Goal: Task Accomplishment & Management: Manage account settings

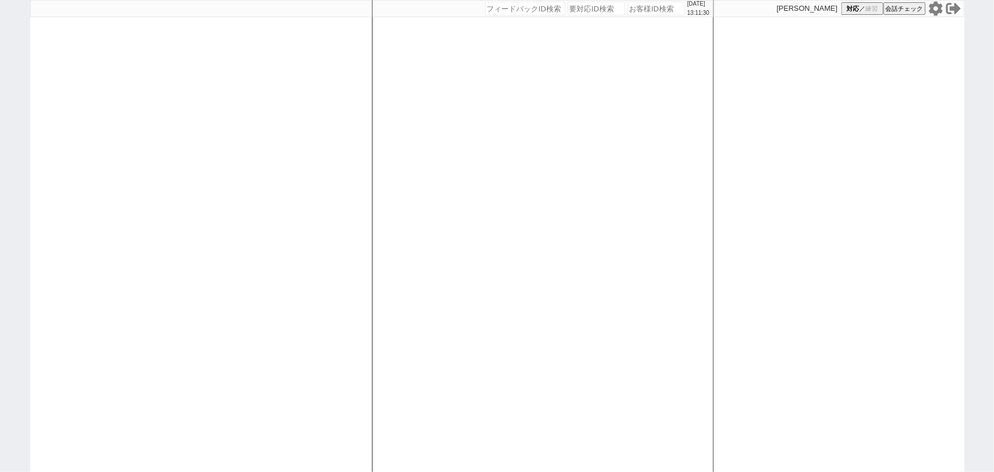
click at [540, 9] on input "number" at bounding box center [525, 9] width 80 height 14
click at [325, 112] on div at bounding box center [201, 236] width 342 height 472
click at [508, 13] on input "140" at bounding box center [525, 9] width 80 height 14
type input "140530"
select select
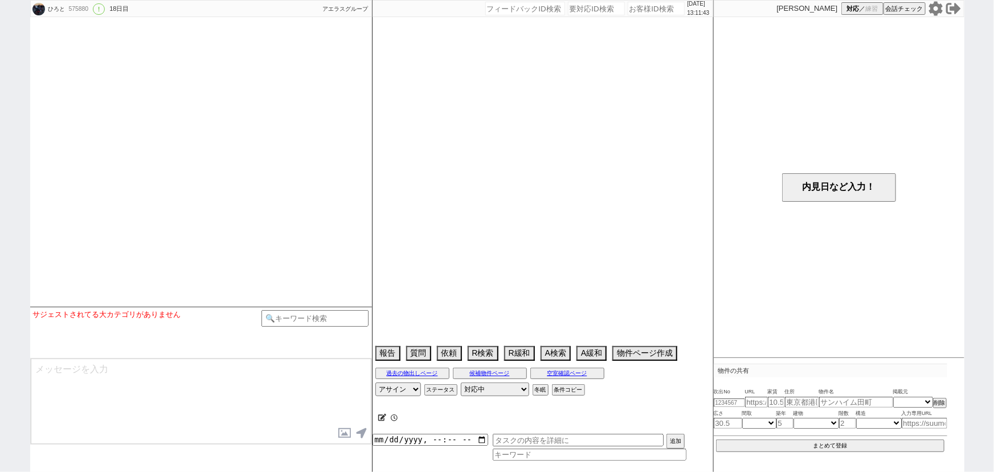
select select "2025"
select select "3"
select select "36"
select select "1"
select select "14"
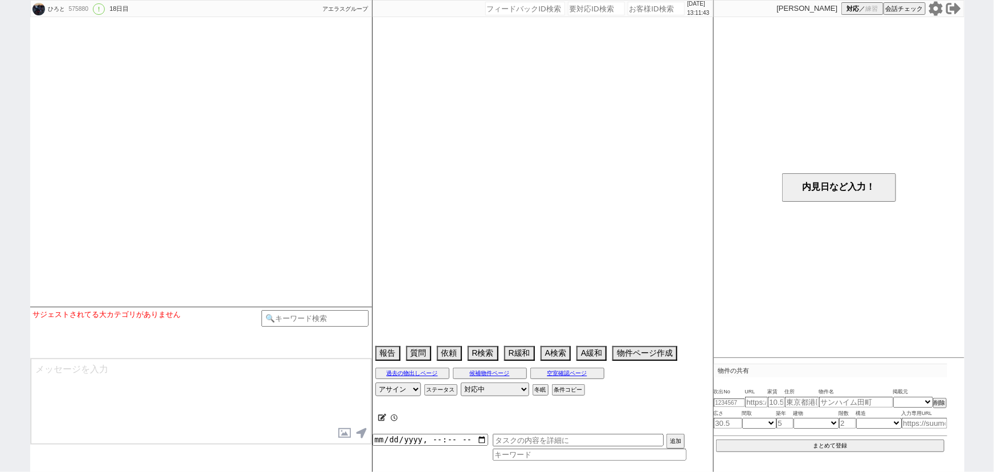
select select "94"
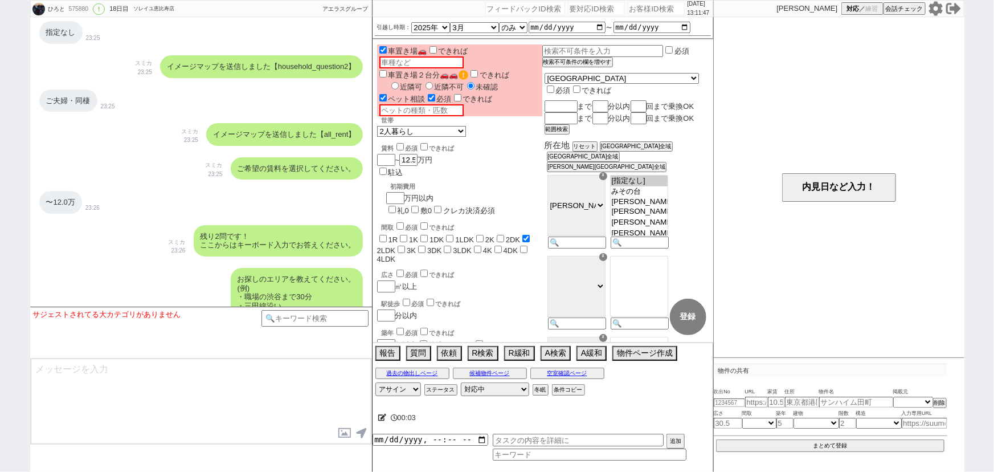
scroll to position [515, 0]
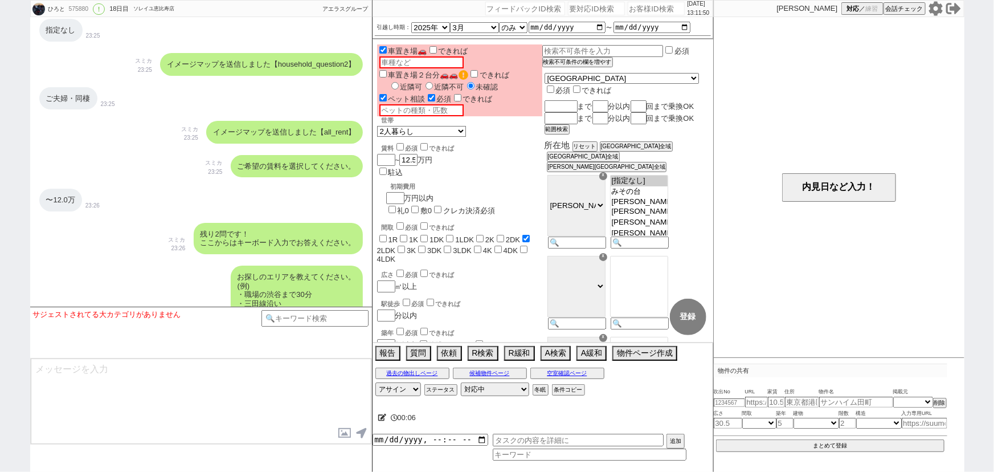
click at [141, 148] on div "イメージマップを送信しました【all_rent】 スミカ 23:25" at bounding box center [201, 132] width 342 height 34
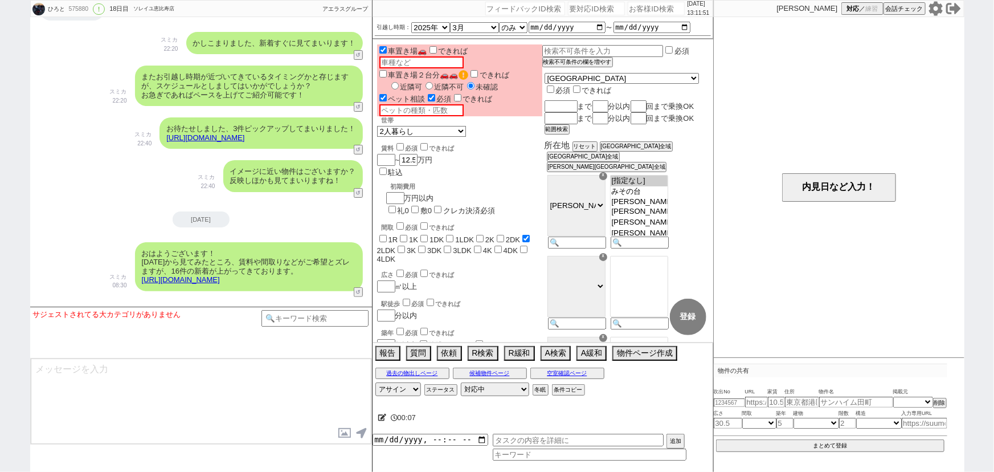
scroll to position [2297, 0]
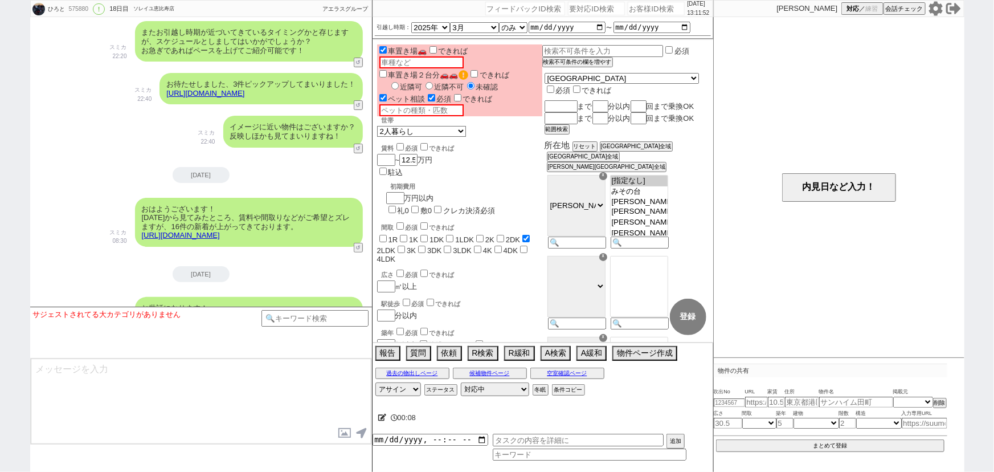
click at [141, 148] on div "イメージに近い物件はございますか？ 反映しほかも見てまいりますね！ スミカ 22:40 12029-A1" at bounding box center [201, 131] width 342 height 43
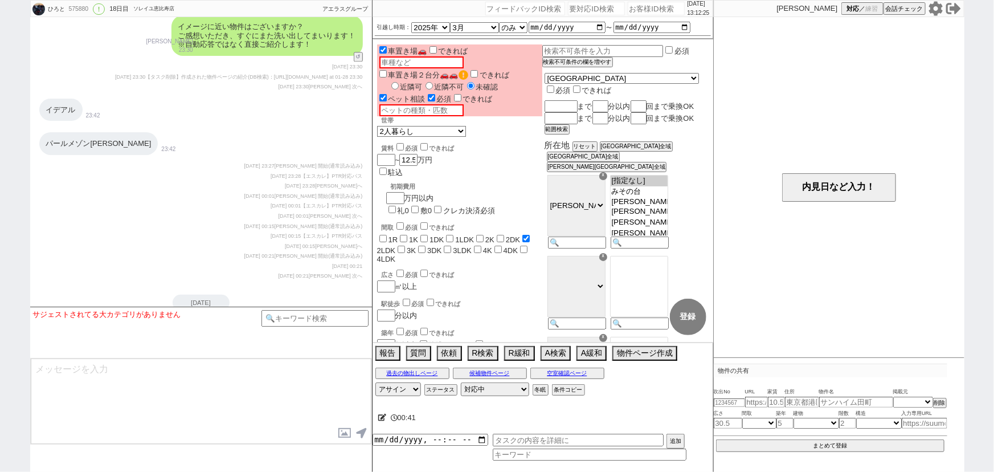
scroll to position [1428, 0]
click at [932, 9] on icon at bounding box center [935, 8] width 14 height 14
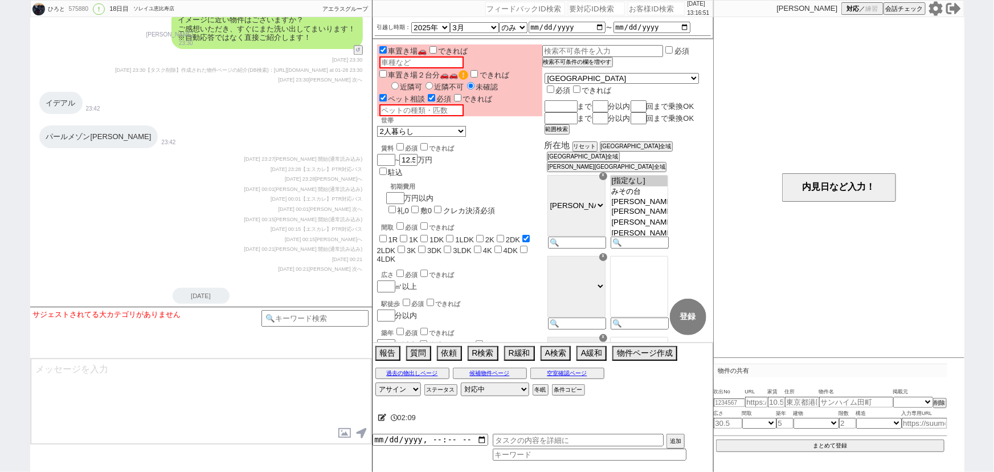
scroll to position [1435, 0]
click at [215, 103] on div "イデアル 23:42" at bounding box center [201, 102] width 342 height 34
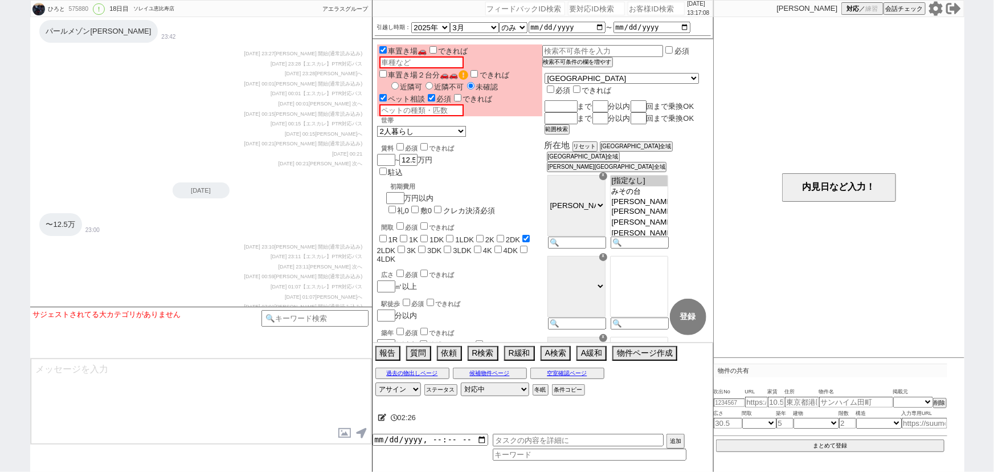
scroll to position [3502, 0]
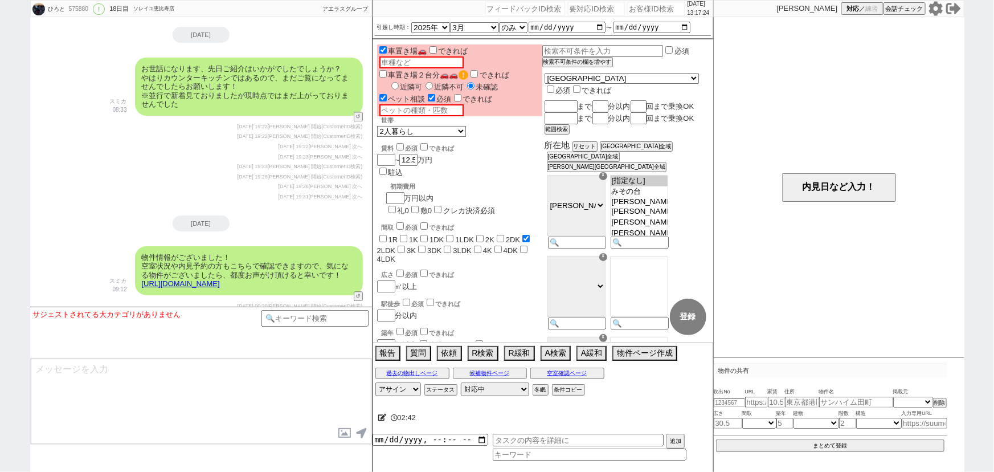
drag, startPoint x: 208, startPoint y: 220, endPoint x: 534, endPoint y: 58, distance: 363.7
click at [208, 191] on div "2025-08-09 19:26 林瑞季 次へ" at bounding box center [200, 186] width 323 height 9
click at [297, 159] on span "2025-08-09 19:23" at bounding box center [294, 157] width 30 height 6
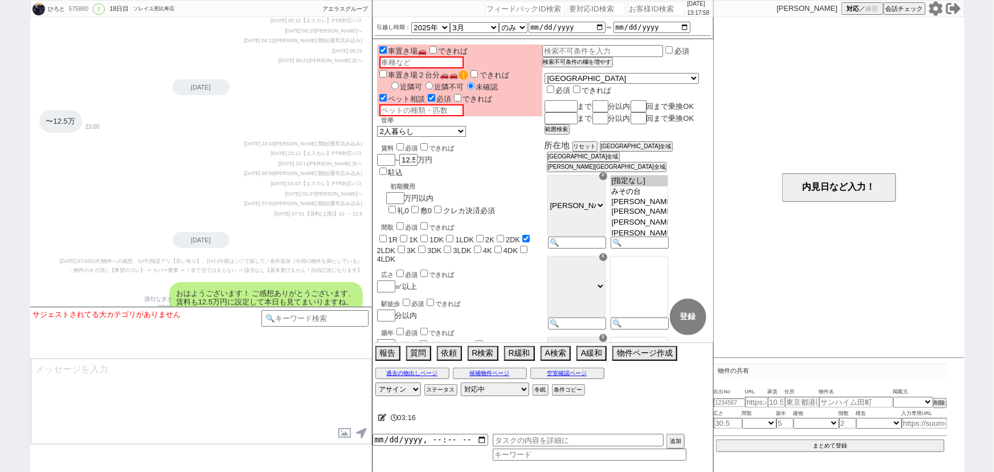
scroll to position [1644, 0]
click at [222, 137] on div "〜12.5万 23:00" at bounding box center [201, 120] width 342 height 34
click at [494, 9] on input "number" at bounding box center [525, 9] width 80 height 14
paste input "140530"
type input "140530"
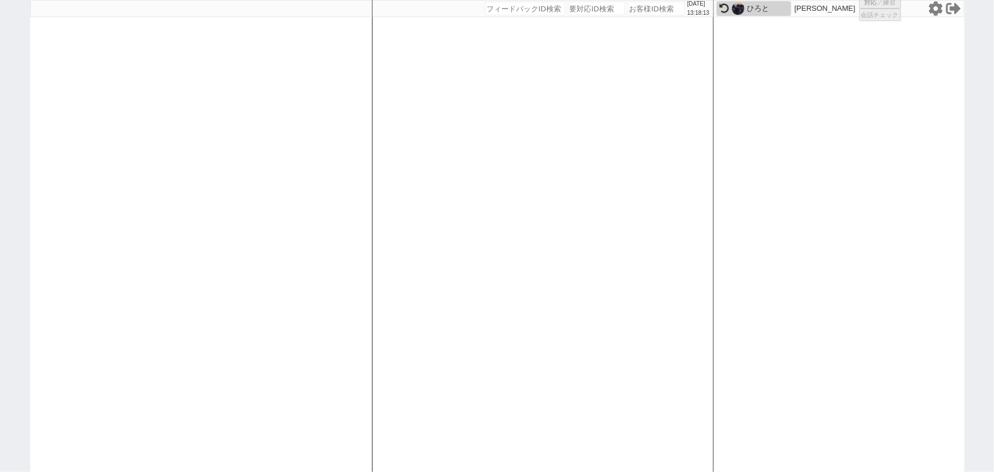
select select "2025"
select select "3"
select select "36"
select select "1"
select select "14"
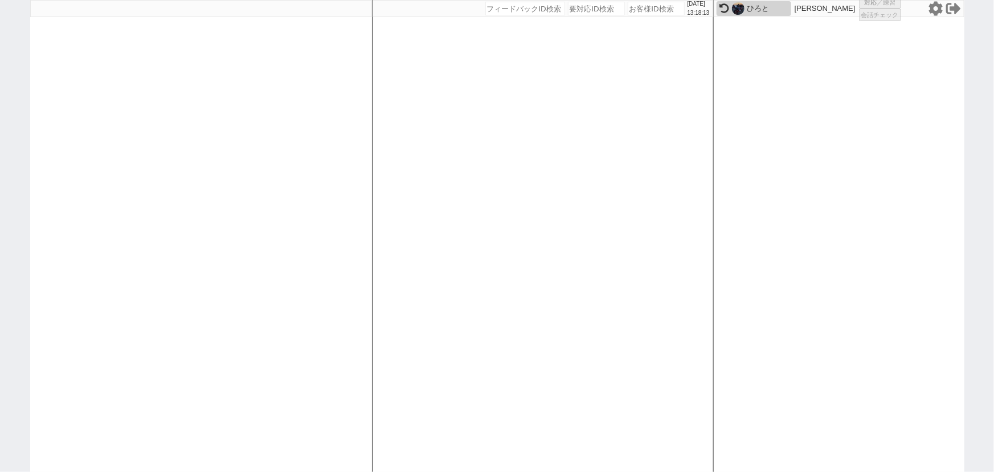
select select "94"
select select
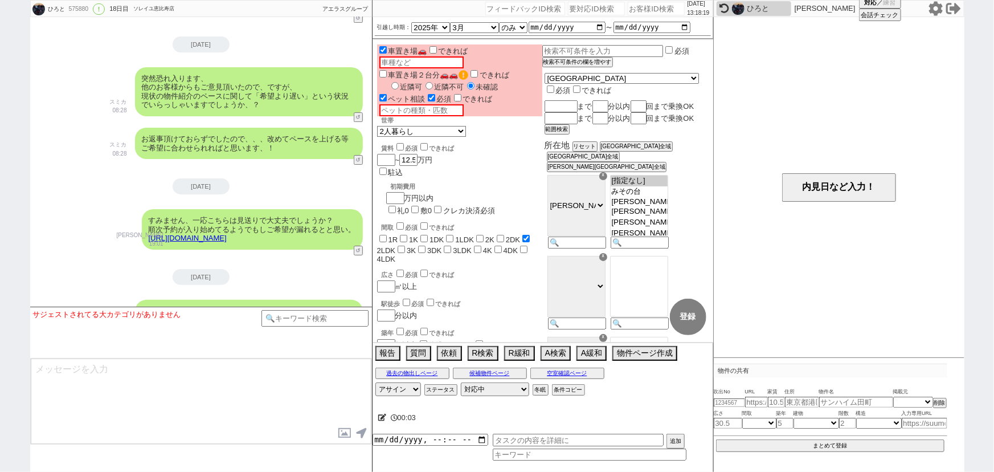
scroll to position [1866, 0]
click at [280, 164] on div "お返事頂けておらずでしたので、、、改めてペースを上げる等ご希望に合わせられればと思います、！ スミカ 08:28 43622-A2" at bounding box center [201, 142] width 342 height 43
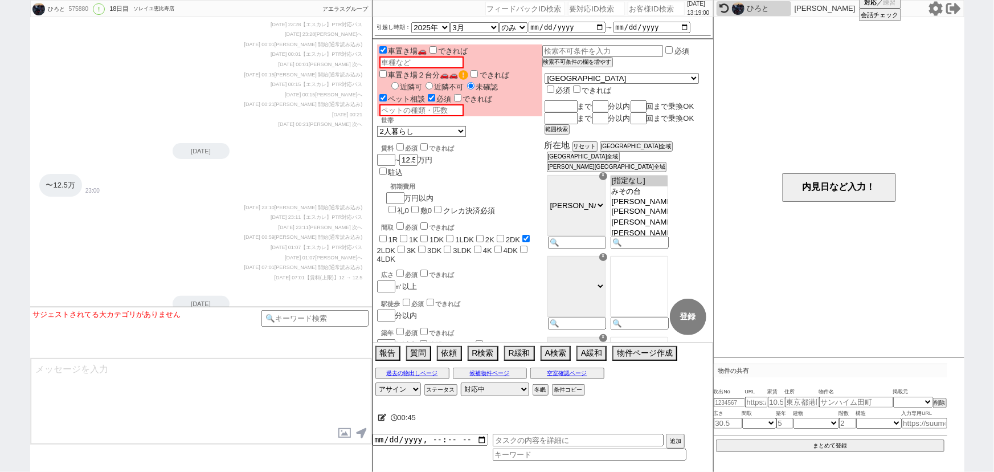
scroll to position [1580, 0]
click at [166, 221] on div "2025-07-27 23:11 【エスカレ】PTR対応パス" at bounding box center [200, 216] width 323 height 9
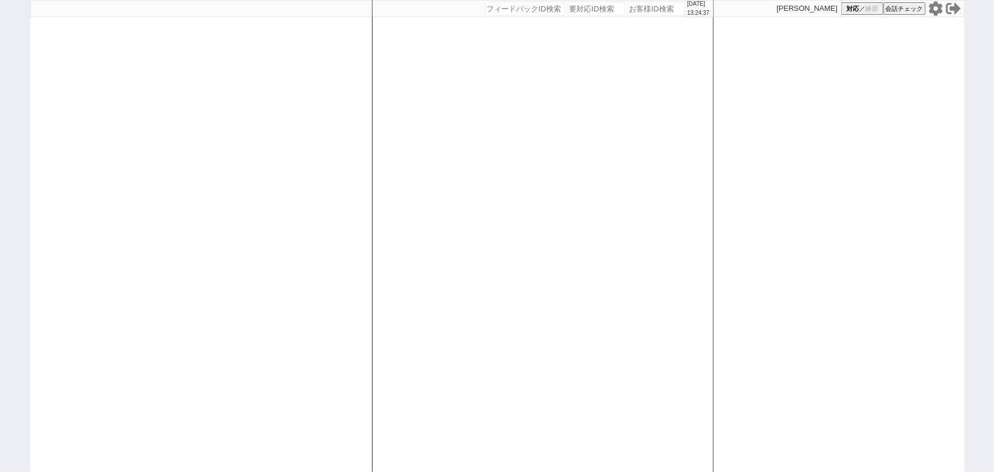
click at [649, 13] on input "number" at bounding box center [656, 9] width 57 height 14
paste input "609281"
type input "609281"
select select
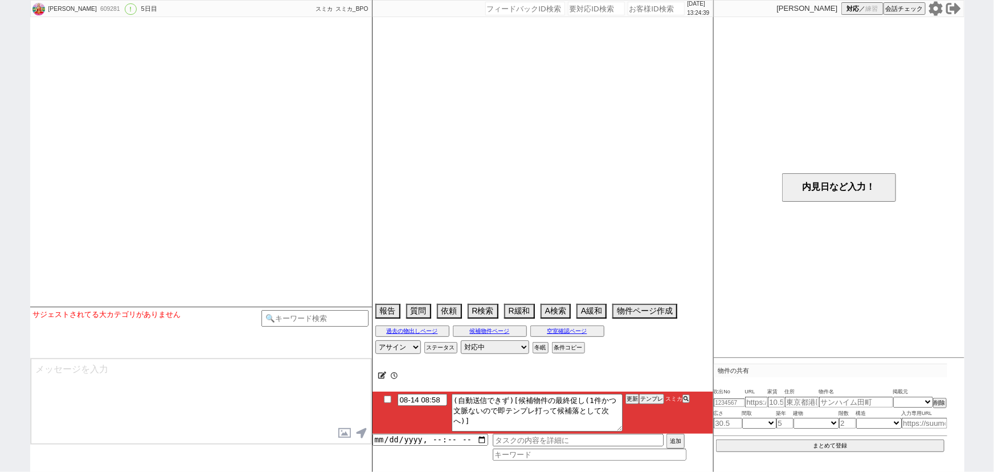
select select "2025"
select select "10"
select select "36"
select select "0"
select select "63"
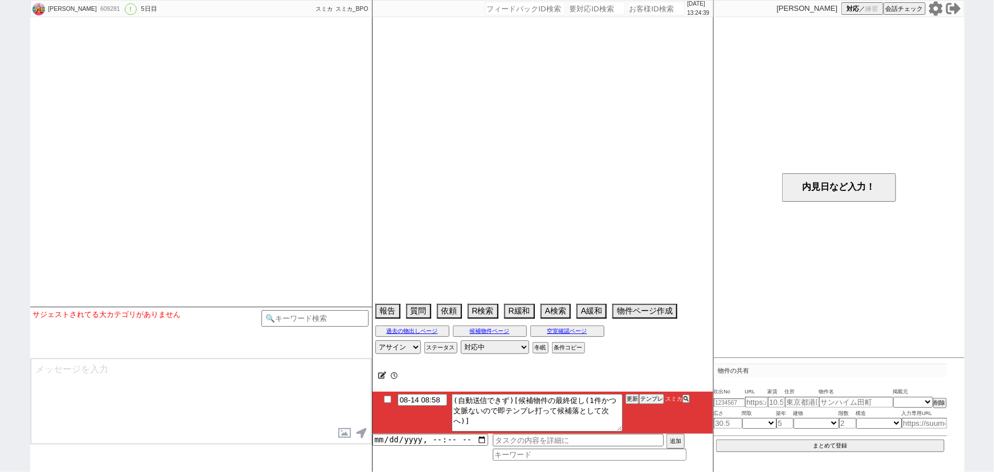
select select "[DATE]"
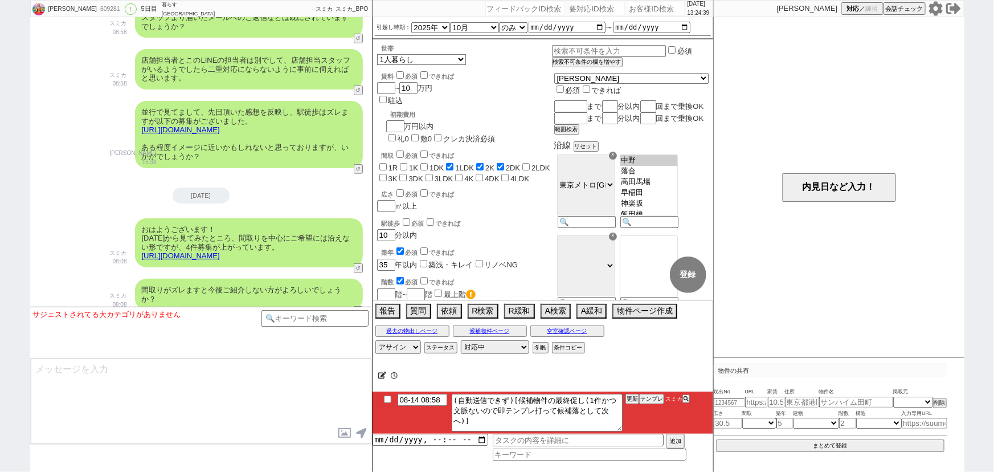
scroll to position [123, 0]
click at [656, 399] on button "テンプレ" at bounding box center [651, 399] width 25 height 8
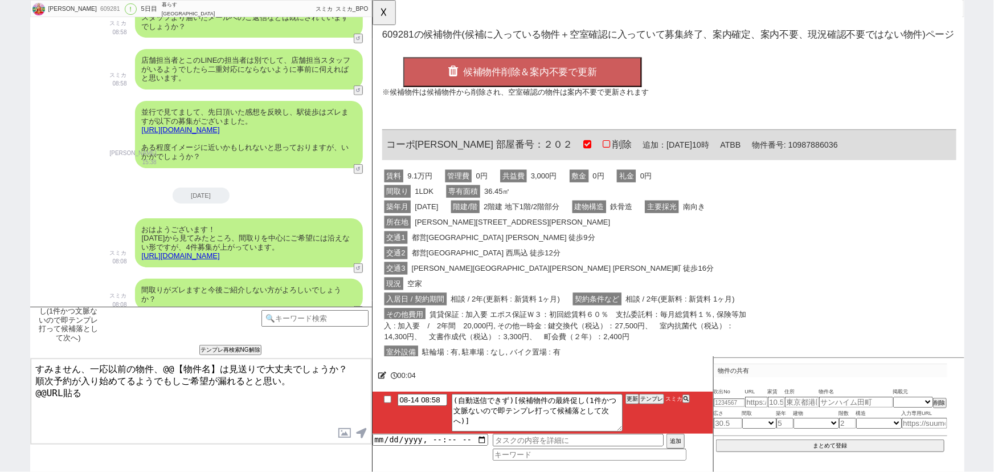
scroll to position [0, 0]
drag, startPoint x: 438, startPoint y: 152, endPoint x: 382, endPoint y: 148, distance: 56.0
click at [382, 148] on div "コーポ[PERSON_NAME] 部屋番号：２０２ 削除 追加：[DATE]10時 ATBB 物件番号: 10987886036" at bounding box center [690, 156] width 617 height 33
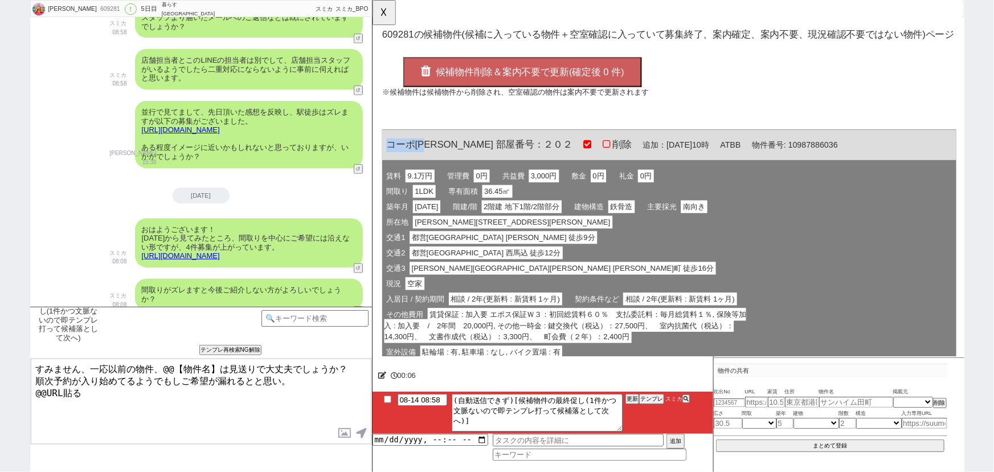
copy span "コーポ[PERSON_NAME]"
drag, startPoint x: 218, startPoint y: 365, endPoint x: 164, endPoint y: 362, distance: 54.2
click at [164, 362] on textarea "すみません、一応以前の物件、@@【物件名】は見送りで大丈夫でしょうか？ 順次予約が入り始めてるようでもしご希望が漏れるとと思い。 @@URL貼る" at bounding box center [201, 400] width 341 height 85
paste textarea "コーポ[PERSON_NAME]"
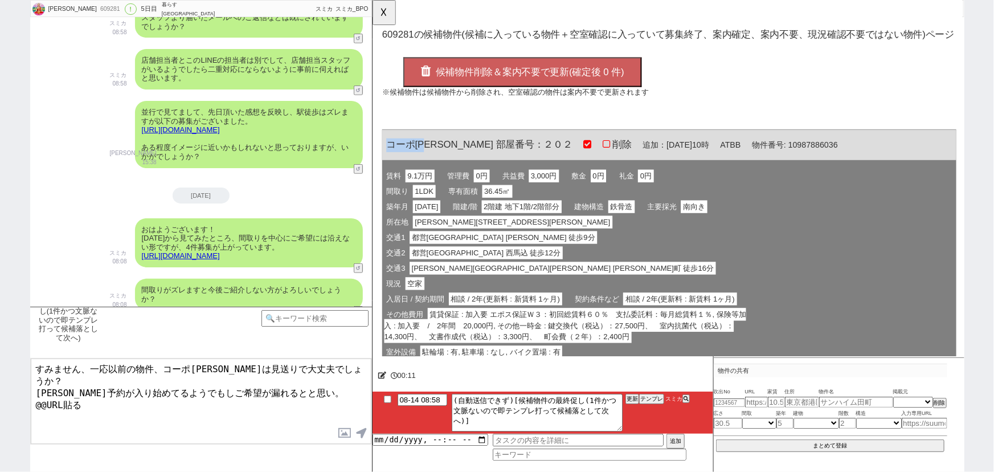
click at [560, 77] on span "候補物件削除＆案内不要で更新(確定後 0 件)" at bounding box center [541, 77] width 203 height 11
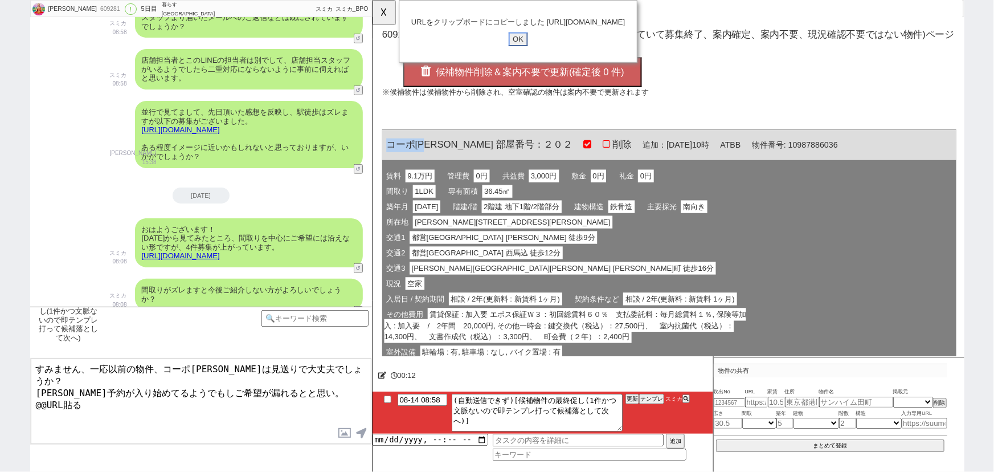
click at [526, 50] on input "OK" at bounding box center [528, 42] width 21 height 15
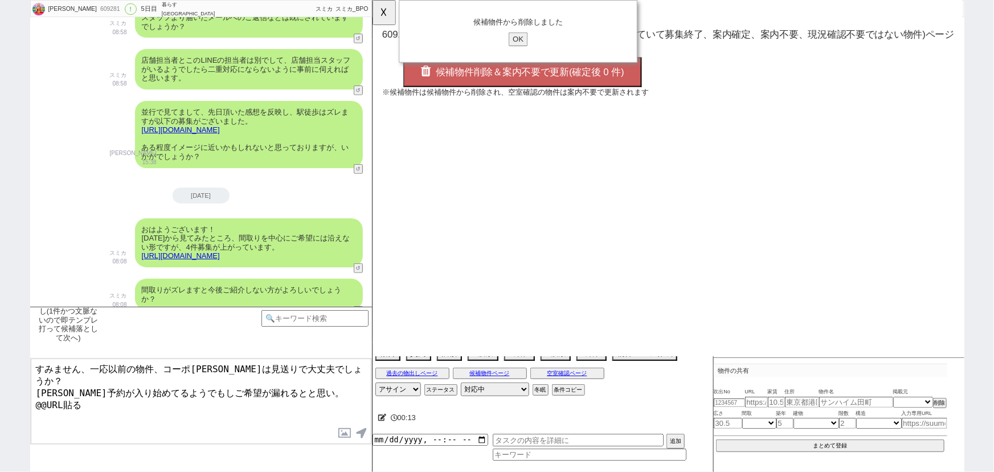
drag, startPoint x: 92, startPoint y: 393, endPoint x: 1, endPoint y: 411, distance: 92.9
click at [1, 411] on div "Masako 609281 ! 0 5日目 暮らすティ蒲田東口店 冬眠中 自社客 スミカ スミカ_BPO チャット全表示 2025-08-10 ようこそLIN…" at bounding box center [497, 236] width 994 height 472
type textarea "すみません、一応以前の物件、コーポ光和は見送りで大丈夫でしょうか？ 順次予約が入り始めてるようでもしご希望が漏れるとと思い。 https://tools.su…"
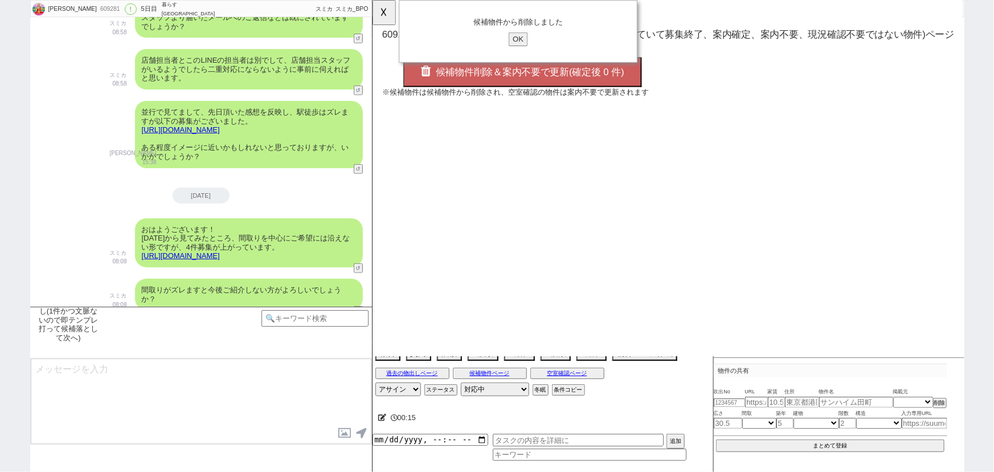
scroll to position [2556, 0]
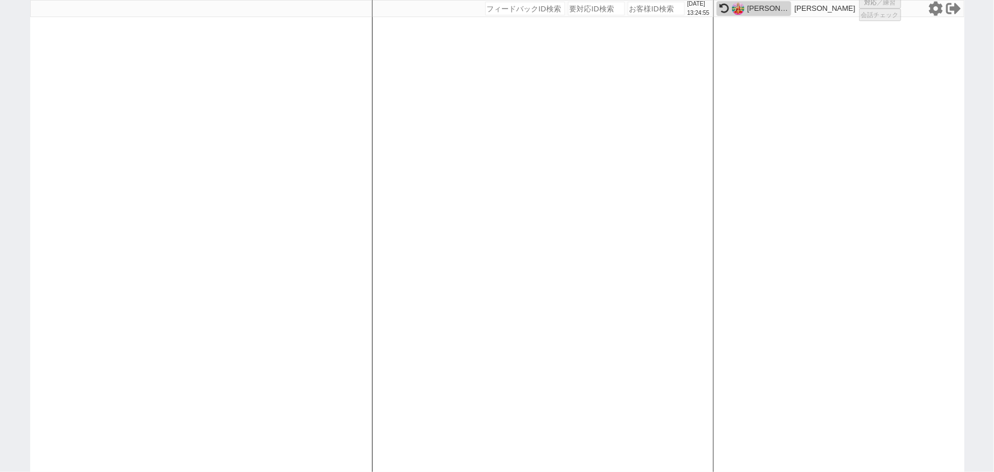
select select "2025"
select select "10"
select select "37"
select select "1"
select select "12"
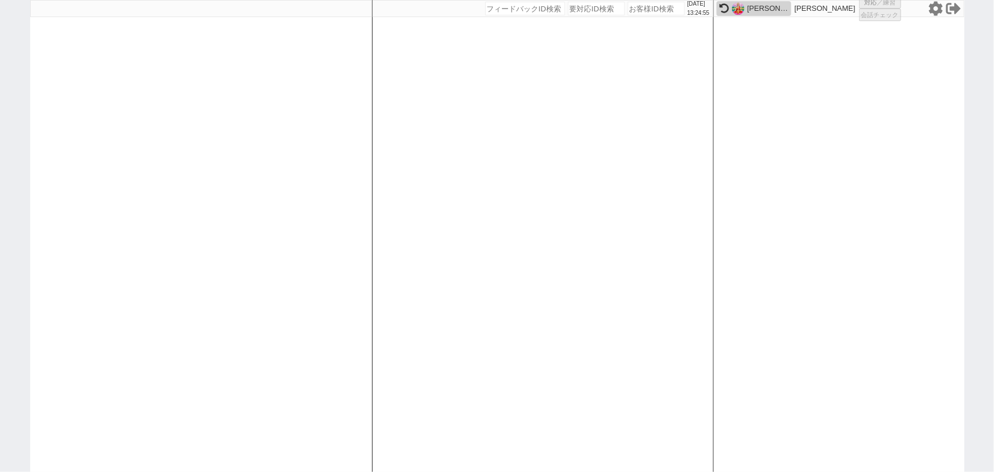
select select "32"
select select "945"
select select "105"
select select "2747"
select select
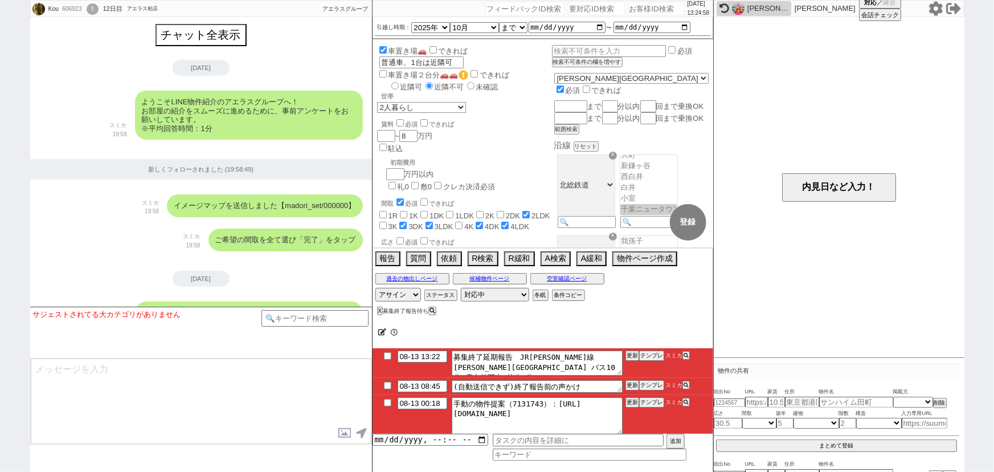
scroll to position [89, 0]
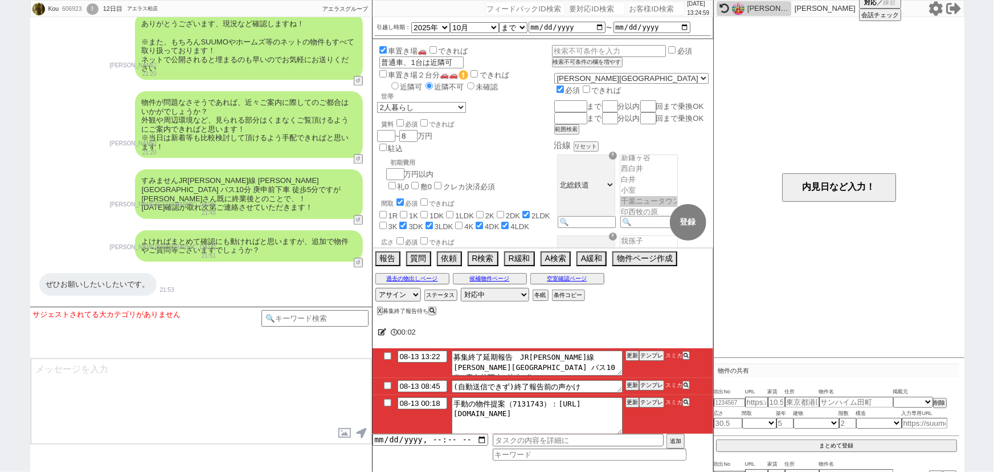
click at [644, 5] on input "number" at bounding box center [656, 9] width 57 height 14
paste input "603094"
type input "603094"
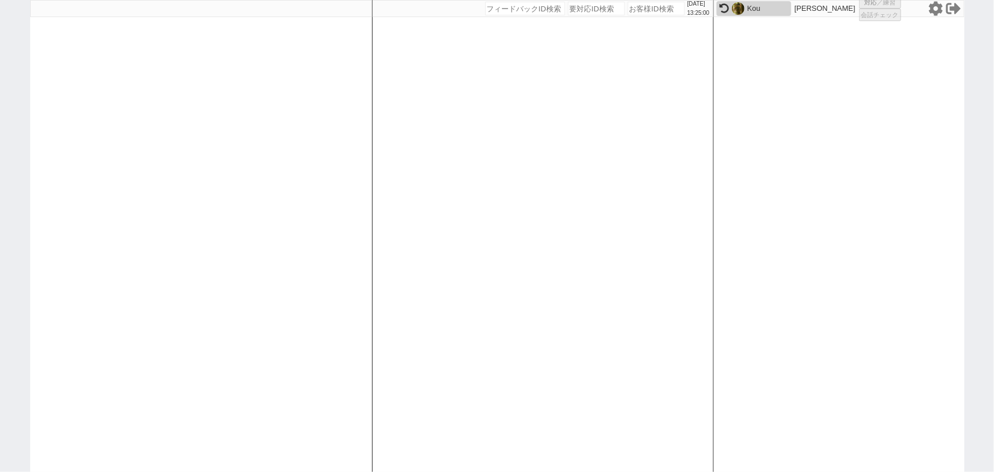
select select
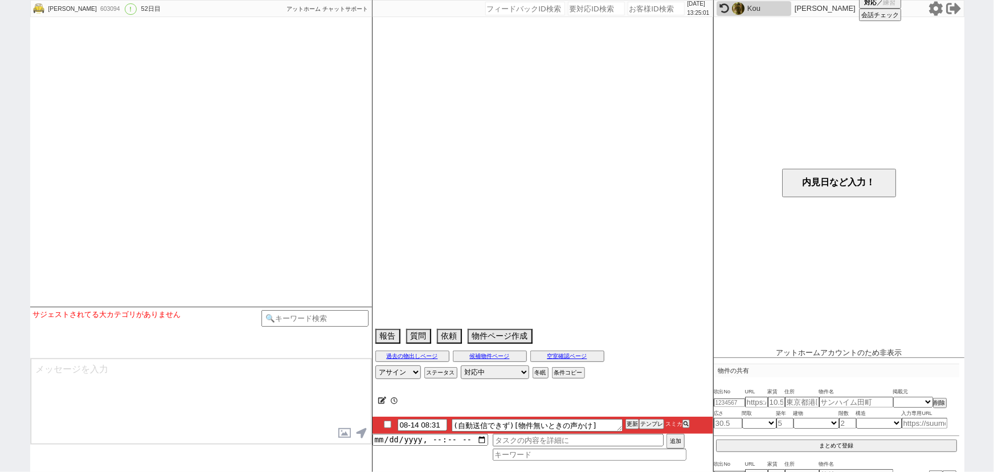
select select "2026"
select select "4"
select select "36"
select select "0"
select select "7"
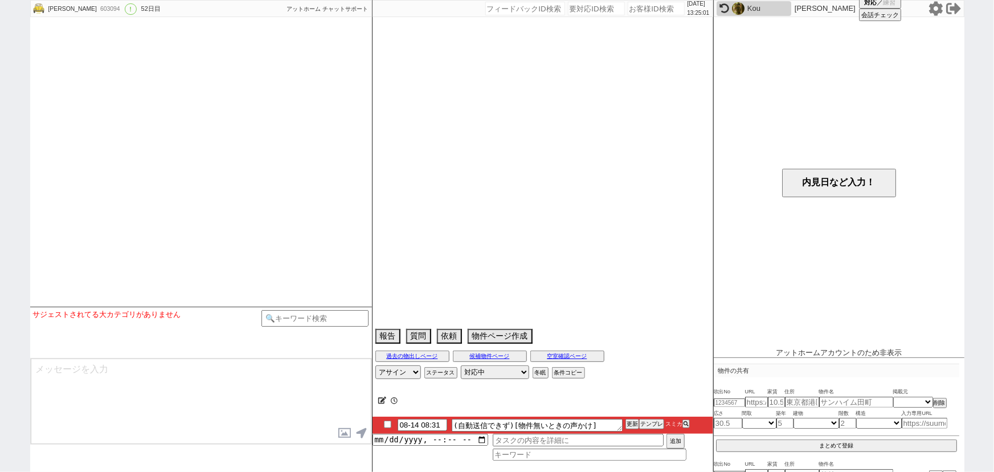
select select "217"
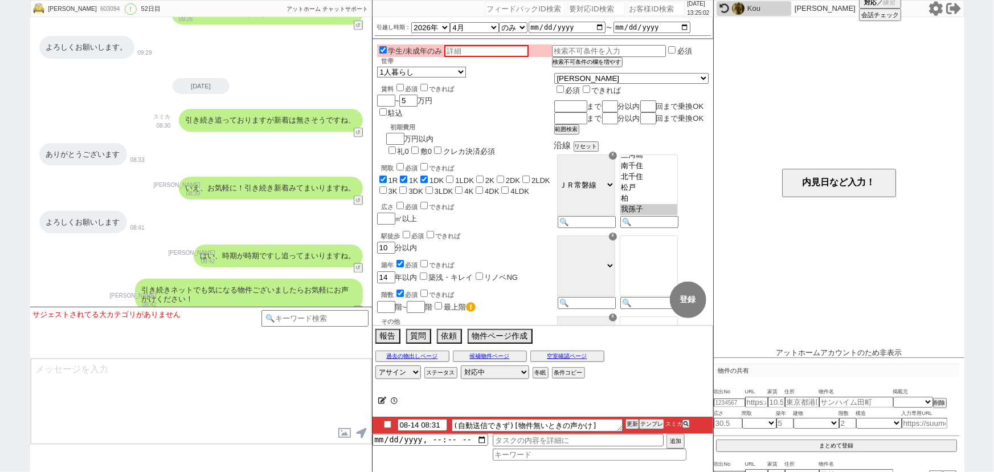
scroll to position [66, 0]
click at [653, 421] on button "テンプレ" at bounding box center [651, 424] width 25 height 8
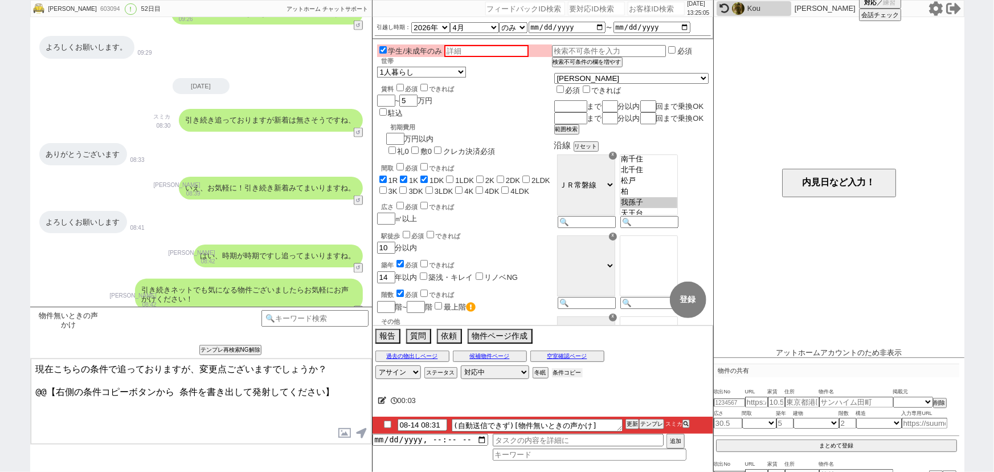
click at [572, 373] on button "条件コピー" at bounding box center [567, 372] width 31 height 9
click at [572, 373] on button "もう1回押してください" at bounding box center [583, 372] width 63 height 9
drag, startPoint x: 344, startPoint y: 387, endPoint x: 0, endPoint y: 429, distance: 346.6
click at [0, 429] on div "chiharu 603094 ! 0 52日目 冬眠中 自社客 アットホーム チャットサポート スミカ_BPO チャット全表示 2025-06-23 ようこそ…" at bounding box center [497, 236] width 994 height 472
paste textarea "・エリア：我孫子駅 ・賃料：5万円 ・引越し時期：4月 ・間取り：1R〜1DK ・世帯：1人暮らし ・築年数：14年以内 ・駅徒歩：10分 ・その他：お風呂ト…"
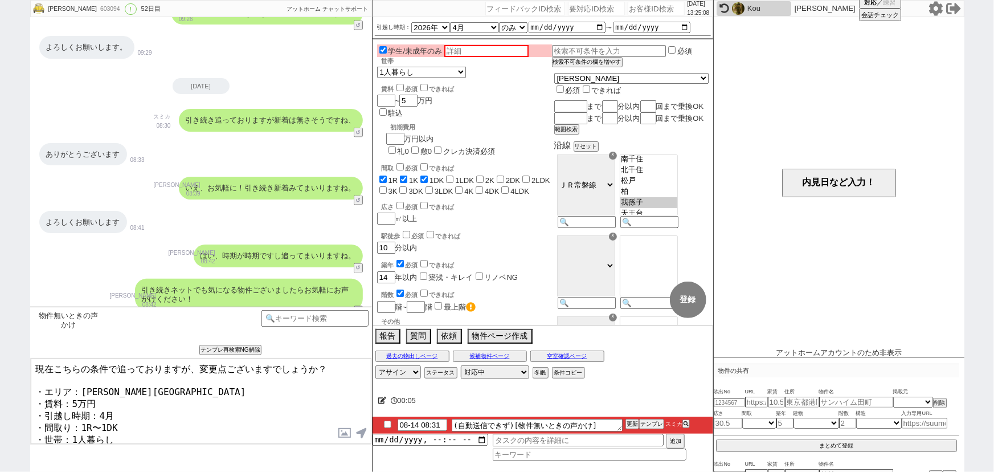
scroll to position [8, 0]
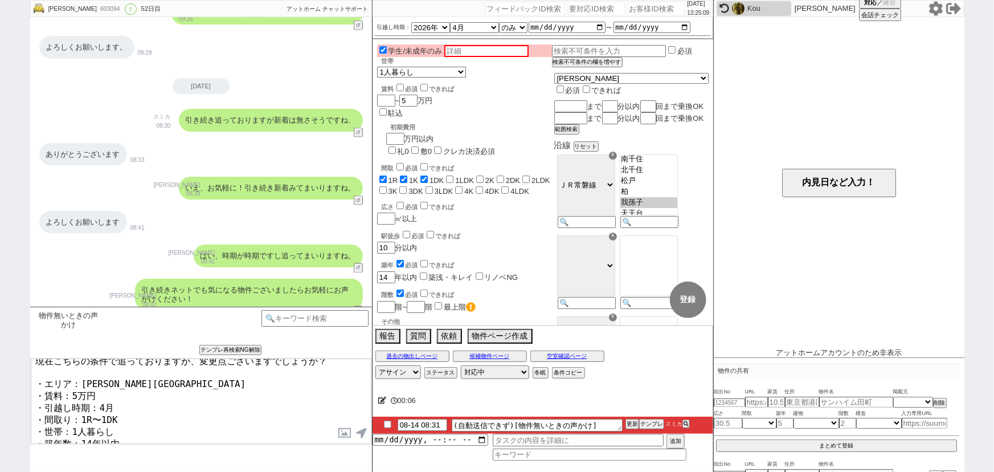
type textarea "現在こちらの条件で追っておりますが、変更点ございますでしょうか？ ・エリア：我孫子駅 ・賃料：5万円 ・引越し時期：4月 ・間取り：1R〜1DK ・世帯：1人…"
checkbox input "true"
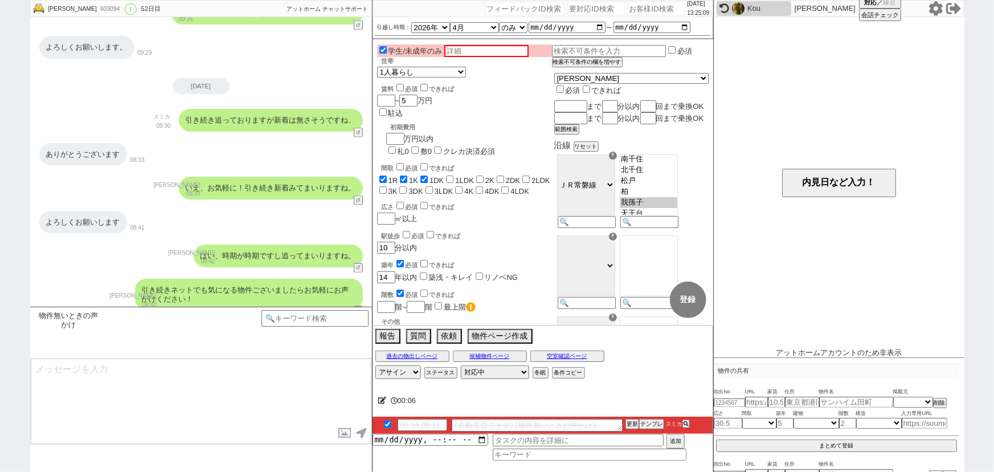
scroll to position [5411, 0]
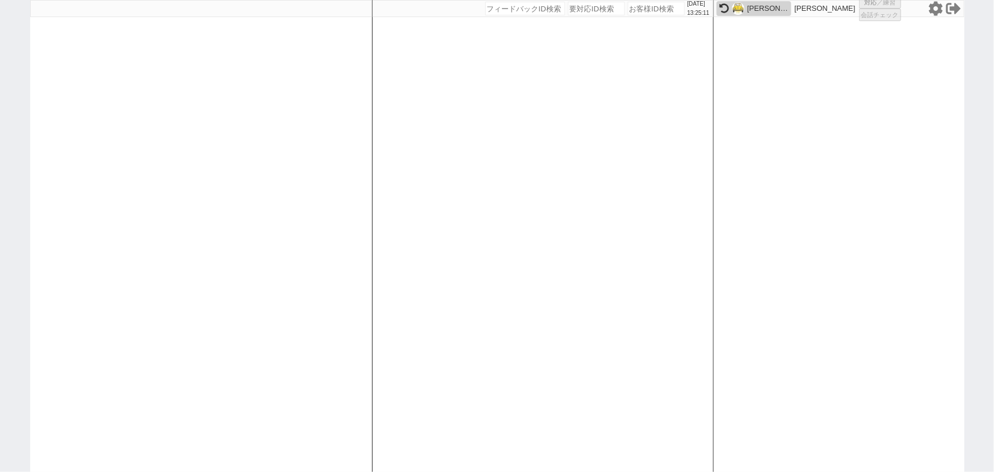
select select "6"
select select "2"
select select
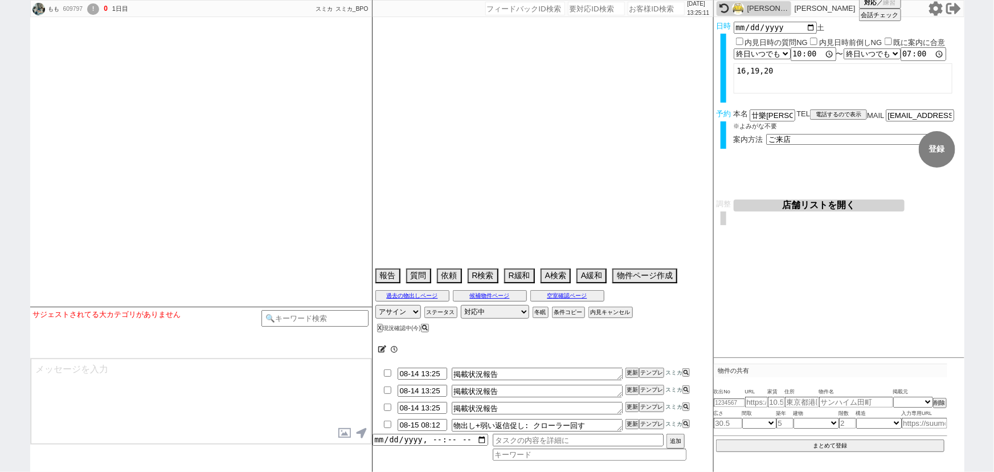
type textarea "オンボで保証人不要希望"
select select
select select "2025"
select select "10"
select select "37"
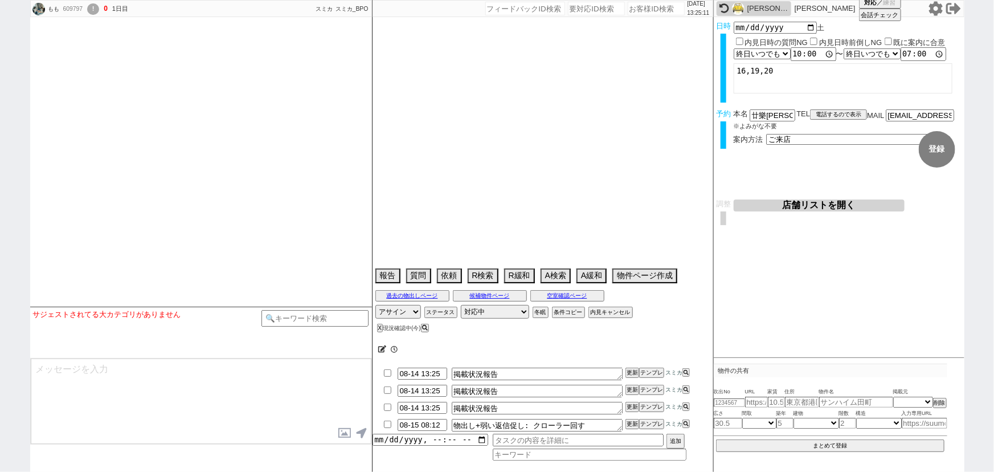
select select "0"
select select "811"
select select "11"
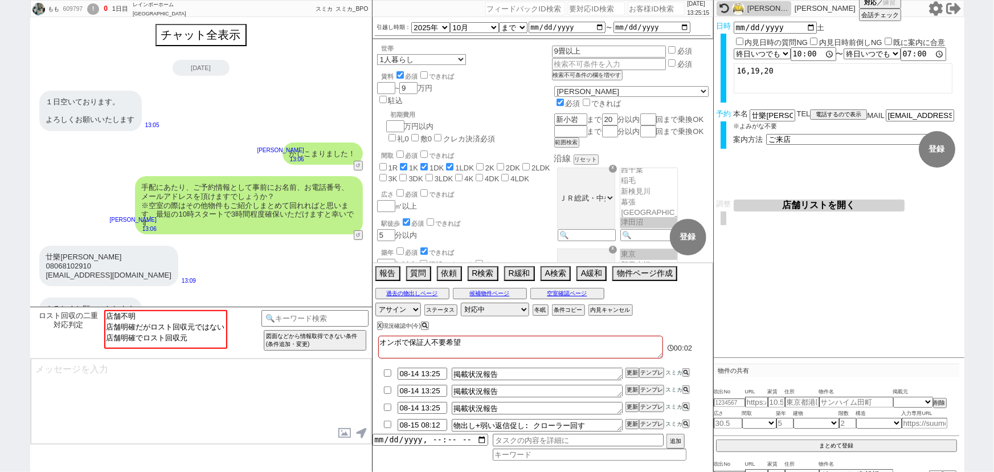
scroll to position [20, 0]
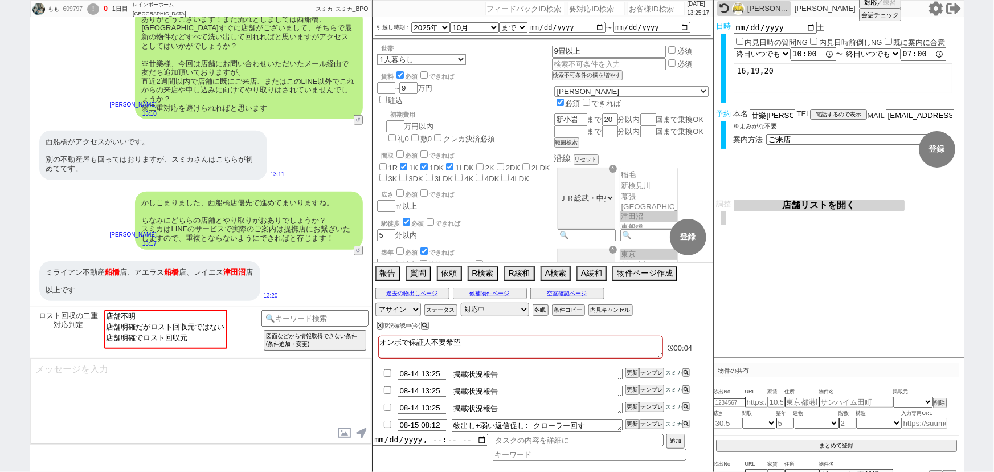
click at [628, 12] on input "number" at bounding box center [656, 9] width 57 height 14
paste input "606546"
type input "606546"
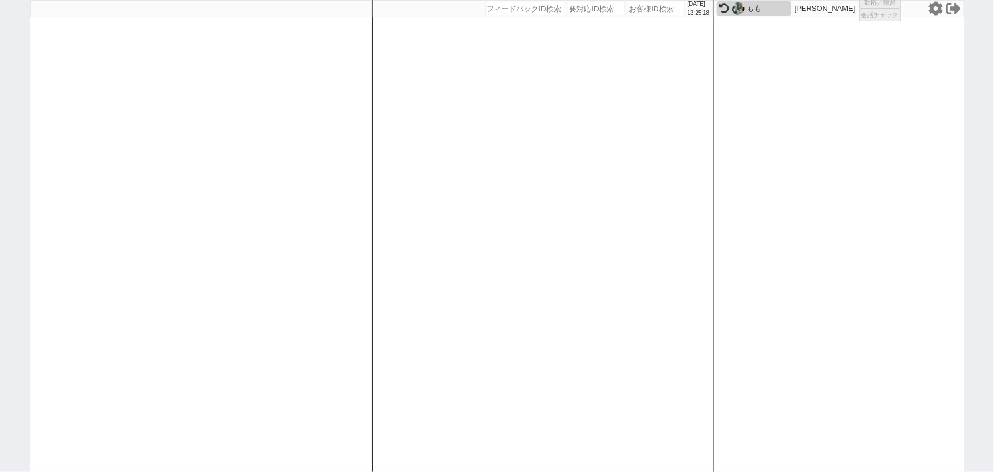
select select
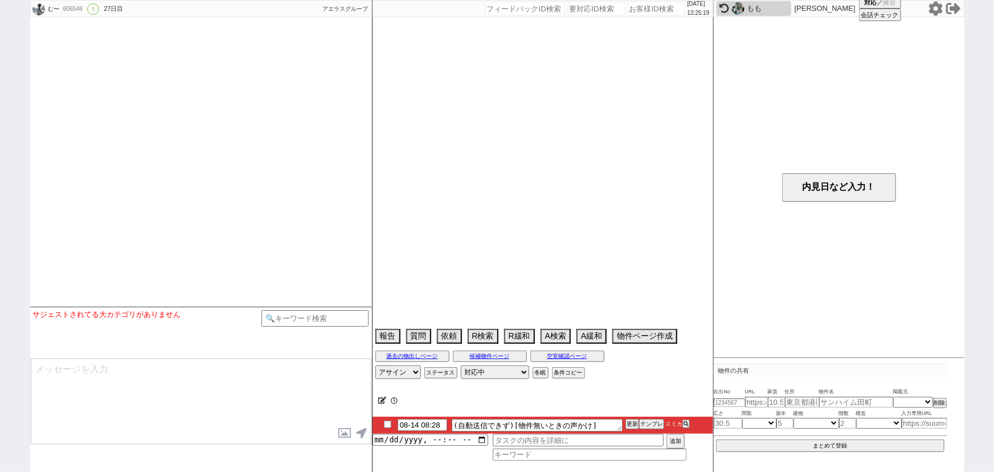
select select "15"
select select "0"
select select "29"
select select "908"
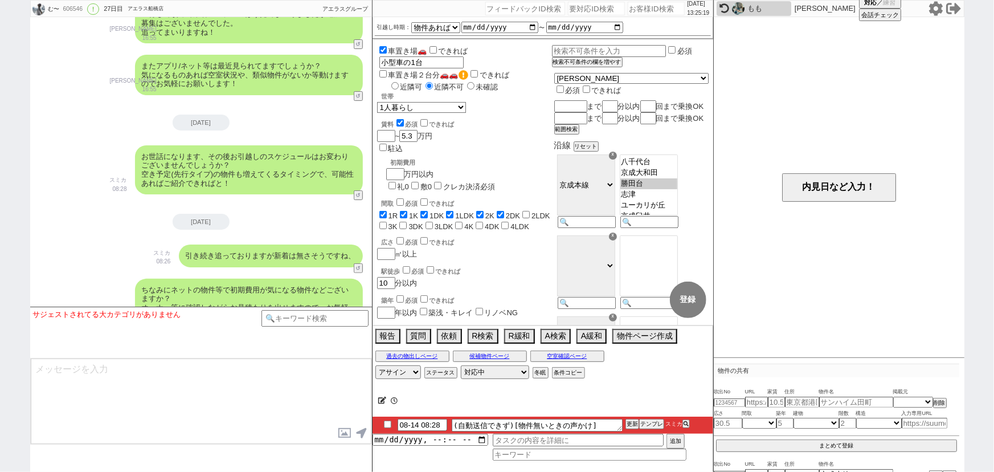
scroll to position [6600, 0]
click at [648, 421] on button "テンプレ" at bounding box center [651, 424] width 25 height 8
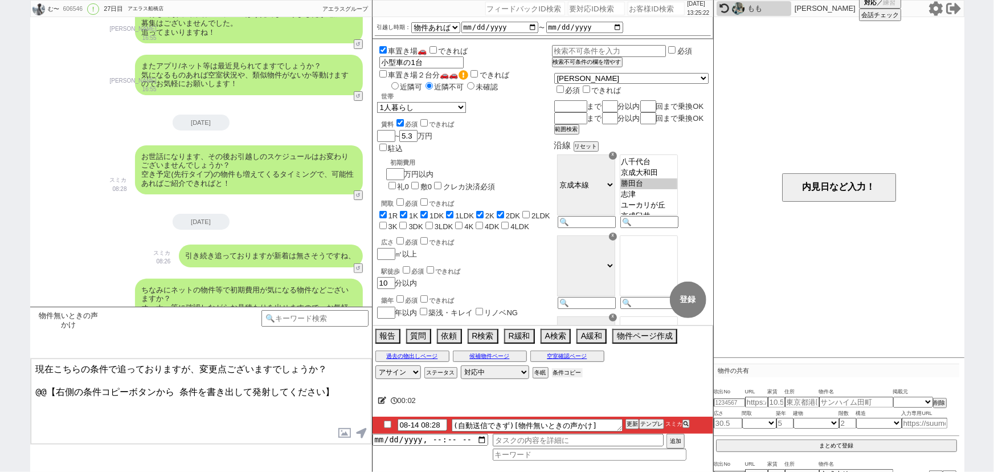
click at [568, 370] on button "条件コピー" at bounding box center [567, 372] width 31 height 9
click at [568, 370] on button "もう1回押してください" at bounding box center [583, 372] width 63 height 9
drag, startPoint x: 345, startPoint y: 399, endPoint x: 0, endPoint y: 495, distance: 358.5
click at [0, 471] on html "む〜 606546 ! 0 27日目 アエラス船橋店 冬眠中 自社客 アエラスグループ スミカ_BPO チャット全表示 2025-07-19 新しくフォローさ…" at bounding box center [497, 236] width 994 height 472
paste textarea "・エリア：勝田台駅 ・賃料：5.3万円 ・引越し時期：物件があれば ・間取り：1R〜2DK ・世帯：1人暮らし ・階数：1階 ・駅徒歩：10分 ・その他：駐車…"
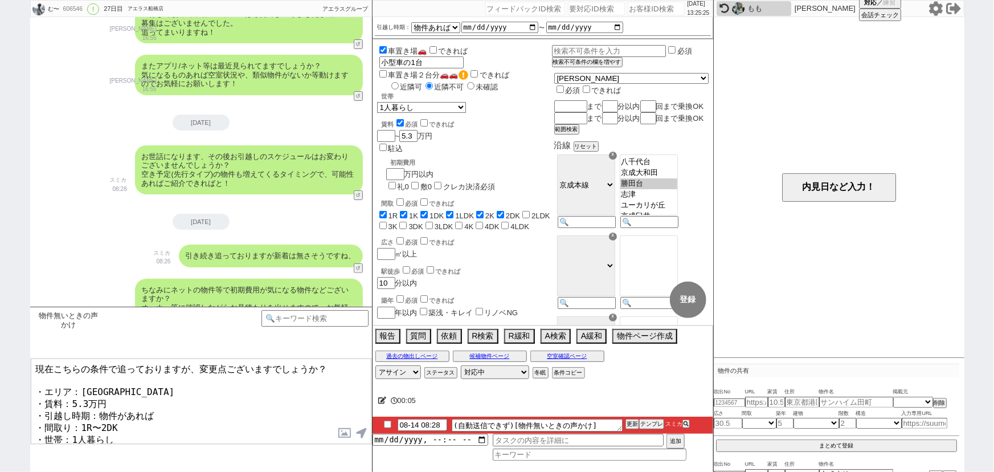
scroll to position [8, 0]
type textarea "現在こちらの条件で追っておりますが、変更点ございますでしょうか？ ・エリア：勝田台駅 ・賃料：5.3万円 ・引越し時期：物件があれば ・間取り：1R〜2DK …"
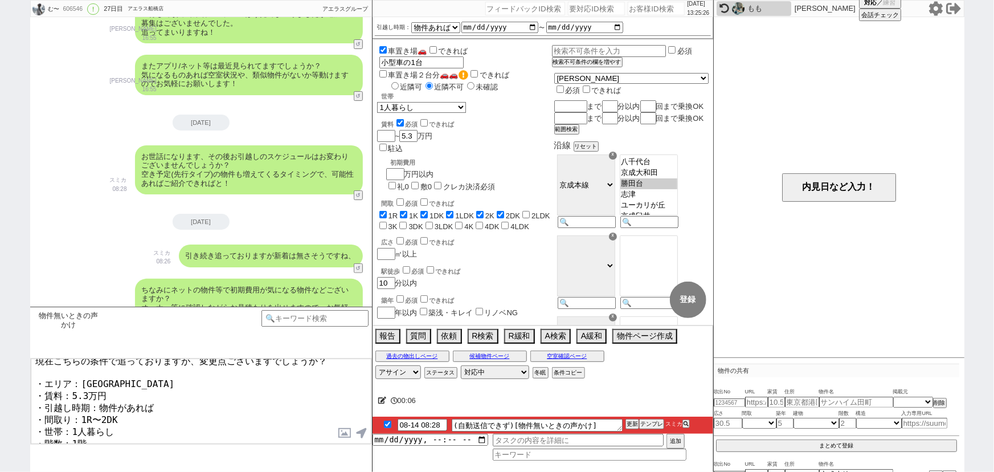
checkbox input "true"
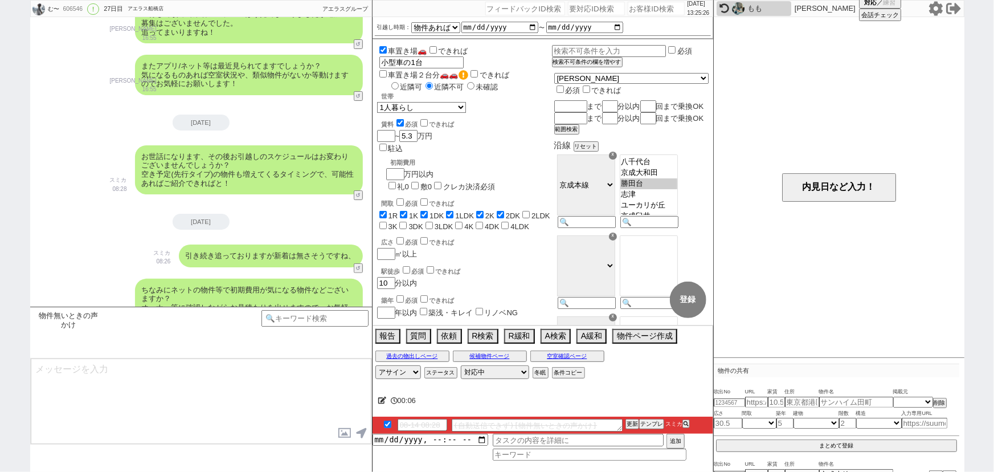
scroll to position [6762, 0]
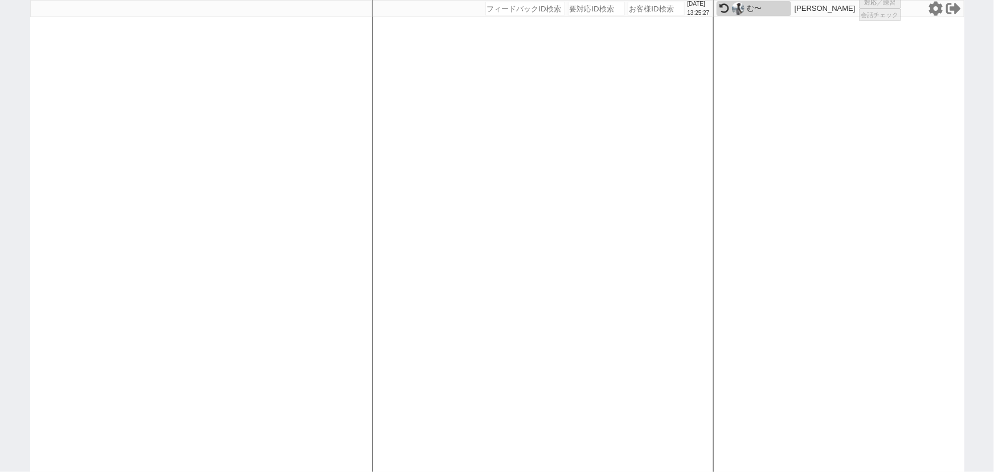
select select "6"
select select "2"
select select
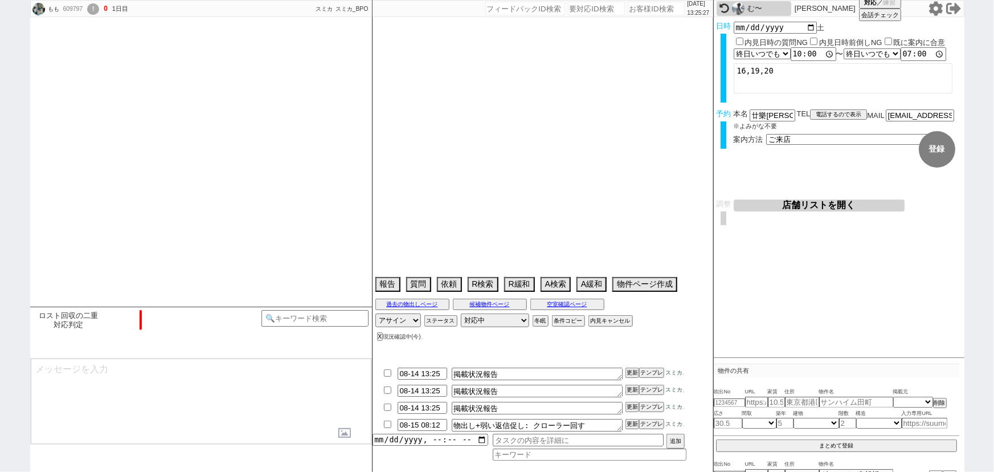
type textarea "オンボで保証人不要希望"
select select "2025"
select select "10"
select select "37"
select select "0"
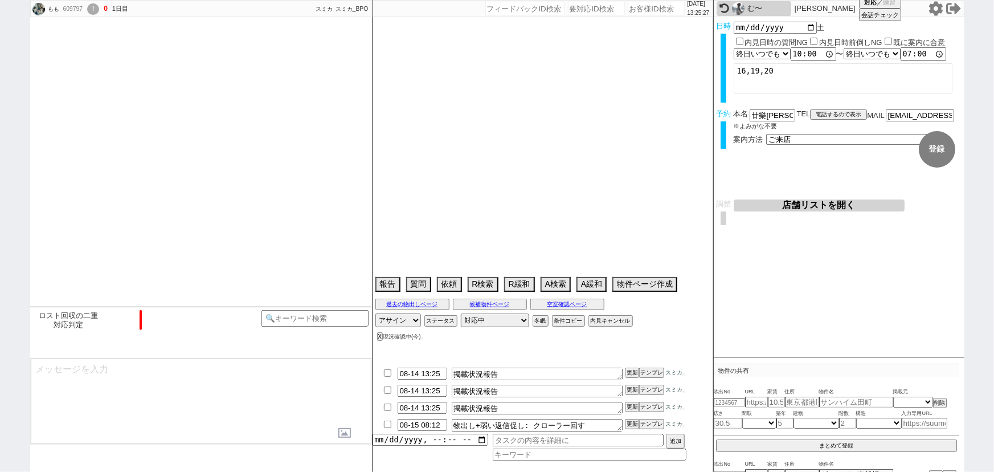
select select "811"
select select "11"
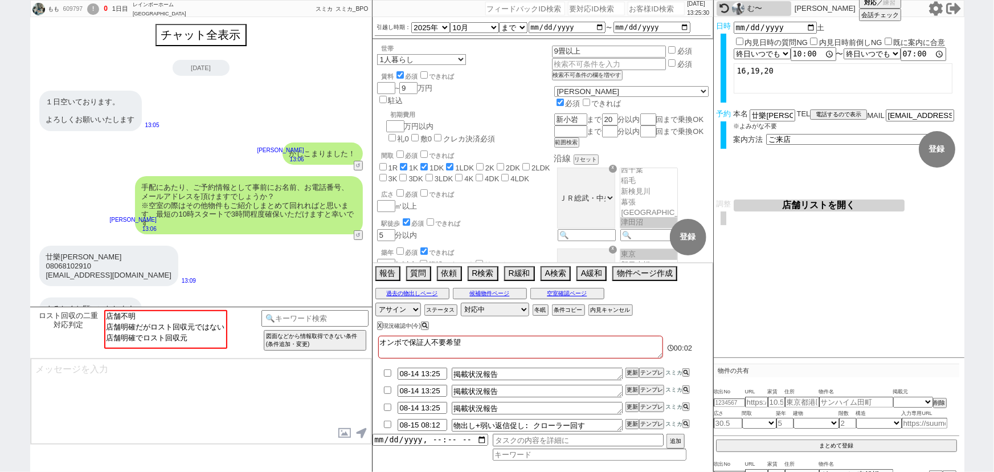
scroll to position [20, 0]
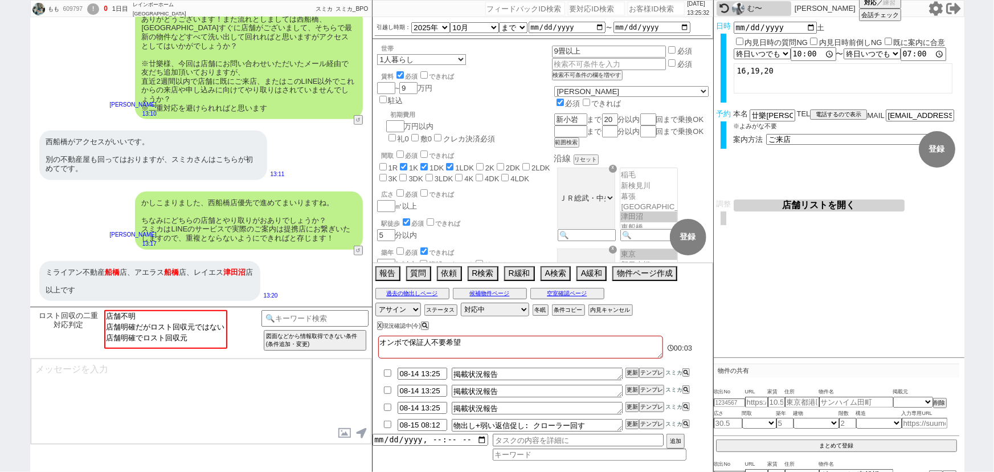
click at [641, 8] on input "number" at bounding box center [656, 9] width 57 height 14
paste input "606882"
type input "606882"
select select
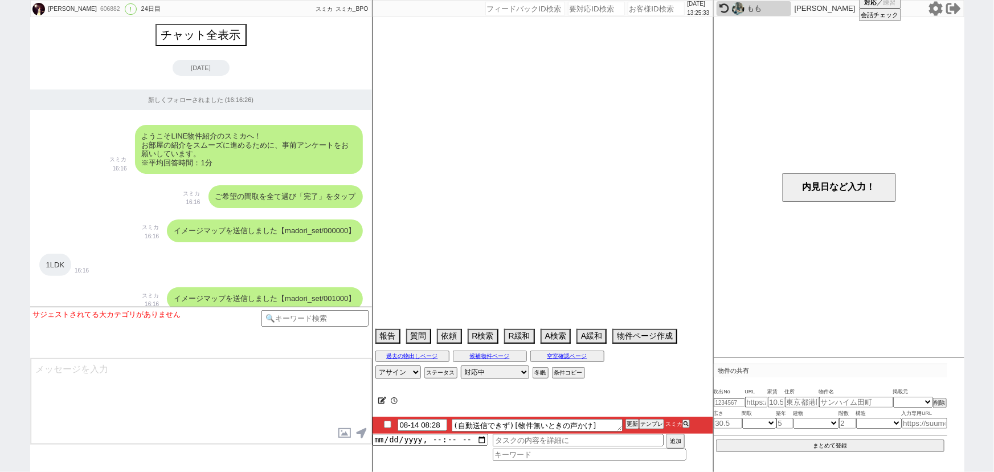
scroll to position [7141, 0]
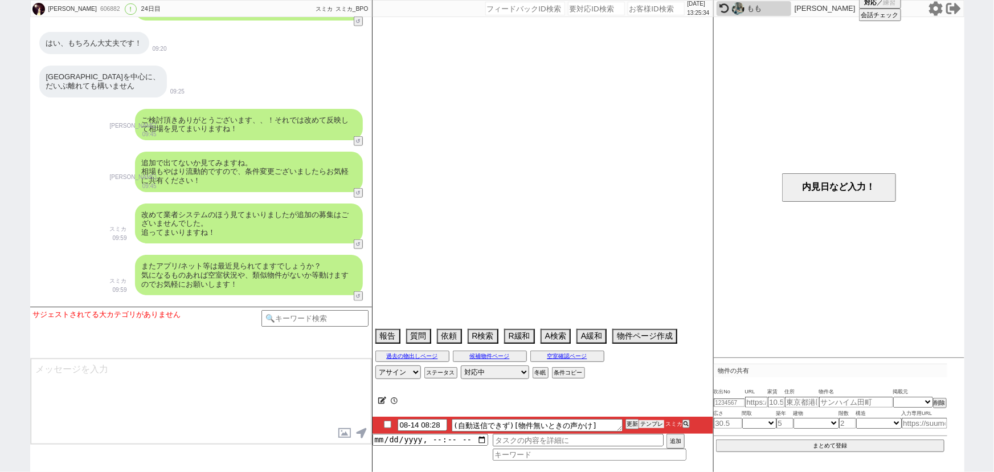
select select "2025"
select select "9"
select select "37"
select select "1"
select select "2"
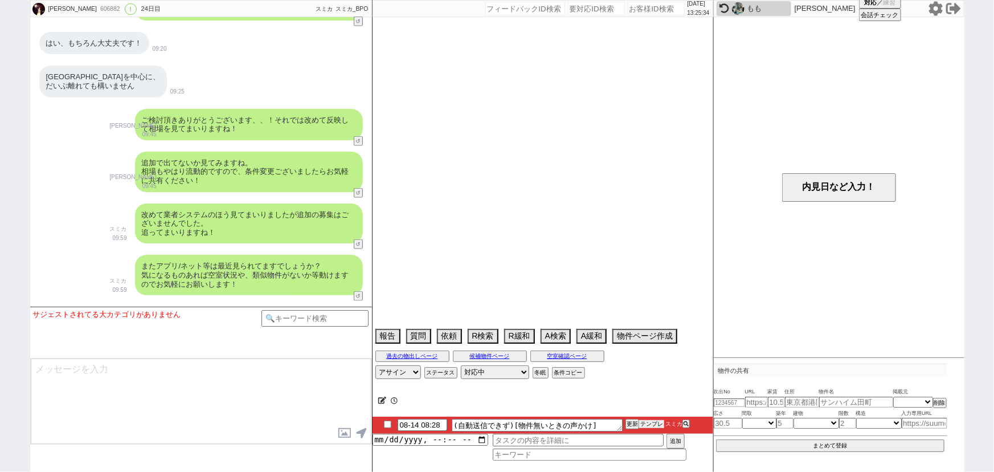
select select "3"
select select "4"
select select "5"
select select "71"
select select "66"
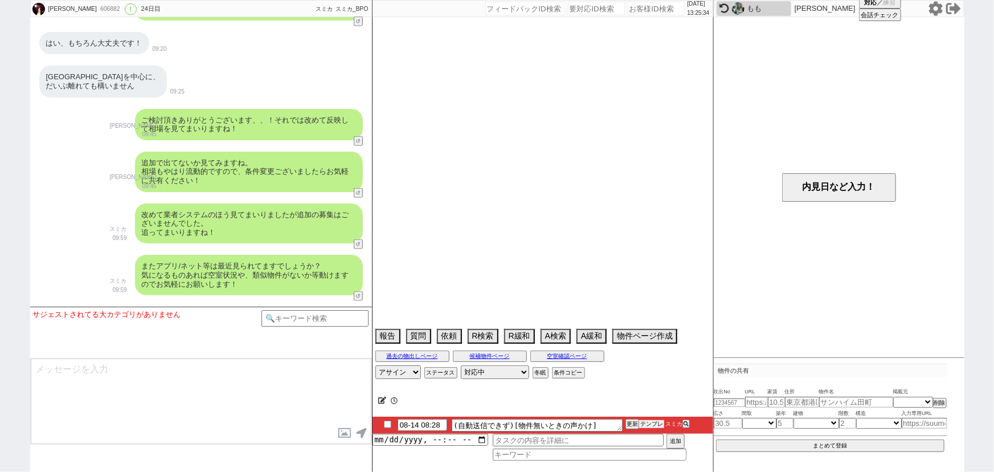
select select "70"
select select "1686"
select select "75"
select select "824"
select select "23"
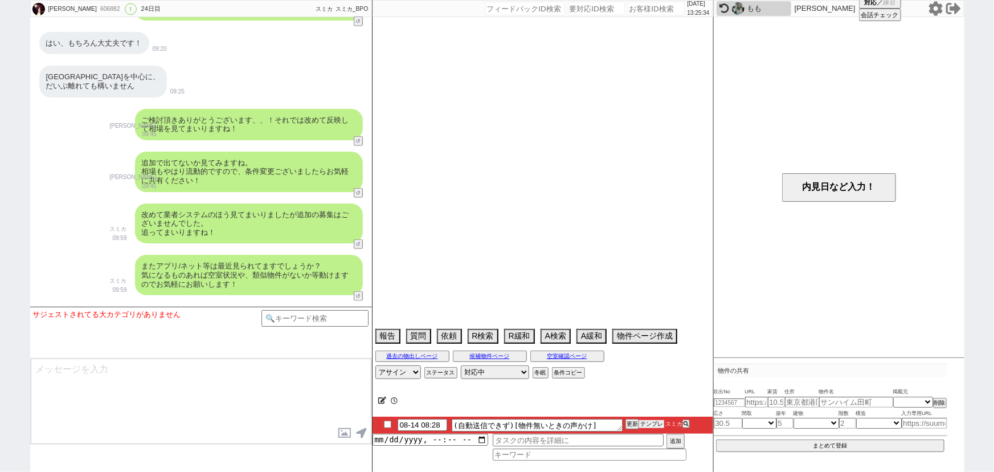
select select "740"
select select "14"
select select "72"
select select "1751"
select select "44"
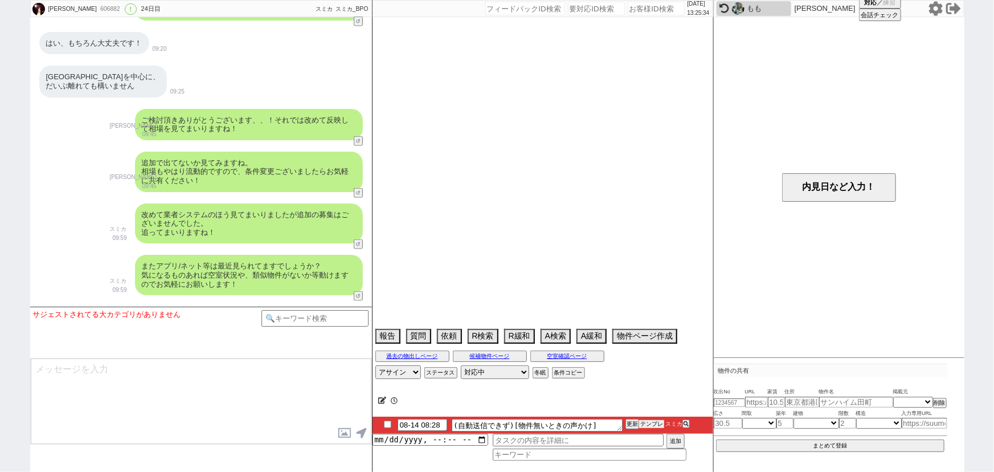
select select "60"
select select "65"
select select "1585"
select select "63"
select select "62"
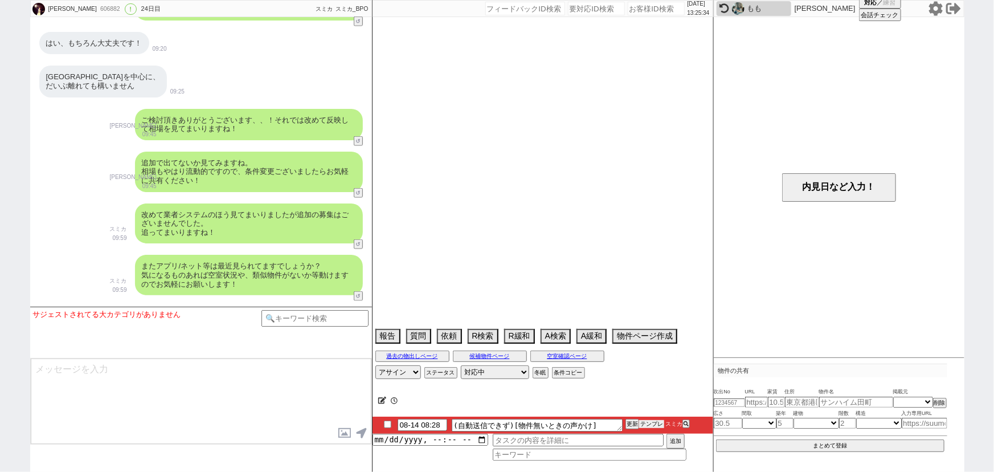
select select "1514"
select select "48"
select select "64"
select select "1559"
select select "69"
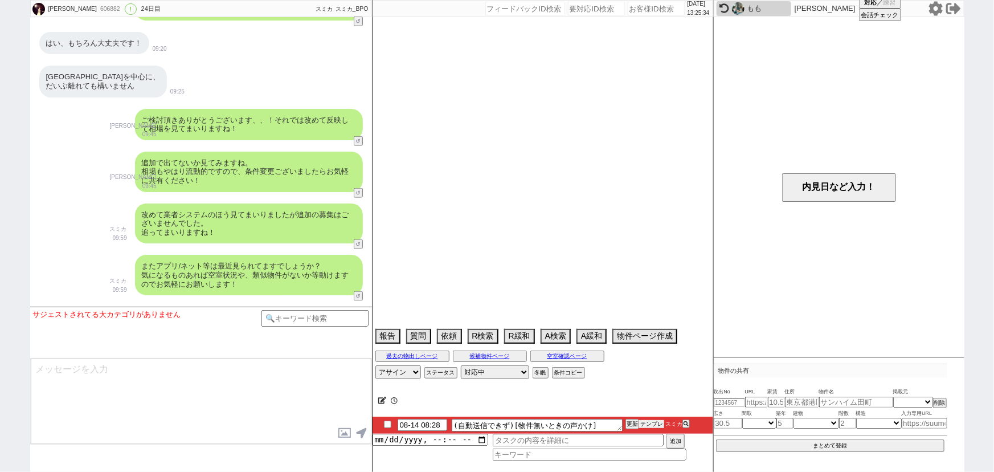
select select "1657"
select select "67"
select select "59"
select select "1462"
select select "57"
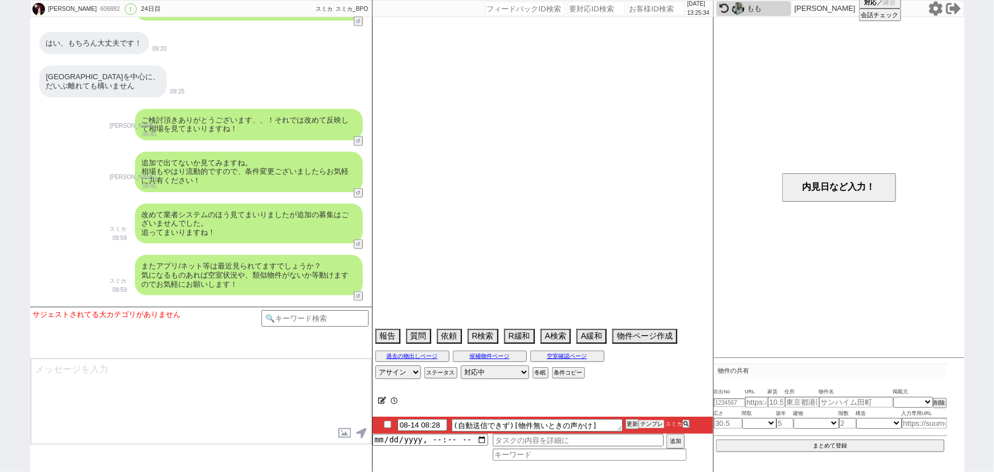
select select "25"
select select "787"
select select "19"
select select "38"
select select "68"
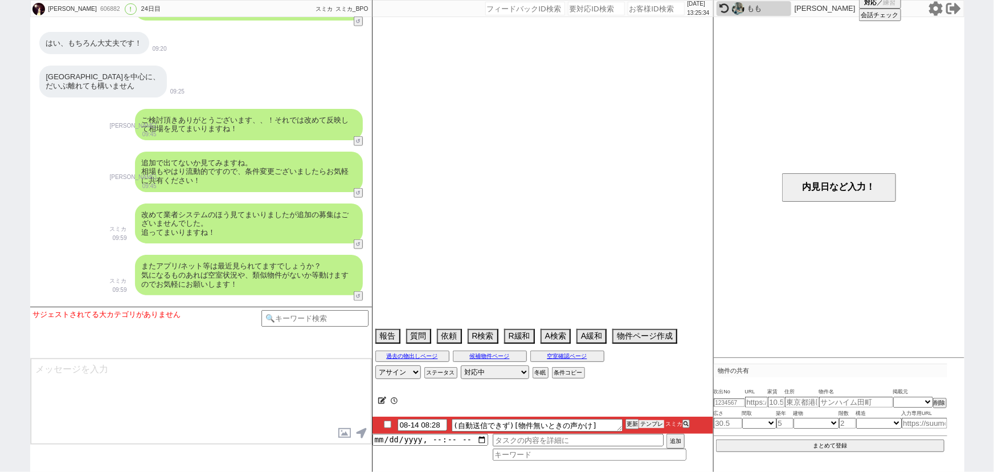
select select "1645"
select select "74"
select select "12"
select select "9"
select select "334"
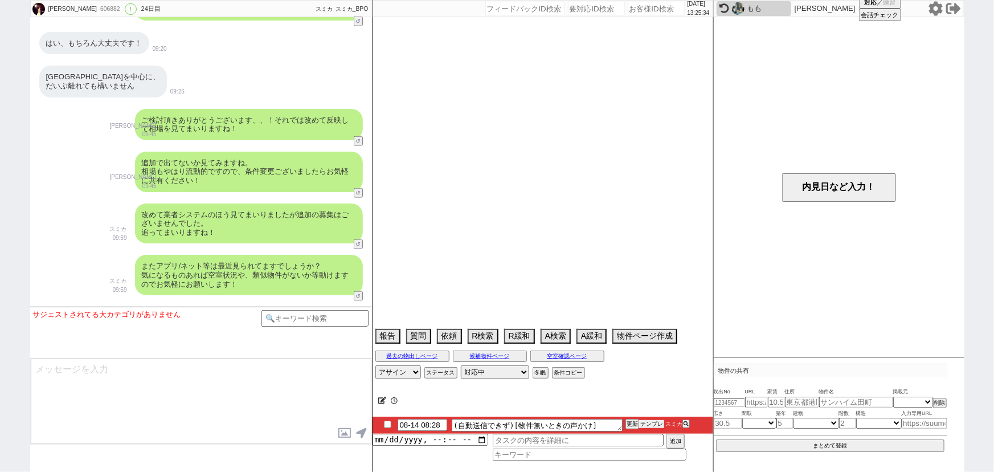
select select "27"
select select "11"
select select "7"
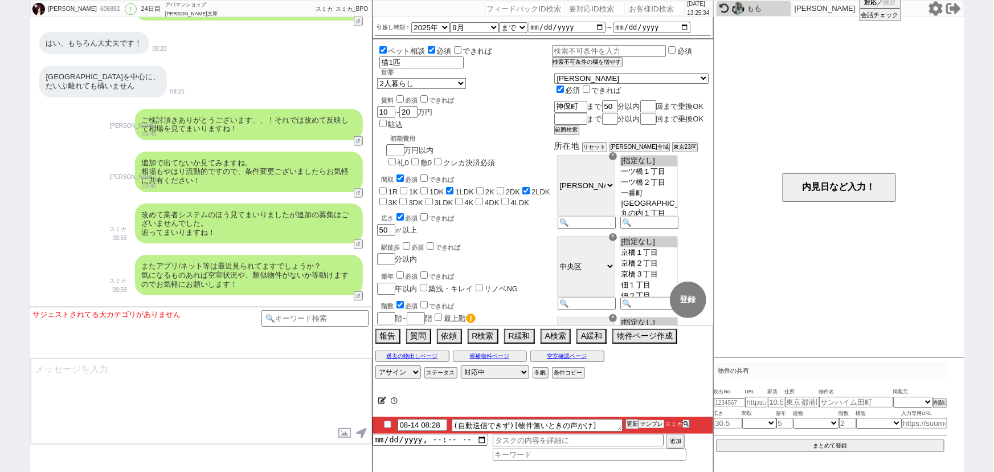
click at [650, 424] on button "テンプレ" at bounding box center [651, 424] width 25 height 8
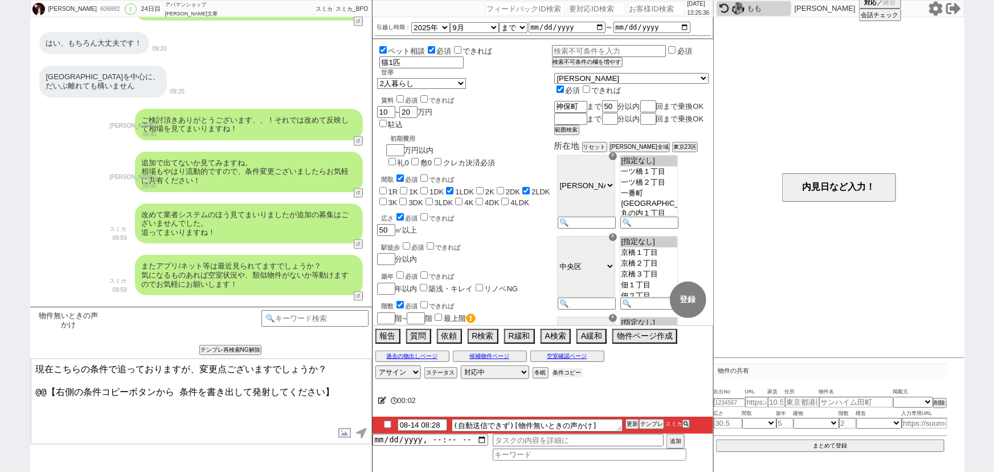
click at [567, 368] on button "条件コピー" at bounding box center [567, 372] width 31 height 9
click at [568, 370] on button "もう1回押してください" at bounding box center [583, 372] width 63 height 9
drag, startPoint x: 335, startPoint y: 388, endPoint x: 0, endPoint y: 450, distance: 340.5
click at [0, 450] on div "Harumi 606882 ! 0 24日目 アパマンショップ 金沢文庫店 冬眠中 自社客 スミカ スミカ_BPO チャット全表示 2025-07-22 新し…" at bounding box center [497, 236] width 994 height 472
paste textarea "・エリア：(沿線)神保町駅まで50分、(所在地)千代田区、中央区、港区、新宿区、文京区 ・賃料：20万円 ・引越し時期：9月まで ・間取り：1LDK〜2LDK…"
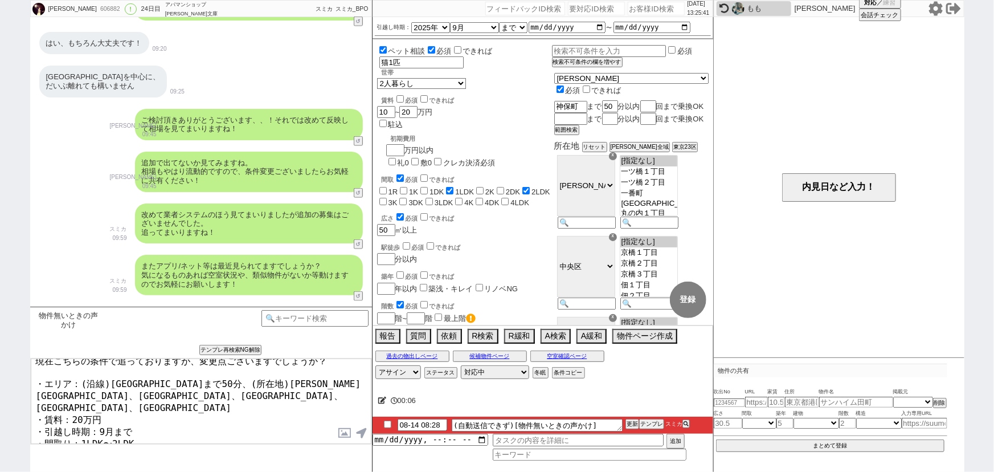
type textarea "現在こちらの条件で追っておりますが、変更点ございますでしょうか？ ・エリア：(沿線)神保町駅まで50分、(所在地)千代田区、中央区、港区、新宿区、文京区 ・賃…"
checkbox input "true"
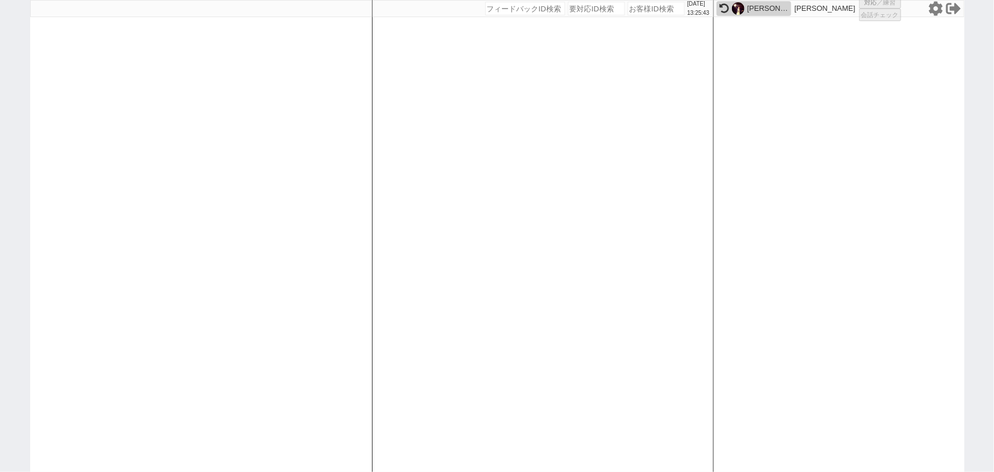
select select "6"
select select "2"
select select
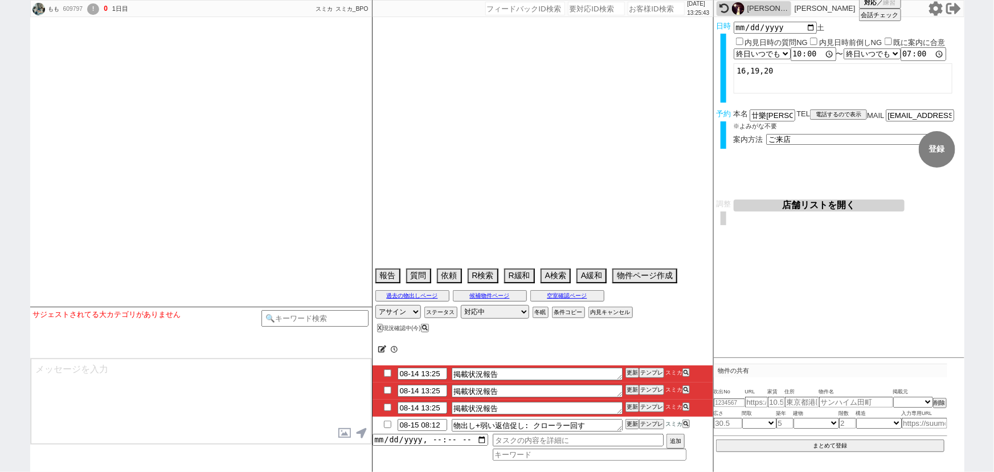
type textarea "オンボで保証人不要希望"
select select
select select "2025"
select select "10"
select select "37"
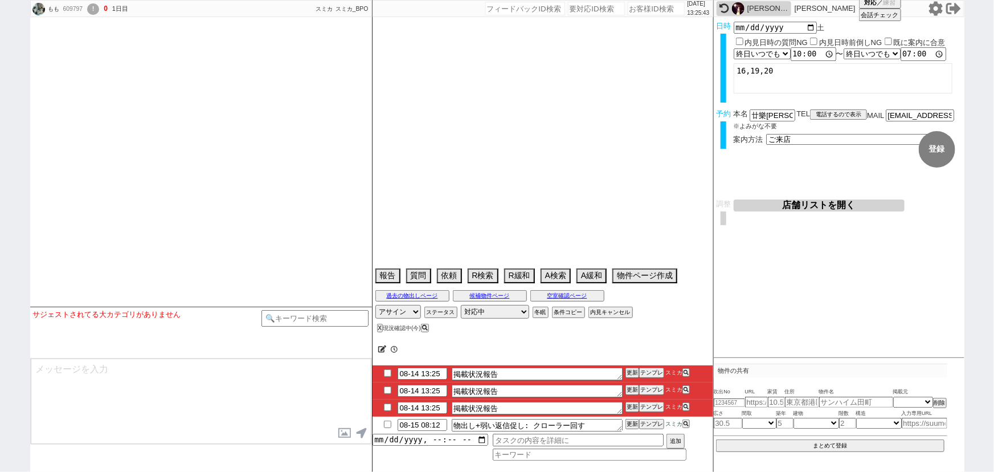
select select "0"
select select "811"
select select "11"
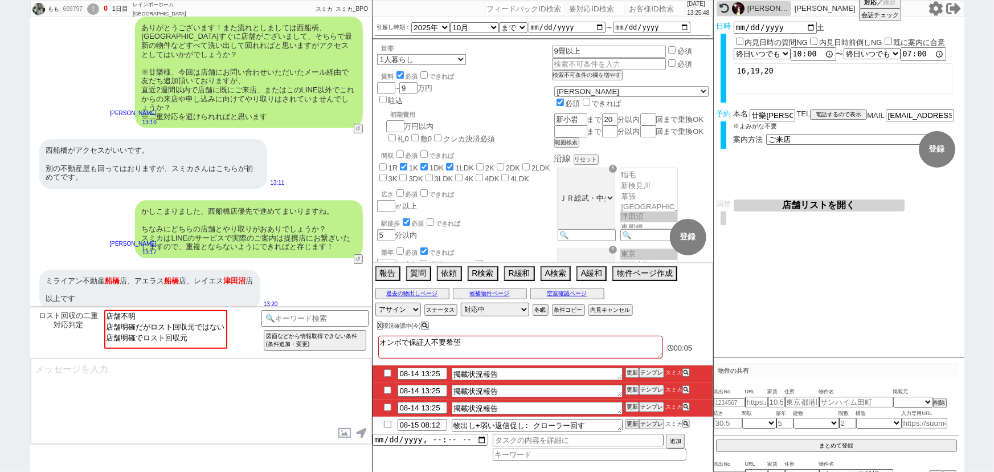
click at [645, 9] on input "number" at bounding box center [656, 9] width 57 height 14
paste input "607050"
type input "607050"
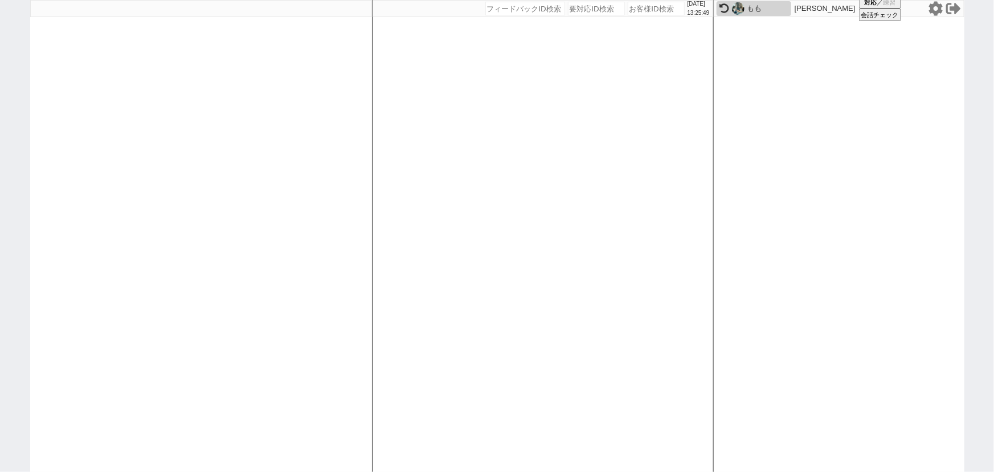
select select
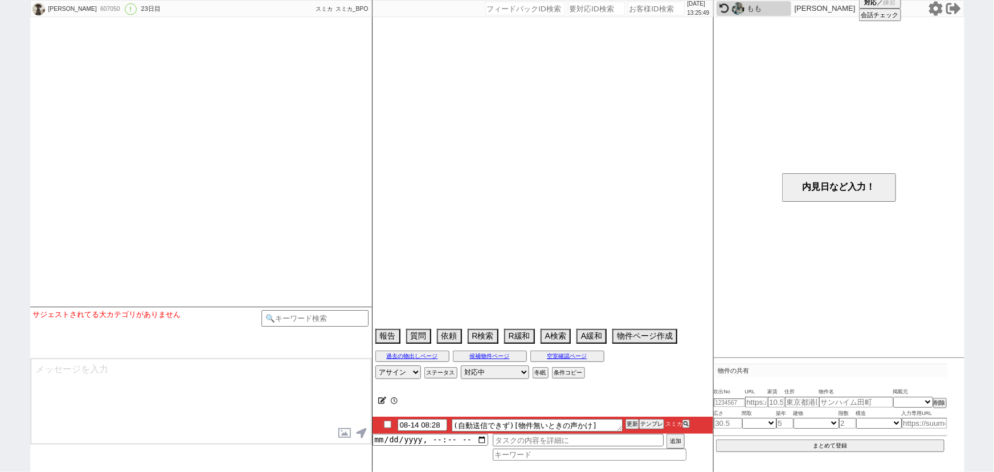
select select "2025"
select select "9"
select select "36"
select select "0"
select select "66"
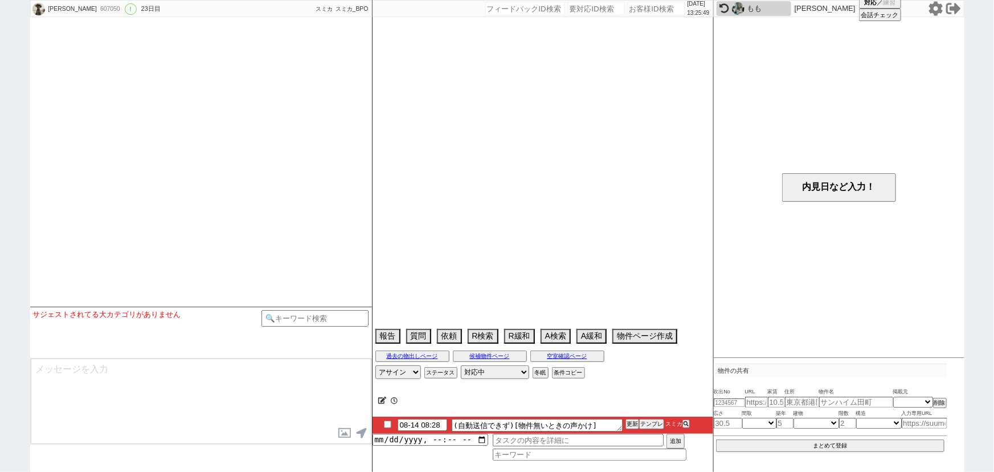
select select "1608"
select select "24"
select select "770"
select select "64"
select select "1557"
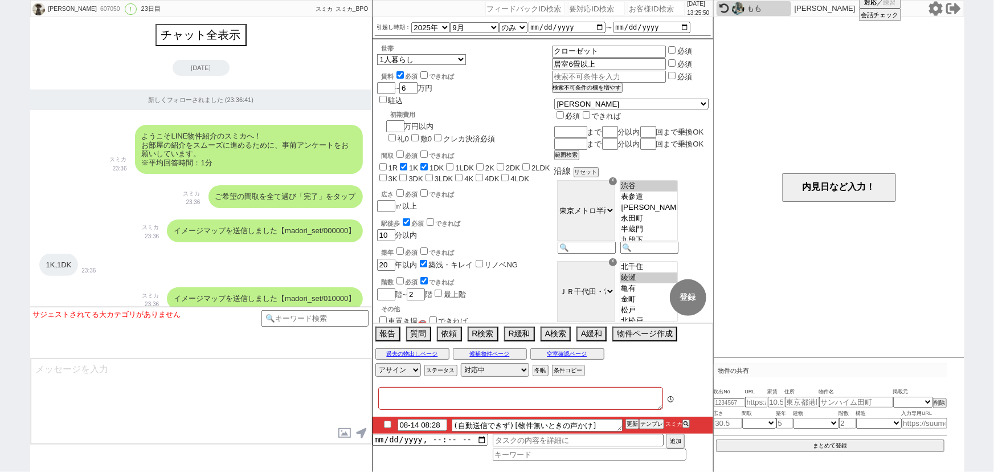
type textarea "娘の代理->本人に確認してみるが今はこちらで紹介してほしい、内見の際は本人と連絡がとれるようにする"
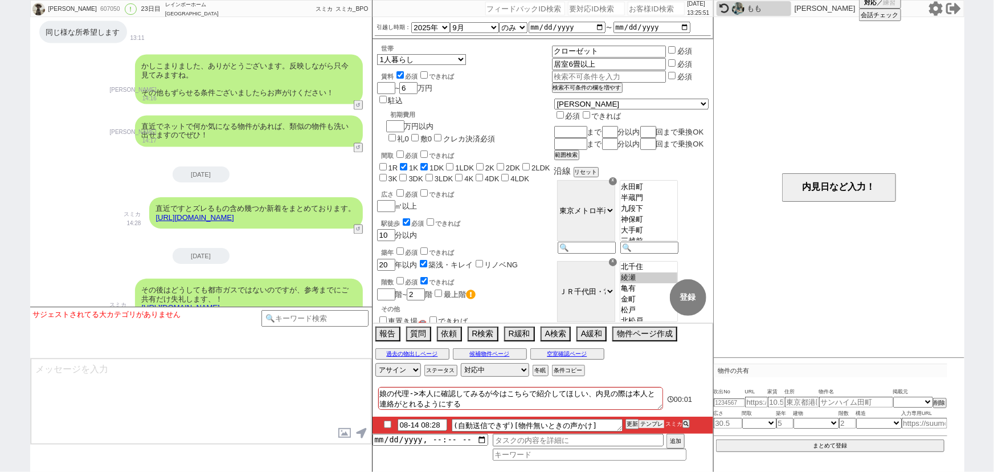
click at [653, 426] on button "テンプレ" at bounding box center [651, 424] width 25 height 8
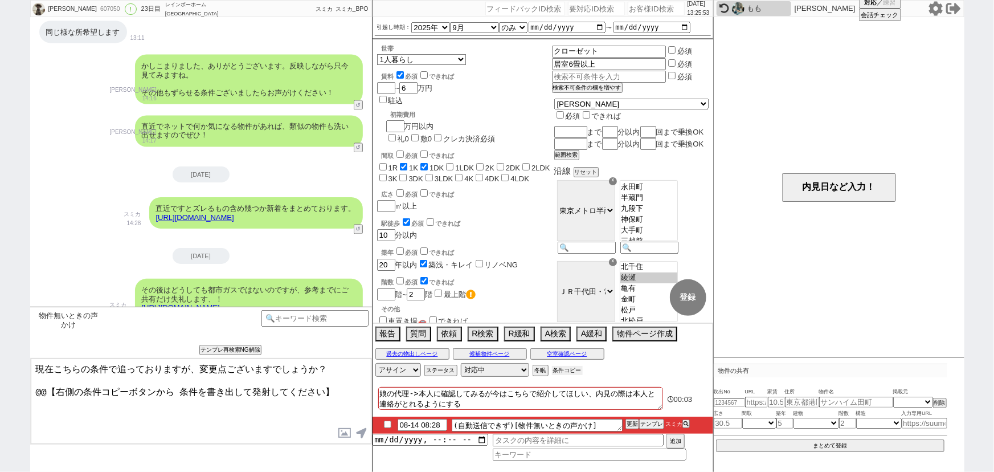
click at [569, 371] on button "条件コピー" at bounding box center [567, 370] width 31 height 9
click at [569, 371] on button "もう1回押してください" at bounding box center [583, 370] width 63 height 9
drag, startPoint x: 331, startPoint y: 382, endPoint x: 28, endPoint y: 394, distance: 303.8
click at [28, 394] on div "ゆみ 607050 ! 0 23日目 レインボーホーム 錦糸町店 冬眠中 自社客 スミカ スミカ_BPO チャット全表示 2025-07-23 新しくフォロー…" at bounding box center [497, 236] width 994 height 472
paste textarea "・エリア：綾瀬駅、亀有駅、金町駅、松戸駅、北千住駅、町屋駅、西日暮里駅、大手町駅、三越前駅、水天宮前駅 など複数 ・賃料：6万円 ・引越し時期：9月 ・間取り…"
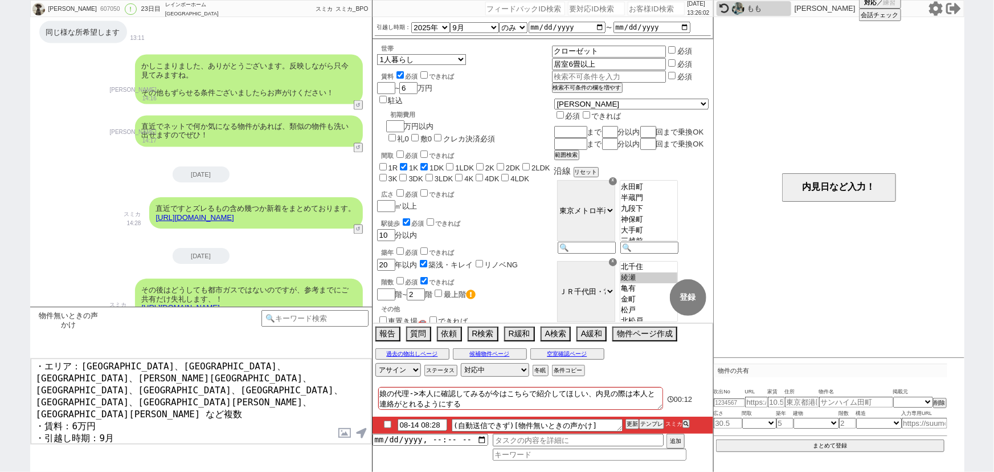
type textarea "現在こちらの条件で追っておりますが、変更点ございますでしょうか？ ・エリア：綾瀬駅、亀有駅、金町駅、松戸駅、北千住駅、町屋駅、西日暮里駅、大手町駅、三越前駅、…"
checkbox input "true"
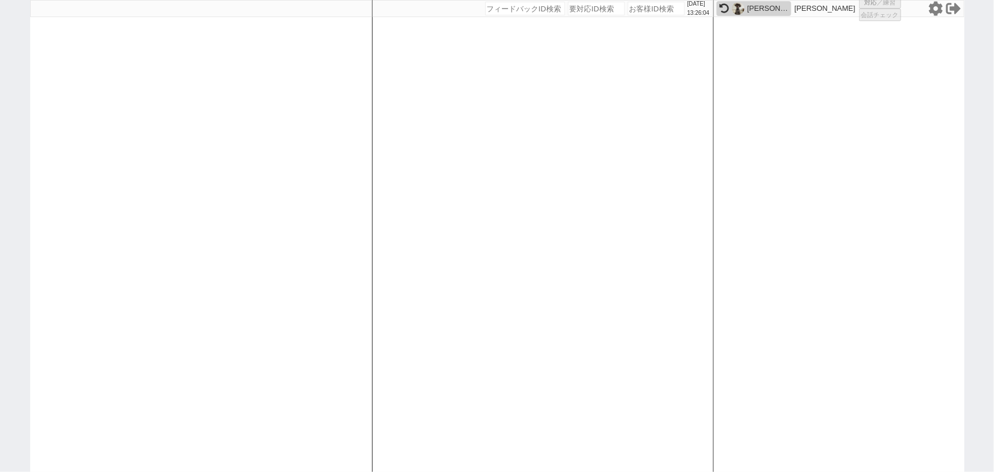
select select "6"
select select "2"
select select
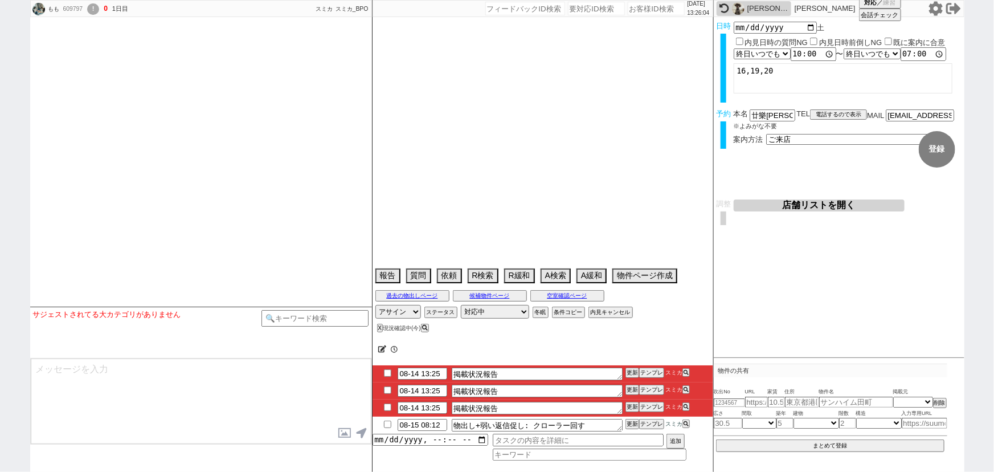
type textarea "オンボで保証人不要希望"
select select
select select "2025"
select select "10"
select select "37"
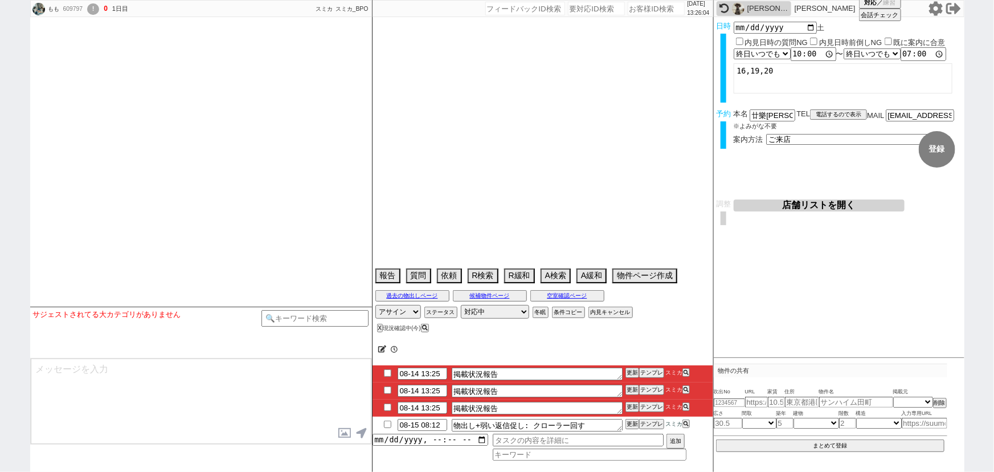
select select "0"
select select "811"
select select "11"
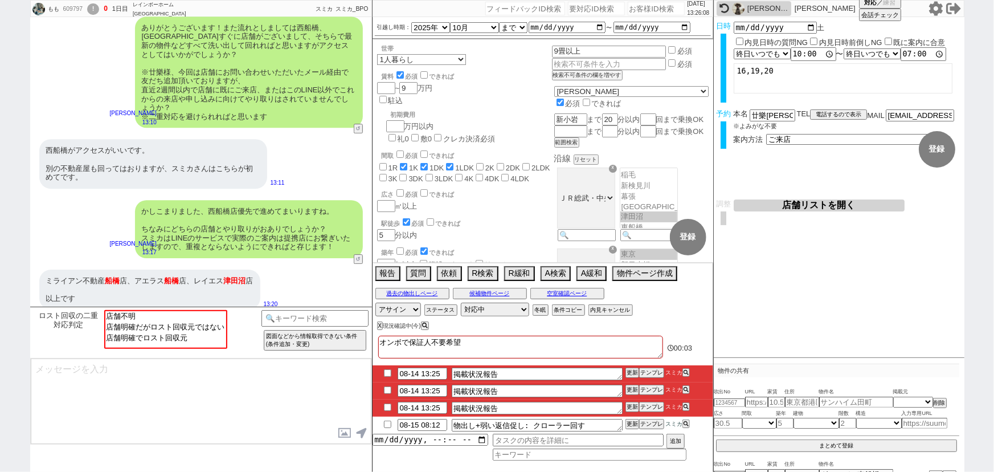
click at [660, 9] on input "number" at bounding box center [656, 9] width 57 height 14
paste input "607860"
type input "607860"
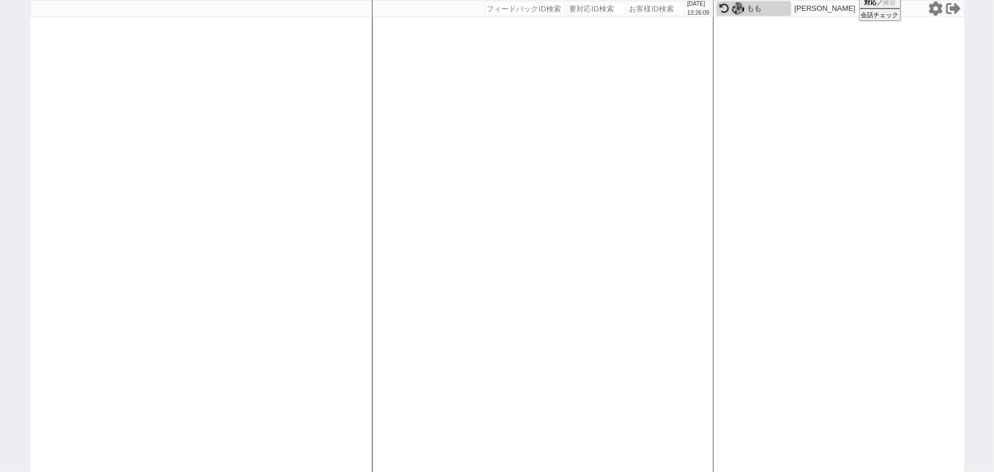
select select
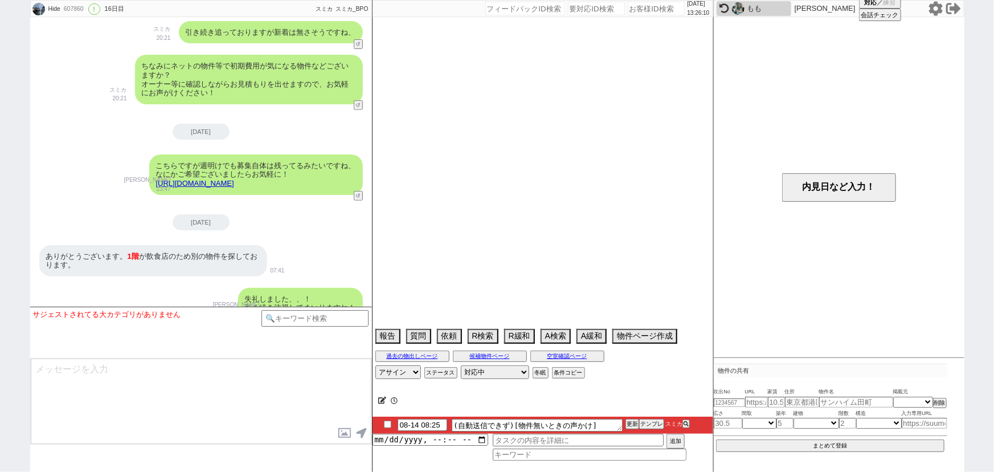
select select "15"
select select "0"
select select "2"
select select "3"
select select "4"
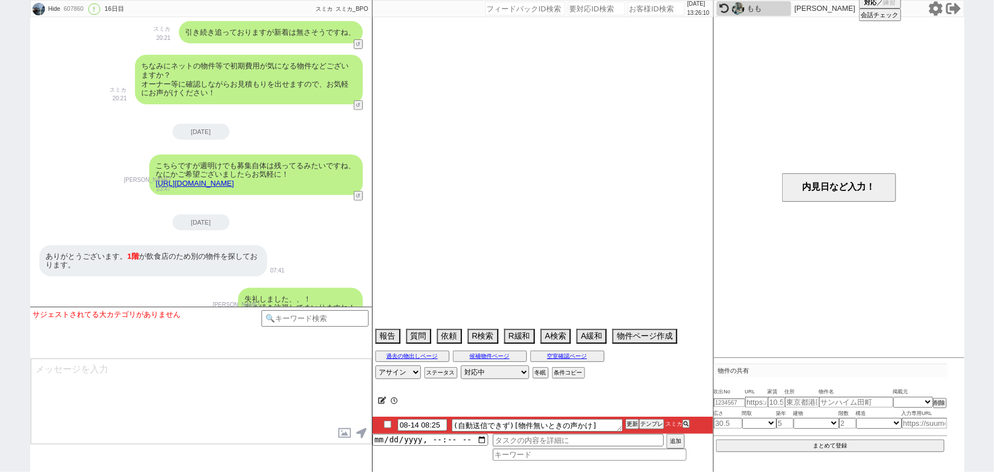
select select "5"
select select "6"
select select "7"
select select "8"
select select "9"
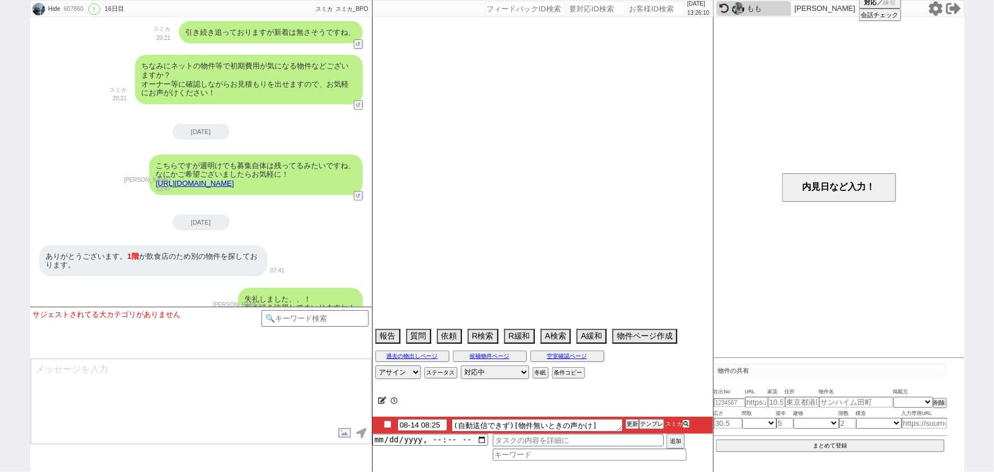
select select "10"
select select "11"
select select "12"
select select "13"
select select "14"
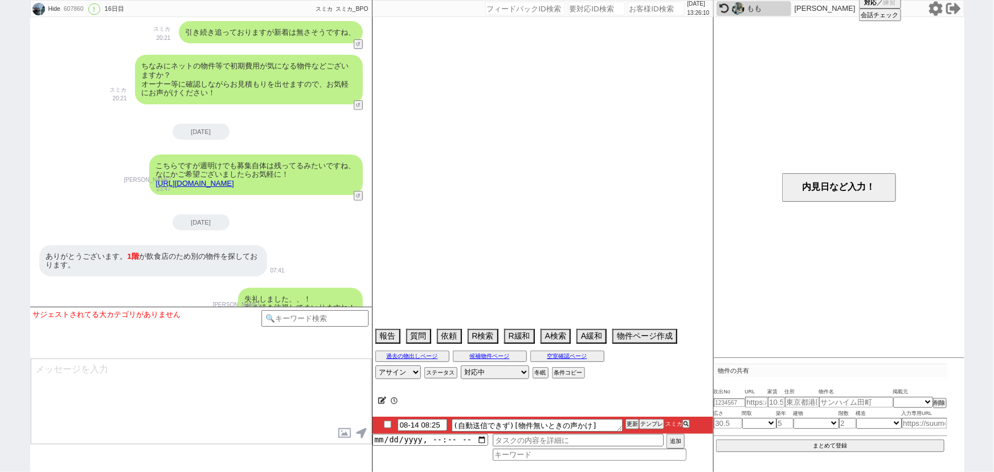
select select "15"
select select "16"
select select "17"
select select "18"
select select "19"
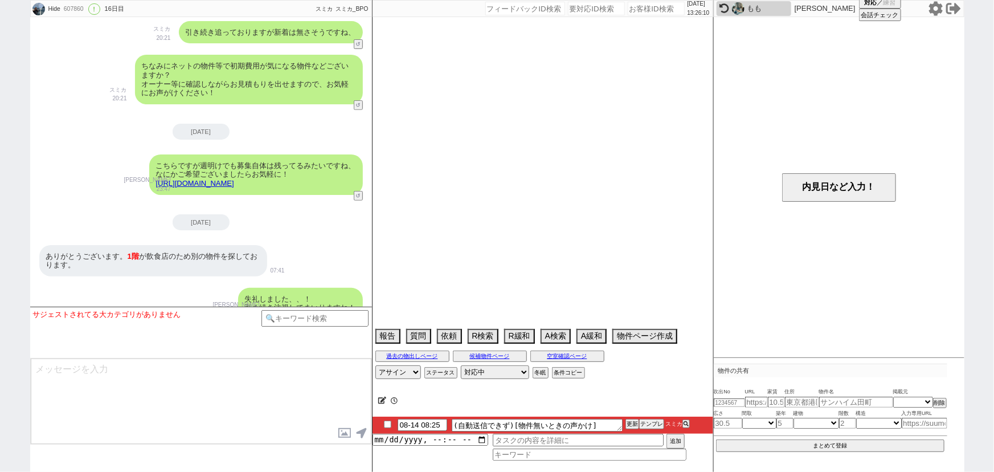
select select "20"
select select "21"
select select "22"
select select "23"
select select "24"
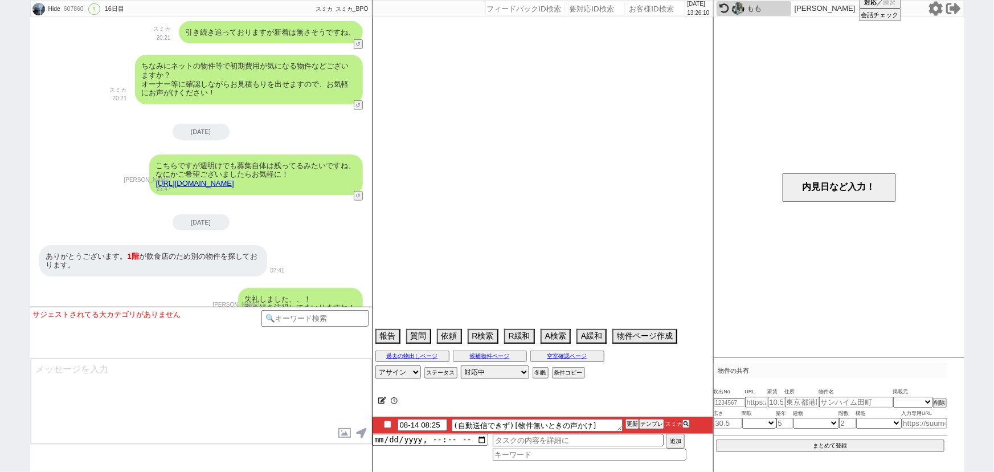
select select "25"
select select "26"
select select "27"
select select "28"
select select "29"
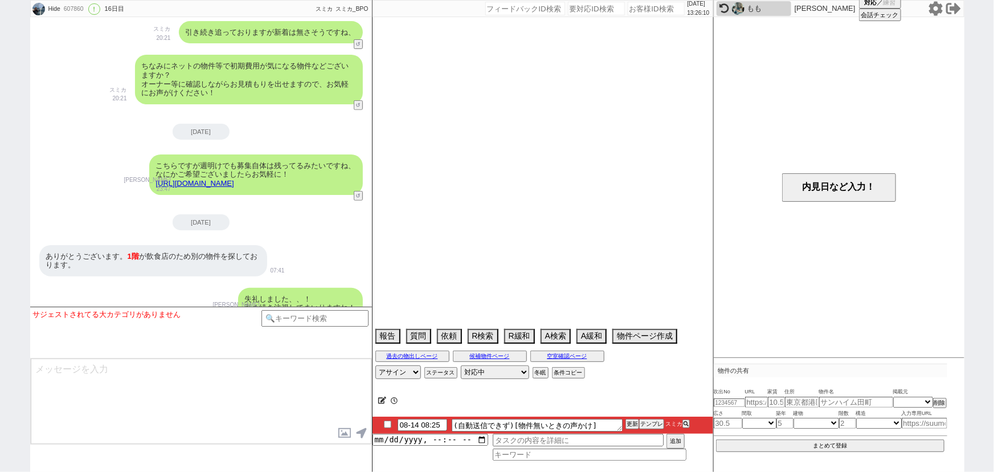
select select "30"
select select "31"
select select "32"
select select "33"
select select "34"
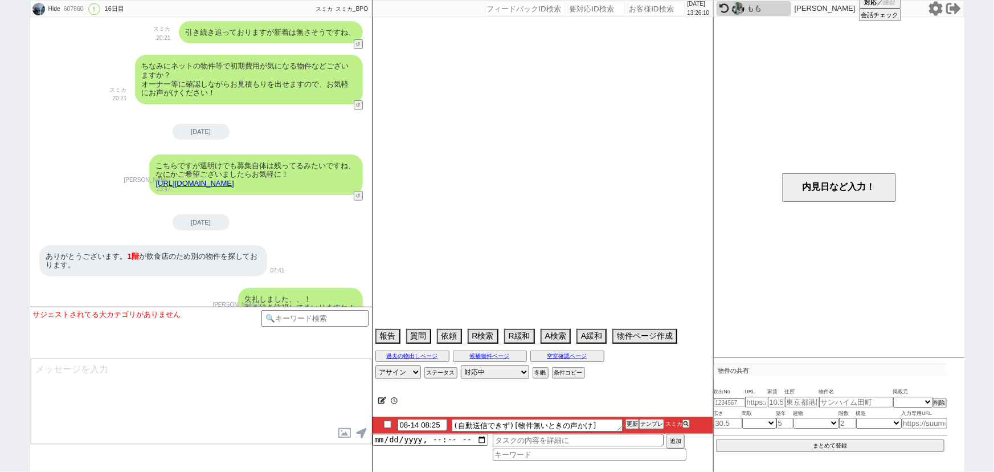
select select "35"
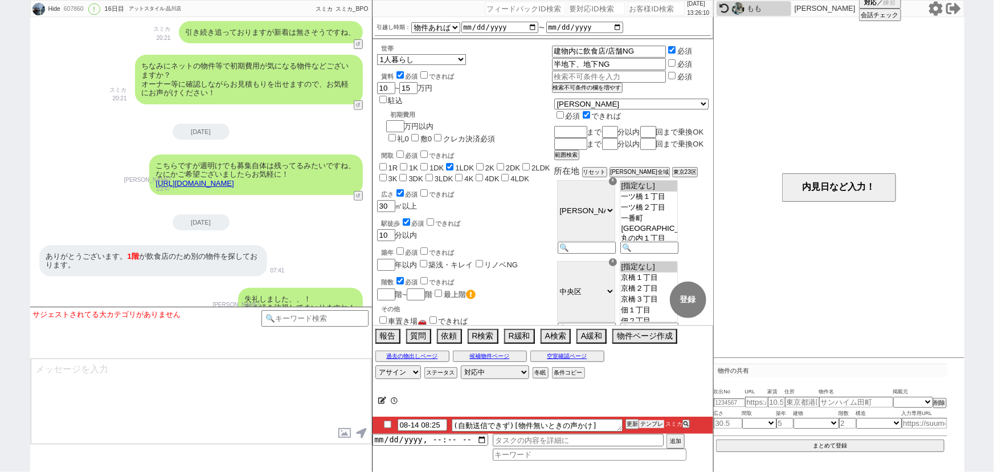
click at [657, 421] on button "テンプレ" at bounding box center [651, 424] width 25 height 8
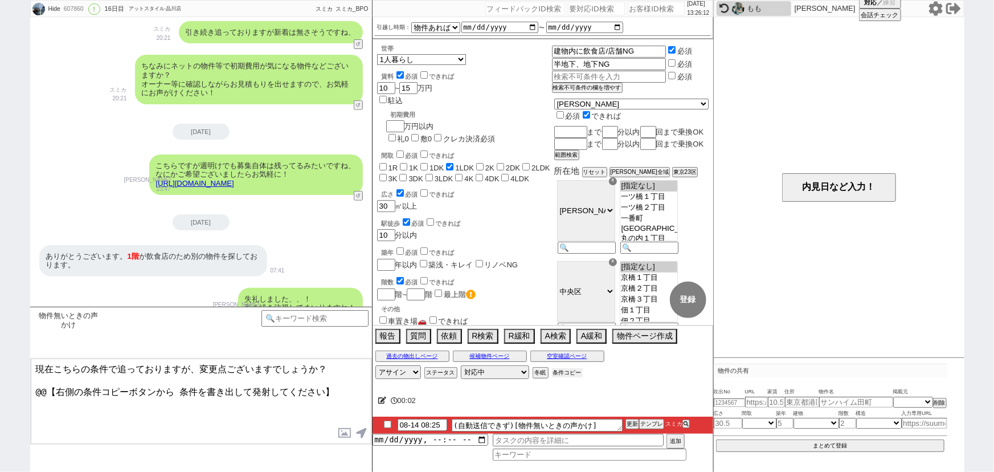
click at [560, 376] on button "条件コピー" at bounding box center [567, 372] width 31 height 9
click at [577, 371] on button "もう1回押してください" at bounding box center [583, 372] width 63 height 9
click at [342, 377] on textarea "現在こちらの条件で追っておりますが、変更点ございますでしょうか？ @@【右側の条件コピーボタンから 条件を書き出して発射してください】" at bounding box center [201, 400] width 341 height 85
drag, startPoint x: 339, startPoint y: 385, endPoint x: 0, endPoint y: 414, distance: 340.1
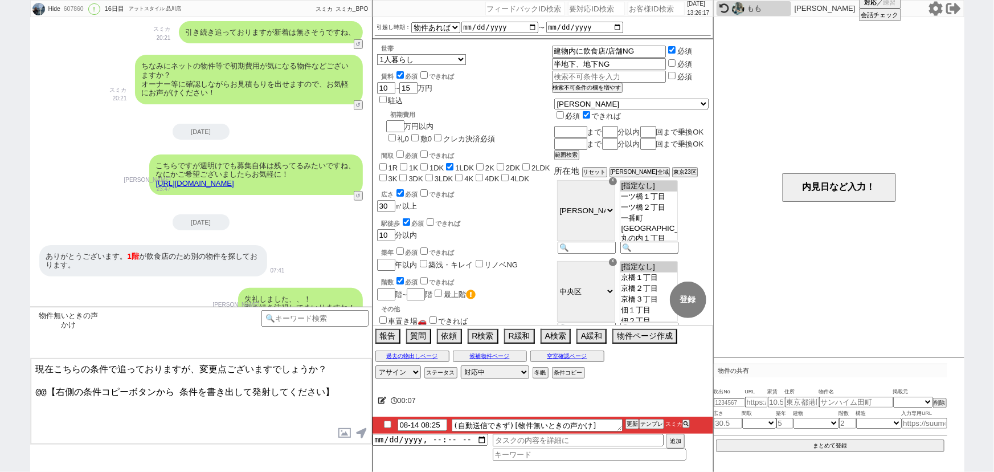
click at [0, 414] on div "Hide 607860 ! 0 16日目 アットスタイル 品川店 冬眠中 自社客 スミカ スミカ_BPO チャット全表示 2025-07-30 ようこそLIN…" at bounding box center [497, 236] width 994 height 472
paste textarea "・エリア：(沿線)浜松町駅、御成門駅、芝公園駅、大門駅、(所在地)千代田区、中央区、港区、新宿区、文京区、台東区、墨田区、江東区、品川区、目黒区、大田区、世田…"
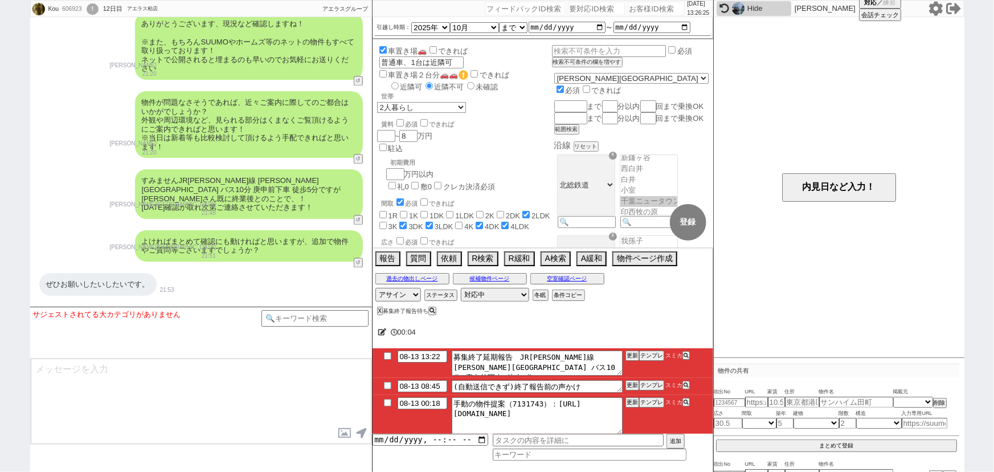
click at [632, 12] on input "number" at bounding box center [656, 9] width 57 height 14
paste input "608105"
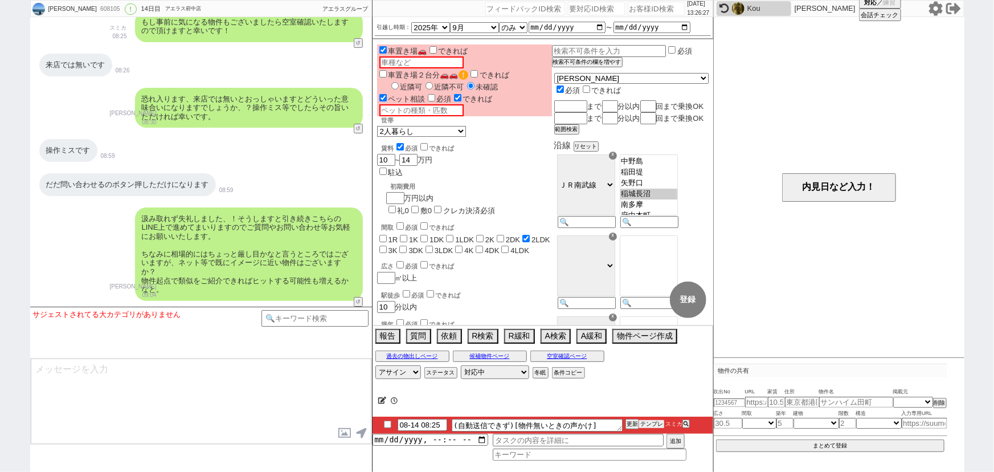
click at [646, 425] on button "テンプレ" at bounding box center [651, 424] width 25 height 8
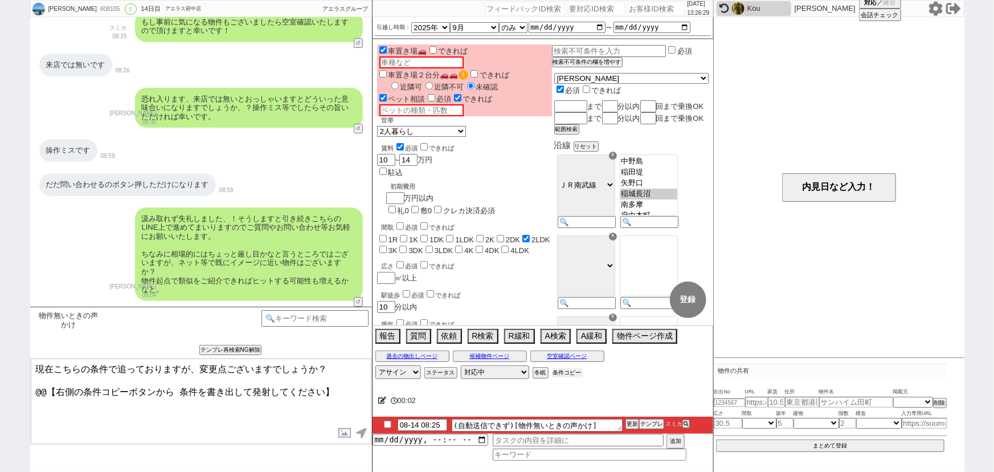
click at [566, 371] on button "条件コピー" at bounding box center [567, 372] width 31 height 9
click at [566, 371] on button "もう1回押してください" at bounding box center [583, 372] width 63 height 9
drag, startPoint x: 341, startPoint y: 387, endPoint x: 0, endPoint y: 450, distance: 346.4
click at [0, 450] on div "篠田泰成 608105 ! 0 14日目 アエラス府中店 冬眠中 自社客 アエラスグループ スミカ_BPO チャット全表示 2025-08-01 ようこそLI…" at bounding box center [497, 236] width 994 height 472
paste textarea "・エリア：稲城長沼駅、南多摩駅 ・賃料：14万円 ・引越し時期：9月 ・間取り：2LDK ・世帯：2人暮らし ・駅徒歩：10分 ・その他：駐車場,ペット"
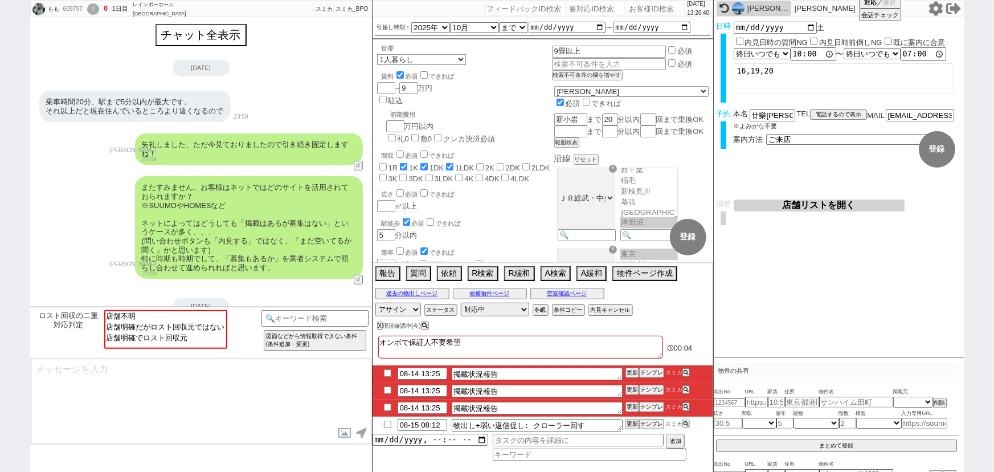
scroll to position [20, 0]
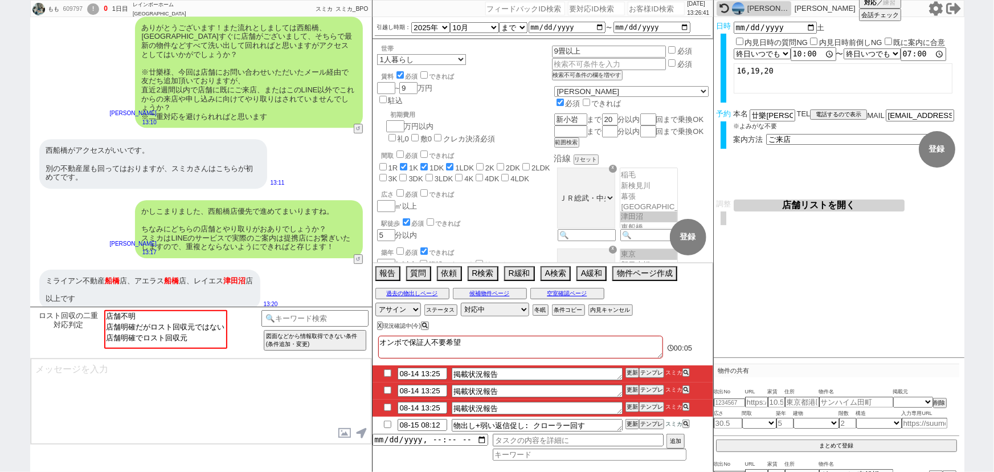
click at [648, 5] on input "number" at bounding box center [656, 9] width 57 height 14
paste input "609061"
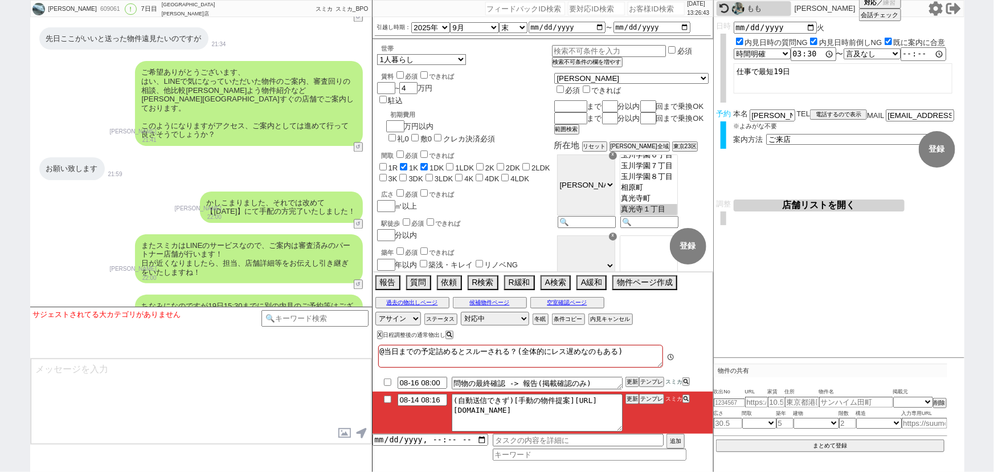
scroll to position [1370, 0]
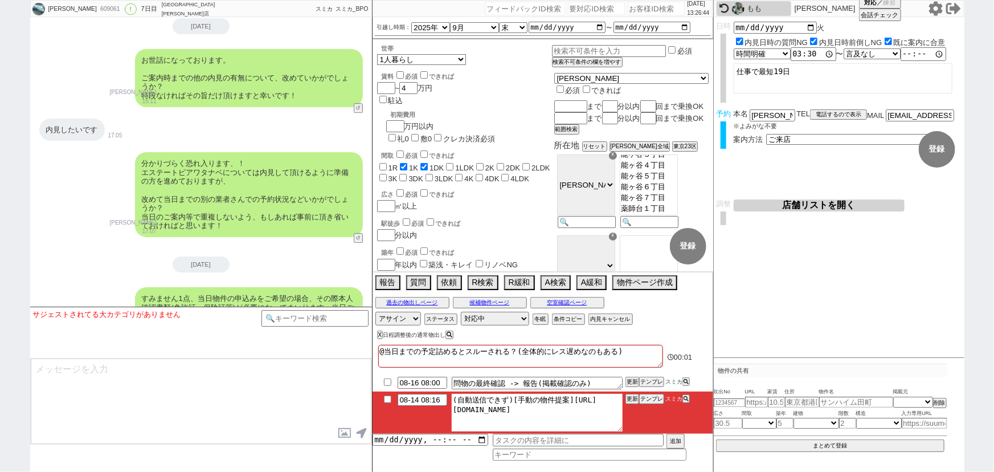
drag, startPoint x: 571, startPoint y: 396, endPoint x: 695, endPoint y: 477, distance: 149.0
click at [695, 471] on html "簑原真由美 609061 ! 0 7日目 ルームホーム 町田店 冬眠中 自社客 スミカ スミカ_BPO チャット全表示 2025-08-08 新しくフォローさ…" at bounding box center [497, 236] width 994 height 472
click at [650, 401] on button "テンプレ" at bounding box center [651, 399] width 25 height 8
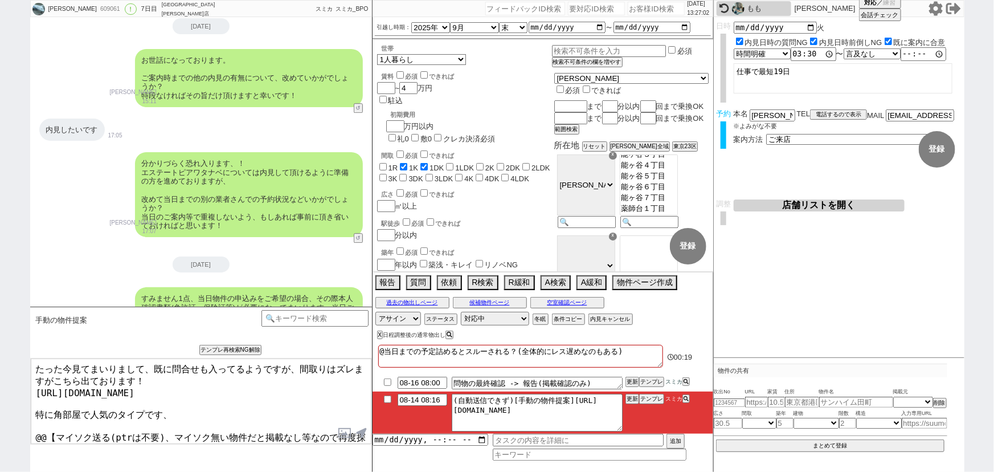
drag, startPoint x: 34, startPoint y: 419, endPoint x: 443, endPoint y: 486, distance: 414.9
click at [443, 471] on html "簑原真由美 609061 ! 0 7日目 ルームホーム 町田店 冬眠中 自社客 スミカ スミカ_BPO チャット全表示 2025-08-08 新しくフォローさ…" at bounding box center [497, 236] width 994 height 472
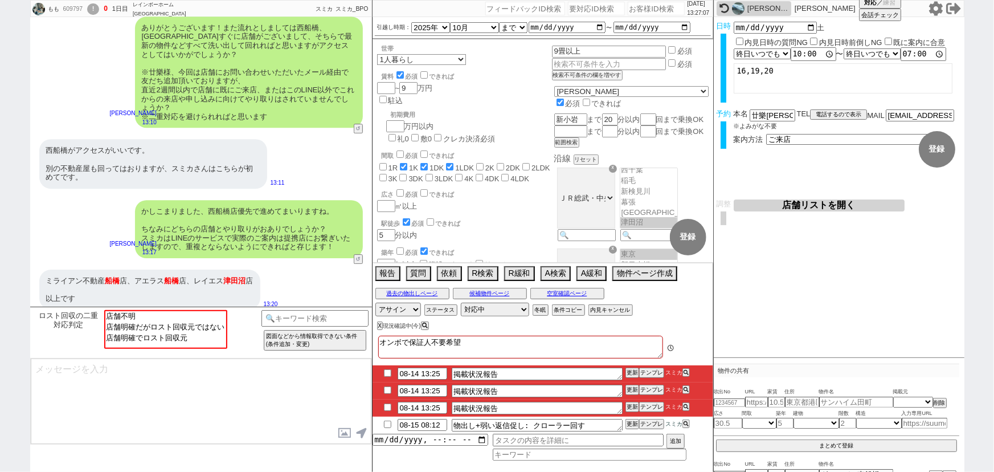
scroll to position [20, 0]
click at [642, 4] on input "number" at bounding box center [656, 9] width 57 height 14
paste input "608447"
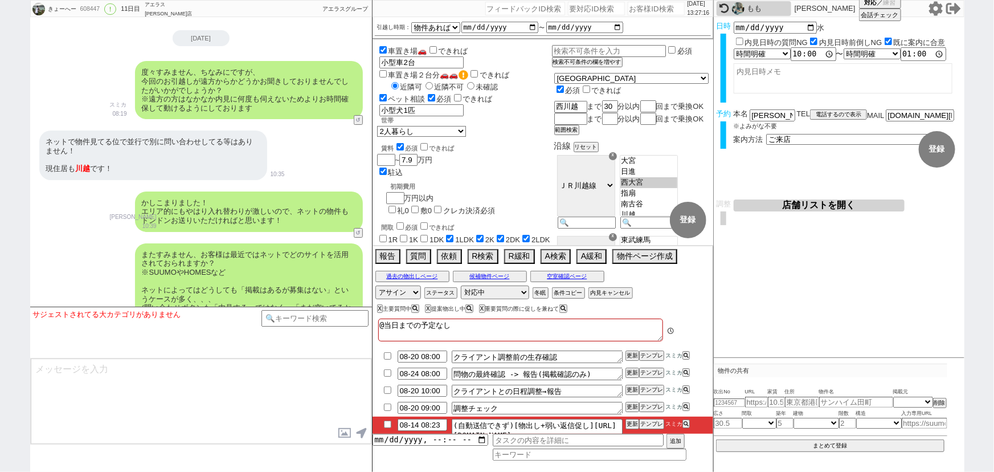
scroll to position [24, 0]
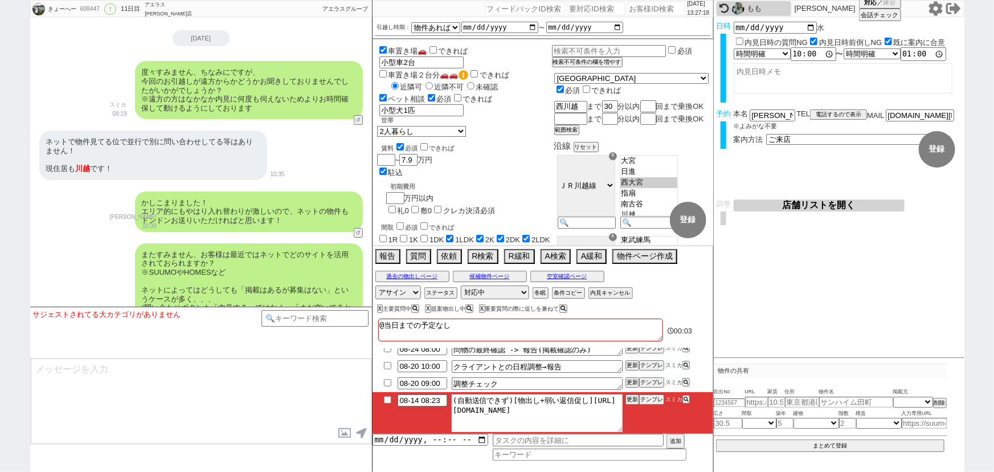
drag, startPoint x: 466, startPoint y: 408, endPoint x: 565, endPoint y: 420, distance: 99.9
click at [565, 420] on textarea "(自動送信できず)[物出し+弱い返信促し]https://jent-crm.com/2ng-84y191pn3984hy/introduction_pages…" at bounding box center [537, 413] width 171 height 38
drag, startPoint x: 464, startPoint y: 404, endPoint x: 641, endPoint y: 452, distance: 183.5
click at [641, 452] on div "08-20 08:00 クライアント調整前の生存確認 更新 テンプレ スミカ 08-24 08:00 問物の最終確認 -> 報告(掲載確認のみ) 更新 テンプ…" at bounding box center [542, 404] width 341 height 112
click at [649, 399] on button "テンプレ" at bounding box center [651, 399] width 25 height 8
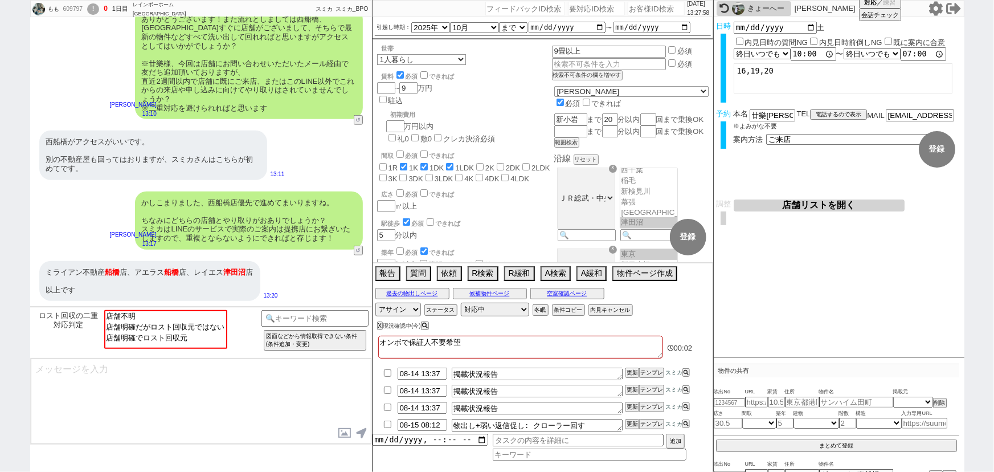
scroll to position [20, 0]
click at [634, 13] on input "number" at bounding box center [656, 9] width 57 height 14
paste input "609439"
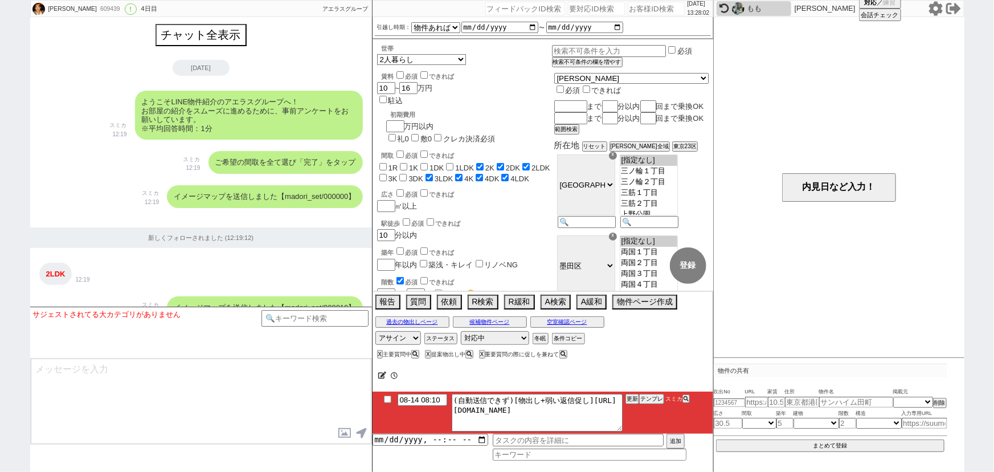
scroll to position [1236, 0]
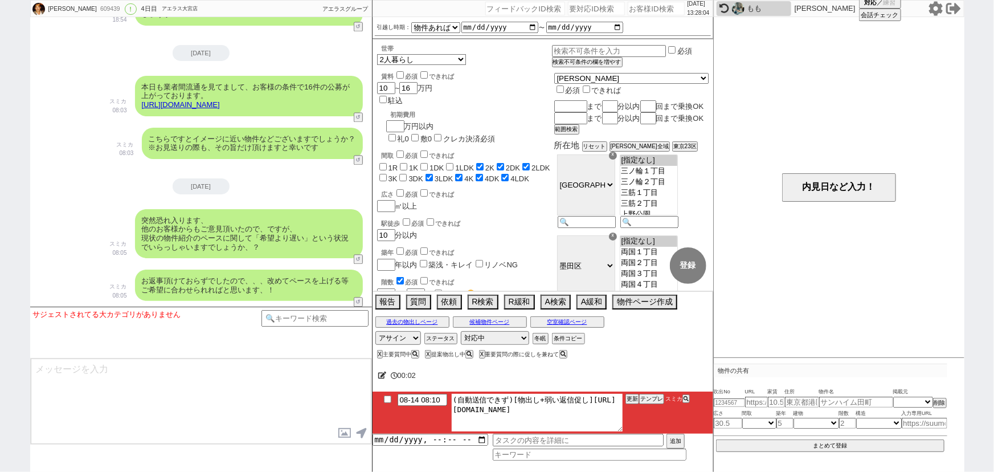
drag, startPoint x: 464, startPoint y: 411, endPoint x: 682, endPoint y: 451, distance: 221.7
click at [682, 451] on div "08-14 08:10 (自動送信できず)[物出し+弱い返信促し]https://jent-crm.com/2ng-84y191pn3984hy/introd…" at bounding box center [542, 425] width 341 height 69
drag, startPoint x: 465, startPoint y: 406, endPoint x: 689, endPoint y: 452, distance: 228.5
click at [689, 452] on div "08-14 08:10 (自動送信できず)[物出し+弱い返信促し]https://jent-crm.com/2ng-84y191pn3984hy/introd…" at bounding box center [542, 425] width 341 height 69
click at [656, 399] on button "テンプレ" at bounding box center [651, 399] width 25 height 8
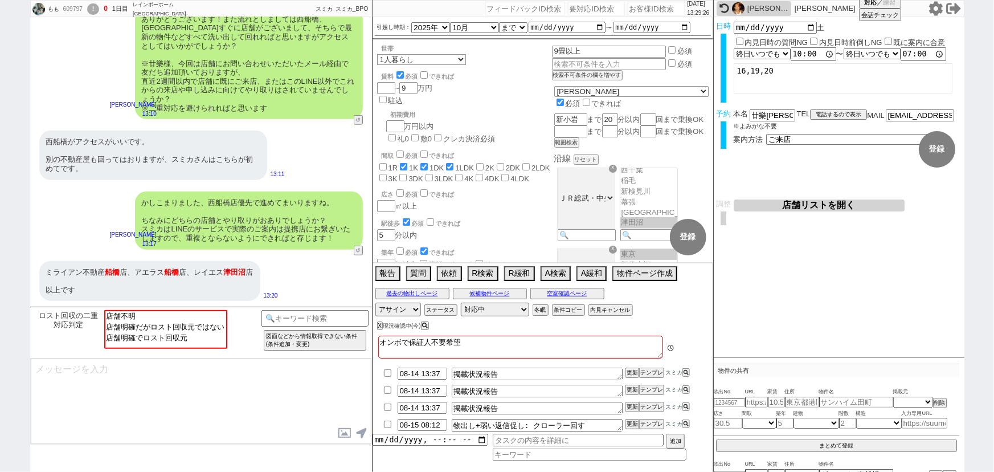
scroll to position [20, 0]
click at [641, 11] on input "number" at bounding box center [656, 9] width 57 height 14
paste input "608354"
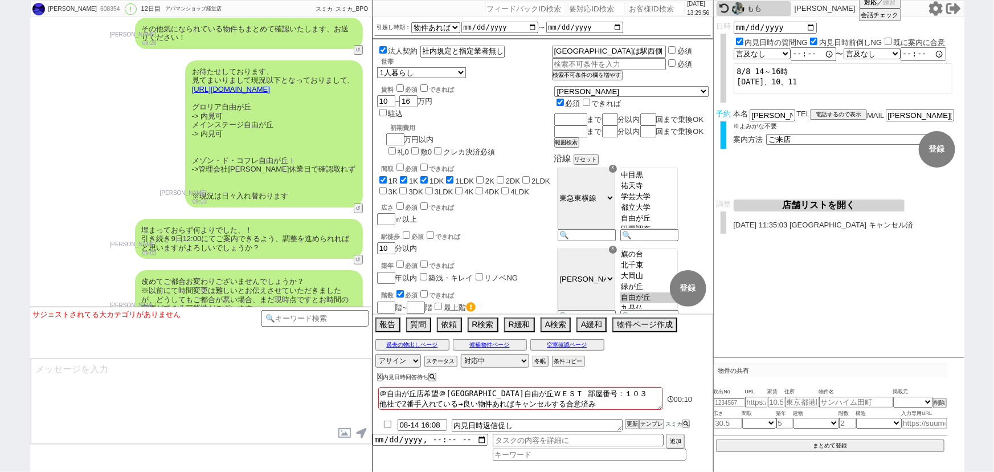
scroll to position [6670, 0]
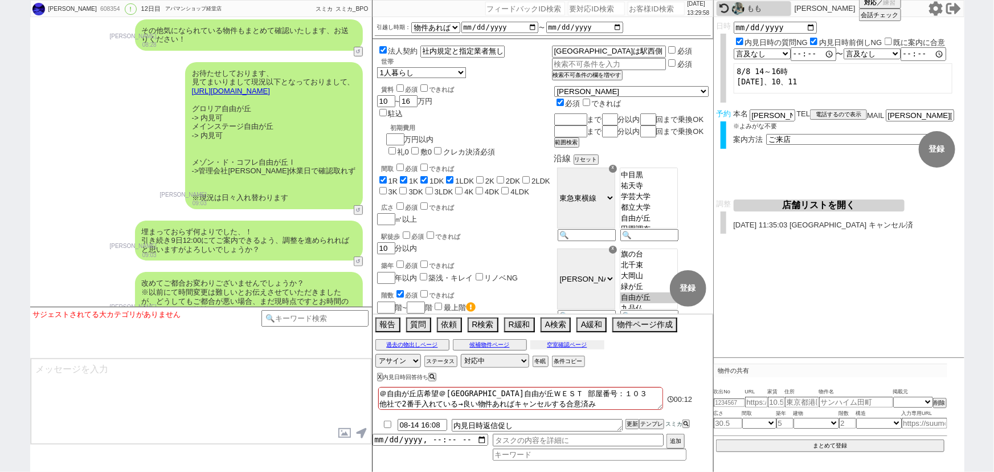
click at [568, 344] on button "空室確認ページ" at bounding box center [567, 344] width 74 height 9
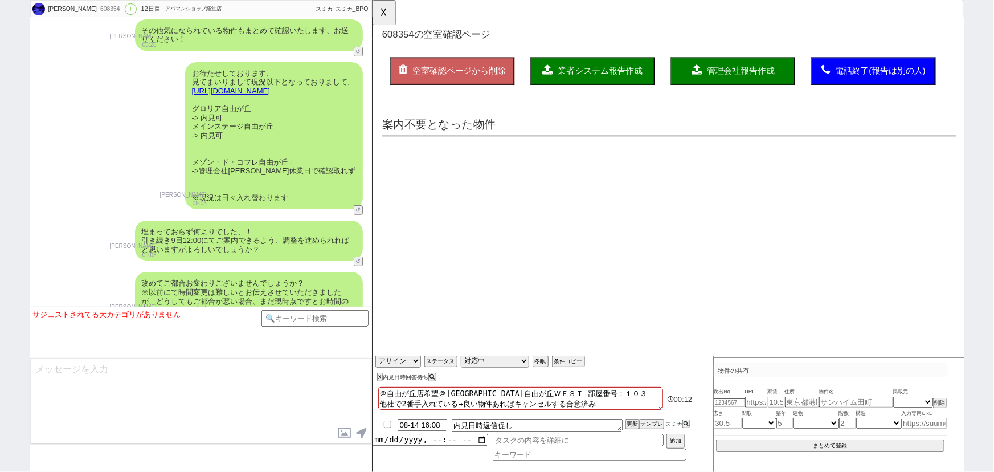
scroll to position [0, 0]
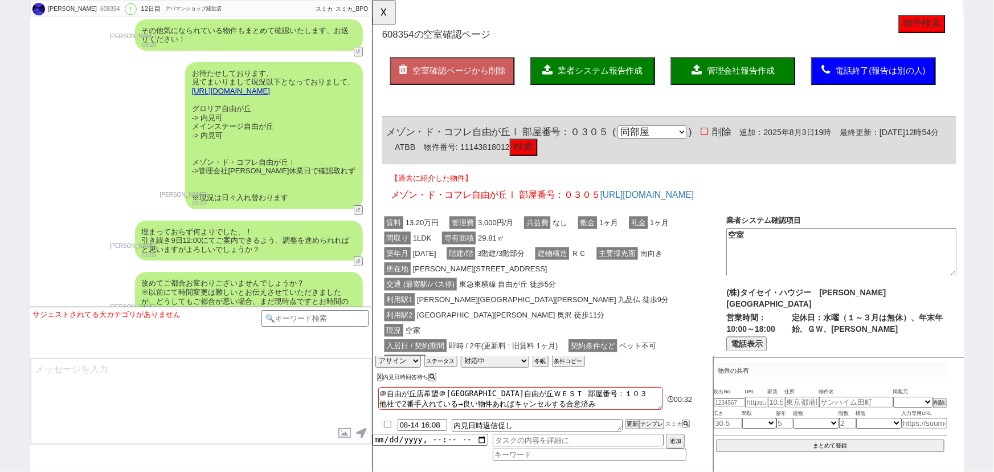
click button "検索"
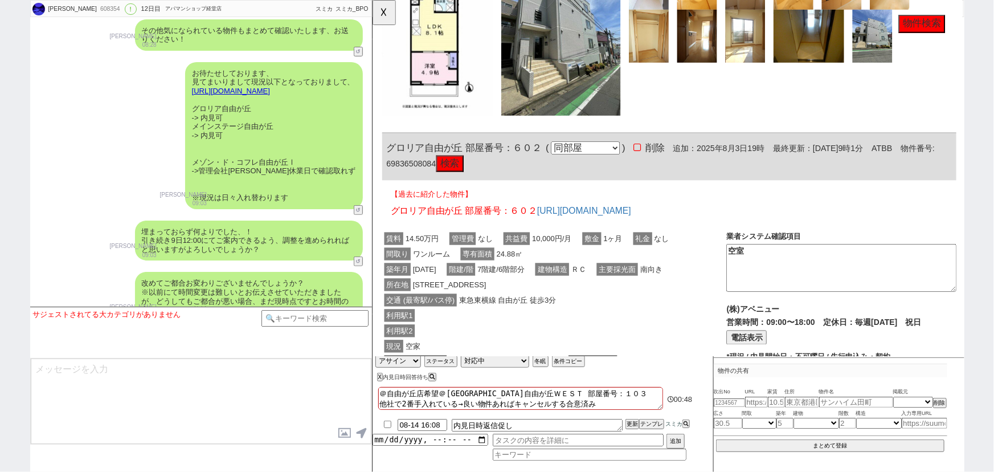
scroll to position [616, 0]
click button "検索"
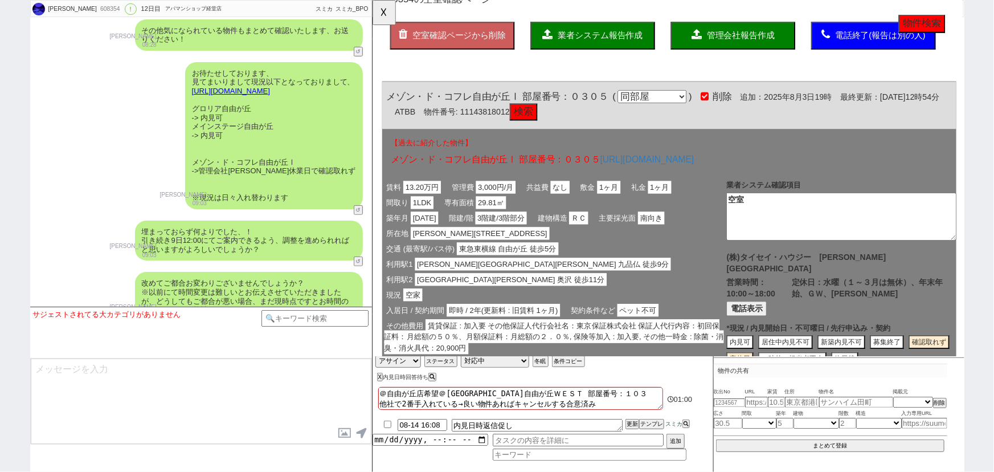
scroll to position [0, 0]
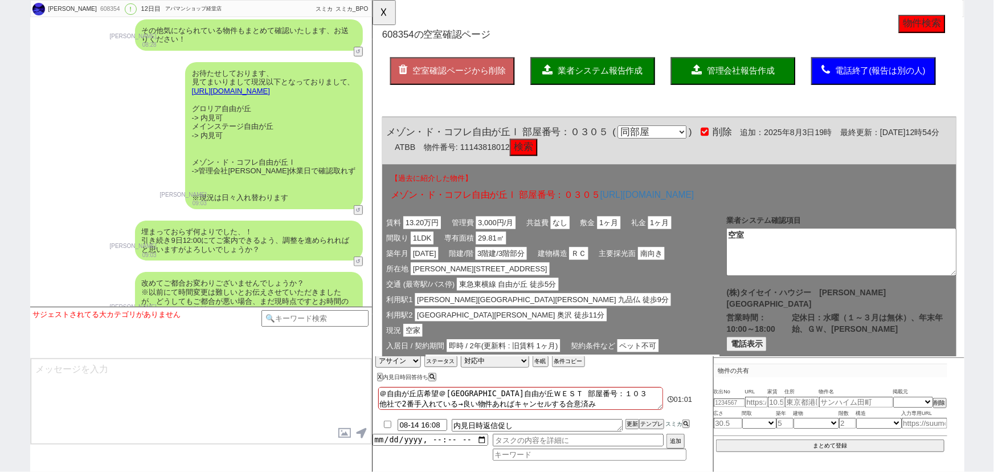
click button "検索"
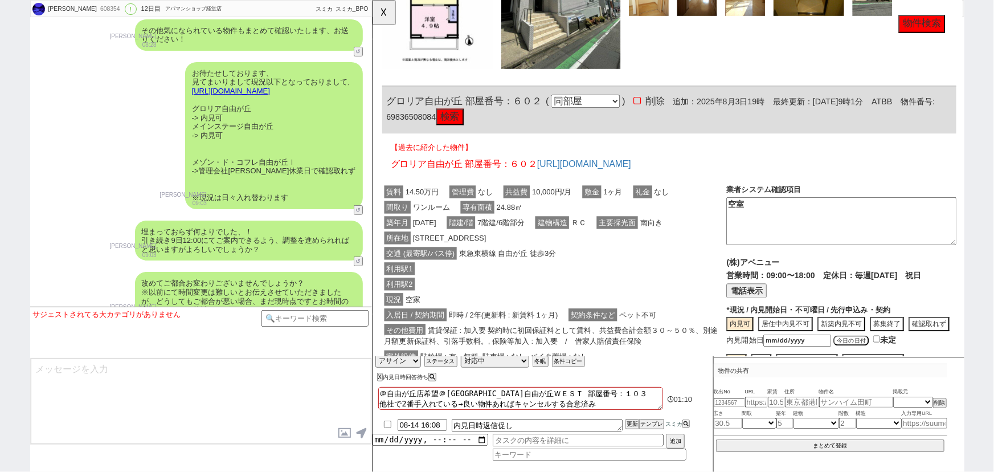
scroll to position [665, 0]
drag, startPoint x: 465, startPoint y: 108, endPoint x: 381, endPoint y: 110, distance: 84.3
click div "608354 の空室確認ページ 空室確認ページから削除 業者システム報告作成 管理会社報告作成 電話終了(報告は別の人) 確認取れず物件のタスク登録 追加 キ…"
copy span "グロリア自由が丘"
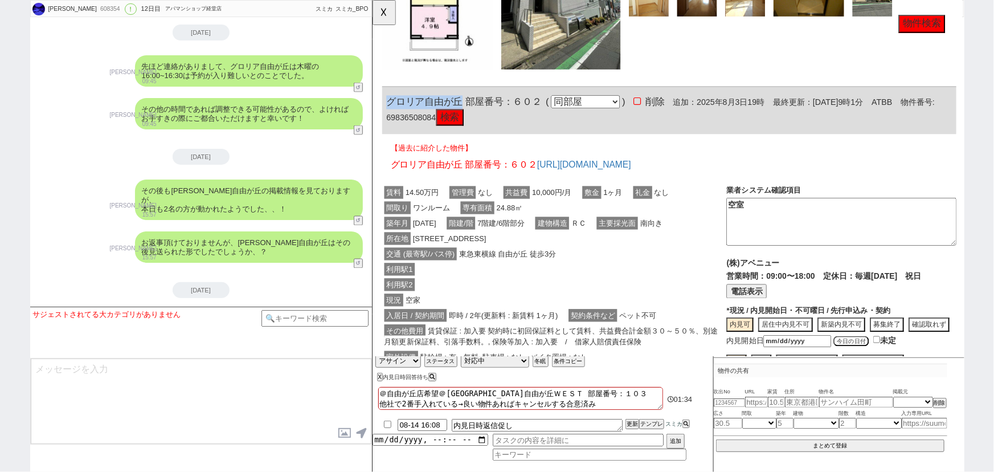
scroll to position [7592, 0]
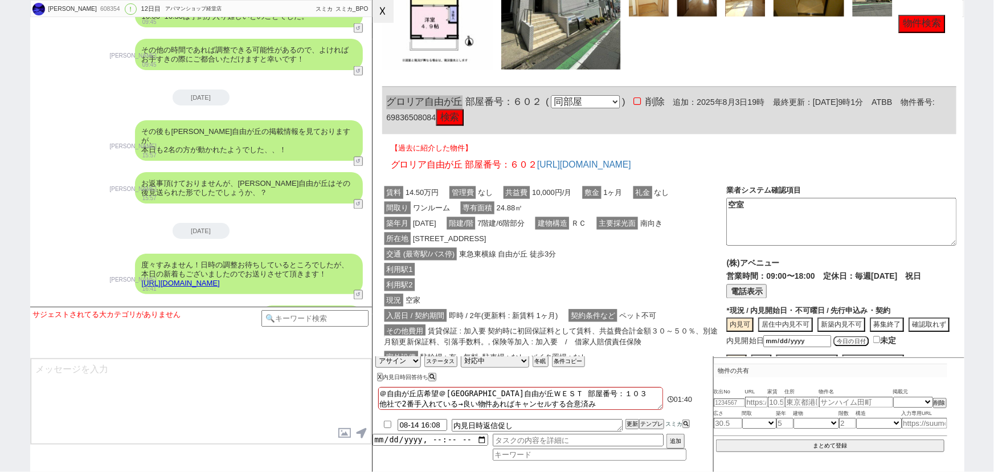
click at [380, 14] on button "☓" at bounding box center [382, 11] width 21 height 23
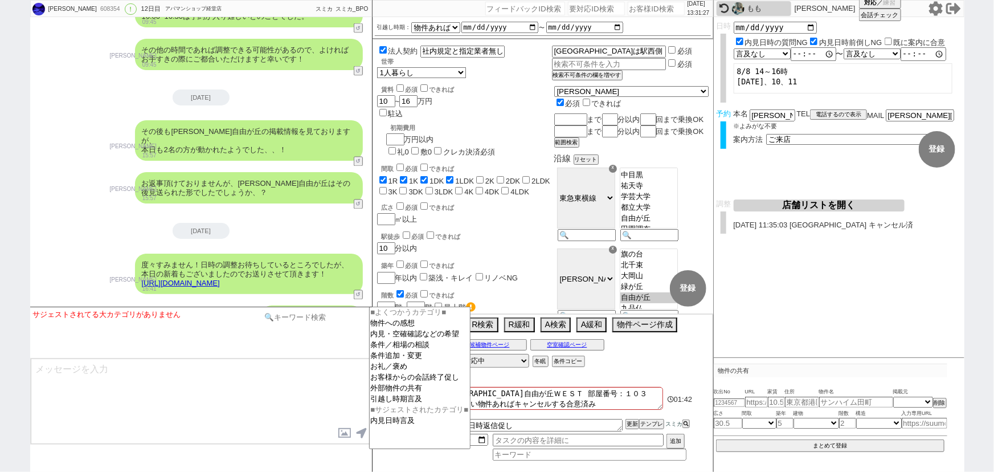
click at [306, 321] on input at bounding box center [315, 317] width 108 height 14
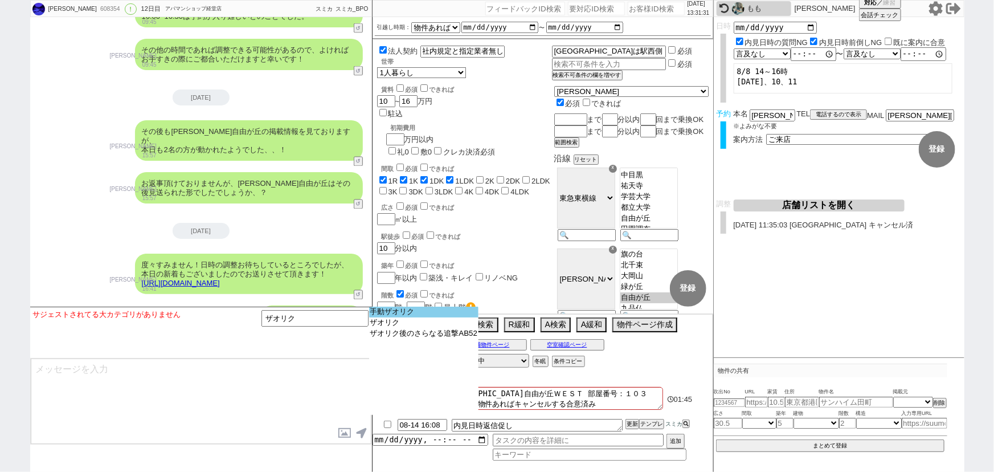
click at [403, 310] on option "手動ザオリク" at bounding box center [424, 311] width 110 height 11
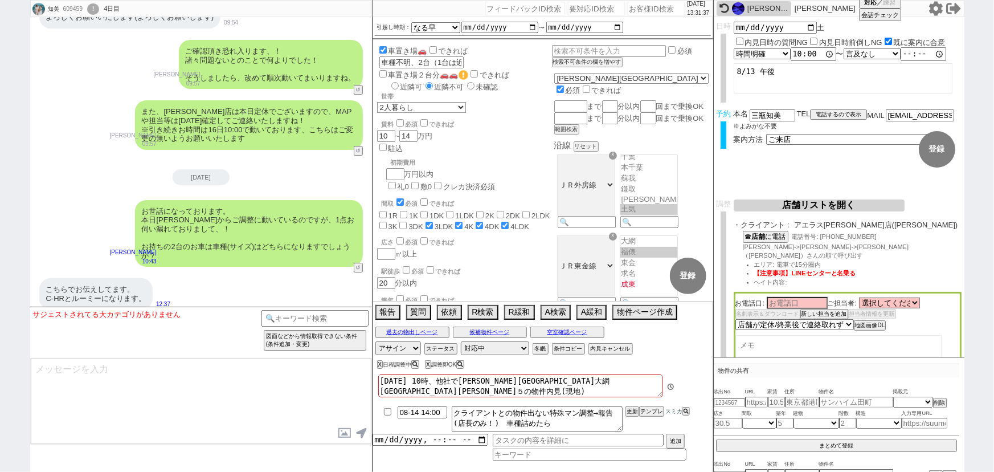
scroll to position [9, 0]
click at [649, 11] on input "number" at bounding box center [656, 9] width 57 height 14
paste input "608303"
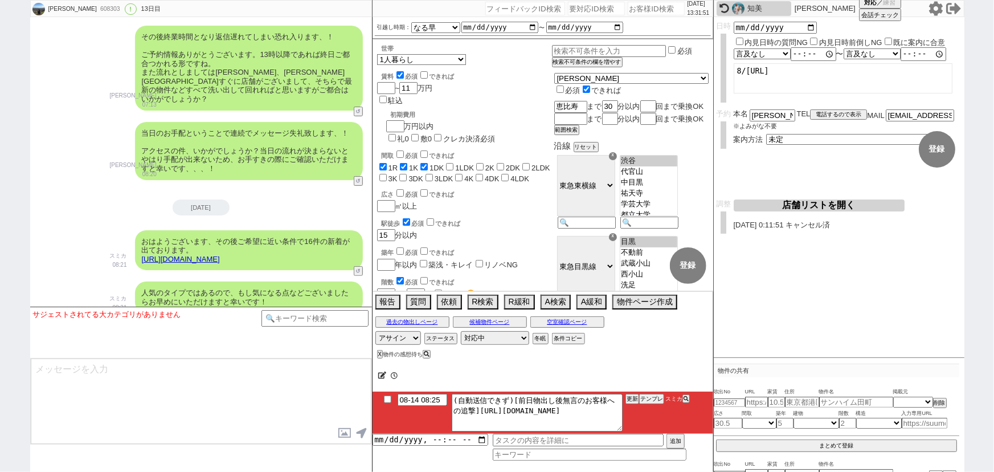
scroll to position [5087, 0]
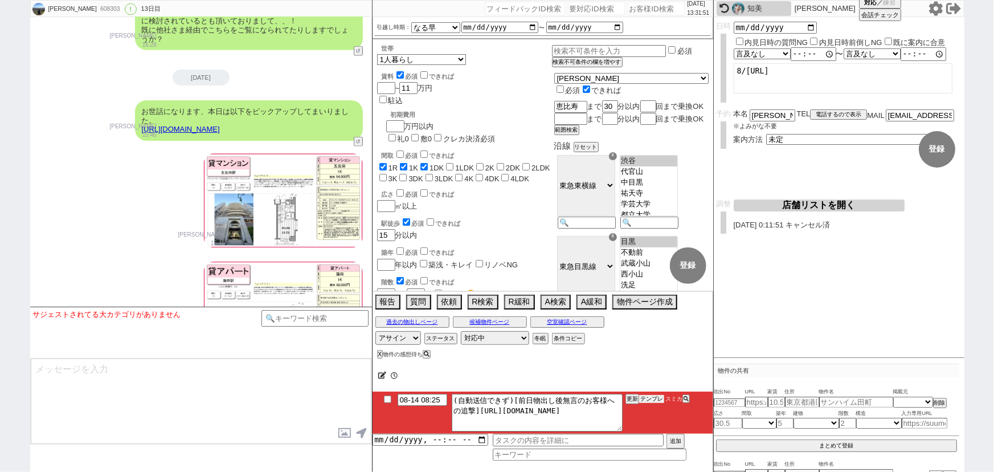
click at [649, 399] on button "テンプレ" at bounding box center [651, 399] width 25 height 8
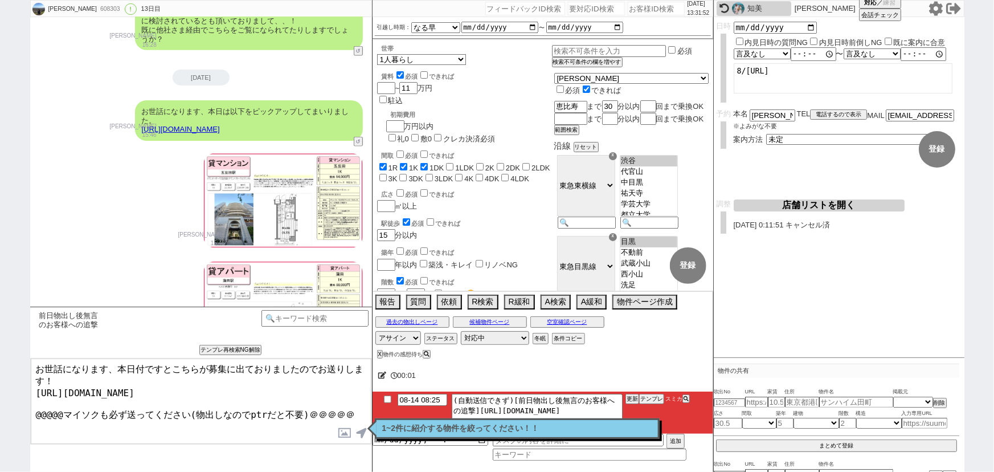
scroll to position [5276, 0]
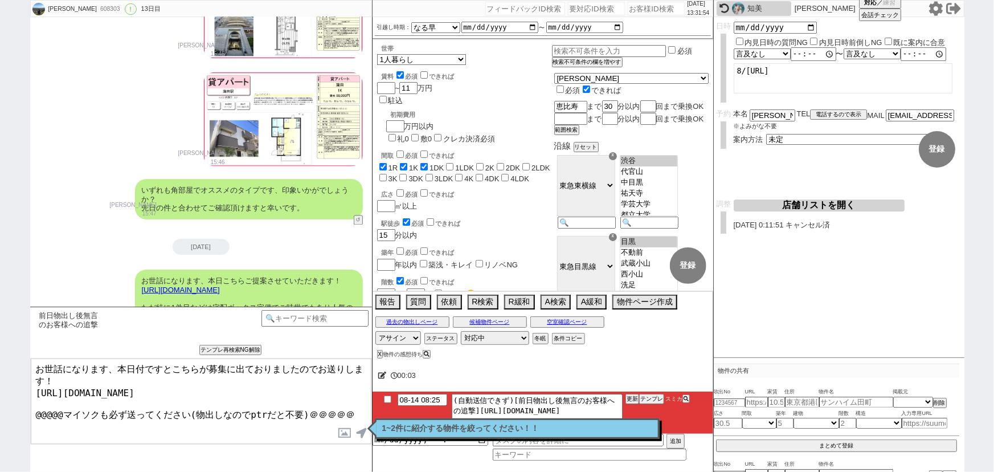
drag, startPoint x: 358, startPoint y: 403, endPoint x: 0, endPoint y: 424, distance: 358.9
click at [0, 424] on div "神保 真理也 608303 ! 0 13日目 冬眠中 自社客 スミカ スミカ_BPO チャット全表示 2025-08-02 新しくフォローされました (23:…" at bounding box center [497, 236] width 994 height 472
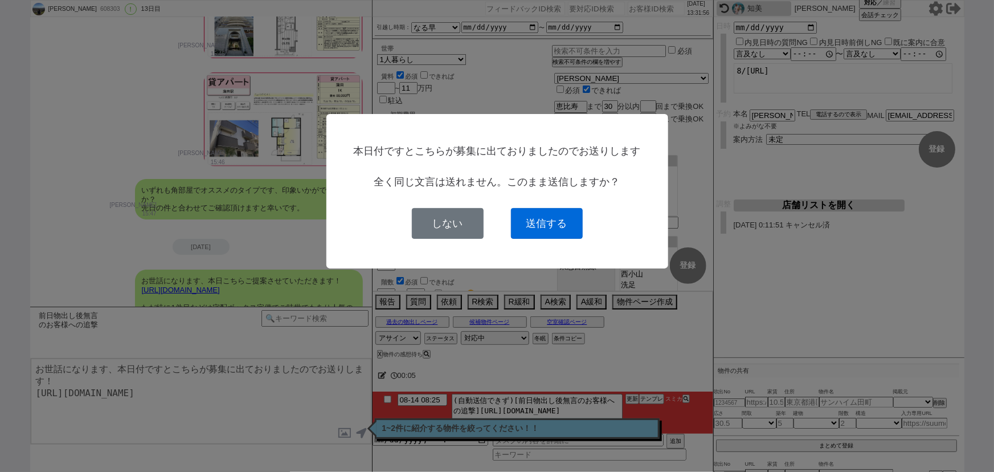
click at [556, 217] on button "送信する" at bounding box center [547, 223] width 72 height 31
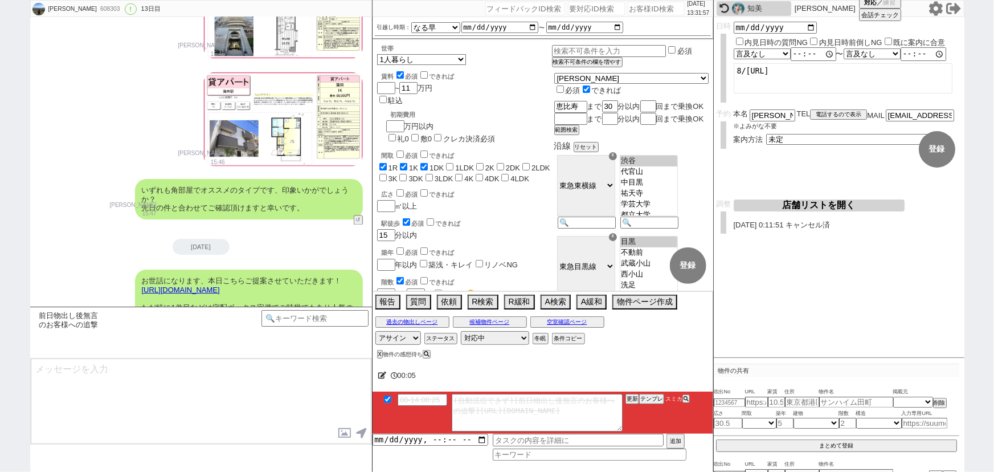
scroll to position [5366, 0]
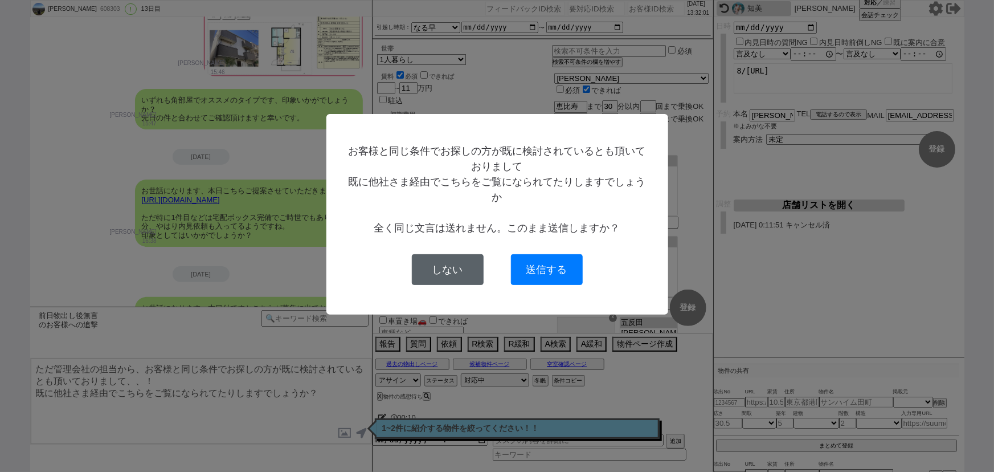
click at [456, 268] on button "しない" at bounding box center [448, 269] width 72 height 31
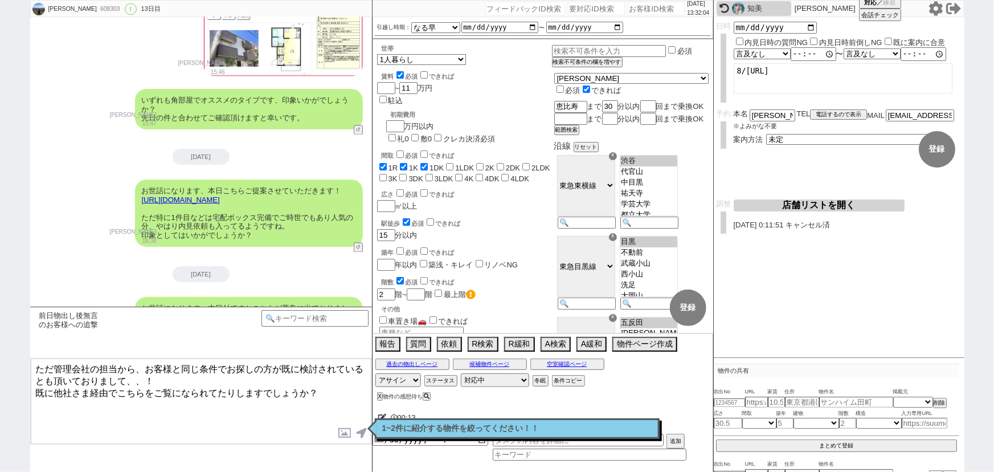
drag, startPoint x: 263, startPoint y: 385, endPoint x: 1, endPoint y: 312, distance: 271.9
click at [1, 312] on div "神保 真理也 608303 ! 0 13日目 冬眠中 自社客 スミカ スミカ_BPO チャット全表示 2025-08-02 新しくフォローされました (23:…" at bounding box center [497, 236] width 994 height 472
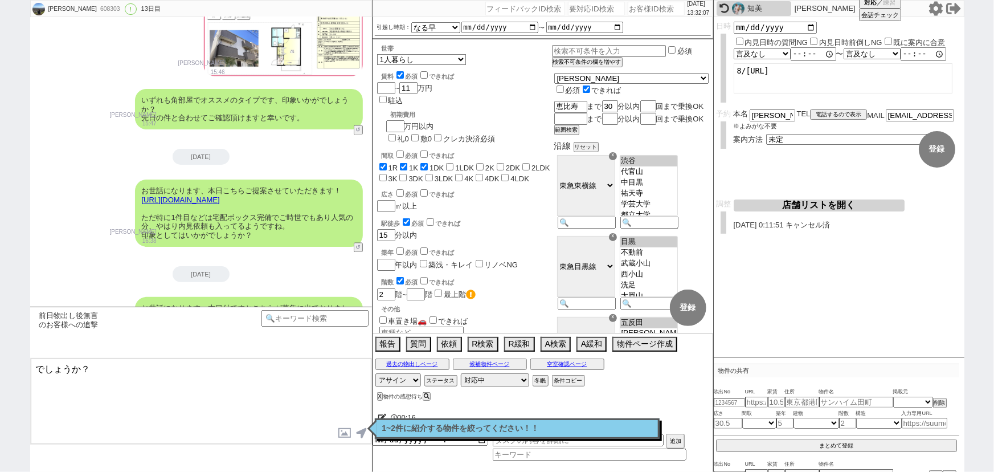
click at [220, 321] on link "https://tools.sumika.live/pages/triaon1" at bounding box center [181, 325] width 78 height 9
click at [379, 18] on button "☓" at bounding box center [382, 11] width 21 height 23
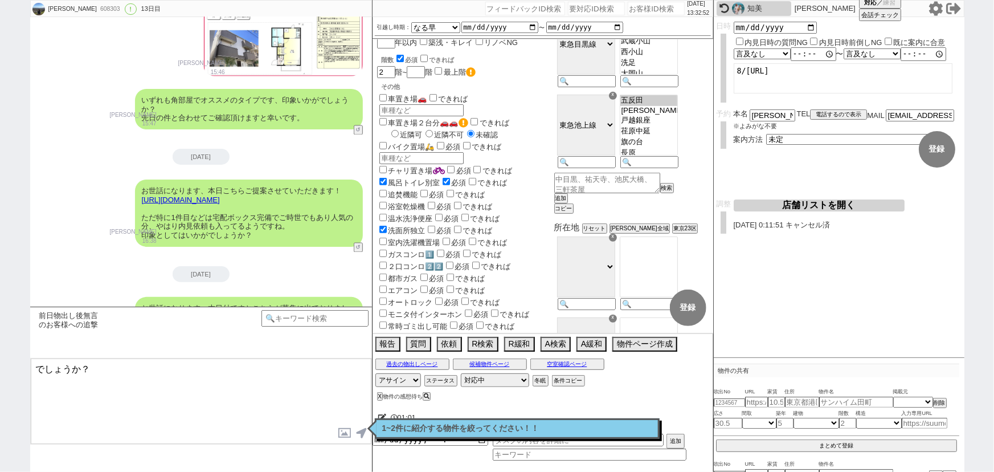
scroll to position [0, 0]
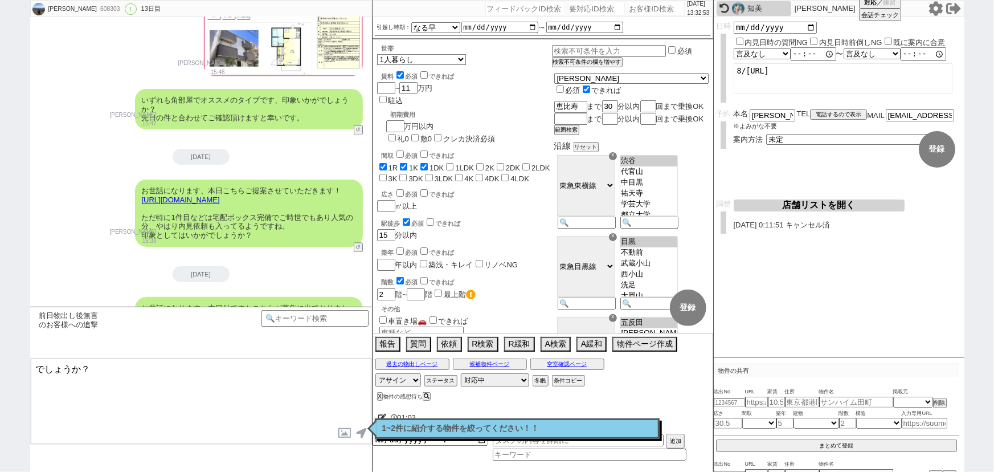
click at [38, 361] on textarea "でしょうか？" at bounding box center [201, 400] width 341 height 85
click at [38, 378] on textarea "駅チカで立地がいい物件も含まれております。 でしょうか？" at bounding box center [201, 400] width 341 height 85
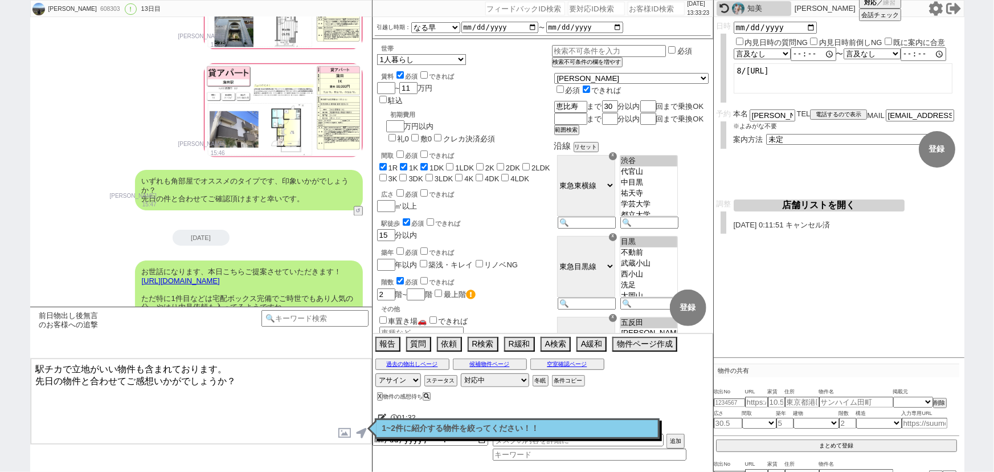
scroll to position [5366, 0]
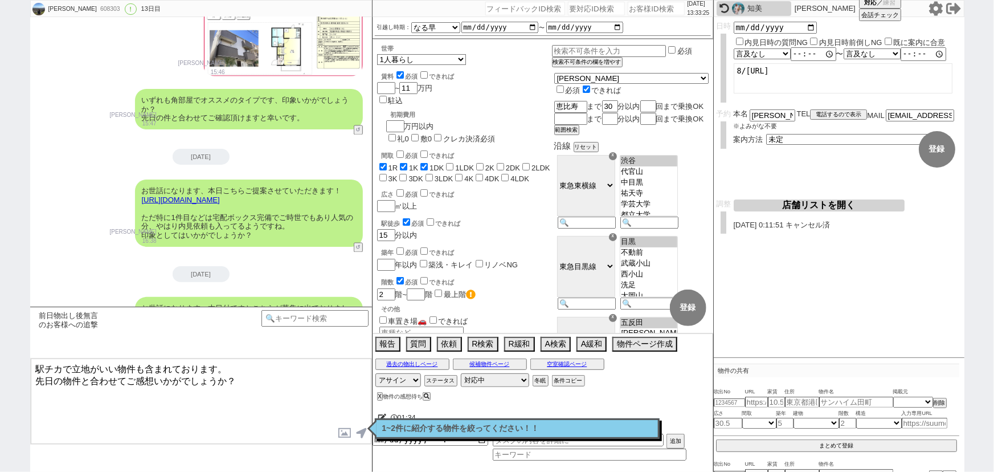
click at [272, 382] on textarea "駅チカで立地がいい物件も含まれております。 先日の物件と合わせてご感想いかがでしょうか？" at bounding box center [201, 400] width 341 height 85
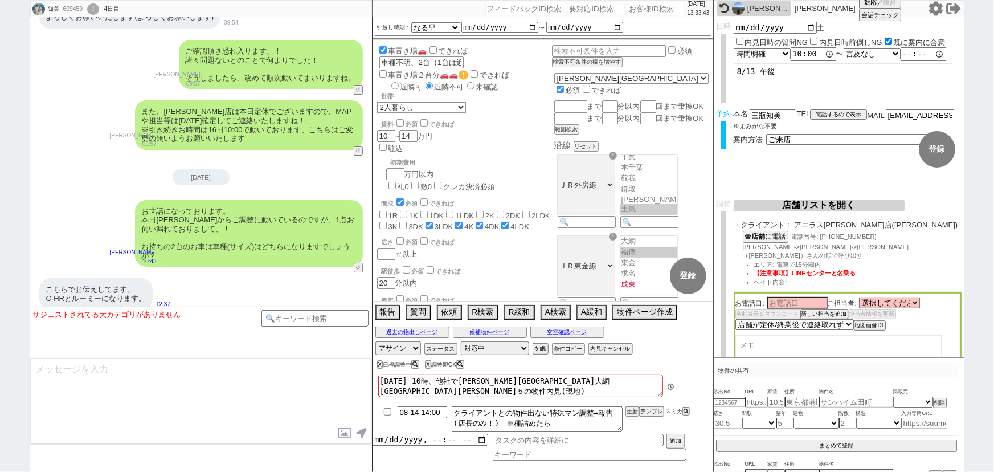
scroll to position [9, 0]
click at [661, 9] on input "number" at bounding box center [656, 9] width 57 height 14
paste input "605191"
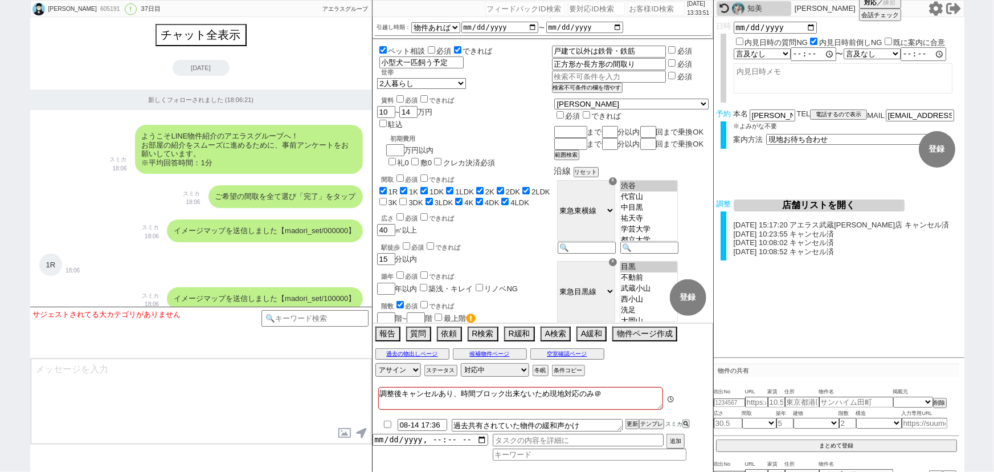
scroll to position [12297, 0]
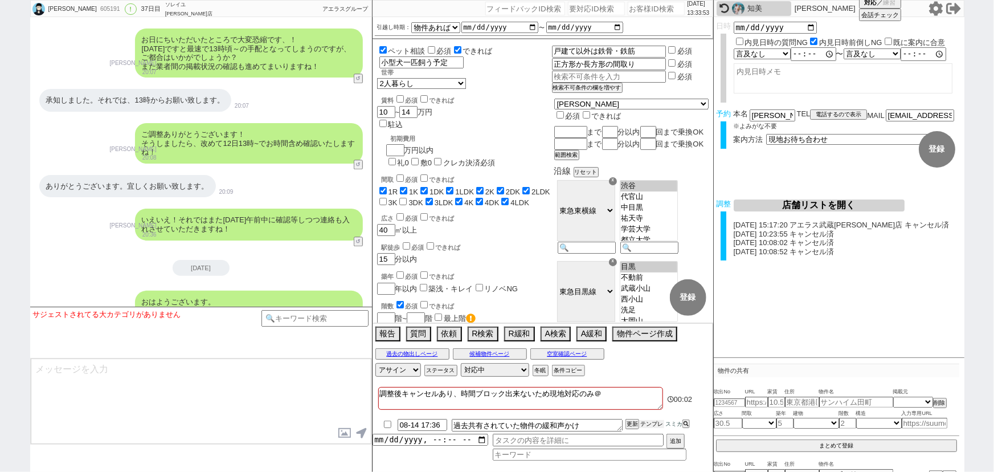
click at [648, 426] on button "テンプレ" at bounding box center [651, 424] width 25 height 8
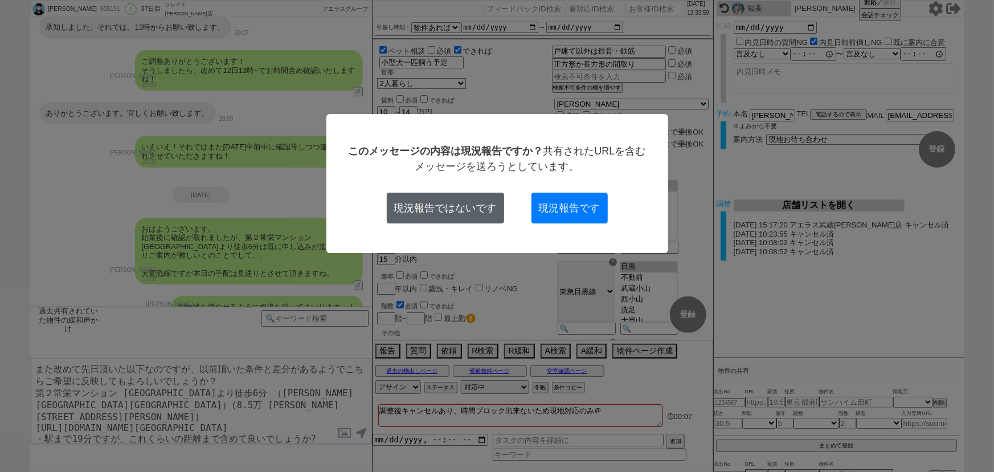
click at [444, 216] on button "現況報告ではないです" at bounding box center [445, 208] width 117 height 31
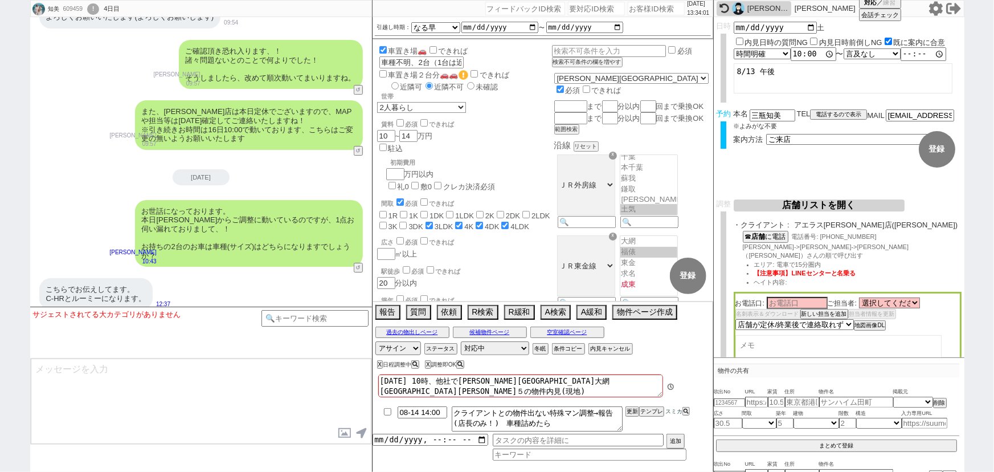
scroll to position [9, 0]
click at [650, 9] on input "number" at bounding box center [656, 9] width 57 height 14
paste input "590682"
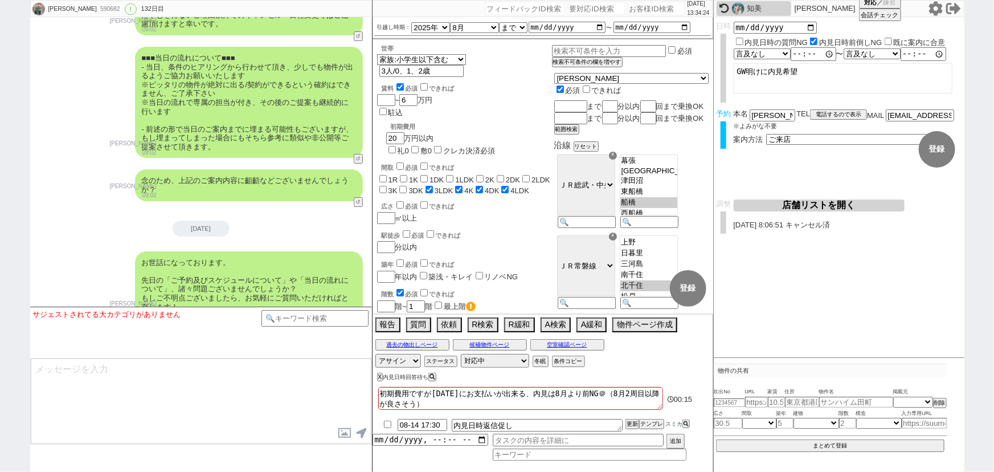
scroll to position [17351, 0]
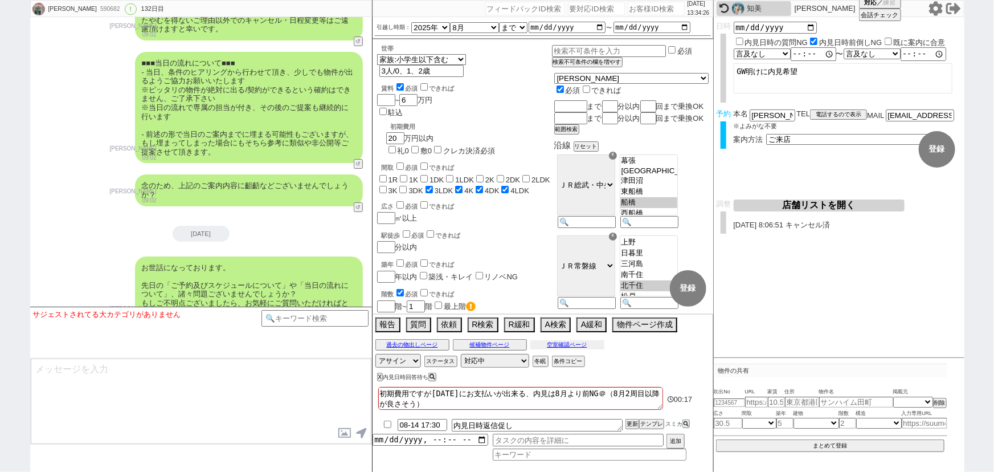
click at [559, 345] on button "空室確認ページ" at bounding box center [567, 344] width 74 height 9
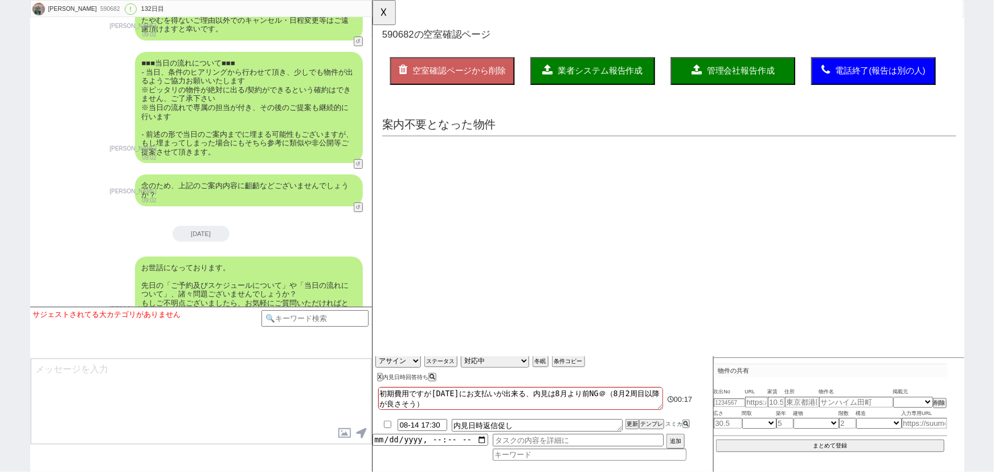
scroll to position [0, 0]
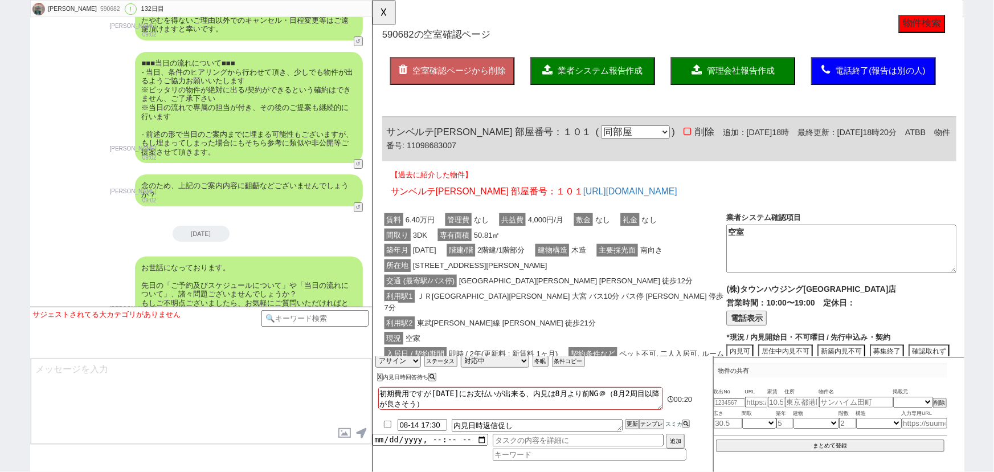
click span "物件番号: 11098683007"
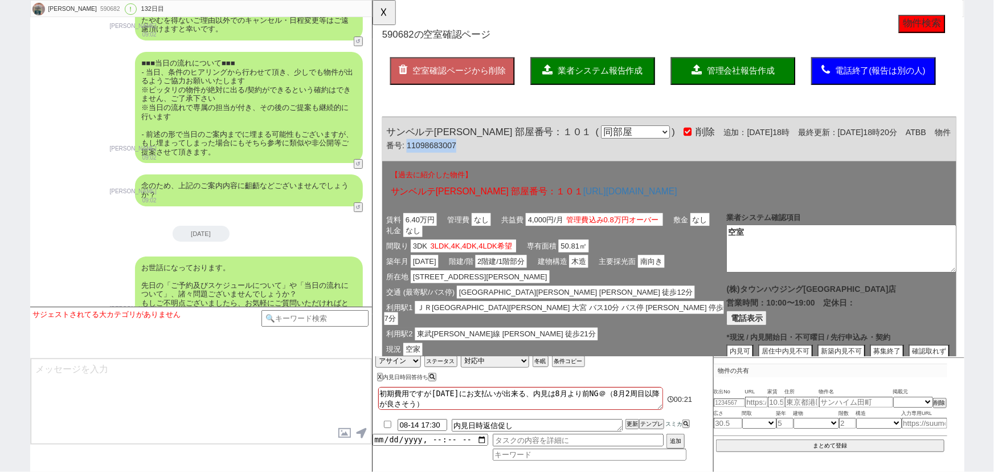
click span "物件番号: 11098683007"
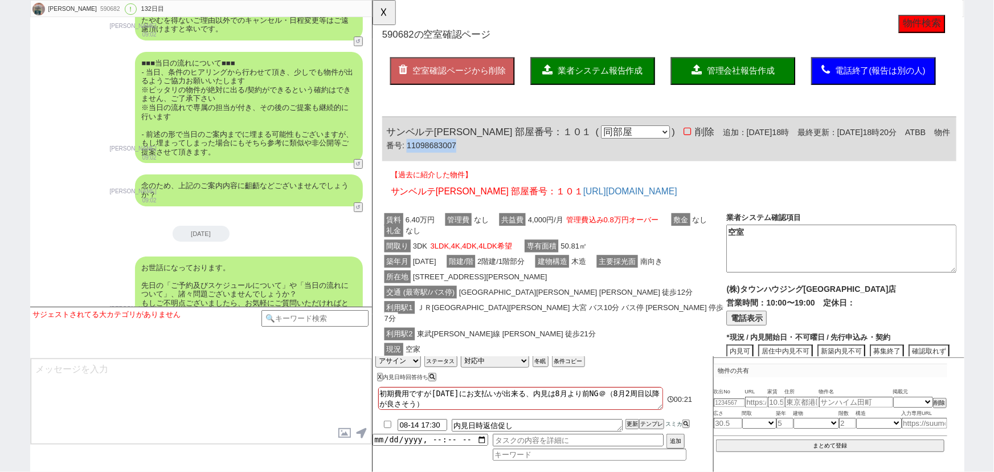
copy span "11098683007"
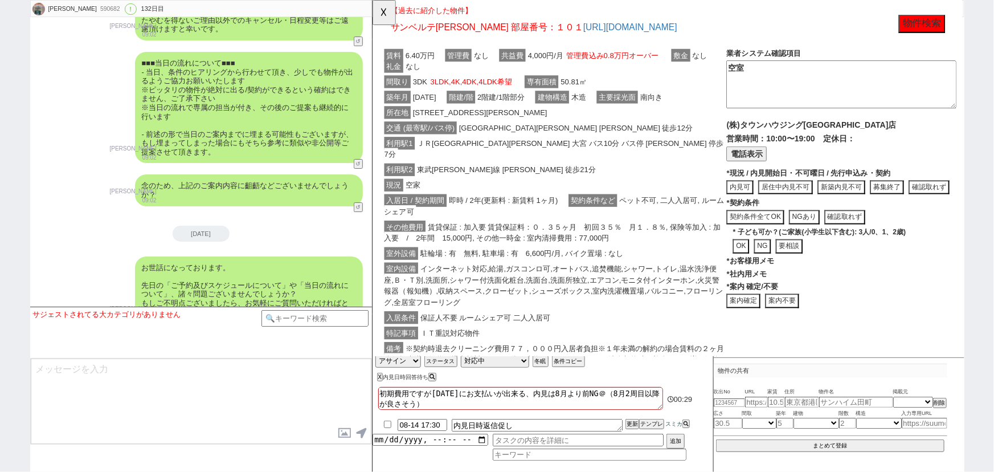
scroll to position [181, 0]
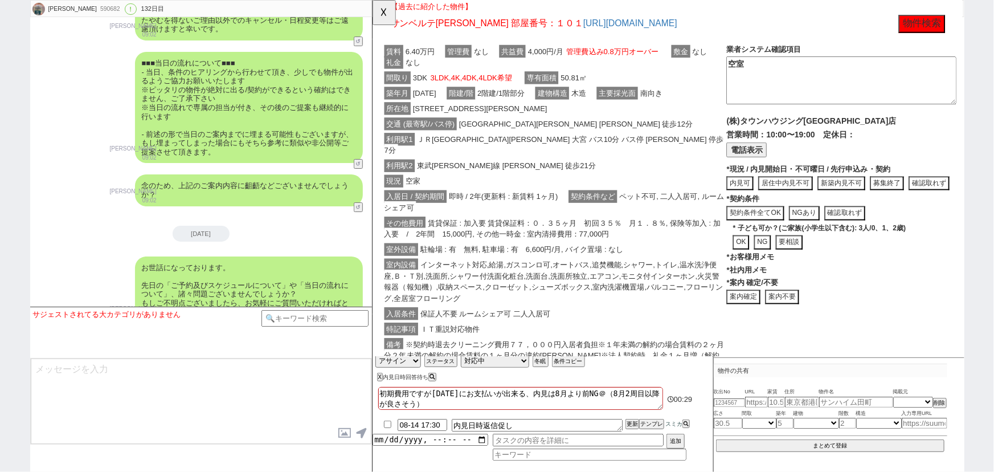
click at [948, 191] on button "募集終了" at bounding box center [970, 197] width 44 height 15
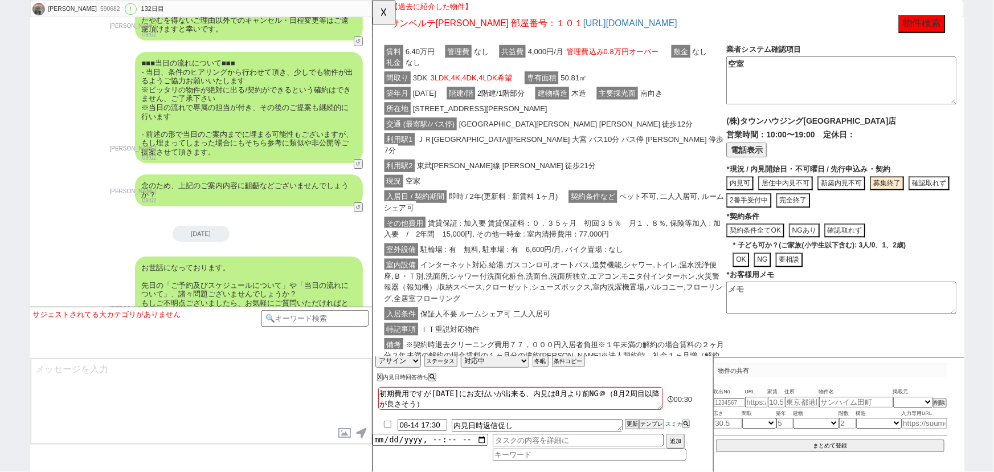
click button "完全終了"
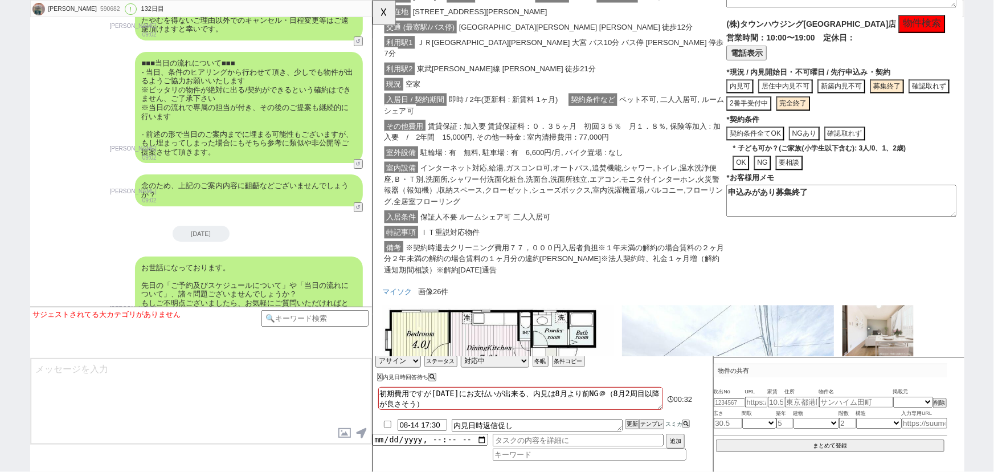
scroll to position [285, 0]
click at [689, 174] on span "インターネット対応,給湯,ガスコンロ可,オートバス,追焚機能,シャワー,トイレ,温水洗浄便座,Ｂ・Ｔ別,洗面所,シャワー付洗面化粧台,洗面台,洗面所独立,エア…" at bounding box center [566, 199] width 364 height 50
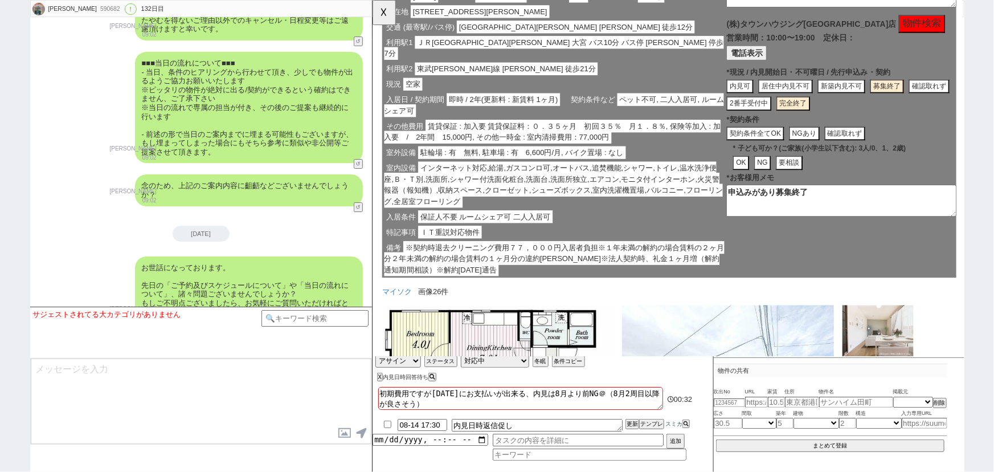
scroll to position [0, 0]
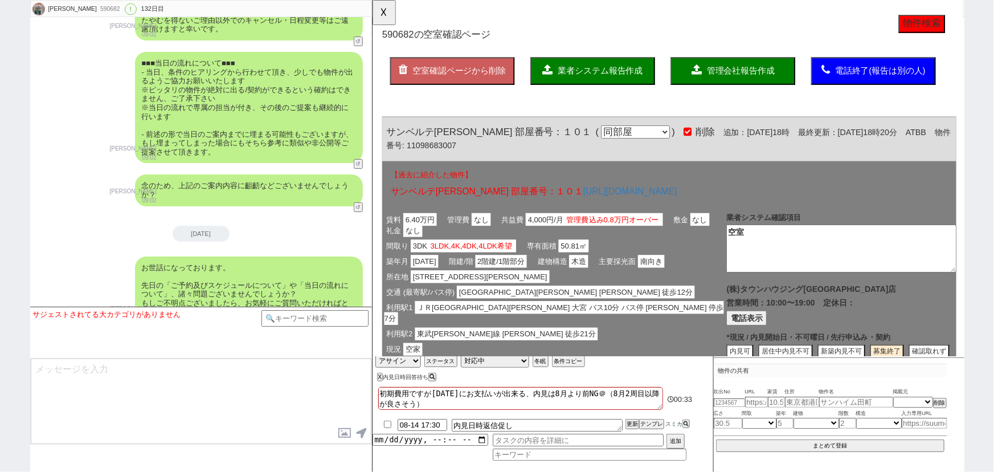
click at [762, 69] on button "管理会社報告作成" at bounding box center [760, 77] width 134 height 30
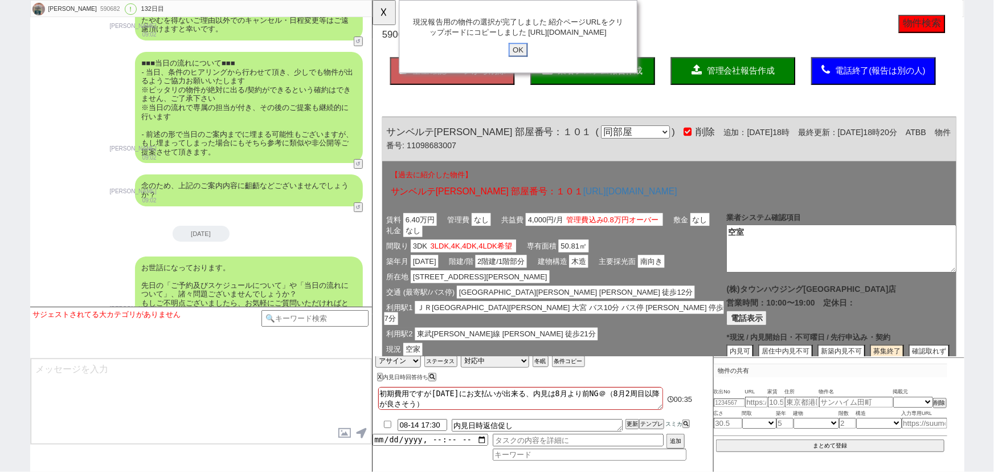
click at [526, 61] on input "OK" at bounding box center [528, 53] width 21 height 15
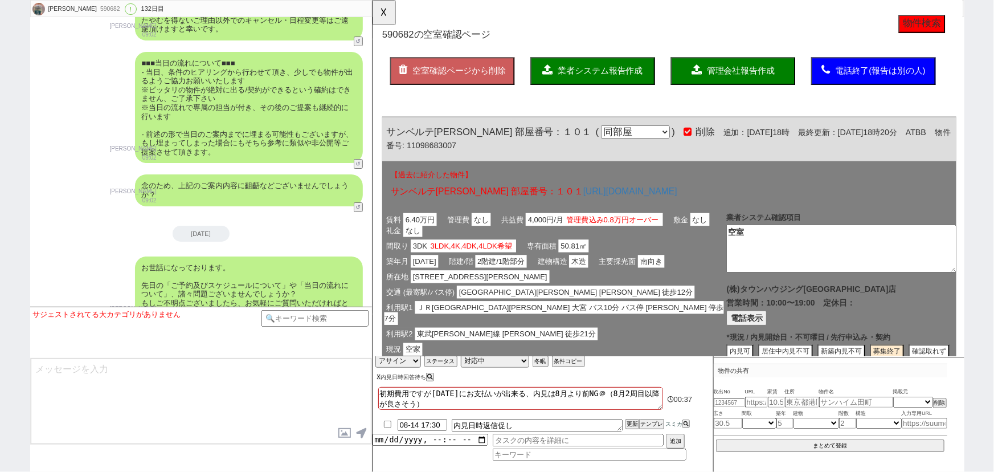
click at [379, 375] on button "X" at bounding box center [379, 377] width 4 height 6
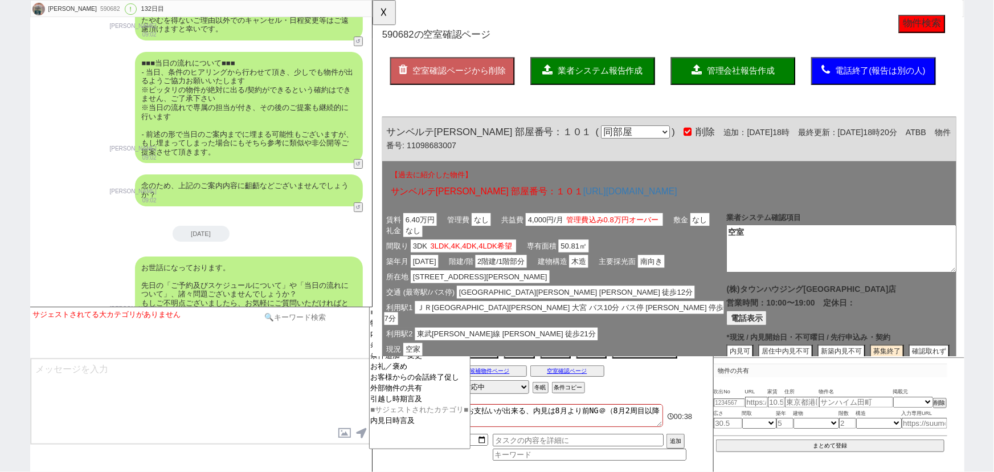
click at [325, 313] on input at bounding box center [315, 317] width 108 height 14
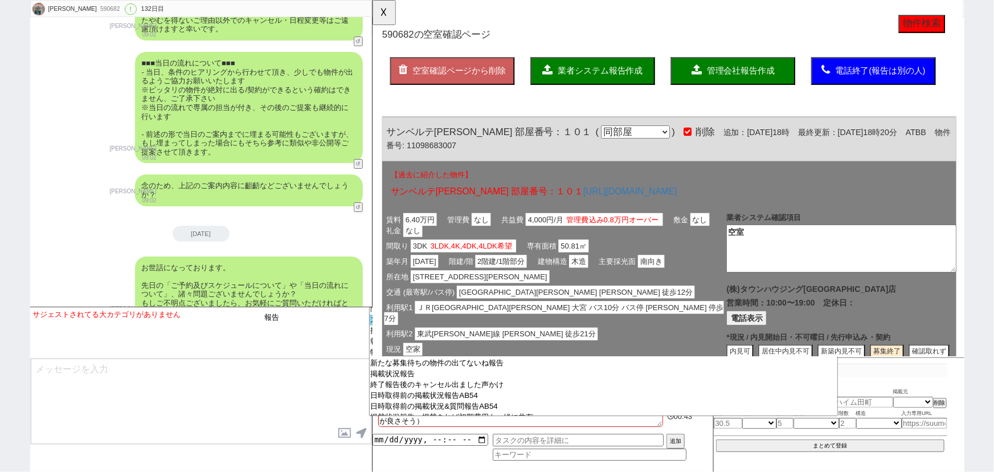
scroll to position [93, 0]
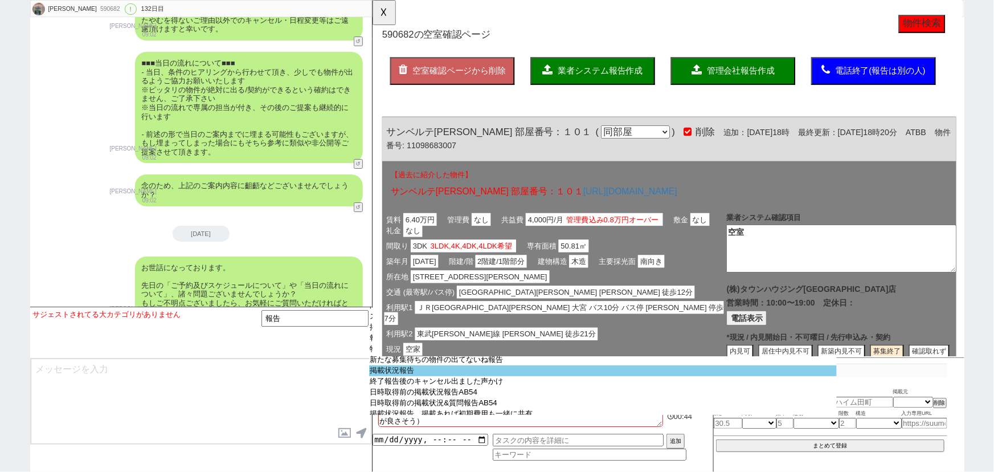
click at [411, 379] on option "掲載状況報告" at bounding box center [603, 381] width 468 height 11
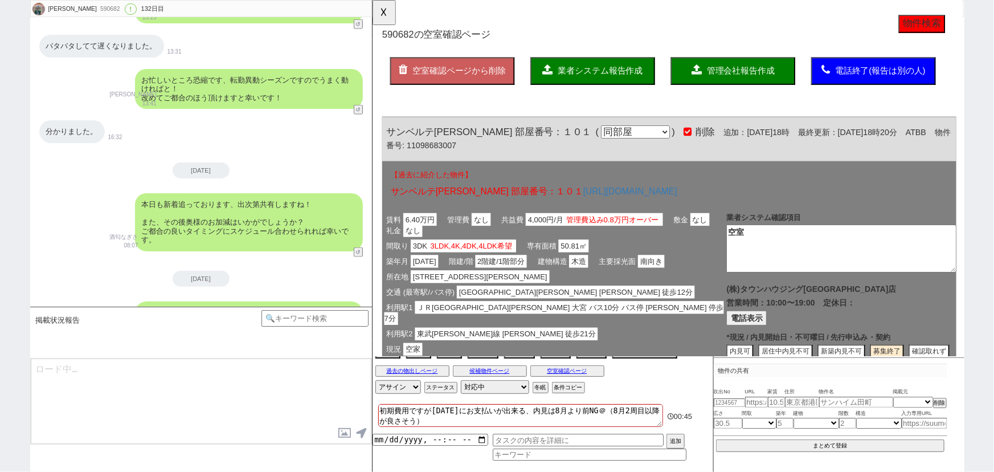
scroll to position [18309, 0]
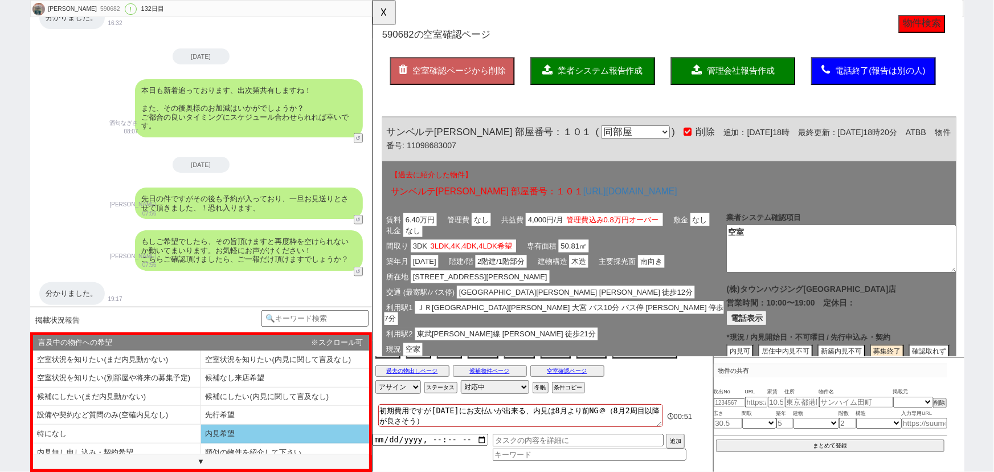
click at [201, 443] on li "内見希望" at bounding box center [117, 452] width 168 height 19
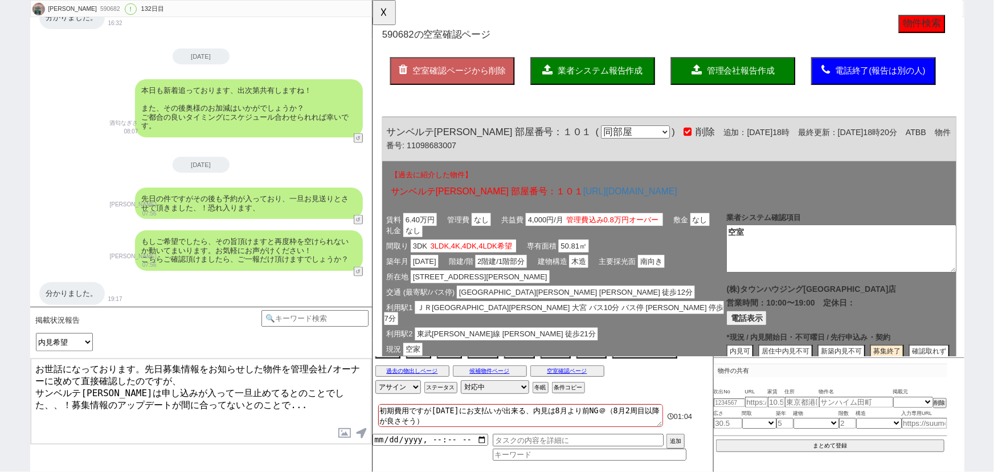
click at [203, 399] on textarea "お世話になっております。先日募集情報をお知らせした物件を管理会社/オーナーに改めて直接確認したのですが、 サンベルテ大和田は申し込みが入って一旦止めてるとのこ…" at bounding box center [201, 400] width 341 height 85
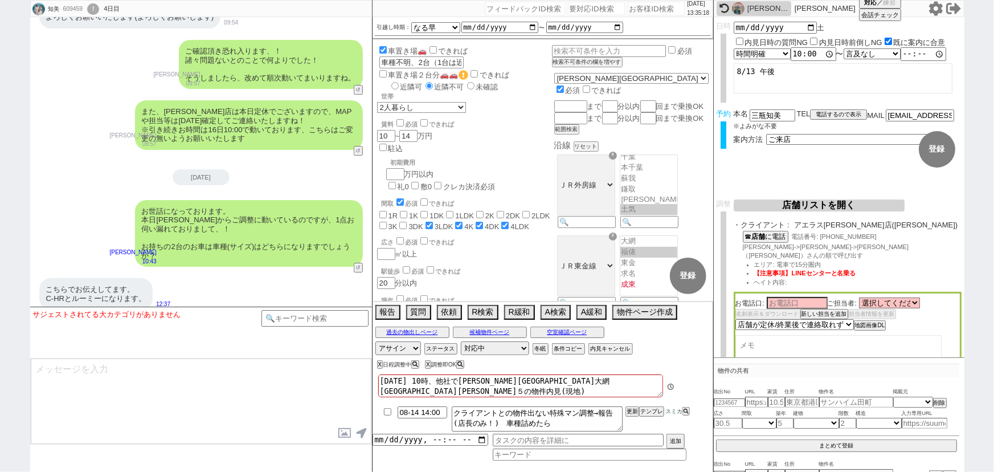
scroll to position [9, 0]
click at [641, 15] on div "2025/08/14 13:35:24" at bounding box center [542, 8] width 341 height 17
click at [641, 7] on input "number" at bounding box center [656, 9] width 57 height 14
paste input "608566"
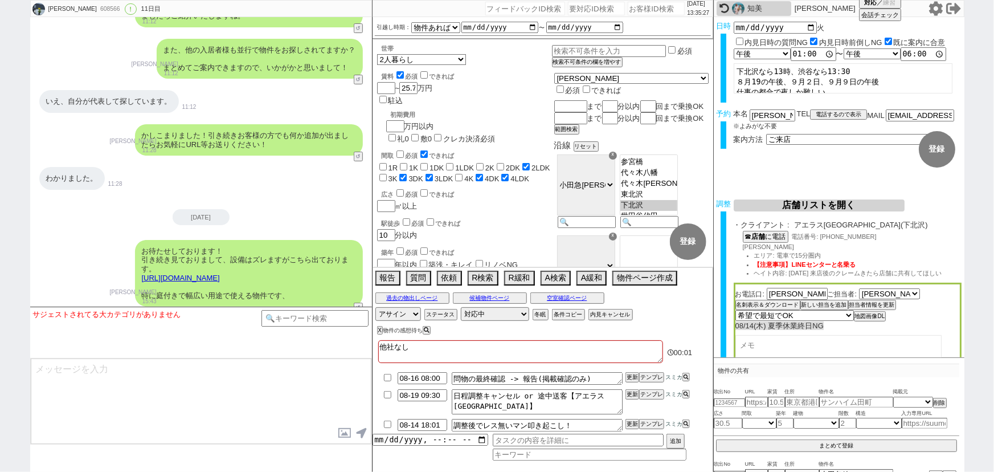
scroll to position [6627, 0]
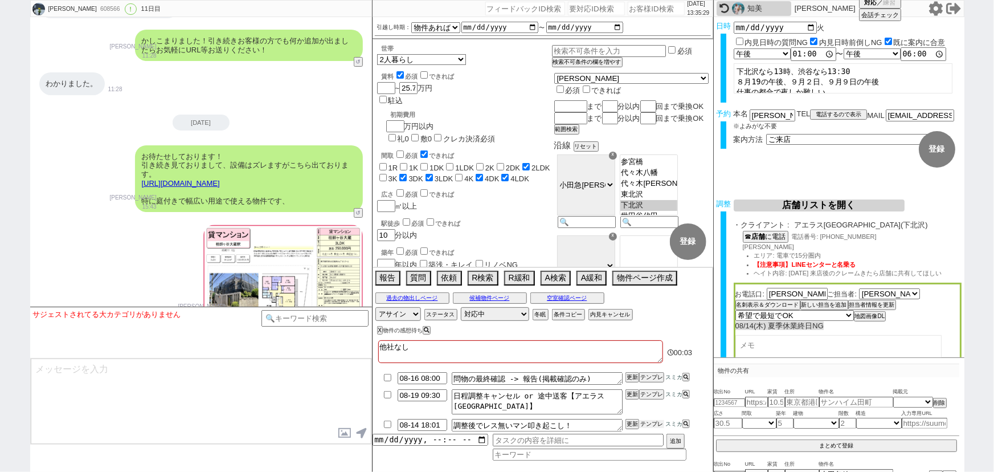
click at [659, 426] on button "テンプレ" at bounding box center [651, 424] width 25 height 8
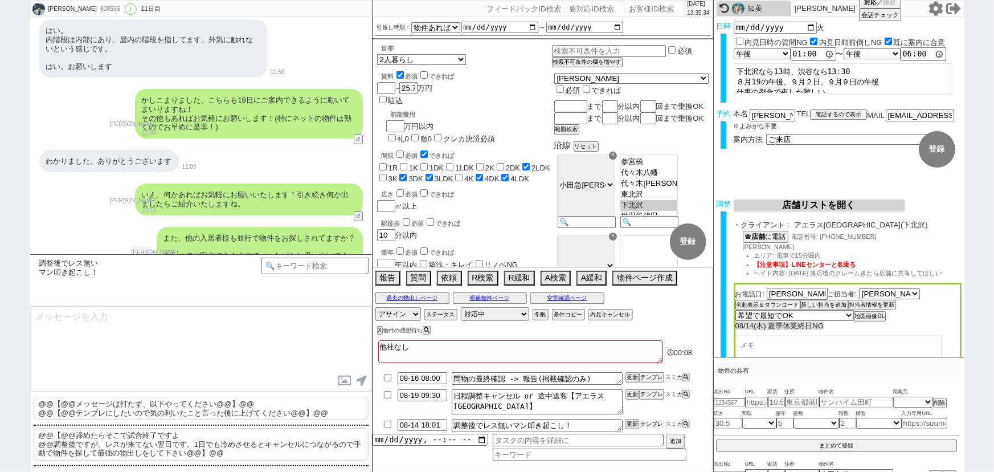
scroll to position [6341, 0]
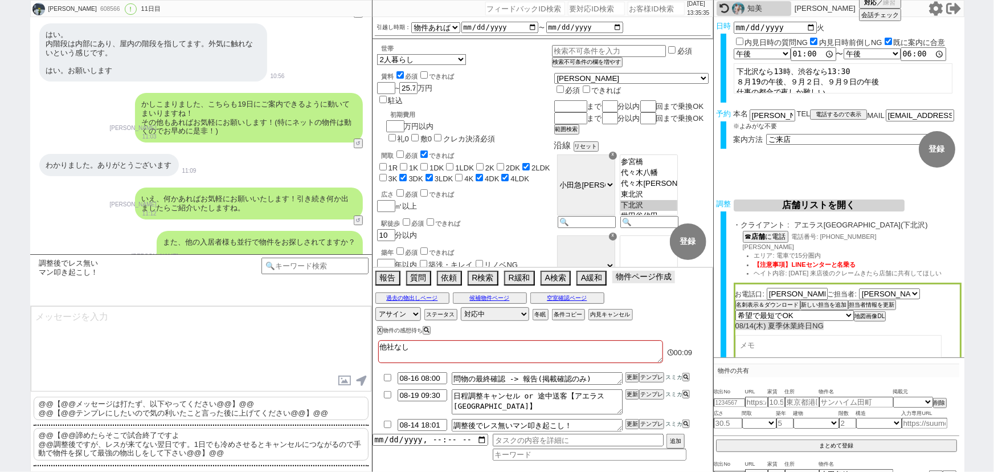
click at [649, 282] on button "物件ページ作成 今は物件がないので押せません" at bounding box center [643, 277] width 63 height 13
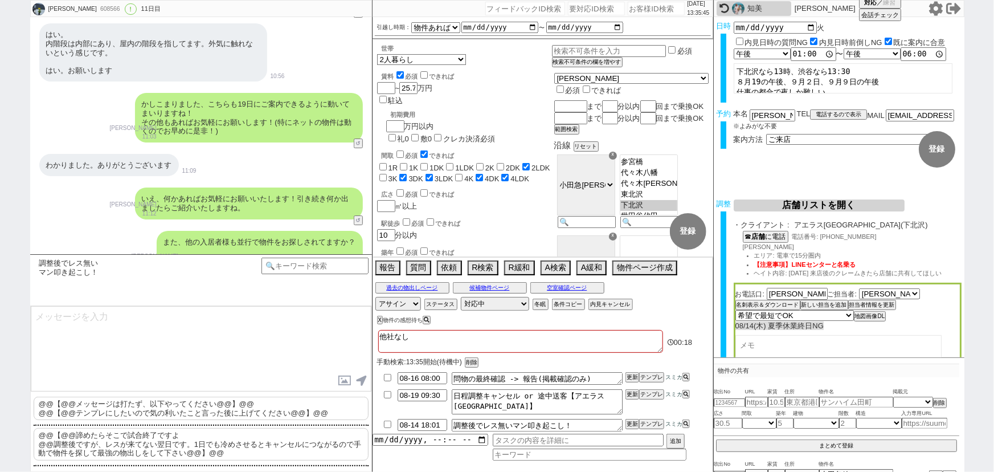
click at [637, 11] on input "number" at bounding box center [656, 9] width 57 height 14
paste input "607157"
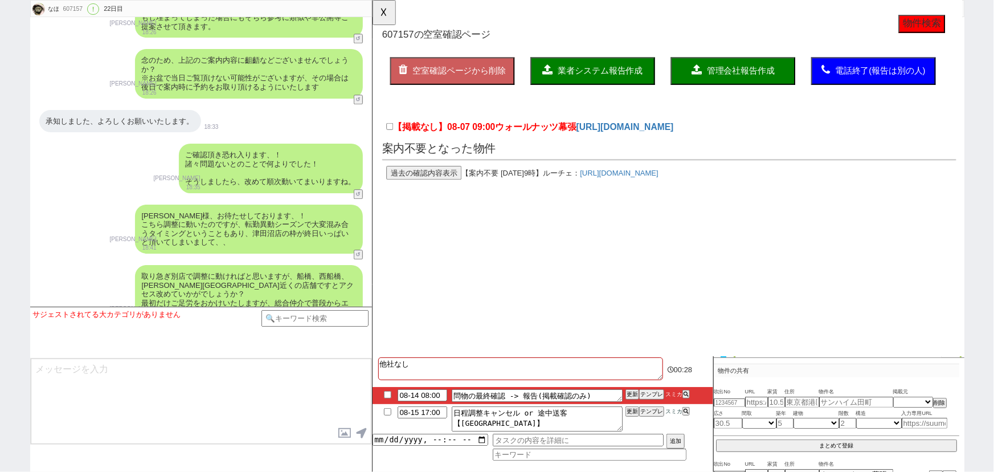
scroll to position [5878, 0]
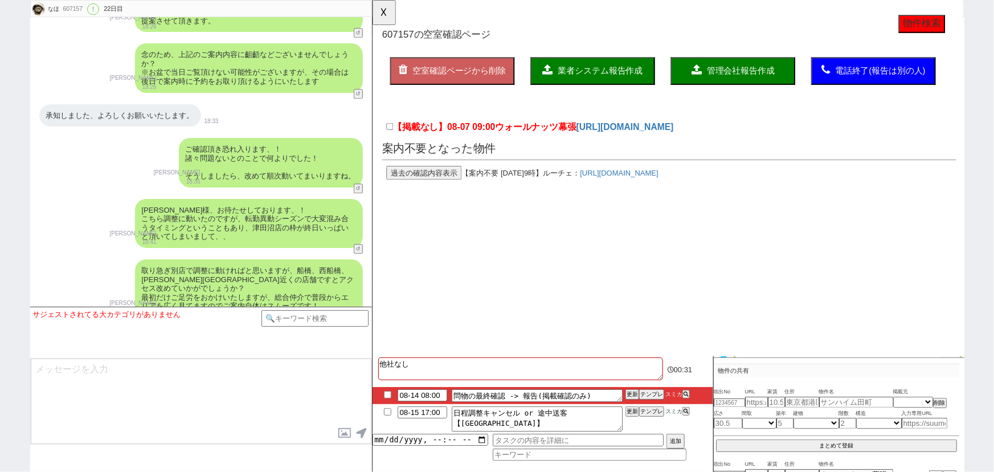
click at [74, 10] on div "607157" at bounding box center [73, 9] width 26 height 9
copy div "607157"
click at [324, 193] on div "浜田様、お待たせしております、！ こちら調整に動いたのですが、転勤異動シーズンで大変混み合うタイミングということもあり、津田沼店の枠が終日いっぱいと頂いてしま…" at bounding box center [201, 223] width 342 height 60
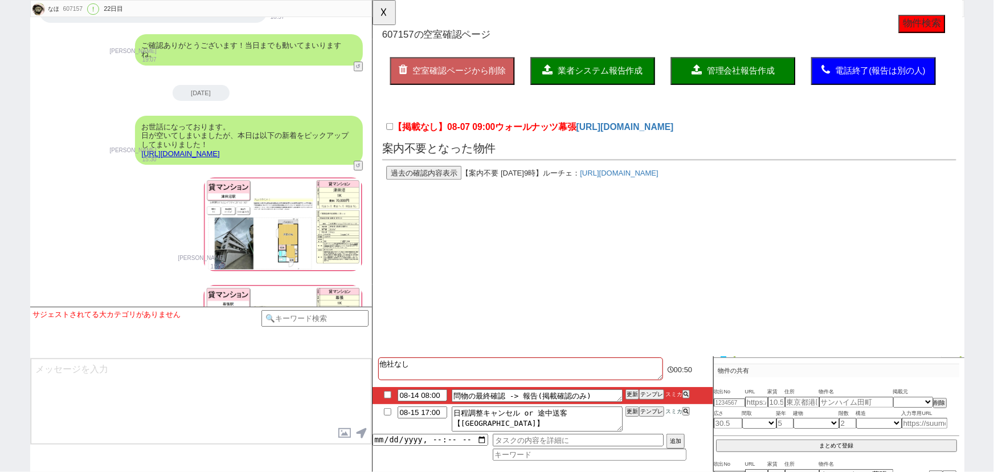
scroll to position [6499, 0]
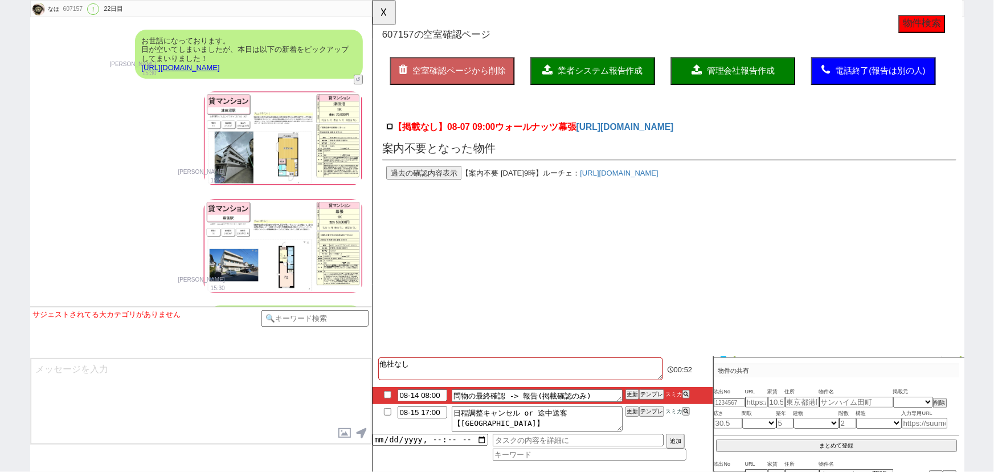
click at [390, 138] on input "【掲載なし】08-07 09:00 ウォールナッツ幕張" at bounding box center [390, 135] width 7 height 7
click at [600, 83] on button "業者システム報告作成" at bounding box center [609, 77] width 134 height 30
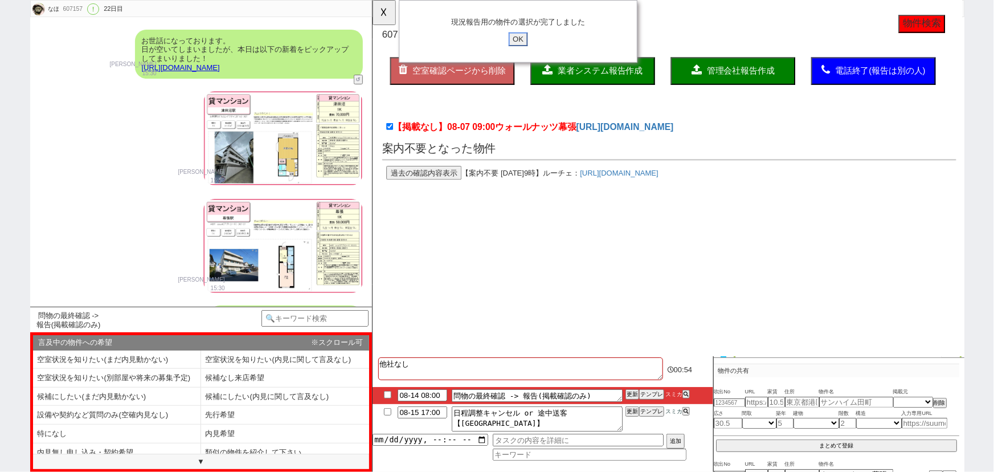
click at [530, 38] on input "OK" at bounding box center [528, 42] width 21 height 15
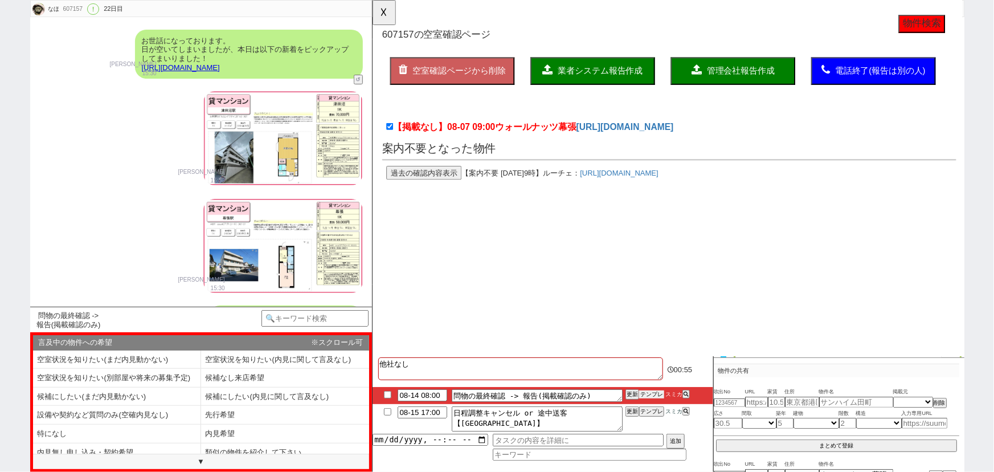
click at [652, 392] on button "テンプレ" at bounding box center [651, 394] width 25 height 8
click at [201, 443] on li "内見希望" at bounding box center [117, 452] width 168 height 19
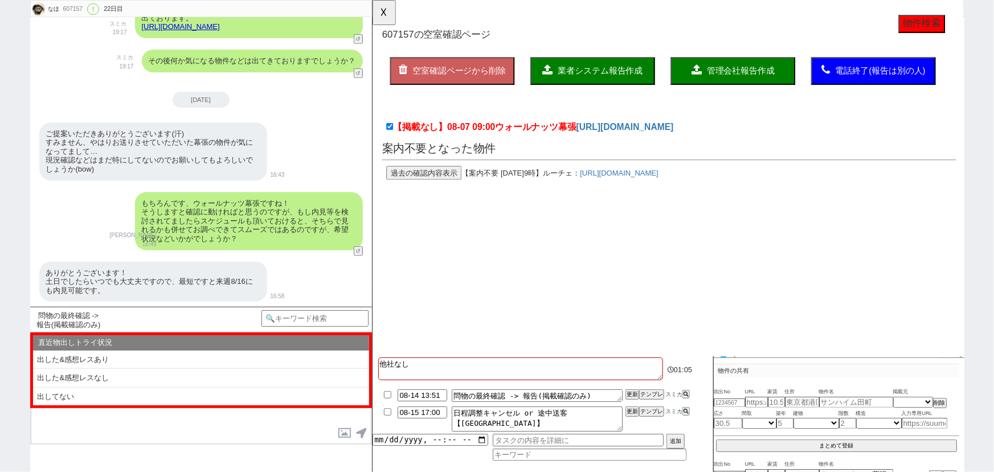
scroll to position [4644, 0]
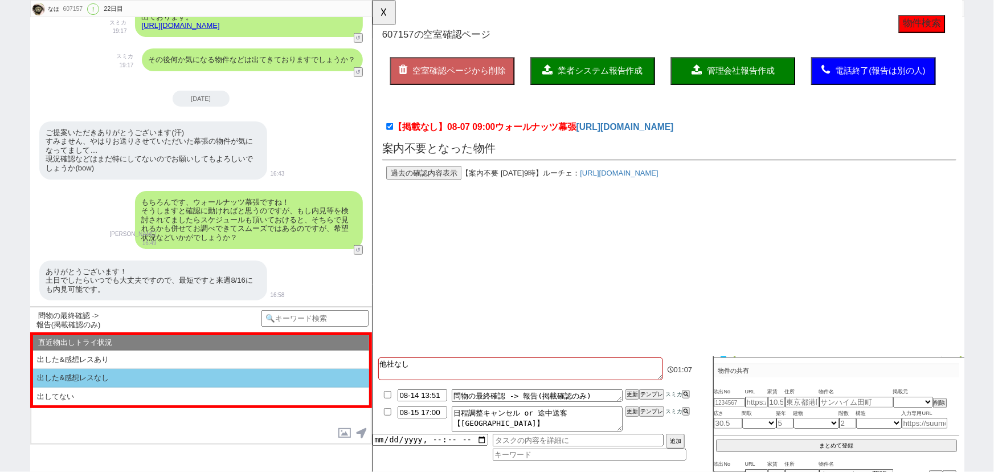
click at [161, 387] on li "出した&感想レスなし" at bounding box center [201, 396] width 336 height 18
click at [165, 387] on li "電話してない(会話なし&メモなし)" at bounding box center [201, 396] width 336 height 18
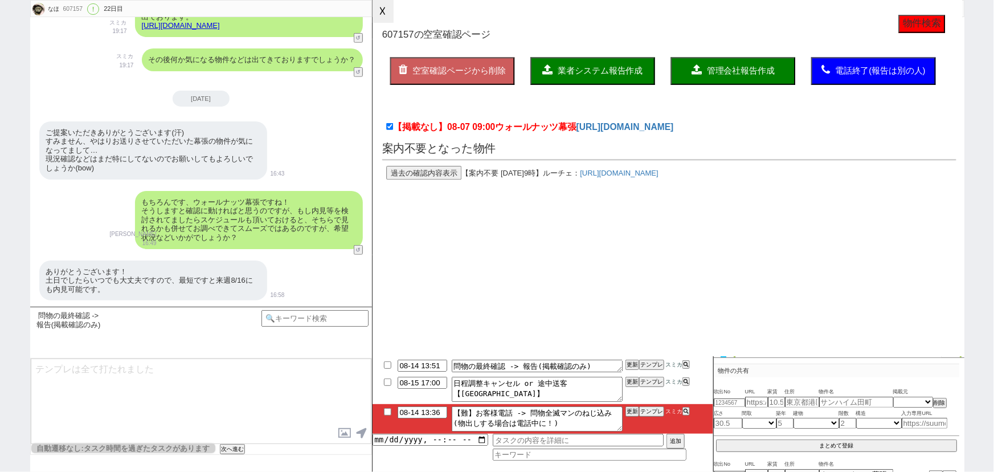
click at [390, 16] on button "☓" at bounding box center [382, 11] width 21 height 23
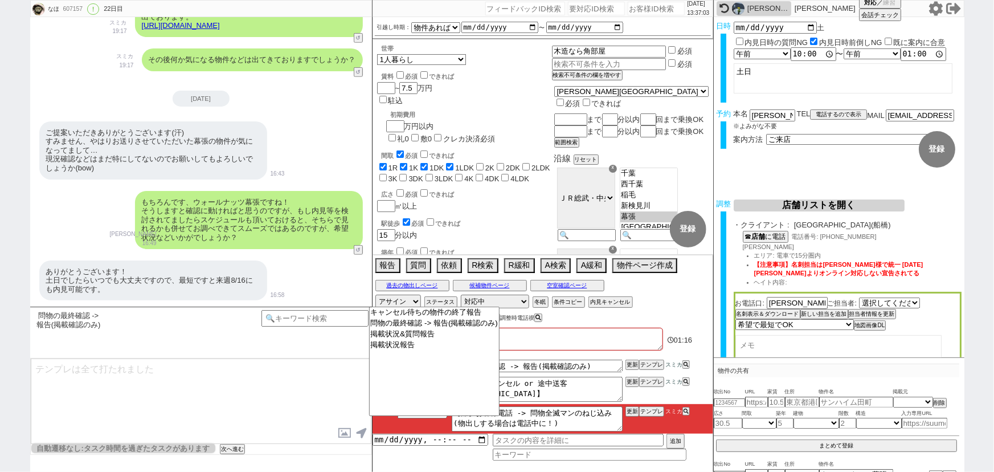
click at [632, 10] on input "number" at bounding box center [656, 9] width 57 height 14
paste input "530853"
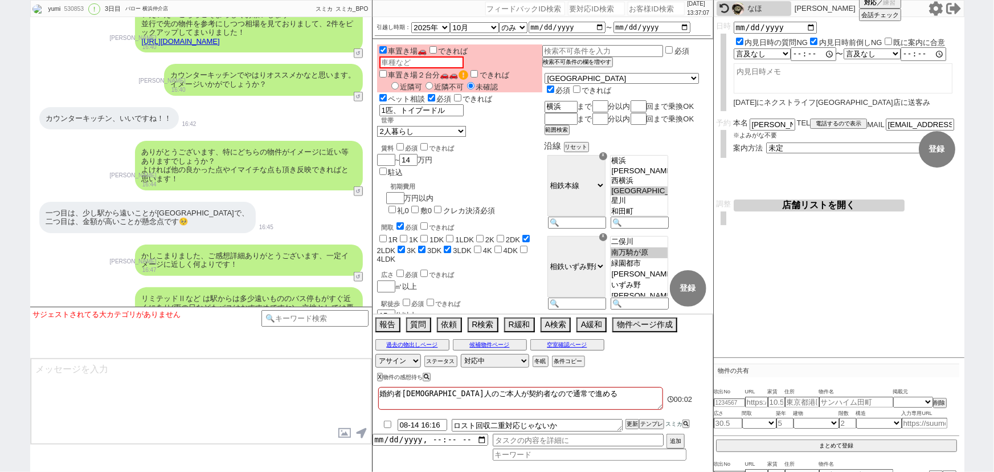
scroll to position [11440, 0]
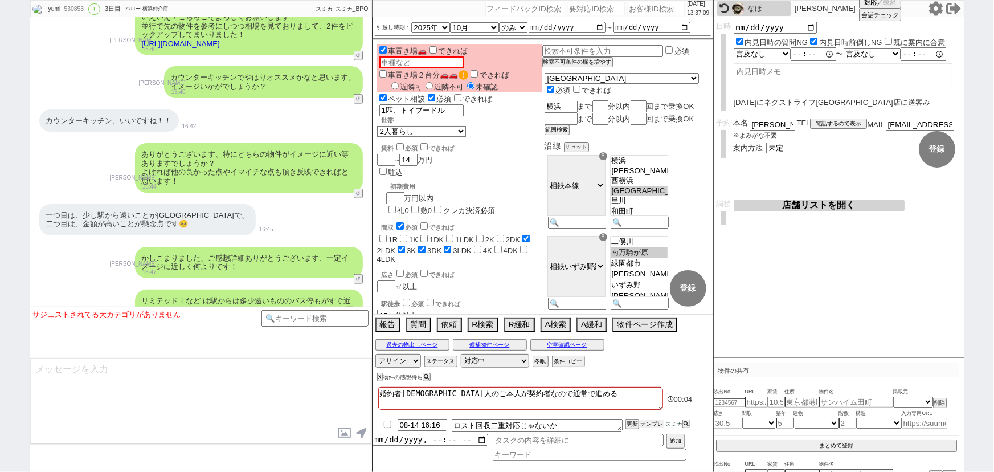
click at [660, 425] on button "テンプレ" at bounding box center [651, 424] width 25 height 8
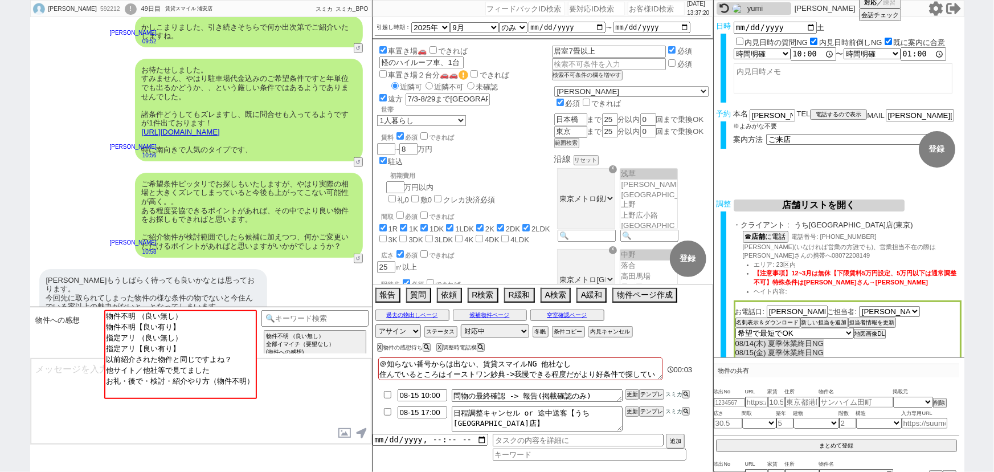
scroll to position [329, 0]
click at [638, 11] on input "number" at bounding box center [656, 9] width 57 height 14
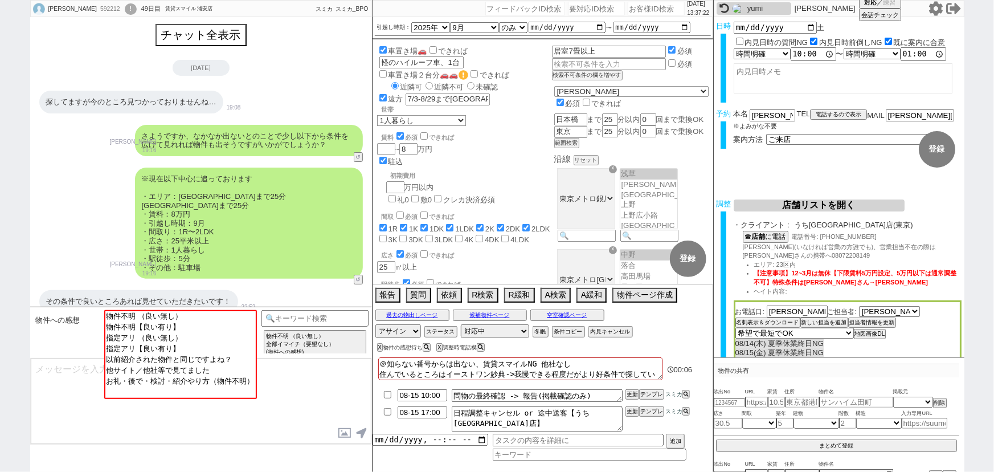
select select "1"
select select "2"
select select "5"
select select "10"
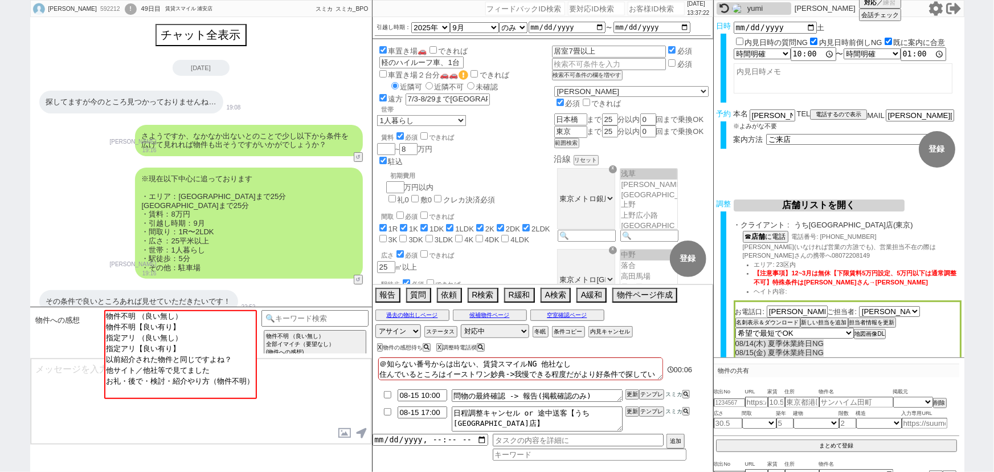
select select
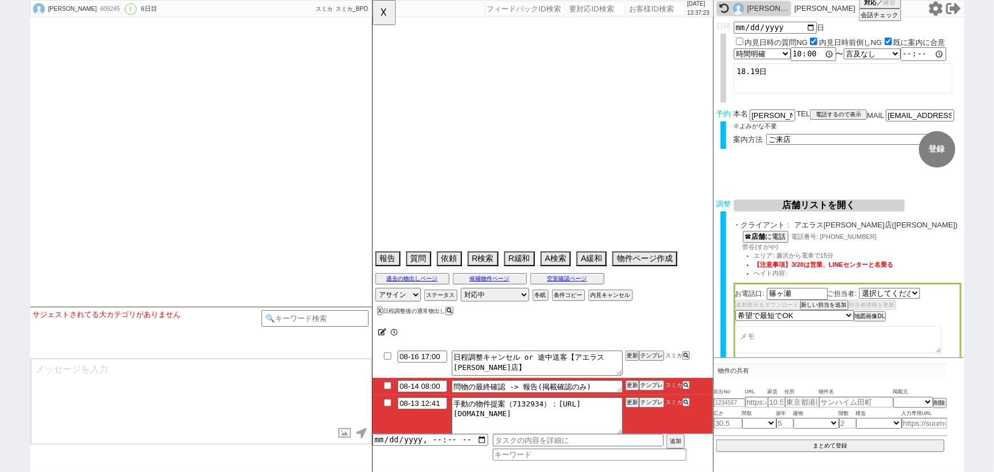
select select "1178"
select select "15"
select select "0"
select select "14"
select select "96"
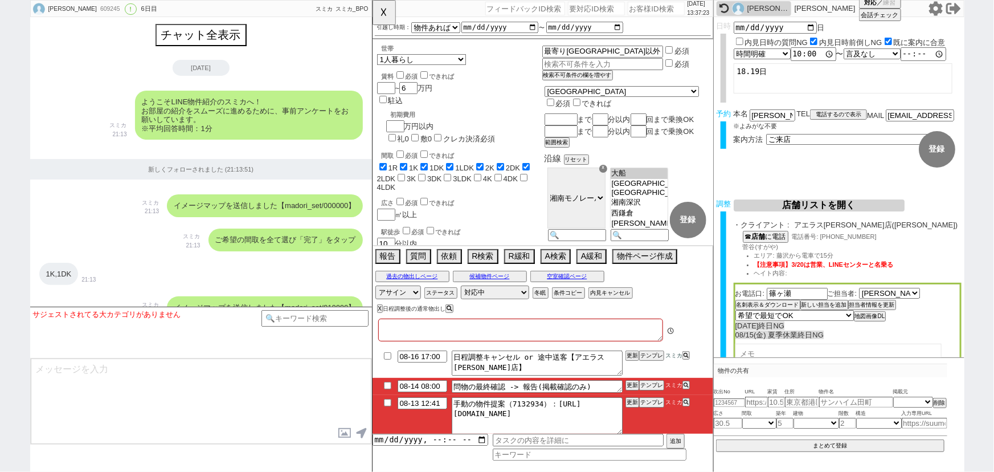
type textarea "@当日までの他社予約なし"
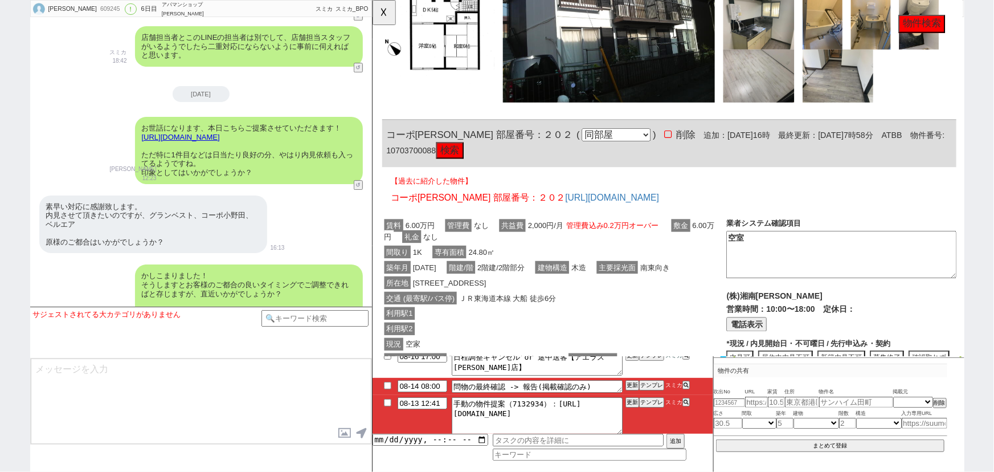
scroll to position [602, 0]
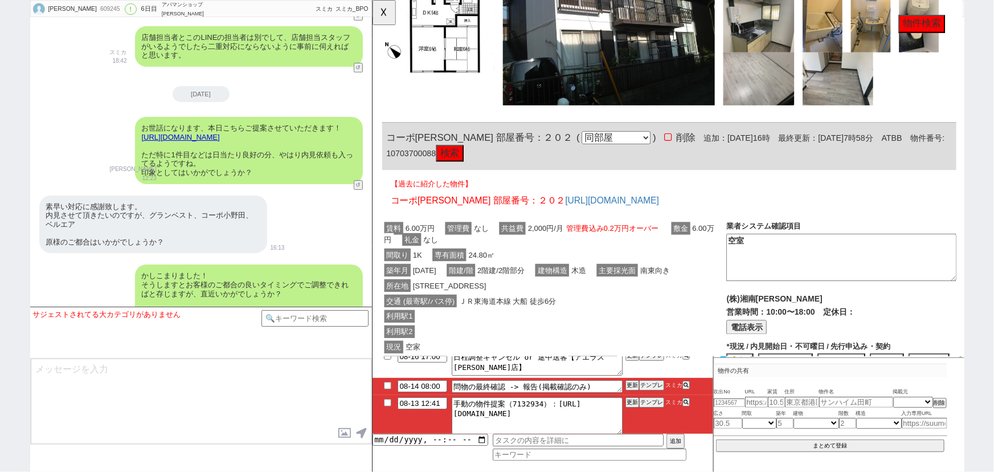
click button "検索"
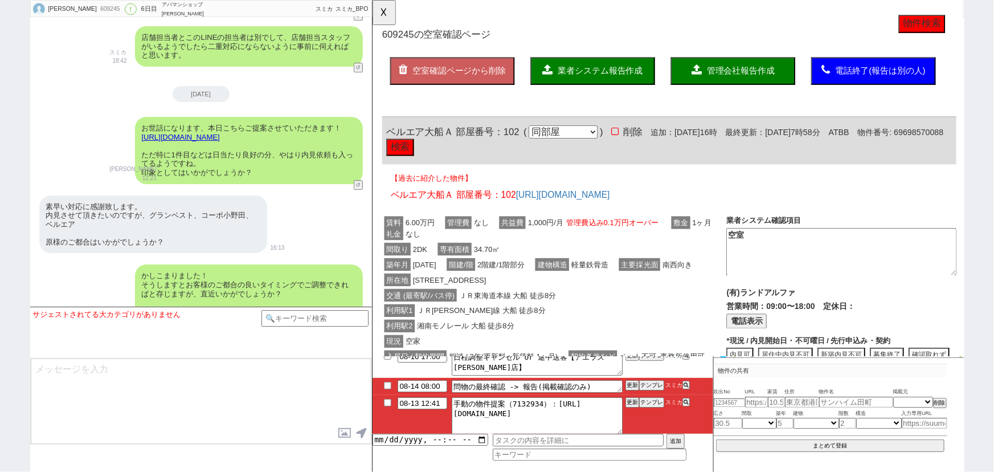
scroll to position [1, 0]
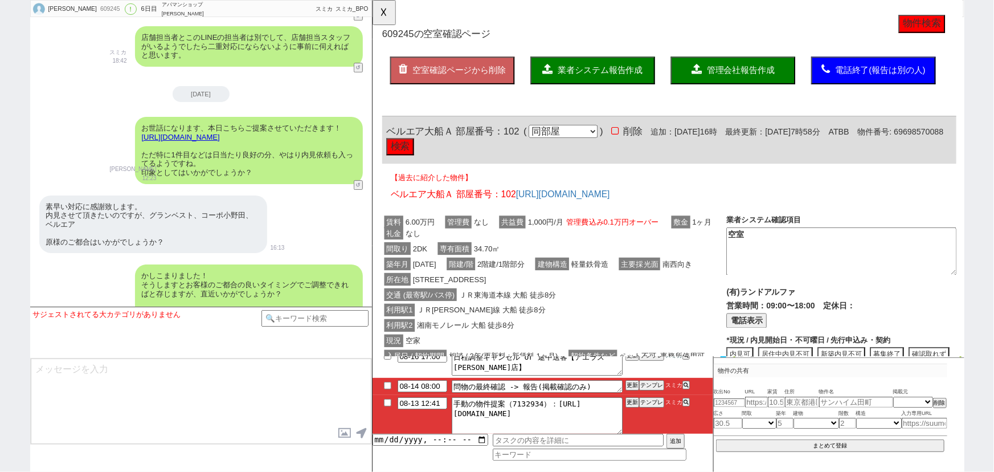
click button "検索"
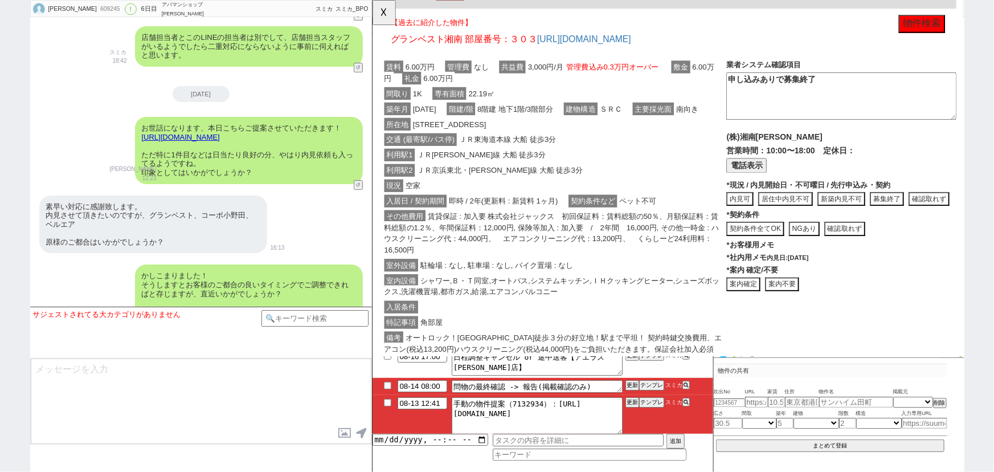
click at [678, 255] on span "賃貸保証 : 加入要 株式会社ジャックス　初回保証料：賃料総額の50％、月額保証料：賃料総額の1.2％、年間保証料：12,000円, 保険等加入 : 加入要　…" at bounding box center [564, 251] width 360 height 50
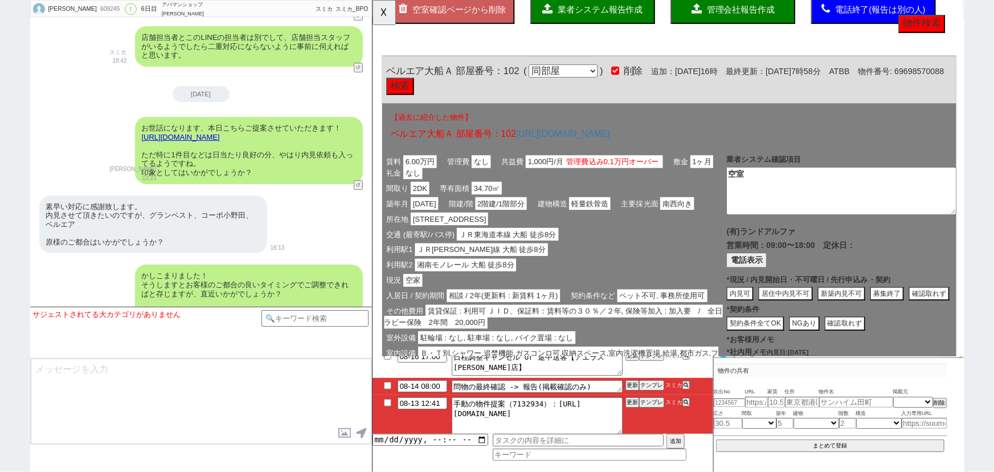
scroll to position [0, 0]
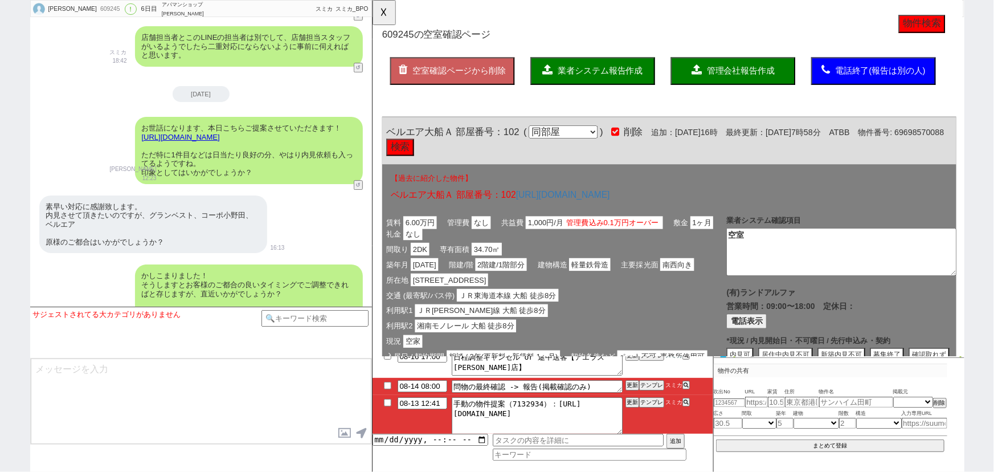
click at [597, 75] on span "業者システム報告作成" at bounding box center [616, 76] width 91 height 10
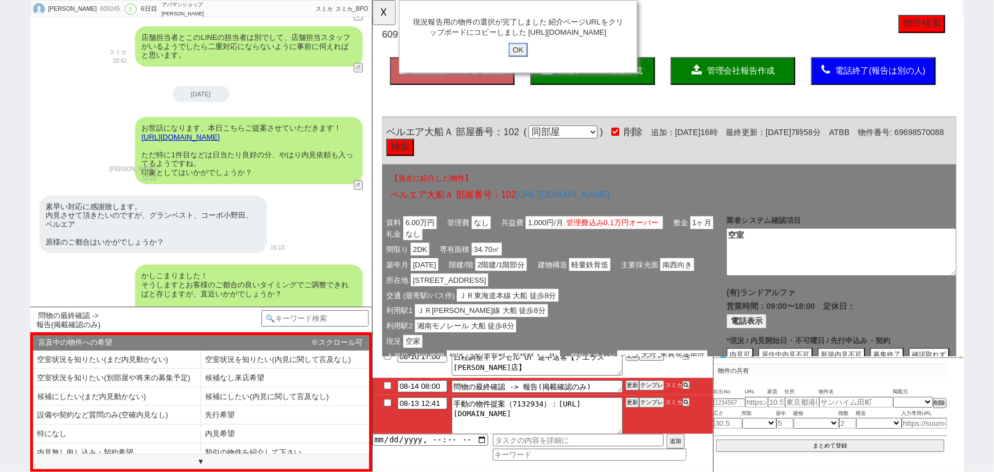
click at [528, 61] on input "OK" at bounding box center [528, 53] width 21 height 15
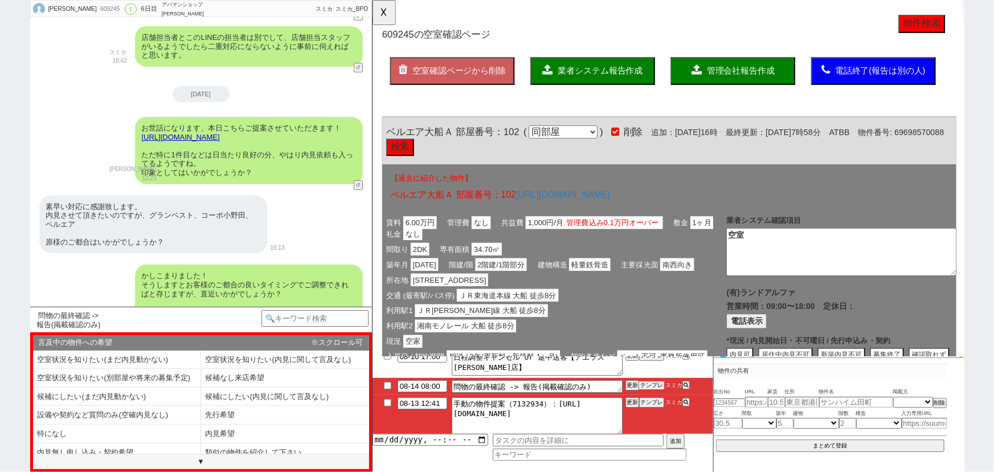
click at [651, 385] on button "テンプレ" at bounding box center [651, 385] width 25 height 8
click at [384, 403] on input "checkbox" at bounding box center [387, 402] width 17 height 7
checkbox input "true"
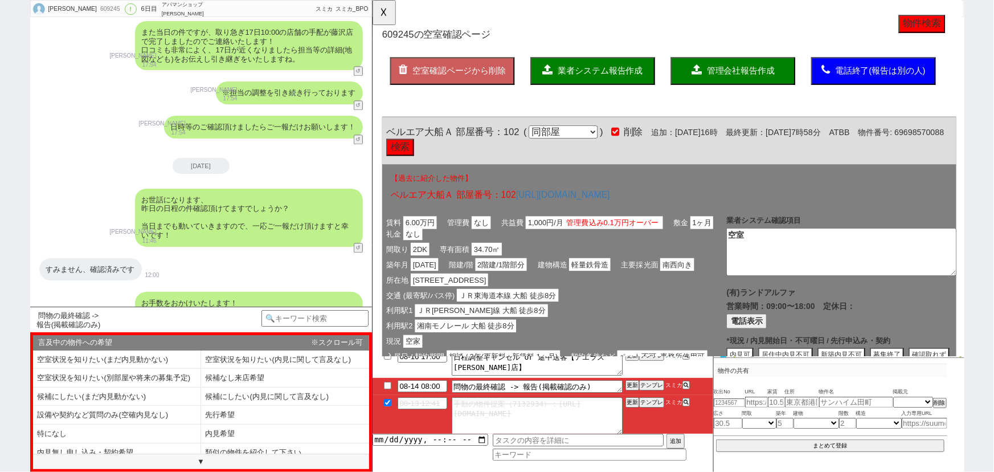
scroll to position [3452, 0]
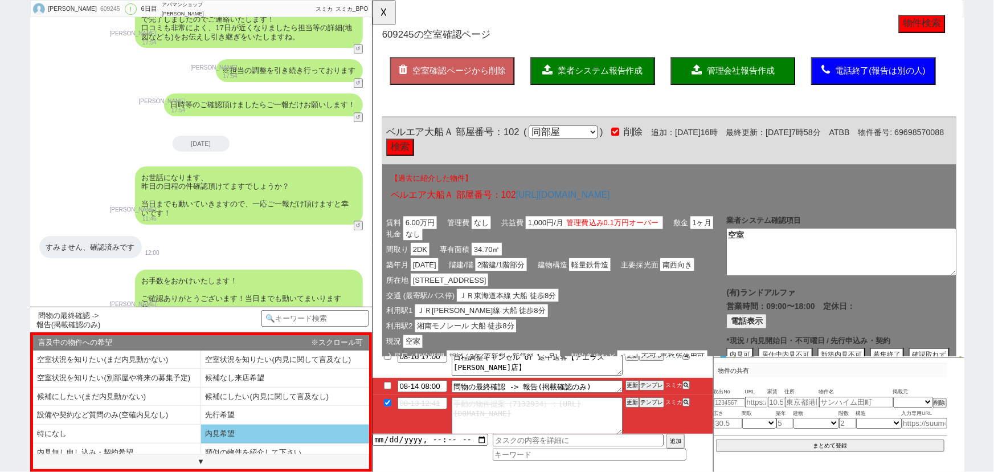
click at [201, 443] on li "内見希望" at bounding box center [117, 452] width 168 height 19
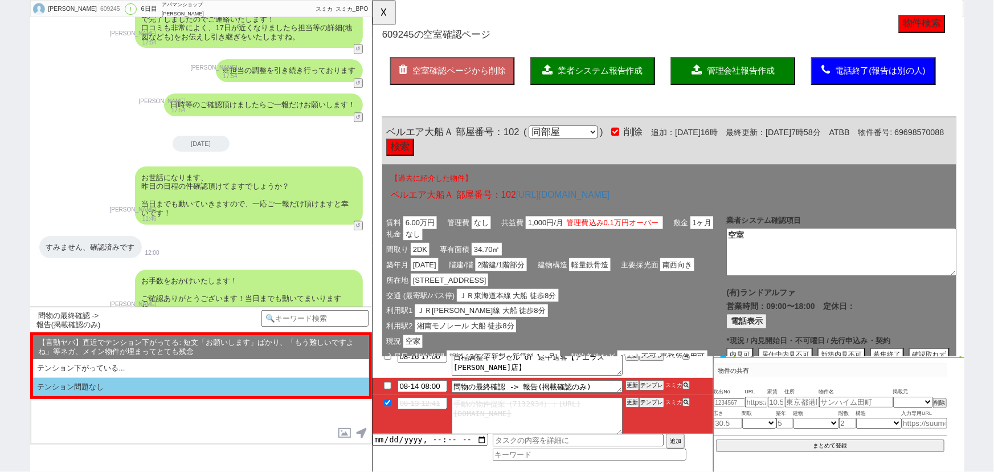
click at [157, 392] on li "テンション問題なし" at bounding box center [201, 387] width 336 height 19
select select "内見希望"
select select "テンション問題なし"
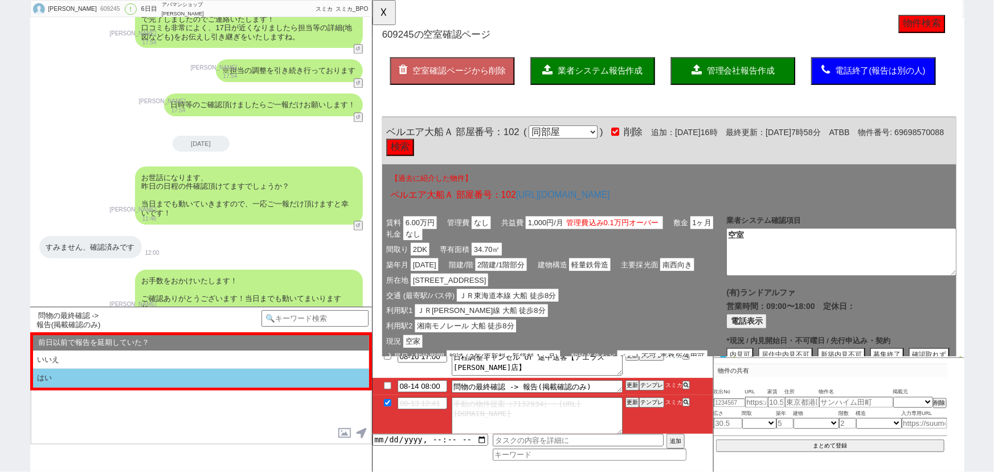
click at [122, 381] on li "はい" at bounding box center [201, 377] width 336 height 19
select select "内見希望"
select select "テンション問題なし"
select select "はい"
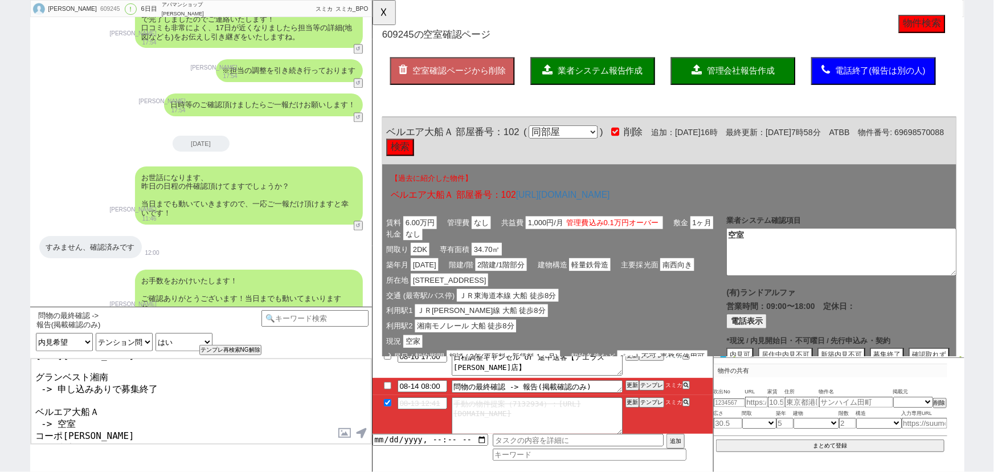
scroll to position [92, 0]
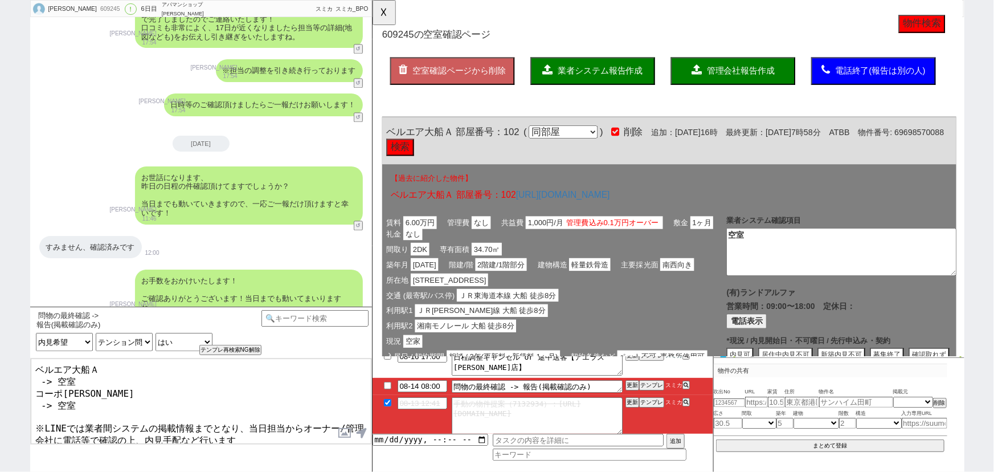
drag, startPoint x: 247, startPoint y: 439, endPoint x: 0, endPoint y: 495, distance: 253.1
click at [0, 471] on html "emiko 609245 ! 0 6日目 アパマンショップ藤沢北口店 冬眠中 自社客 スミカ スミカ_BPO チャット全表示 2025-08-09 ようこそL…" at bounding box center [497, 236] width 994 height 472
click at [382, 23] on button "☓" at bounding box center [382, 11] width 21 height 23
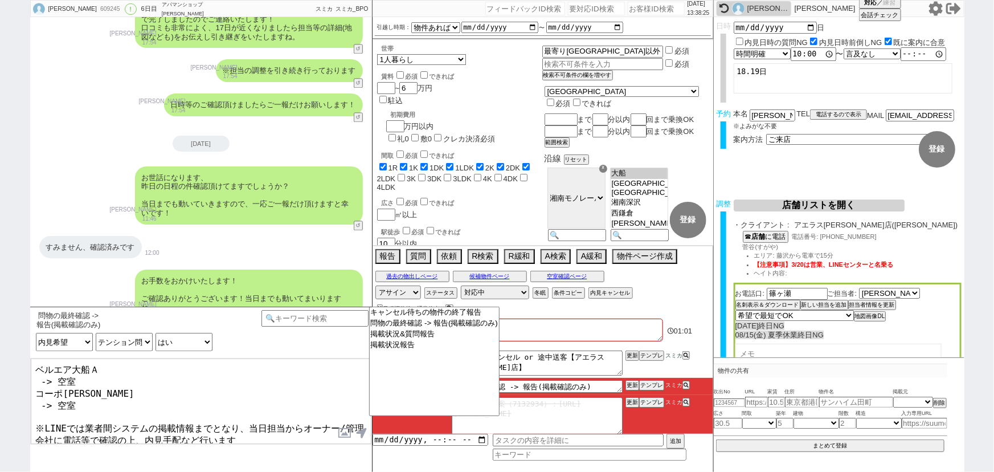
click at [165, 432] on textarea "お世話になります、 ご案内日も近くなってきましたので再度確認しまして、お問い合わせの件は以下となっておりまして、 https://tools.sumika.l…" at bounding box center [201, 400] width 341 height 85
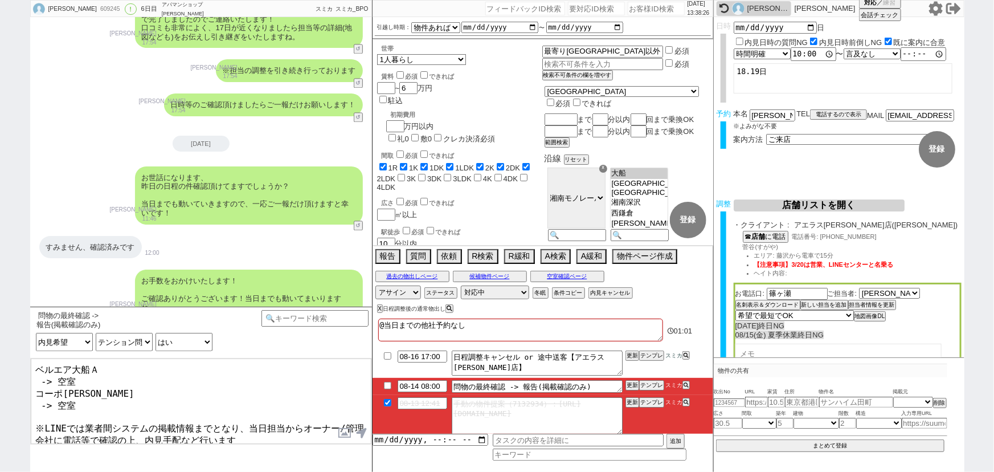
type textarea "お世話になります、 ご案内日も近くなってきましたので再度確認しまして、お問い合わせの件は以下となっておりまして、 https://tools.sumika.l…"
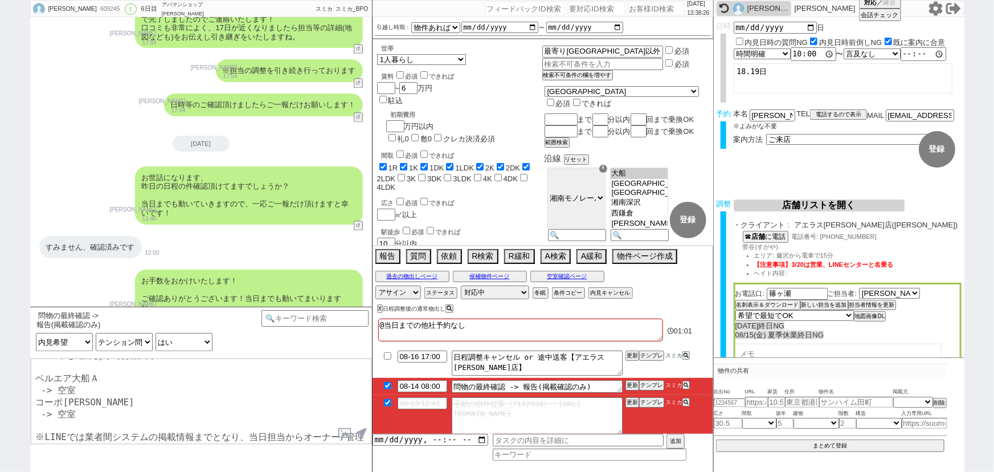
checkbox input "true"
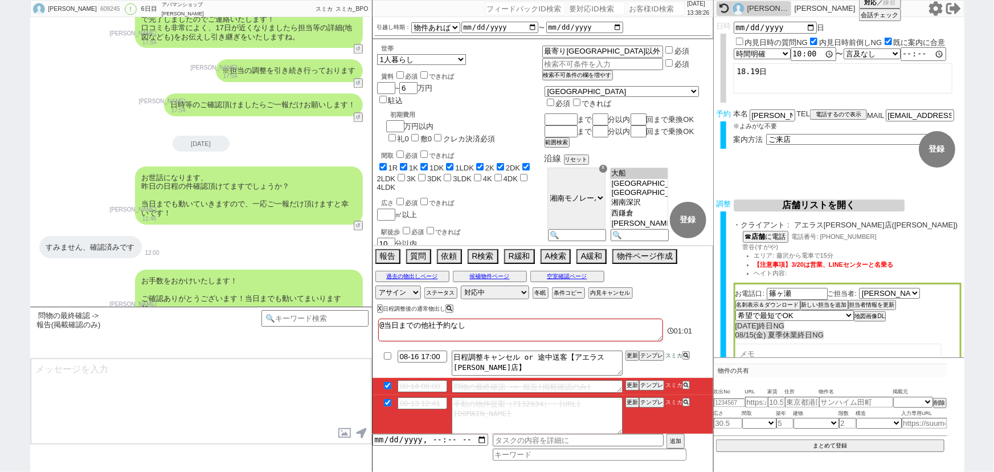
scroll to position [3685, 0]
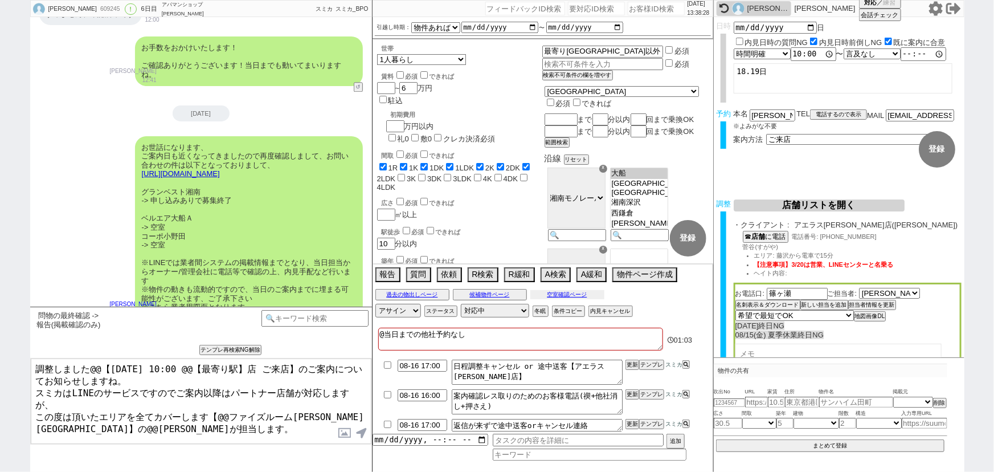
click at [575, 293] on button "空室確認ページ" at bounding box center [567, 294] width 74 height 9
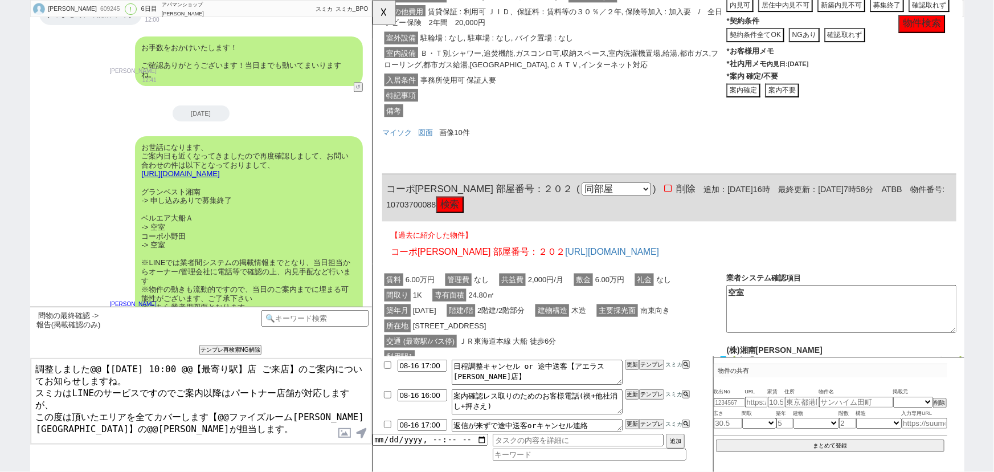
scroll to position [376, 0]
click at [398, 136] on div "マイソク 図面 画像10件" at bounding box center [690, 147] width 617 height 41
click at [396, 143] on link "マイソク" at bounding box center [398, 141] width 32 height 9
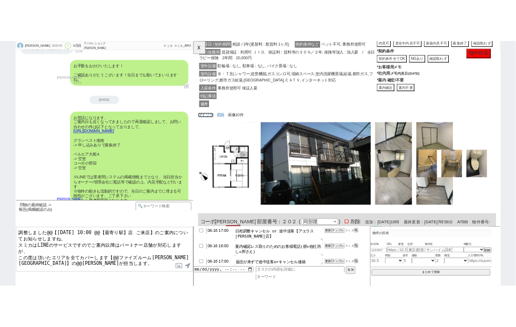
scroll to position [387, 0]
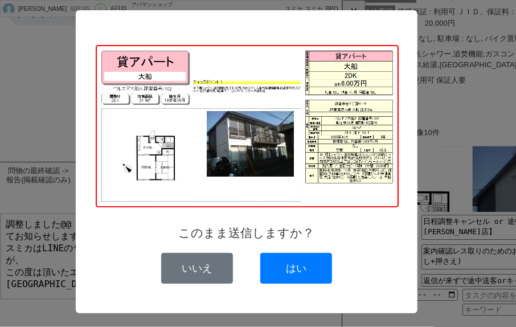
drag, startPoint x: 249, startPoint y: 126, endPoint x: 237, endPoint y: 11, distance: 115.0
click at [237, 11] on div "このまま送信しますか？ いいえ はい" at bounding box center [247, 161] width 342 height 303
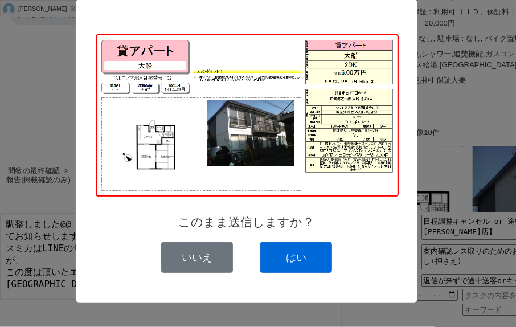
click at [294, 252] on button "はい" at bounding box center [296, 257] width 72 height 31
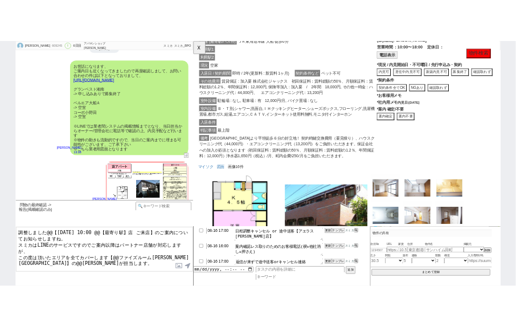
scroll to position [1000, 0]
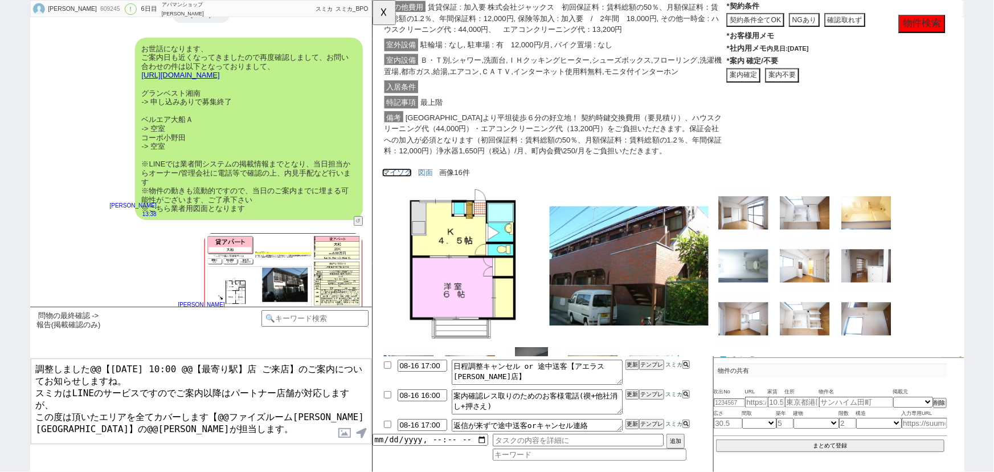
click at [403, 184] on link "マイソク" at bounding box center [398, 185] width 32 height 9
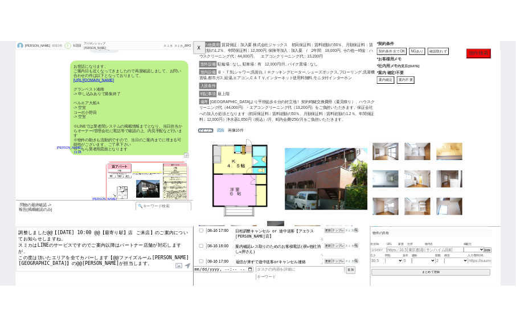
scroll to position [3929, 0]
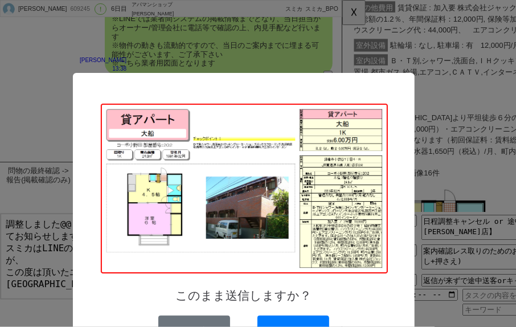
drag, startPoint x: 257, startPoint y: 132, endPoint x: 247, endPoint y: 47, distance: 85.5
click at [247, 73] on div "このまま送信しますか？ いいえ はい" at bounding box center [244, 224] width 342 height 303
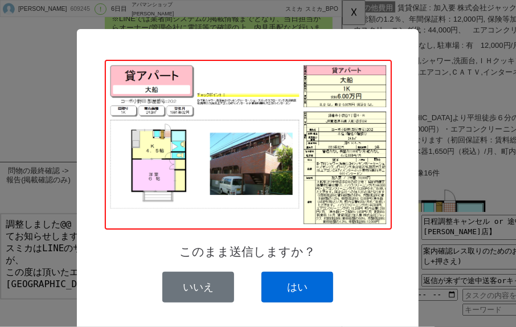
click at [306, 287] on button "はい" at bounding box center [297, 287] width 72 height 31
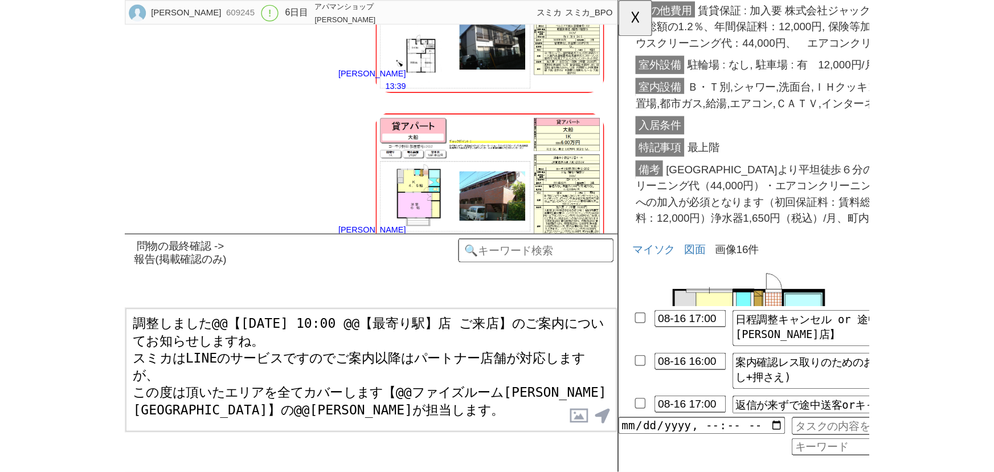
scroll to position [3892, 0]
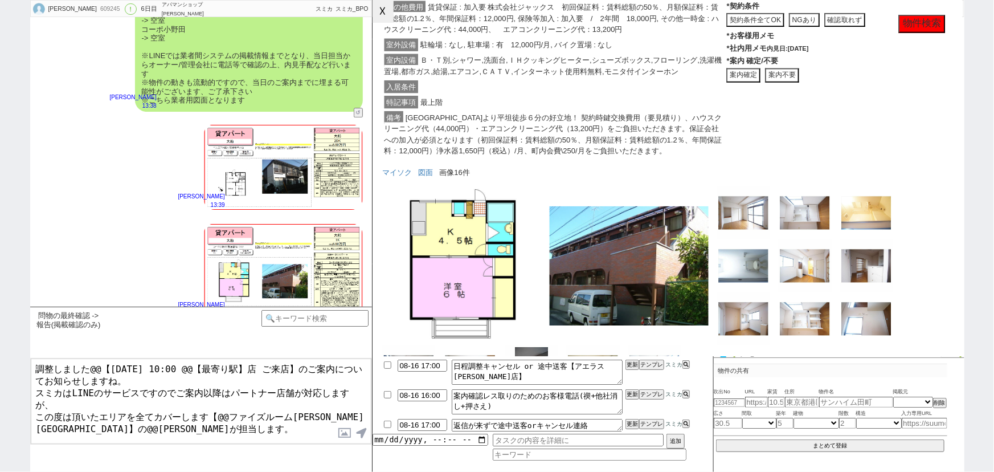
click at [385, 13] on button "☓" at bounding box center [382, 11] width 21 height 23
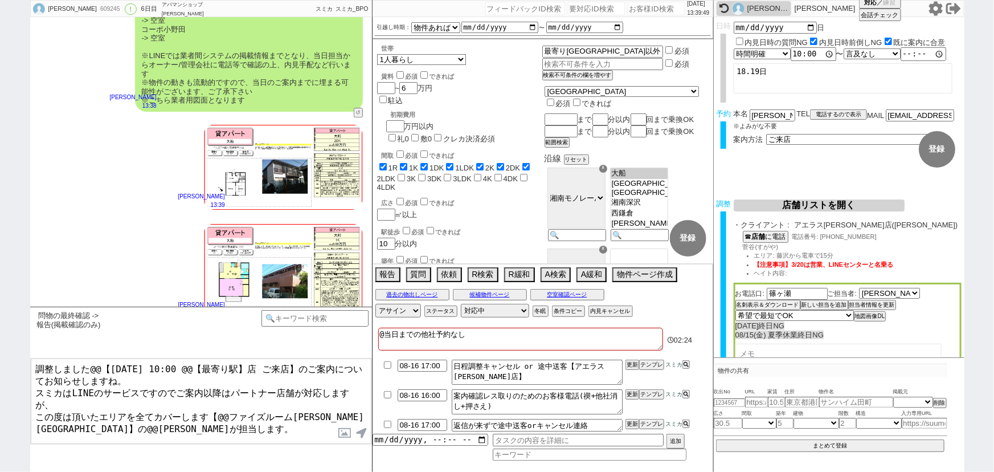
drag, startPoint x: 249, startPoint y: 429, endPoint x: 0, endPoint y: 479, distance: 254.4
click at [0, 471] on html "emiko 609245 ! 0 6日目 アパマンショップ藤沢北口店 冬眠中 自社客 スミカ スミカ_BPO チャット全表示 2025-08-09 ようこそL…" at bounding box center [497, 236] width 994 height 472
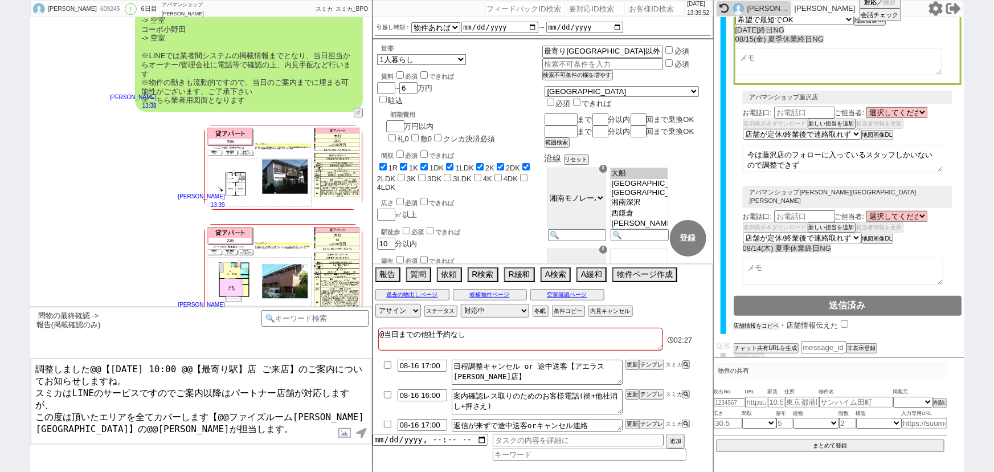
scroll to position [295, 0]
click at [741, 322] on button "店舗情報をコピペ" at bounding box center [757, 326] width 46 height 8
type textarea "調整しました@@【8月17日(日) 10:00 @@【最寄り駅】店 ご来店】のご案内についてお知らせしますね。 スミカはLINEのサービスですのでご案内以降は…"
click at [843, 321] on input "checkbox" at bounding box center [846, 324] width 7 height 7
checkbox input "true"
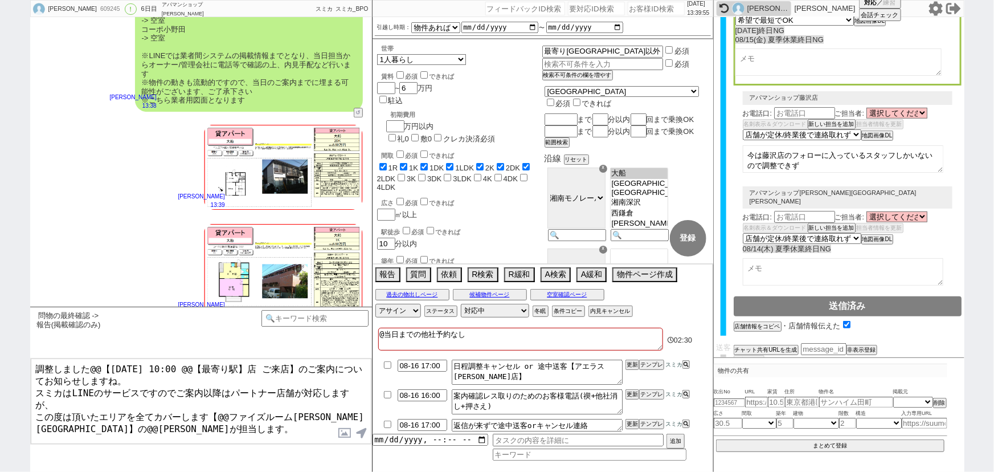
drag, startPoint x: 104, startPoint y: 427, endPoint x: 25, endPoint y: 427, distance: 78.6
click at [25, 427] on div "emiko 609245 ! 0 6日目 アパマンショップ藤沢北口店 冬眠中 自社客 スミカ スミカ_BPO チャット全表示 2025-08-09 ようこそL…" at bounding box center [497, 236] width 994 height 472
drag, startPoint x: 325, startPoint y: 395, endPoint x: 219, endPoint y: 393, distance: 105.4
click at [219, 393] on textarea "調整しました@@【8月17日(日) 10:00 @@【最寄り駅】店 ご来店】のご案内についてお知らせしますね。 スミカはLINEのサービスですのでご案内以降は…" at bounding box center [201, 400] width 341 height 85
paste textarea "アエラス藤沢"
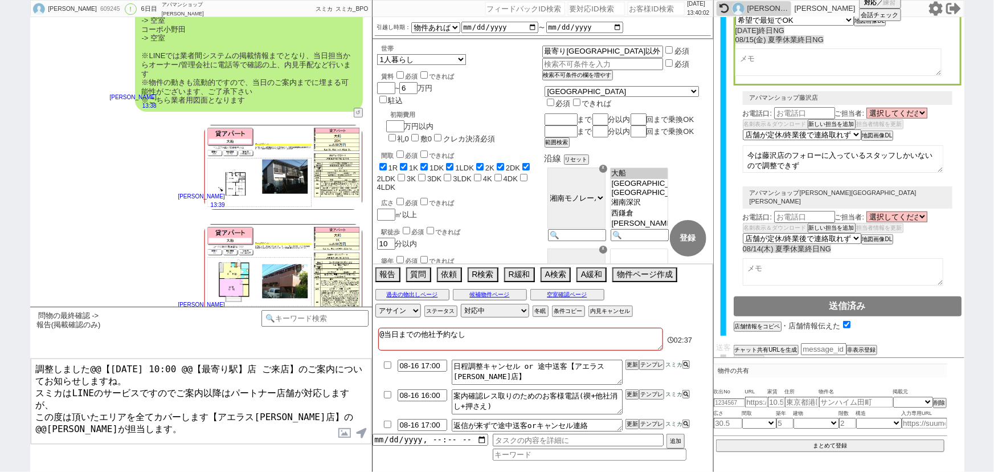
scroll to position [0, 0]
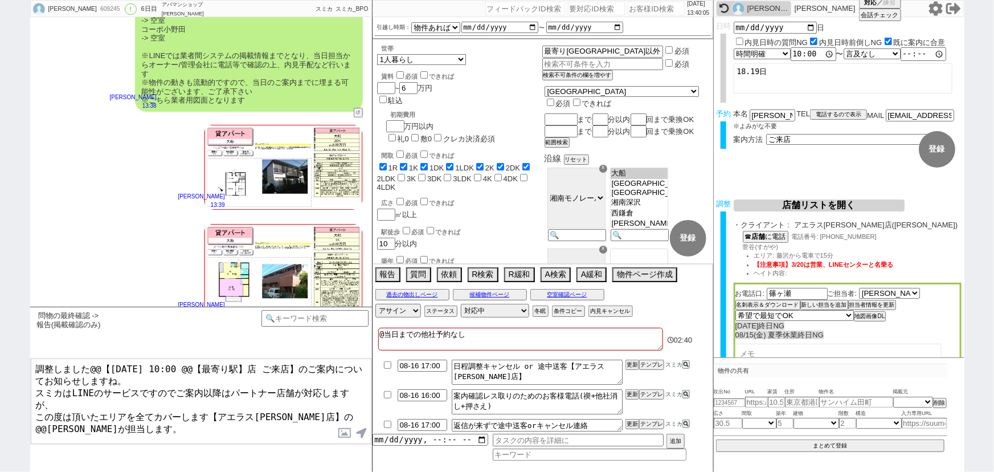
drag, startPoint x: 328, startPoint y: 397, endPoint x: 300, endPoint y: 398, distance: 28.5
click at [300, 398] on textarea "調整しました@@【8月17日(日) 10:00 @@【最寄り駅】店 ご来店】のご案内についてお知らせしますね。 スミカはLINEのサービスですのでご案内以降は…" at bounding box center [201, 400] width 341 height 85
drag, startPoint x: 254, startPoint y: 361, endPoint x: 190, endPoint y: 356, distance: 64.5
click at [190, 356] on div "問物の最終確認 -> 報告(掲載確認のみ) 中カテゴリを選択 小カテゴリを選択 言及中の物件への希望 空室状況を知りたい(まだ内見動かない) 空室状況を知りた…" at bounding box center [201, 388] width 342 height 165
click at [101, 366] on textarea "調整しました@@【8月17日(日) 10:00 藤沢店 ご来店】のご案内についてお知らせしますね。 スミカはLINEのサービスですのでご案内以降はパートナー店…" at bounding box center [201, 400] width 341 height 85
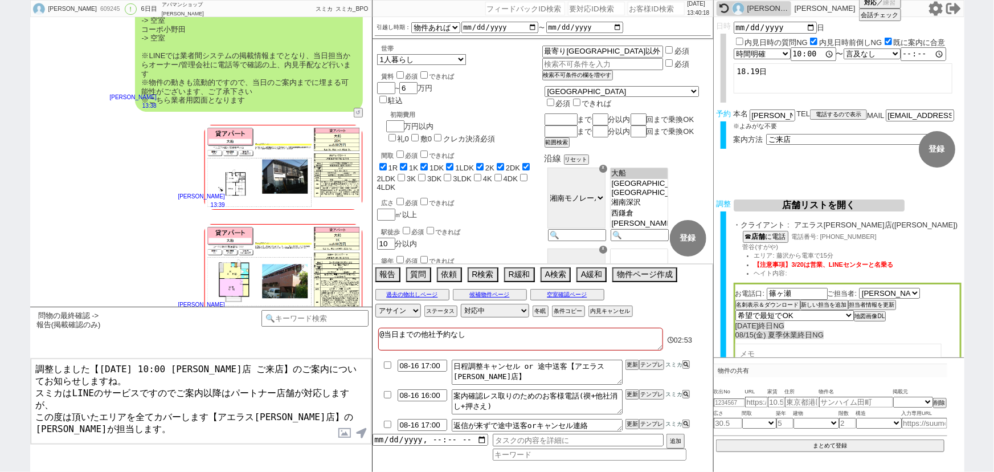
type textarea "調整しました【8月17日(日) 10:00 藤沢店 ご来店】のご案内についてお知らせしますね。 スミカはLINEのサービスですのでご案内以降はパートナー店舗が…"
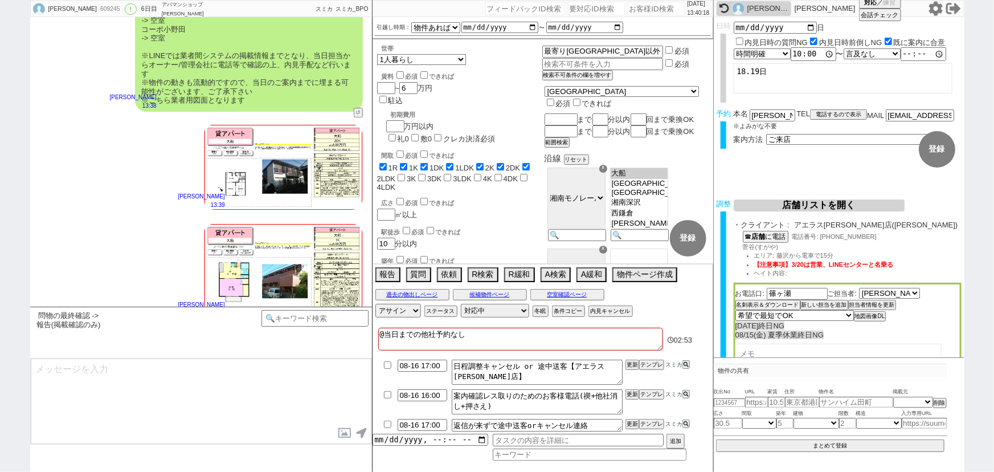
scroll to position [4015, 0]
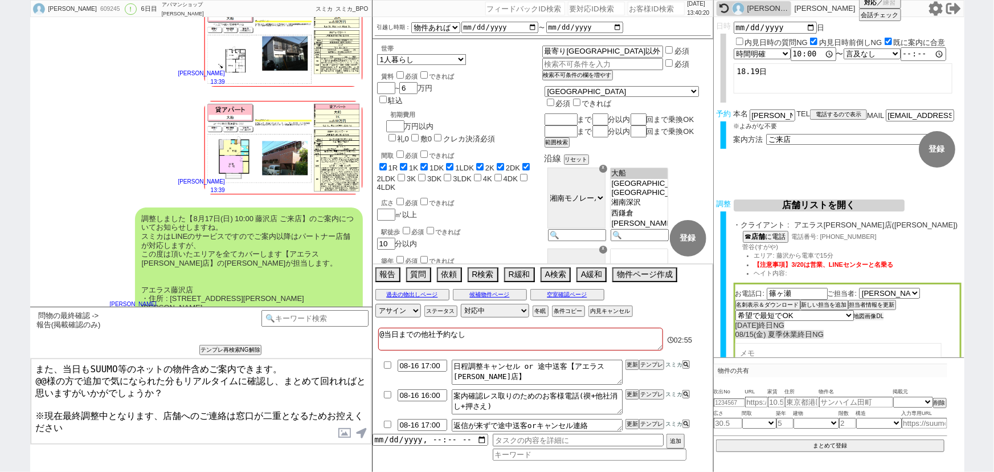
click at [871, 314] on button "地図画像DL" at bounding box center [869, 316] width 30 height 8
click at [343, 430] on label at bounding box center [345, 432] width 18 height 21
click at [0, 0] on input "file" at bounding box center [0, 0] width 0 height 0
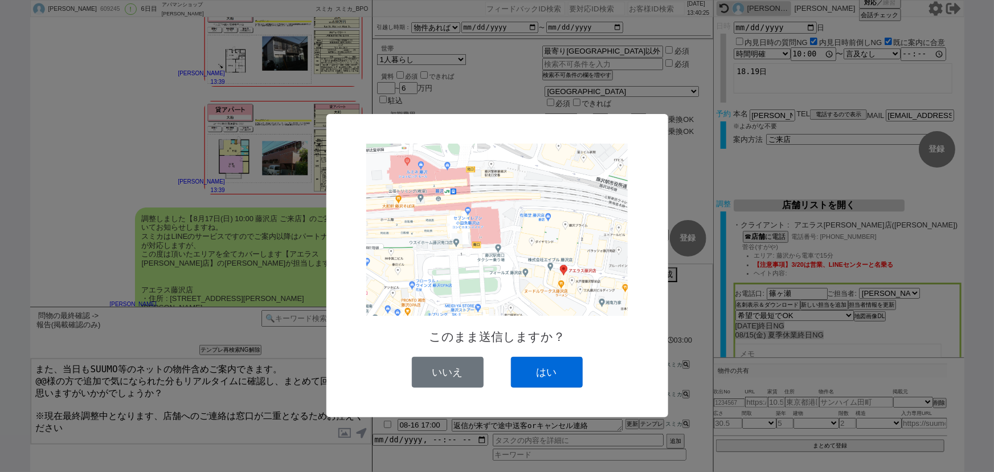
click at [554, 369] on button "はい" at bounding box center [547, 372] width 72 height 31
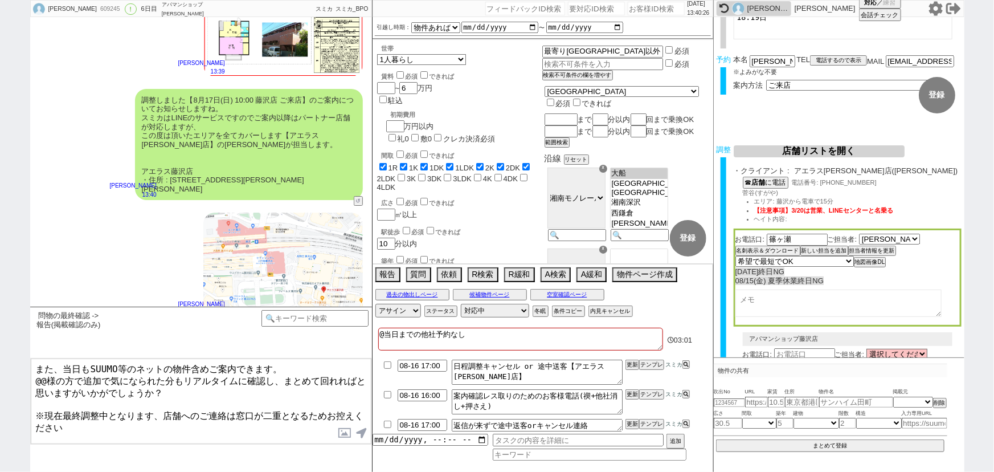
scroll to position [55, 0]
click at [767, 252] on button "名刺表示＆ダウンロード" at bounding box center [766, 250] width 63 height 8
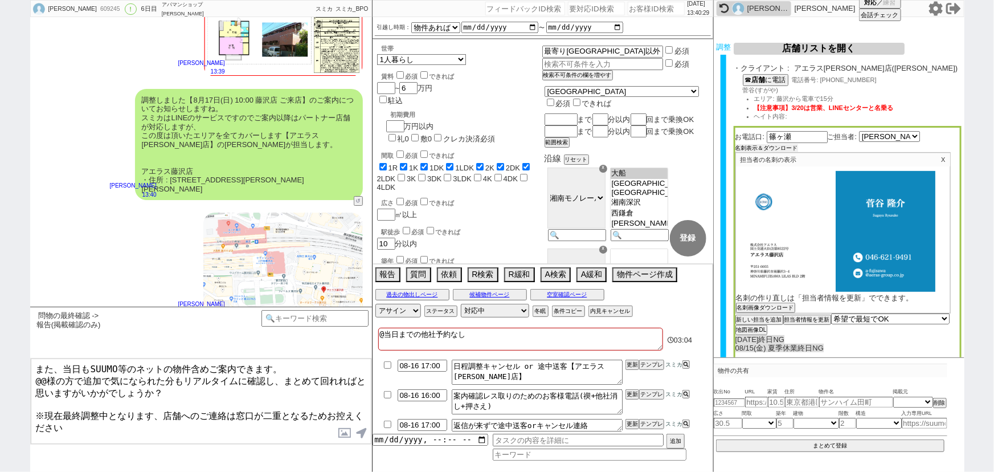
scroll to position [158, 0]
click at [744, 307] on button "名刺画像ダウンロード" at bounding box center [764, 308] width 57 height 8
click at [341, 435] on label at bounding box center [345, 432] width 18 height 21
click at [0, 0] on input "file" at bounding box center [0, 0] width 0 height 0
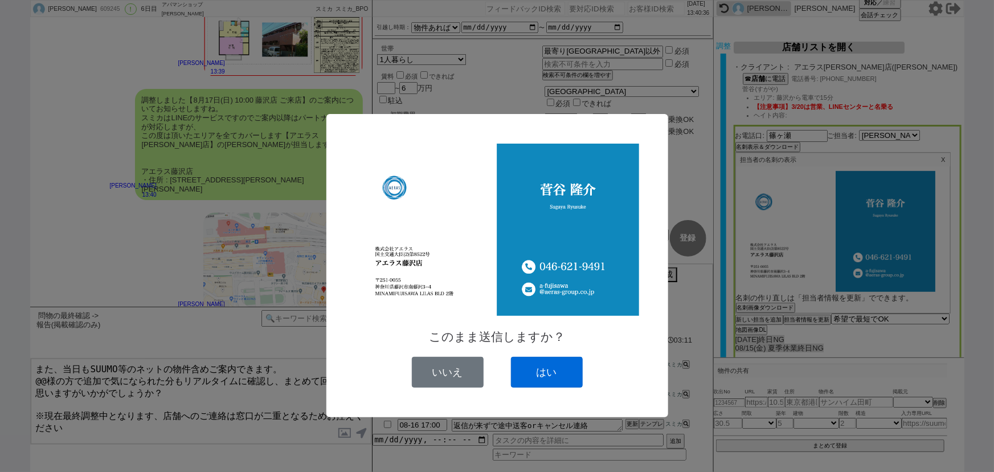
click at [559, 367] on button "はい" at bounding box center [547, 372] width 72 height 31
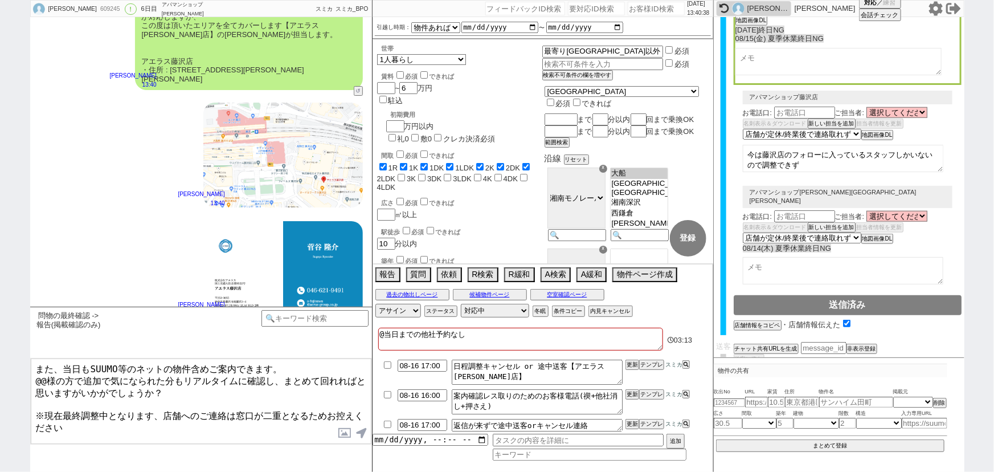
scroll to position [0, 0]
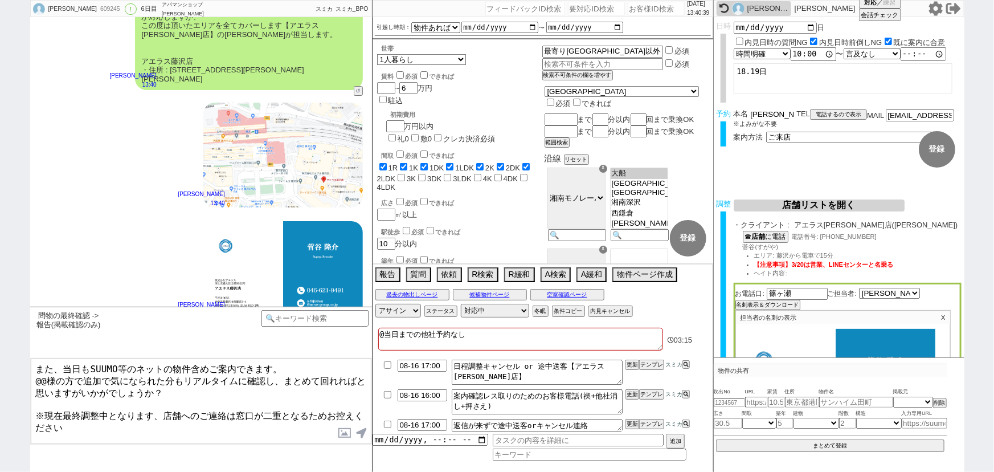
drag, startPoint x: 765, startPoint y: 113, endPoint x: 739, endPoint y: 112, distance: 26.2
click at [739, 112] on div "本名 小林恵美子" at bounding box center [765, 114] width 63 height 10
drag, startPoint x: 45, startPoint y: 377, endPoint x: 34, endPoint y: 376, distance: 10.8
click at [34, 376] on textarea "また、当日もSUUMO等のネットの物件含めご案内できます。 @@様の方で追加で気になられた分もリアルタイムに確認し、まとめて回れればと思いますがいかがでしょう…" at bounding box center [201, 400] width 341 height 85
paste textarea "小林"
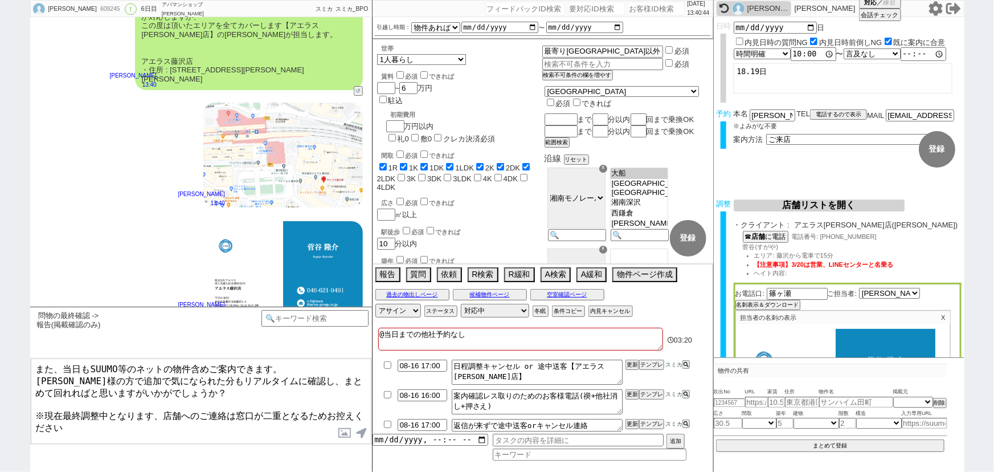
type textarea "また、当日もSUUMO等のネットの物件含めご案内できます。 小林様の方で追加で気になられた分もリアルタイムに確認し、まとめて回れればと思いますがいかがでしょう…"
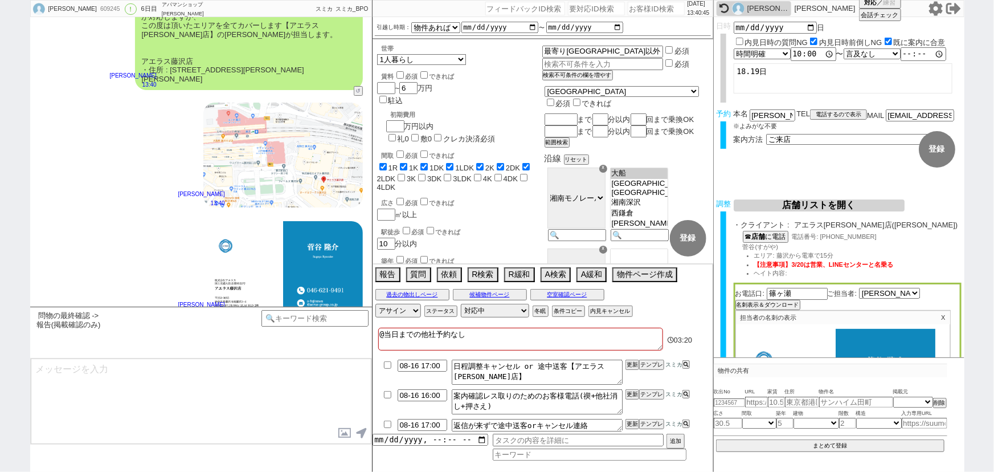
scroll to position [4322, 0]
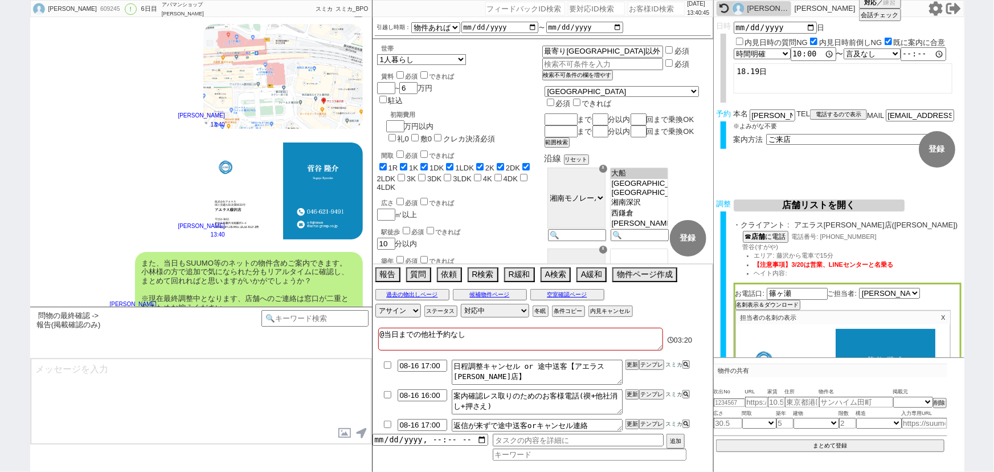
type textarea "※案内時の店舗状況次第では担当が変更になります、ご了承ください ※もし担当が変更になった場合でも、本LINEの内容は全て引き継がれておりスムーズにご案内が可能…"
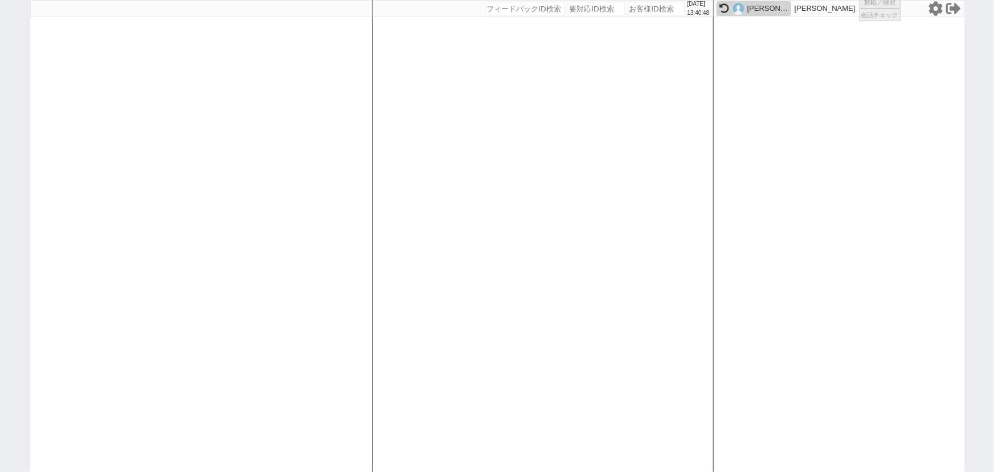
select select "1"
select select "2"
select select "5"
select select "8"
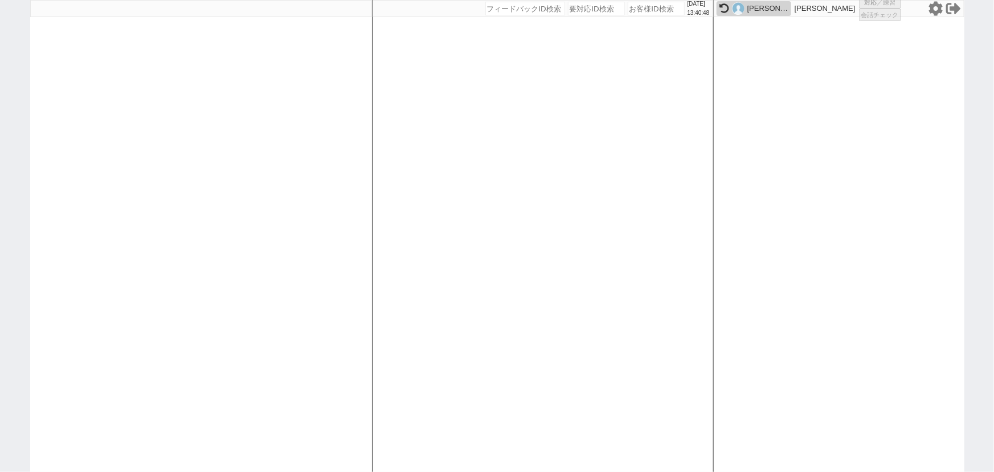
select select "8"
select select
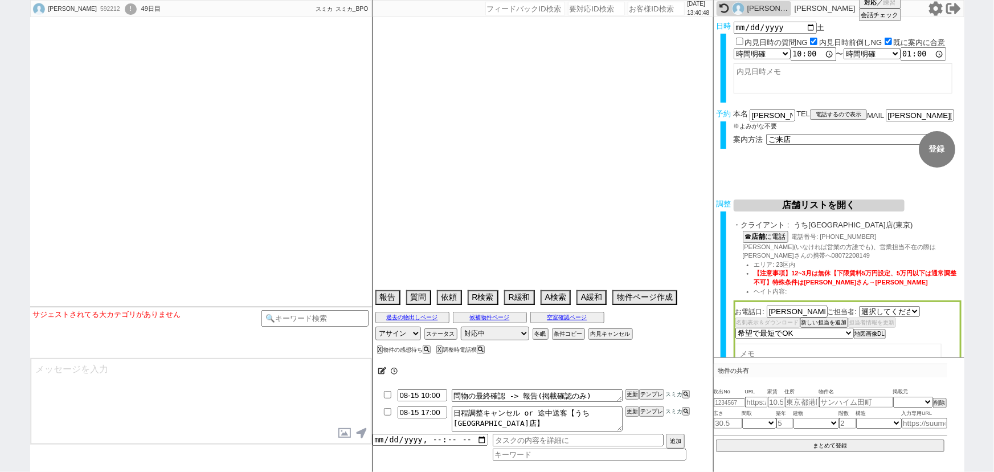
select select "2427"
select select
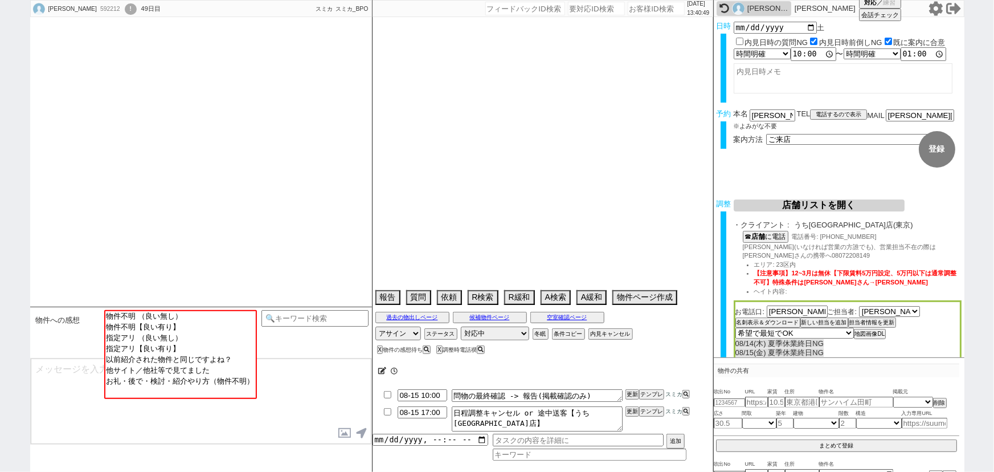
scroll to position [443, 0]
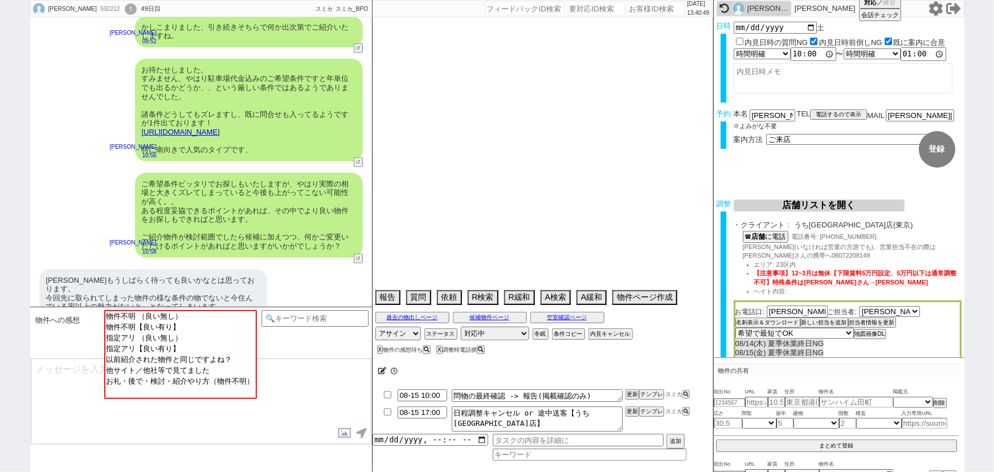
type textarea "＠知らない番号からは出ない、賃貸スマイルNG 他社なし 住んでいるところはイーストワン妙典->我慢できる程度だがより好条件で探している ＠相場乖離すぎてそのま…"
select select "2025"
select select "9"
select select "36"
select select "0"
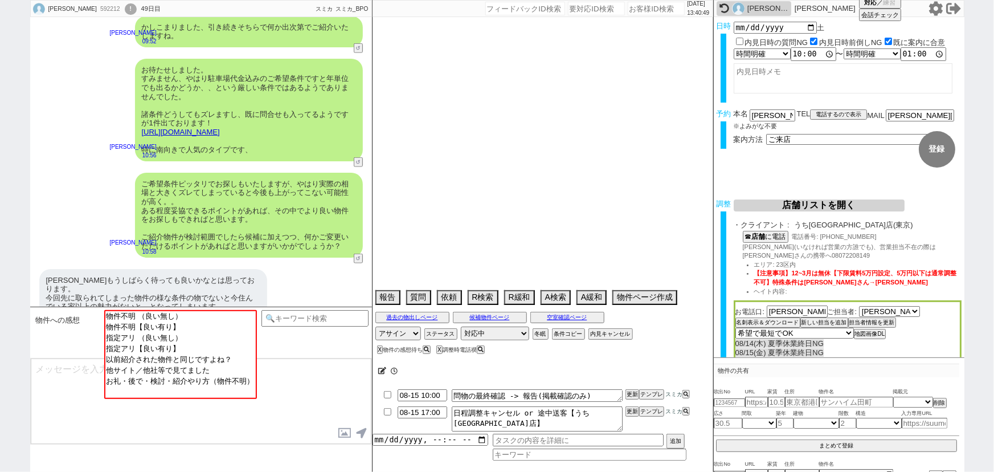
select select "59"
select select "1476"
select select "63"
select select "69"
select select "1669"
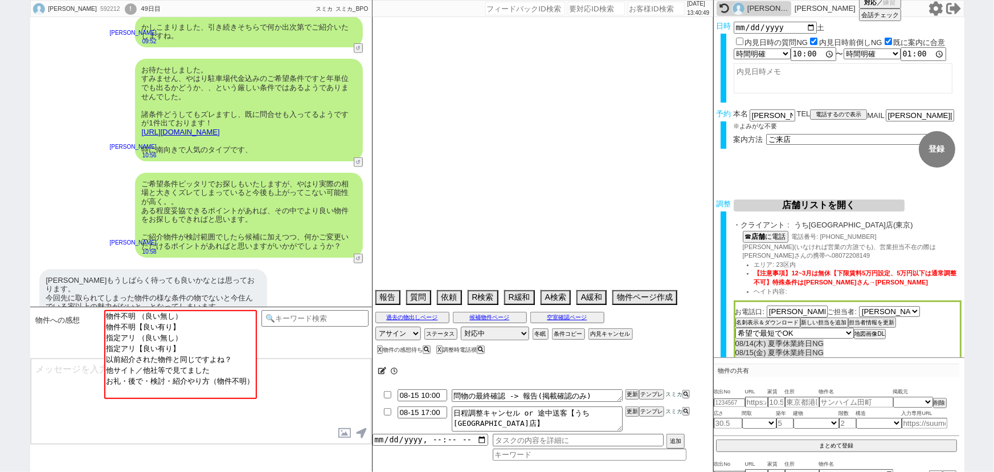
select select "29"
select select "885"
select select "30"
select select "925"
select select "57"
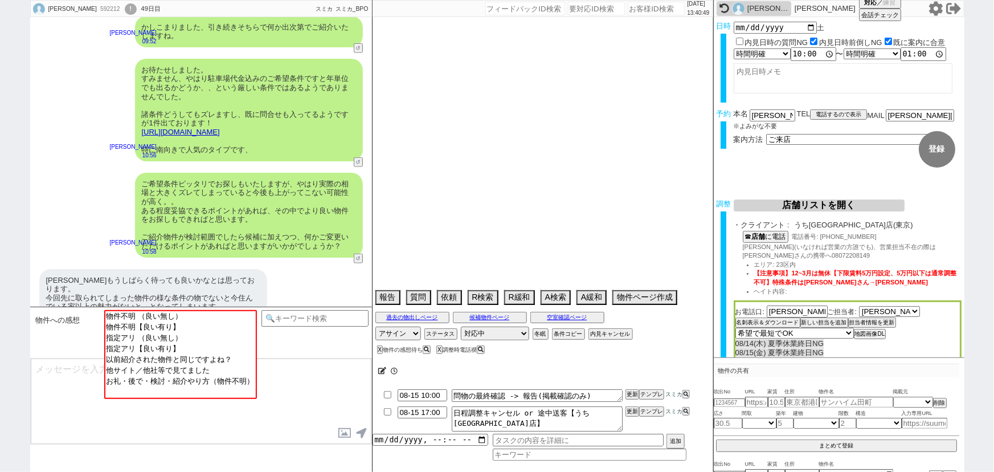
select select "1403"
select select "838"
select select "58"
select select "1451"
select select "32"
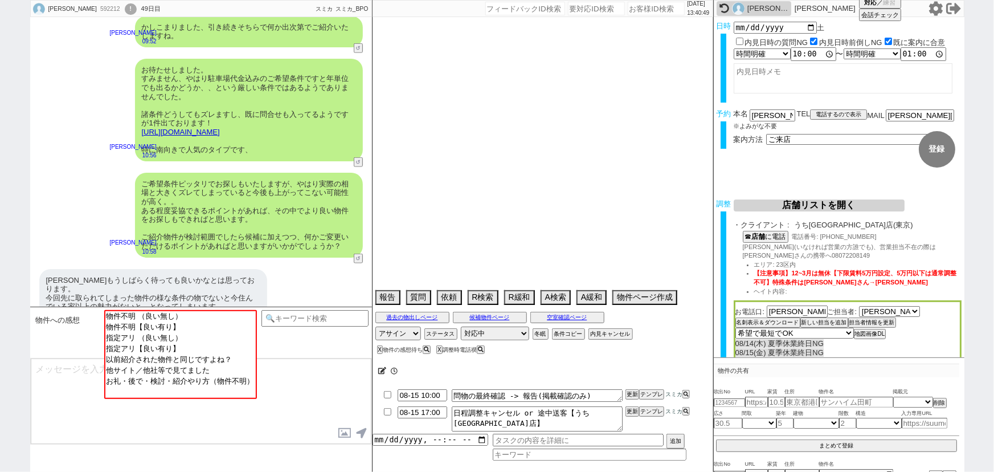
select select "934"
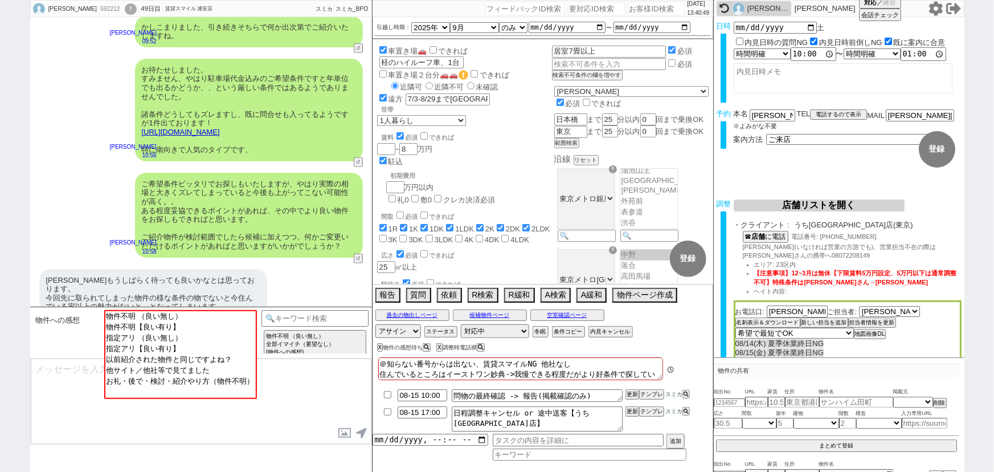
scroll to position [329, 0]
click at [652, 7] on input "number" at bounding box center [656, 9] width 57 height 14
paste input "608364"
type input "608364"
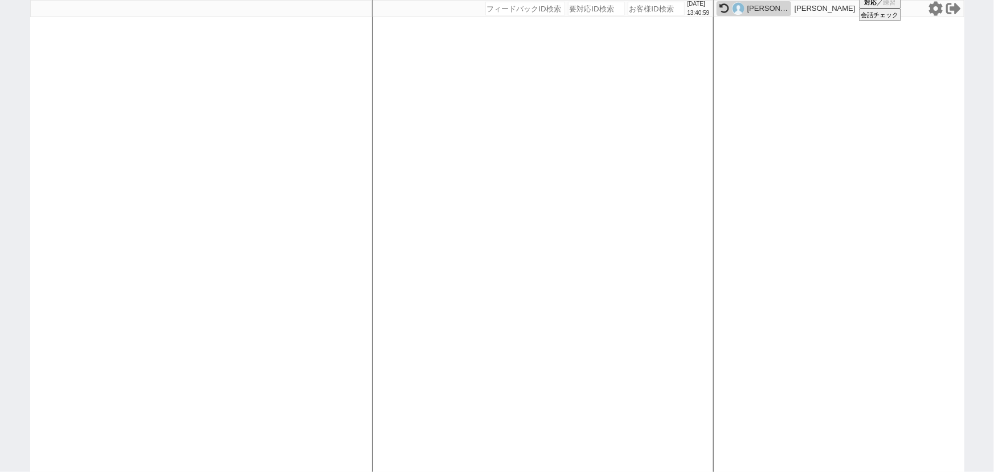
select select "1"
select select "2"
select select "5"
select select "9"
select select "8"
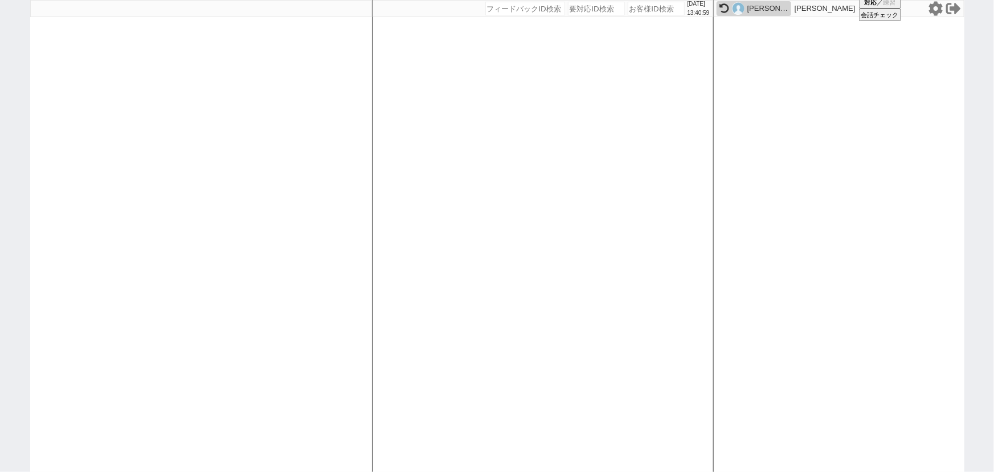
select select "8"
select select
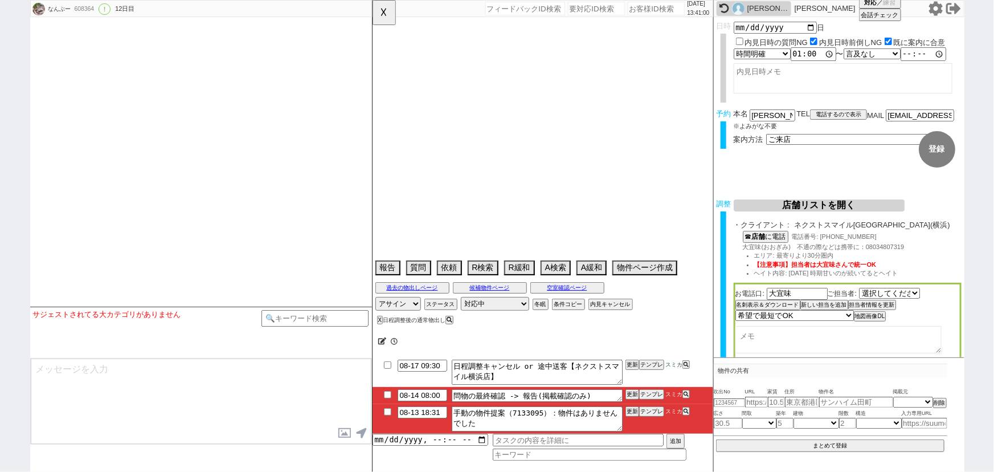
select select "1832"
select select "2025"
select select "9"
select select "36"
select select "1"
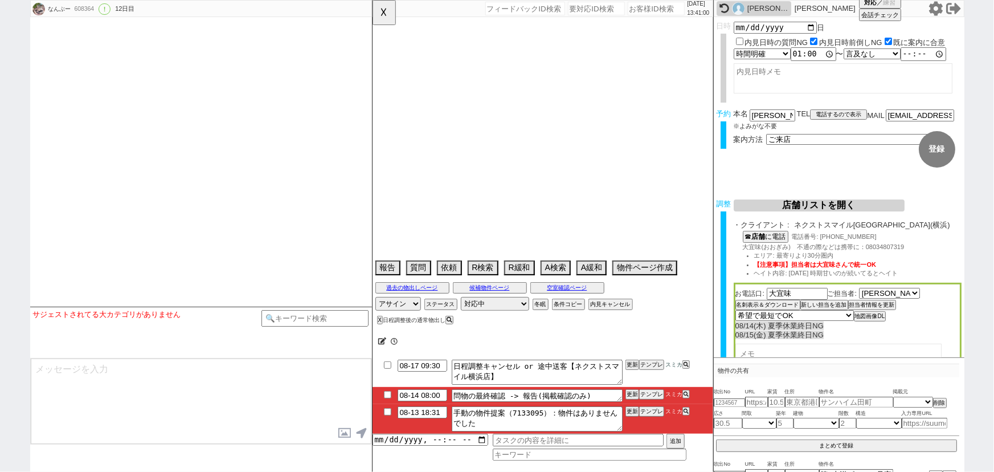
select select "14"
select select "9"
select select "342"
select select "53"
select select "1339"
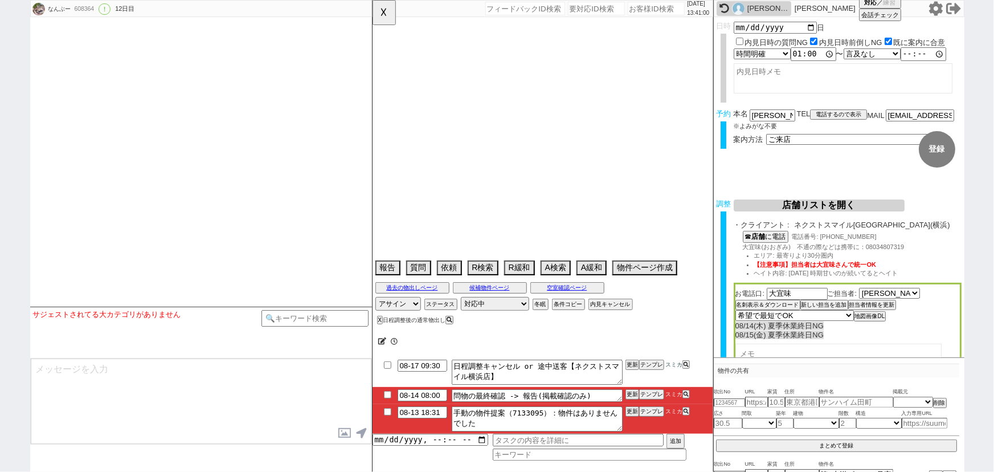
select select "57"
select select "1424"
select select "93"
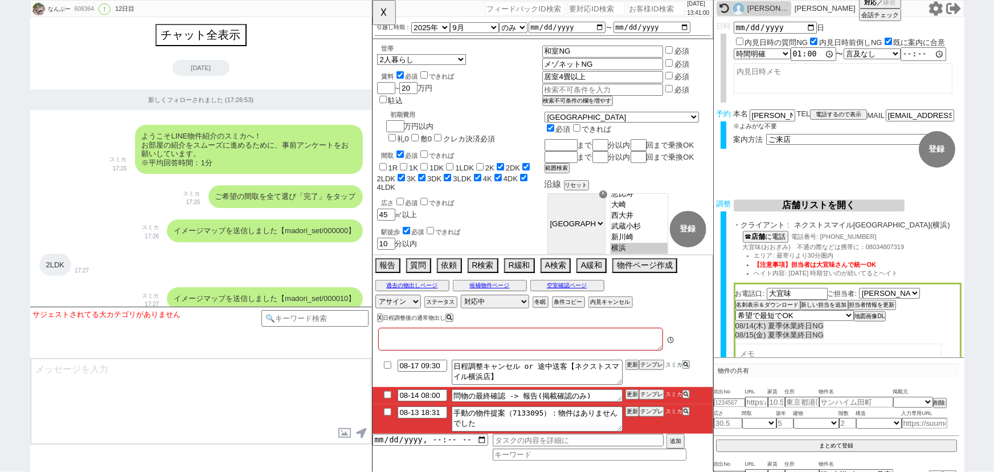
type textarea "旧ID:489758 不可済み、他社なし 店頭で追加物件多分出ない。センシティブ店しかない、問物あり特殊で送る"
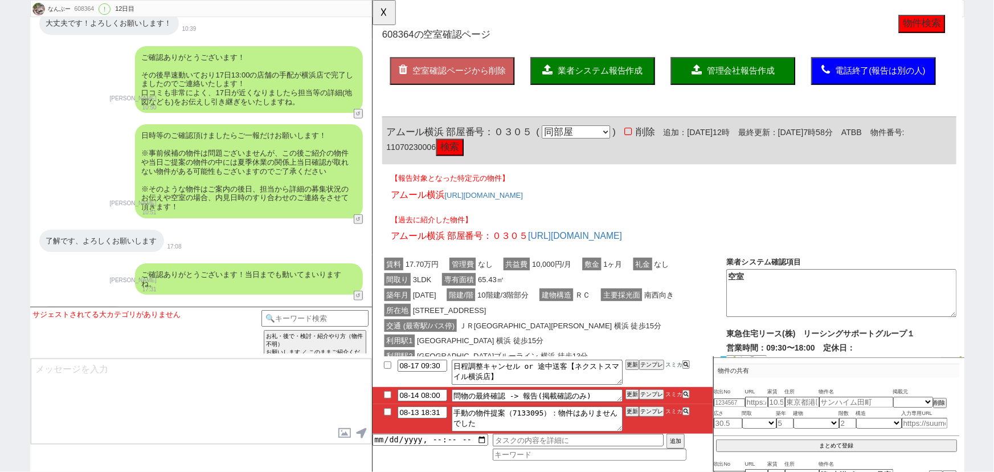
scroll to position [0, 0]
click button "検索"
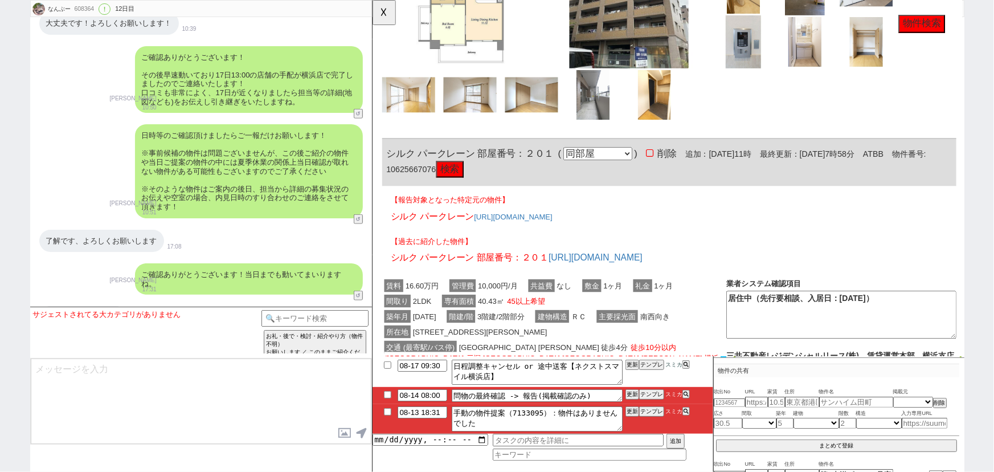
scroll to position [857, 0]
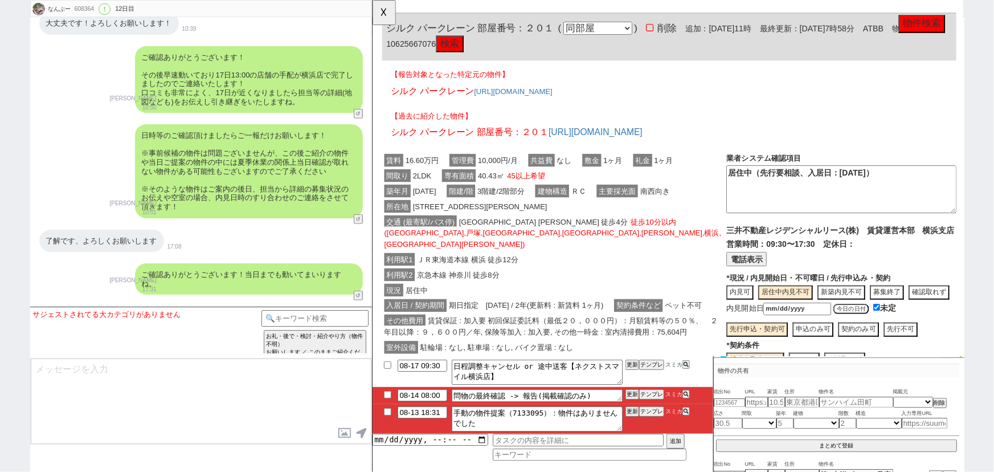
click button "検索"
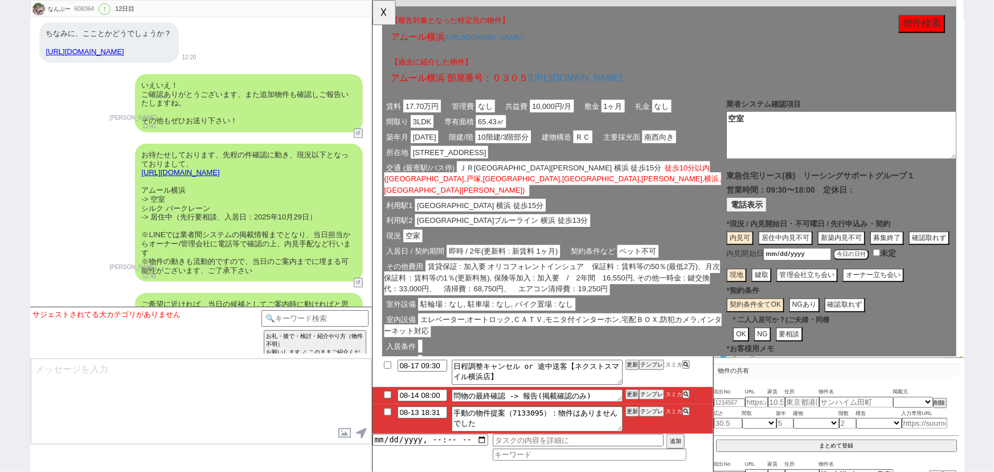
scroll to position [169, 0]
click at [381, 11] on button "☓" at bounding box center [382, 11] width 21 height 23
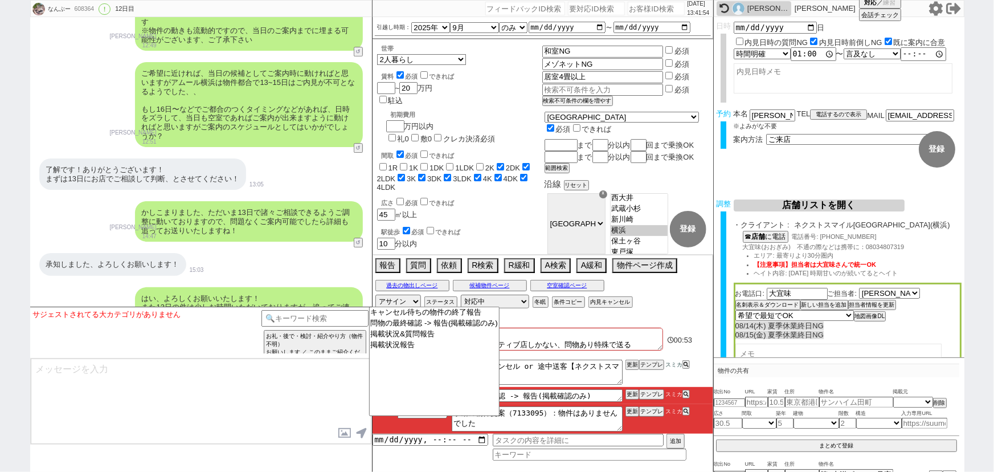
scroll to position [10432, 0]
click at [240, 448] on div "サジェストされてる大カテゴリがありません テンプレ再検索NG解除 お礼・後で・検討・紹介やり方（物件不明） お願いします ／ このままご紹介ください (物件へ…" at bounding box center [201, 388] width 342 height 165
click at [247, 403] on textarea at bounding box center [201, 400] width 341 height 85
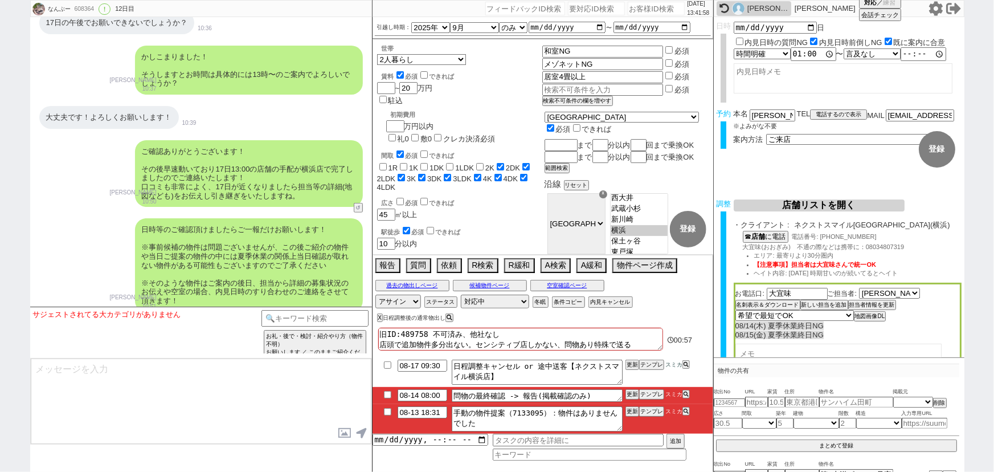
scroll to position [11384, 0]
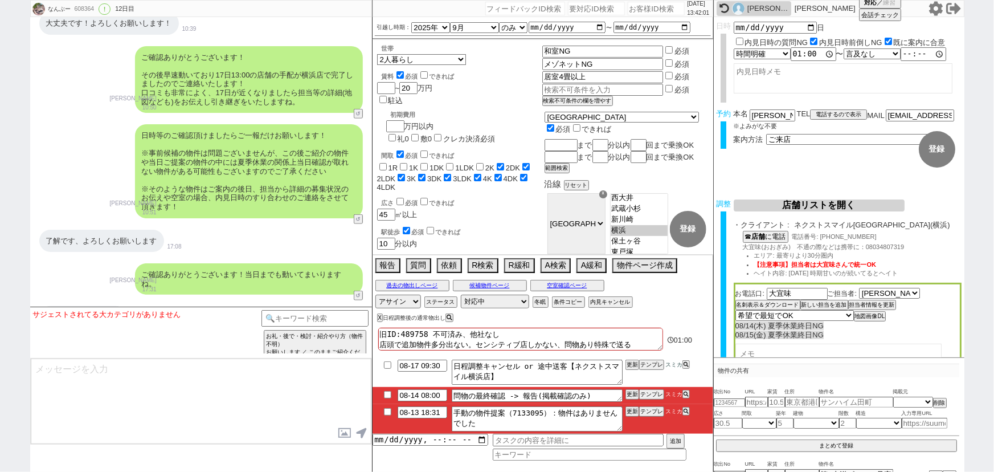
click at [387, 393] on input "checkbox" at bounding box center [387, 394] width 17 height 7
checkbox input "true"
click at [386, 414] on input "checkbox" at bounding box center [387, 411] width 17 height 7
checkbox input "true"
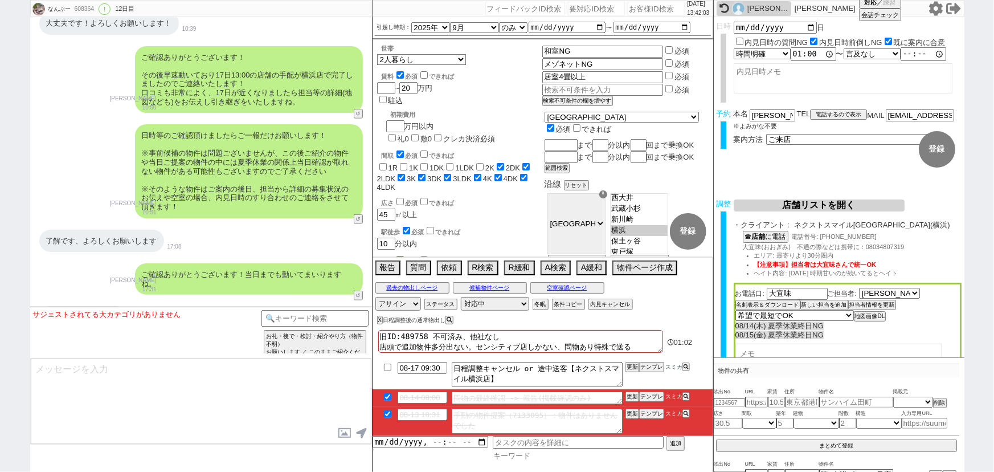
click at [519, 456] on input at bounding box center [590, 456] width 194 height 10
type input "日程調整"
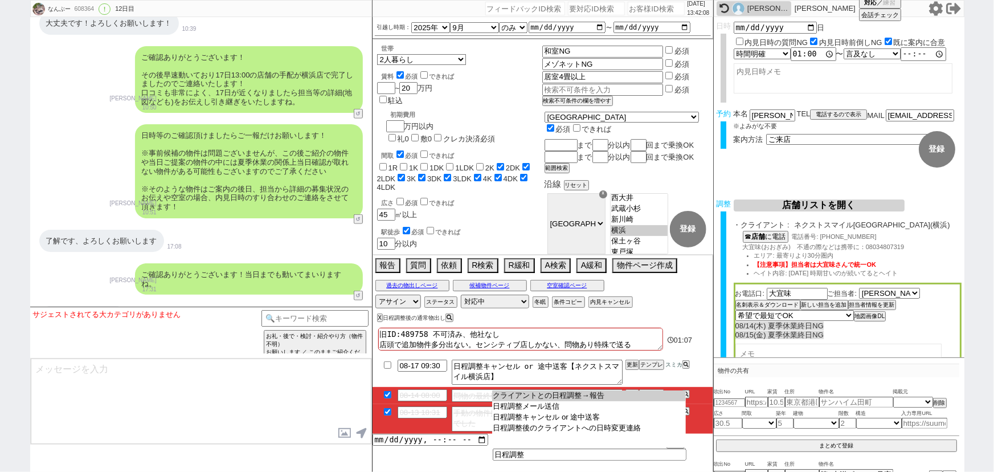
type input "クライアントとの日程調整→報告"
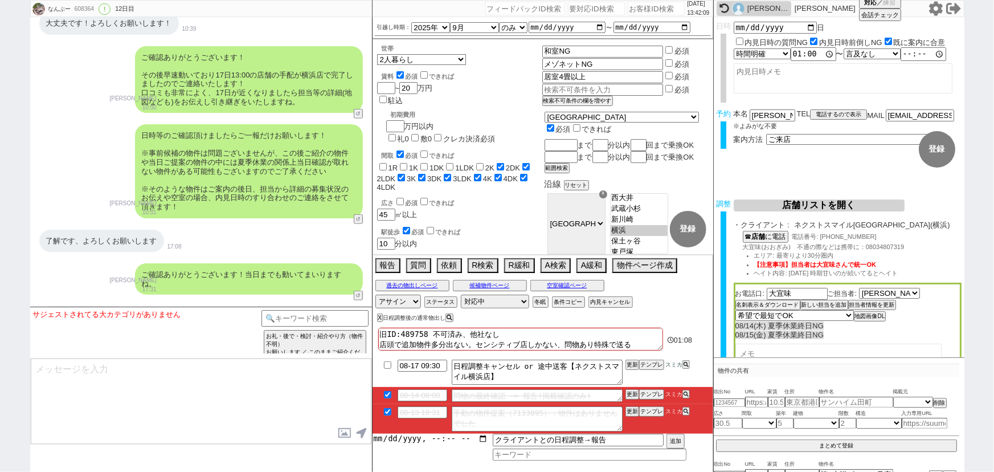
click at [425, 438] on input "datetime-local" at bounding box center [430, 438] width 116 height 10
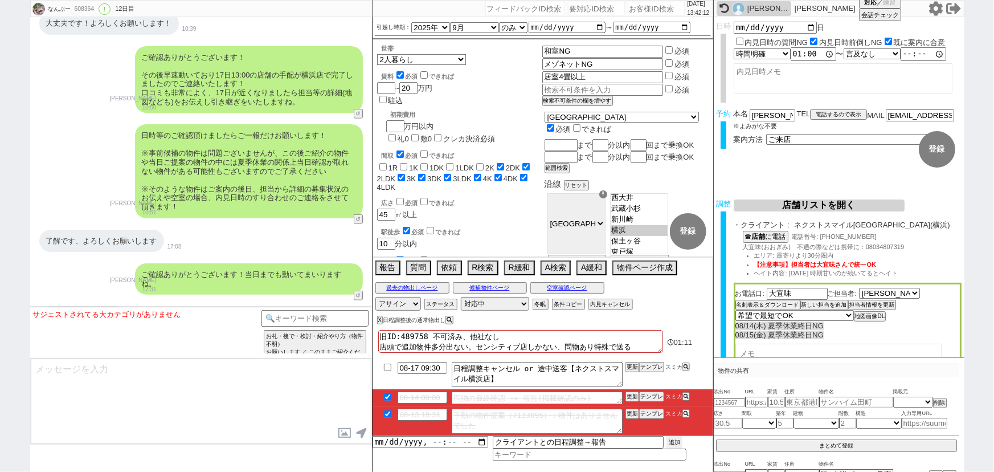
click at [675, 441] on button "追加" at bounding box center [674, 442] width 16 height 13
type input "2025-08-14T13:00"
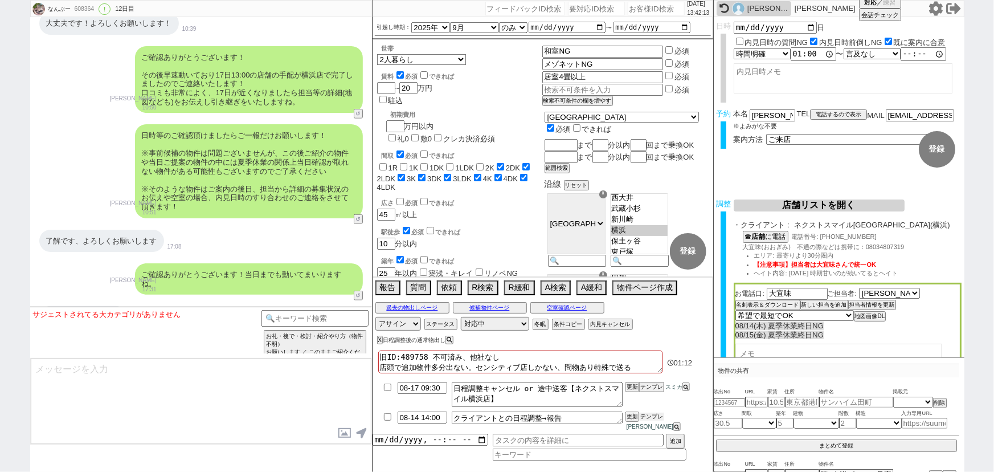
click at [656, 420] on button "テンプレ" at bounding box center [651, 416] width 25 height 8
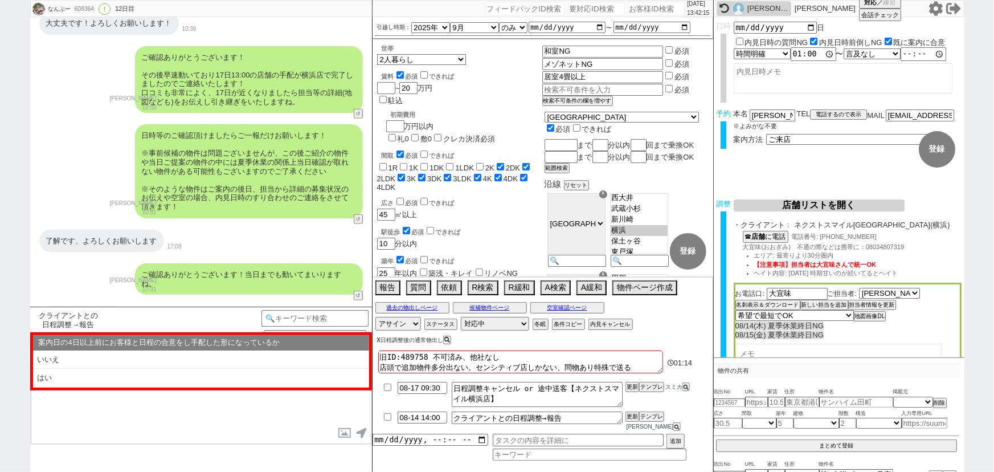
click at [378, 343] on button "X" at bounding box center [379, 340] width 4 height 6
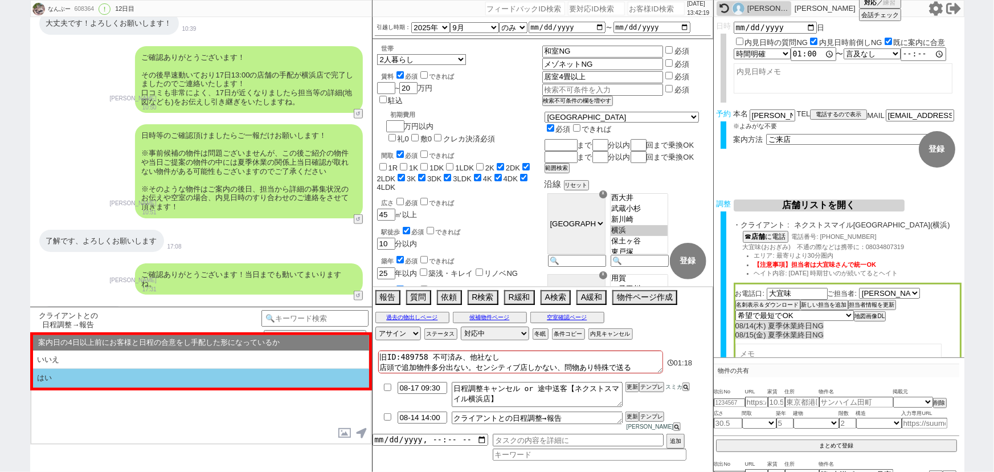
click at [124, 383] on li "はい" at bounding box center [201, 377] width 336 height 19
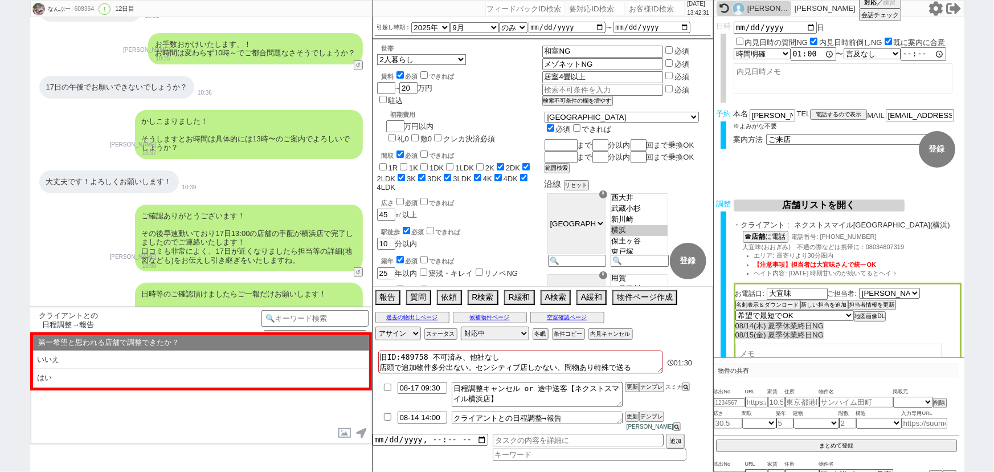
scroll to position [11384, 0]
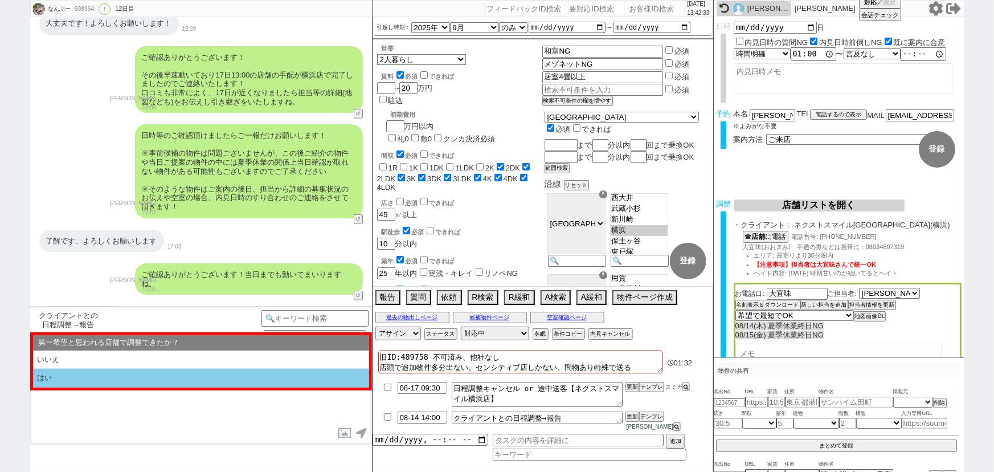
click at [122, 378] on li "はい" at bounding box center [201, 377] width 336 height 19
click at [114, 378] on li "近い" at bounding box center [201, 377] width 336 height 19
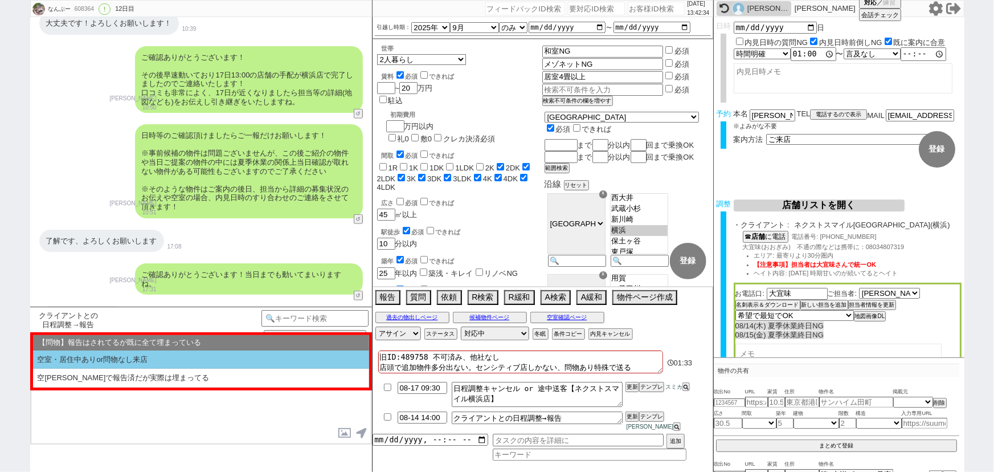
click at [139, 360] on li "空室・居住中ありor問物なし来店" at bounding box center [201, 359] width 336 height 19
select select "はい"
select select "近い"
select select "空室・居住中ありor問物なし来店"
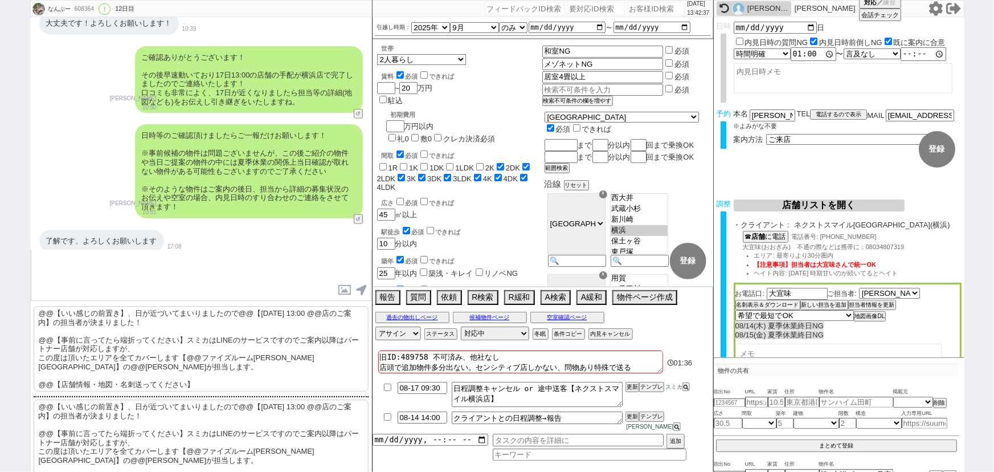
scroll to position [84, 0]
click at [187, 352] on p "@@【いい感じの前置き】、日が近づいてまいりましたので@@【8月17日(日) 13:00 @@店のご案内】の担当者が決まりました！ @@【事前に言ってたら端折…" at bounding box center [201, 350] width 335 height 85
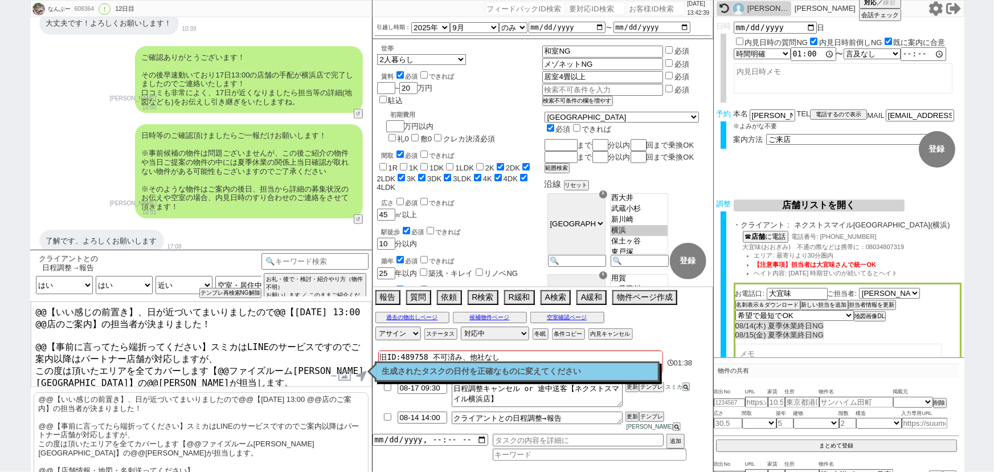
scroll to position [11441, 0]
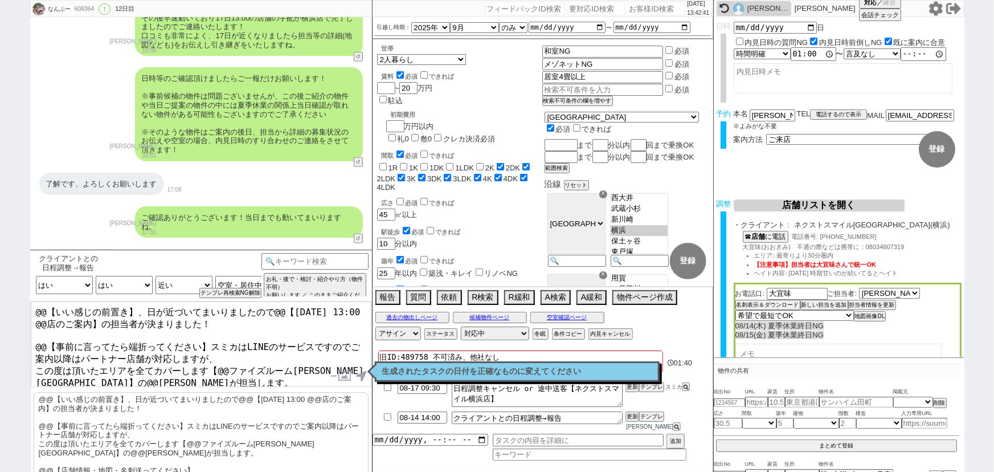
drag, startPoint x: 134, startPoint y: 309, endPoint x: 0, endPoint y: 275, distance: 138.0
click at [0, 275] on div "なんぶー 608364 ! 0 12日目 冬眠中 自社客 スミカ スミカ_BPO チャット全表示 2025-08-03 新しくフォローされました (17:26…" at bounding box center [497, 236] width 994 height 472
click at [283, 311] on textarea "お世話になっております。日が近づいてまいりましたので@@【8月17日(日) 13:00 @@店のご案内】の担当者が決まりました！ @@【事前に言ってたら端折っ…" at bounding box center [201, 343] width 341 height 85
click at [46, 321] on textarea "お世話になっております。日が近づいてまいりましたので【8月17日(日) 13:00 @@店のご案内】の担当者が決まりました！ @@【事前に言ってたら端折ってく…" at bounding box center [201, 343] width 341 height 85
drag, startPoint x: 207, startPoint y: 319, endPoint x: 113, endPoint y: 321, distance: 93.4
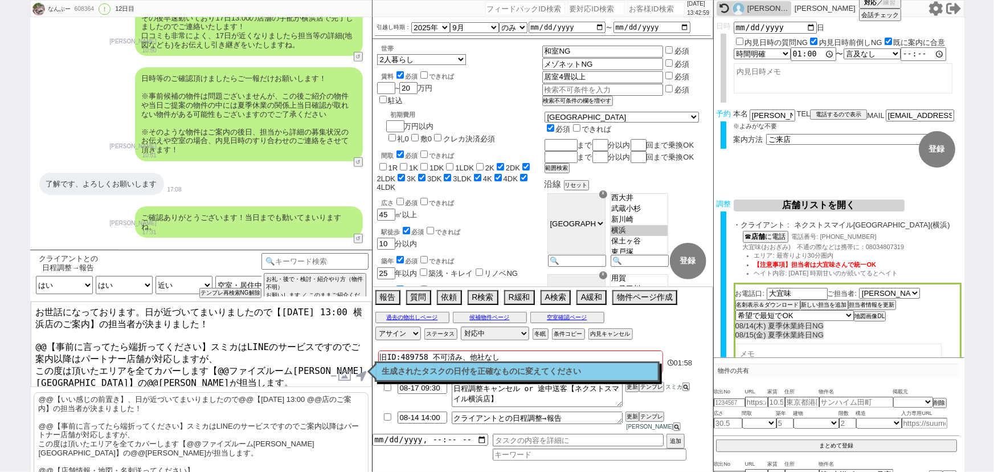
click at [113, 321] on textarea "お世話になっております。日が近づいてまいりましたので【8月17日(日) 13:00 横浜店のご案内】の担当者が決まりました！ @@【事前に言ってたら端折ってく…" at bounding box center [201, 343] width 341 height 85
drag, startPoint x: 34, startPoint y: 338, endPoint x: 211, endPoint y: 347, distance: 176.8
click at [211, 347] on textarea "お世話になっております。日が近づいてまいりましたので【8月17日(日) 13:00 横浜店のご案内】の詳細をご報告いたします！ @@【事前に言ってたら端折って…" at bounding box center [201, 343] width 341 height 85
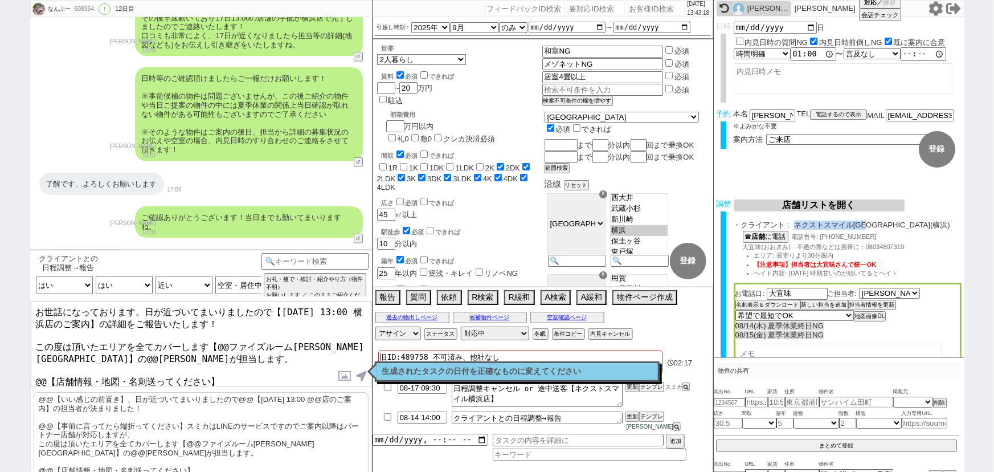
drag, startPoint x: 874, startPoint y: 224, endPoint x: 796, endPoint y: 228, distance: 78.1
click at [796, 228] on span "ネクストスマイル横浜店(横浜)" at bounding box center [877, 224] width 167 height 9
copy span "ネクストスマイル横浜店"
drag, startPoint x: 325, startPoint y: 336, endPoint x: 216, endPoint y: 333, distance: 108.3
click at [216, 333] on textarea "お世話になっております。日が近づいてまいりましたので【8月17日(日) 13:00 横浜店のご案内】の詳細をご報告いたします！ この度は頂いたエリアを全てカバ…" at bounding box center [201, 343] width 341 height 85
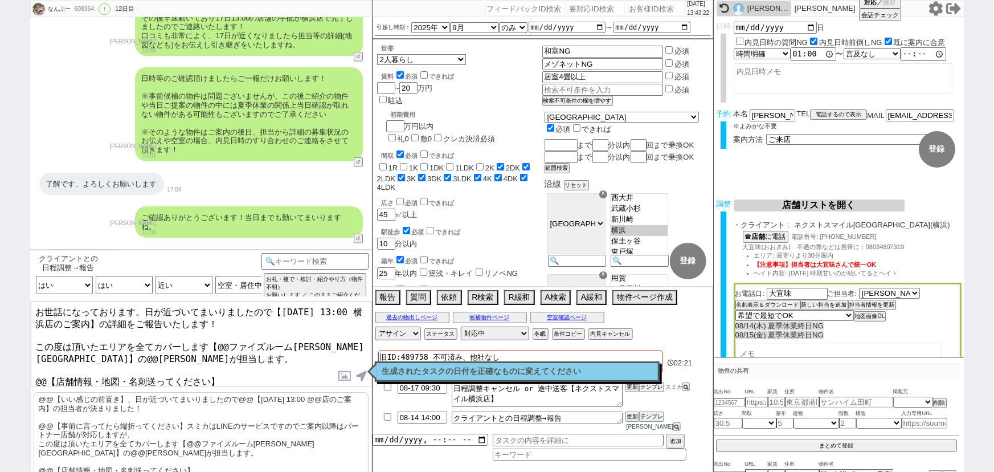
paste textarea "ネクストスマイル横浜"
drag, startPoint x: 760, startPoint y: 248, endPoint x: 742, endPoint y: 247, distance: 17.7
click at [743, 247] on span "大宜味(おおぎみ)　不通の際などは携帯に：08034807319" at bounding box center [824, 246] width 162 height 7
copy span "大宜味"
click at [38, 346] on textarea "お世話になっております。日が近づいてまいりましたので【8月17日(日) 13:00 横浜店のご案内】の詳細をご報告いたします！ この度は頂いたエリアを全てカバ…" at bounding box center [201, 343] width 341 height 85
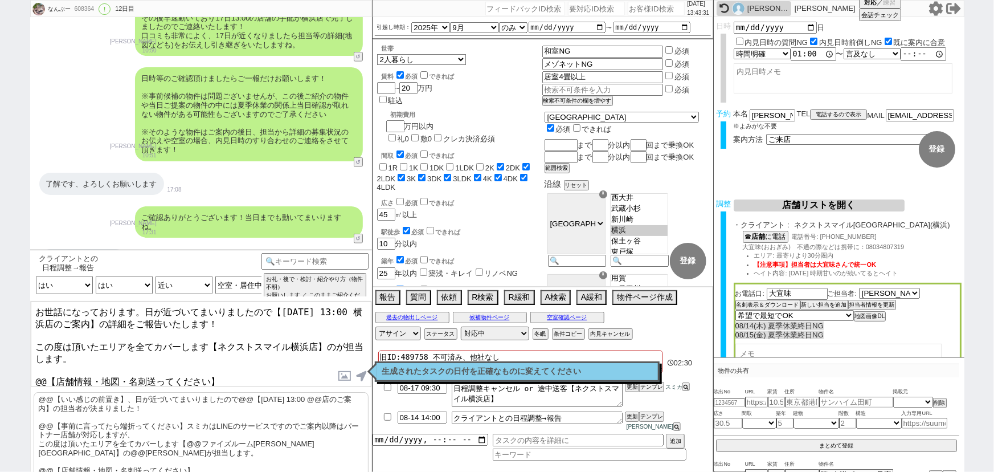
paste textarea "大宜味"
drag, startPoint x: 240, startPoint y: 367, endPoint x: 0, endPoint y: 396, distance: 241.5
click at [0, 396] on div "なんぶー 608364 ! 0 12日目 冬眠中 自社客 スミカ スミカ_BPO チャット全表示 2025-08-03 新しくフォローされました (17:26…" at bounding box center [497, 236] width 994 height 472
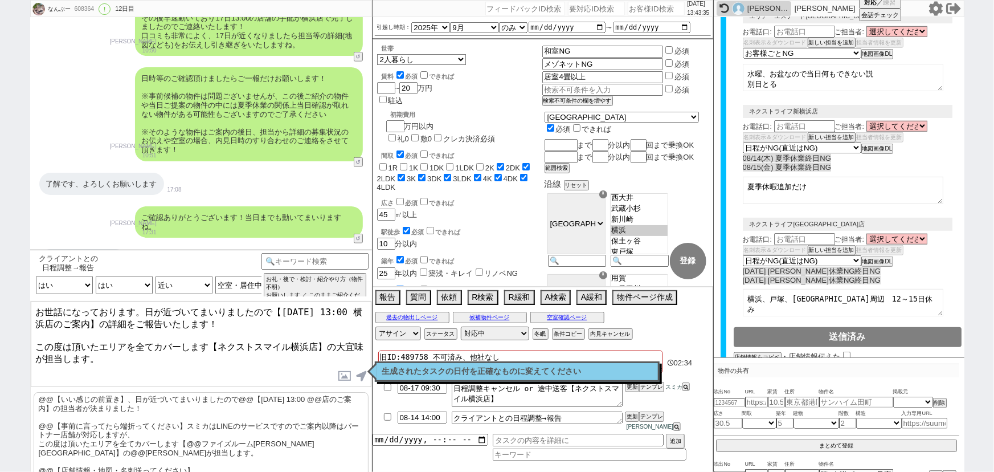
scroll to position [414, 0]
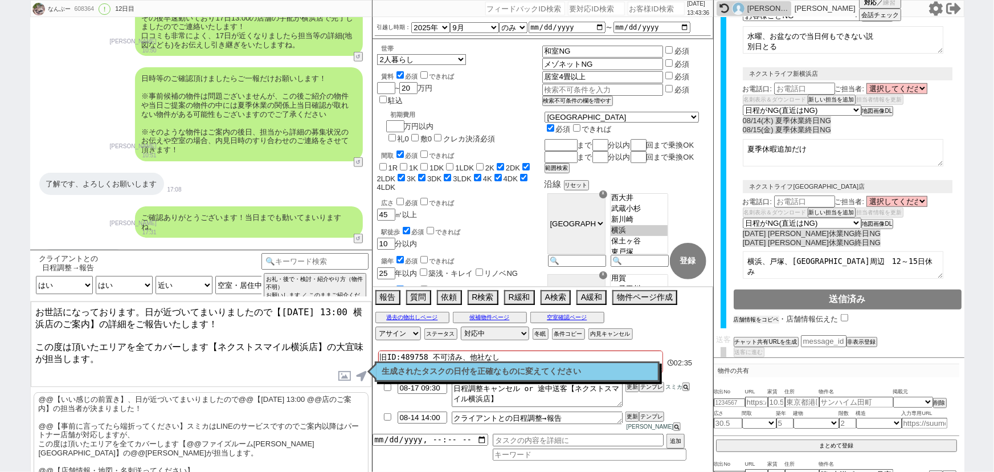
click at [757, 316] on button "店舗情報をコピペ" at bounding box center [757, 320] width 46 height 8
type textarea "お世話になっております。日が近づいてまいりましたので【8月17日(日) 13:00 横浜店のご案内】の詳細をご報告いたします！ この度は頂いたエリアを全てカバ…"
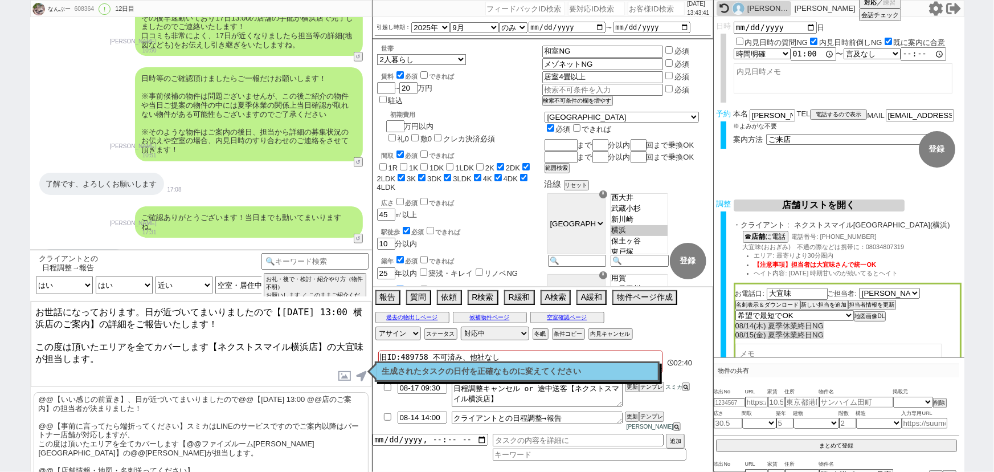
click at [217, 339] on textarea "お世話になっております。日が近づいてまいりましたので【8月17日(日) 13:00 横浜店のご案内】の詳細をご報告いたします！ この度は頂いたエリアを全てカバ…" at bounding box center [201, 343] width 341 height 85
checkbox input "true"
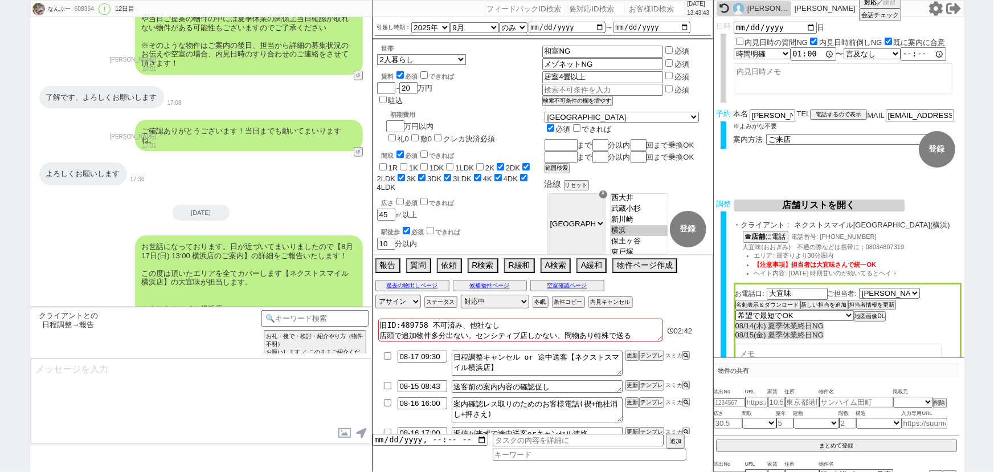
type textarea "また、当日もSUUMO等のネットの物件含めご案内できます。 @@様の方で追加で気になられた分もリアルタイムに確認し、まとめて回れればと思いますがいかがでしょう…"
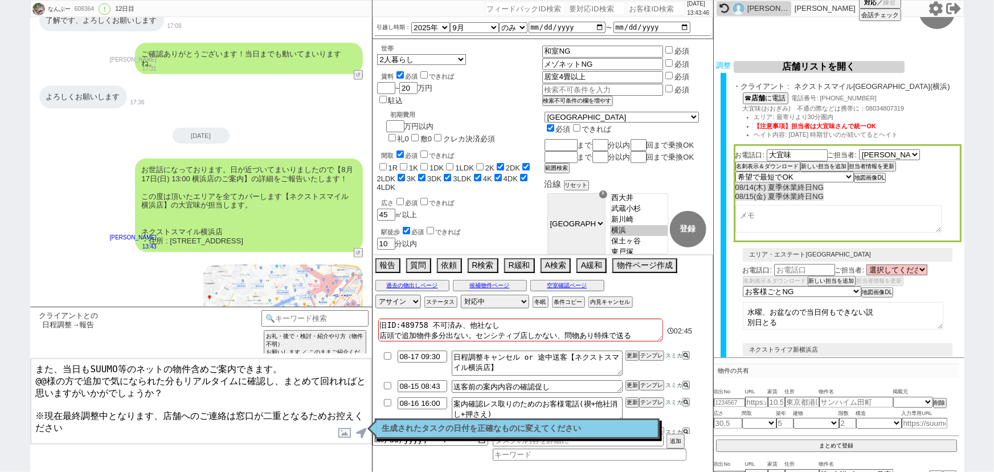
scroll to position [139, 0]
click at [746, 165] on button "名刺表示＆ダウンロード" at bounding box center [766, 166] width 63 height 8
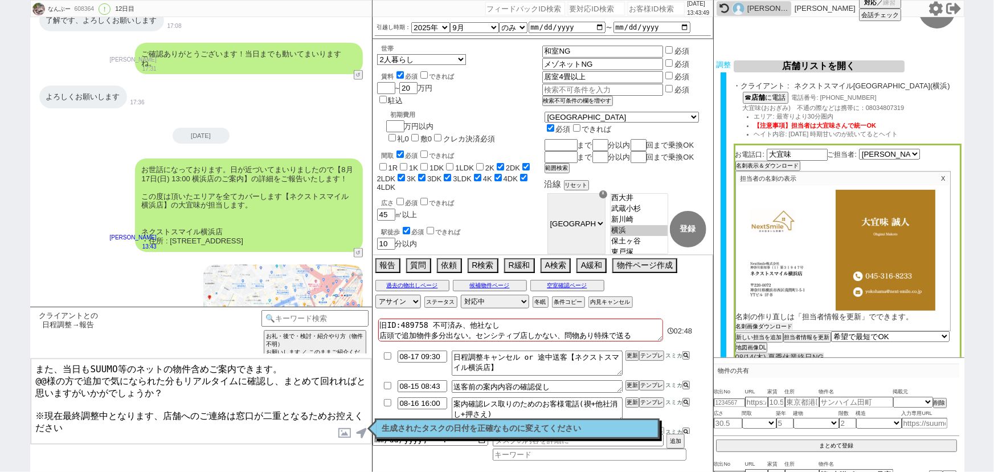
click at [758, 325] on button "名刺画像ダウンロード" at bounding box center [764, 326] width 57 height 8
click at [342, 433] on label at bounding box center [345, 432] width 18 height 21
click at [0, 0] on input "file" at bounding box center [0, 0] width 0 height 0
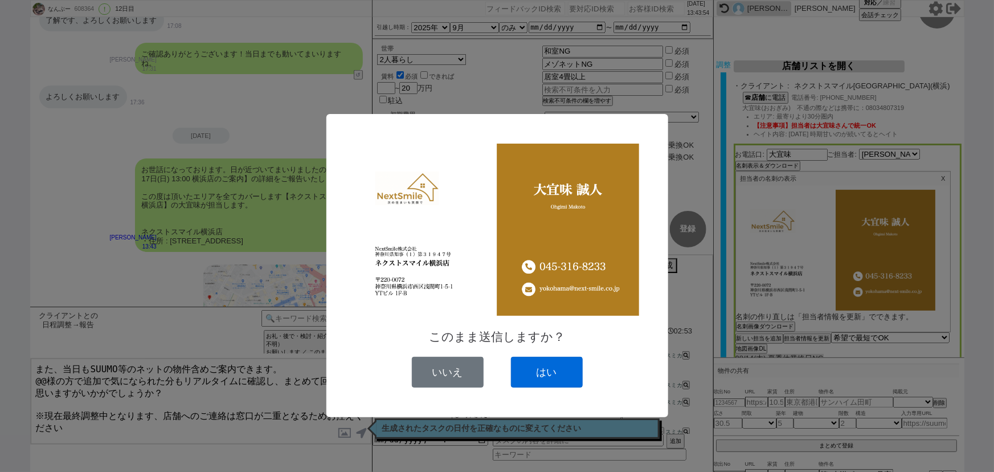
click at [543, 370] on button "はい" at bounding box center [547, 372] width 72 height 31
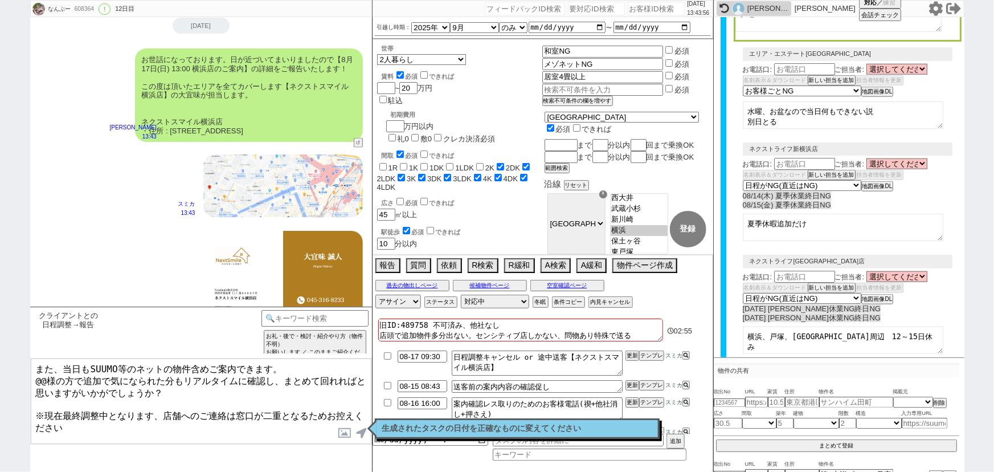
scroll to position [585, 0]
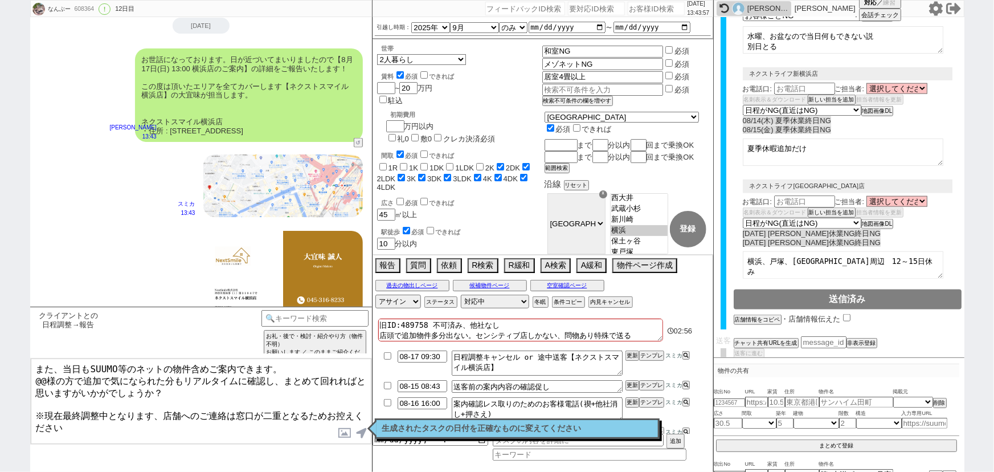
click at [843, 314] on input "checkbox" at bounding box center [846, 317] width 7 height 7
checkbox input "true"
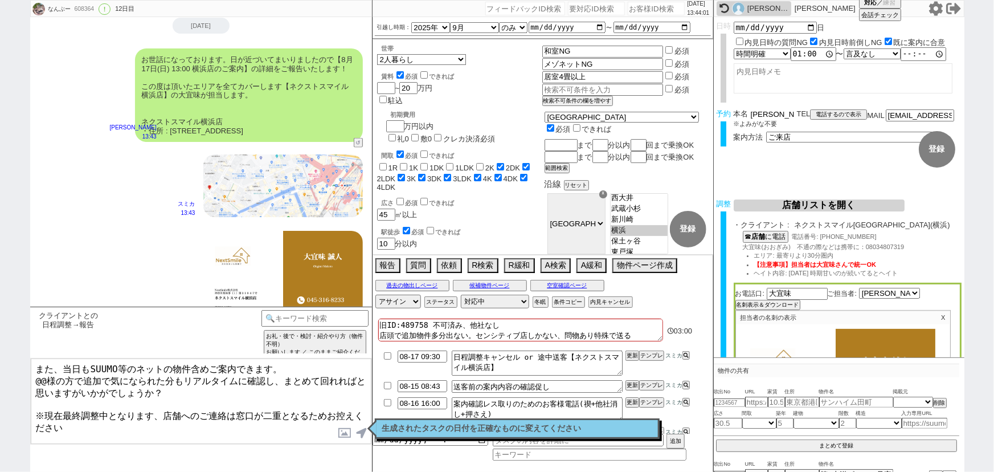
drag, startPoint x: 768, startPoint y: 112, endPoint x: 743, endPoint y: 113, distance: 24.5
click at [743, 113] on div "本名 楠部祥吾" at bounding box center [765, 114] width 63 height 10
click at [46, 376] on textarea "また、当日もSUUMO等のネットの物件含めご案内できます。 @@様の方で追加で気になられた分もリアルタイムに確認し、まとめて回れればと思いますがいかがでしょう…" at bounding box center [201, 400] width 341 height 85
paste textarea "部"
type textarea "また、当日もSUUMO等のネットの物件含めご案内できます。 楠部様の方で追加で気になられた分もリアルタイムに確認し、まとめて回れればと思いますがいかがでしょう…"
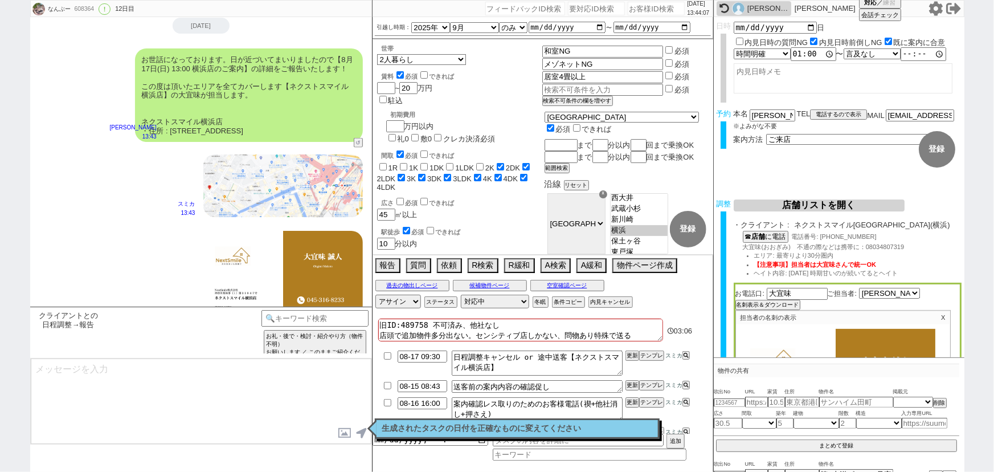
scroll to position [11793, 0]
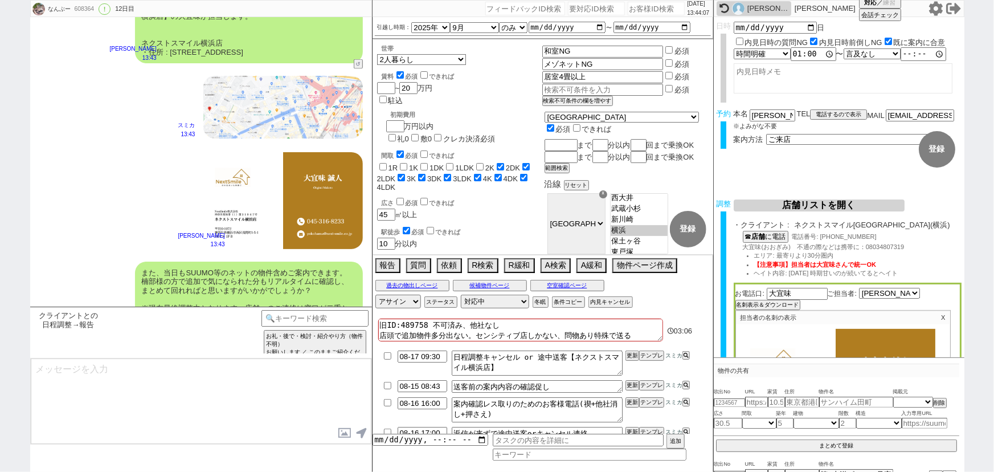
type textarea "※案内時の店舗状況次第では担当が変更になります、ご了承ください ※もし担当が変更になった場合でも、本LINEの内容は全て引き継がれておりスムーズにご案内が可能…"
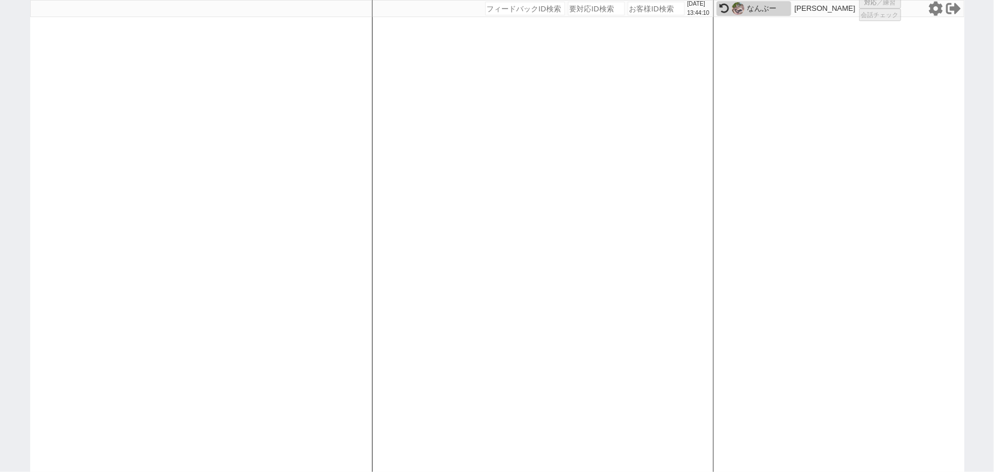
select select "1"
select select "2"
select select "5"
select select "8"
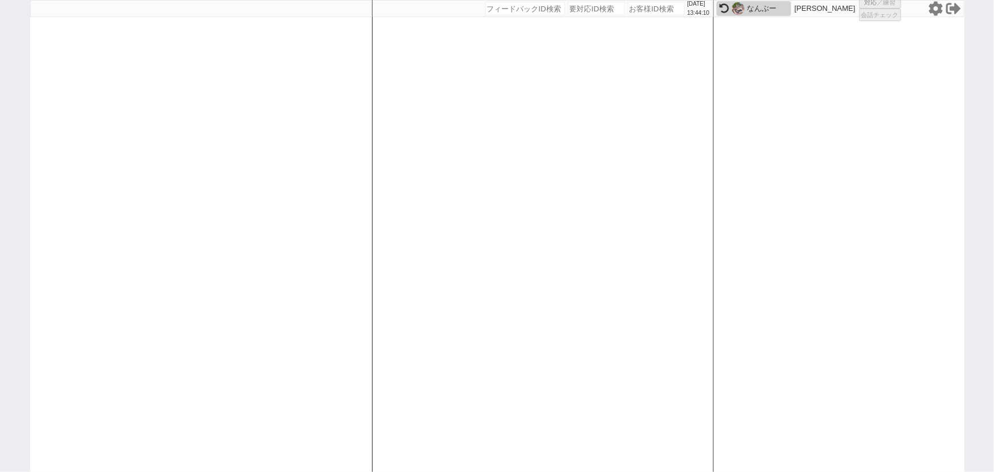
select select "8"
select select
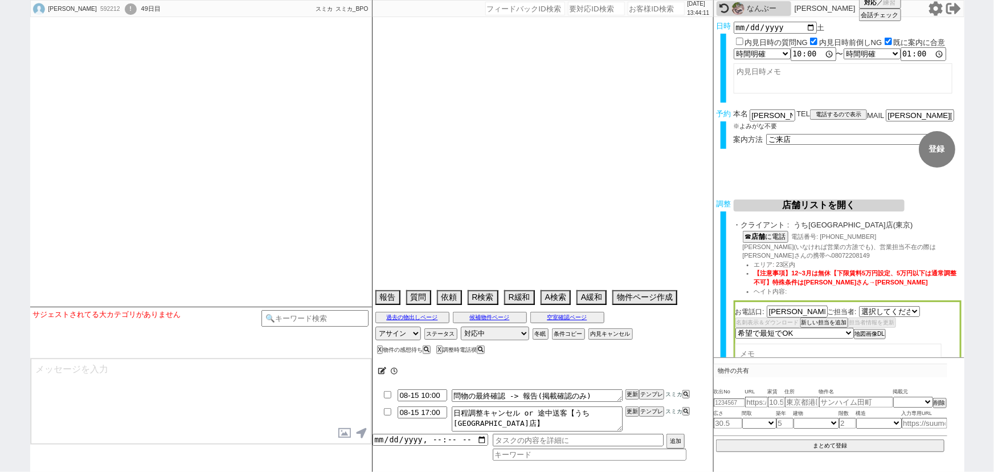
select select "2427"
select select
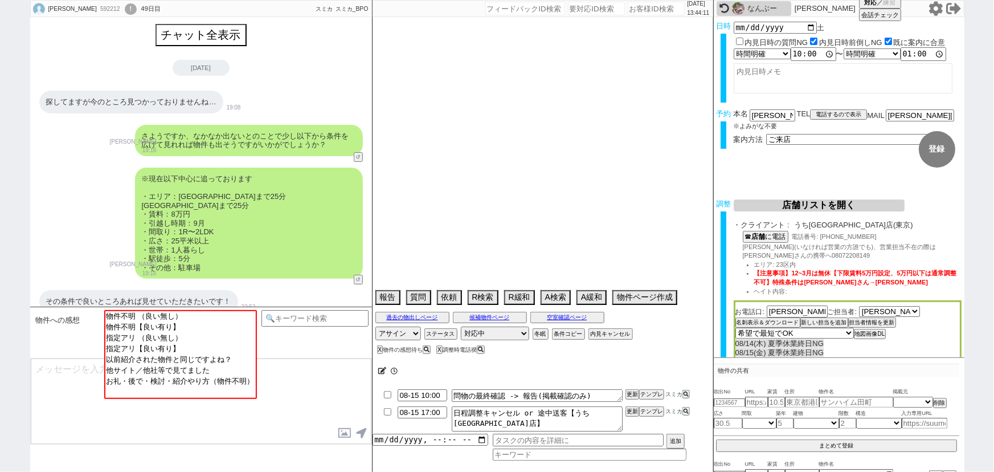
scroll to position [443, 0]
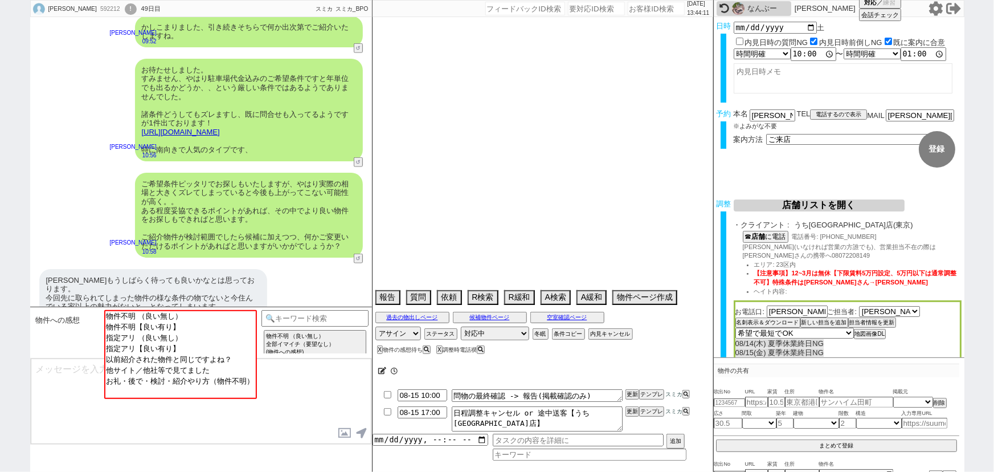
type textarea "＠知らない番号からは出ない、賃貸スマイルNG 他社なし 住んでいるところはイーストワン妙典->我慢できる程度だがより好条件で探している ＠相場乖離すぎてそのま…"
select select "2025"
select select "9"
select select "36"
select select "0"
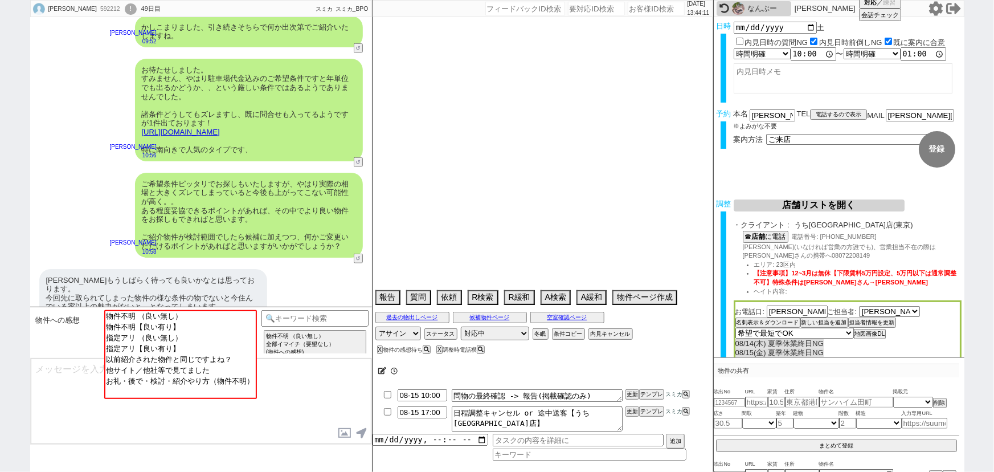
select select "59"
select select "1476"
select select "63"
select select "69"
select select "1669"
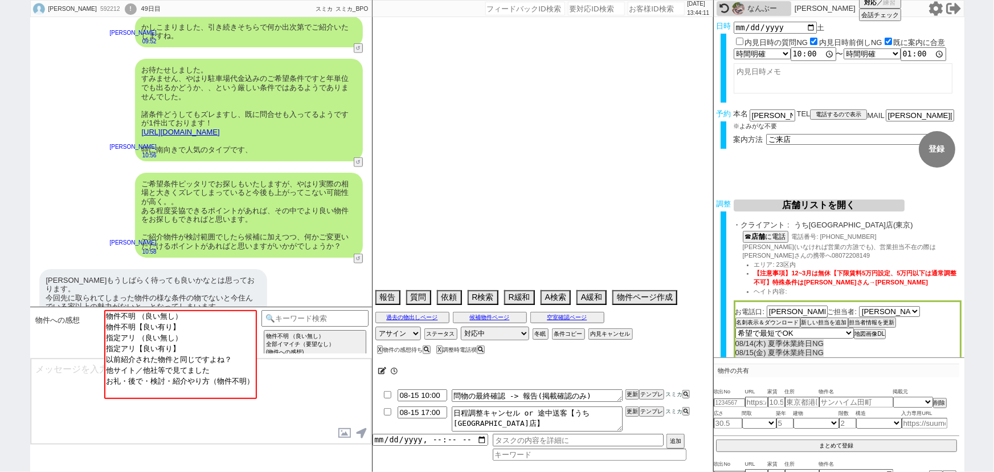
select select "29"
select select "885"
select select "30"
select select "925"
select select "57"
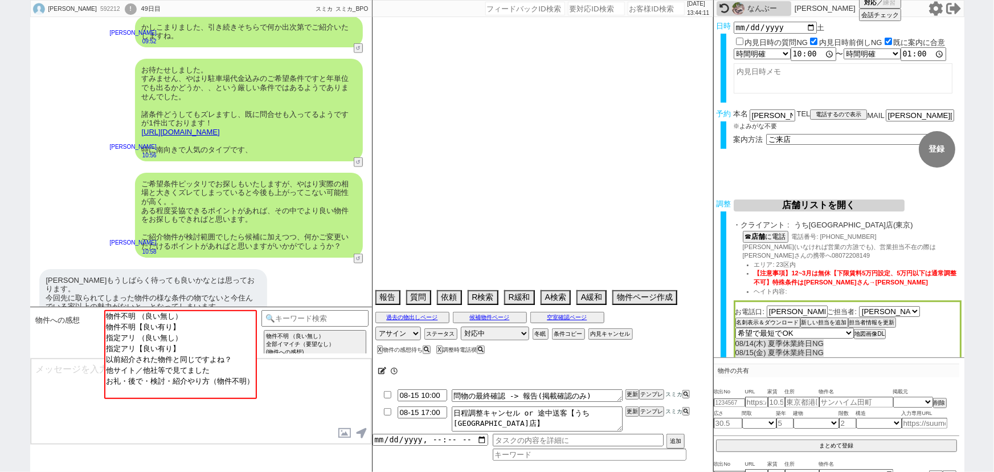
select select "1403"
select select "838"
select select "58"
select select "1451"
select select "32"
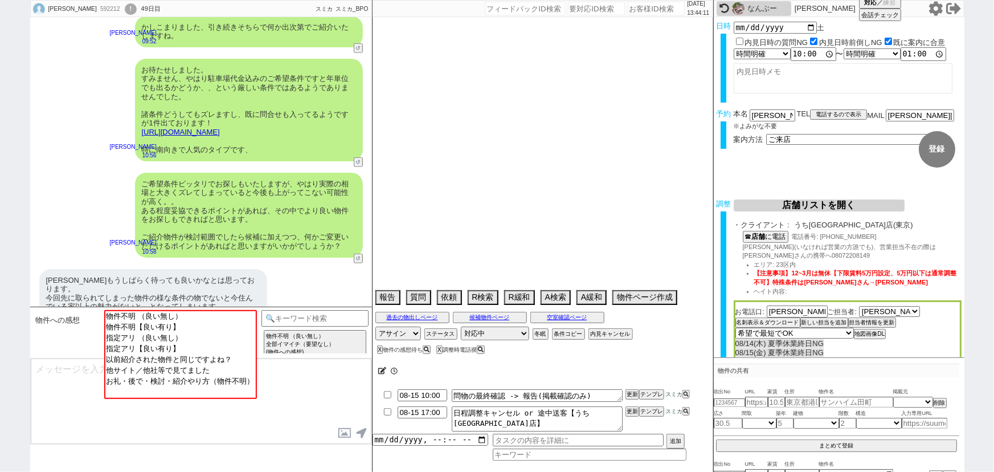
select select "934"
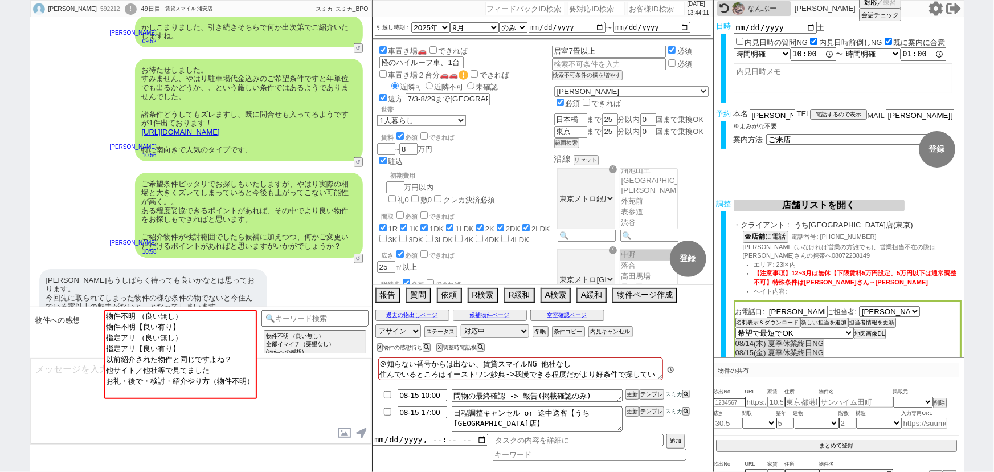
scroll to position [329, 0]
click at [638, 4] on input "number" at bounding box center [656, 9] width 57 height 14
paste input "609597"
type input "609597"
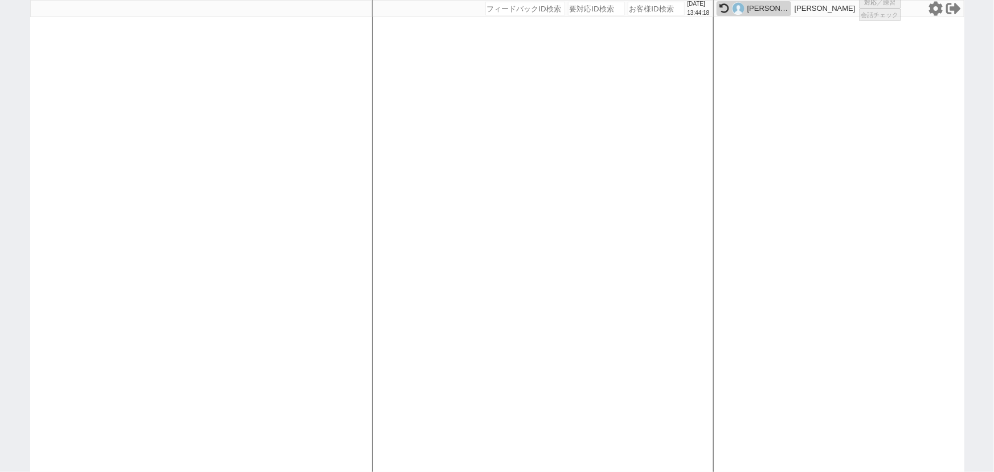
select select
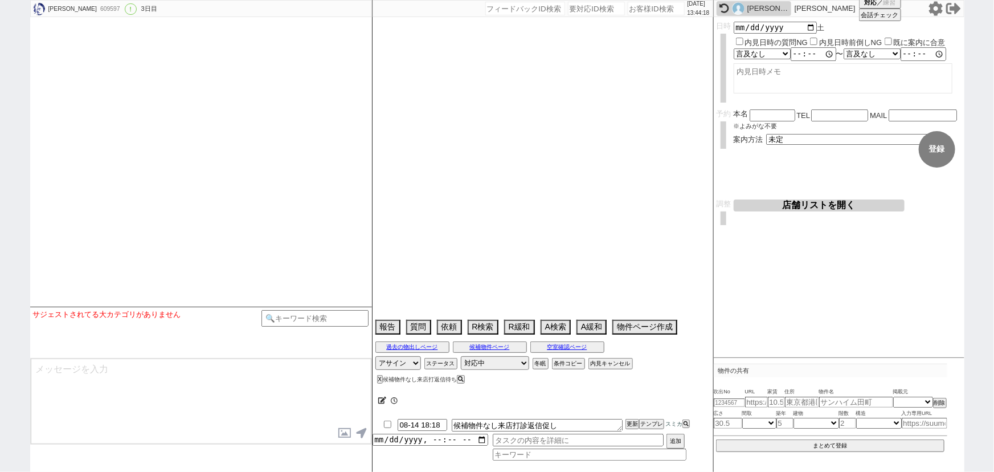
select select "2025"
select select "10"
select select "36"
select select "0"
select select "56"
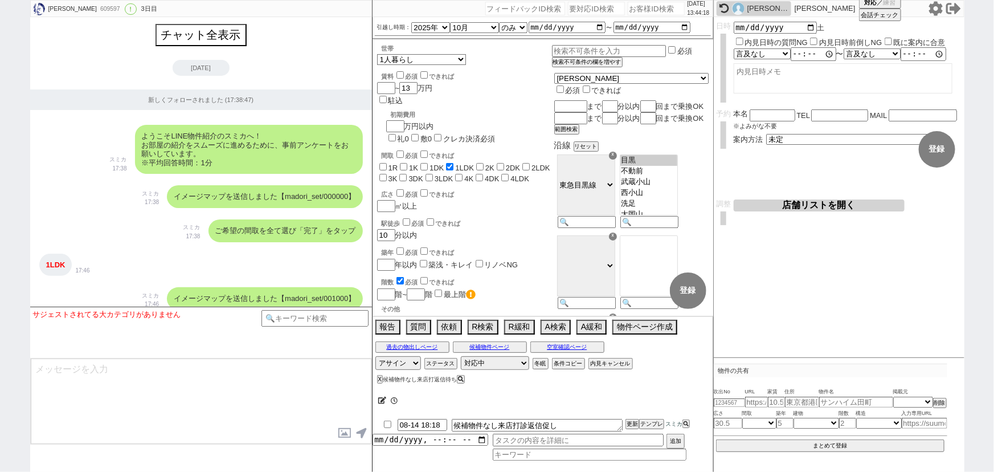
scroll to position [1295, 0]
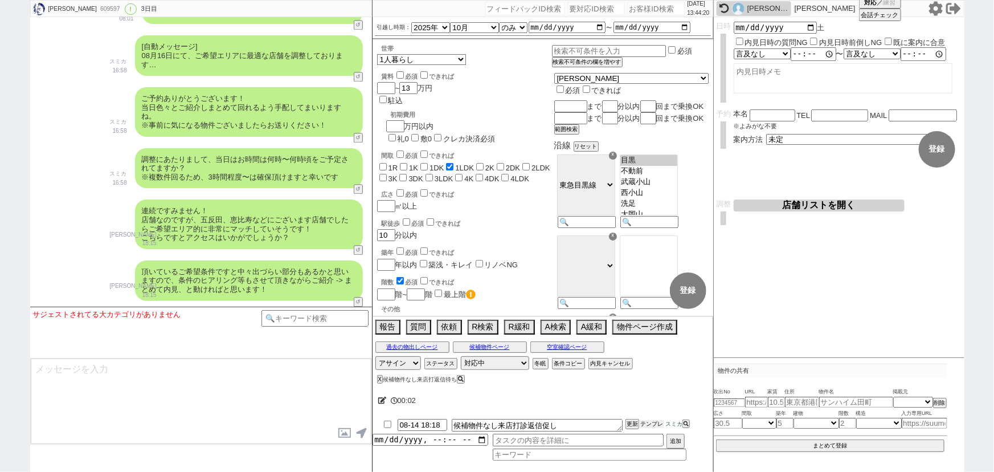
click at [650, 425] on button "テンプレ" at bounding box center [651, 424] width 25 height 8
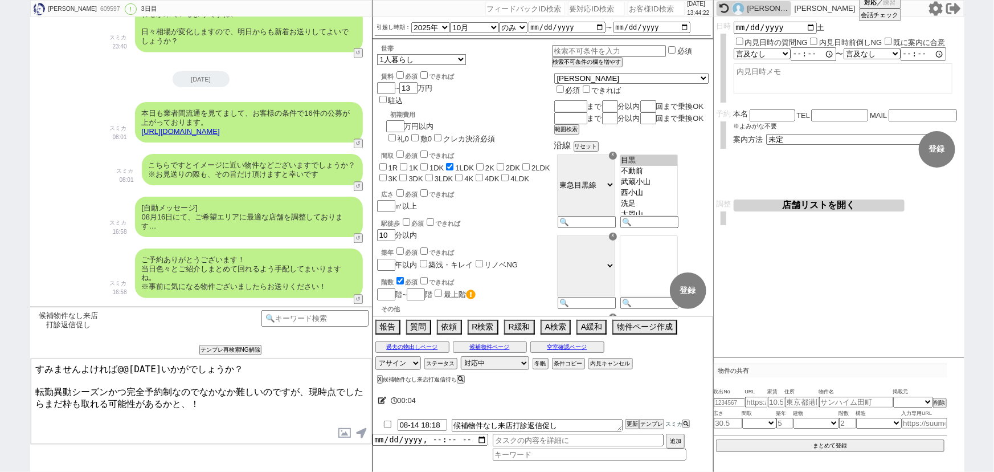
scroll to position [1129, 0]
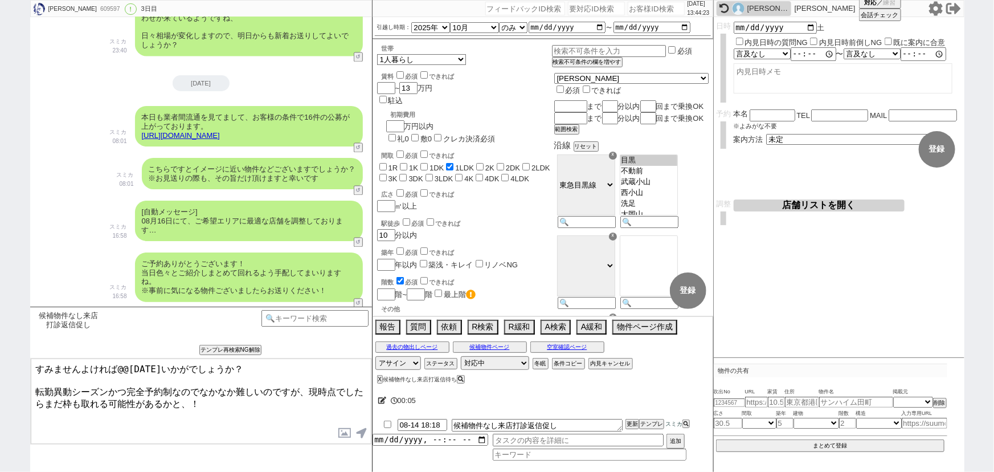
click at [220, 134] on link "https://tools.sumika.live/pages/iu8vwxw" at bounding box center [181, 135] width 78 height 9
click at [387, 14] on button "☓" at bounding box center [382, 11] width 21 height 23
drag, startPoint x: 143, startPoint y: 365, endPoint x: 119, endPoint y: 362, distance: 24.0
click at [119, 362] on textarea "すみませんよければ@@明日いかがでしょうか？ 転勤異動シーズンかつ完全予約制なのでなかなか難しいのですが、現時点でしたらまだ枠も取れる可能性があるかと、！" at bounding box center [201, 400] width 341 height 85
click at [137, 395] on textarea "すみませんよければ16日(土)いかがでしょうか？ 転勤異動シーズンかつ完全予約制なのでなかなか難しいのですが、現時点でしたらまだ枠も取れる可能性があるかと、！" at bounding box center [201, 400] width 341 height 85
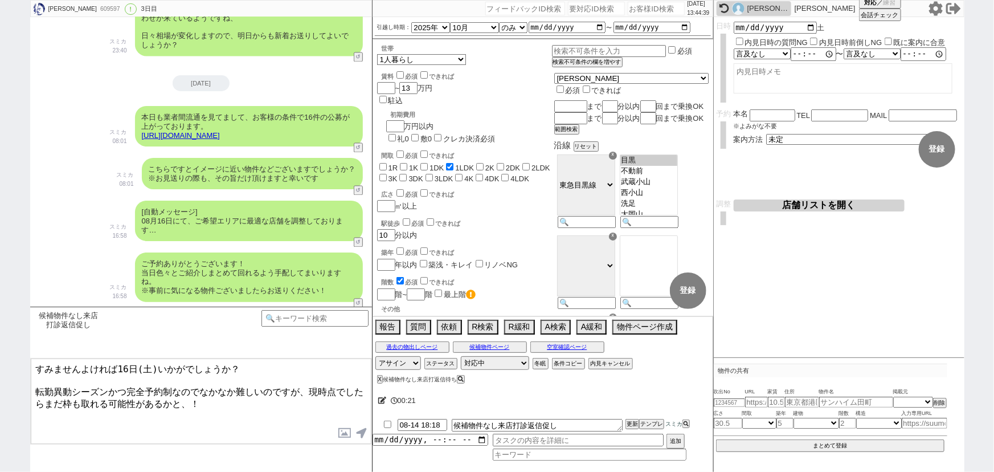
type textarea "すみませんよければ16日(土)いかがでしょうか？ 転勤異動シーズンかつ完全予約制なのでなかなか難しいのですが、現時点でしたらまだ枠も取れる可能性があるかと、！"
checkbox input "true"
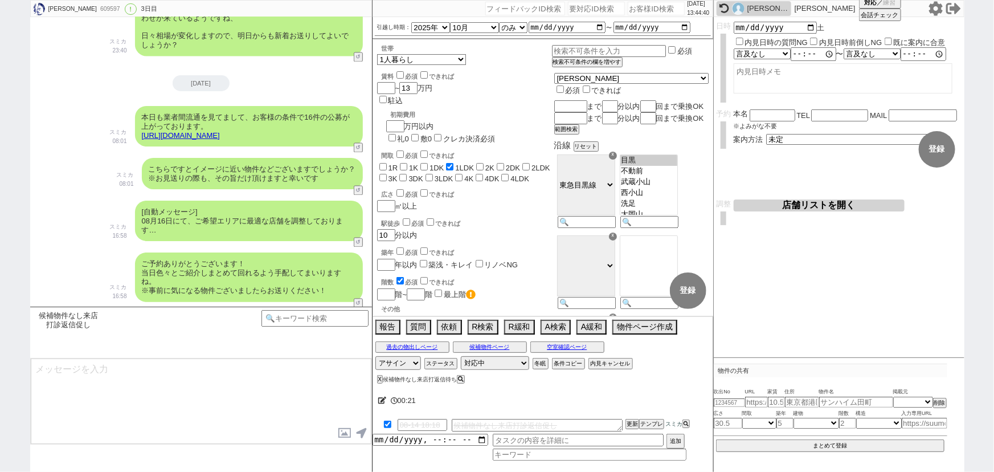
scroll to position [1394, 0]
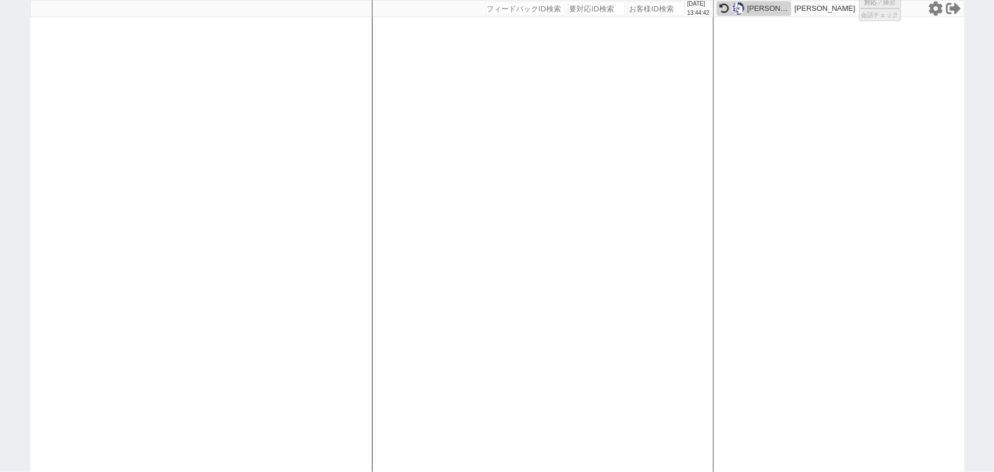
select select "1"
select select "2"
select select "5"
select select "8"
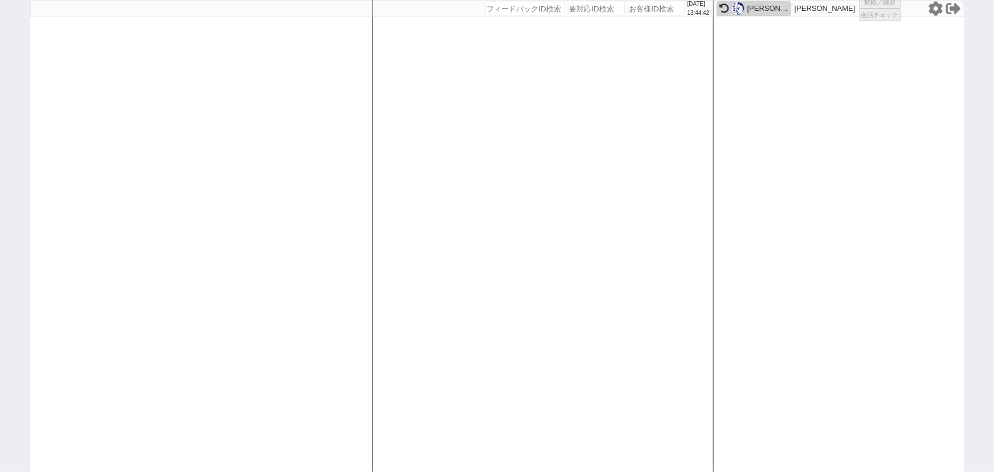
select select "8"
select select
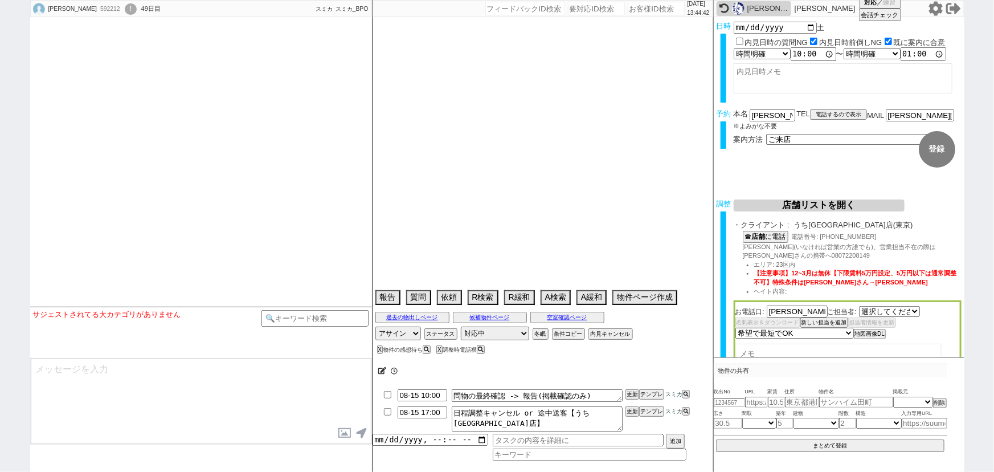
select select "2427"
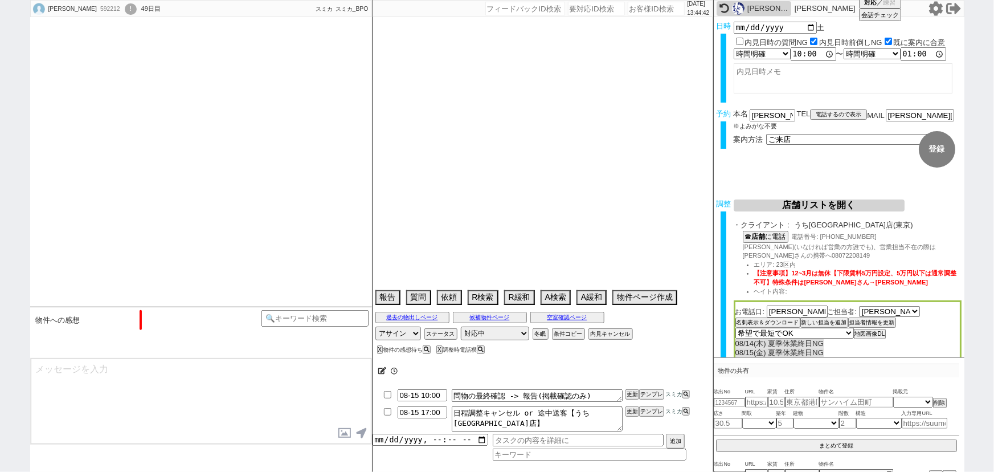
scroll to position [443, 0]
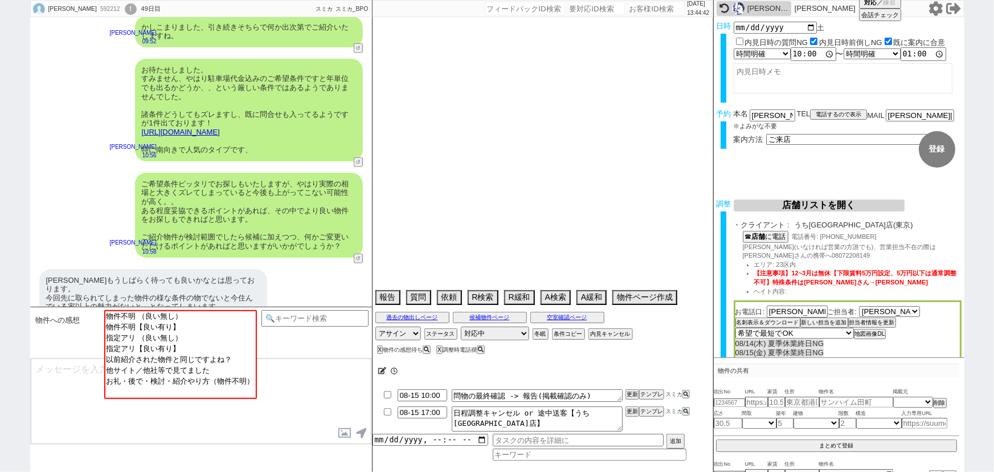
type textarea "＠知らない番号からは出ない、賃貸スマイルNG 他社なし 住んでいるところはイーストワン妙典->我慢できる程度だがより好条件で探している ＠相場乖離すぎてそのま…"
select select "2025"
select select "9"
select select "36"
select select "0"
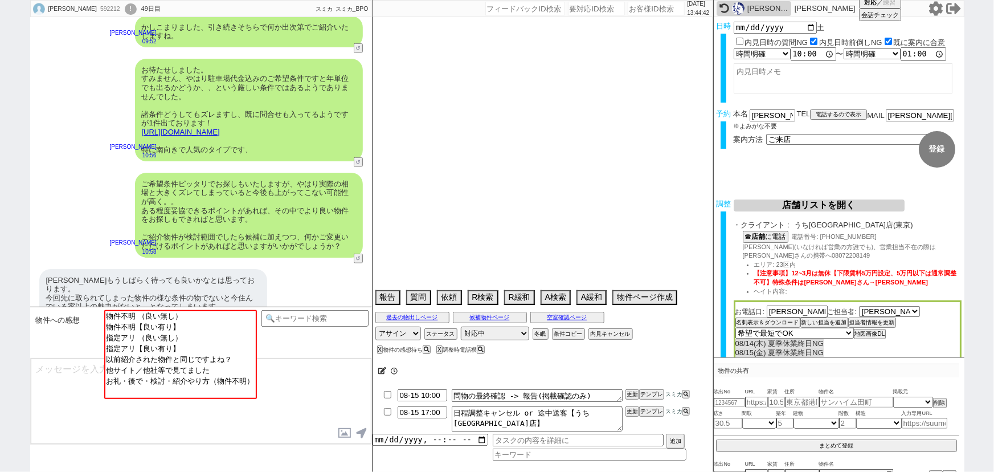
select select "59"
select select "1476"
select select "63"
select select "69"
select select "1669"
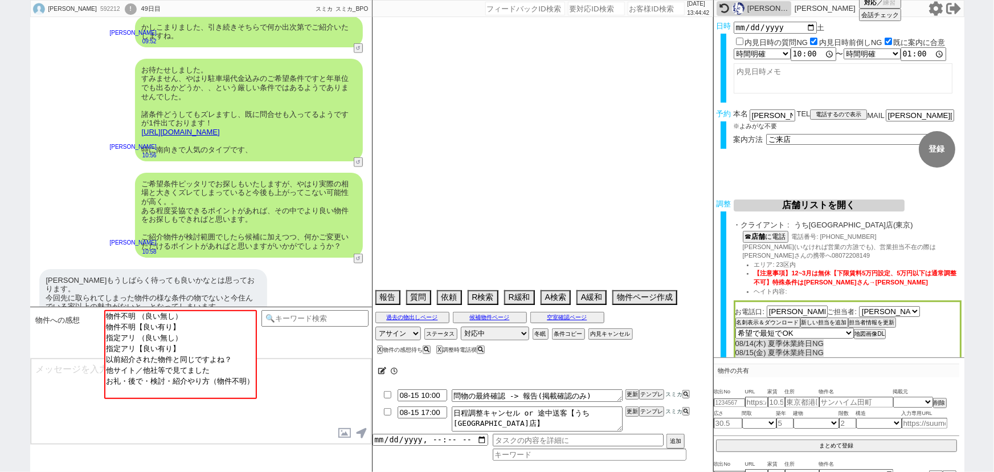
select select "29"
select select "885"
select select "30"
select select "925"
select select "57"
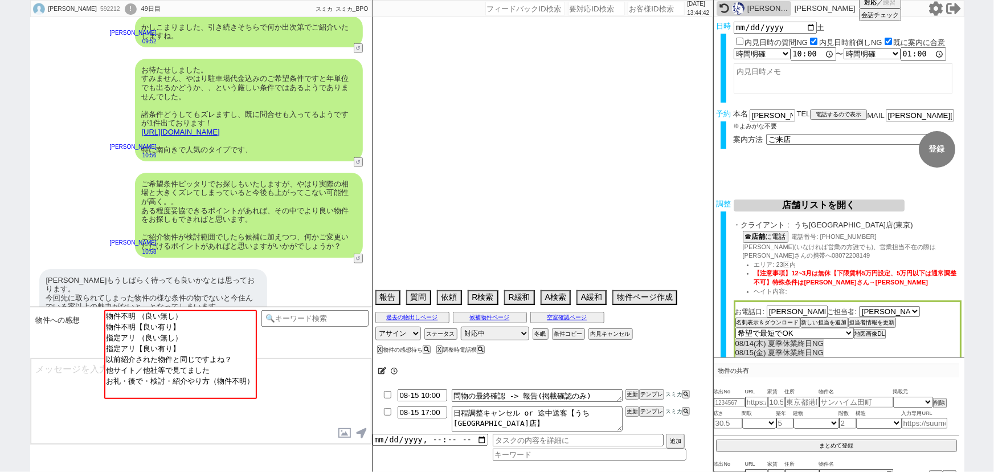
select select "1403"
select select "838"
select select "58"
select select "1451"
select select "32"
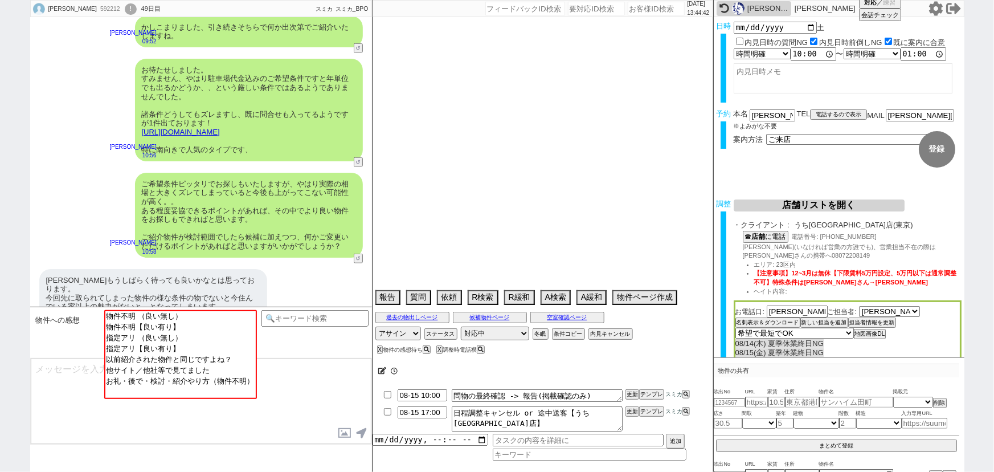
select select "934"
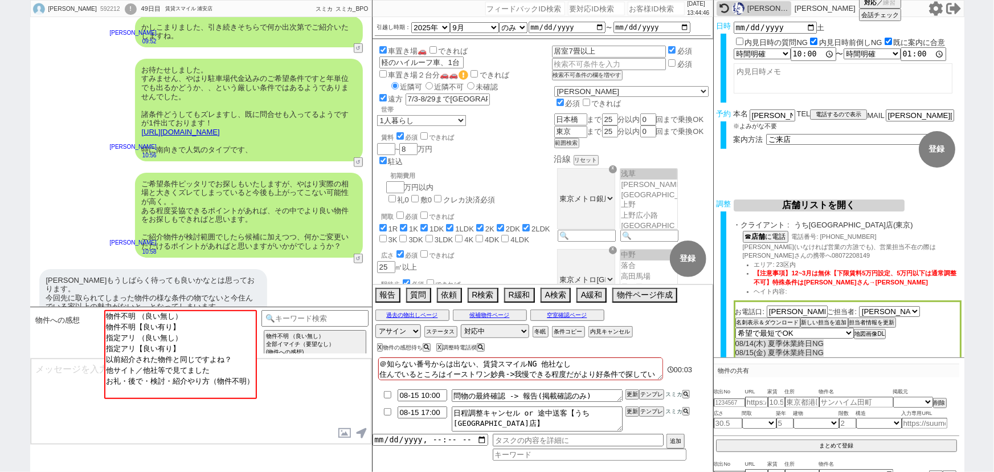
scroll to position [329, 0]
click at [649, 8] on input "number" at bounding box center [656, 9] width 57 height 14
paste input "608349"
type input "608349"
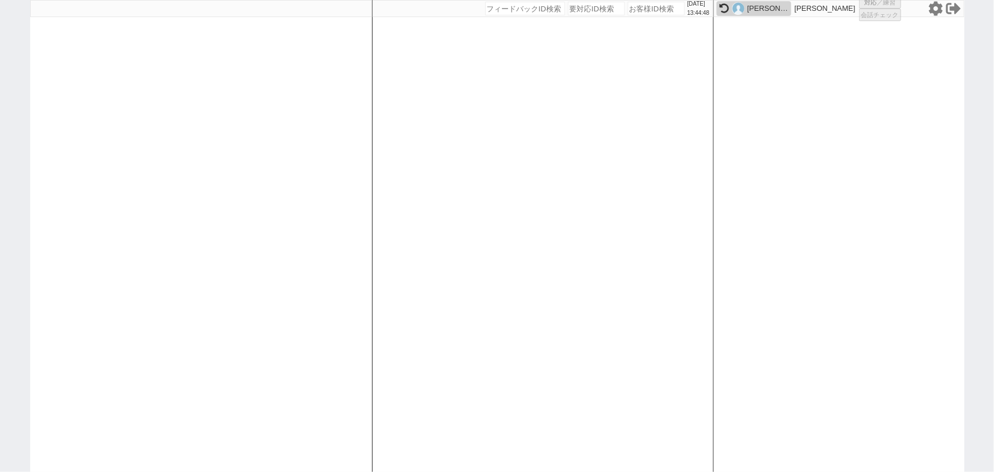
select select "1"
select select "2"
select select "5"
select select
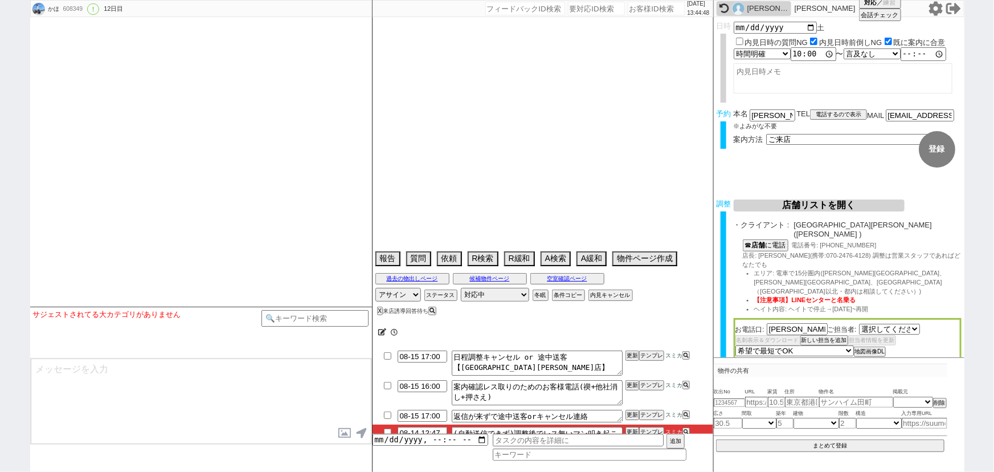
select select "1958"
type textarea "他社なし @エリア意図的に寄せています"
select select "2025"
select select "9"
select select "36"
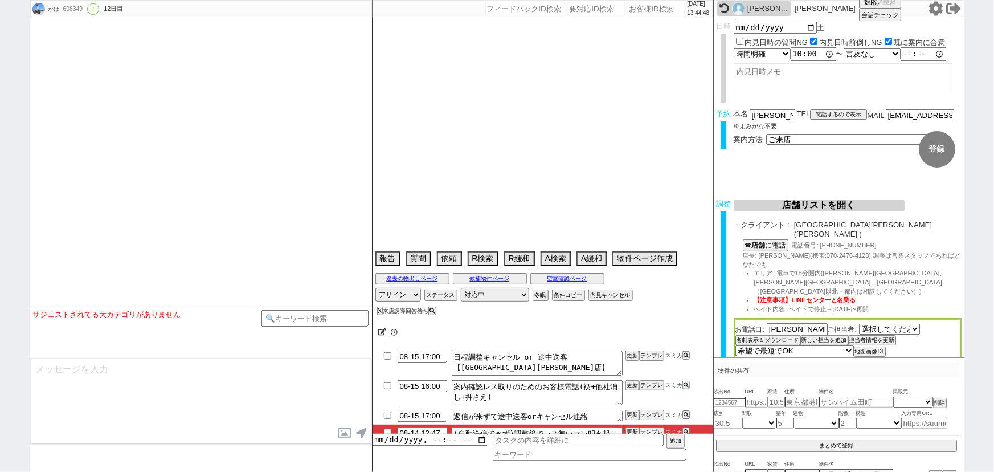
select select "0"
select select "11"
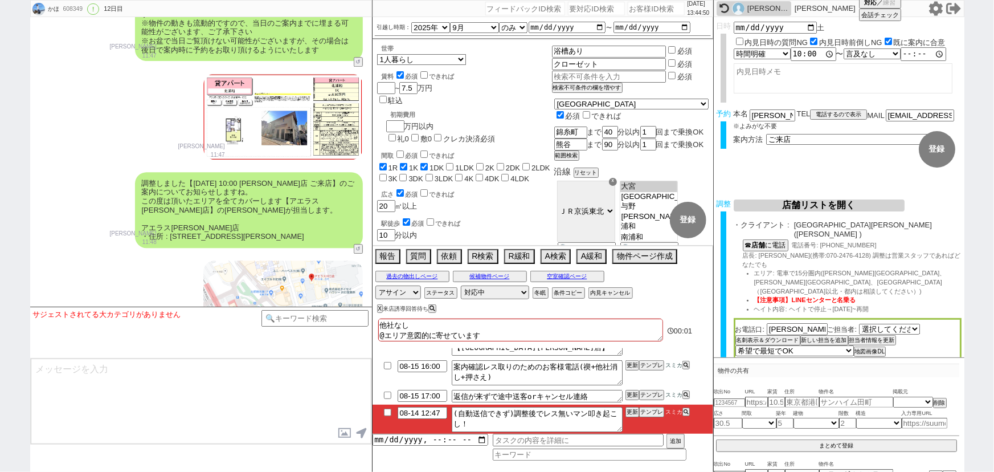
scroll to position [8401, 0]
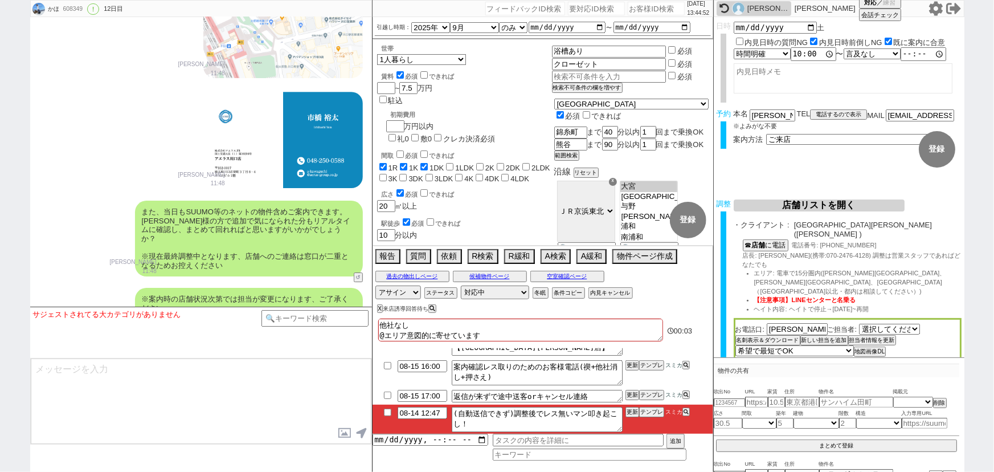
click at [383, 413] on input "checkbox" at bounding box center [387, 411] width 17 height 7
checkbox input "true"
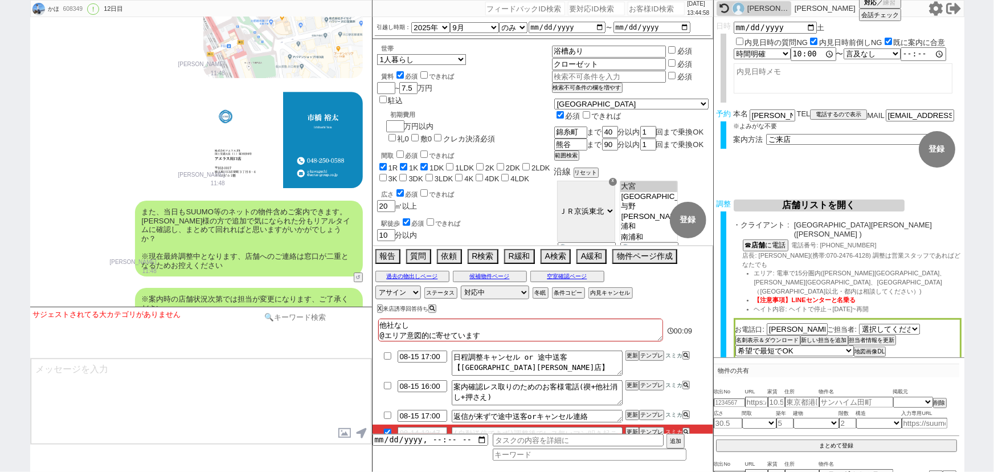
click at [300, 317] on input at bounding box center [315, 317] width 108 height 14
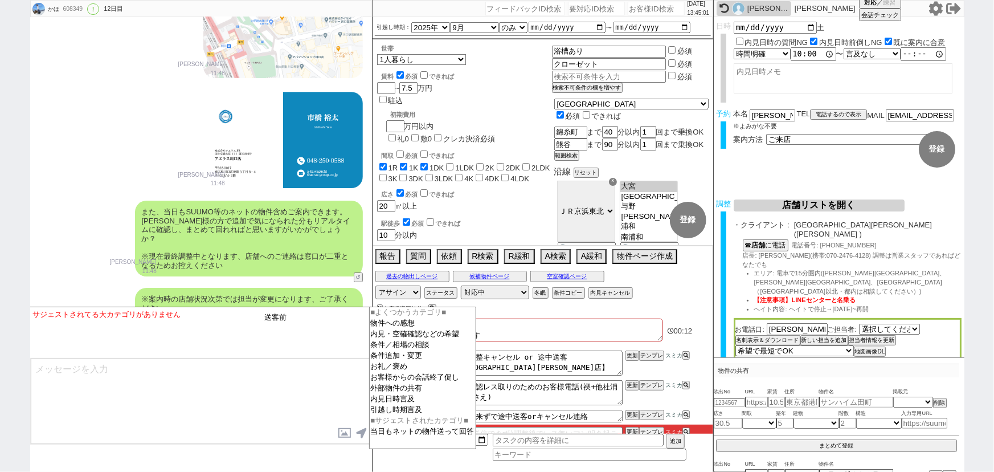
type input "送客前"
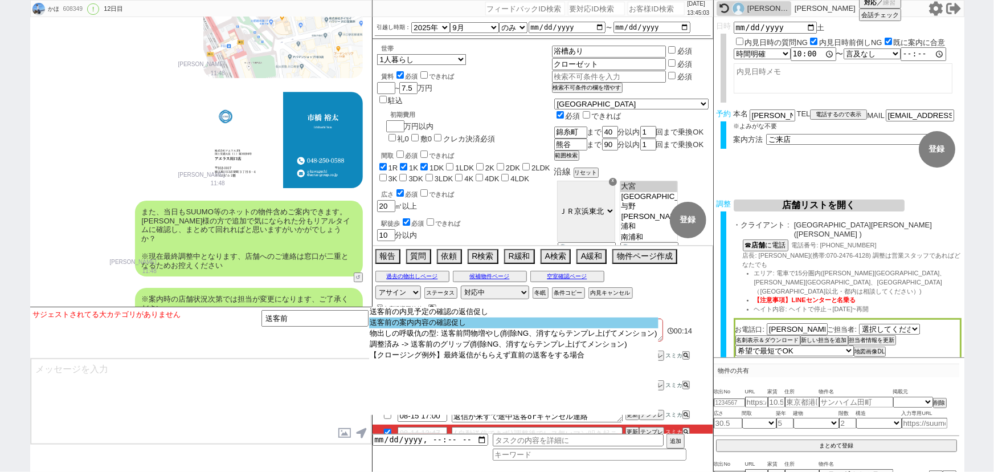
click at [407, 327] on option "送客前の案内内容の確認促し" at bounding box center [513, 322] width 289 height 11
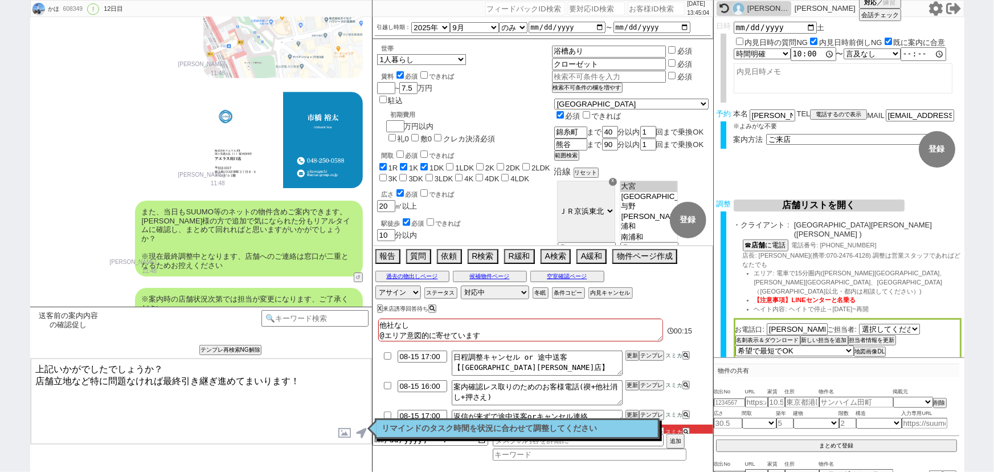
type textarea "上記いかがでしたでしょうか？ 店舗立地など特に問題なければ最終引き継ぎ進めてまいります！"
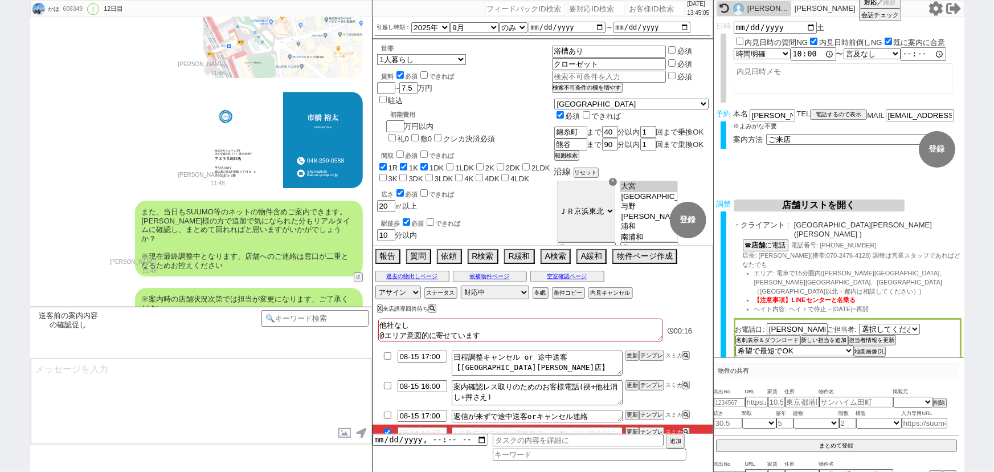
scroll to position [8492, 0]
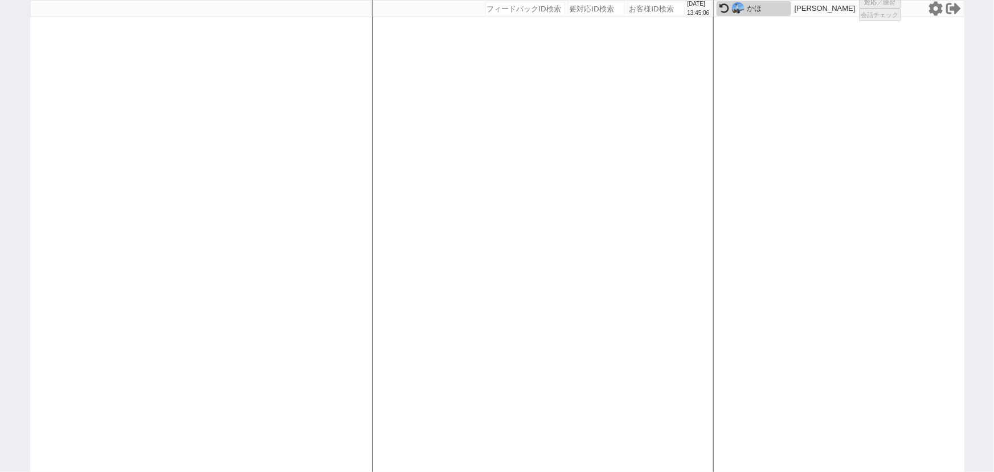
select select "1"
select select "2"
select select "5"
select select "8"
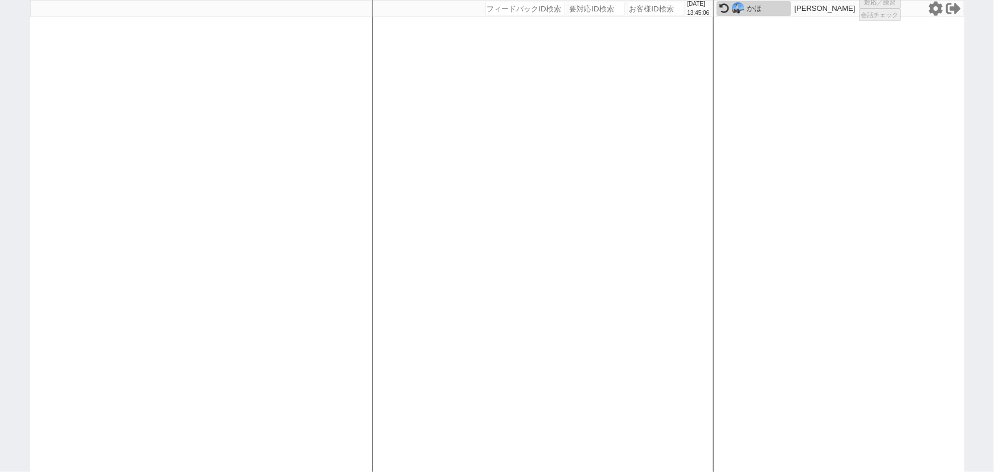
select select "8"
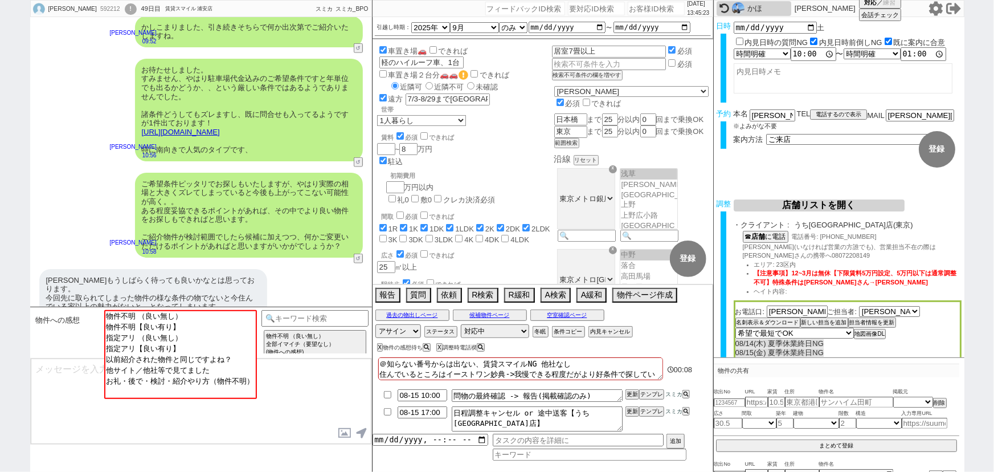
scroll to position [329, 0]
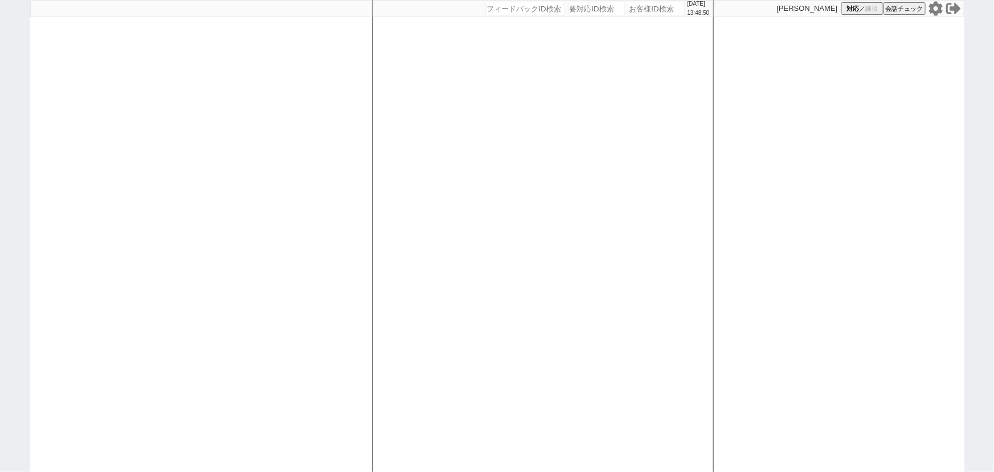
click at [282, 249] on div at bounding box center [201, 236] width 342 height 472
select select "1"
select select "2"
select select "5"
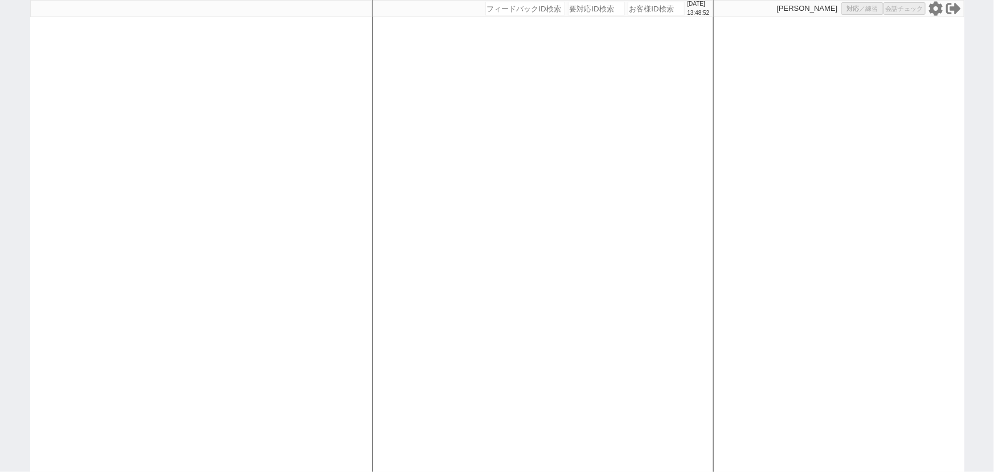
select select "8"
select select
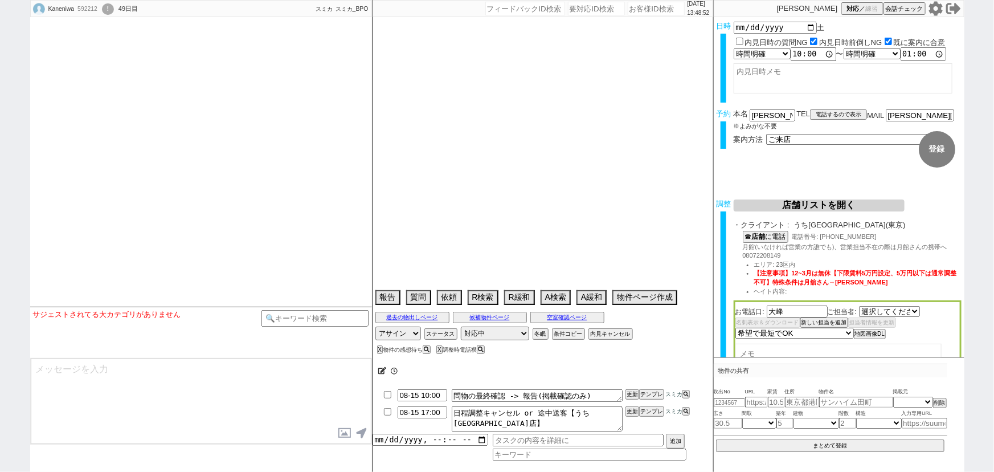
select select "2427"
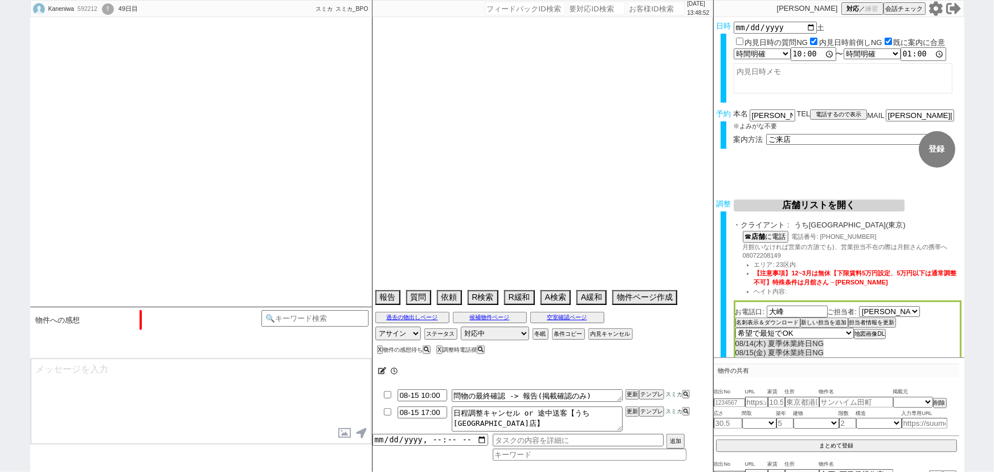
scroll to position [443, 0]
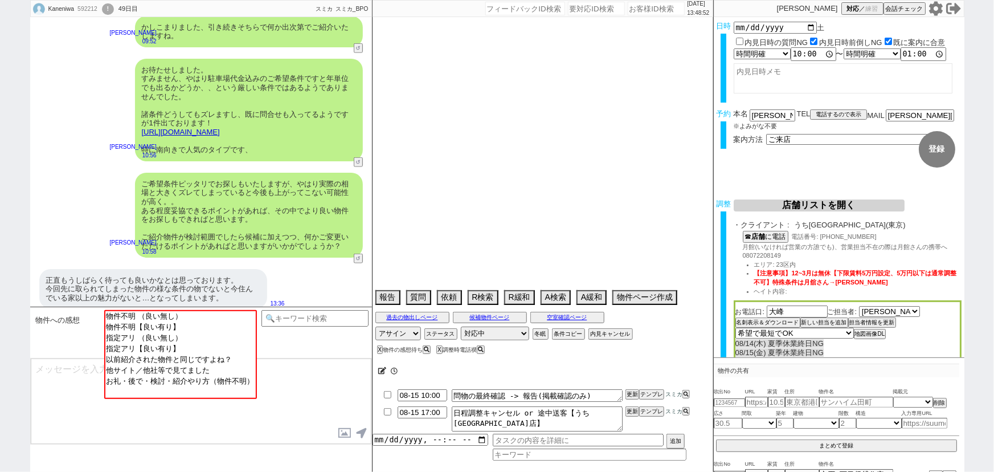
type textarea "＠知らない番号からは出ない、賃貸スマイルNG 他社なし 住んでいるところはイーストワン妙典->我慢できる程度だがより好条件で探している ＠相場乖離すぎてそのま…"
select select "2025"
select select "9"
select select "36"
select select "0"
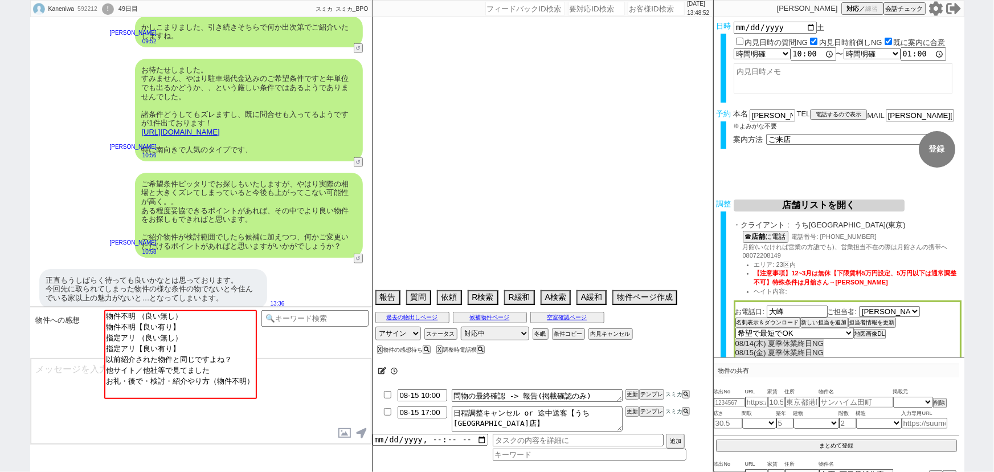
select select "59"
select select "[DATE]"
select select "63"
select select "69"
select select "[DATE]"
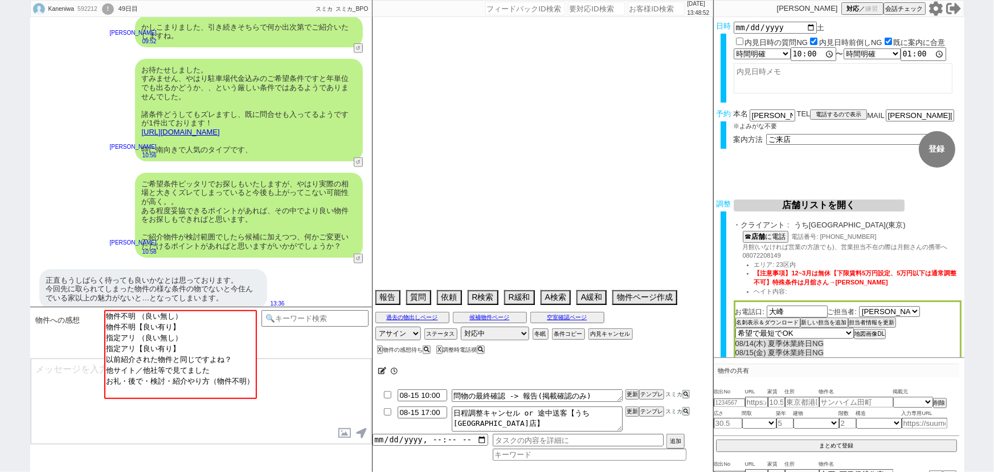
select select "29"
select select "885"
select select "30"
select select "925"
select select "57"
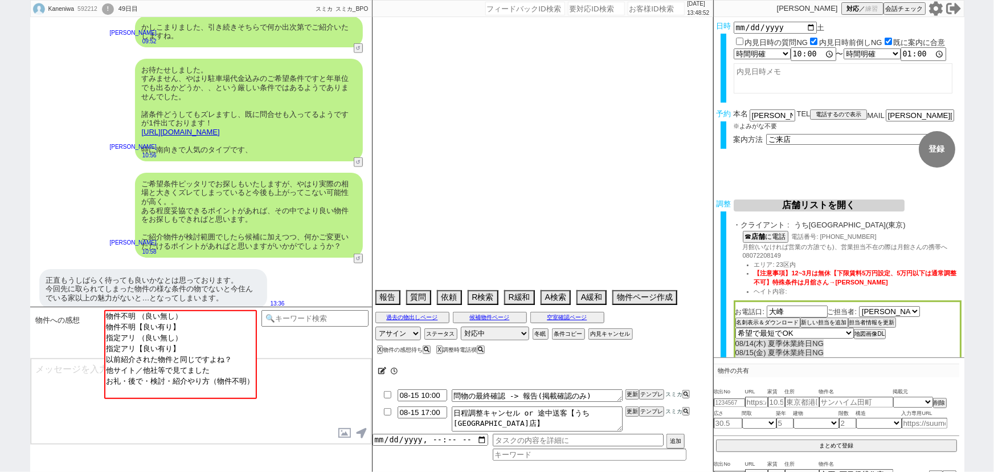
select select "[DATE]"
select select "838"
select select "58"
select select "[DATE]"
select select "32"
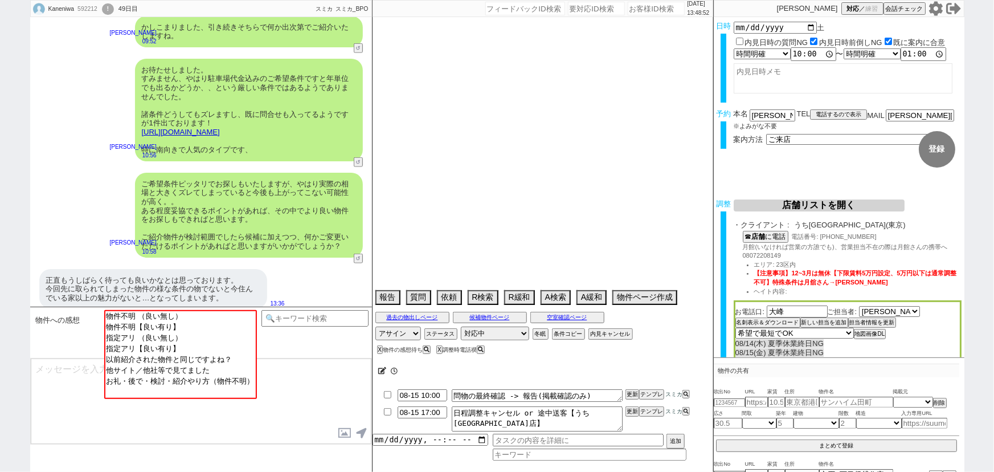
select select "934"
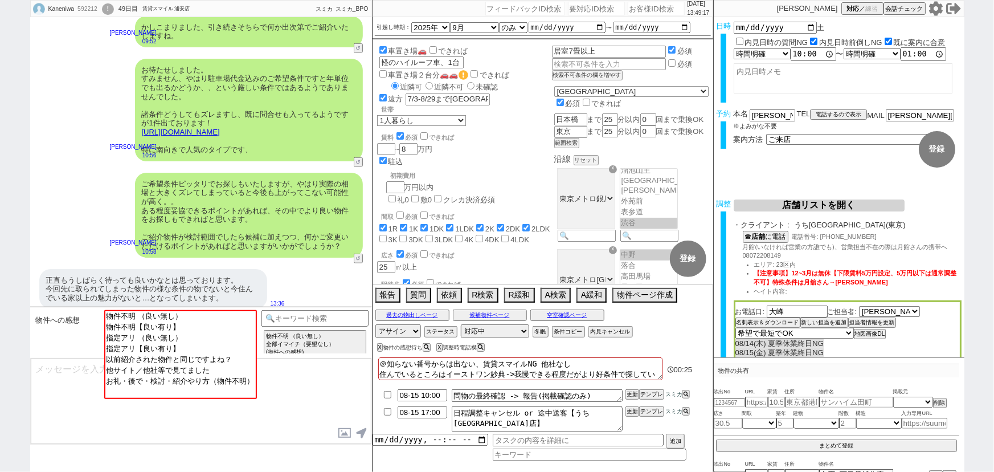
scroll to position [11, 0]
click at [390, 327] on select "アサイン 青木琢磨 小澤結 廣瀬晶子 山辺真紀 真鍋ひとみ 平山恭子" at bounding box center [398, 331] width 46 height 14
select select "235"
click at [375, 324] on select "アサイン 青木琢磨 小澤結 廣瀬晶子 山辺真紀 真鍋ひとみ 平山恭子" at bounding box center [398, 331] width 46 height 14
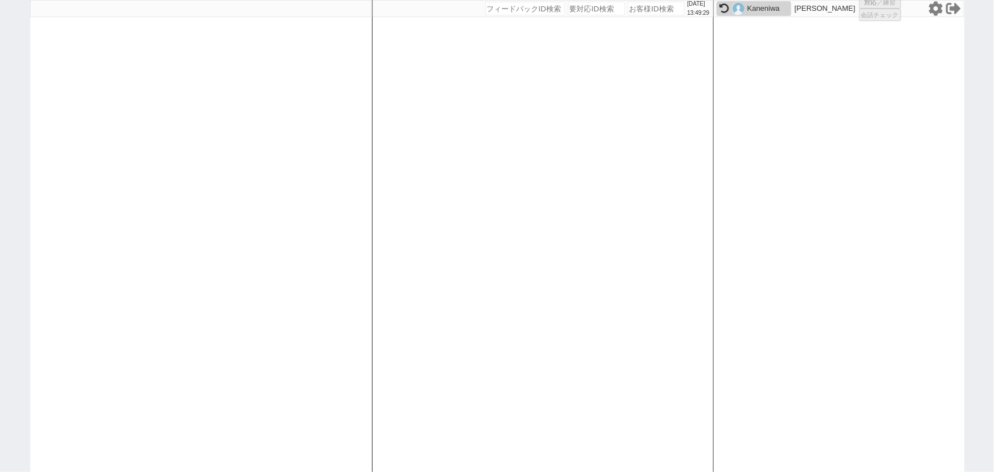
select select "3"
select select
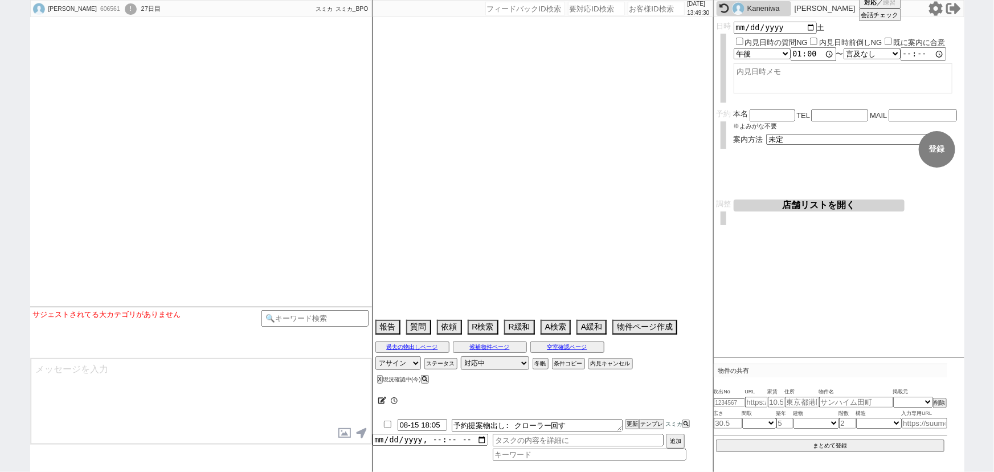
select select
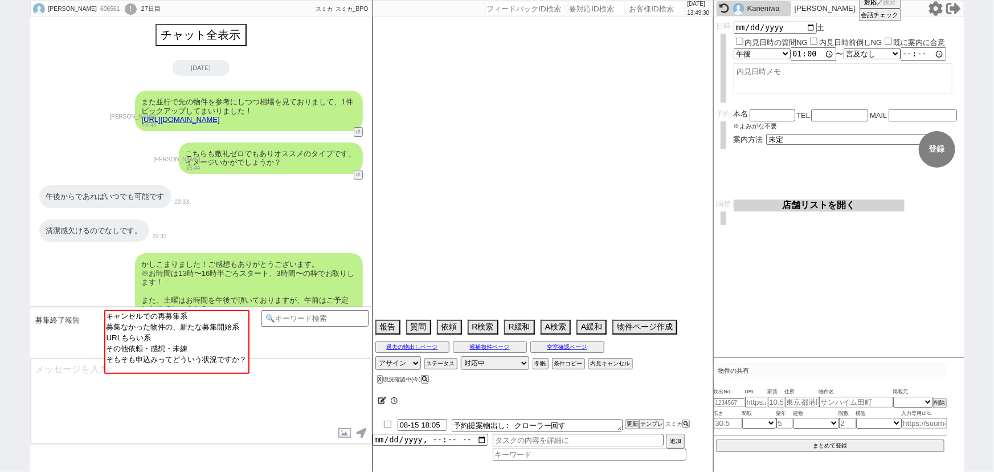
scroll to position [292, 0]
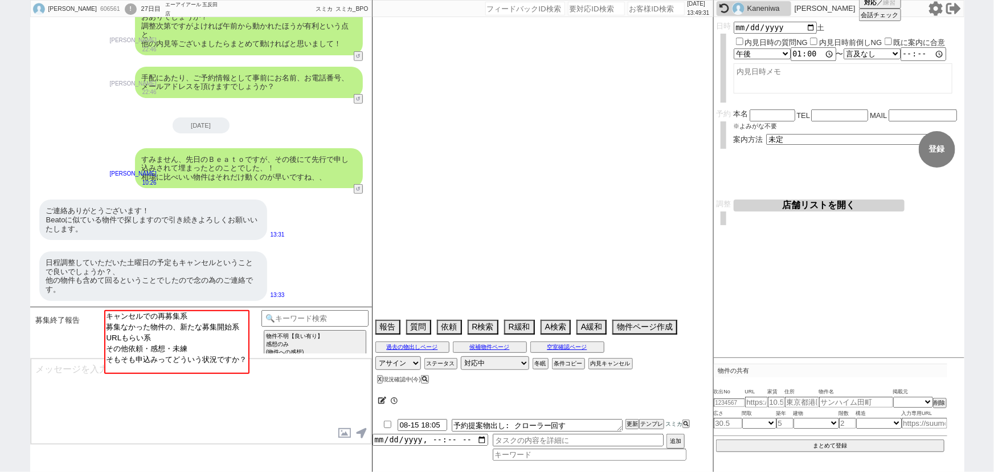
select select "15"
select select "0"
select select "2"
select select "3"
select select "4"
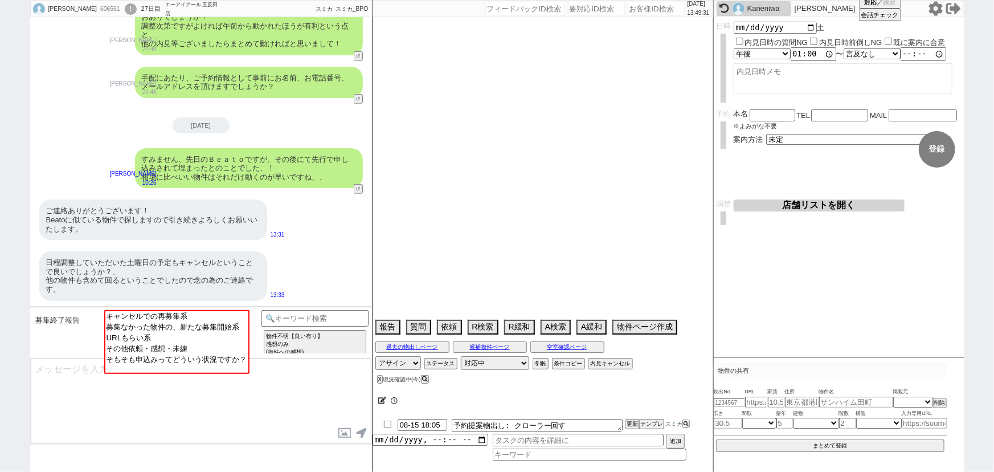
select select "5"
select select "6"
select select "7"
select select "8"
select select "9"
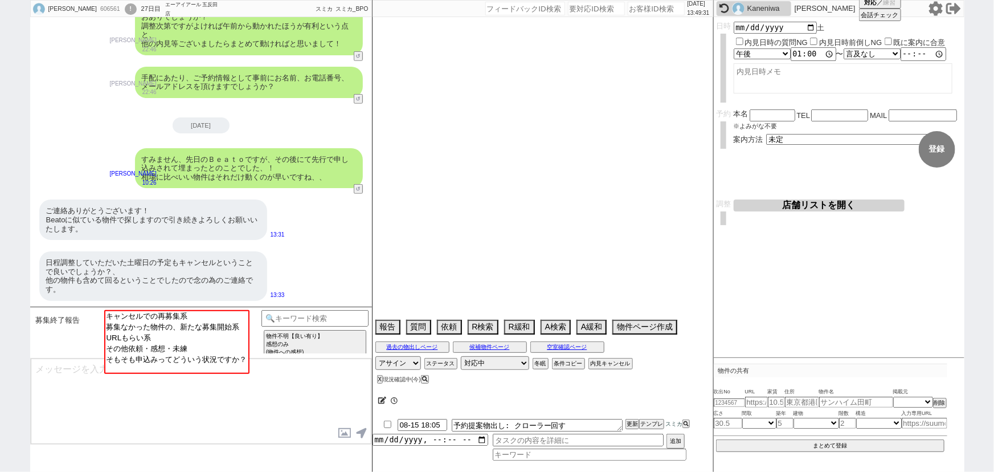
select select "10"
select select "11"
select select "12"
select select "13"
select select "14"
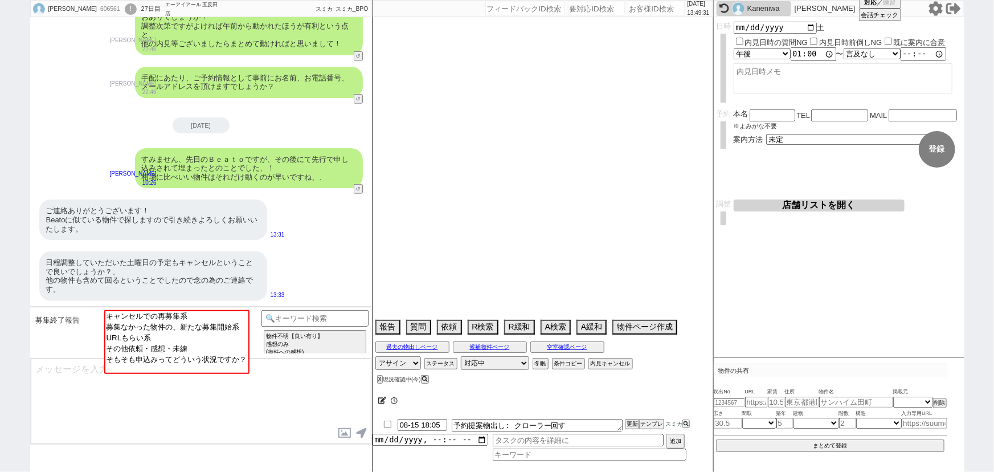
select select "15"
select select "16"
select select "17"
select select "18"
select select "19"
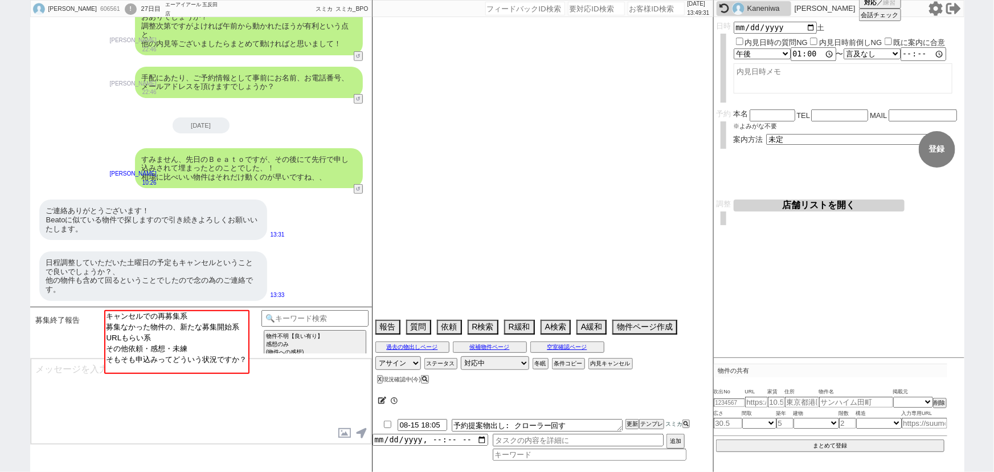
select select "20"
select select "22"
select select "23"
select select "75"
select select "74"
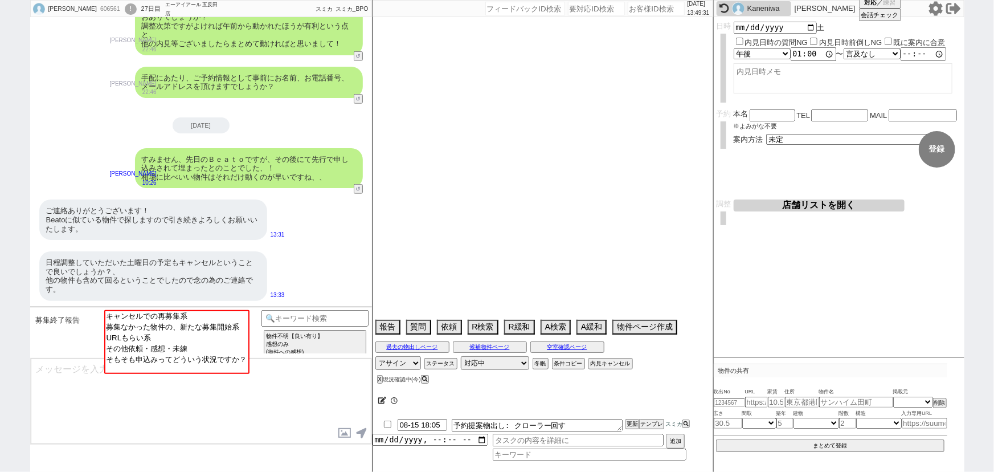
select select "23"
select select "730"
select select "14"
select select "817"
select select "60"
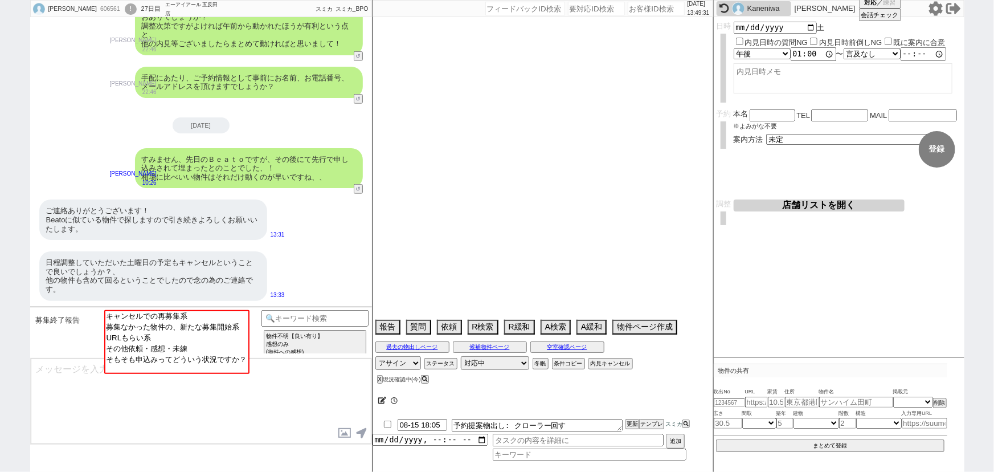
select select "63"
select select "62"
select select "64"
select select "1557"
select select "69"
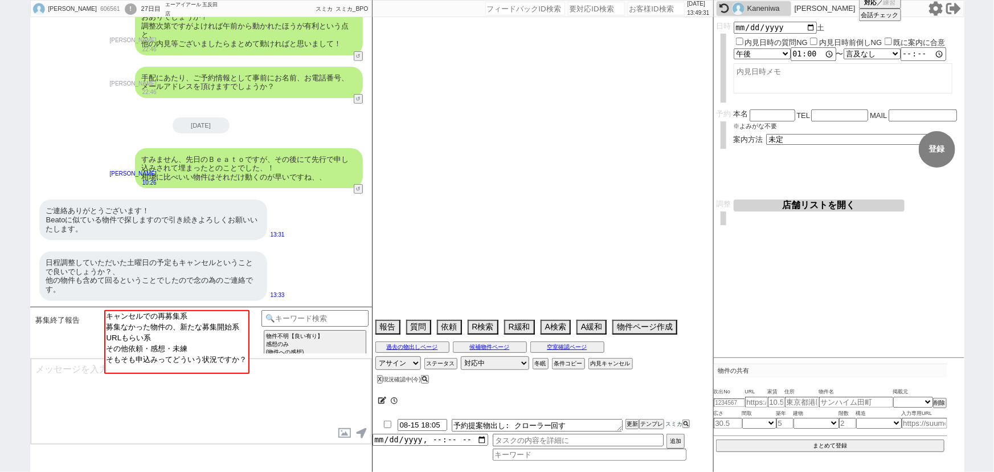
select select "57"
select select "71"
select select "59"
select select "70"
select select "1683"
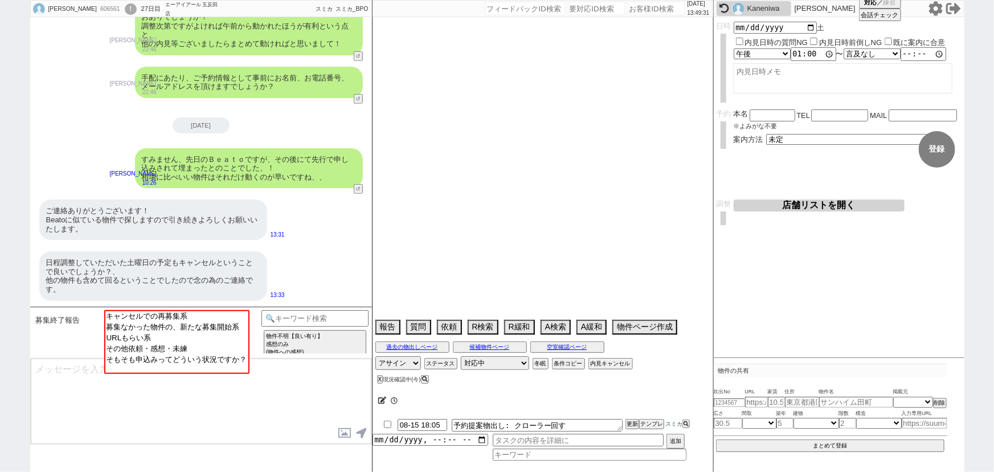
select select "65"
select select "1583"
select select "67"
select select "50"
select select "66"
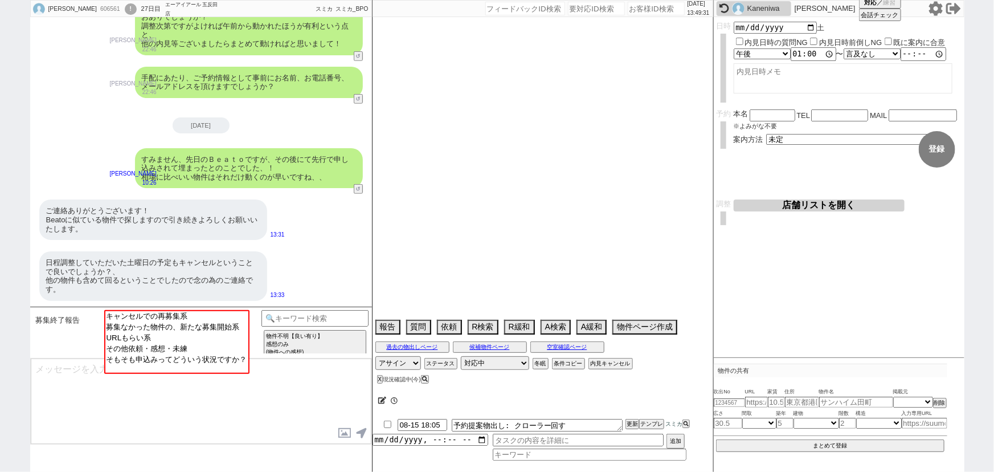
select select "56"
select select "54"
select select "25"
select select "3116"
select select "9"
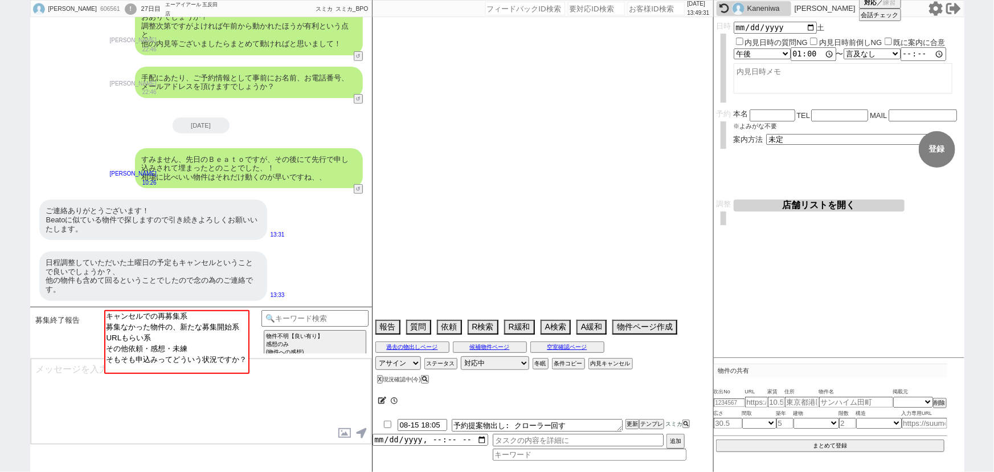
select select "332"
select select "33"
select select "52"
select select "12"
select select "73"
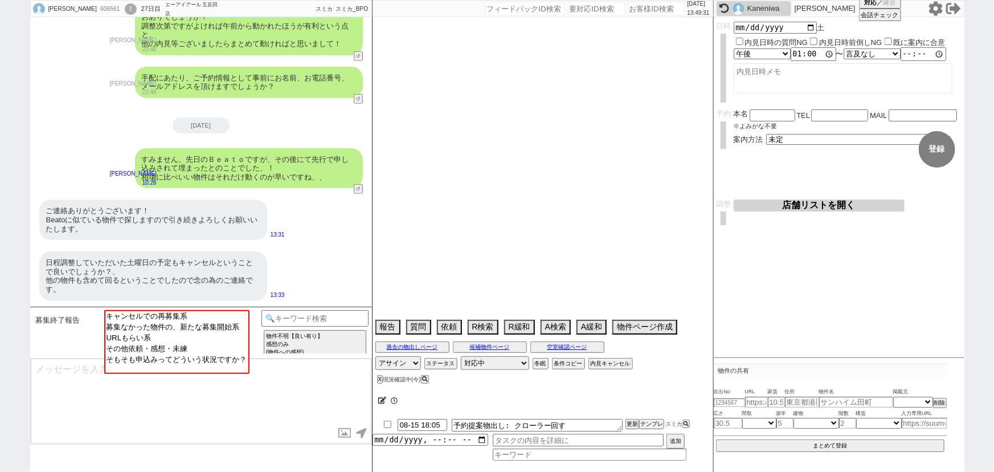
select select "1756"
select select "68"
select select "1643"
select select "7"
select select "47"
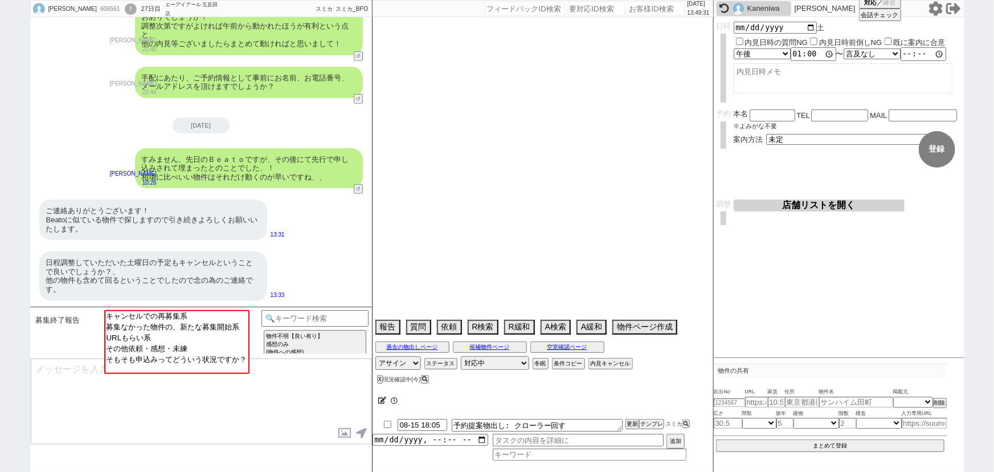
select select "29"
select select "77"
select select "48"
select select "53"
select select "44"
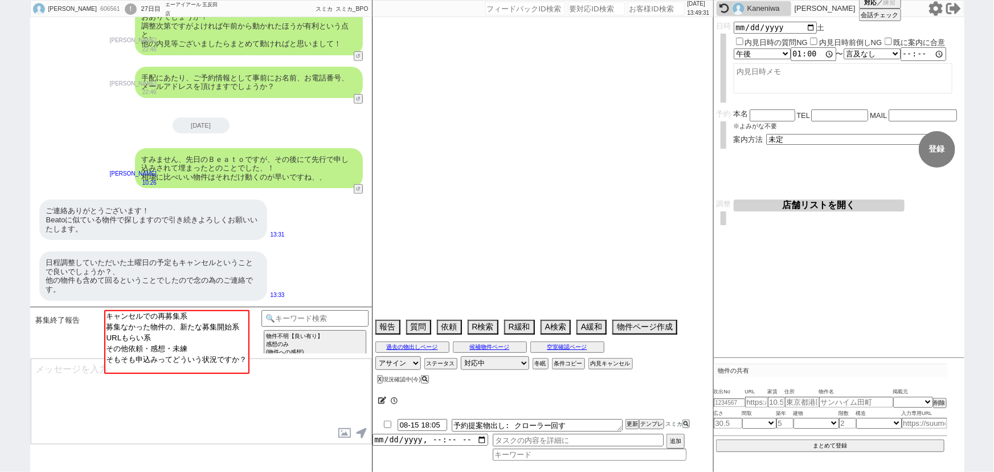
select select "58"
select select "11"
select select "76"
select select "27"
select select "51"
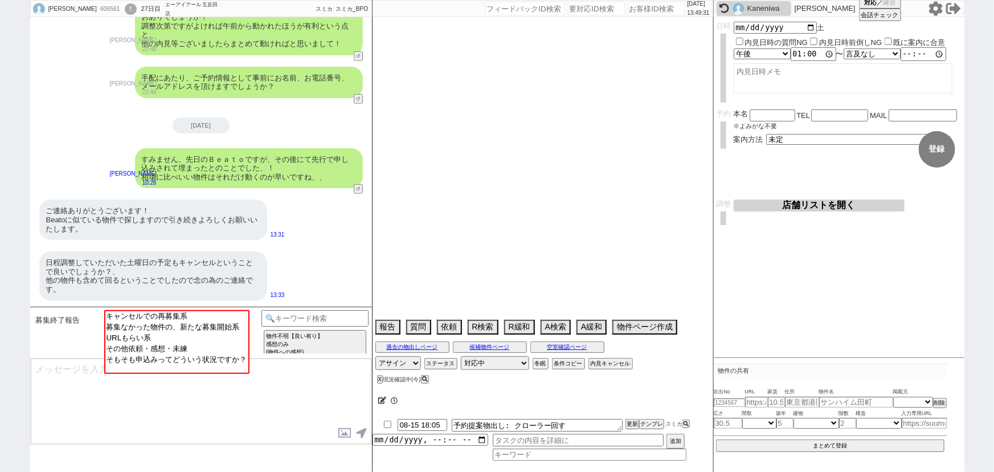
select select "30"
select select "72"
select select "24"
select select "770"
select select "61"
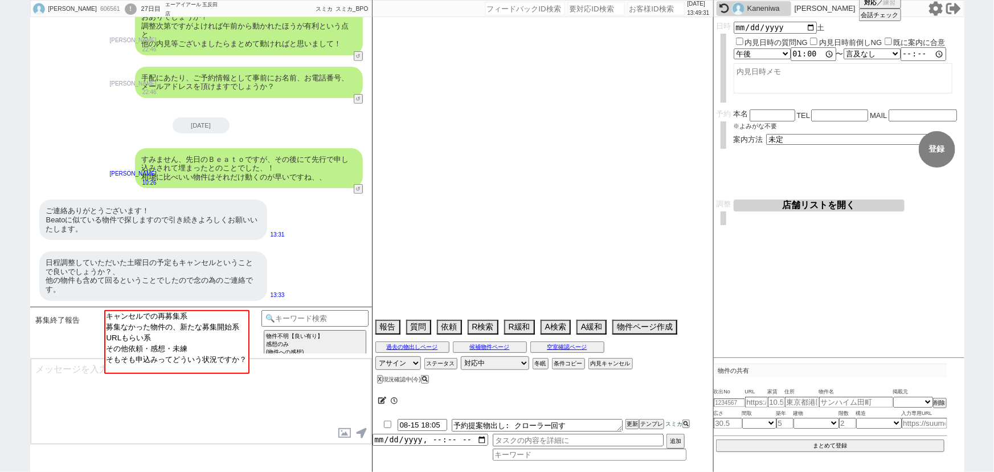
select select "38"
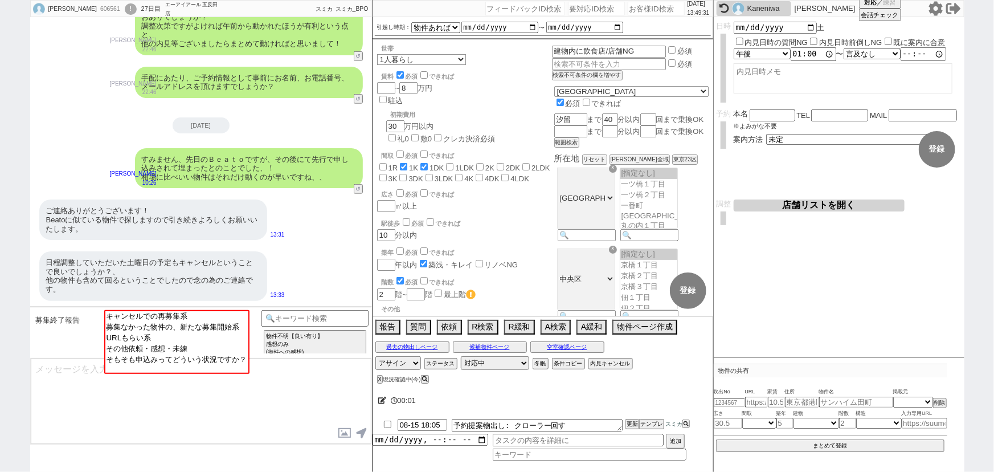
scroll to position [31, 0]
click at [378, 378] on button "X" at bounding box center [379, 379] width 4 height 6
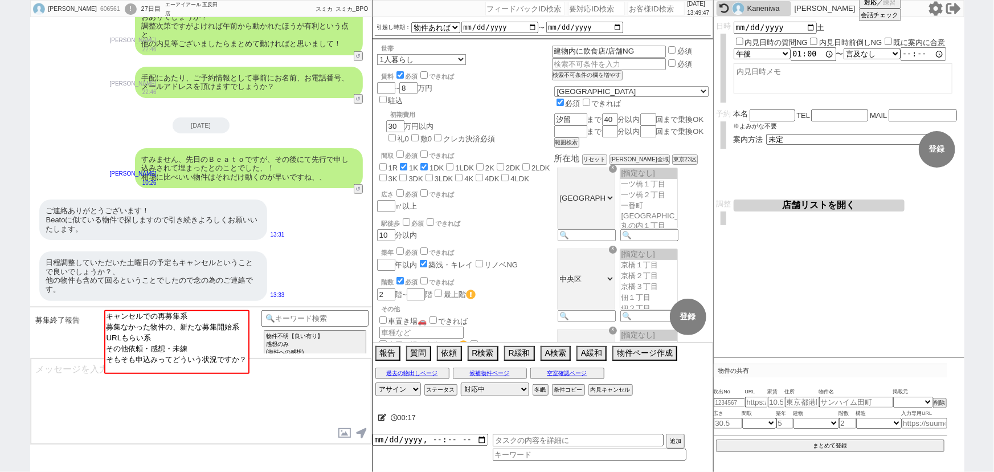
click at [380, 416] on icon at bounding box center [382, 416] width 9 height 7
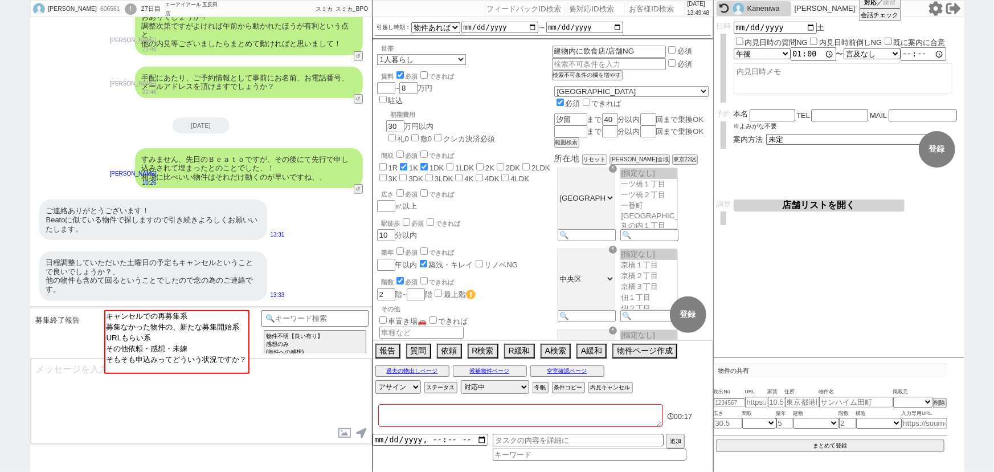
click at [393, 412] on textarea at bounding box center [520, 415] width 285 height 23
type textarea "ｋ"
checkbox input "false"
checkbox input "true"
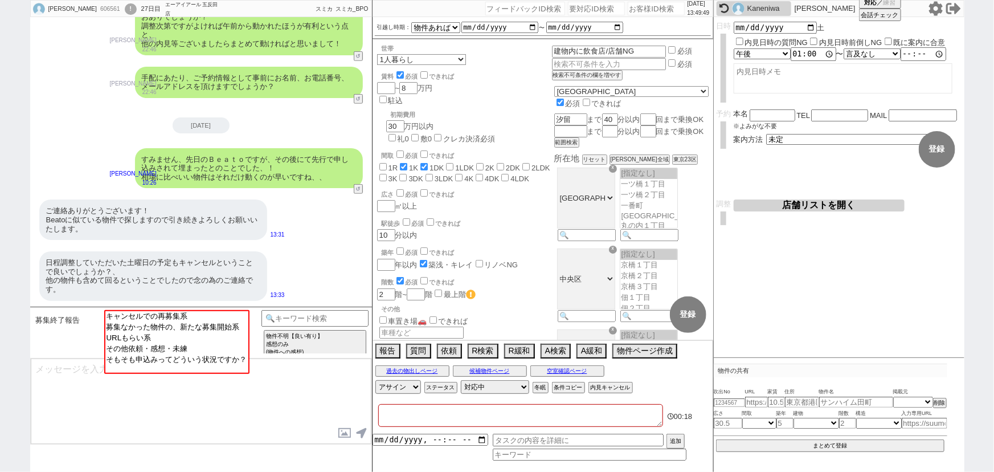
checkbox input "false"
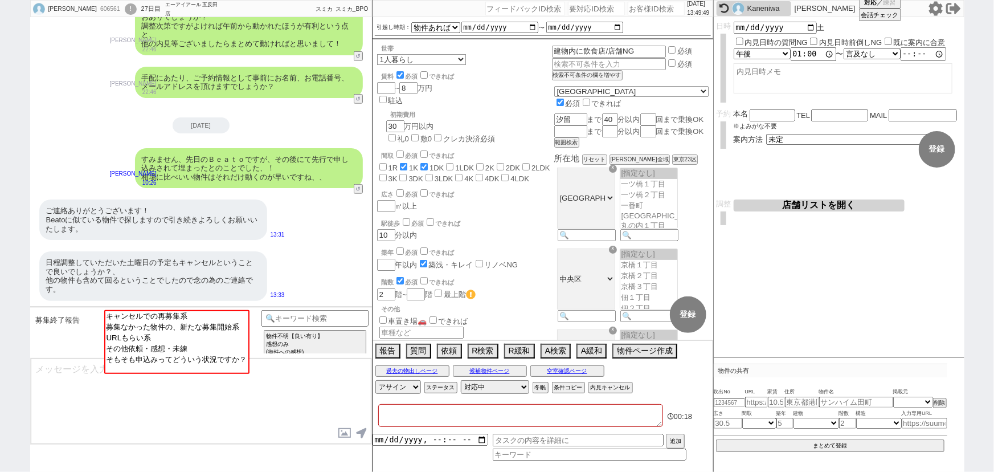
checkbox input "false"
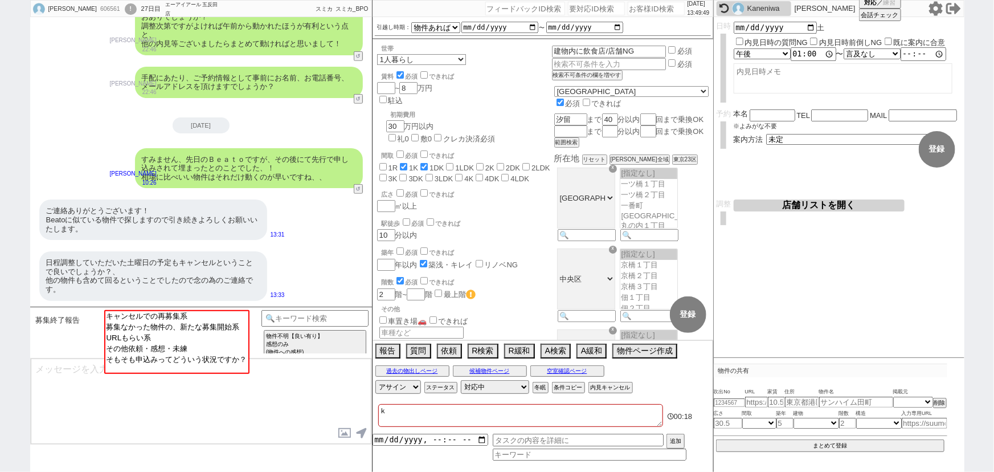
type textarea "こ"
checkbox input "false"
checkbox input "true"
checkbox input "false"
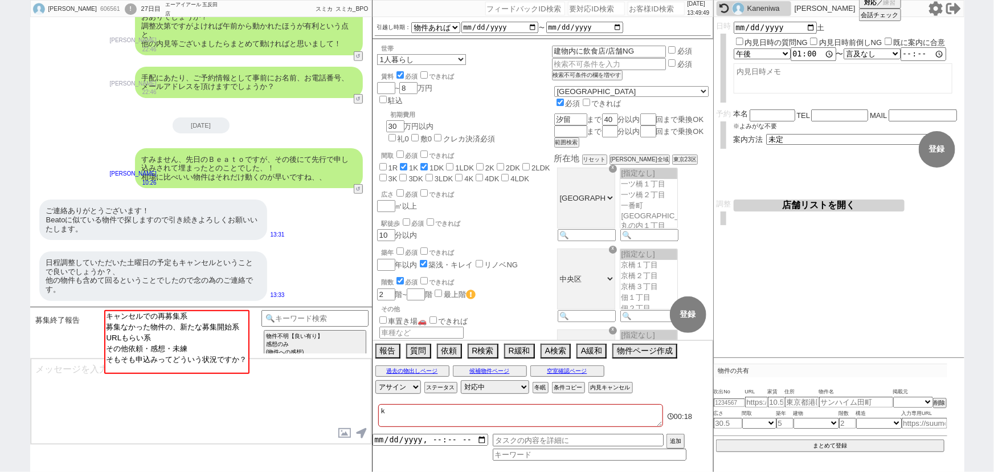
checkbox input "false"
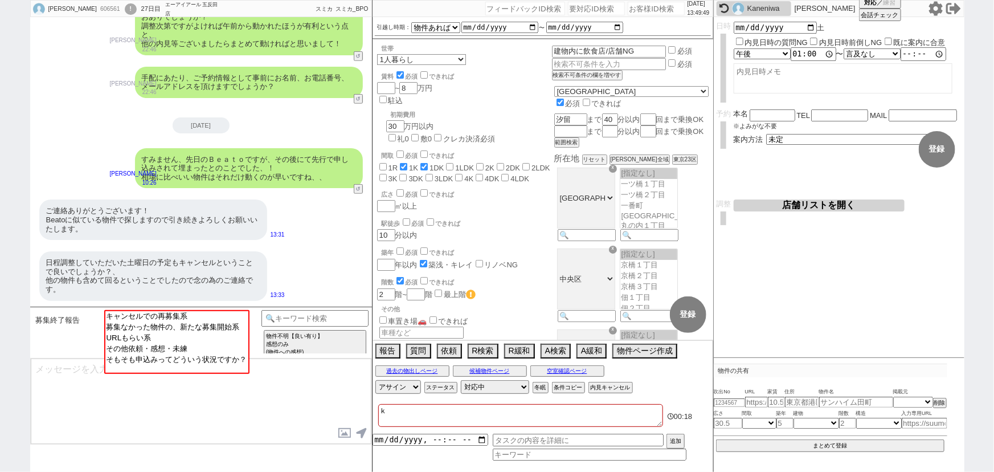
checkbox input "false"
type textarea "こう"
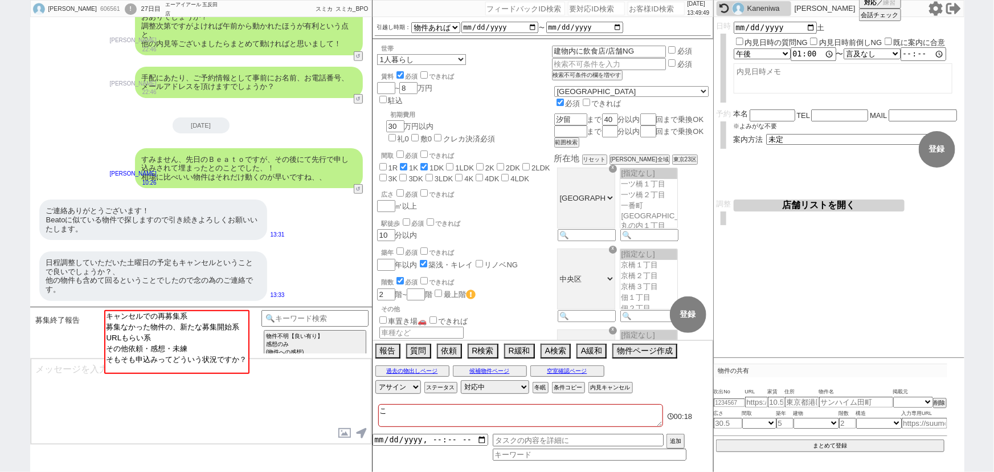
checkbox input "false"
checkbox input "true"
checkbox input "false"
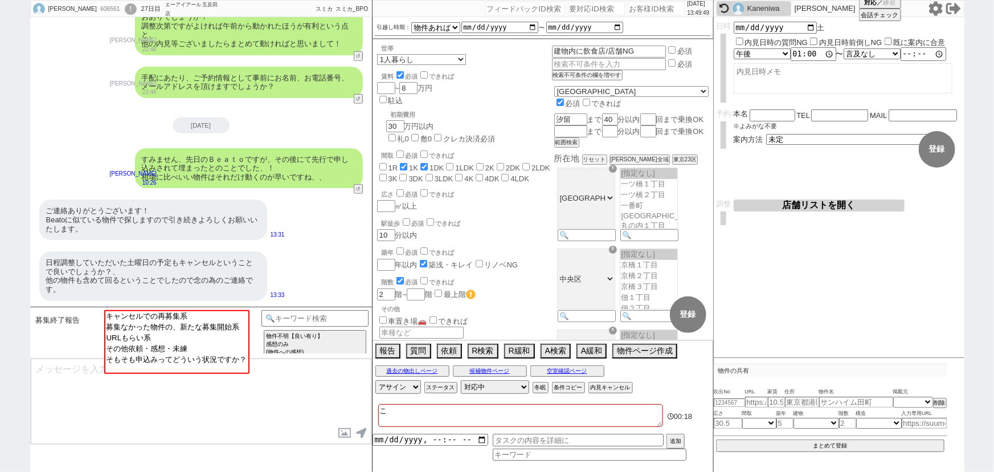
checkbox input "false"
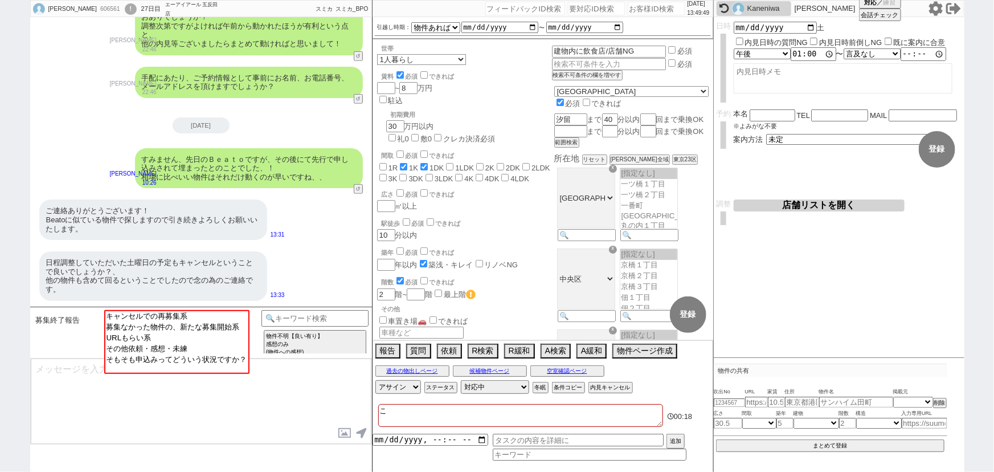
checkbox input "false"
type textarea "こうｈ"
checkbox input "false"
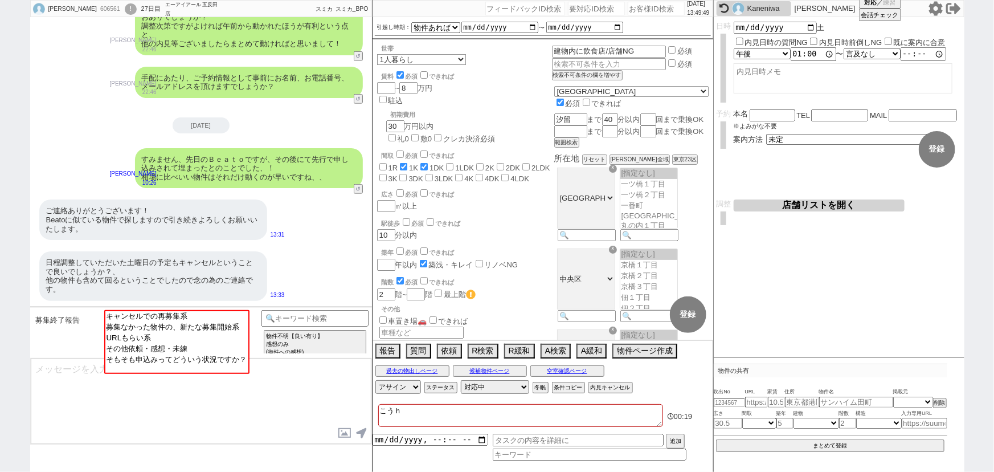
checkbox input "true"
checkbox input "false"
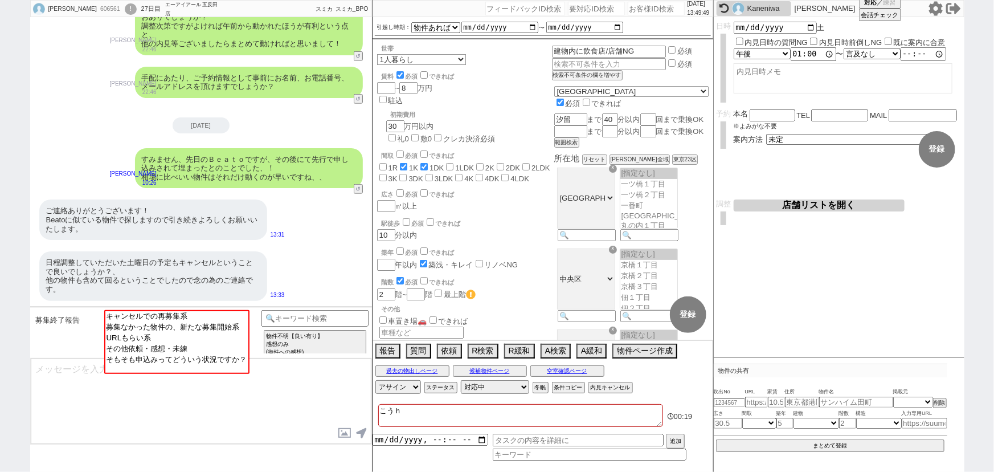
checkbox input "false"
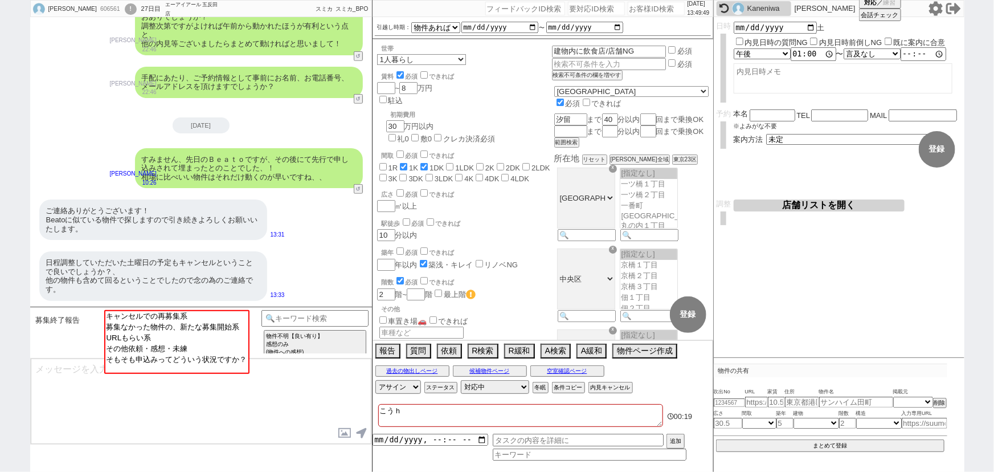
checkbox input "false"
type textarea "こうほ"
checkbox input "false"
checkbox input "true"
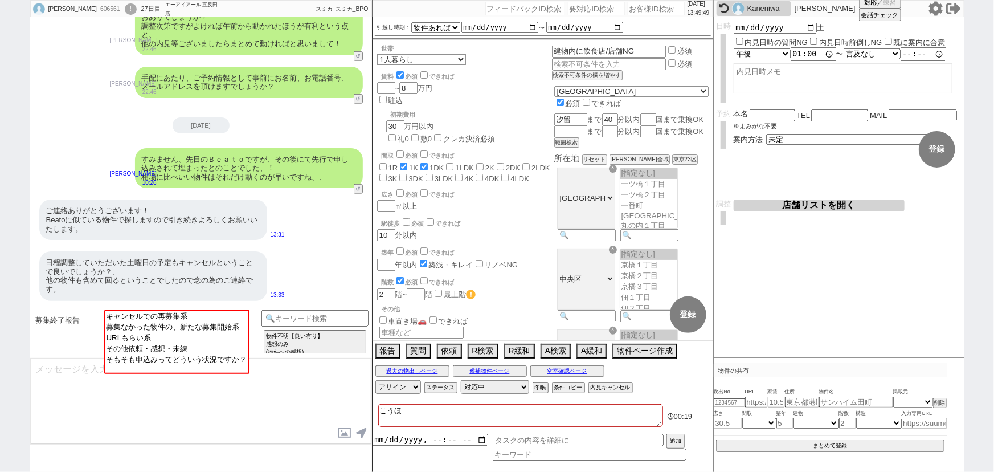
checkbox input "true"
checkbox input "false"
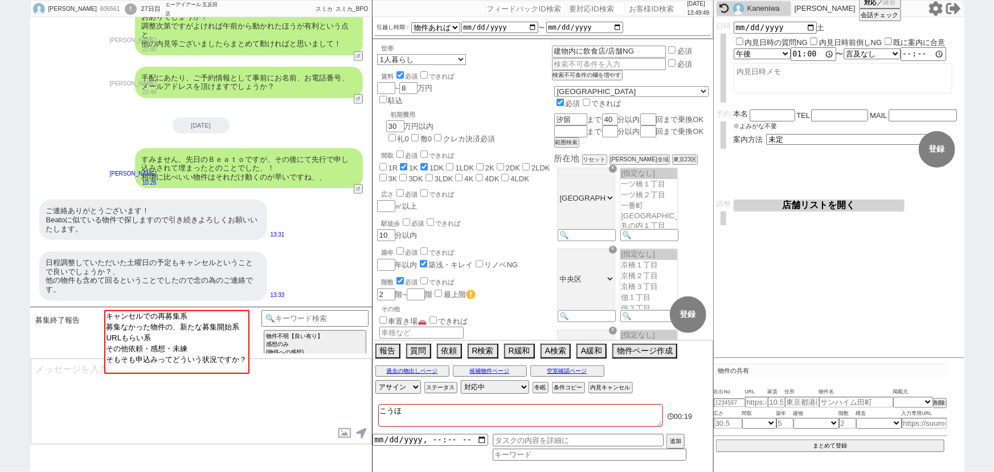
checkbox input "false"
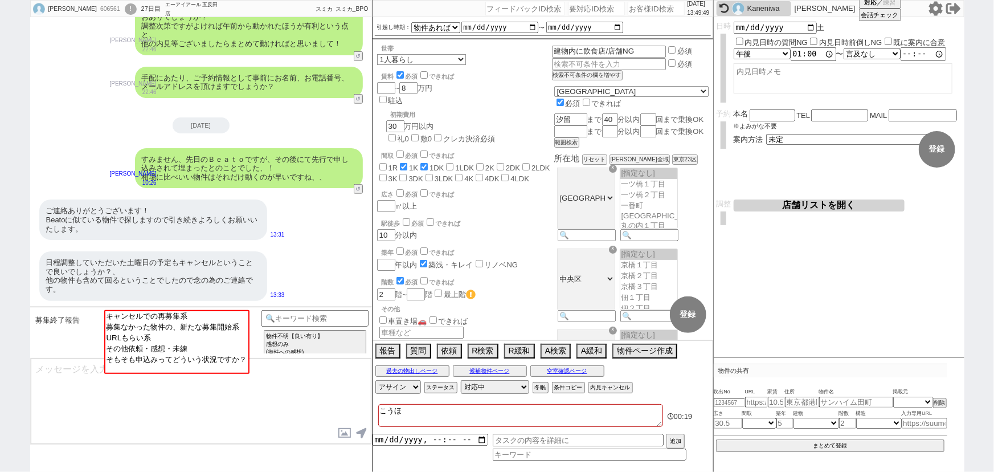
checkbox input "false"
type textarea "こうほｎ"
checkbox input "false"
checkbox input "true"
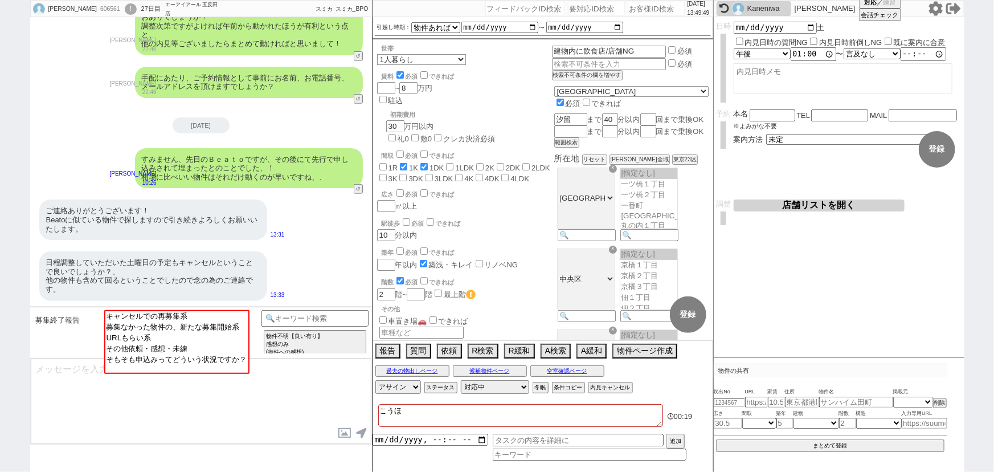
checkbox input "false"
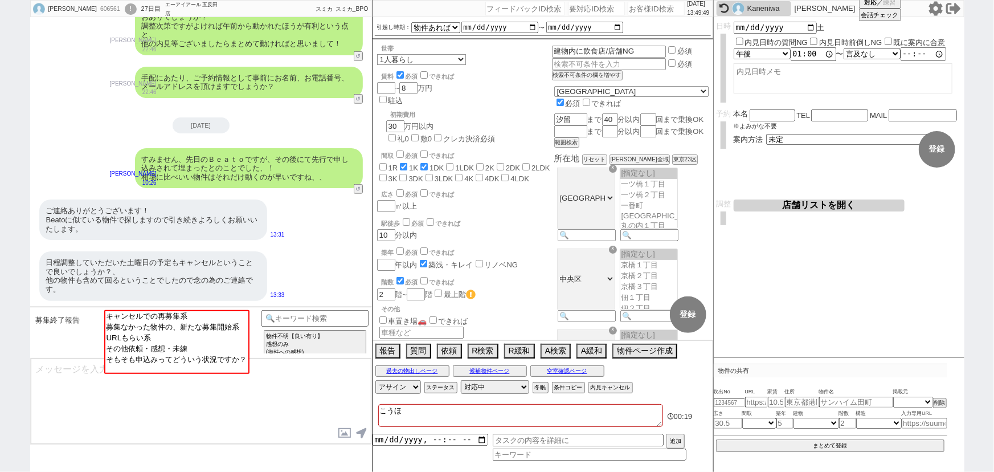
checkbox input "false"
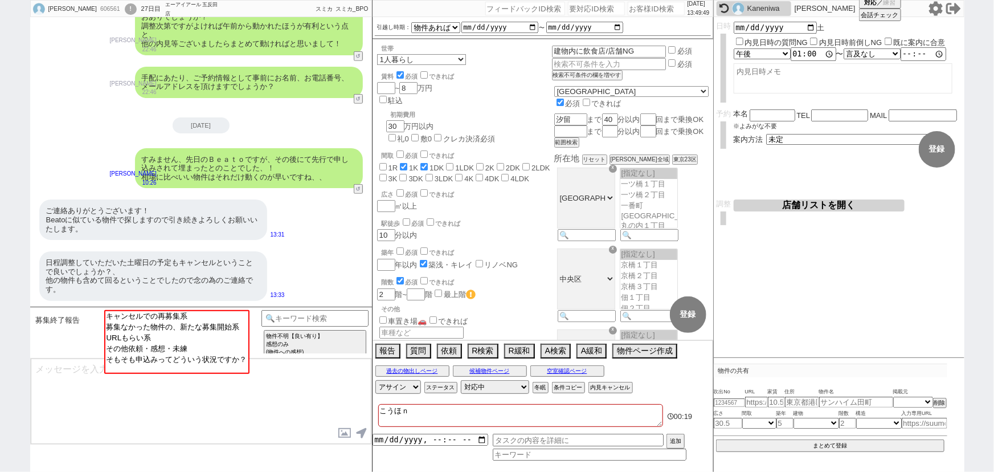
type textarea "こうほな"
checkbox input "false"
checkbox input "true"
checkbox input "false"
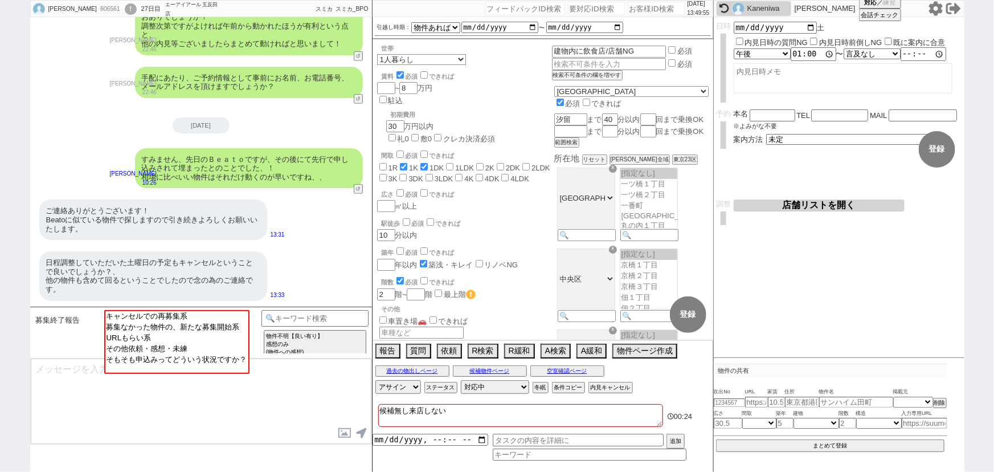
click at [758, 81] on textarea at bounding box center [843, 78] width 219 height 30
click at [615, 387] on button "内見キャンセル" at bounding box center [609, 387] width 42 height 9
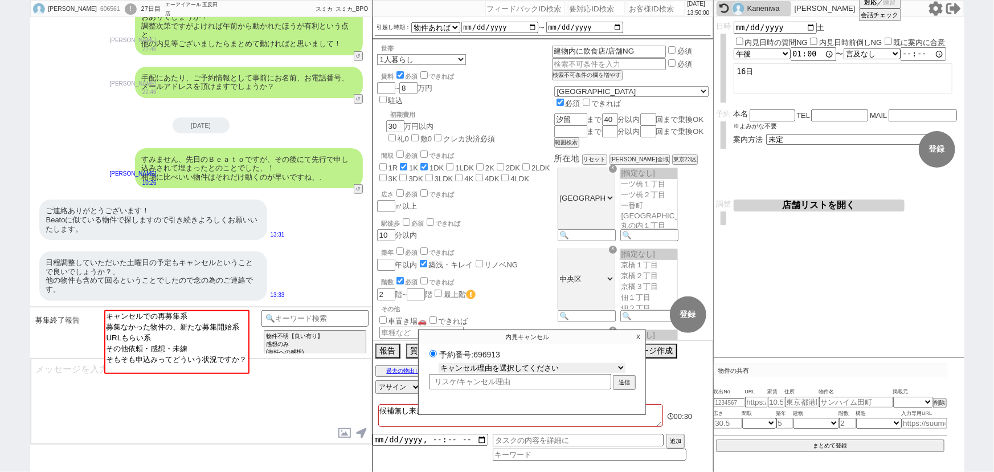
click at [579, 372] on select "キャンセル理由を選択してください 希望物件が出なかった 希望物件が見れなかった 返信がこなくなった 他決(日程調整前) 引越し自体消滅(日程調整前) 都合が変…" at bounding box center [532, 368] width 187 height 10
click at [439, 363] on select "キャンセル理由を選択してください 希望物件が出なかった 希望物件が見れなかった 返信がこなくなった 他決(日程調整前) 引越し自体消滅(日程調整前) 都合が変…" at bounding box center [532, 368] width 187 height 10
click at [622, 377] on button "送信" at bounding box center [624, 383] width 21 height 13
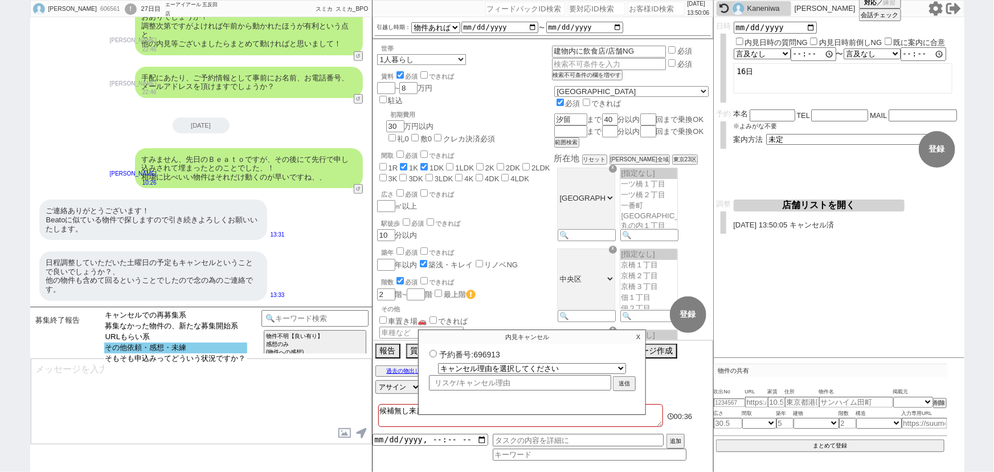
click at [193, 355] on select "キャンセルでの再募集系 募集なかった物件の、新たな募集開始系 URLもらい系 その他依頼・感想・未練 そもそも申込みってどういう状況ですか？" at bounding box center [175, 342] width 143 height 64
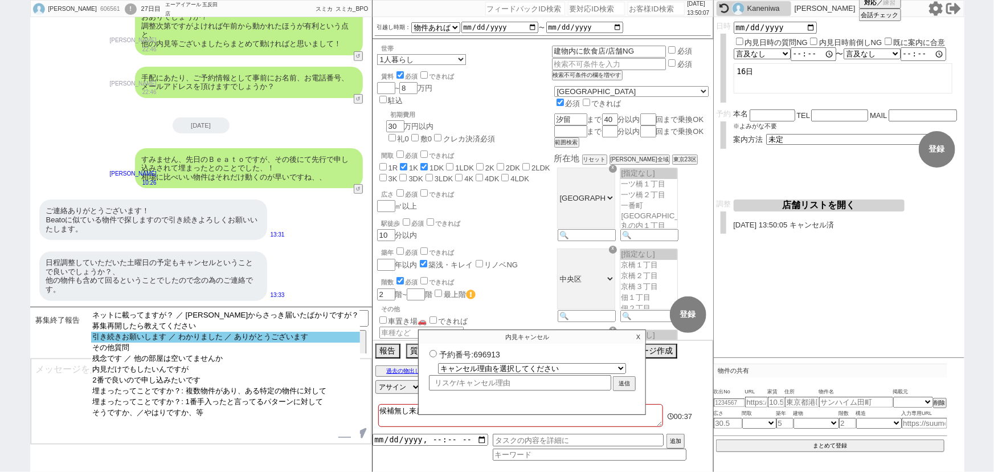
click at [230, 342] on option "引き続きお願いします ／ わかりました ／ ありがとうございます" at bounding box center [225, 347] width 269 height 11
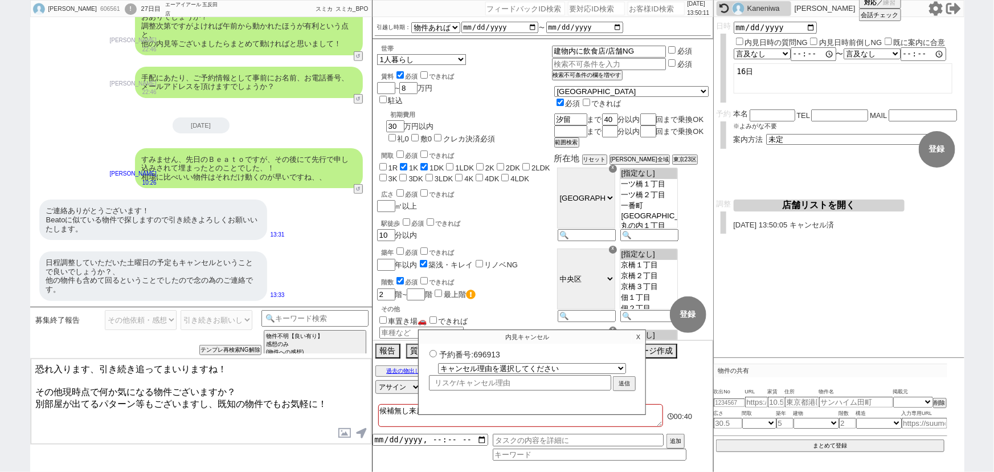
click at [98, 366] on textarea "恐れ入ります、引き続き追ってまいりますね！ その他現時点で何か気になる物件ございますか？ 別部屋が出てるパターン等もございますし、既知の物件でもお気軽に！" at bounding box center [201, 400] width 341 height 85
drag, startPoint x: 161, startPoint y: 366, endPoint x: 210, endPoint y: 366, distance: 49.5
click at [210, 366] on textarea "恐れ入ります、引き続き追ってまいりますね！ その他現時点で何か気になる物件ございますか？ 別部屋が出てるパターン等もございますし、既知の物件でもお気軽に！" at bounding box center [201, 400] width 341 height 85
click at [100, 366] on textarea "恐れ入ります、類似物件が出ましたらご案内進められればと思います！ その他現時点で何か気になる物件ございますか？ 別部屋が出てるパターン等もございますし、既知の…" at bounding box center [201, 400] width 341 height 85
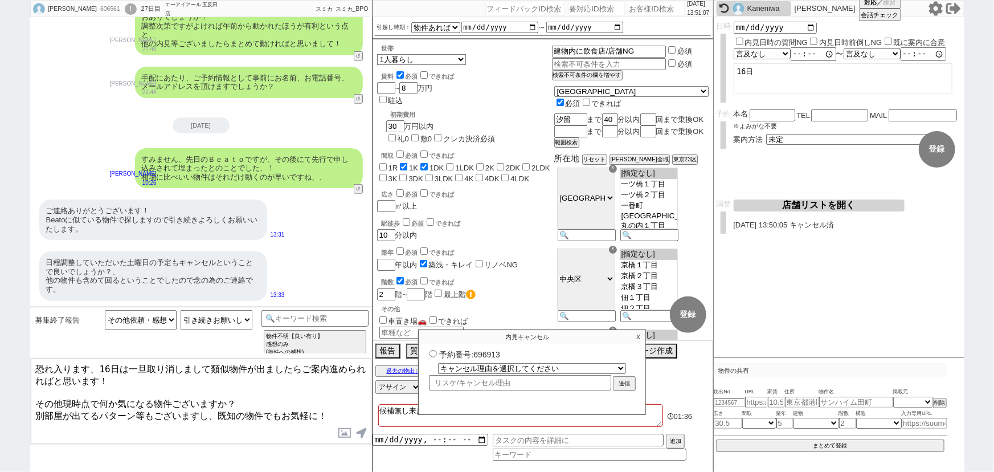
click at [298, 367] on textarea "恐れ入ります、16日は一旦取り消しまして類似物件が出ましたらご案内進められればと思います！ その他現時点で何か気になる物件ございますか？ 別部屋が出てるパター…" at bounding box center [201, 400] width 341 height 85
click at [181, 410] on textarea "恐れ入ります、16日は一旦取り消しまして類似物件が出ましたら再度ご案内進められればと思います！ その他現時点で何か気になる物件ございますか？ 別部屋が出てるパ…" at bounding box center [201, 400] width 341 height 85
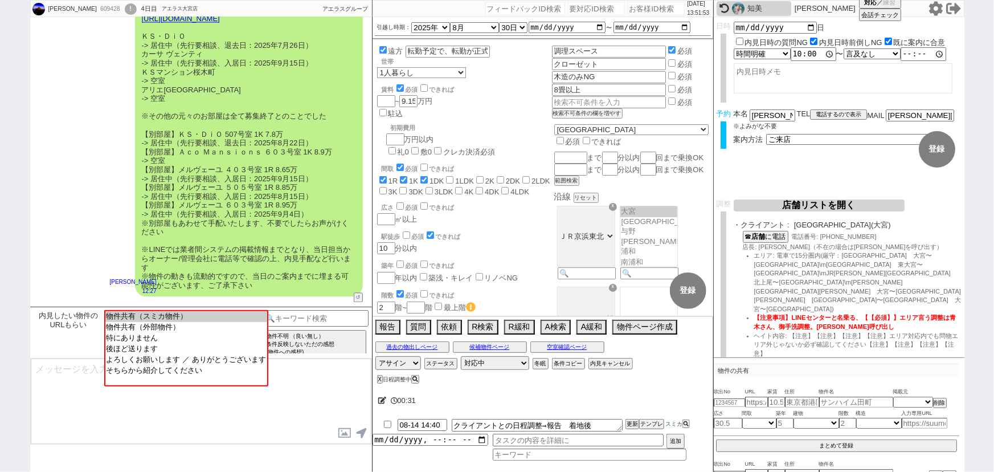
scroll to position [1666, 0]
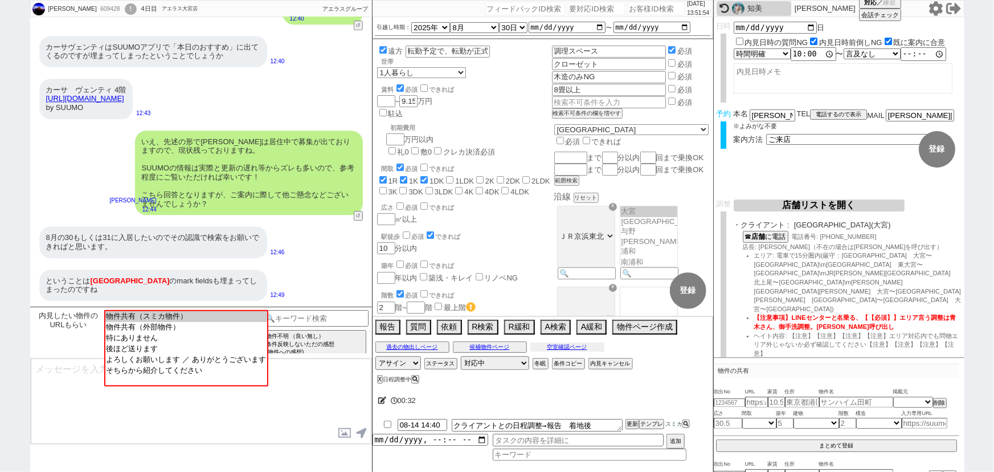
click at [583, 350] on button "空室確認ページ" at bounding box center [567, 346] width 74 height 9
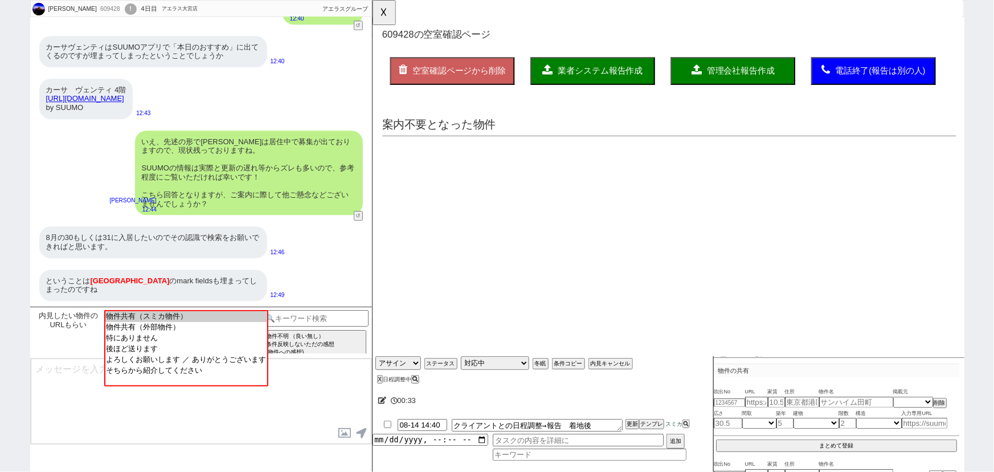
scroll to position [0, 0]
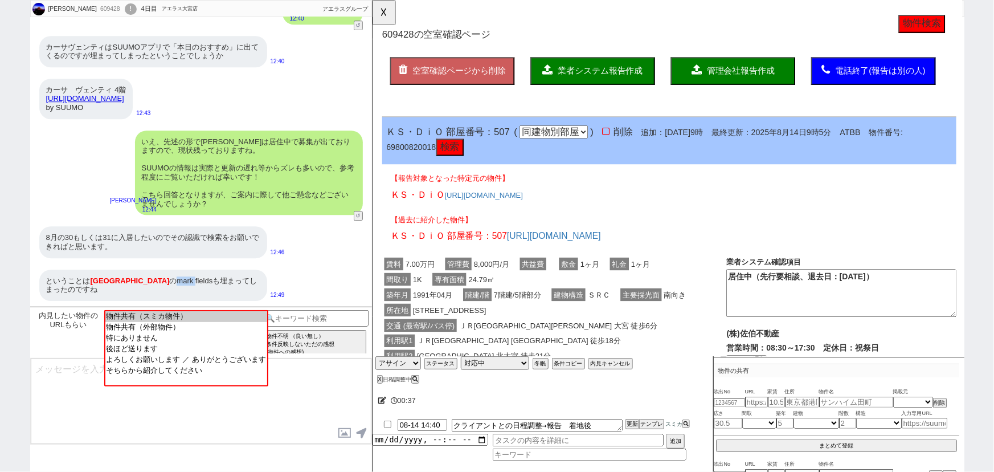
drag, startPoint x: 148, startPoint y: 281, endPoint x: 170, endPoint y: 281, distance: 21.6
click at [170, 281] on div "ということは さいたま新都心 のmark fieldsも埋まってしまったのですね" at bounding box center [153, 284] width 228 height 31
copy div "mark"
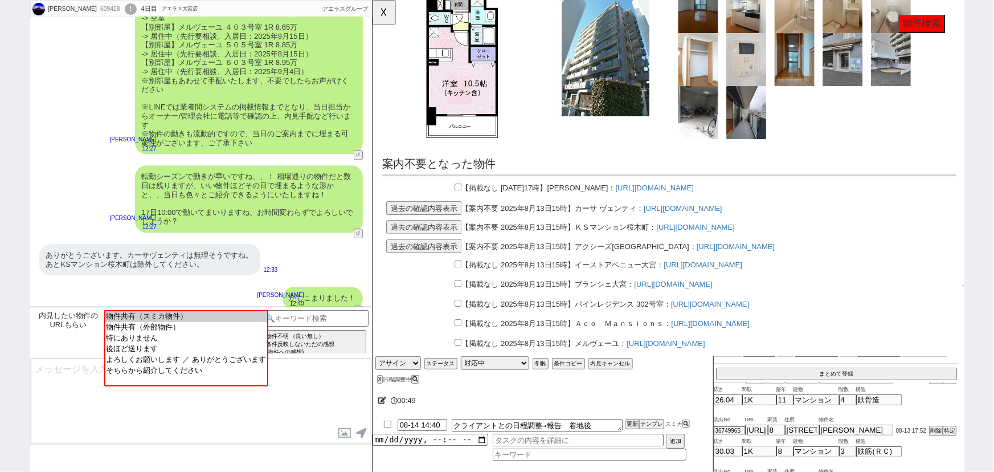
scroll to position [1666, 0]
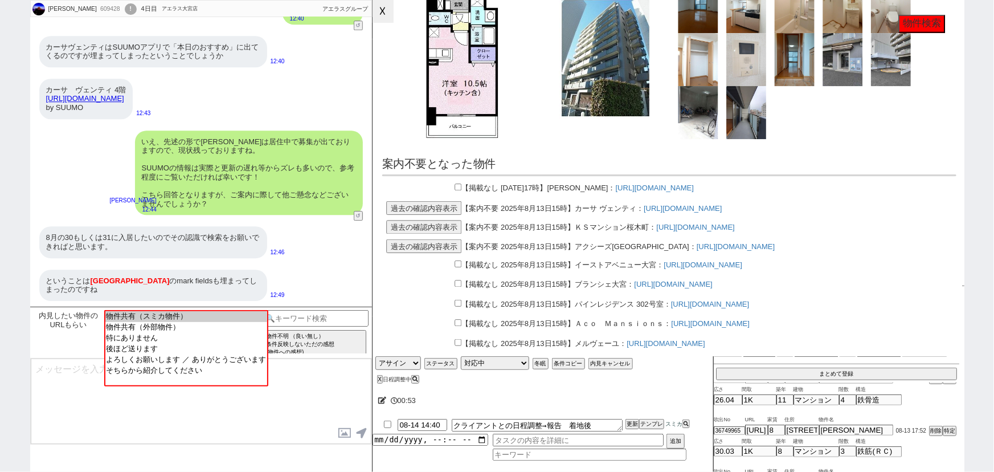
click at [387, 17] on button "☓" at bounding box center [382, 11] width 21 height 23
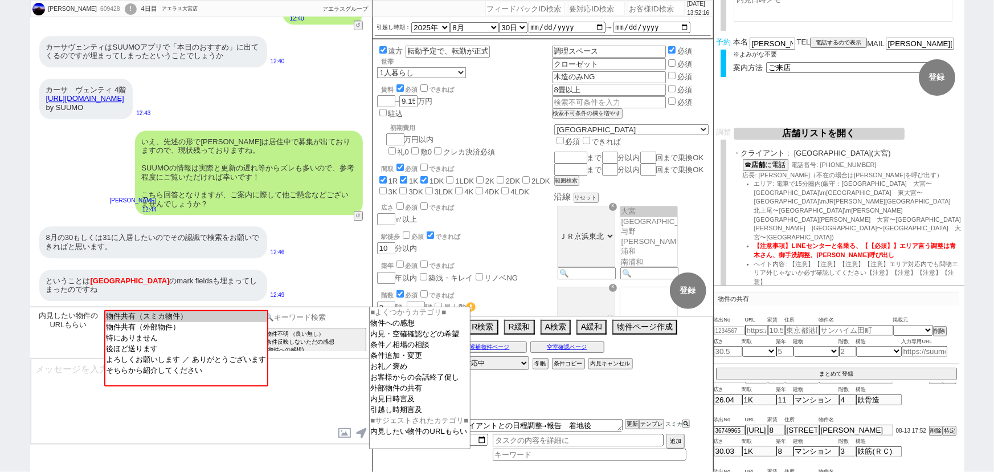
click at [350, 314] on input at bounding box center [315, 317] width 108 height 14
click at [419, 361] on option "条件追加・変更" at bounding box center [420, 366] width 100 height 11
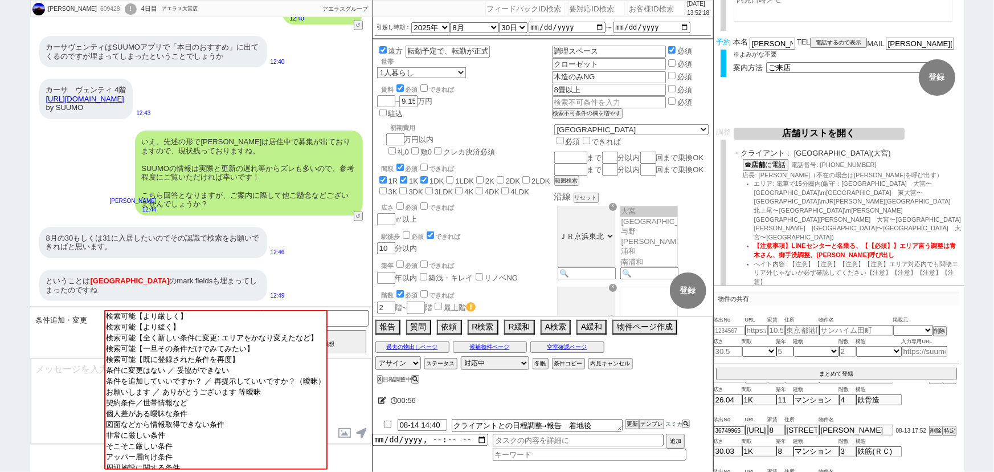
scroll to position [805, 0]
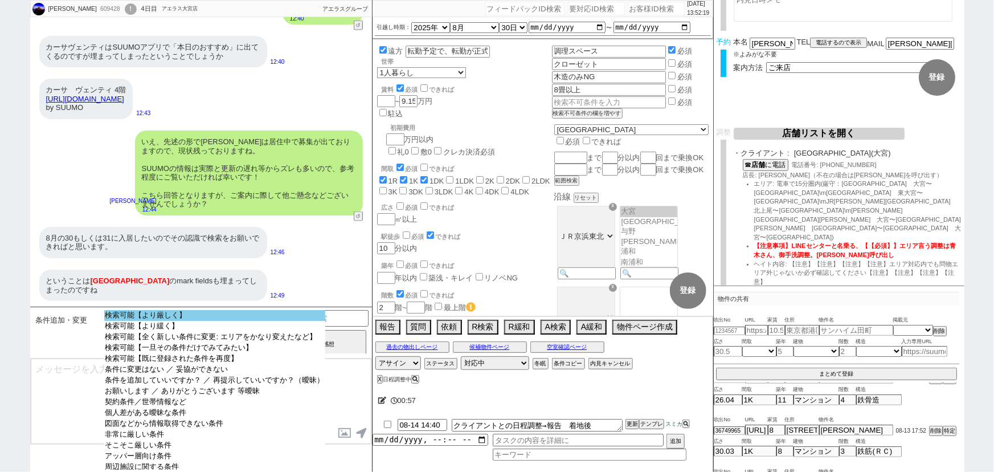
click at [241, 321] on option "検索可能【より厳しく】" at bounding box center [214, 326] width 221 height 11
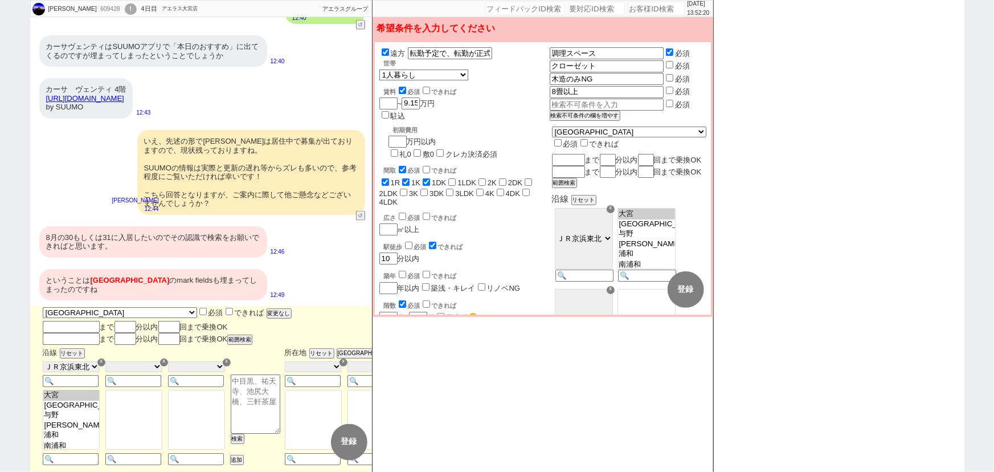
scroll to position [734, 0]
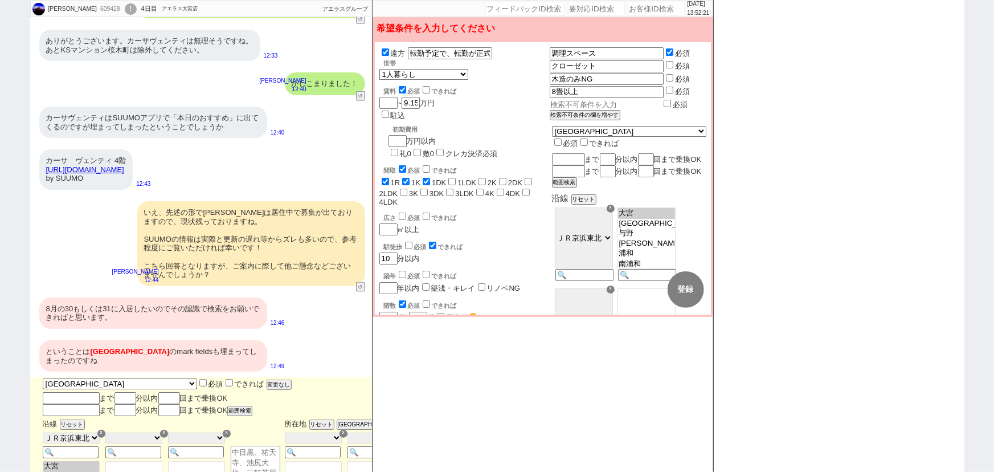
click at [597, 100] on input "text" at bounding box center [606, 105] width 112 height 10
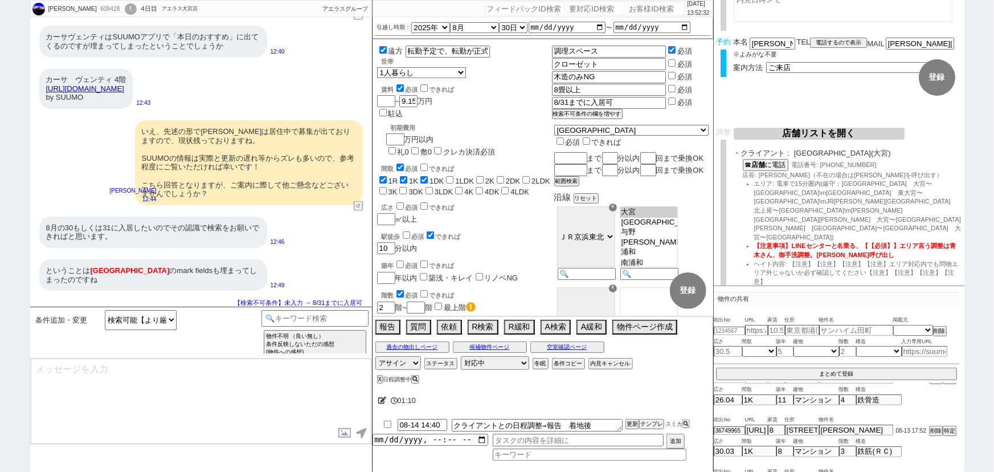
scroll to position [818, 0]
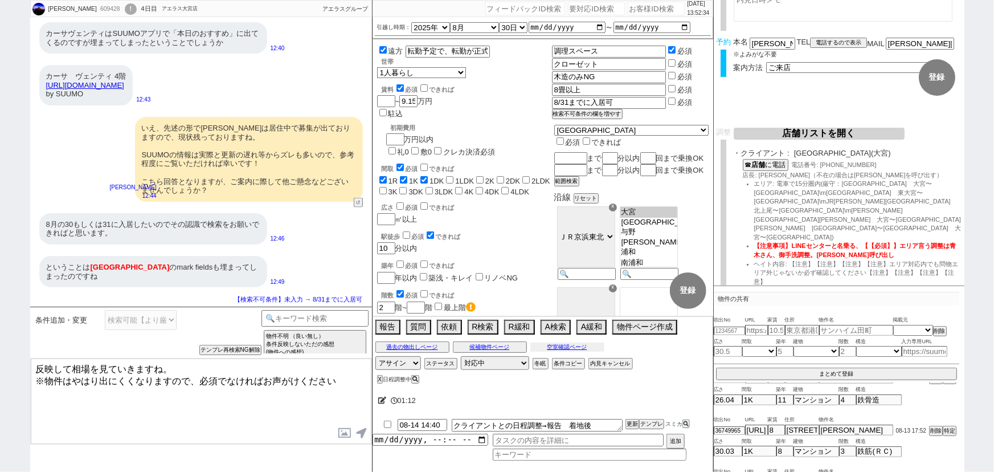
click at [592, 347] on button "空室確認ページ" at bounding box center [567, 346] width 74 height 9
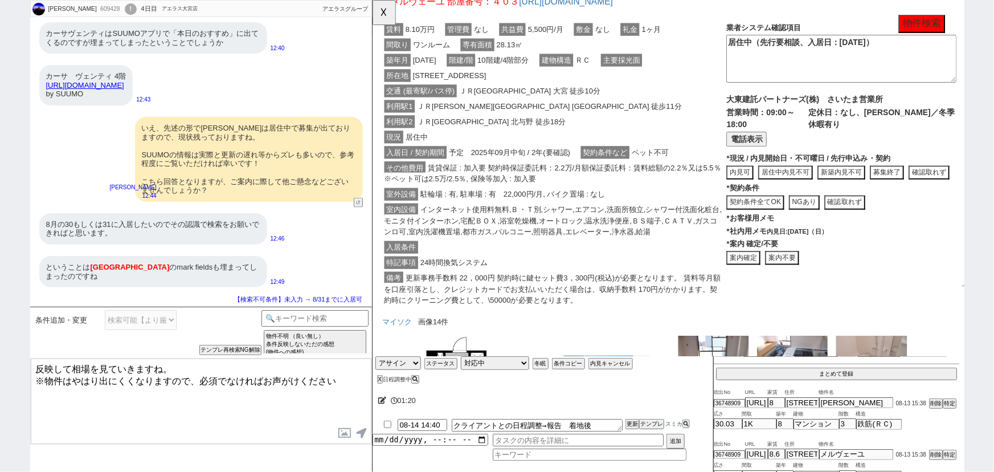
scroll to position [3260, 0]
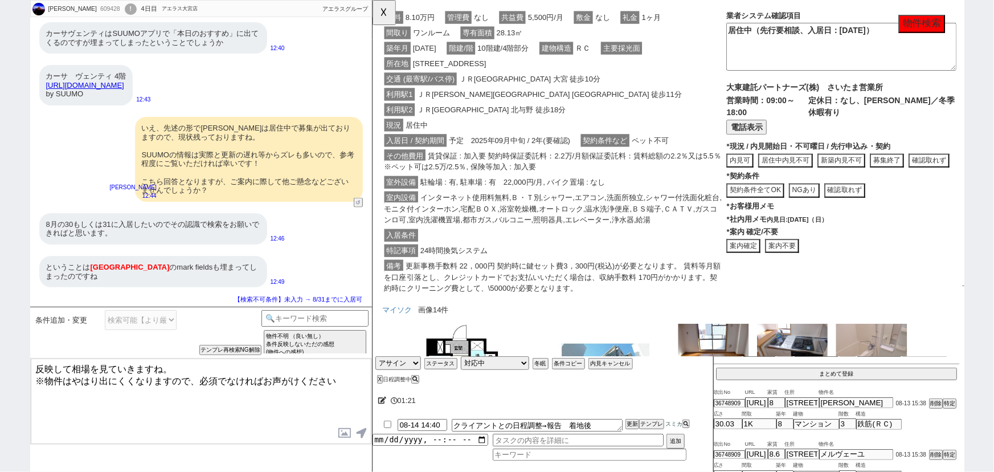
click at [372, 0] on button "案内不要" at bounding box center [372, 0] width 0 height 0
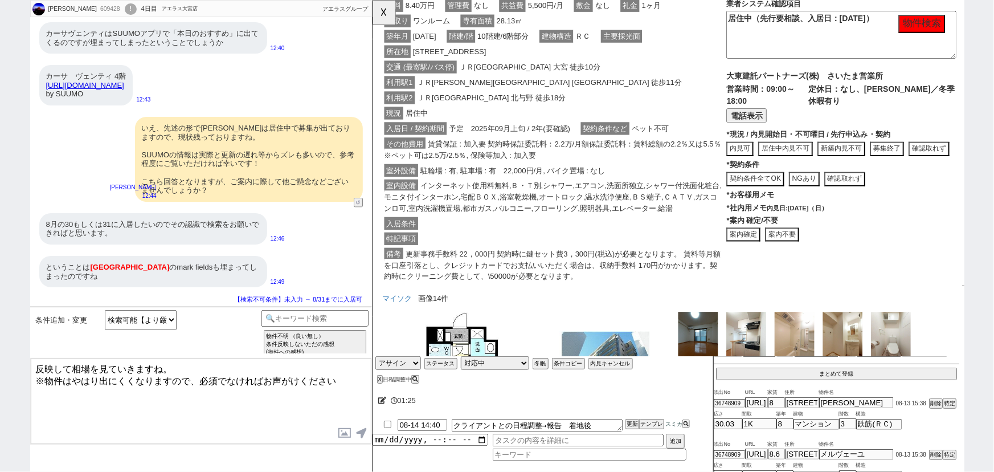
scroll to position [4627, 0]
click at [372, 0] on button "案内不要" at bounding box center [372, 0] width 0 height 0
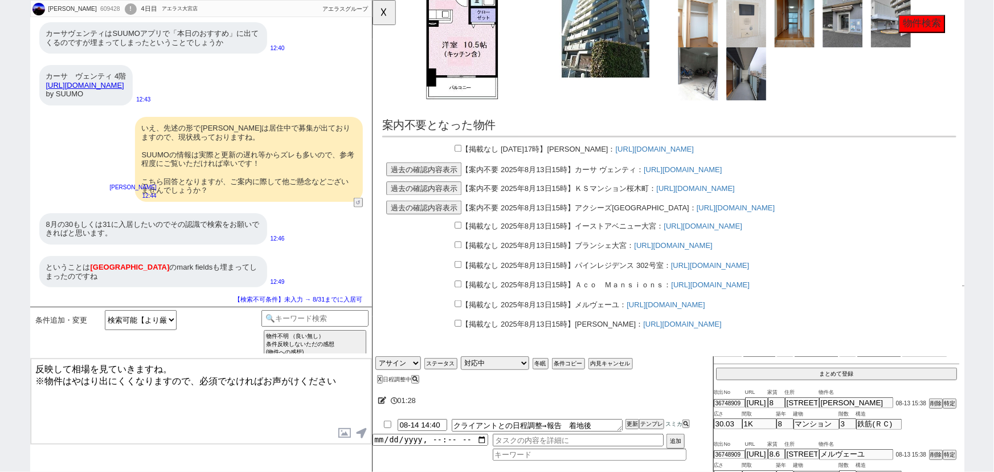
scroll to position [5061, 0]
click at [384, 11] on button "☓" at bounding box center [382, 11] width 21 height 23
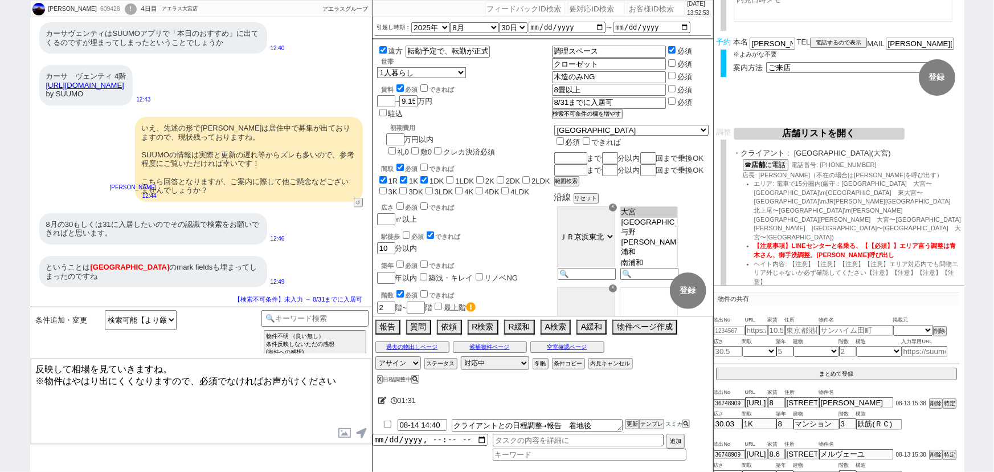
click at [183, 364] on textarea "反映して相場を見ていきますね。 ※物件はやはり出にくくなりますので、必須でなければお声がけください" at bounding box center [201, 400] width 341 height 85
drag, startPoint x: 347, startPoint y: 380, endPoint x: 0, endPoint y: 433, distance: 350.8
click at [0, 433] on div "くさなぎともこ 609428 ! 0 4日目 アエラス大宮店 冬眠中 自社客 アエラスグループ スミカ_BPO チャット全表示 2025-08-14 広さ8.…" at bounding box center [497, 236] width 994 height 472
click at [108, 392] on textarea "反映して相場を見ていきますね。" at bounding box center [201, 400] width 341 height 85
paste textarea "[PERSON_NAME]"
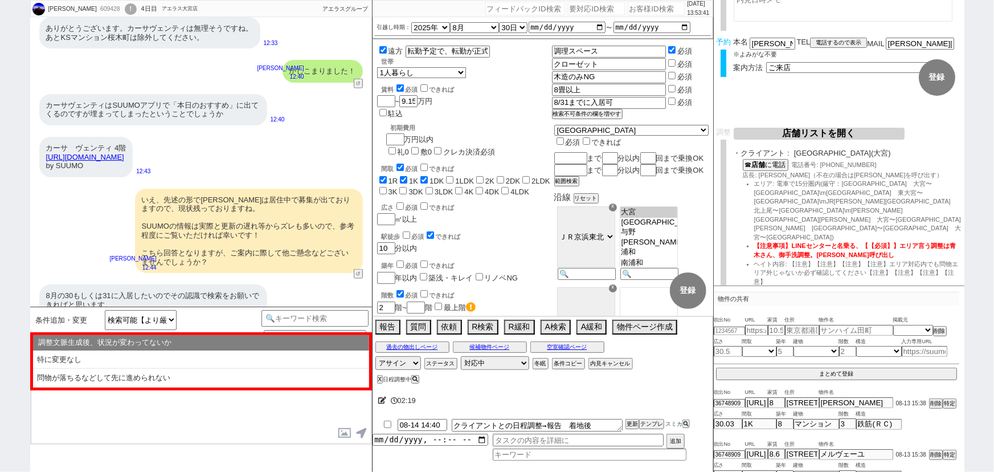
scroll to position [661, 0]
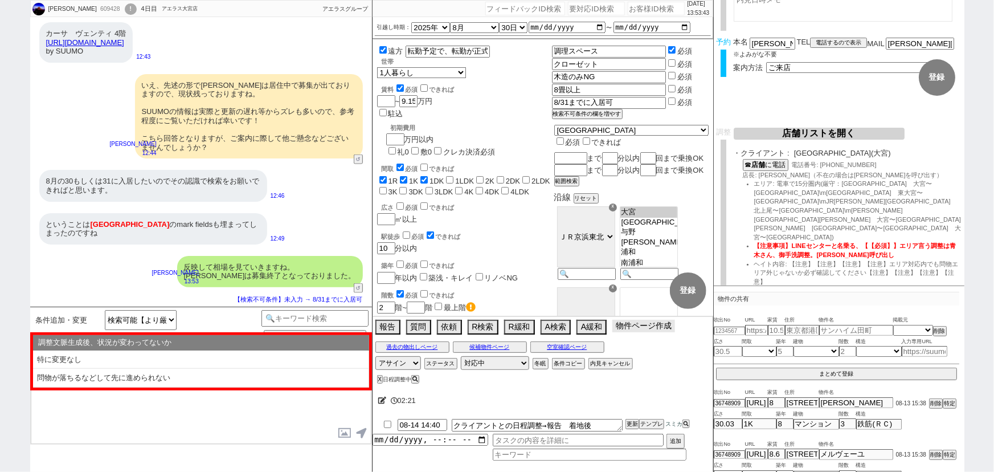
click at [654, 327] on button "物件ページ作成 今は物件がないので押せません" at bounding box center [643, 326] width 63 height 13
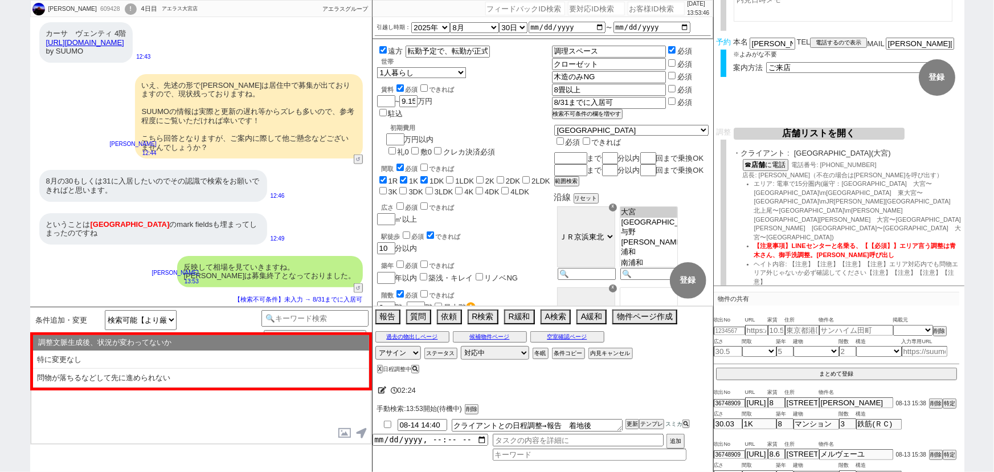
click at [104, 15] on div "くさなぎともこ 609428 ! 0 4日目 アエラス大宮店" at bounding box center [115, 9] width 169 height 17
copy div "609428"
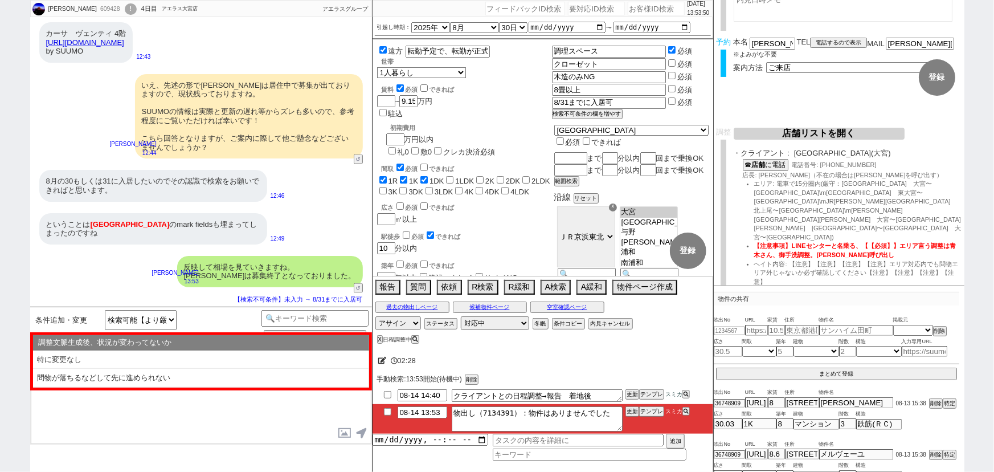
click at [646, 7] on input "number" at bounding box center [656, 9] width 57 height 14
paste input "609428"
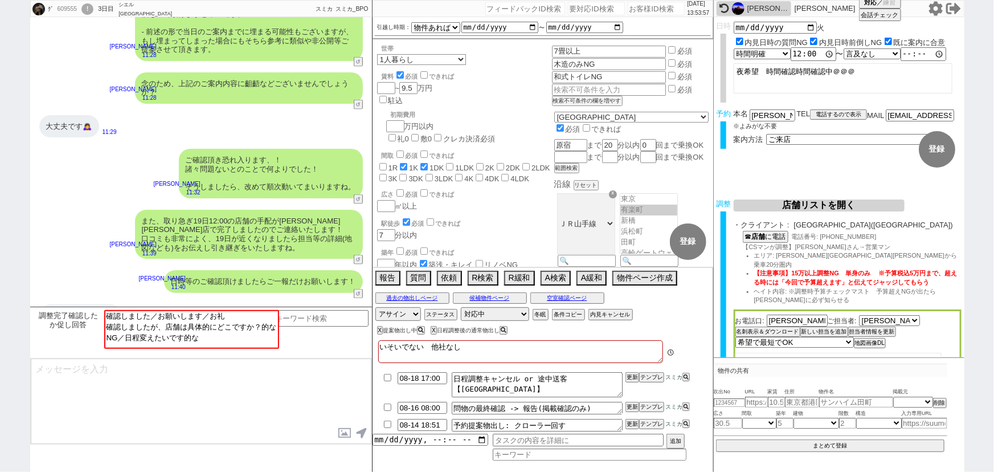
scroll to position [43, 0]
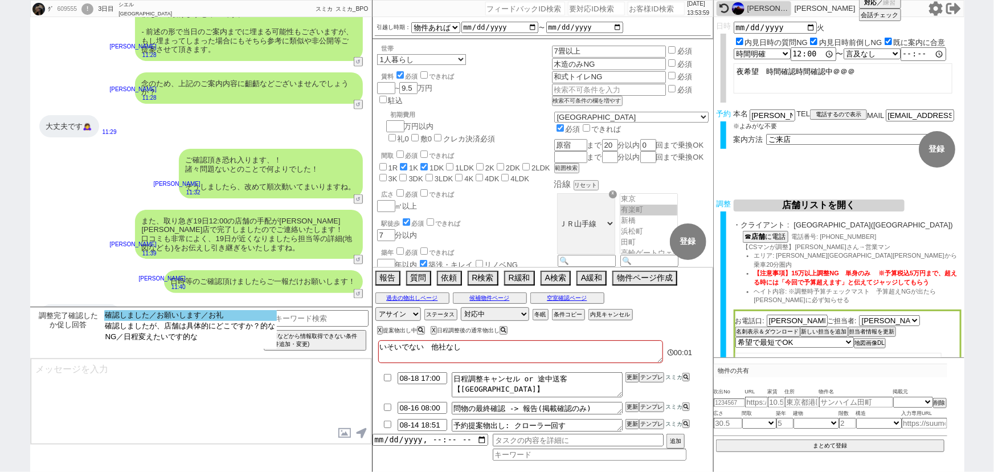
click at [224, 321] on option "確認しました／お願いします／お礼" at bounding box center [190, 326] width 173 height 11
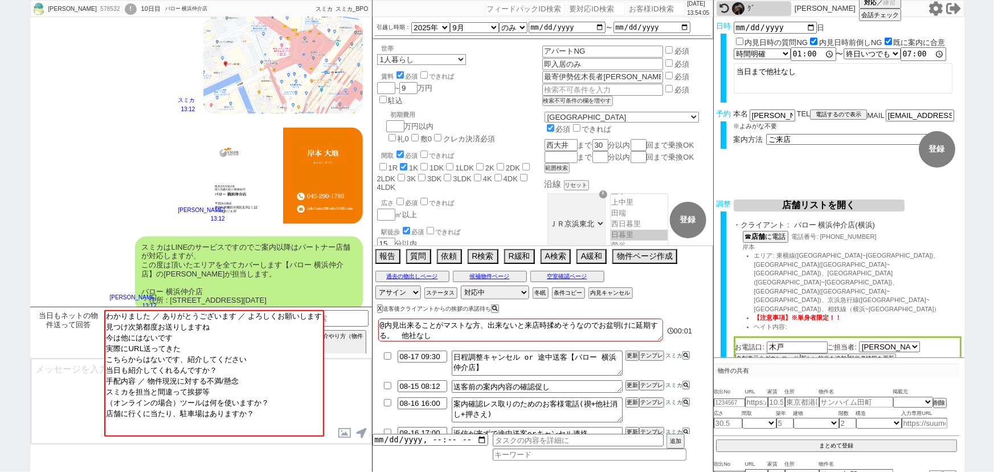
scroll to position [1190, 0]
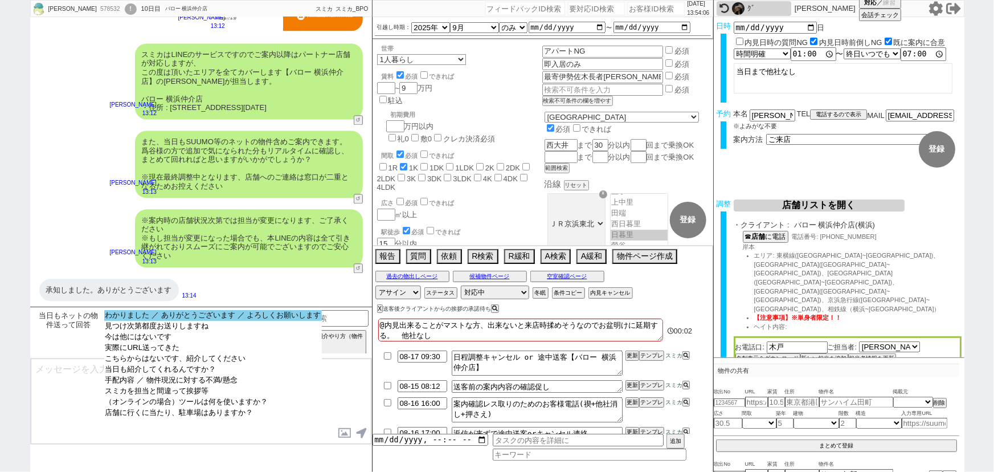
click at [186, 321] on option "わかりました ／ ありがとうございます ／ よろしくお願いします" at bounding box center [213, 326] width 218 height 11
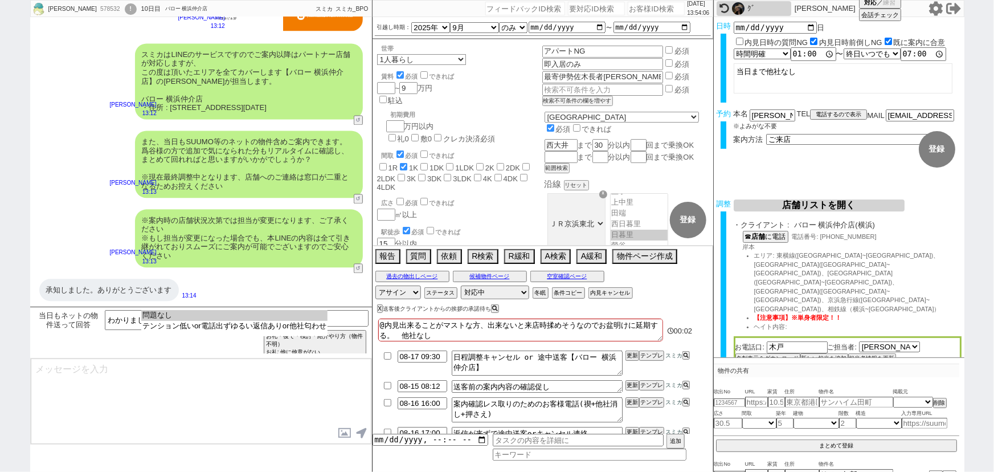
click at [186, 321] on option "問題なし" at bounding box center [234, 326] width 186 height 11
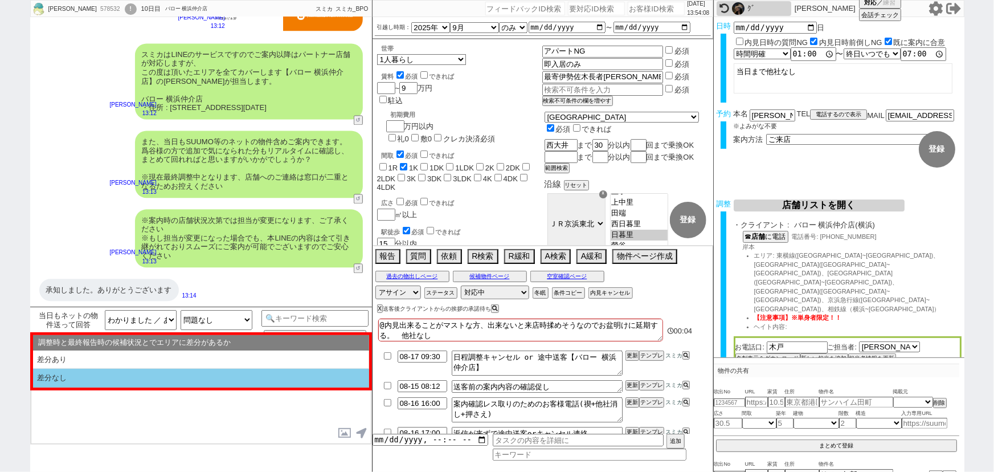
click at [140, 372] on li "差分なし" at bounding box center [201, 377] width 336 height 19
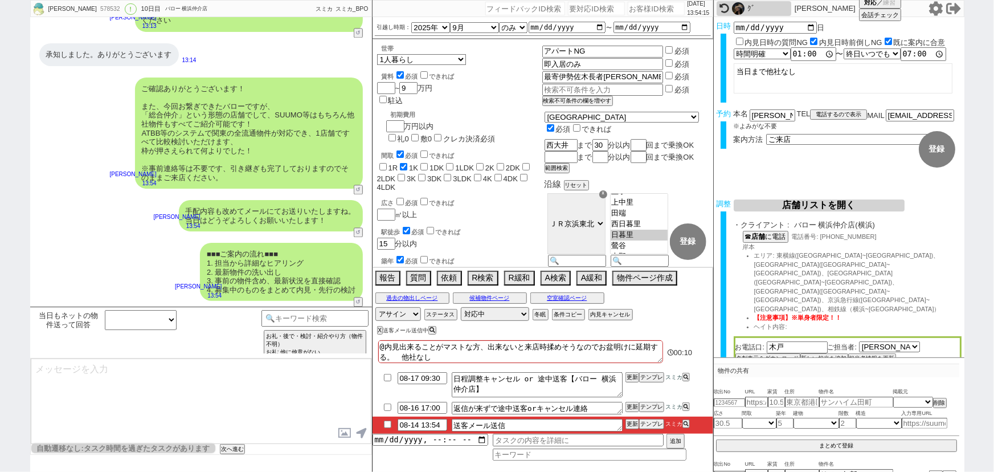
scroll to position [112, 0]
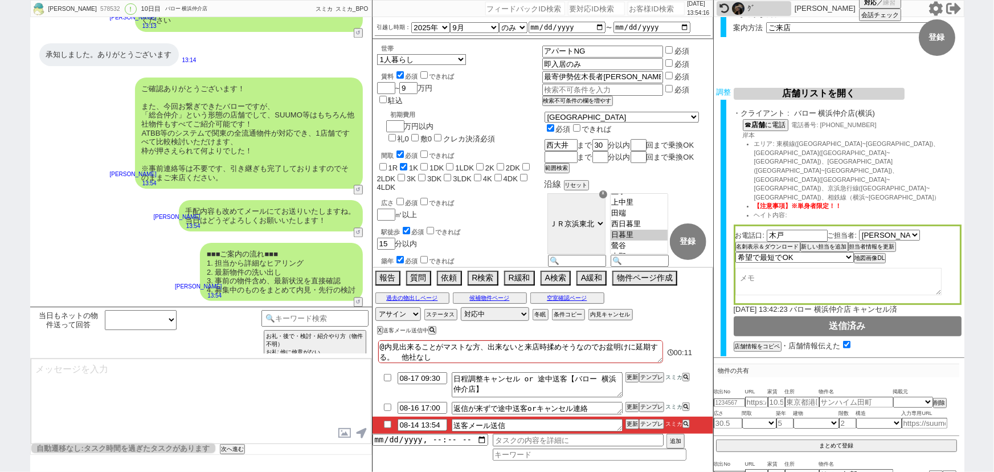
click at [780, 366] on button "チャット共有URLを生成" at bounding box center [765, 370] width 63 height 8
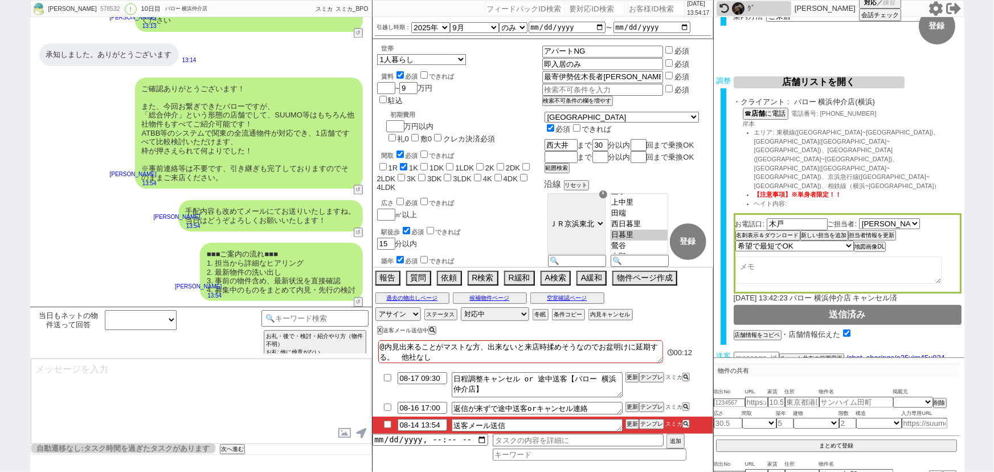
click at [753, 376] on button "送客に進む" at bounding box center [748, 380] width 28 height 8
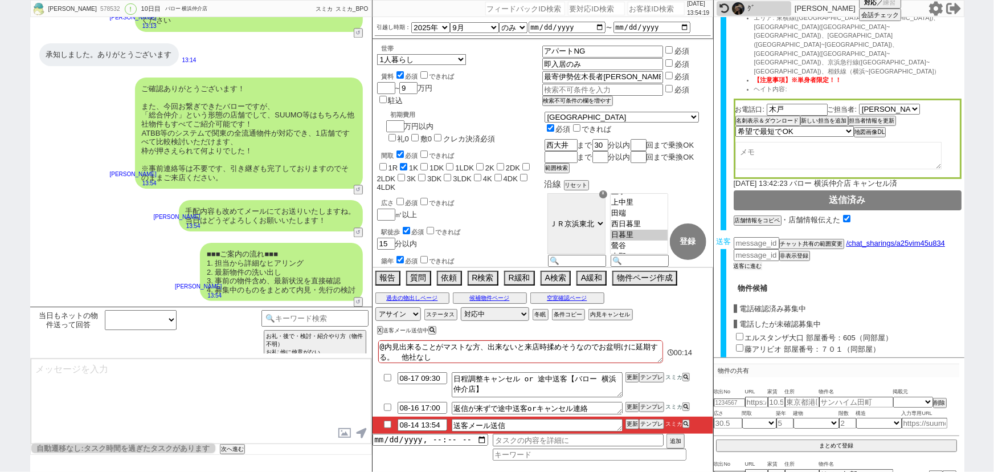
scroll to position [382, 0]
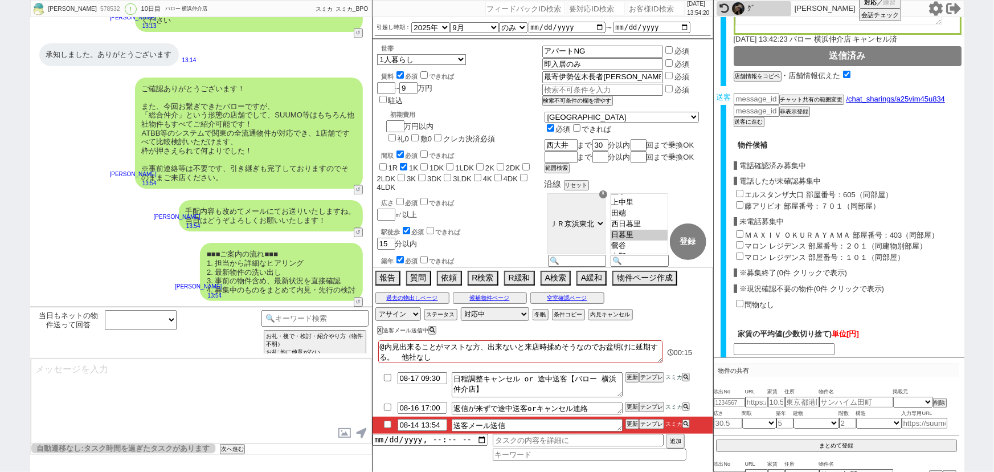
click at [739, 230] on input "ＭＡＸＩＶ ＯＫＵＲＡＹＡＭＡ 部屋番号：403（同部屋）" at bounding box center [739, 233] width 7 height 7
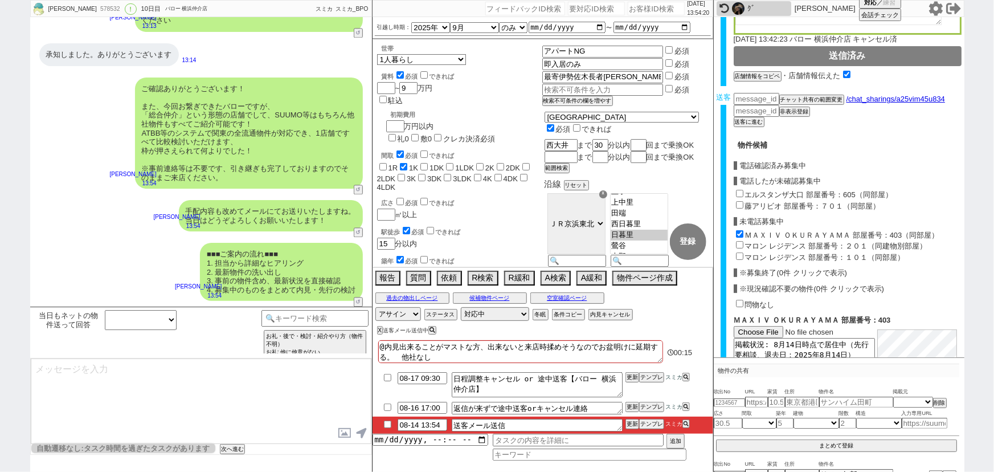
click at [739, 241] on input "マロン レジデンス 部屋番号：２０１（同建物別部屋）" at bounding box center [739, 244] width 7 height 7
click at [739, 252] on input "マロン レジデンス 部屋番号：１０１（同部屋）" at bounding box center [739, 255] width 7 height 7
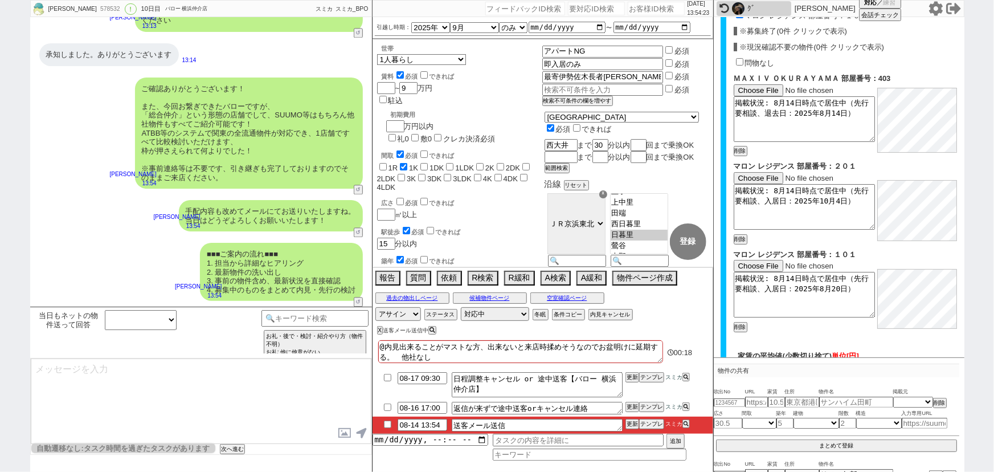
scroll to position [653, 0]
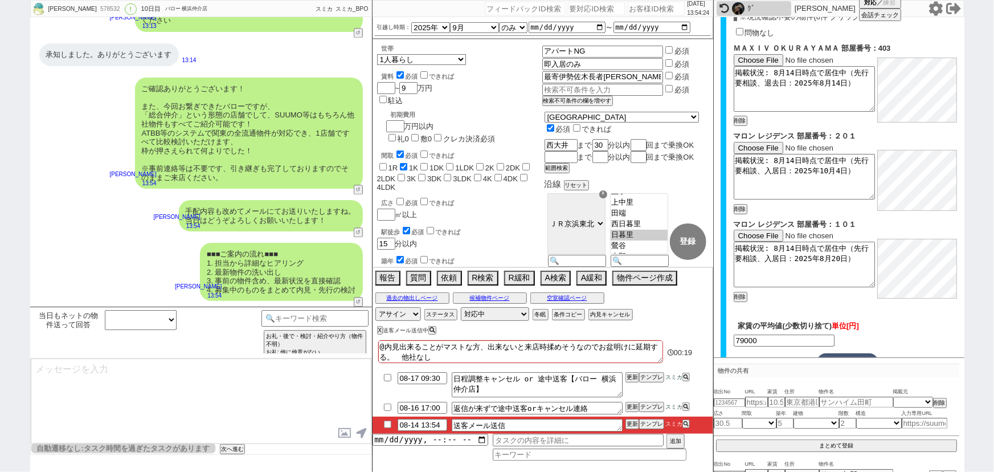
click at [862, 353] on button "確認画面へ" at bounding box center [848, 362] width 62 height 18
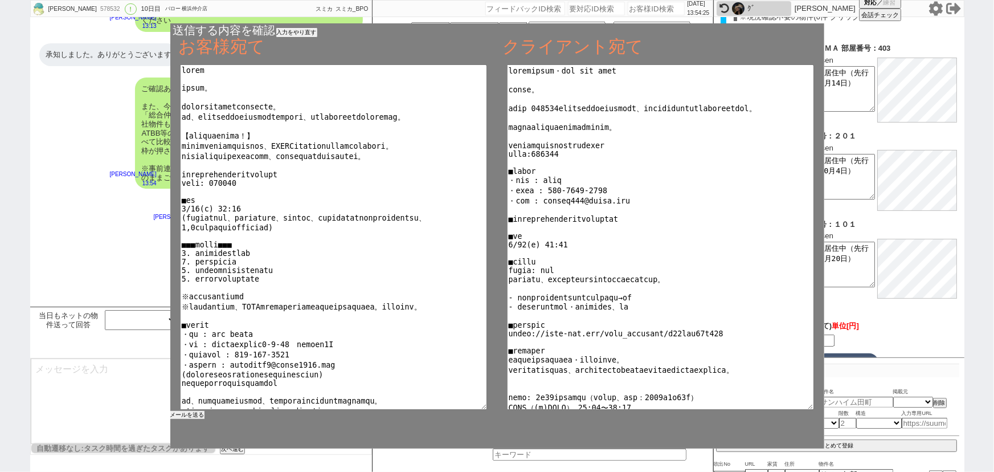
click at [182, 416] on button "メールを送る" at bounding box center [187, 415] width 34 height 8
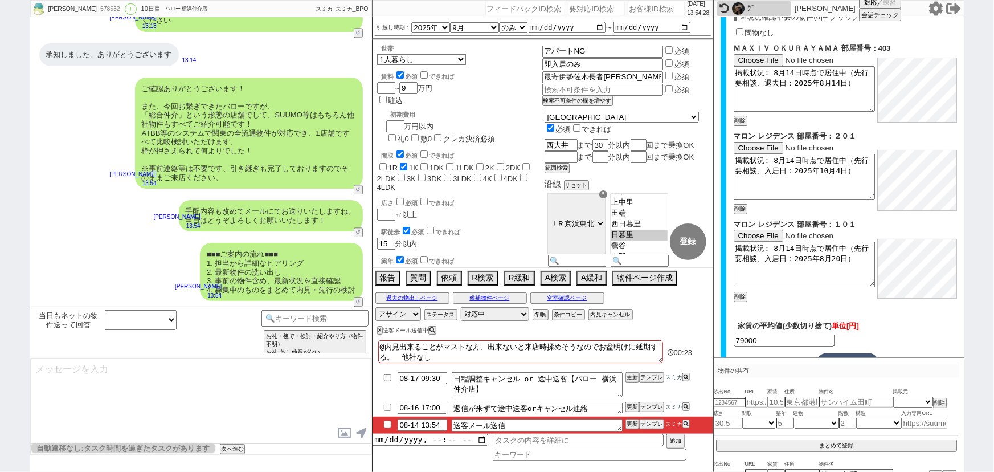
click at [387, 423] on input "checkbox" at bounding box center [387, 423] width 17 height 7
click at [494, 318] on select "対応中 引き継ぎ完了 ブロック 長期間返信なし 紹介不可 別の所で決まった 客の都合で引越しが無くなった 接客開始後に冬眠" at bounding box center [495, 314] width 68 height 14
click at [461, 307] on select "対応中 引き継ぎ完了 ブロック 長期間返信なし 紹介不可 別の所で決まった 客の都合で引越しが無くなった 接客開始後に冬眠" at bounding box center [495, 314] width 68 height 14
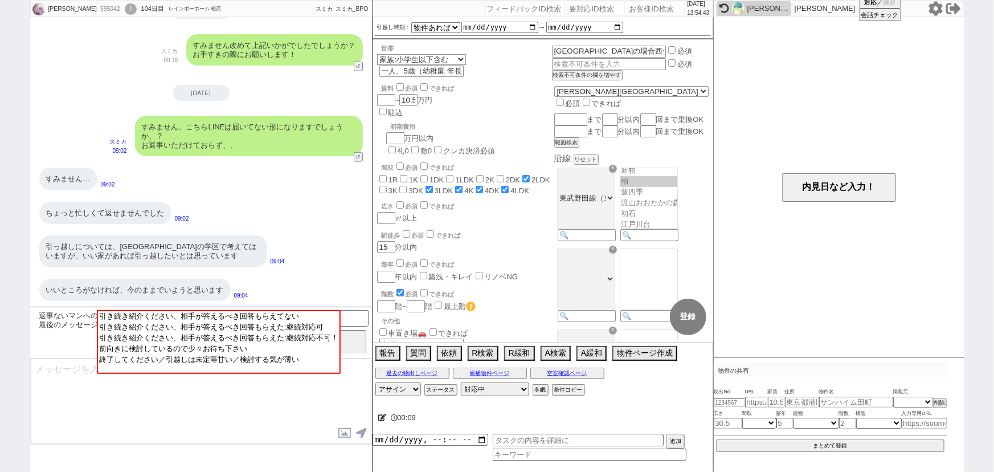
scroll to position [111, 0]
click at [361, 315] on input at bounding box center [315, 317] width 108 height 14
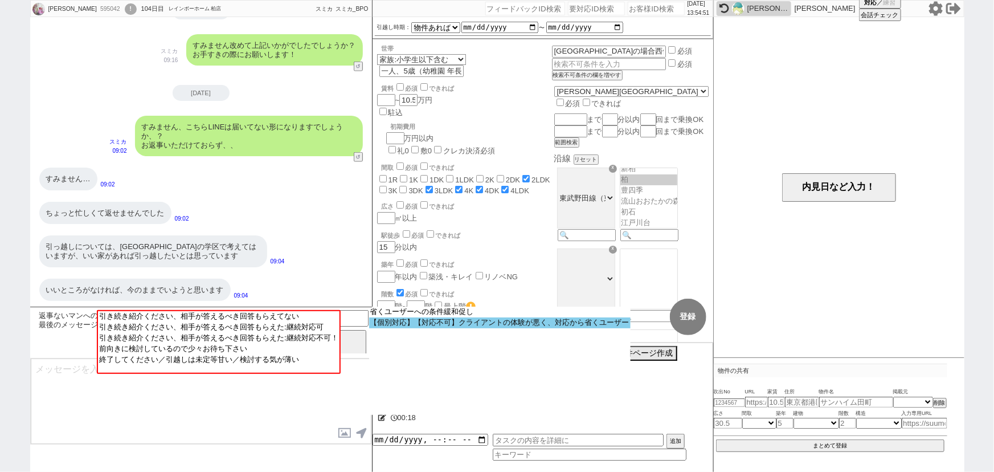
click at [0, 0] on option "【個別対応】【対応不可】クライアントの体験が悪く、対応から省くユーザー" at bounding box center [0, 0] width 0 height 0
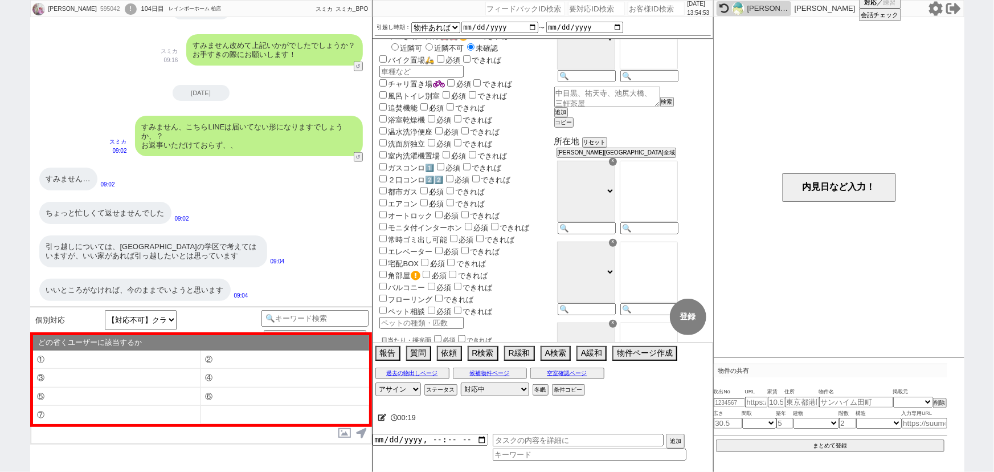
scroll to position [0, 0]
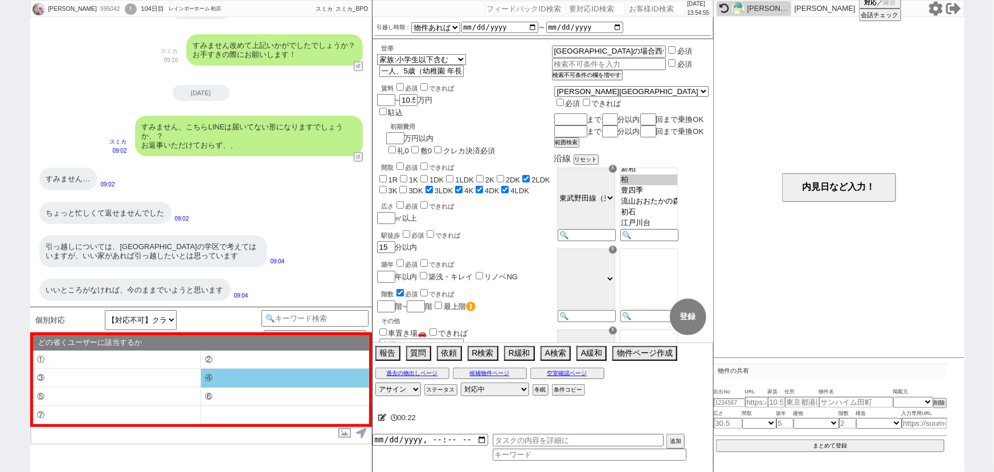
click at [201, 387] on li "④" at bounding box center [117, 396] width 168 height 19
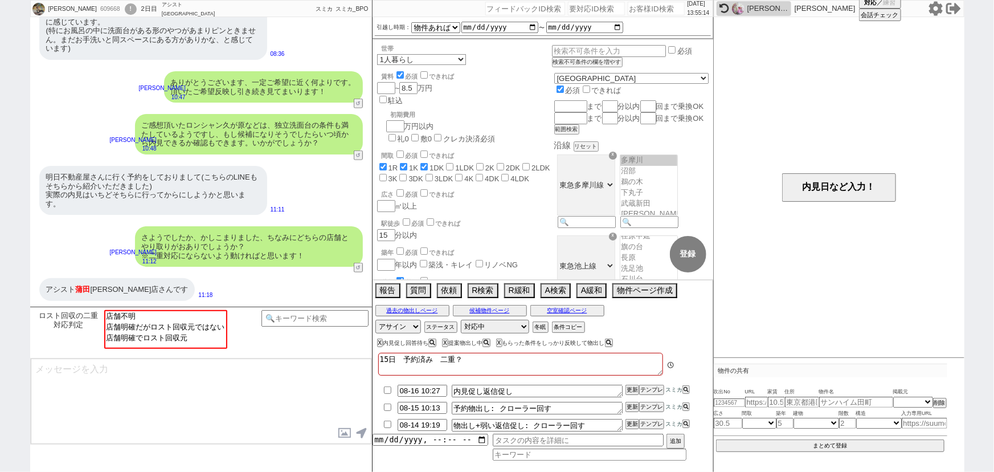
scroll to position [43, 0]
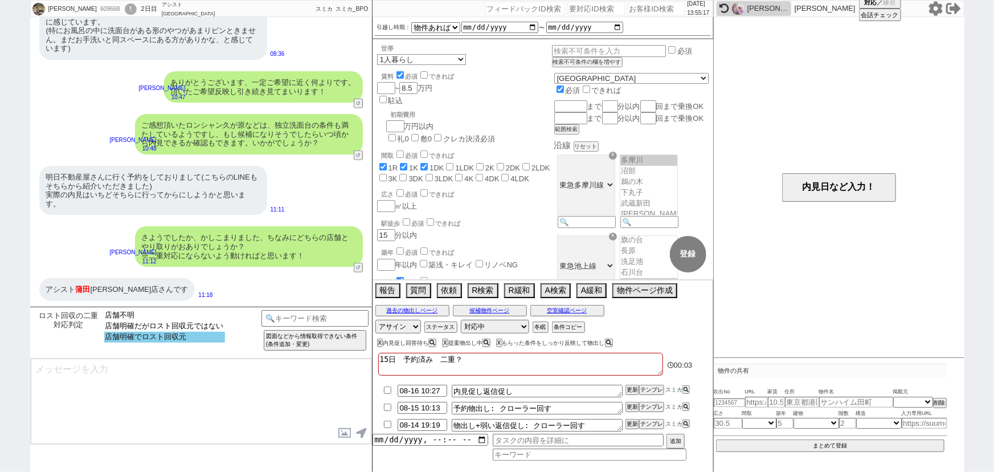
click at [211, 342] on option "店舗明確でロスト回収元" at bounding box center [164, 336] width 121 height 11
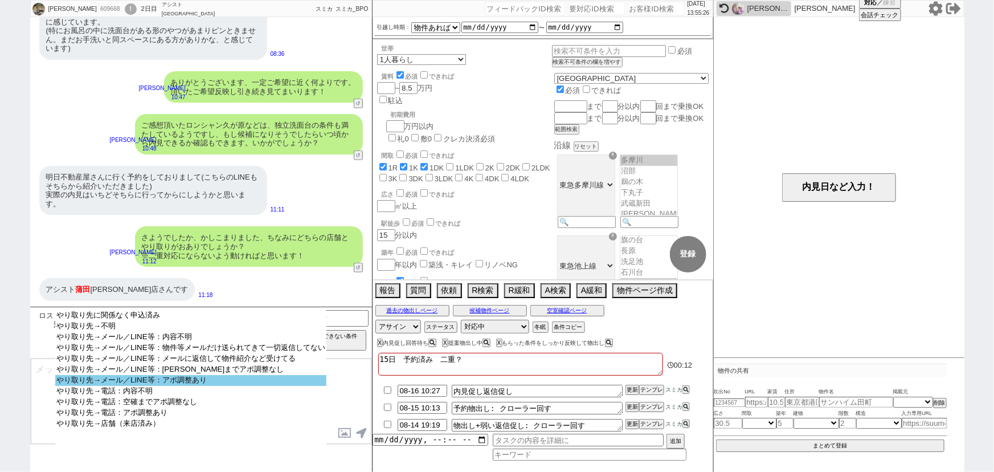
click at [248, 386] on option "やり取り先→メール／LINE等：アポ調整あり" at bounding box center [190, 391] width 271 height 11
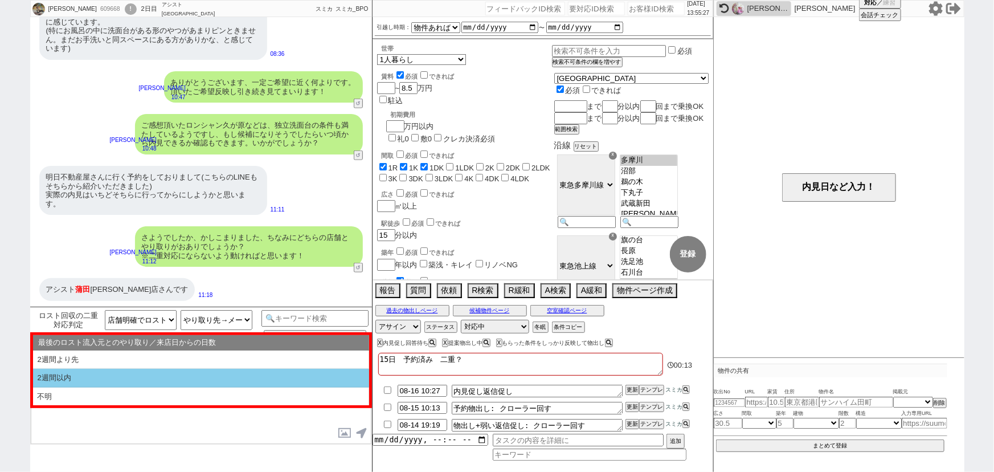
click at [151, 387] on li "2週間以内" at bounding box center [201, 396] width 336 height 18
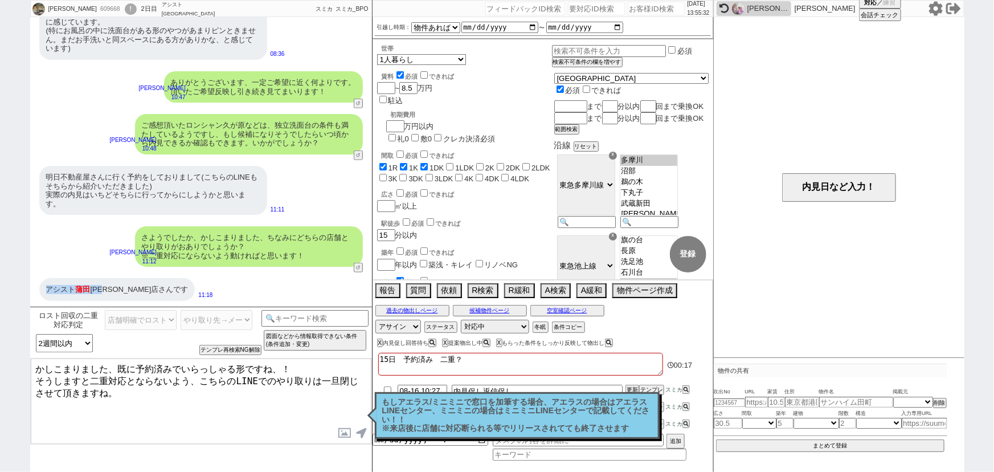
drag, startPoint x: 110, startPoint y: 288, endPoint x: 45, endPoint y: 291, distance: 65.0
click at [45, 291] on div "アシスト 蒲田 西口店さんです" at bounding box center [117, 289] width 156 height 23
copy div "アシスト 蒲田 西口店"
click at [116, 365] on textarea "かしこまりました、既に予約済みでいらっしゃる形ですね、！ そうしますと二重対応とならないよう、こちらのLINEでのやり取りは一旦閉じさせて頂きますね。" at bounding box center [201, 400] width 341 height 85
paste textarea "アシスト[GEOGRAPHIC_DATA][PERSON_NAME]"
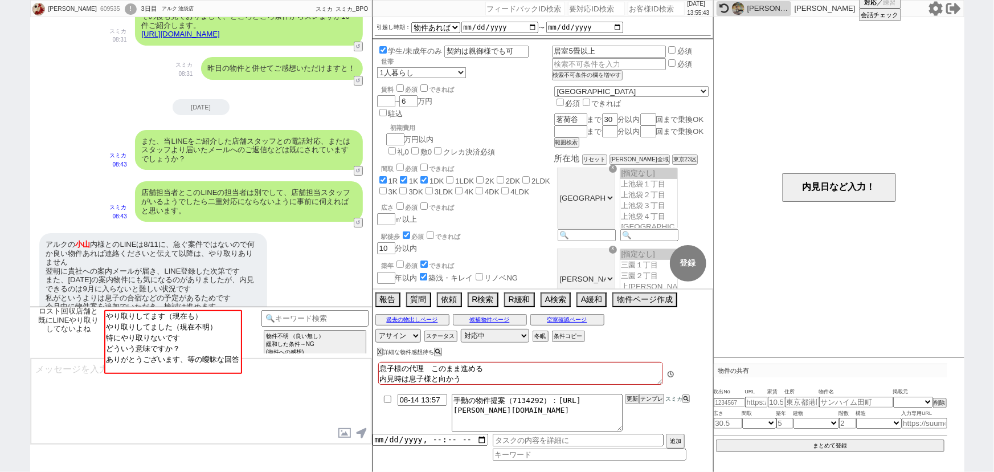
scroll to position [157, 0]
click at [513, 370] on textarea "息子様の代理　このまま進める 内見時は息子様と向かう" at bounding box center [520, 373] width 285 height 23
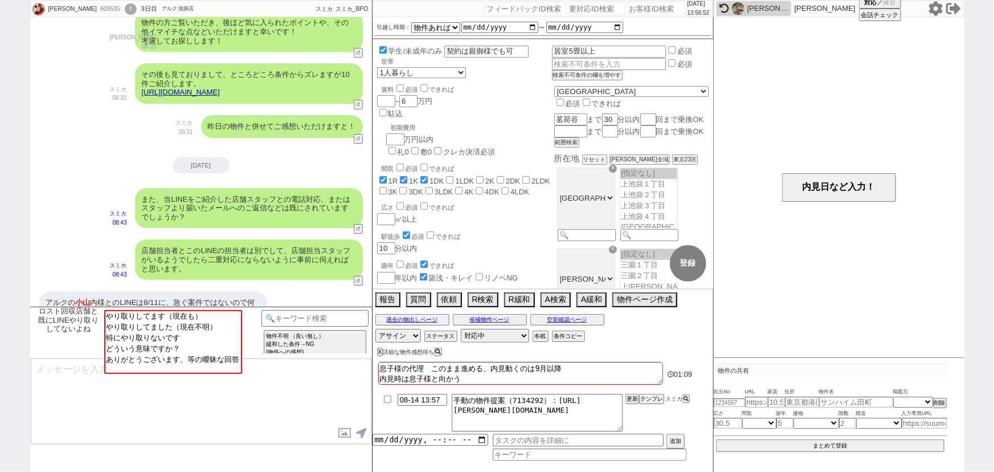
scroll to position [2050, 0]
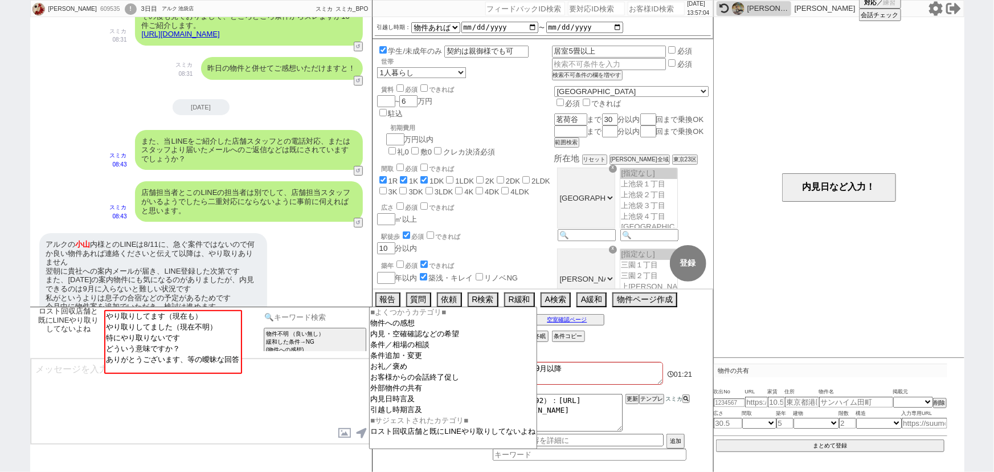
click at [309, 310] on input at bounding box center [315, 317] width 108 height 14
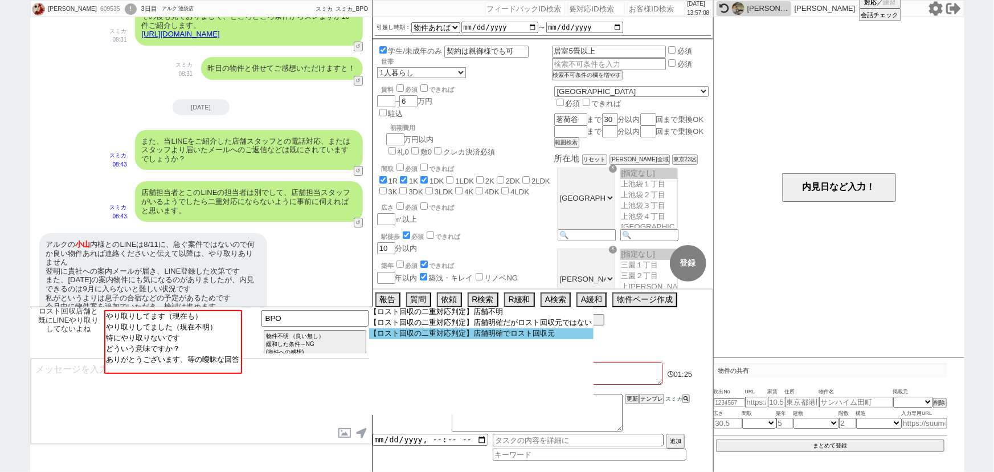
click at [0, 0] on option "【ロスト回収の二重対応判定】店舗明確でロスト回収元" at bounding box center [0, 0] width 0 height 0
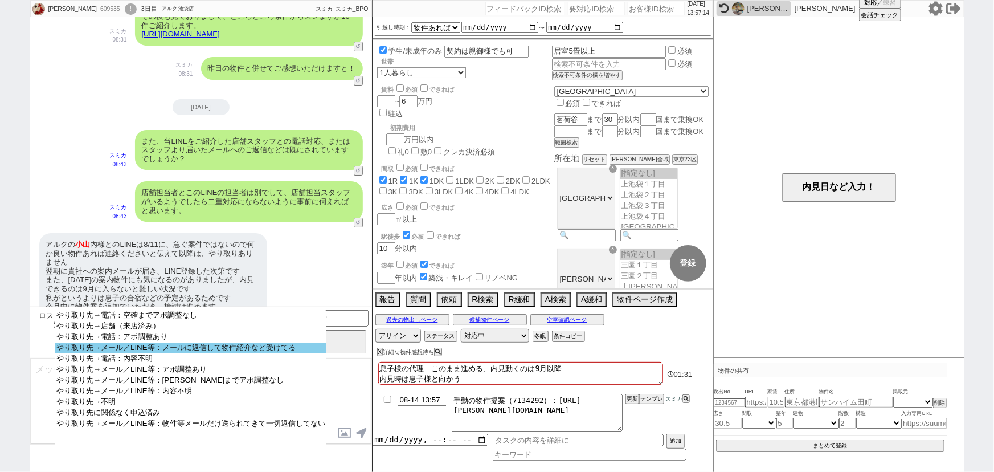
click at [316, 353] on option "やり取り先→メール／LINE等：メールに返信して物件紹介など受けてる" at bounding box center [190, 358] width 271 height 11
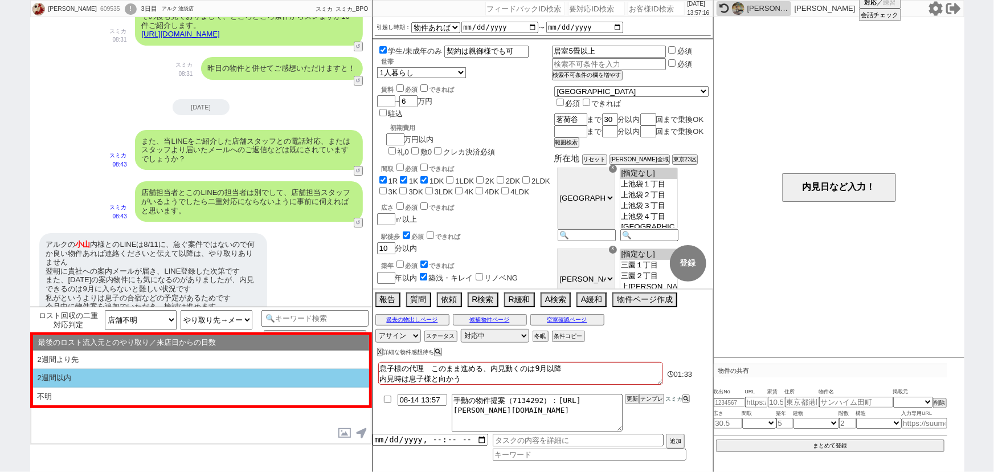
click at [210, 387] on li "2週間以内" at bounding box center [201, 396] width 336 height 18
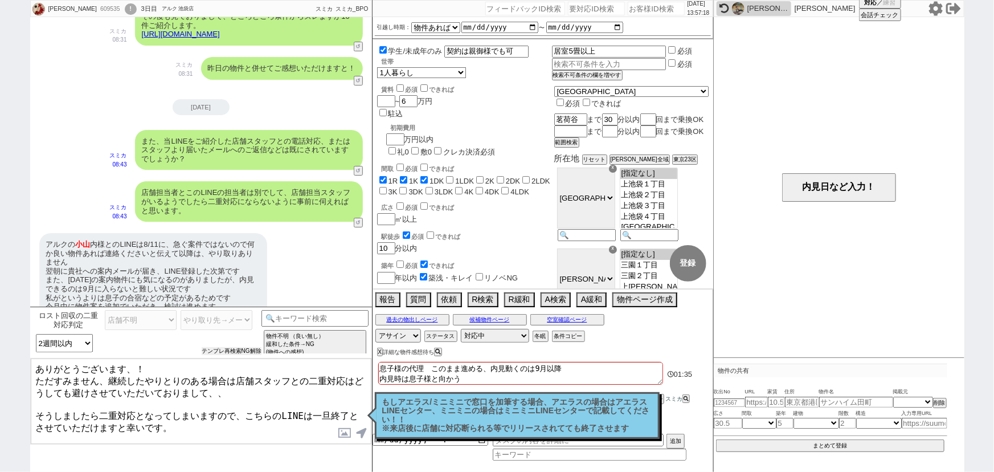
click at [218, 351] on button "テンプレ再検索NG解除" at bounding box center [232, 351] width 60 height 8
click at [0, 0] on select "最後のロスト流入元とのやり取り／来店日からの日数 2週間より先 2週間以内 不明" at bounding box center [0, 0] width 0 height 0
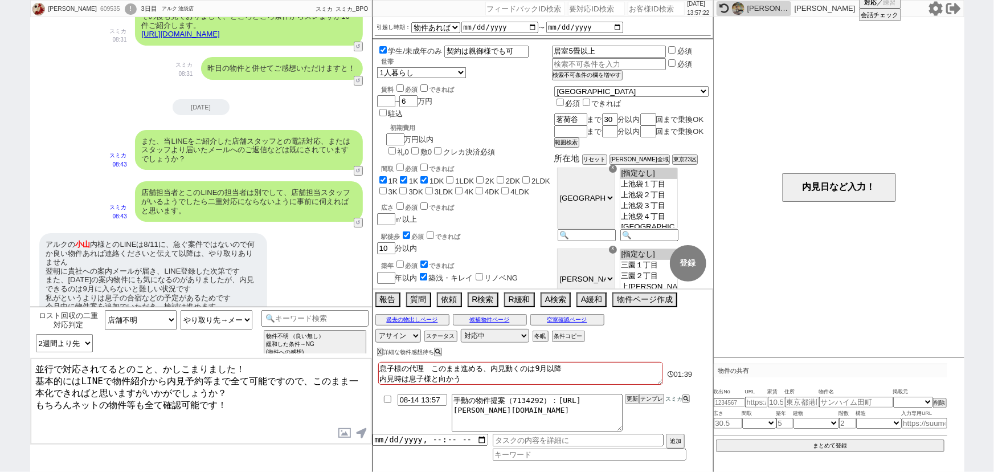
drag, startPoint x: 161, startPoint y: 363, endPoint x: 0, endPoint y: 345, distance: 162.1
click at [0, 345] on div "竹内和男 609535 ! 0 3日目 アルク 池袋店 冬眠中 自社客 スミカ スミカ_BPO チャット全表示 2025-08-12 アルクさんからのメールで…" at bounding box center [497, 236] width 994 height 472
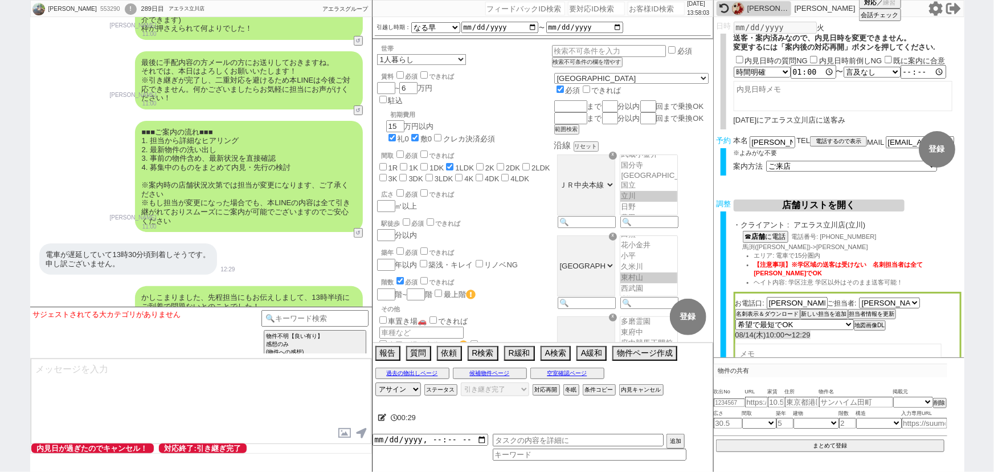
scroll to position [4614, 0]
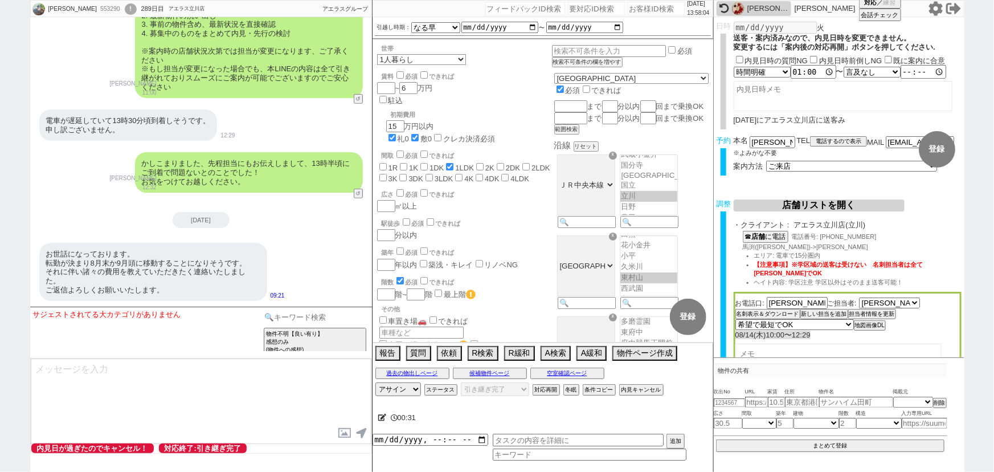
click at [295, 316] on input at bounding box center [315, 317] width 108 height 14
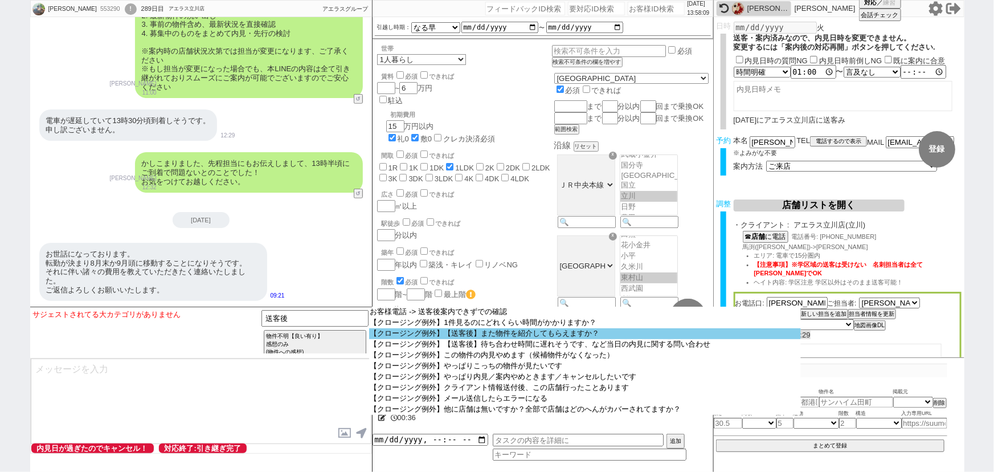
click at [490, 335] on option "【クロージング例外】【送客後】また物件を紹介してもらえますか？" at bounding box center [585, 333] width 432 height 11
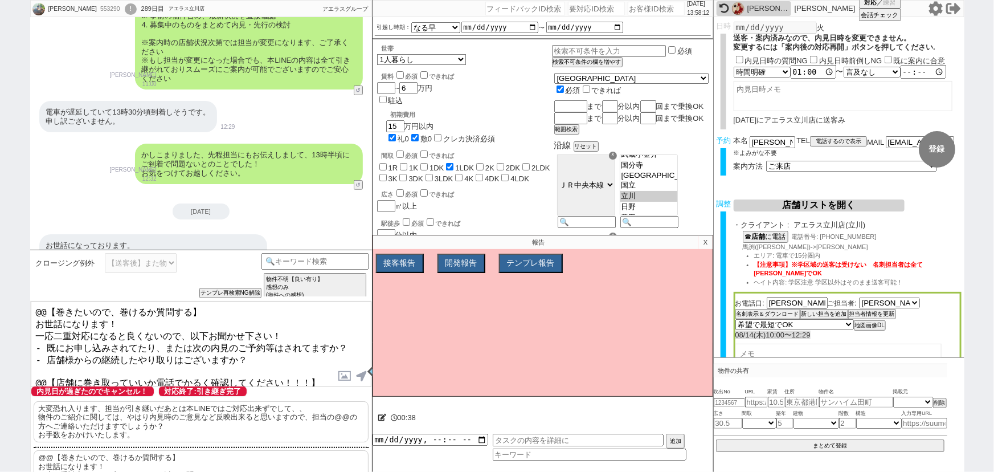
drag, startPoint x: 33, startPoint y: 317, endPoint x: 0, endPoint y: 252, distance: 73.4
click at [0, 252] on div "岡元佑輔 553290 ! 0 289日目 アエラス立川店 冬眠中 自社客 アエラスグループ スミカ_BPO チャット全表示 2024-10-30 ようこそL…" at bounding box center [497, 236] width 994 height 472
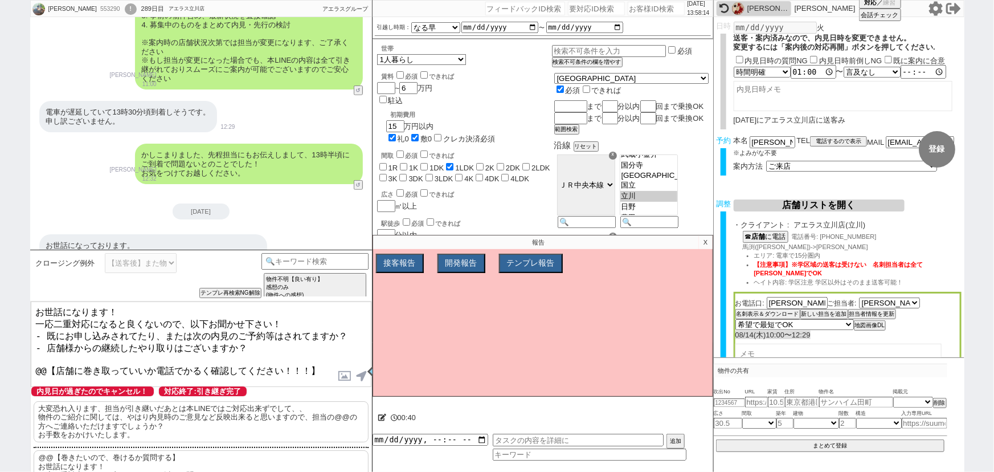
scroll to position [4671, 0]
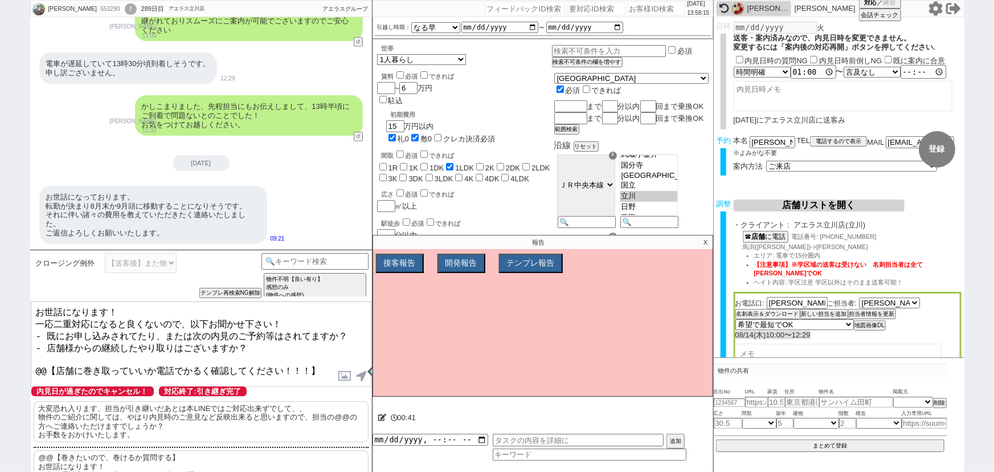
click at [130, 308] on textarea "お世話になります！ 一応二重対応になると良くないので、以下お聞かせ下さい！ - 既にお申し込みされてたり、または次の内見のご予約等はされてますか？ - 店舗様…" at bounding box center [201, 343] width 341 height 85
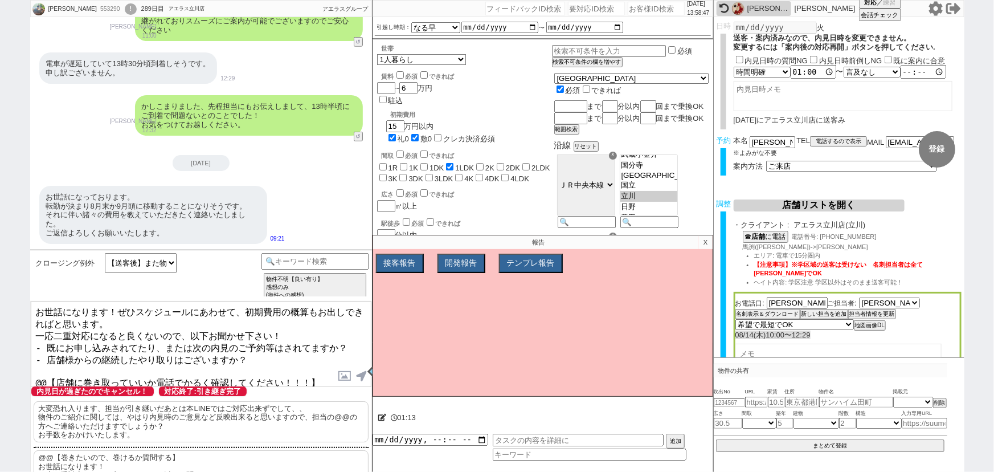
drag, startPoint x: 244, startPoint y: 307, endPoint x: 138, endPoint y: 294, distance: 106.1
click at [138, 294] on div "クロージング例外 1件見るのにどれくらい時間がかかりますか？ 【送客後】また物件を紹介してもらえますか？ 【送客後】待ち合わせ時間に遅れそうです、など当日の内…" at bounding box center [201, 360] width 342 height 222
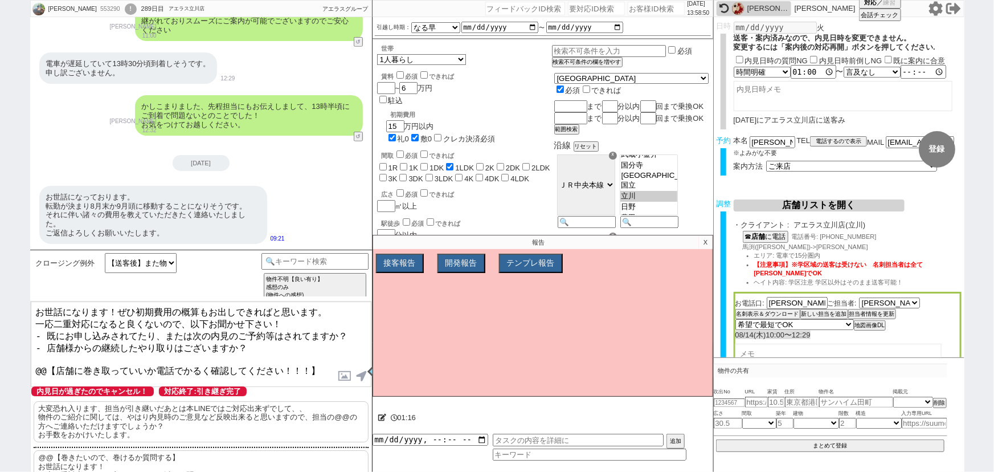
drag, startPoint x: 331, startPoint y: 356, endPoint x: 0, endPoint y: 391, distance: 333.3
click at [0, 391] on div "岡元佑輔 553290 ! 0 289日目 アエラス立川店 冬眠中 自社客 アエラスグループ スミカ_BPO チャット全表示 2024-10-30 ようこそL…" at bounding box center [497, 236] width 994 height 472
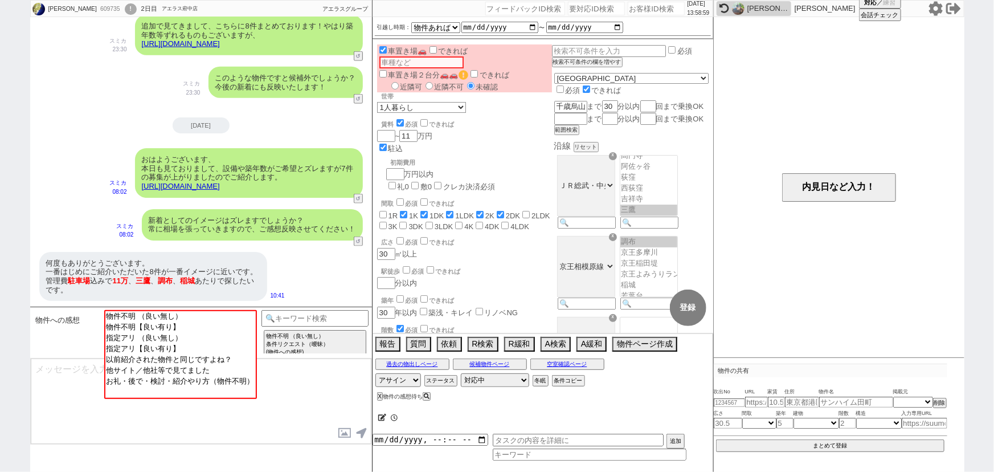
scroll to position [386, 0]
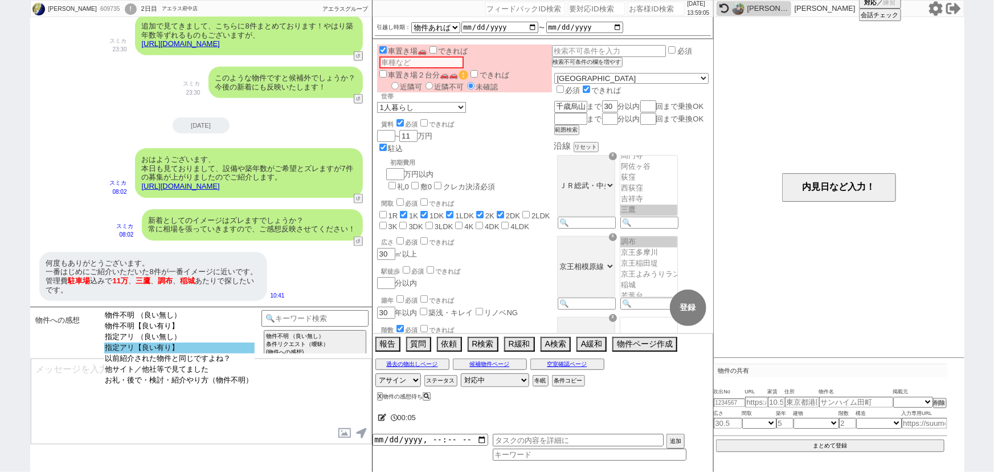
click at [159, 353] on option "指定アリ【良い有り】" at bounding box center [179, 358] width 150 height 11
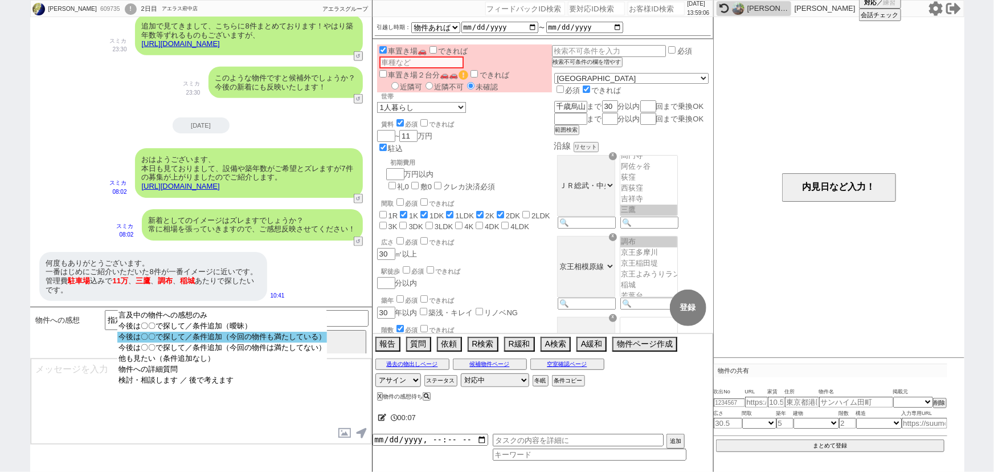
click at [325, 342] on option "今後は〇〇で探して／条件追加（今回の物件も満たしている）" at bounding box center [222, 347] width 210 height 11
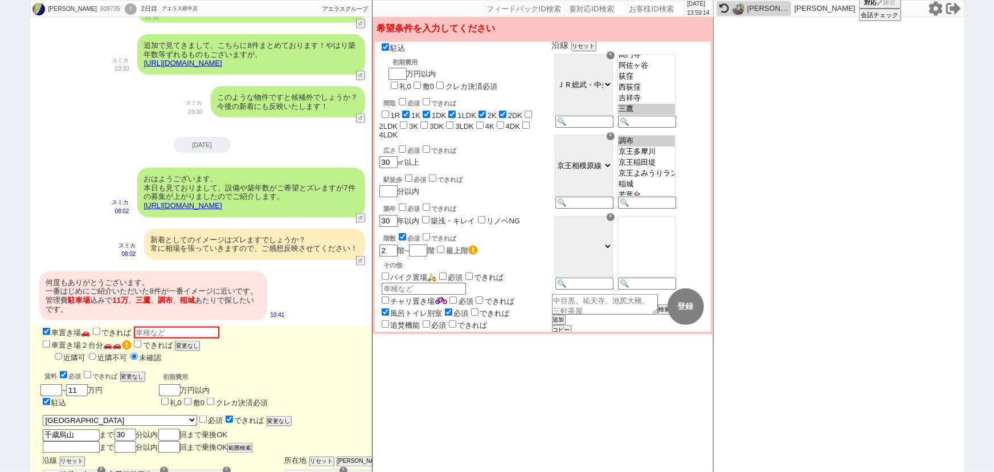
scroll to position [103, 0]
click at [672, 151] on option "調布" at bounding box center [646, 151] width 57 height 11
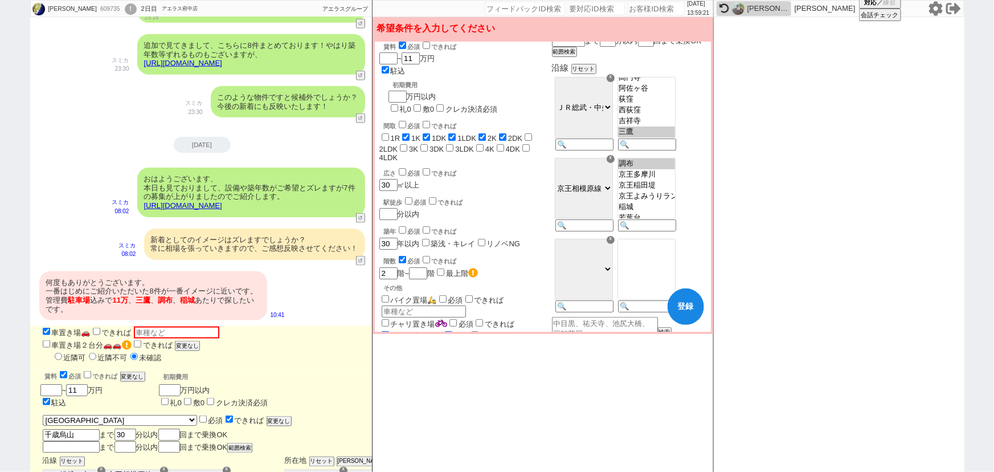
scroll to position [79, 0]
click at [667, 224] on option "稲城" at bounding box center [646, 218] width 57 height 11
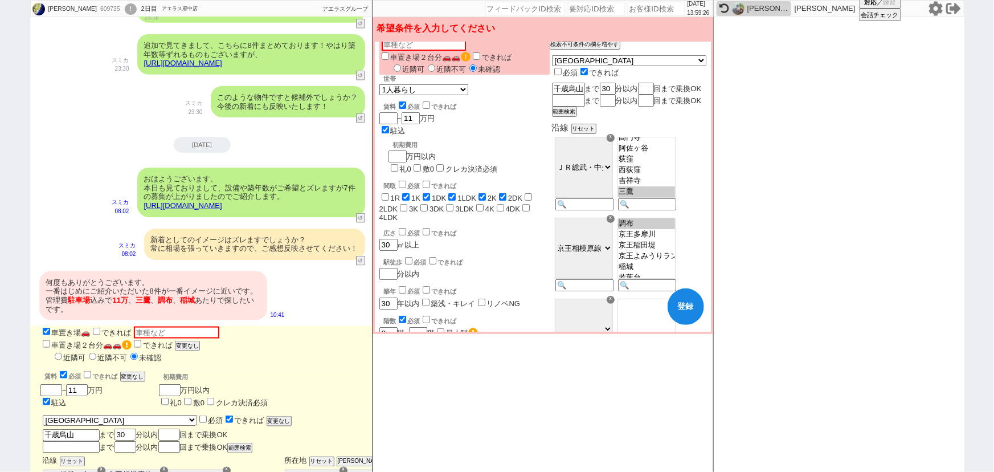
scroll to position [19, 0]
click at [562, 68] on input "checkbox" at bounding box center [557, 71] width 7 height 7
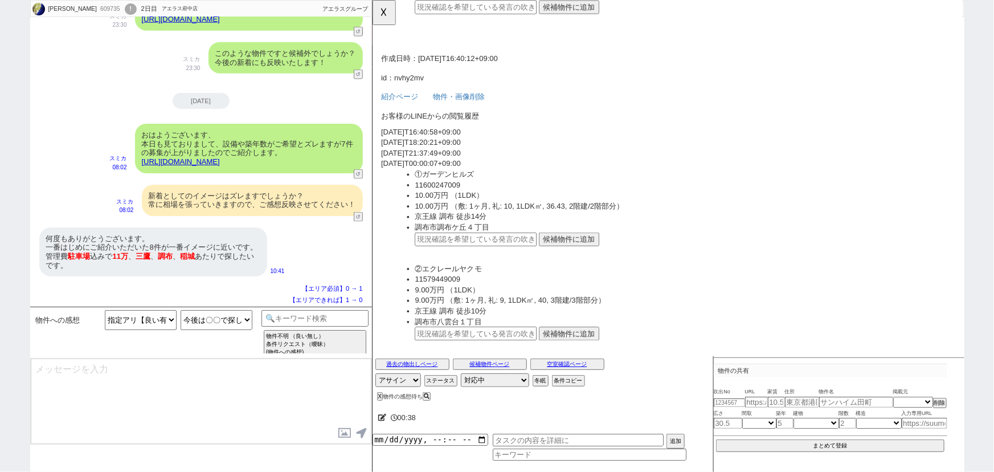
scroll to position [2688, 0]
click at [593, 249] on button "候補物件に追加" at bounding box center [583, 256] width 65 height 15
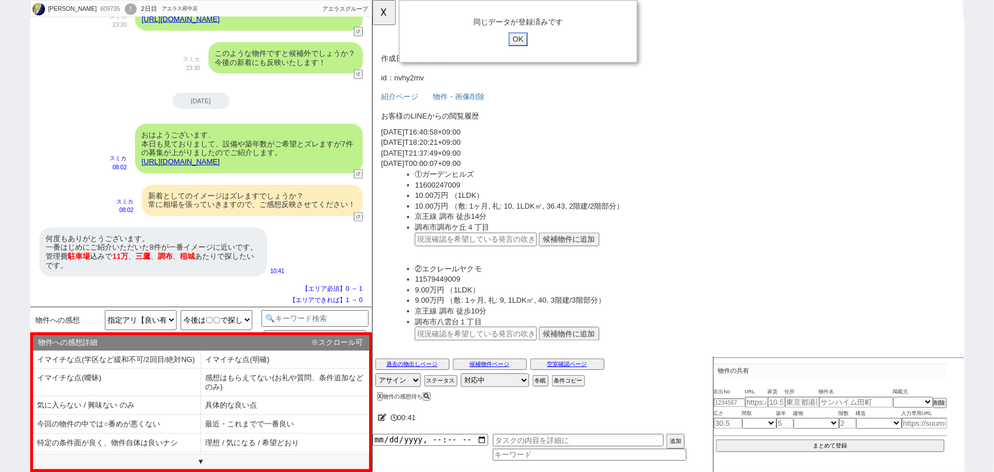
click at [525, 42] on input "OK" at bounding box center [528, 42] width 21 height 15
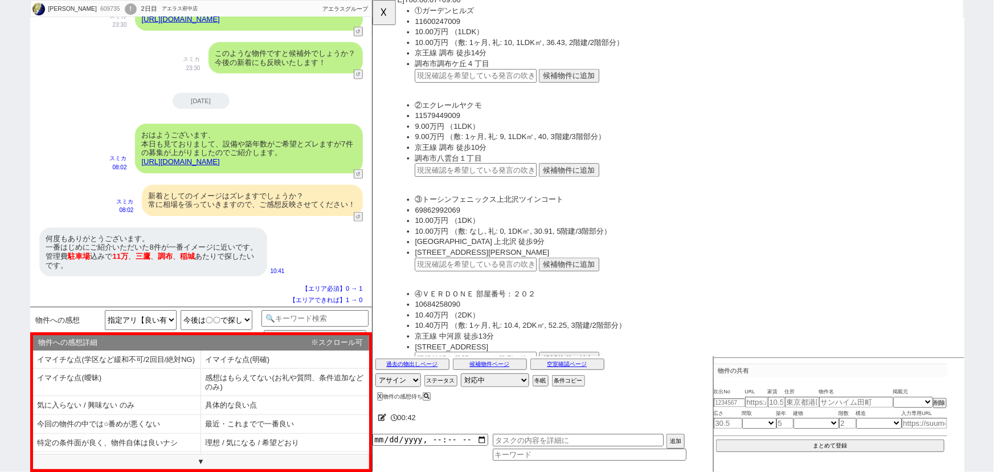
scroll to position [2866, 0]
click at [584, 166] on li "調布市八雲台１丁目" at bounding box center [706, 166] width 579 height 11
click at [576, 173] on button "候補物件に追加" at bounding box center [583, 180] width 65 height 15
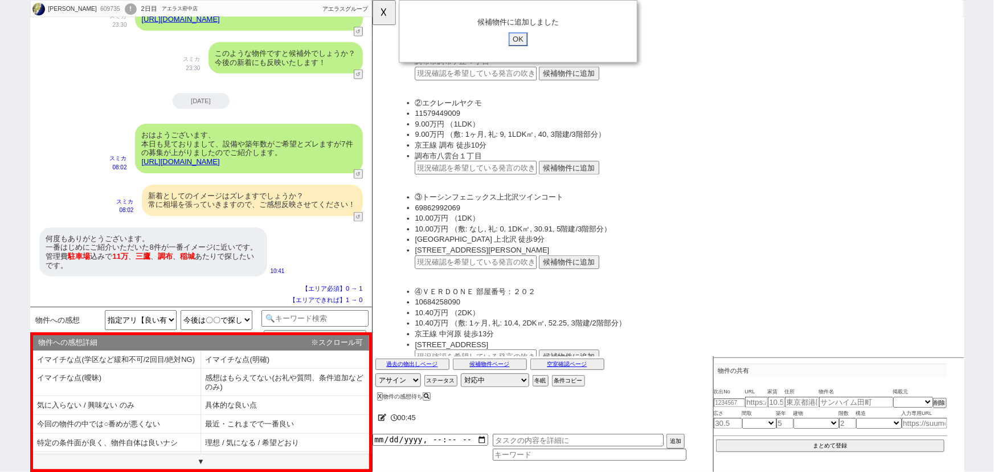
click at [529, 40] on input "OK" at bounding box center [528, 42] width 21 height 15
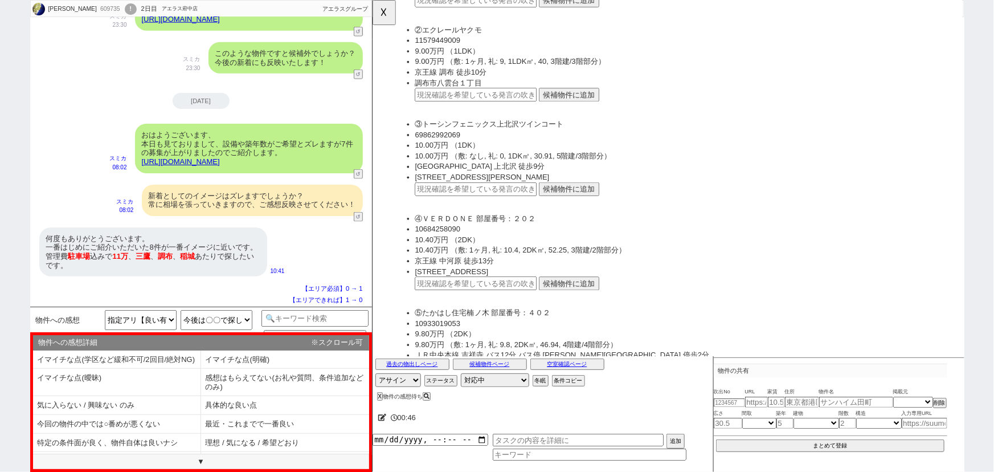
scroll to position [2945, 0]
click at [567, 196] on button "候補物件に追加" at bounding box center [583, 202] width 65 height 15
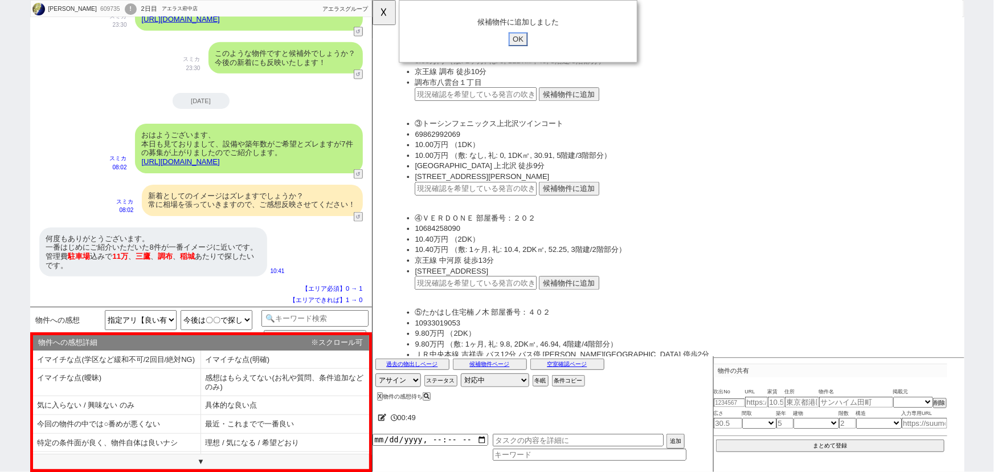
click at [528, 39] on input "OK" at bounding box center [528, 42] width 21 height 15
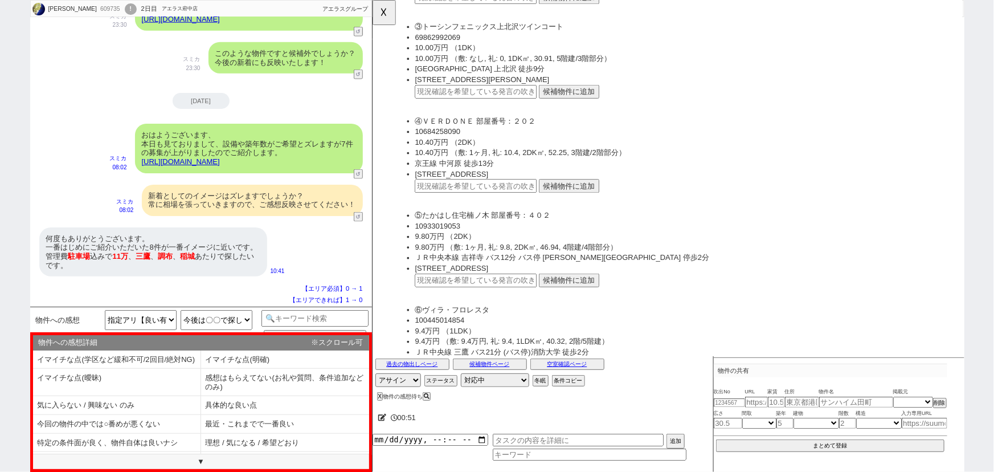
scroll to position [3073, 0]
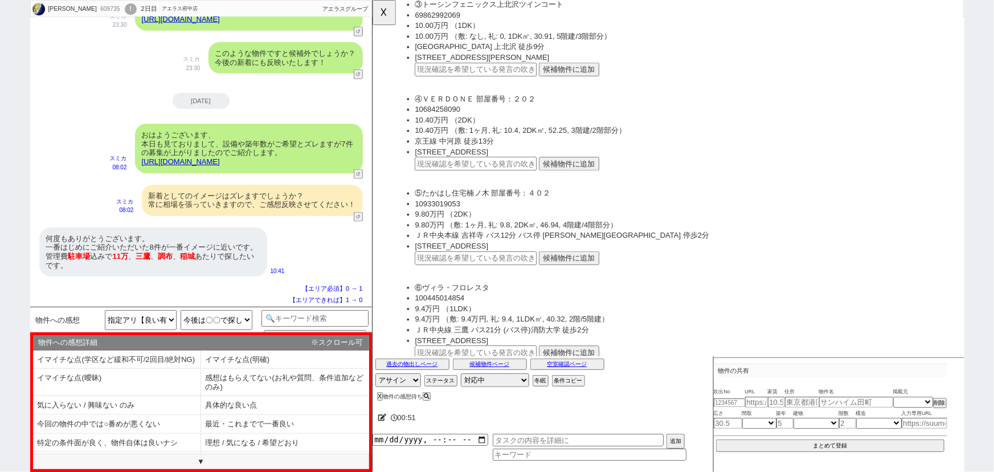
click at [561, 173] on button "候補物件に追加" at bounding box center [583, 176] width 65 height 15
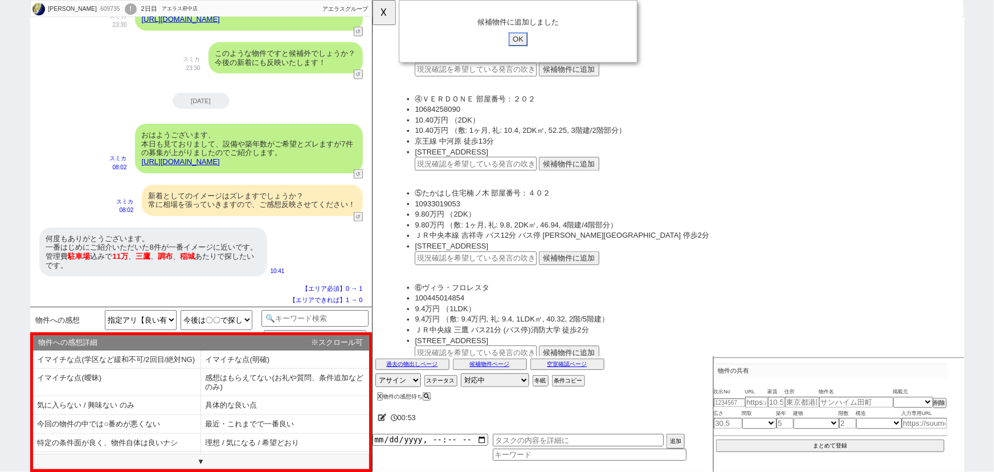
click at [533, 40] on input "OK" at bounding box center [528, 42] width 21 height 15
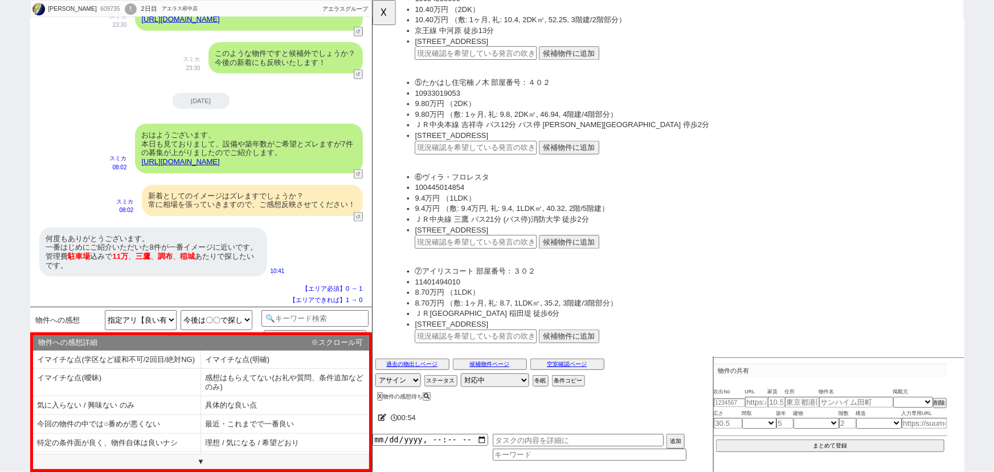
scroll to position [3224, 0]
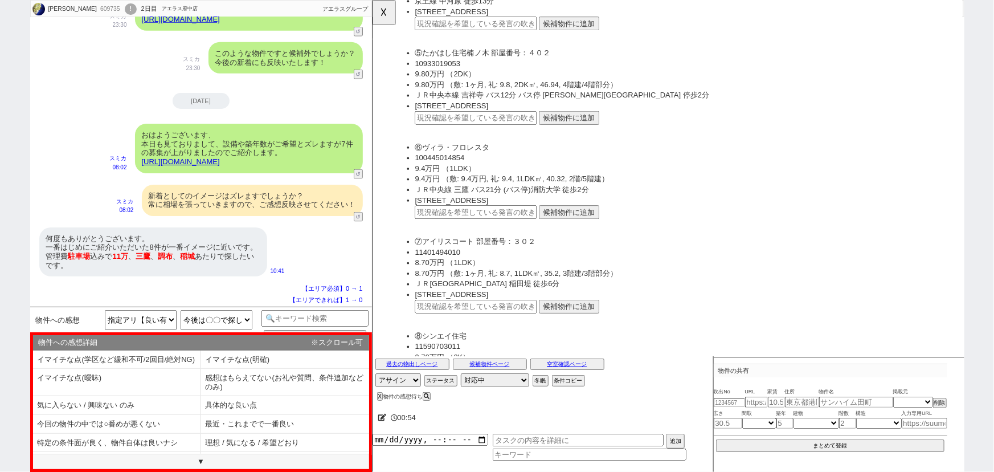
click at [572, 119] on button "候補物件に追加" at bounding box center [583, 126] width 65 height 15
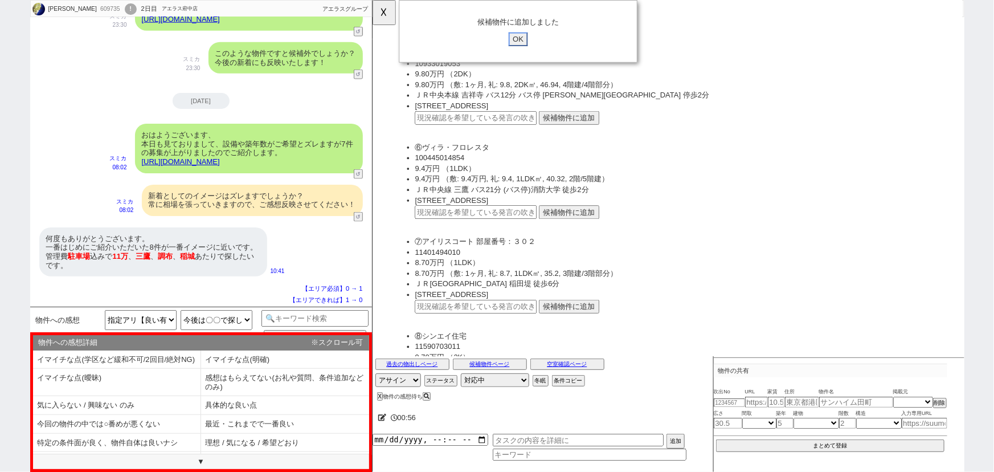
click at [526, 40] on input "OK" at bounding box center [528, 42] width 21 height 15
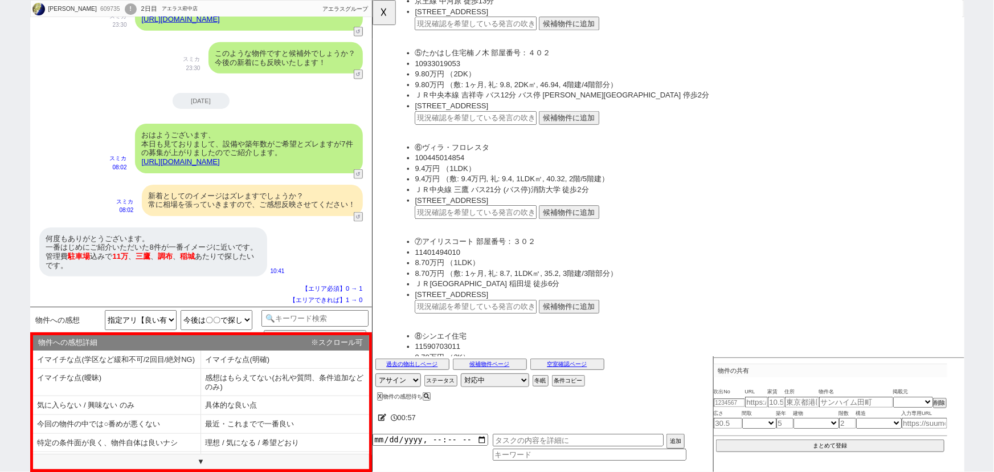
click at [595, 220] on button "候補物件に追加" at bounding box center [583, 227] width 65 height 15
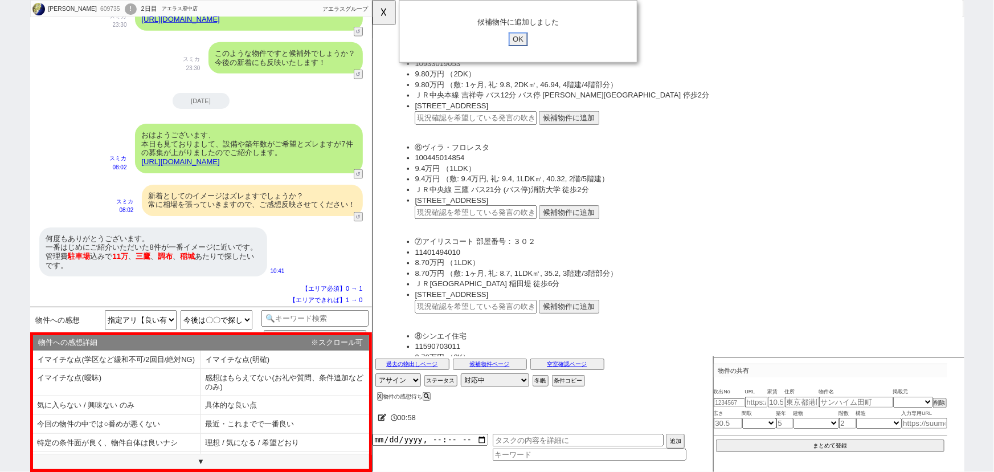
click at [537, 38] on input "OK" at bounding box center [528, 42] width 21 height 15
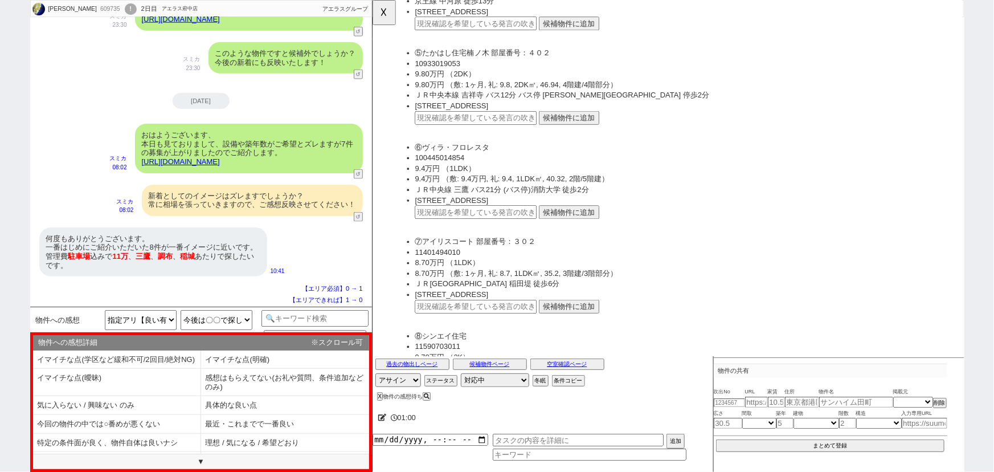
click at [583, 322] on button "候補物件に追加" at bounding box center [583, 329] width 65 height 15
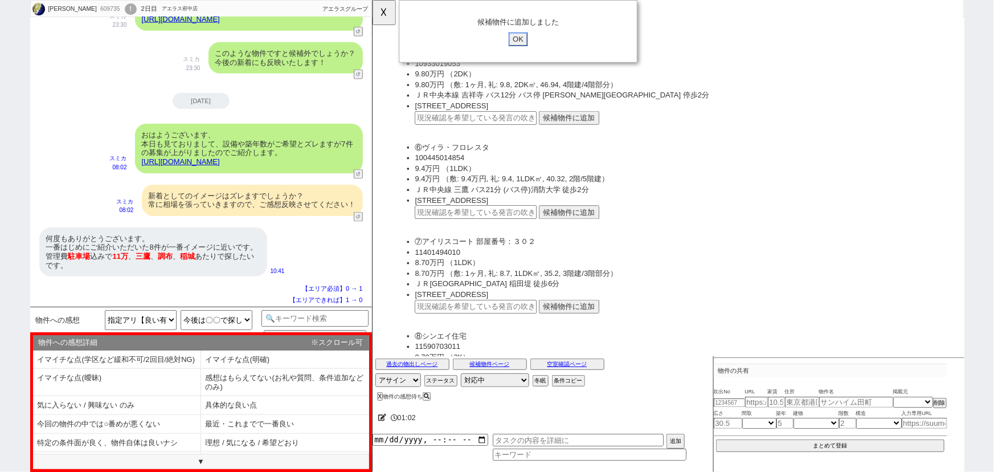
click at [526, 44] on input "OK" at bounding box center [528, 42] width 21 height 15
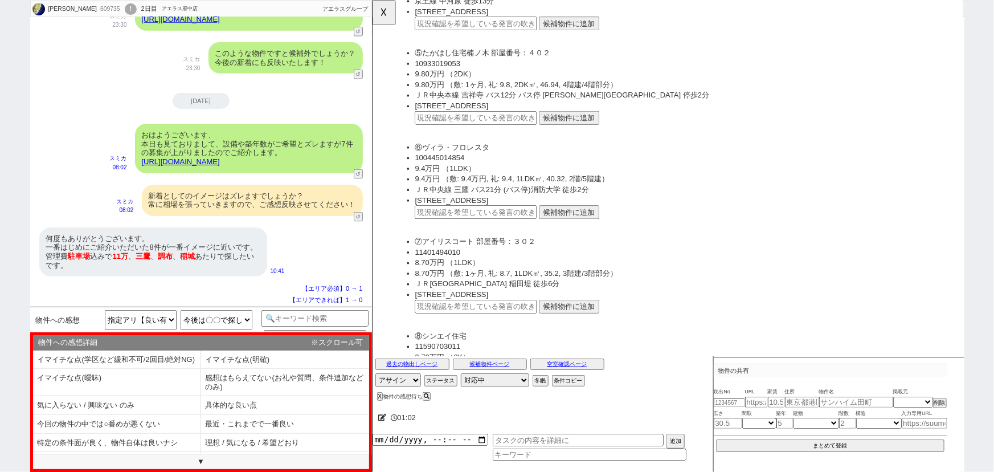
scroll to position [3329, 0]
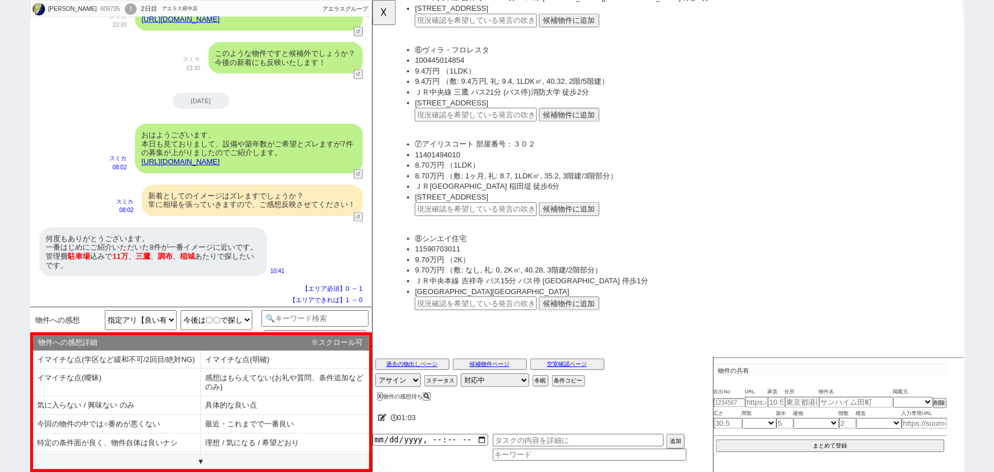
click at [586, 318] on button "候補物件に追加" at bounding box center [583, 325] width 65 height 15
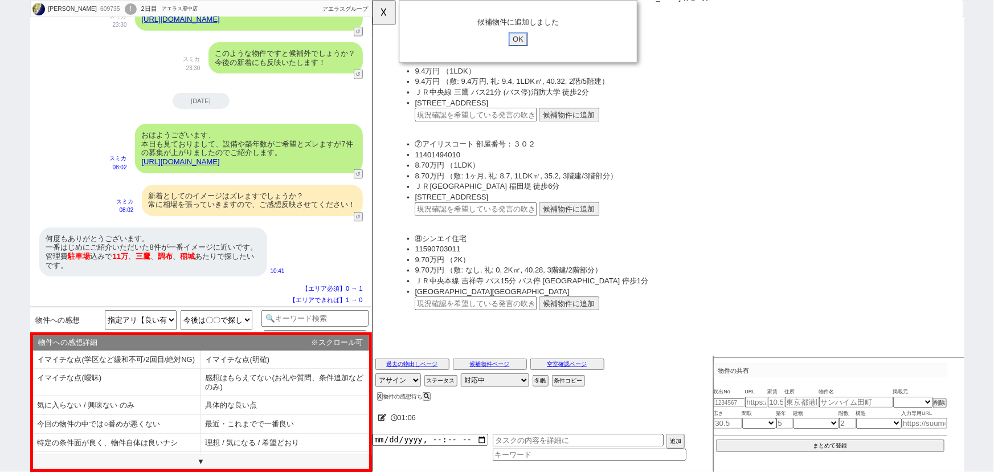
click at [527, 38] on input "OK" at bounding box center [528, 42] width 21 height 15
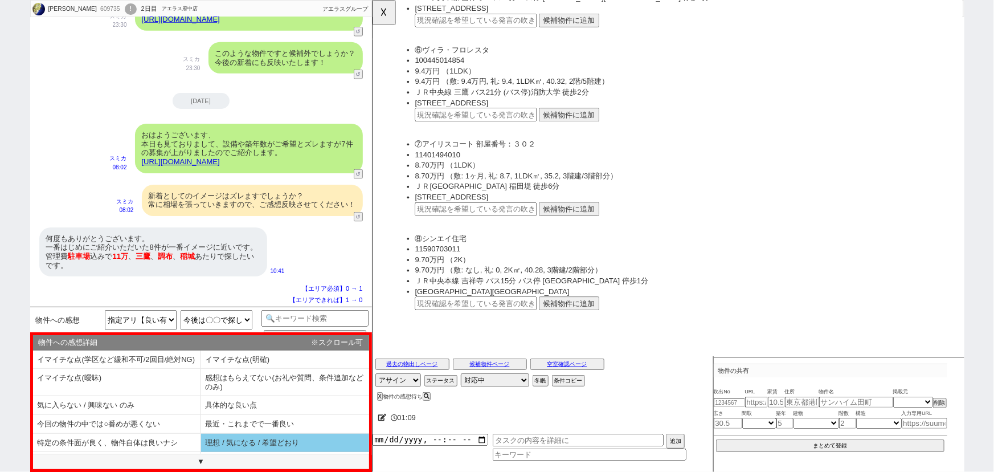
click at [201, 452] on li "理想 / 気になる / 希望どおり" at bounding box center [117, 461] width 168 height 19
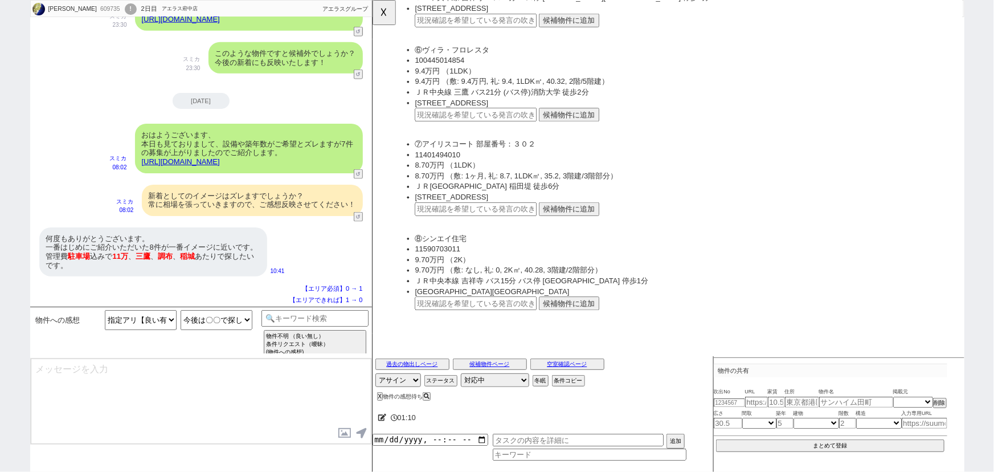
scroll to position [738, 0]
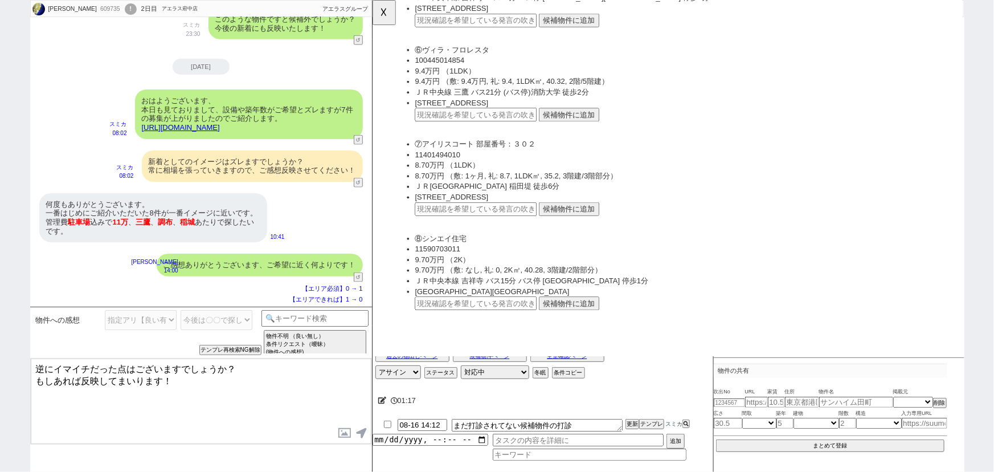
click at [52, 366] on textarea "逆にイマイチだった点はございますでしょうか？ もしあれば反映してまいります！" at bounding box center [201, 400] width 341 height 85
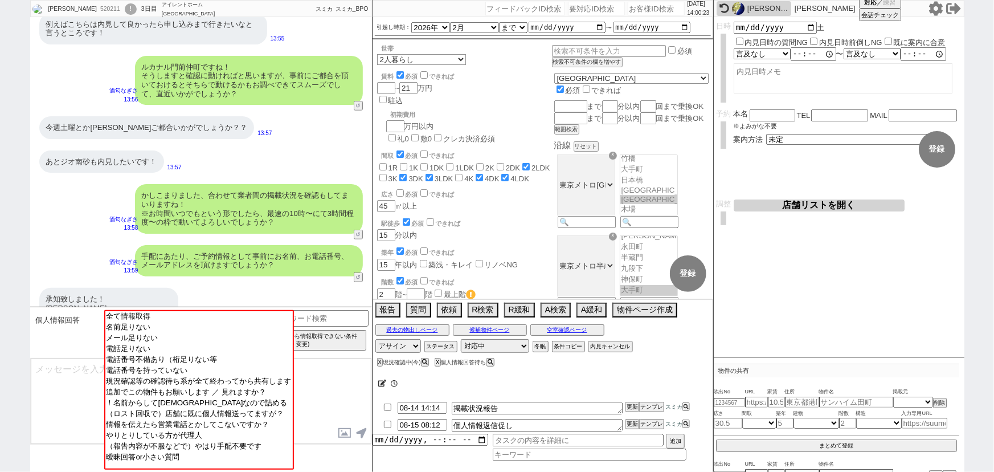
scroll to position [31, 0]
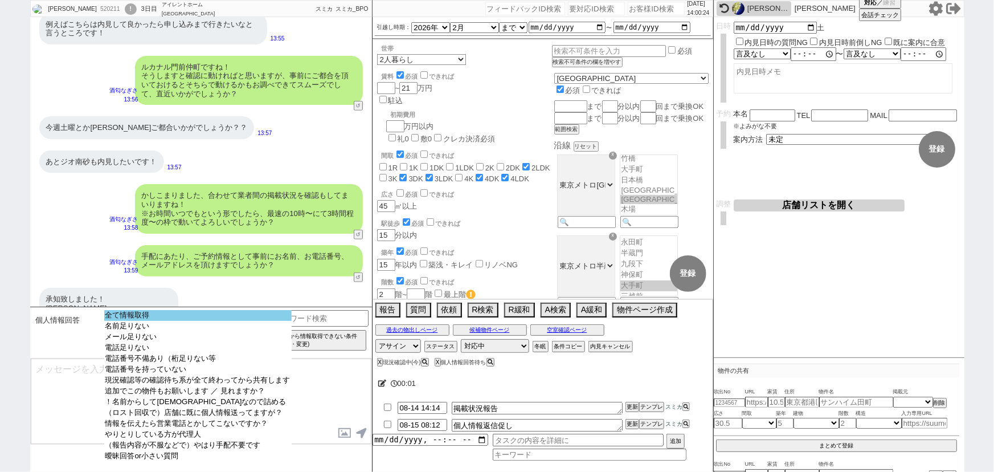
click at [162, 321] on option "全て情報取得" at bounding box center [197, 326] width 187 height 11
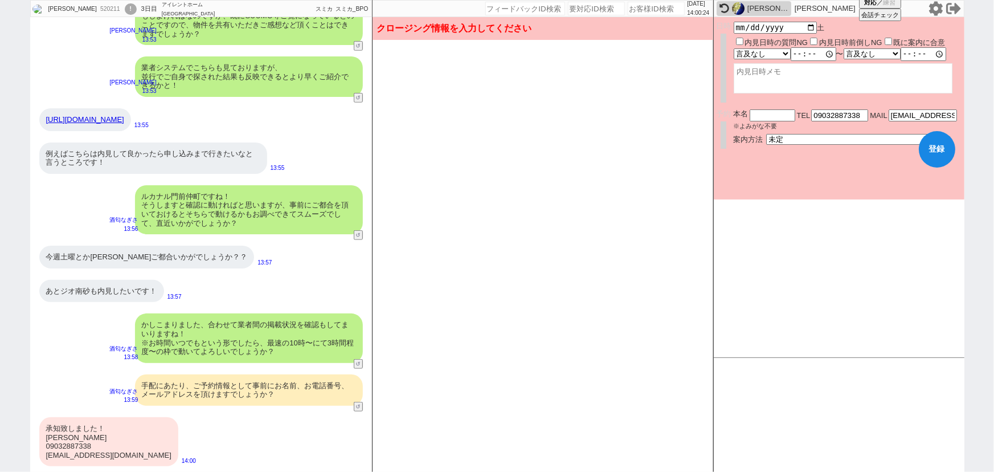
scroll to position [4604, 0]
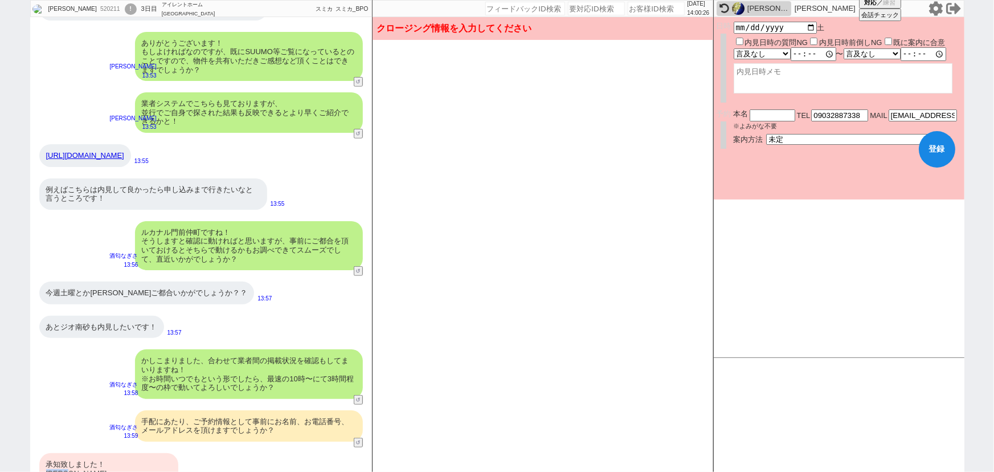
drag, startPoint x: 78, startPoint y: 436, endPoint x: 45, endPoint y: 436, distance: 33.0
click at [45, 453] on div "承知致しました！ 東尾 洸介 09032887338 kosuke_gym_black@icloud.com" at bounding box center [108, 477] width 139 height 49
copy div "東尾 洸介"
click at [760, 114] on input "text" at bounding box center [773, 114] width 46 height 10
paste input "東尾洸介"
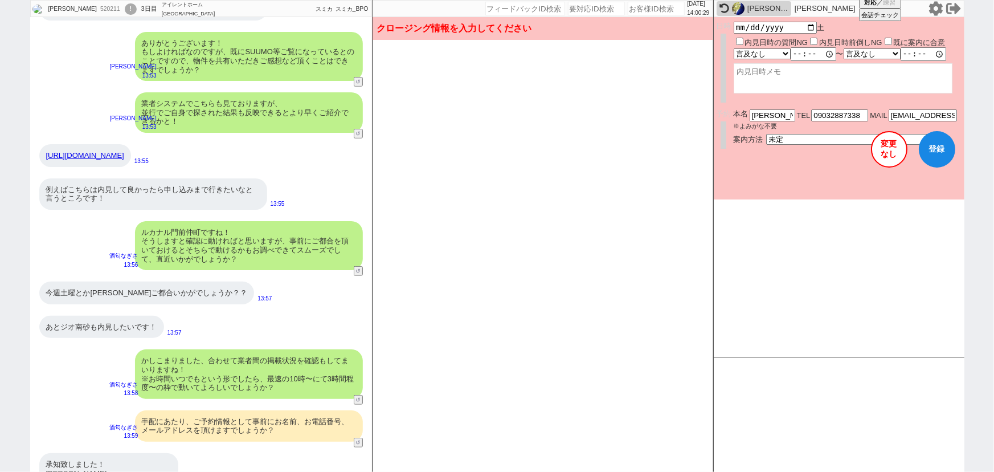
scroll to position [4769, 0]
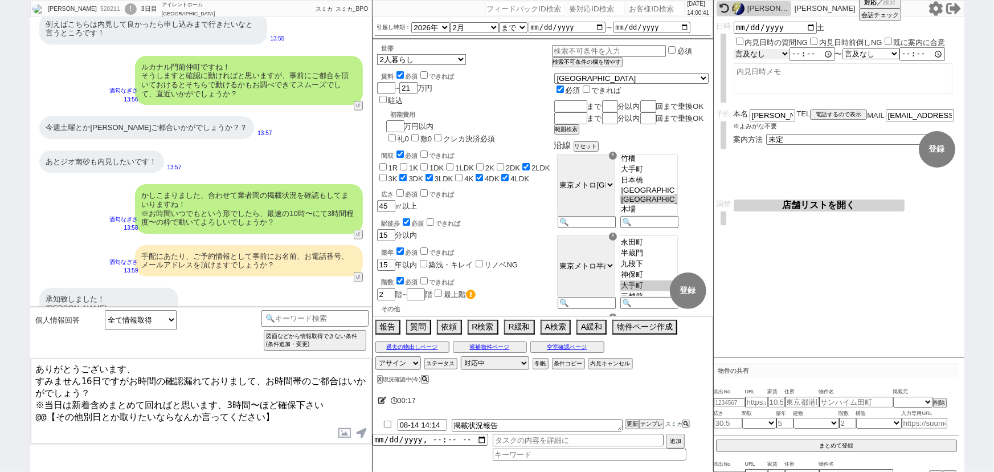
click at [772, 55] on select "言及なし 時間明確 午前 午後 お昼 夕方・夜 終日いつでも その他" at bounding box center [762, 54] width 56 height 10
click at [734, 48] on select "言及なし 時間明確 午前 午後 お昼 夕方・夜 終日いつでも その他" at bounding box center [762, 53] width 57 height 11
click at [866, 54] on select "言及なし 時間明確 午前 午後 お昼 夕方・夜 終日いつでも その他" at bounding box center [871, 54] width 56 height 10
click at [846, 48] on select "言及なし 時間明確 午前 午後 お昼 夕方・夜 終日いつでも その他" at bounding box center [871, 53] width 57 height 11
click at [864, 84] on textarea at bounding box center [843, 78] width 219 height 30
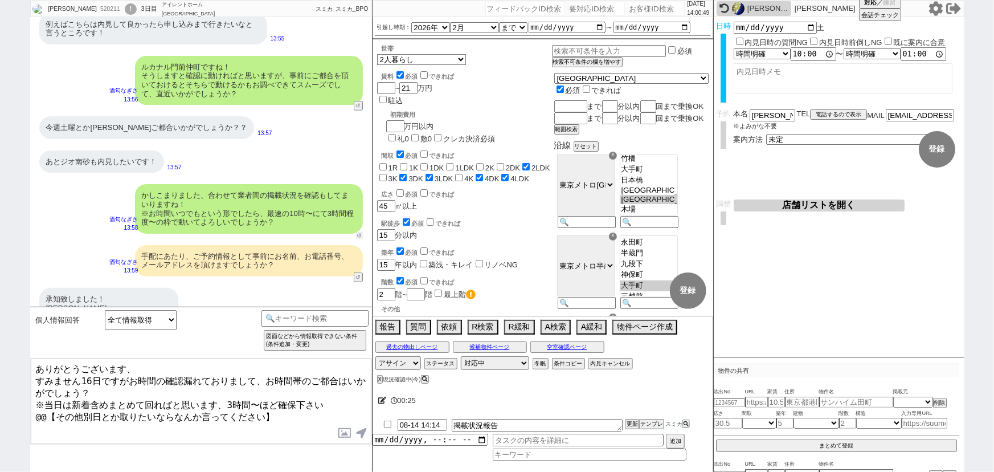
click at [357, 232] on button "↺" at bounding box center [359, 235] width 7 height 7
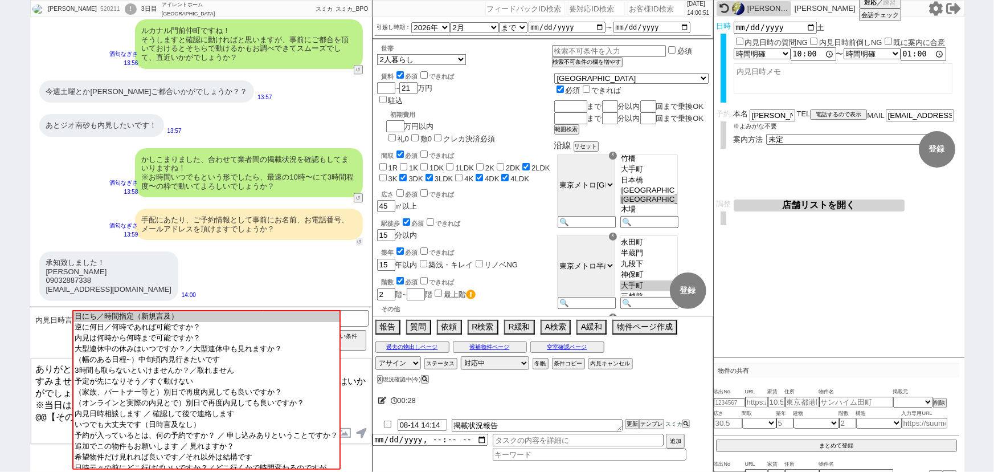
click at [359, 240] on button "↺" at bounding box center [359, 241] width 7 height 7
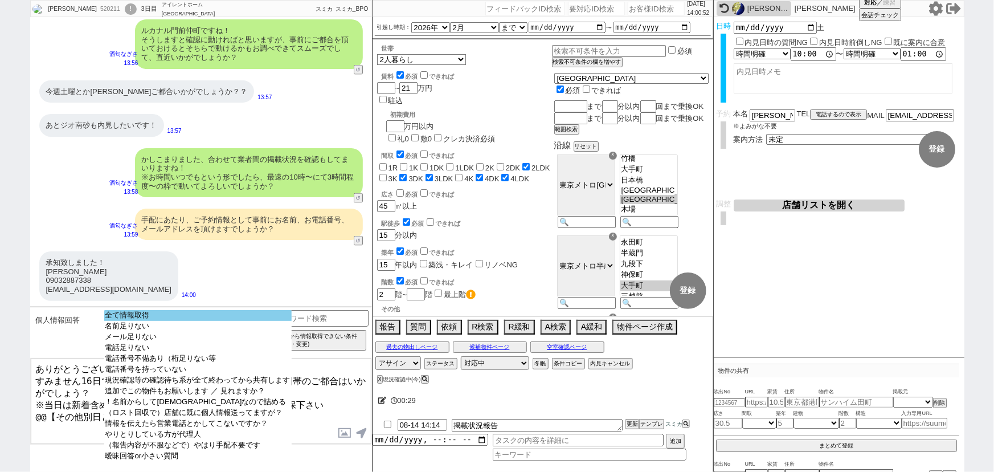
click at [173, 321] on option "全て情報取得" at bounding box center [197, 326] width 187 height 11
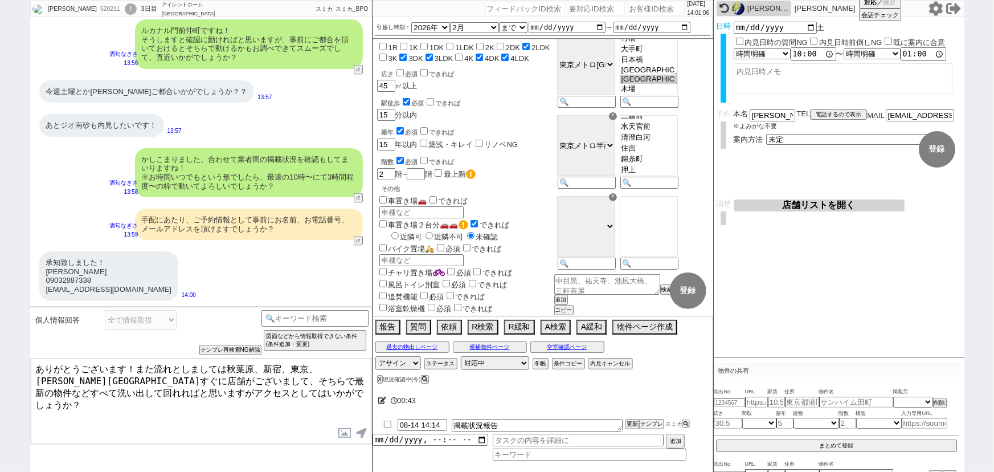
scroll to position [0, 0]
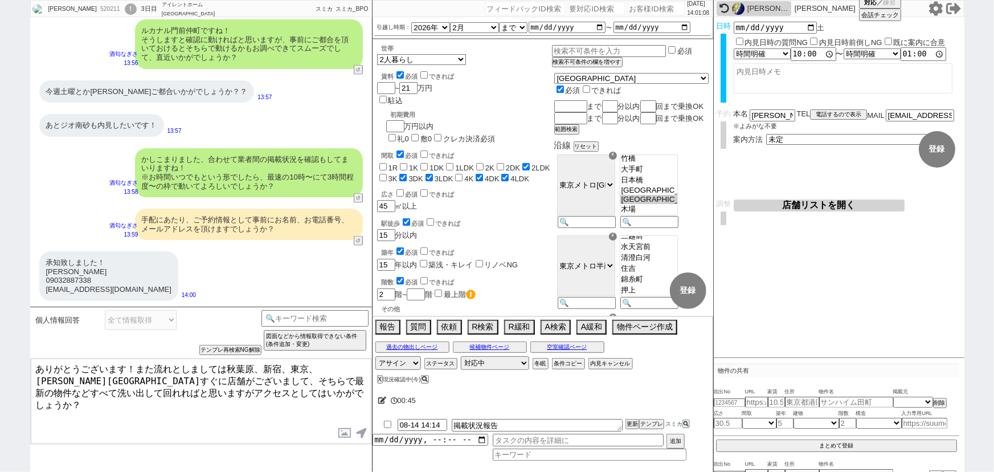
click at [149, 388] on textarea "ありがとうございます！また流れとしましては秋葉原、新宿、東京、五反田駅すぐに店舗がございまして、そちらで最新の物件などすべて洗い出して回れればと思いますがアク…" at bounding box center [201, 400] width 341 height 85
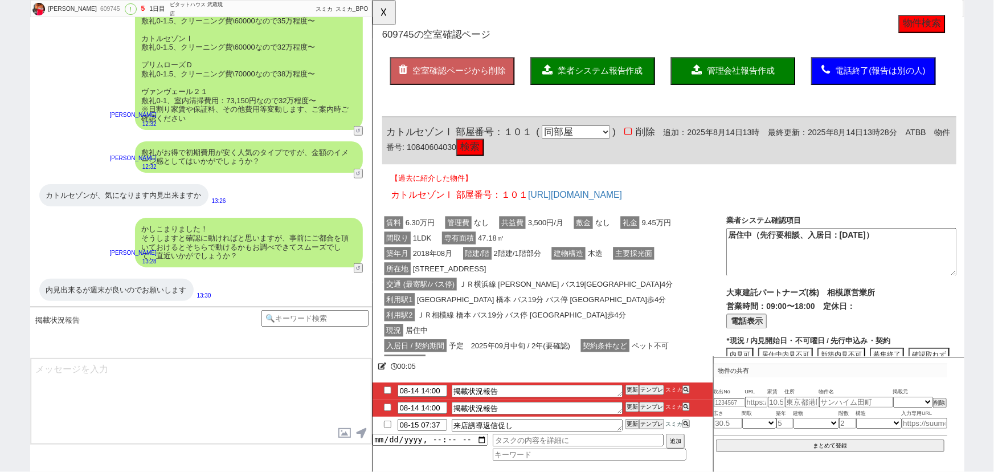
scroll to position [247, 0]
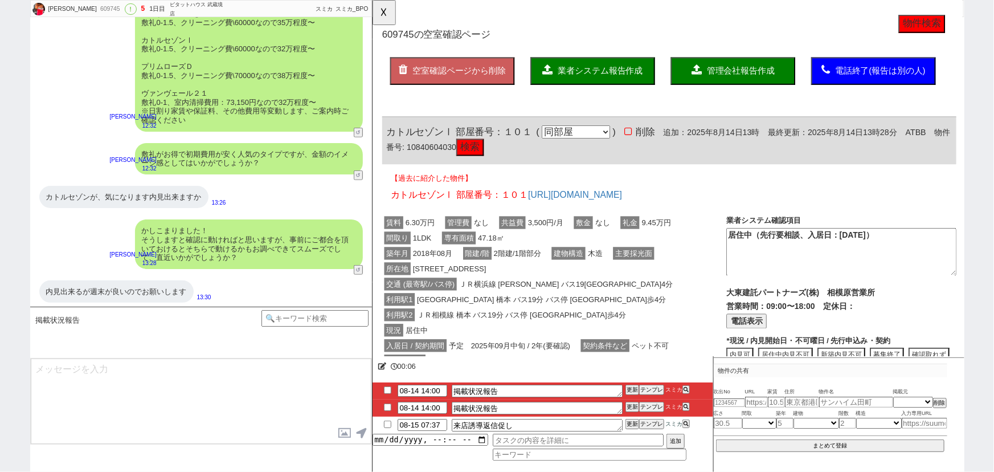
click at [540, 363] on div "間取り 1LDK 専有面積 47.18㎡" at bounding box center [567, 371] width 370 height 17
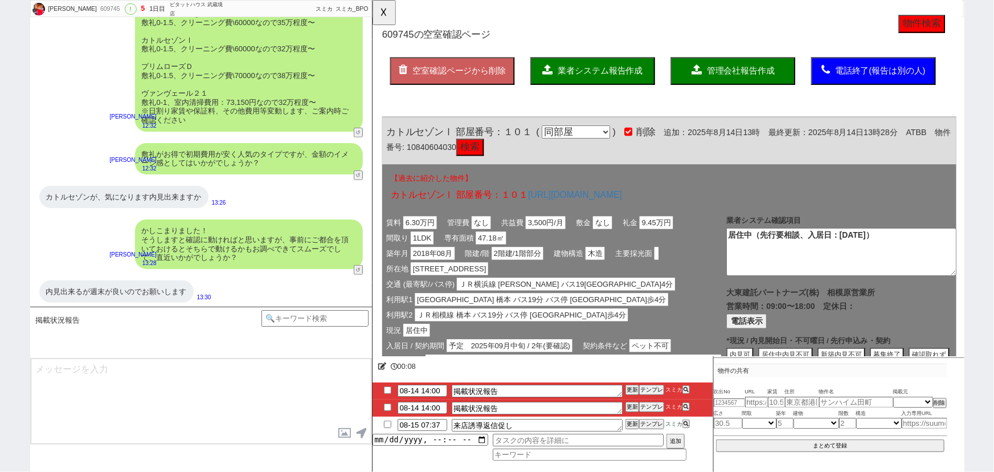
scroll to position [0, 0]
click at [620, 76] on span "業者システム報告作成" at bounding box center [616, 76] width 91 height 10
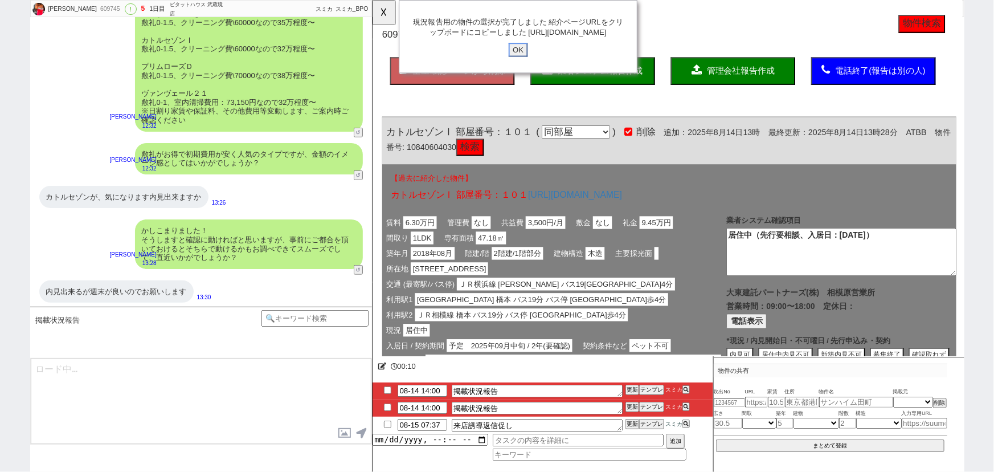
click at [530, 61] on input "OK" at bounding box center [528, 53] width 21 height 15
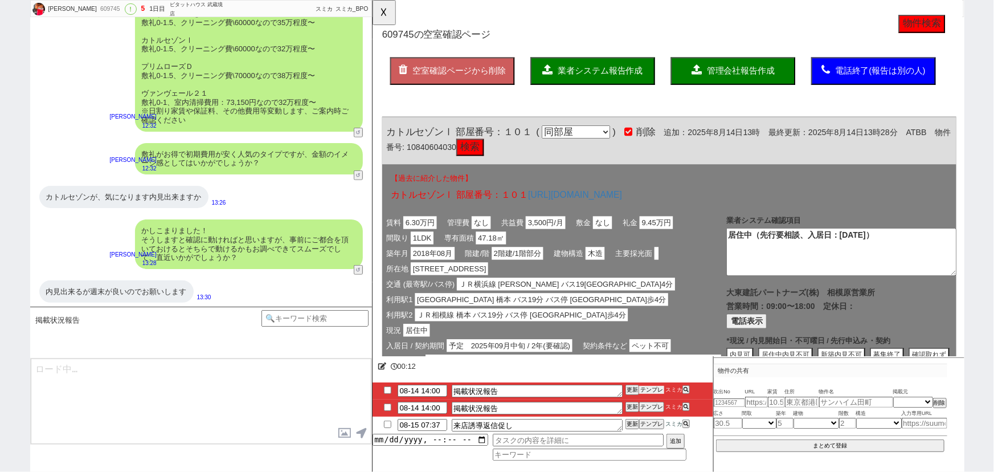
click at [657, 390] on button "テンプレ" at bounding box center [651, 390] width 25 height 8
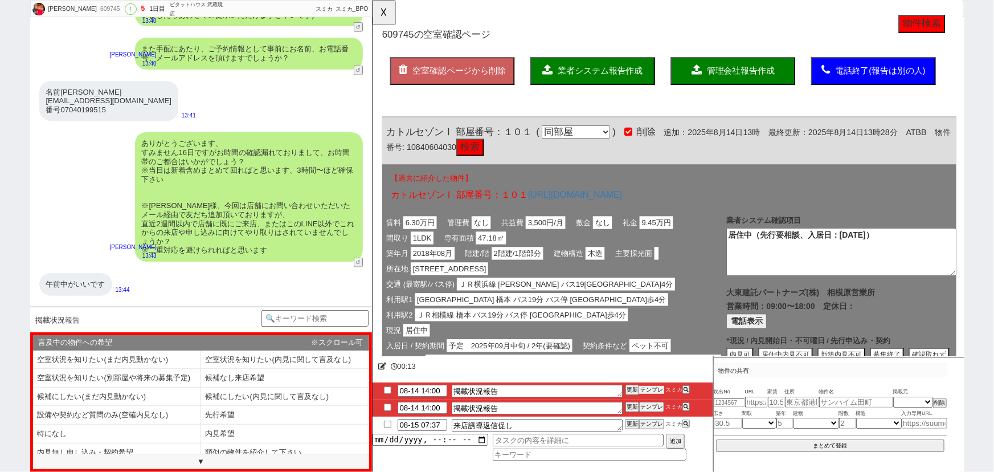
scroll to position [691, 0]
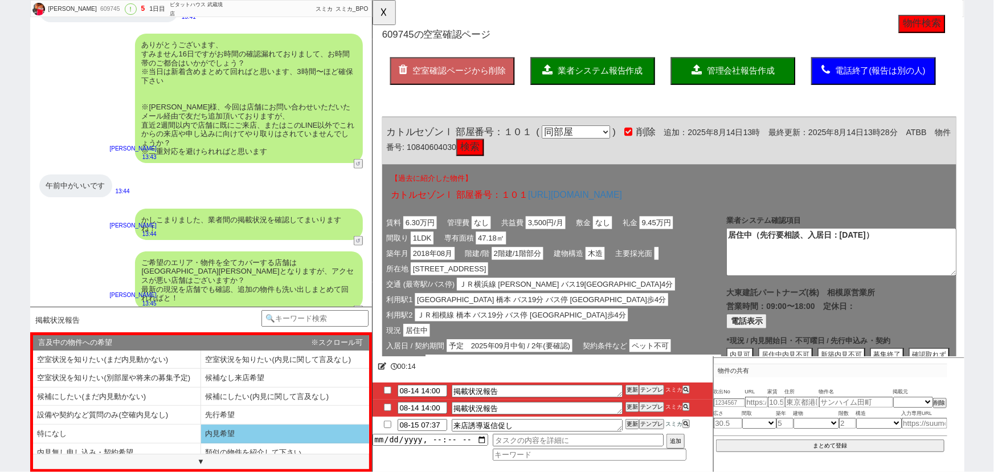
click at [201, 443] on li "内見希望" at bounding box center [117, 452] width 168 height 19
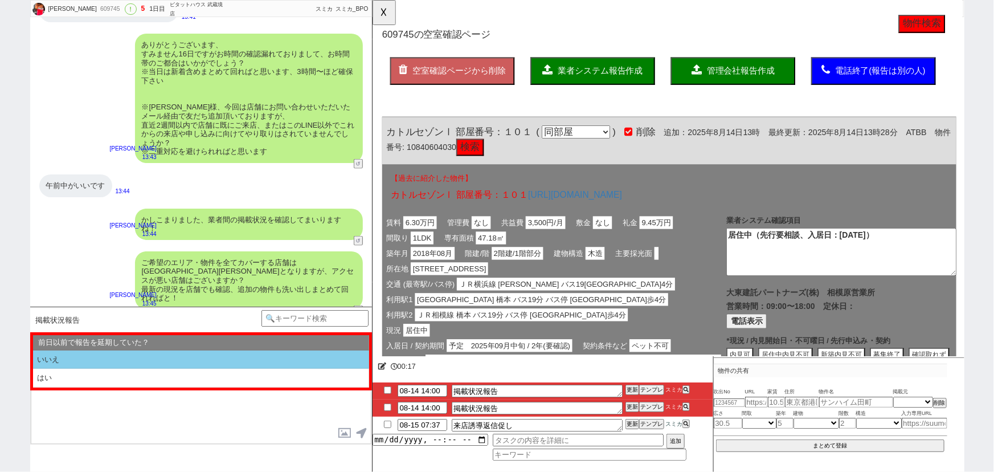
click at [136, 365] on li "いいえ" at bounding box center [201, 359] width 336 height 19
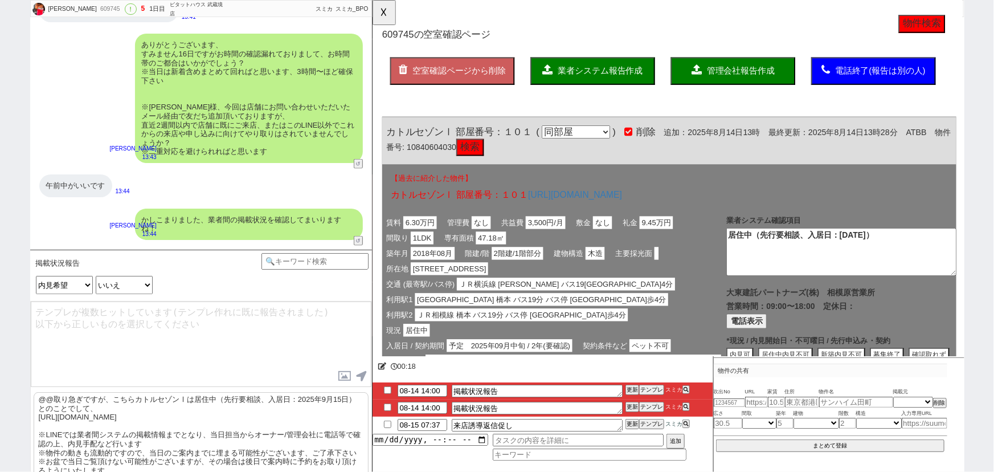
click at [117, 422] on p "@@取り急ぎですが、こちらカトルセゾンⅠは居住中（先行要相談、入居日：2025年9月15日）とのことでして、 https://tools.sumika.liv…" at bounding box center [201, 434] width 335 height 85
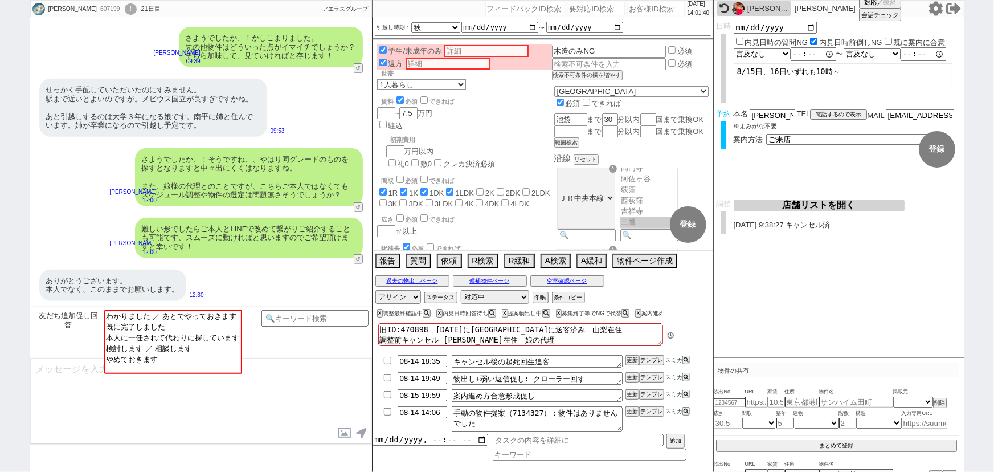
scroll to position [77, 0]
click at [296, 253] on div "難しい形でしたらご本人とLINEで改めて繋がりご紹介することも可能です、スムーズに動ければと思いますのでご希望頂けますと幸いです！" at bounding box center [249, 238] width 228 height 40
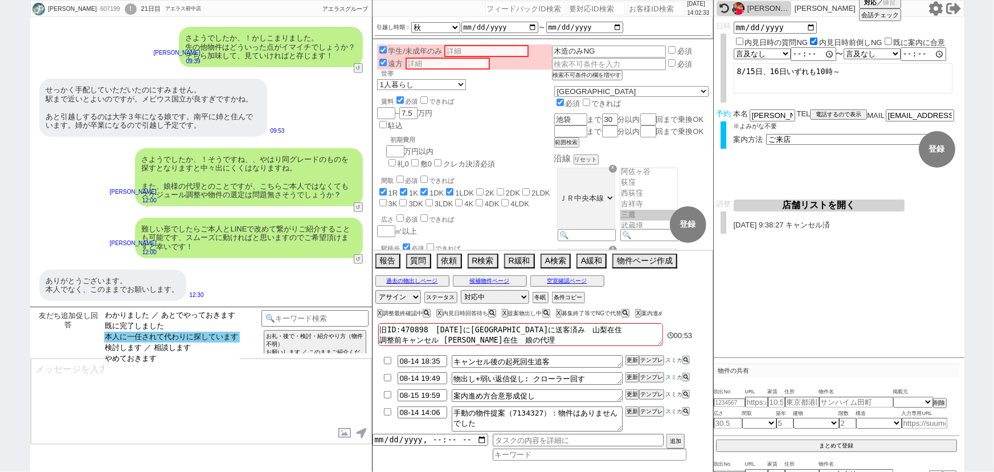
click at [220, 342] on option "本人に一任されて代わりに探しています" at bounding box center [172, 347] width 136 height 11
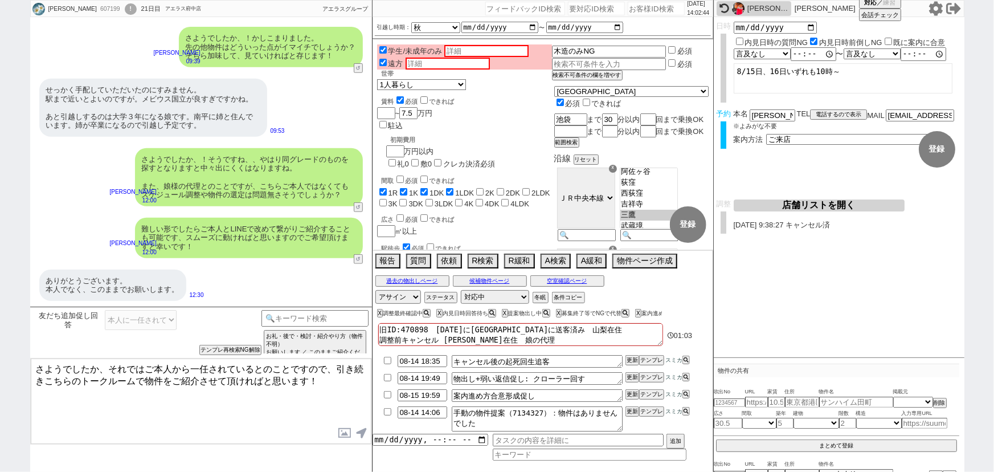
click at [526, 336] on textarea "旧ID:470898　2023/12/05にアエラス立川店に送客済み　山梨在住 調整前キャンセル 南平在住　娘の代理" at bounding box center [520, 334] width 285 height 23
click at [203, 377] on textarea "さようでしたか、それではご本人から一任されているとのことですので、引き続きこちらのトークルームで物件をご紹介させて頂ければと思います！" at bounding box center [201, 400] width 341 height 85
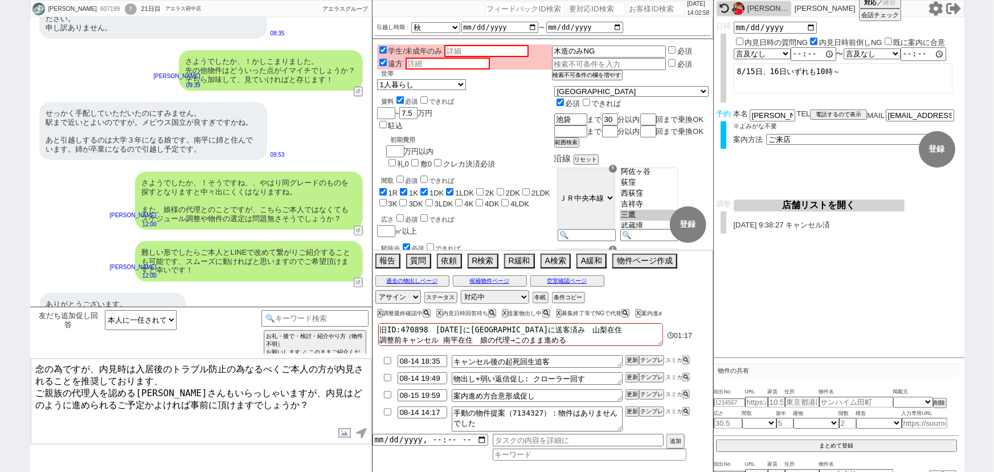
scroll to position [97, 0]
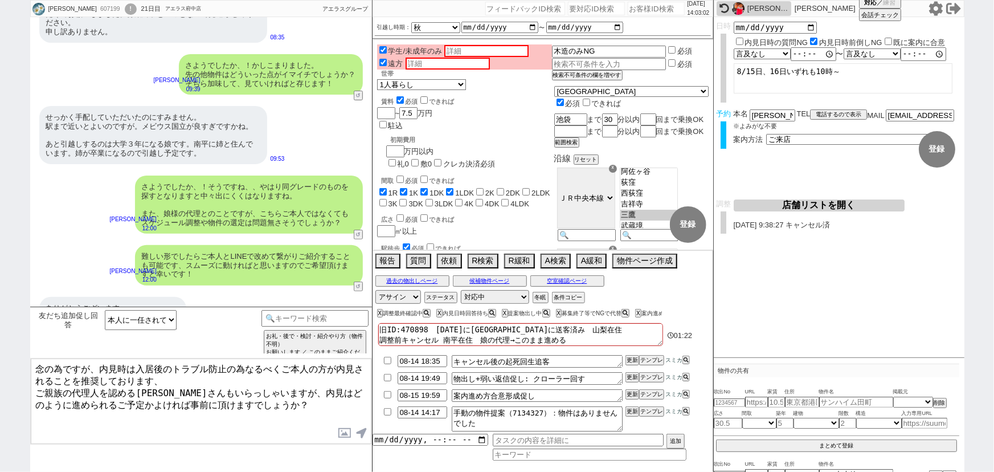
click at [165, 396] on textarea "念の為ですが、内見時は入居後のトラブル防止の為なるべくご本人の方が内見されることを推奨しております、 ご親族の代理人を認める大家さんもいらっしゃいますが、内見…" at bounding box center [201, 400] width 341 height 85
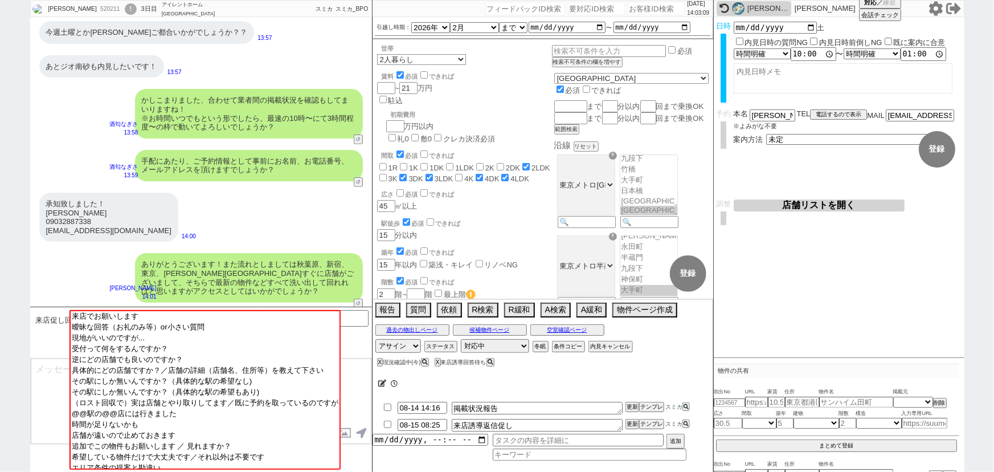
scroll to position [31, 0]
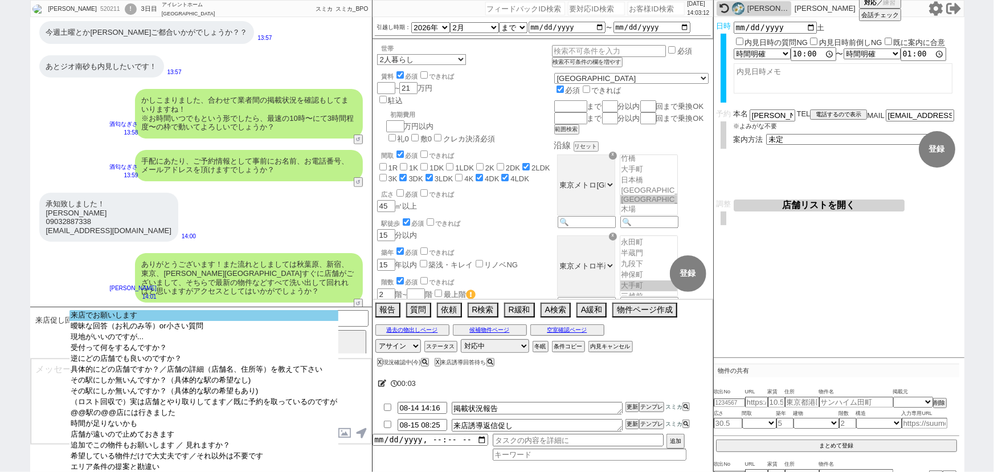
click at [158, 321] on option "来店でお願いします" at bounding box center [203, 326] width 269 height 11
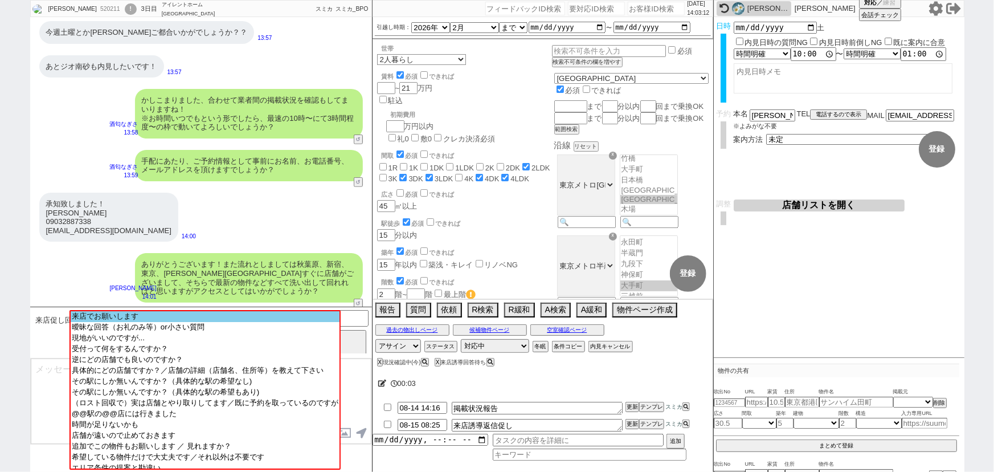
scroll to position [4363, 0]
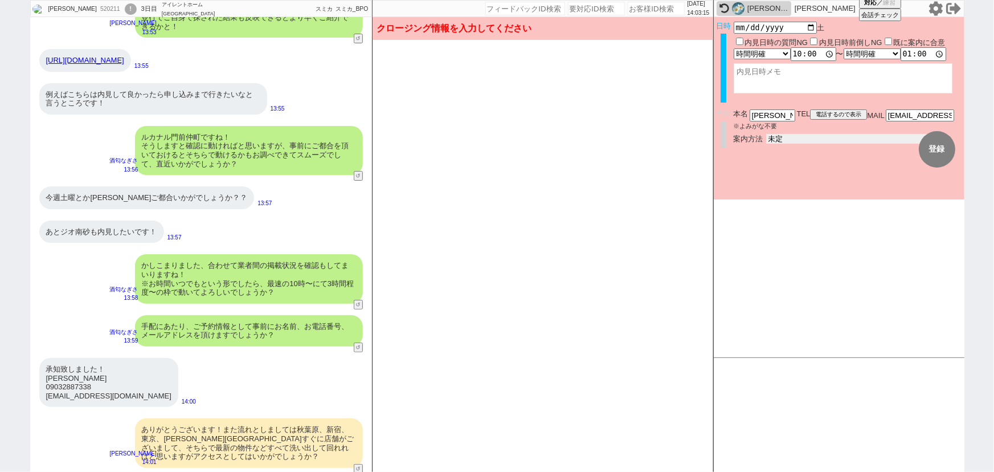
click at [781, 140] on select "未定 現地お待ち合わせ ご来店 先行申し込みのご案内or内見無しでの申し込みのご案内 オンラインでのご接客 オンラインで1件の内見のご案内" at bounding box center [851, 139] width 171 height 10
click at [766, 134] on select "未定 現地お待ち合わせ ご来店 先行申し込みのご案内or内見無しでの申し込みのご案内 オンラインでのご接客 オンラインで1件の内見のご案内" at bounding box center [851, 139] width 171 height 10
click at [781, 182] on form "変更 なし 登録 日時 2025-08-16 土 内見日時の質問NG 内見日時前倒しNG 既に案内に合意 言及なし 時間明確 午前 午後 お昼 夕方・夜 終日…" at bounding box center [839, 108] width 251 height 182
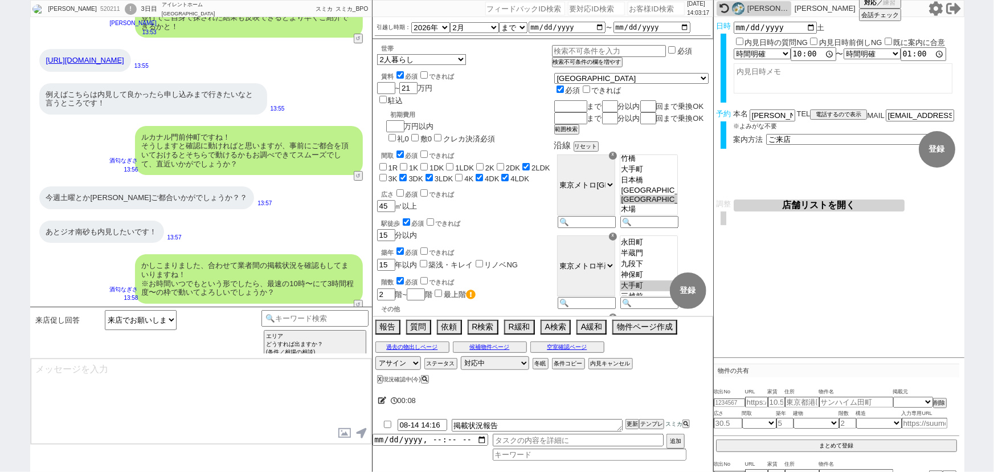
scroll to position [4528, 0]
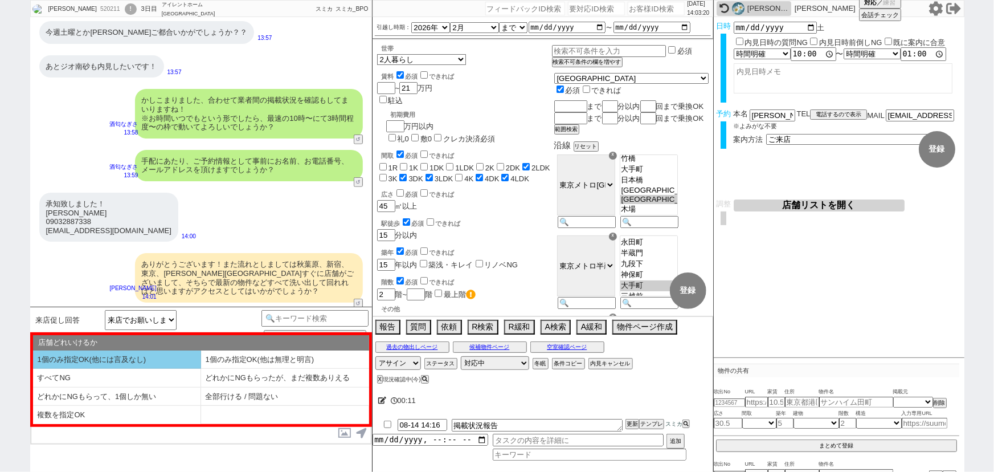
click at [114, 361] on li "1個のみ指定OK(他には言及なし)" at bounding box center [117, 359] width 168 height 19
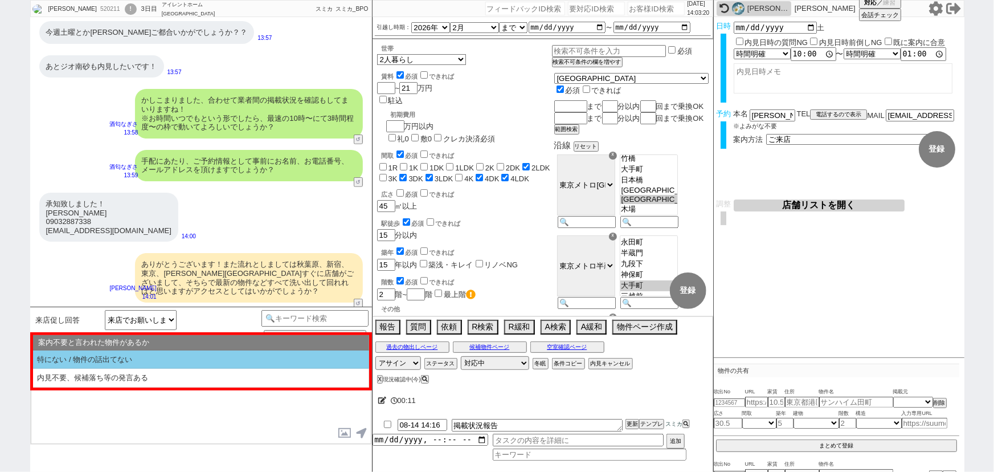
click at [116, 361] on li "特にない / 物件の話出てない" at bounding box center [201, 359] width 336 height 19
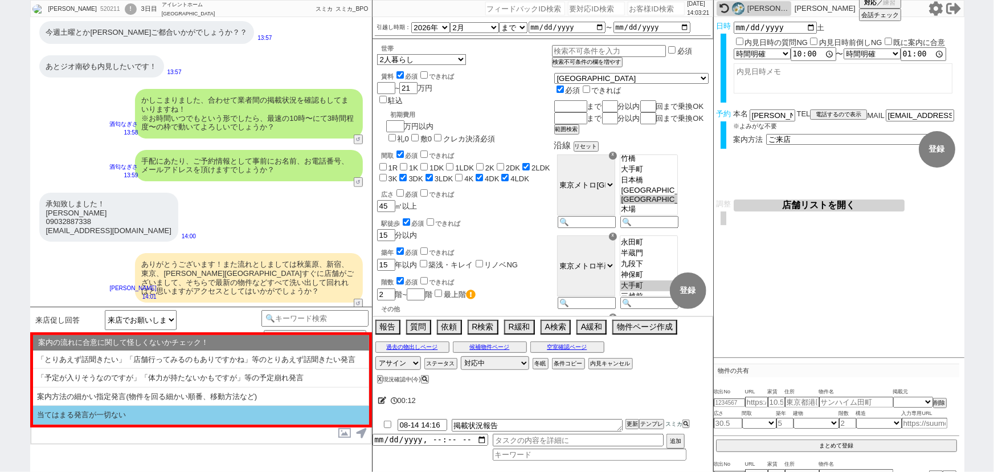
click at [89, 411] on li "当てはまる発言が一切ない" at bounding box center [201, 415] width 336 height 19
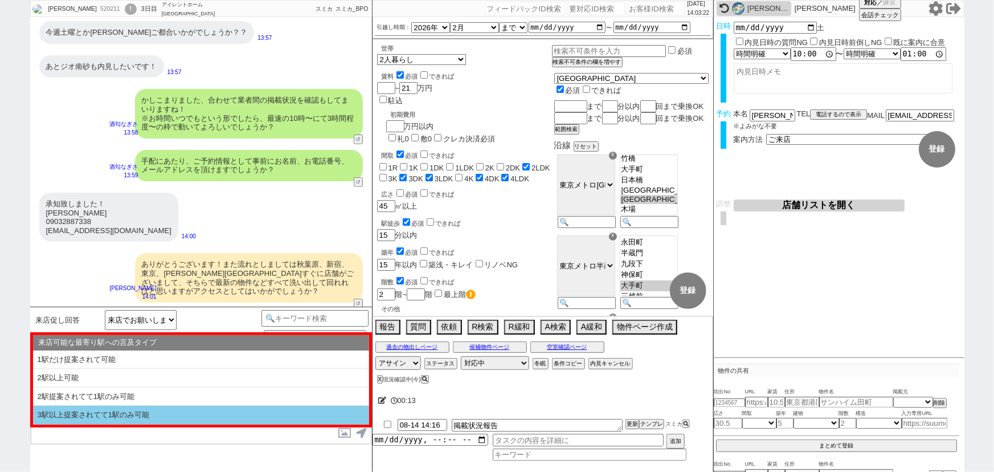
click at [89, 411] on li "3駅以上提案されてて1駅のみ可能" at bounding box center [201, 415] width 336 height 19
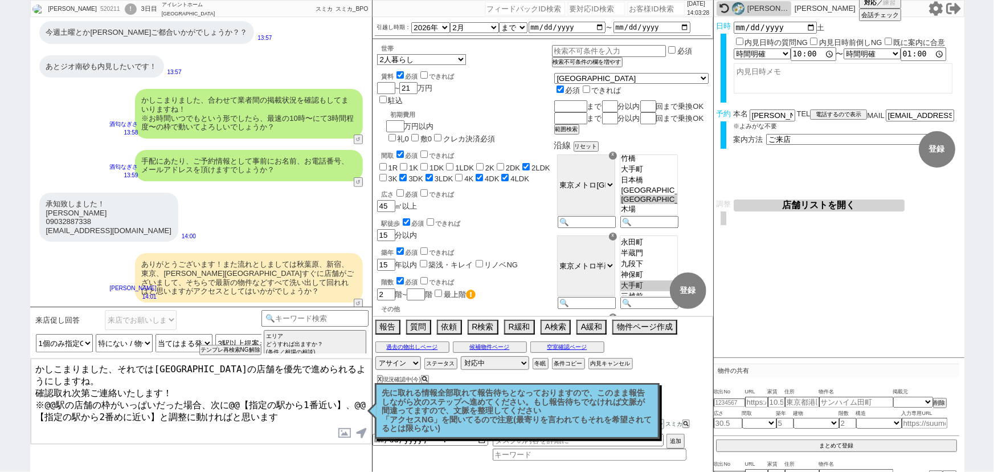
click at [55, 384] on textarea "かしこまりました、それでは東京駅の店舗を優先で進められるようにしますね。 確認取れ次第ご連絡いたします！ ※@@駅の店舗の枠がいっぱいだった場合、次に@@【指…" at bounding box center [201, 400] width 341 height 85
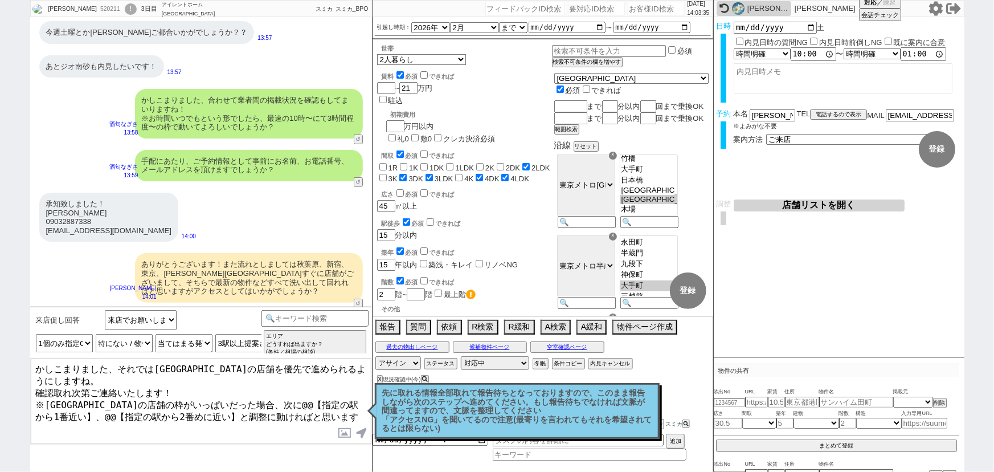
drag, startPoint x: 236, startPoint y: 384, endPoint x: 345, endPoint y: 385, distance: 108.8
click at [345, 385] on textarea "かしこまりました、それでは東京駅の店舗を優先で進められるようにしますね。 確認取れ次第ご連絡いたします！ ※東京駅の店舗の枠がいっぱいだった場合、次に@@【指…" at bounding box center [201, 400] width 341 height 85
drag, startPoint x: 272, startPoint y: 383, endPoint x: 83, endPoint y: 413, distance: 191.5
click at [83, 413] on textarea "かしこまりました、それでは東京駅の店舗を優先で進められるようにしますね。 確認取れ次第ご連絡いたします！ ※東京駅の店舗の枠がいっぱいだった場合、次に秋葉原、…" at bounding box center [201, 400] width 341 height 85
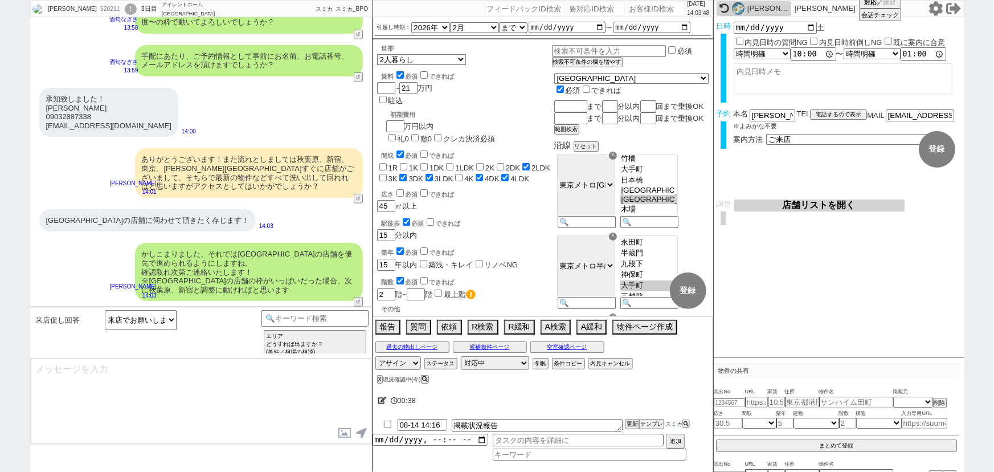
scroll to position [2655, 0]
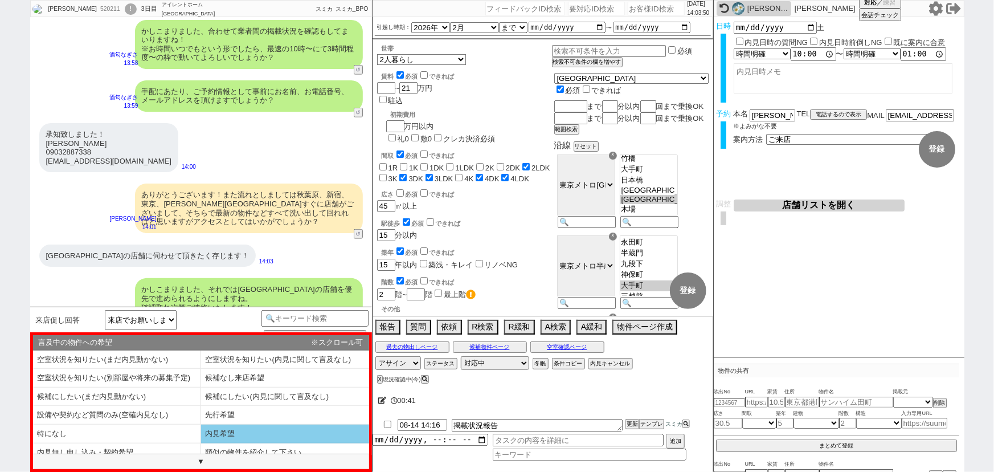
click at [201, 443] on li "内見希望" at bounding box center [117, 452] width 168 height 19
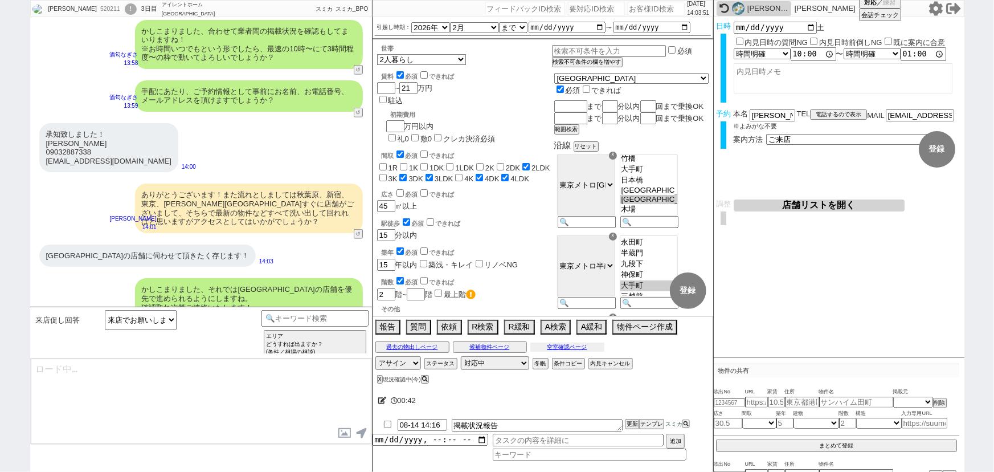
click at [567, 347] on button "空室確認ページ" at bounding box center [567, 346] width 74 height 9
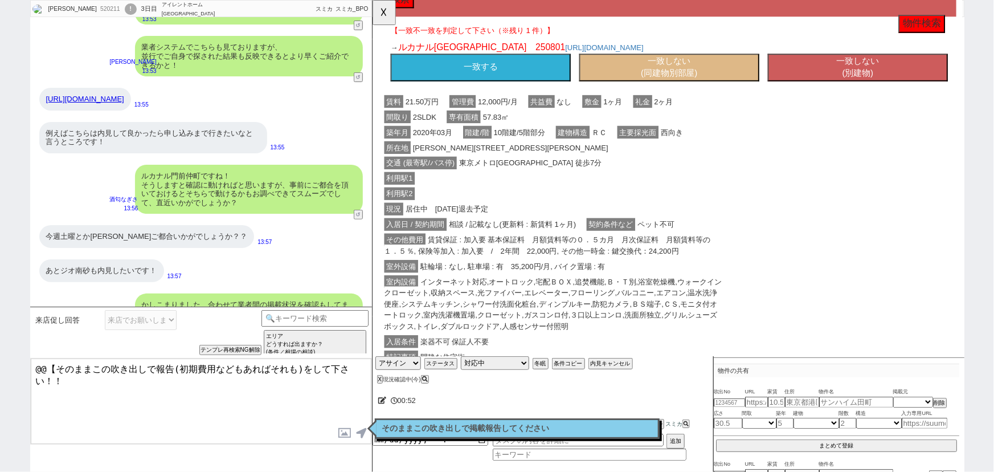
scroll to position [161, 0]
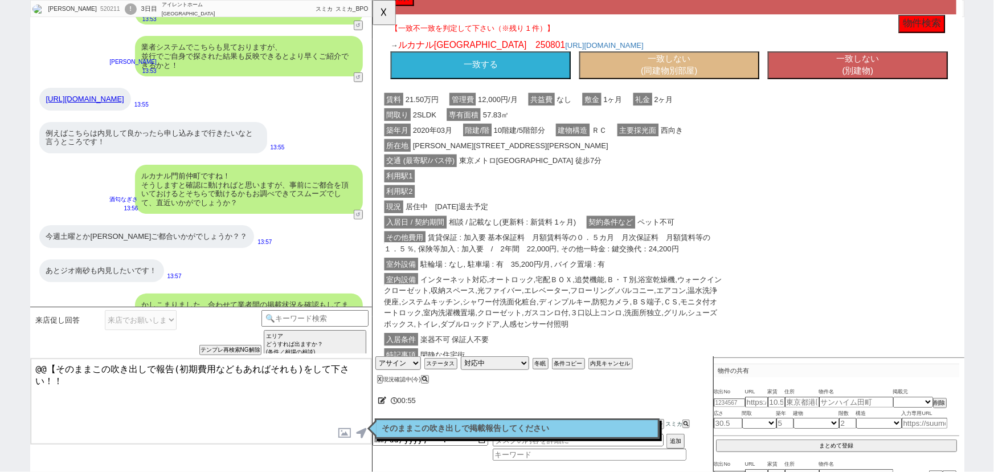
click at [716, 76] on button "一致しない (同建物別部屋)" at bounding box center [691, 70] width 194 height 30
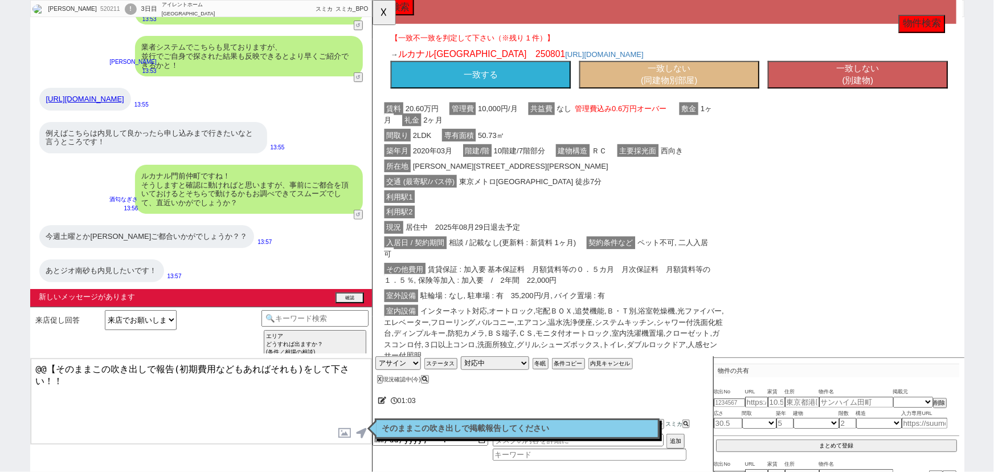
scroll to position [2707, 0]
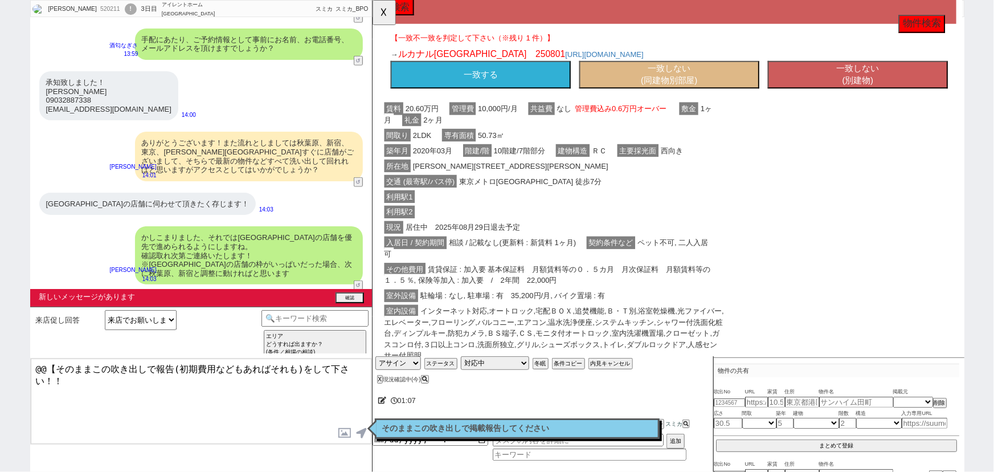
click at [531, 79] on button "一致する" at bounding box center [488, 80] width 194 height 30
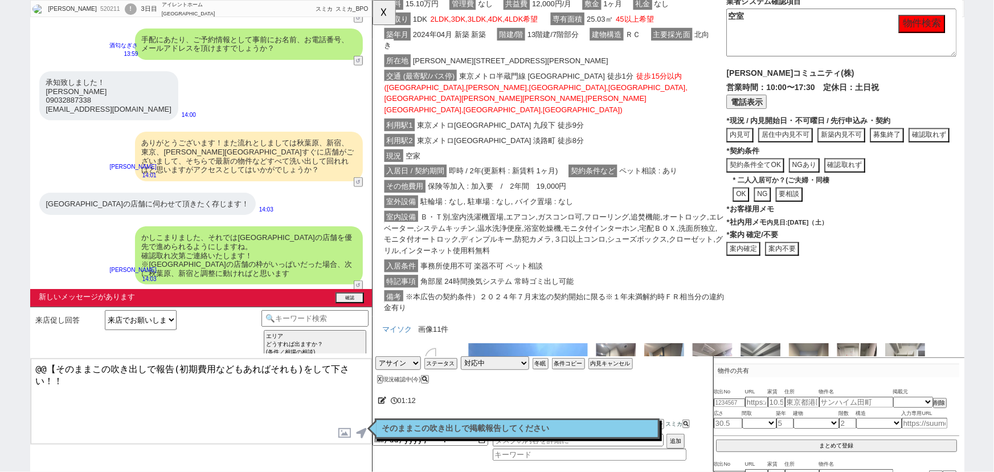
scroll to position [1902, 0]
click at [372, 0] on button "案内不要" at bounding box center [372, 0] width 0 height 0
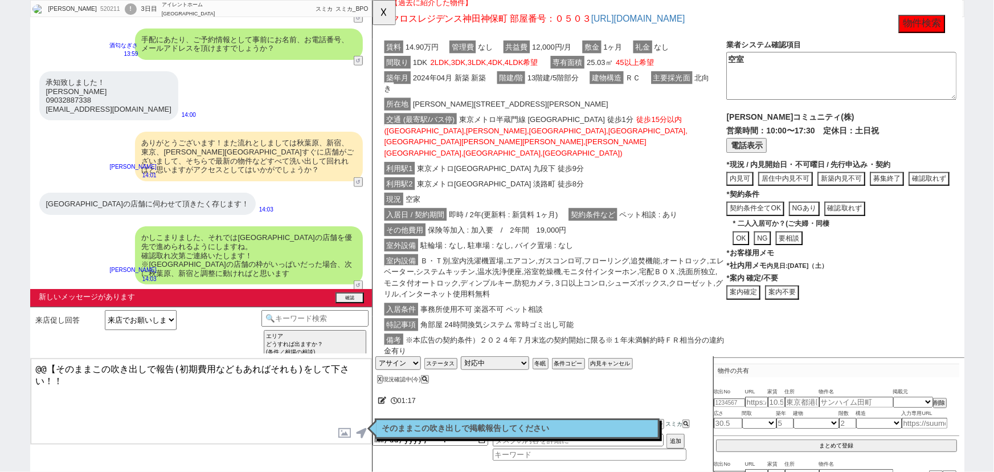
scroll to position [2608, 0]
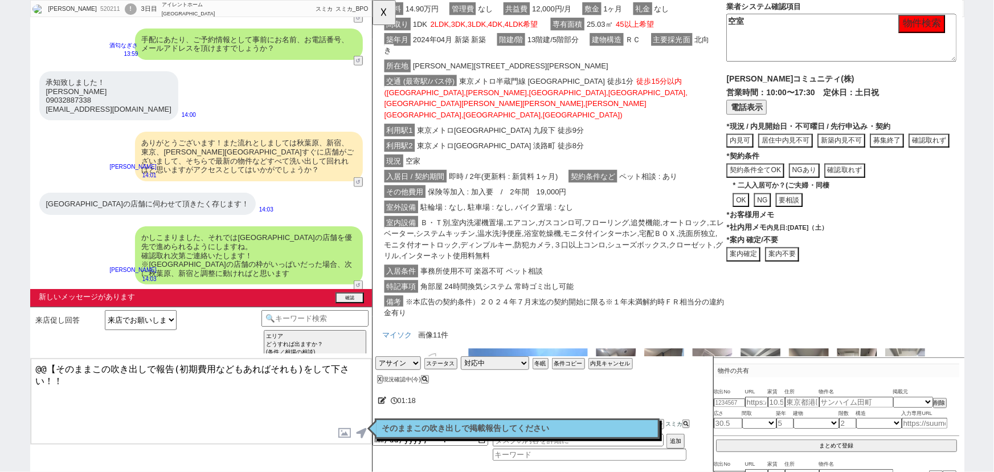
click at [372, 0] on button "案内不要" at bounding box center [372, 0] width 0 height 0
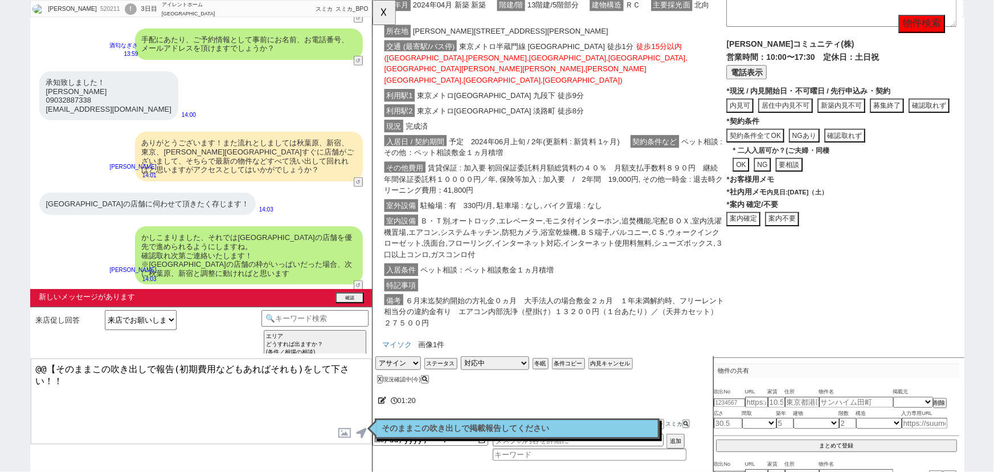
scroll to position [3362, 0]
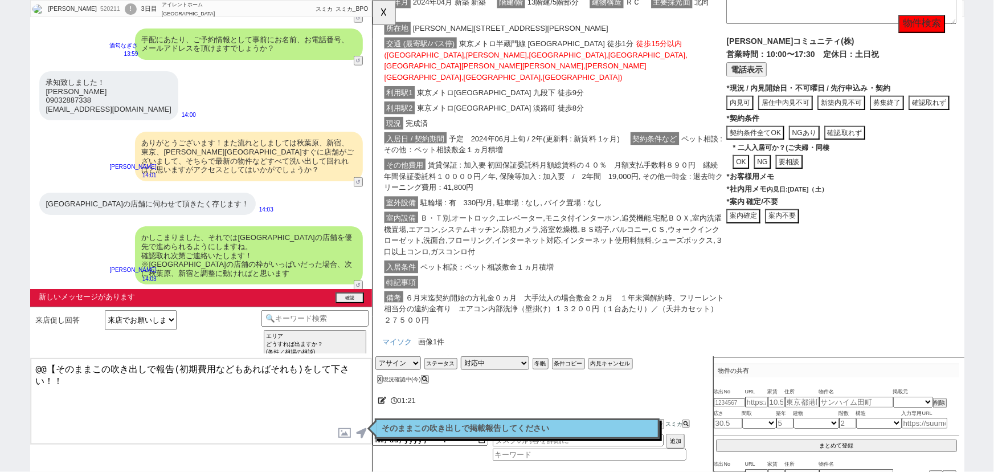
click at [372, 0] on button "案内不要" at bounding box center [372, 0] width 0 height 0
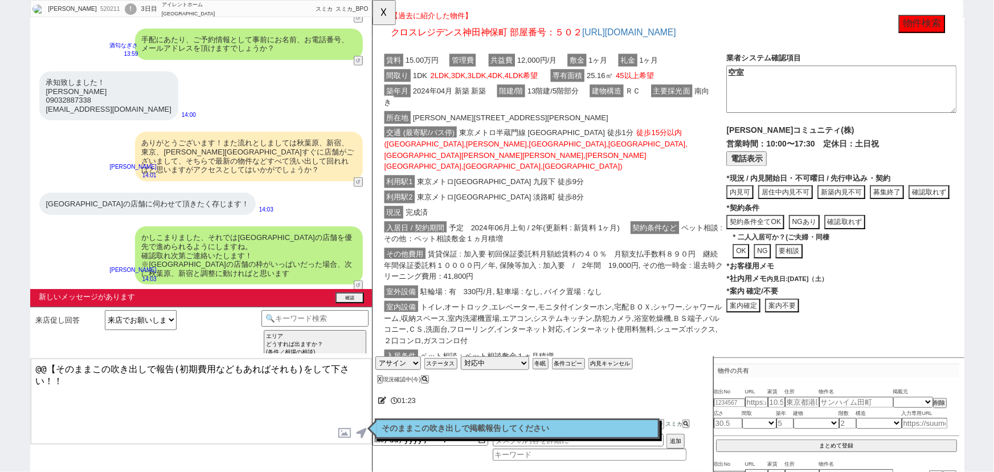
scroll to position [4043, 0]
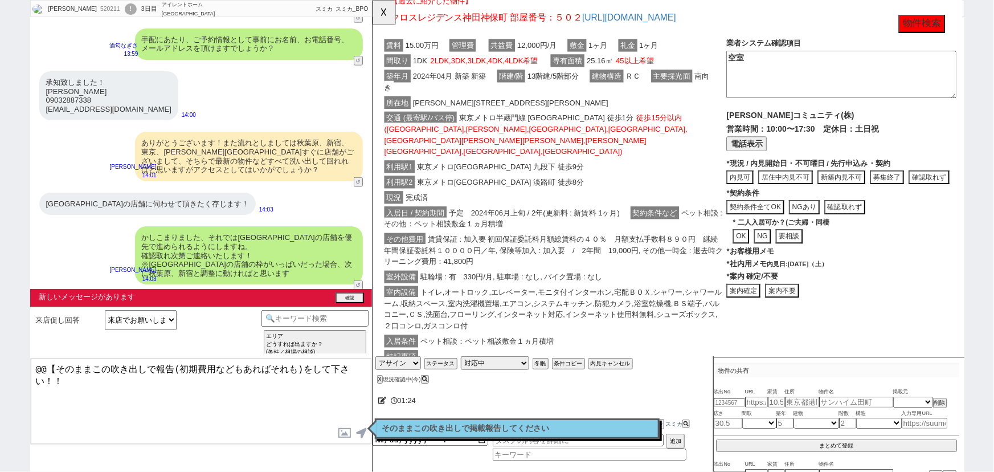
click at [372, 0] on button "案内不要" at bounding box center [372, 0] width 0 height 0
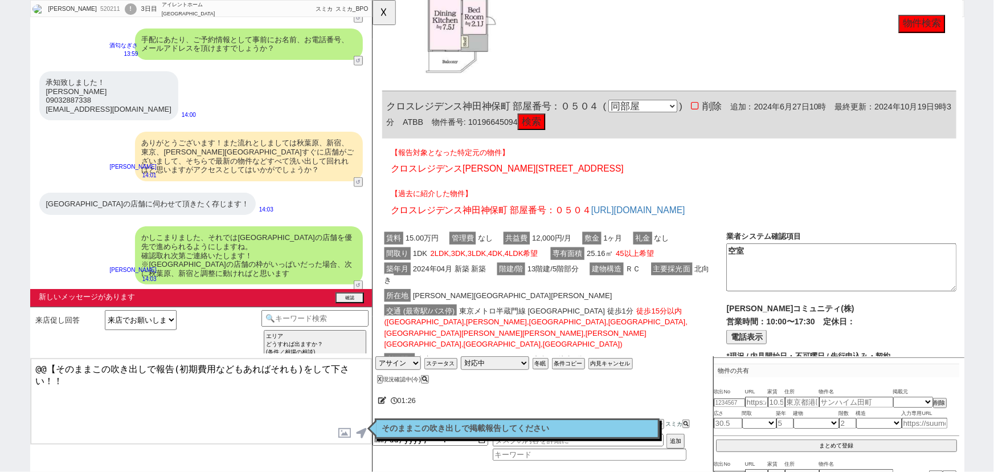
scroll to position [4738, 0]
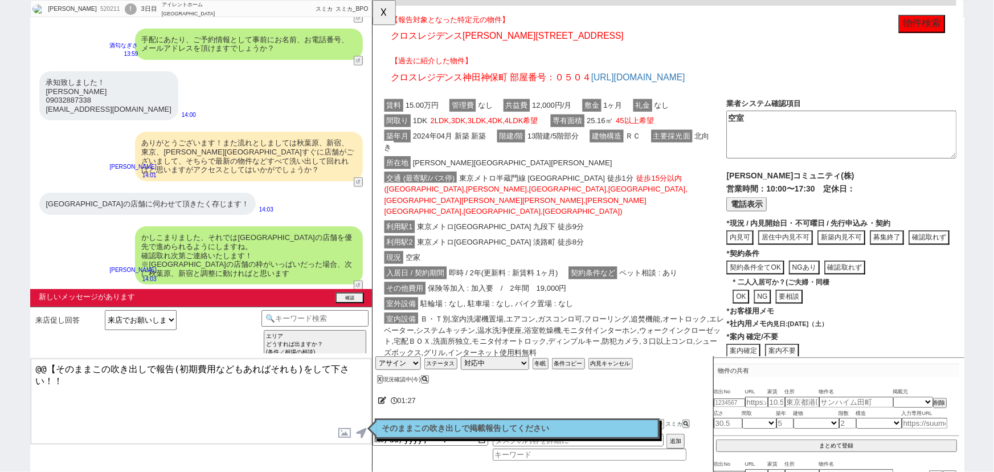
click at [372, 0] on button "案内不要" at bounding box center [372, 0] width 0 height 0
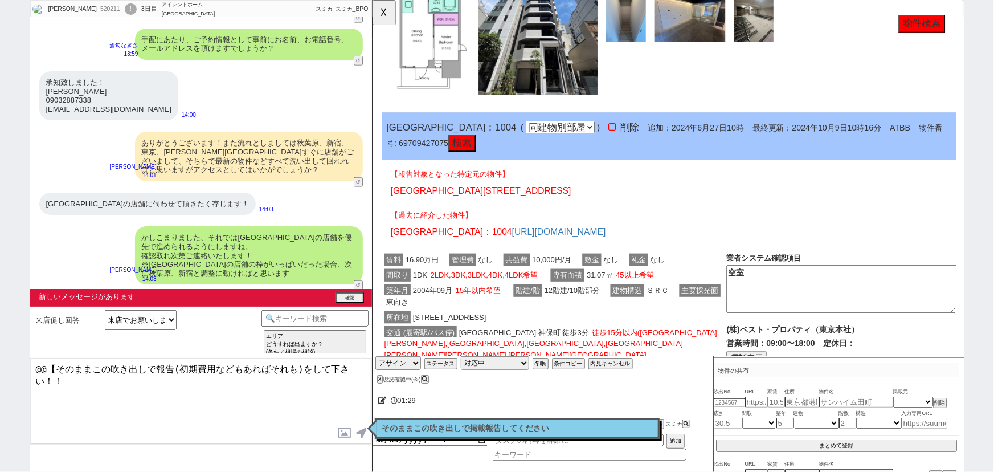
scroll to position [0, 0]
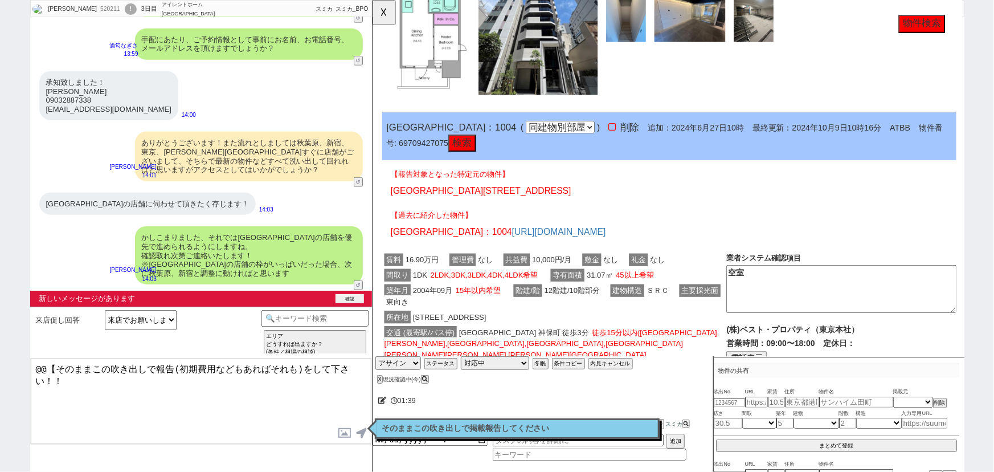
click at [351, 297] on button "確認" at bounding box center [349, 298] width 28 height 9
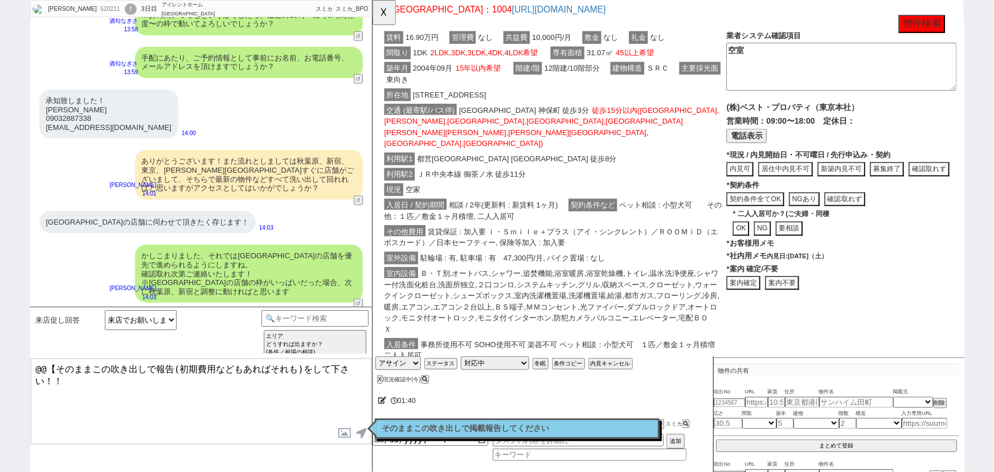
scroll to position [5607, 0]
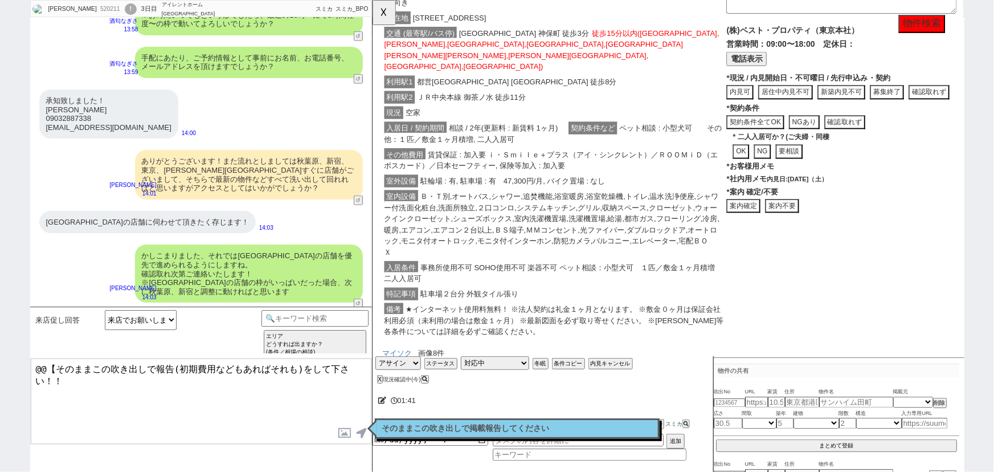
click at [372, 0] on button "案内不要" at bounding box center [372, 0] width 0 height 0
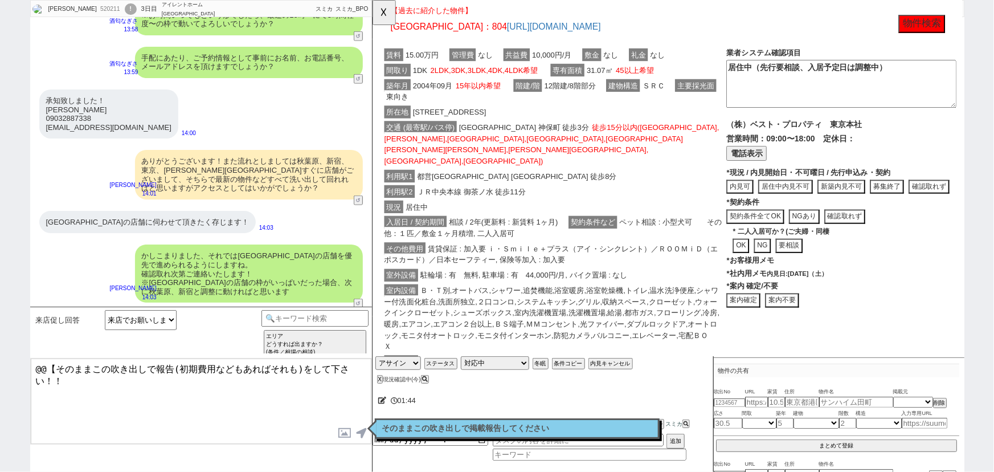
scroll to position [6291, 0]
click at [372, 0] on button "案内不要" at bounding box center [372, 0] width 0 height 0
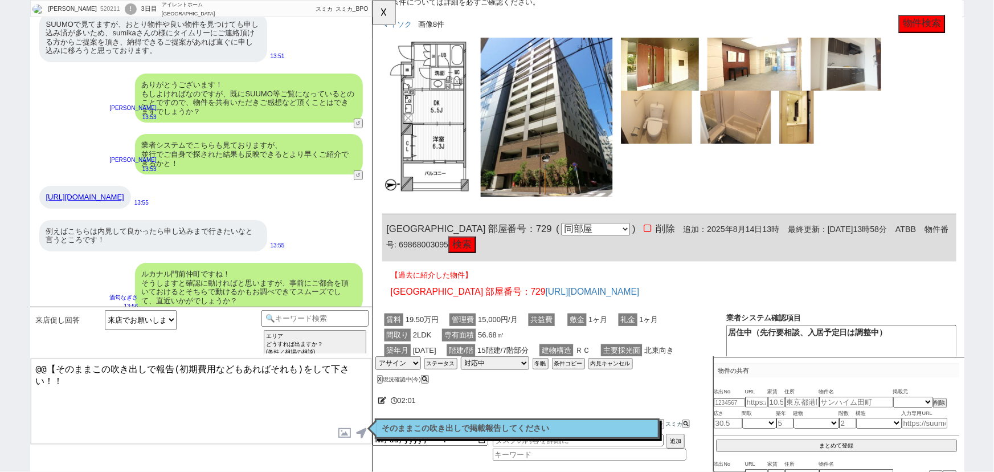
scroll to position [2284, 0]
drag, startPoint x: 682, startPoint y: 121, endPoint x: 504, endPoint y: 124, distance: 178.3
click at [504, 307] on p "ジオ南砂町 部屋番号：729 https://tools.sumika.live/pages/vcp2z6a" at bounding box center [690, 314] width 599 height 14
copy link "https://tools.sumika.live/pages/vcp2z6a"
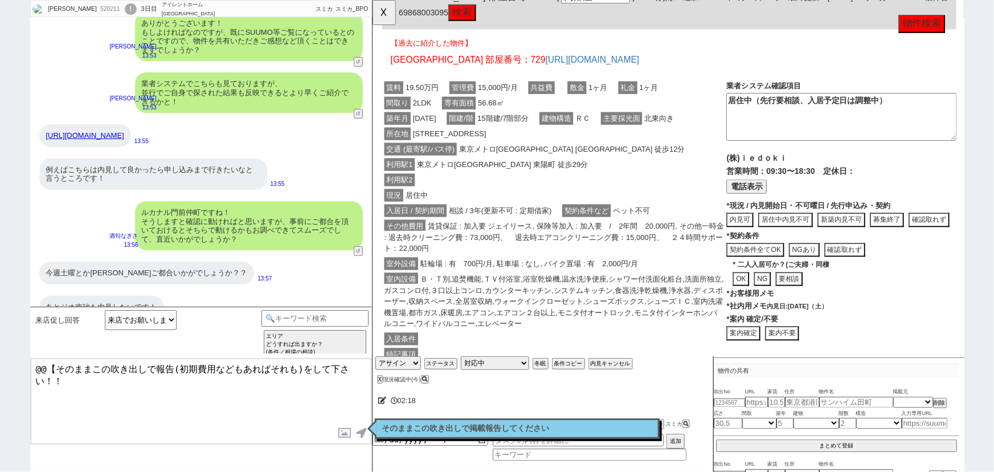
scroll to position [6994, 0]
click at [384, 13] on button "☓" at bounding box center [382, 11] width 21 height 23
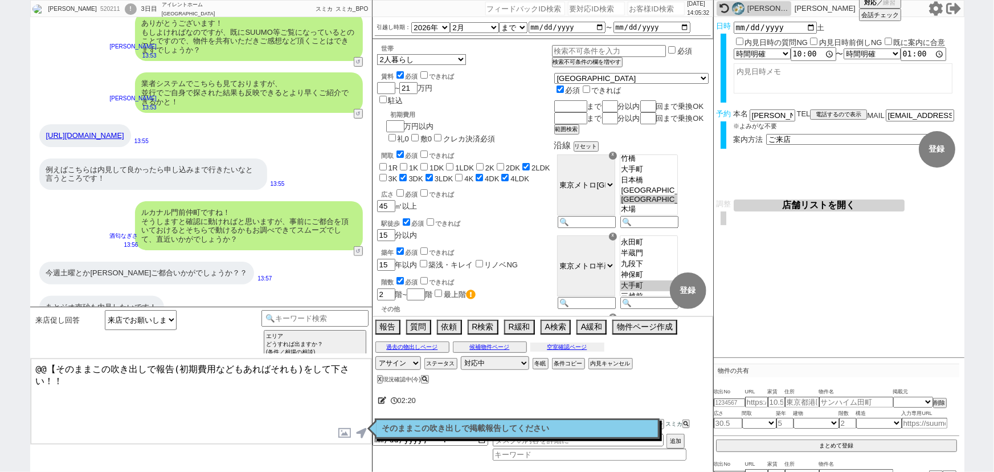
click at [567, 346] on button "空室確認ページ" at bounding box center [567, 346] width 74 height 9
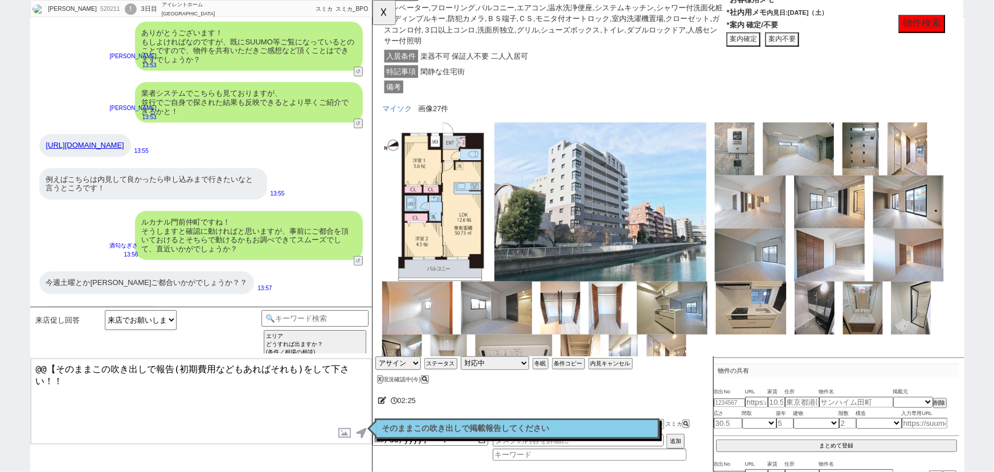
scroll to position [1604, 0]
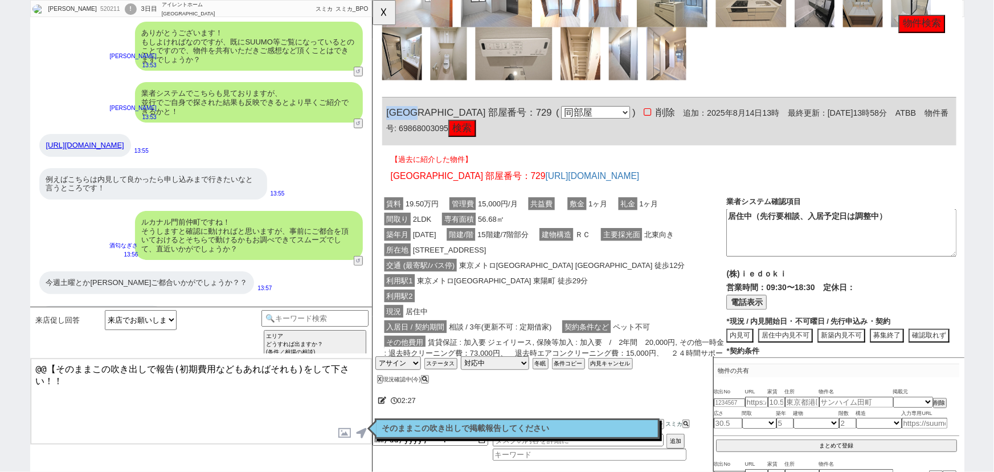
drag, startPoint x: 438, startPoint y: 118, endPoint x: 387, endPoint y: 117, distance: 50.7
click at [387, 117] on span "ジオ南砂町 部屋番号：729" at bounding box center [476, 120] width 178 height 11
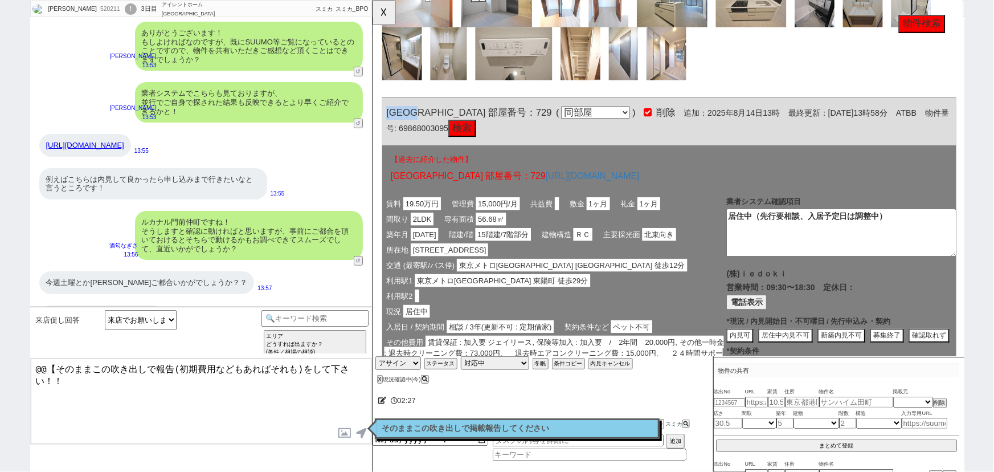
copy span "ジオ南砂町"
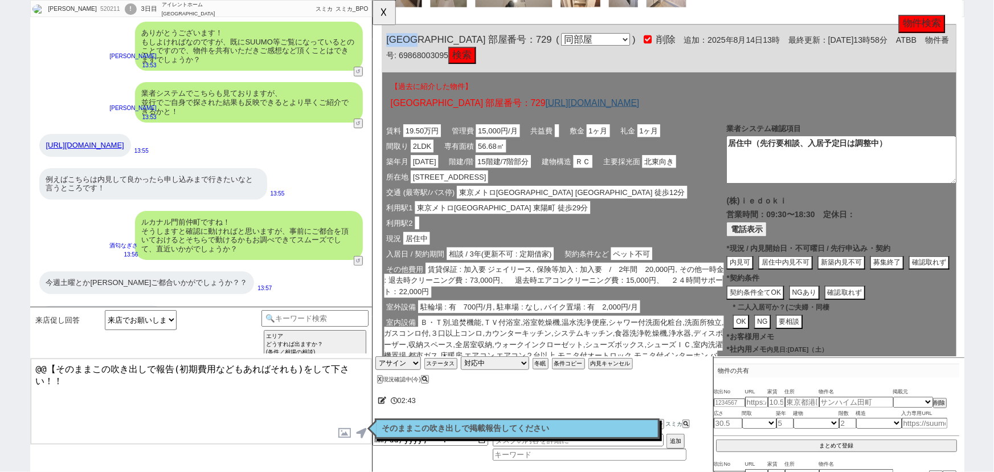
scroll to position [1683, 0]
click at [948, 282] on button "募集終了" at bounding box center [970, 281] width 44 height 15
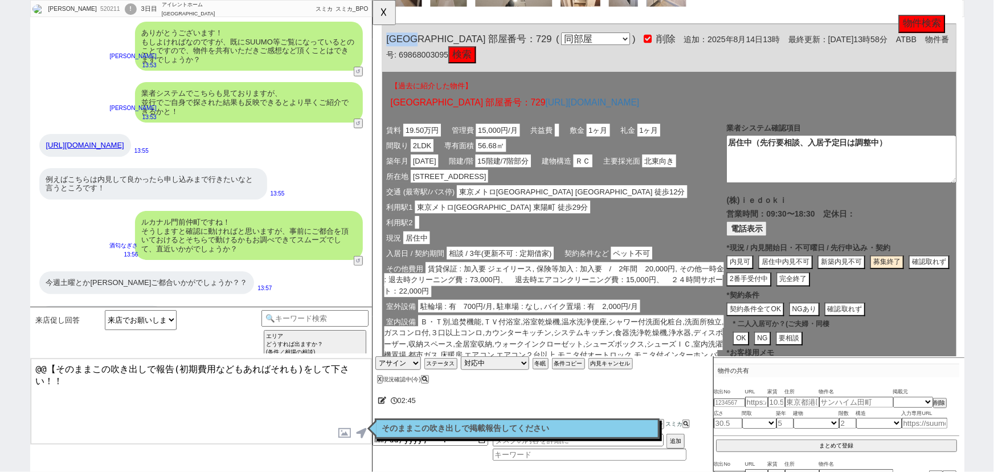
click button "完全終了"
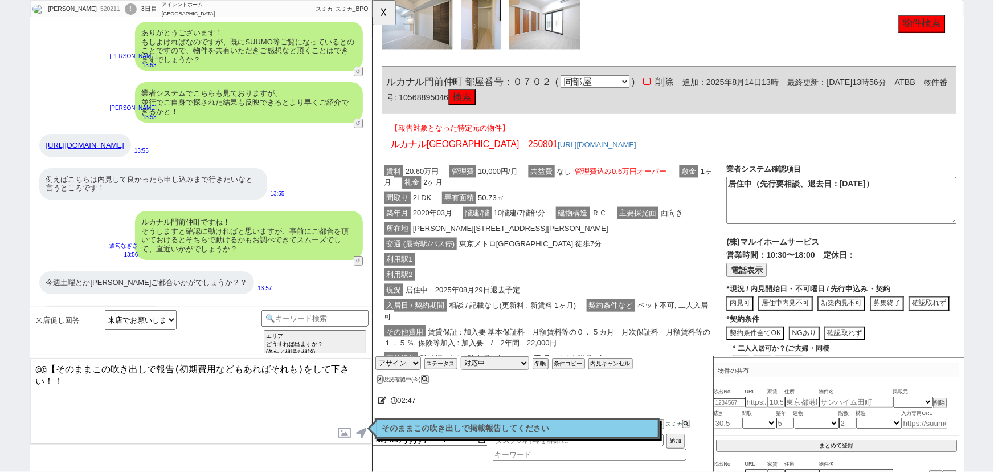
scroll to position [869, 0]
drag, startPoint x: 470, startPoint y: 85, endPoint x: 380, endPoint y: 84, distance: 90.0
click div "520211 の空室確認ページ 空室確認ページから削除 業者システム報告作成 管理会社報告作成 電話終了(報告は別の人) 確認取れず物件のタスク登録 追加 キ…"
copy span "ルカナル門前仲町"
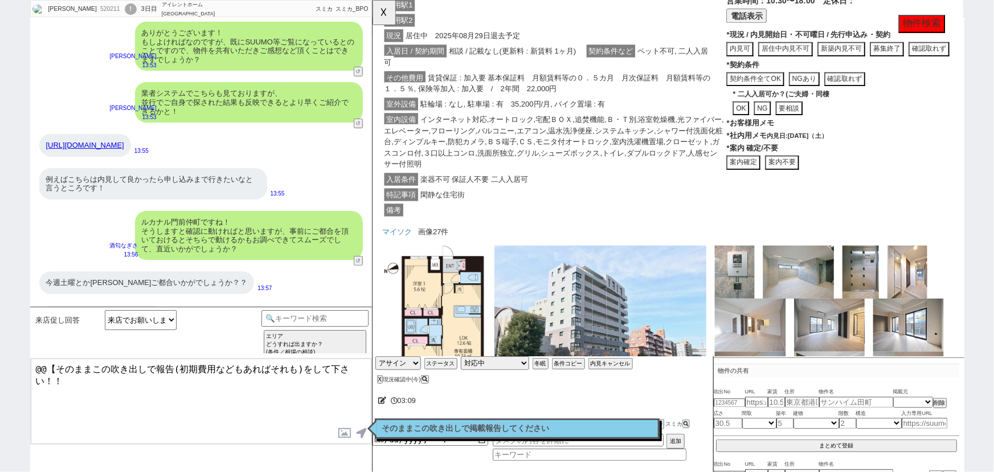
click at [570, 145] on span "インターネット対応,オートロック,宅配ＢＯＸ,追焚機能,Ｂ・Ｔ別,浴室乾燥機,光ファイバー,エレベーター,フローリング,バルコニー,エアコン,温水洗浄便座,シ…" at bounding box center [566, 152] width 365 height 62
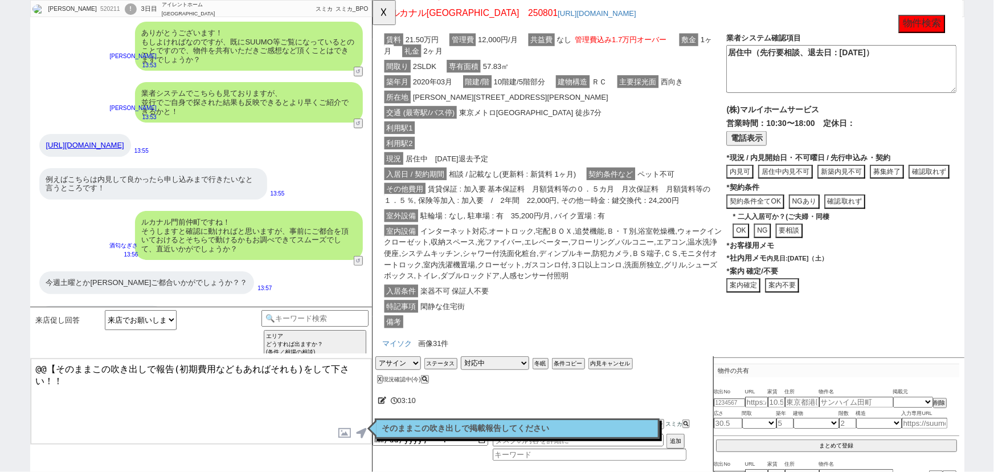
scroll to position [194, 0]
click div "利用駅1"
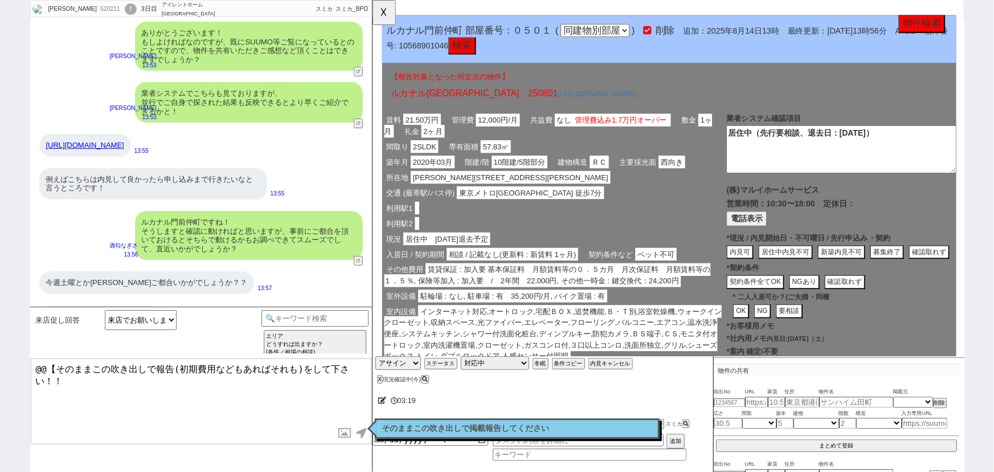
scroll to position [0, 0]
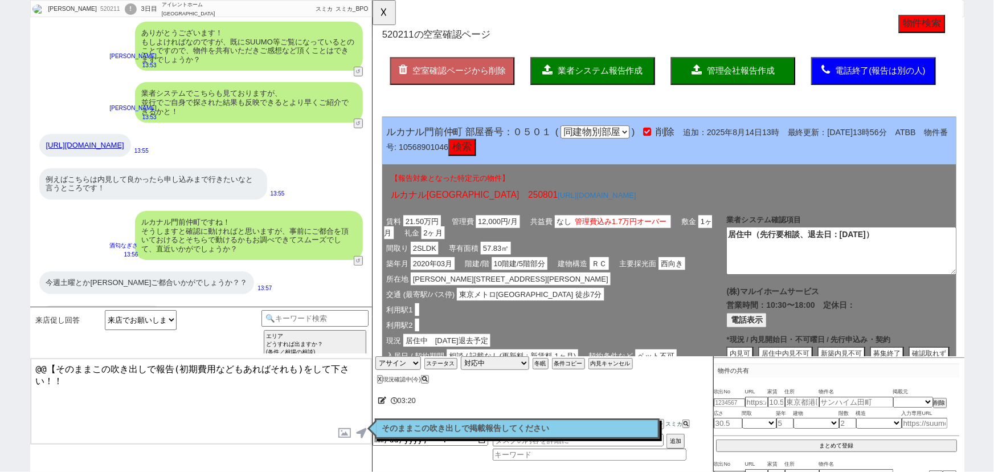
click at [608, 77] on span "業者システム報告作成" at bounding box center [616, 76] width 91 height 10
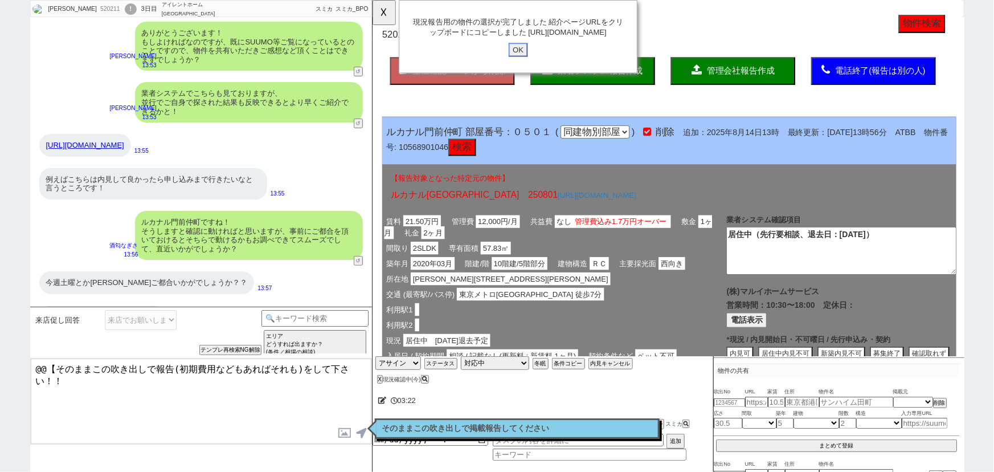
click at [523, 61] on input "OK" at bounding box center [528, 53] width 21 height 15
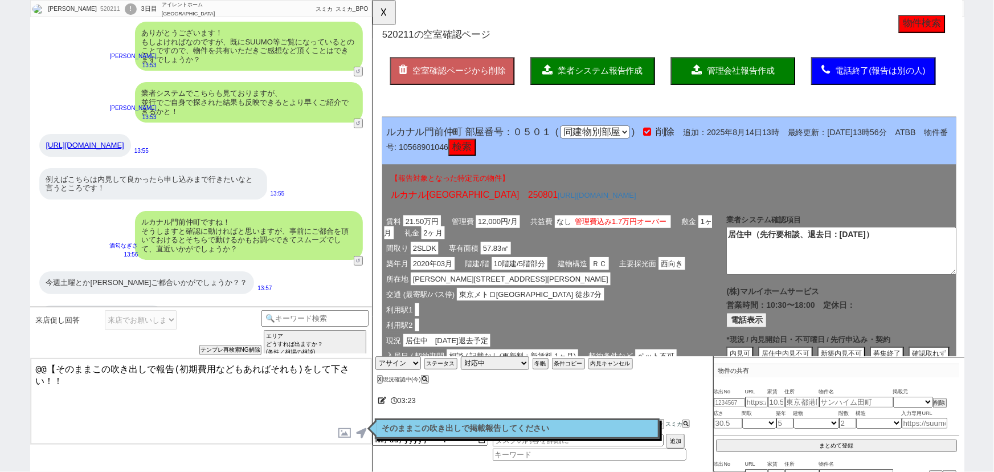
click at [605, 425] on p "そのままこの吹き出しで掲載報告してください" at bounding box center [517, 428] width 270 height 9
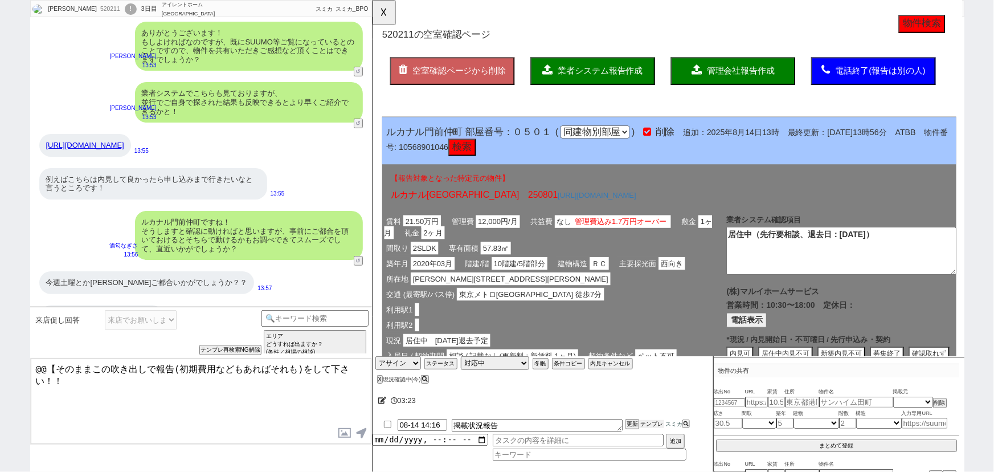
click at [652, 424] on button "テンプレ" at bounding box center [651, 424] width 25 height 8
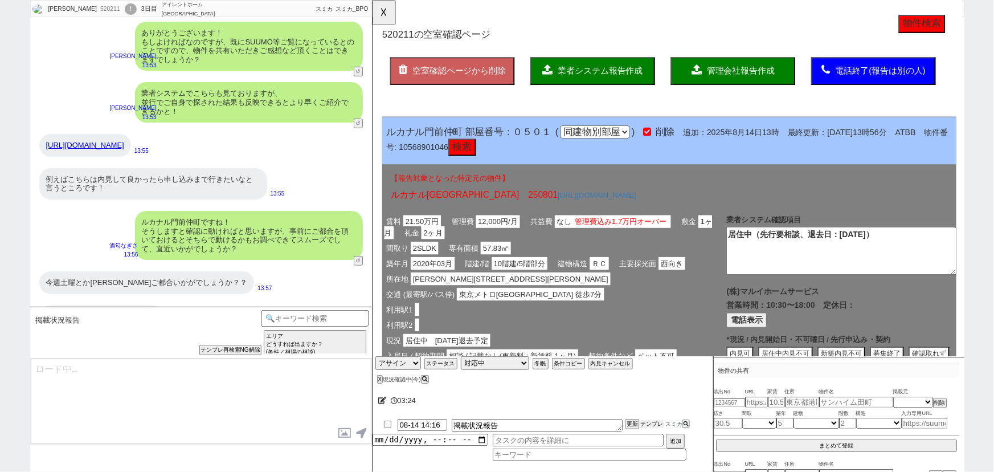
scroll to position [2689, 0]
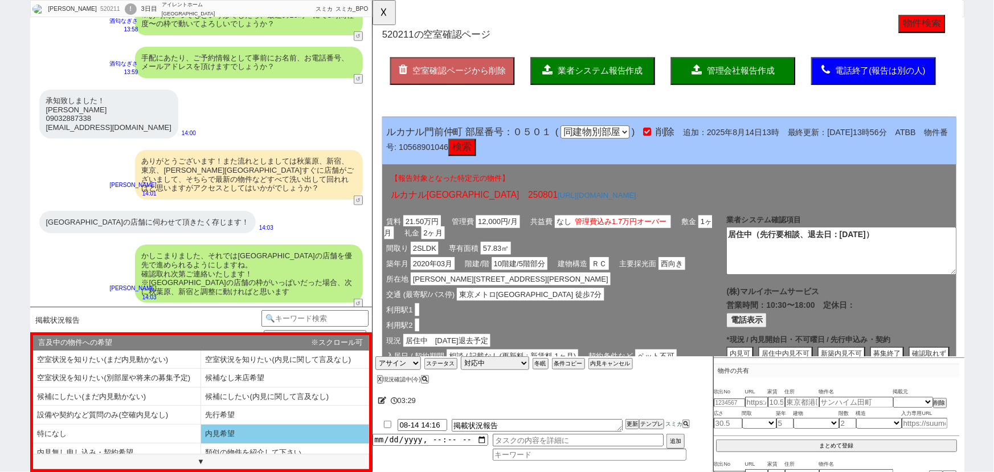
click at [201, 443] on li "内見希望" at bounding box center [117, 452] width 168 height 19
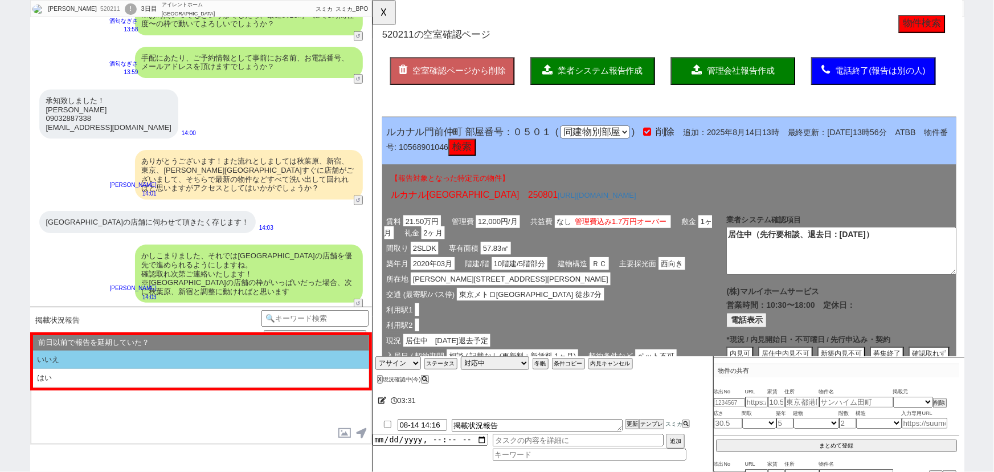
click at [141, 353] on li "いいえ" at bounding box center [201, 359] width 336 height 19
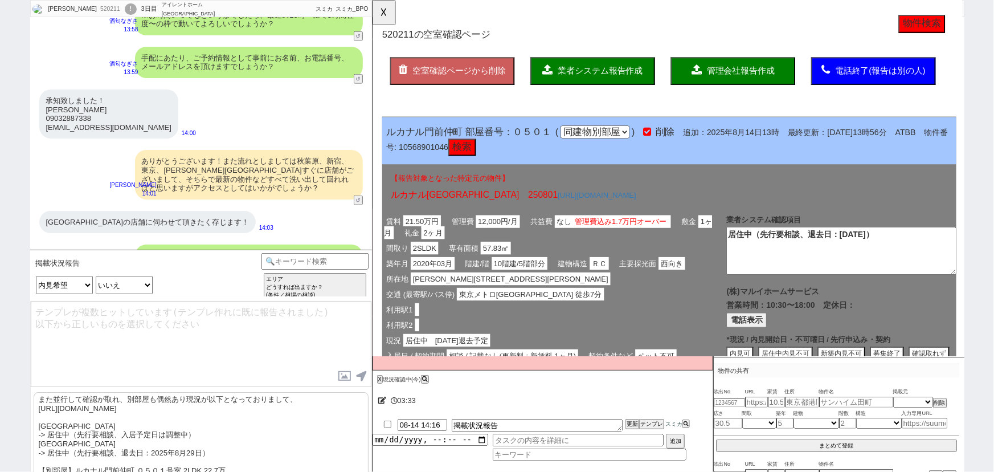
click at [63, 427] on p "また並行して確認が取れ、別部屋も偶然あり現況が以下となっておりまして、 https://tools.sumika.live/pages/8h3mq2p ジオ南…" at bounding box center [201, 479] width 335 height 174
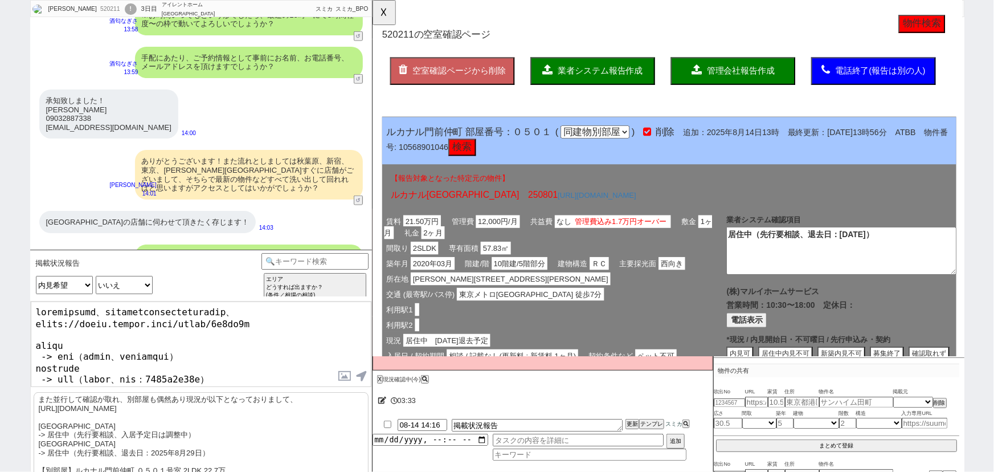
scroll to position [2746, 0]
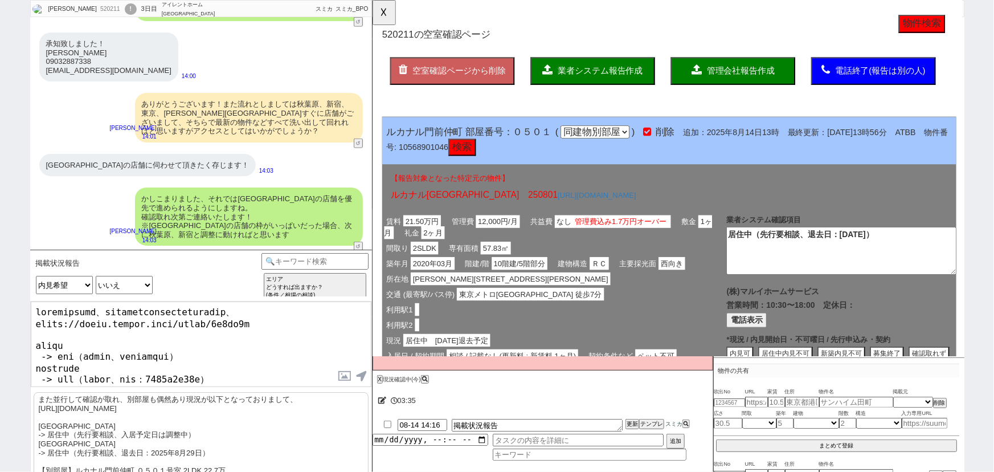
click at [35, 306] on textarea at bounding box center [201, 343] width 341 height 85
drag, startPoint x: 190, startPoint y: 310, endPoint x: 265, endPoint y: 308, distance: 75.2
click at [265, 308] on textarea at bounding box center [201, 343] width 341 height 85
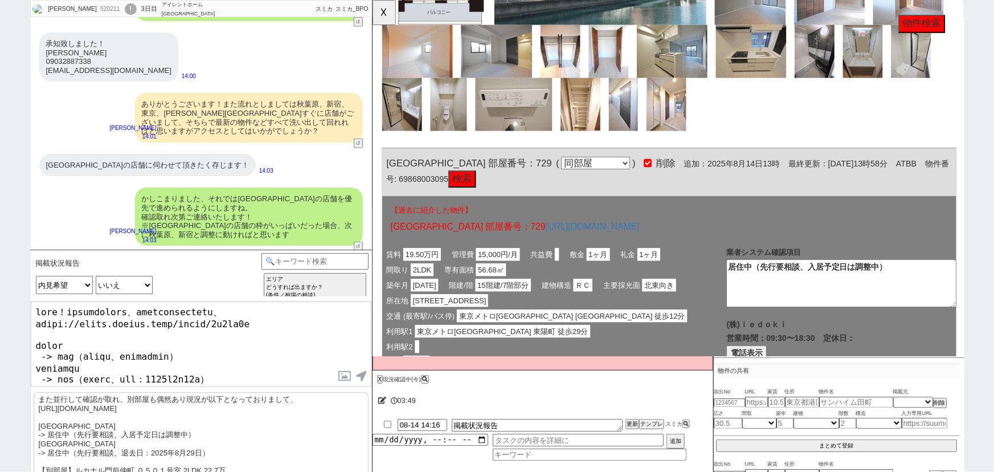
scroll to position [1549, 0]
drag, startPoint x: 436, startPoint y: 174, endPoint x: 376, endPoint y: 174, distance: 60.4
click div "520211 の空室確認ページ 空室確認ページから削除 業者システム報告作成 管理会社報告作成 電話終了(報告は別の人) 確認取れず物件のタスク登録 追加 キ…"
copy span "ジオ南砂町"
click at [35, 337] on textarea at bounding box center [201, 343] width 341 height 85
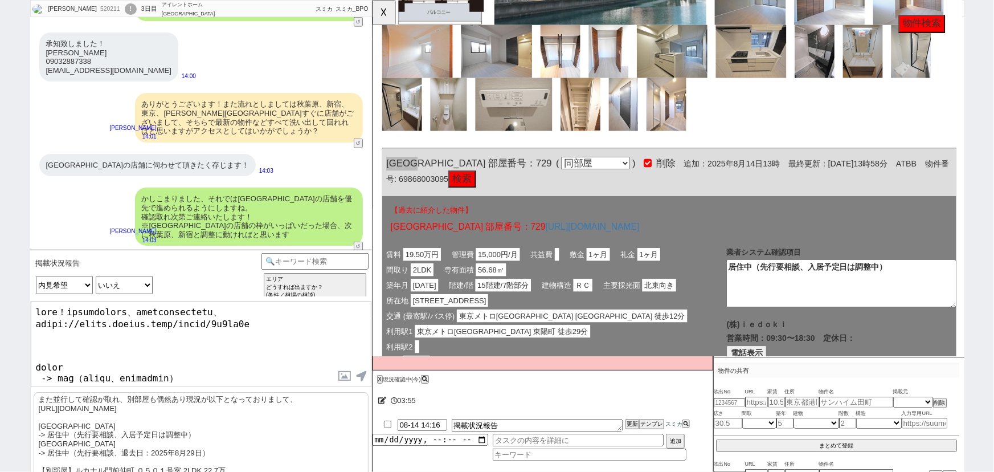
paste textarea "ジオ南砂町"
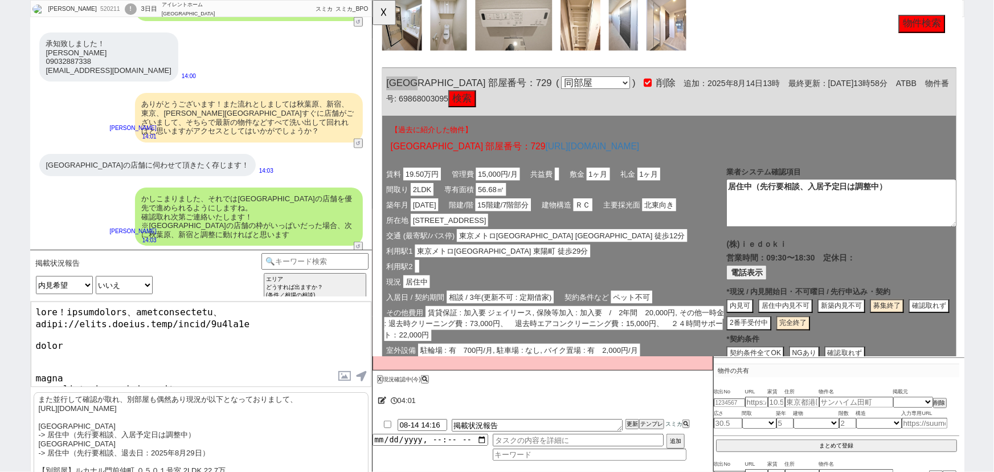
scroll to position [1636, 0]
click div "利用駅1 東京メトロ東西線 東陽町 徒歩29分"
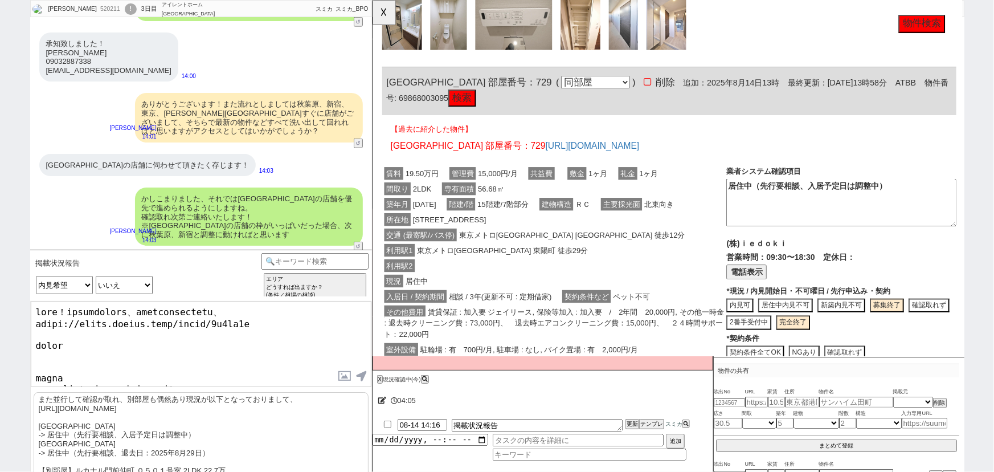
drag, startPoint x: 34, startPoint y: 363, endPoint x: 28, endPoint y: 341, distance: 22.8
click at [28, 341] on div "東尾 洸介 520211 ! 0 3日目 アイレントホーム門前仲町店 冬眠中 自社客 スミカ スミカ_BPO チャット全表示 2024-08-21 ご連絡頂き…" at bounding box center [497, 236] width 994 height 472
drag, startPoint x: 241, startPoint y: 343, endPoint x: 54, endPoint y: 343, distance: 187.9
click at [54, 343] on textarea at bounding box center [201, 343] width 341 height 85
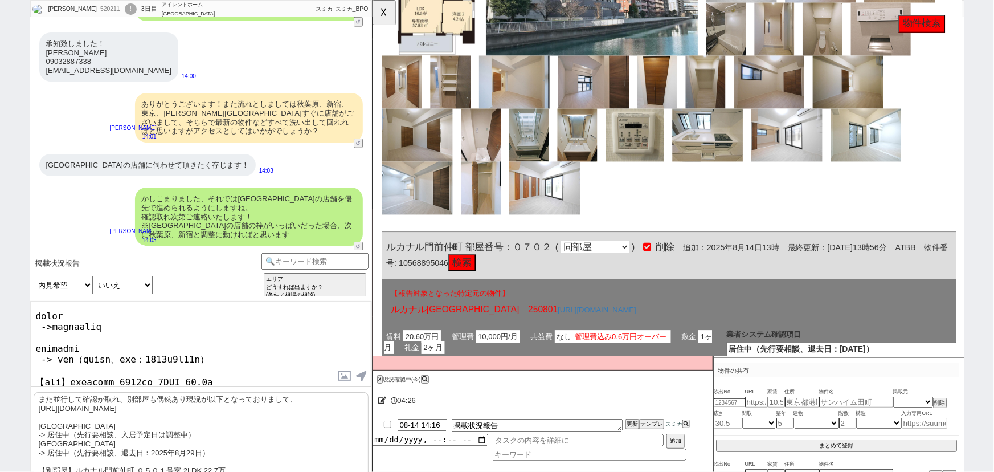
scroll to position [690, 0]
click at [125, 331] on textarea at bounding box center [201, 343] width 341 height 85
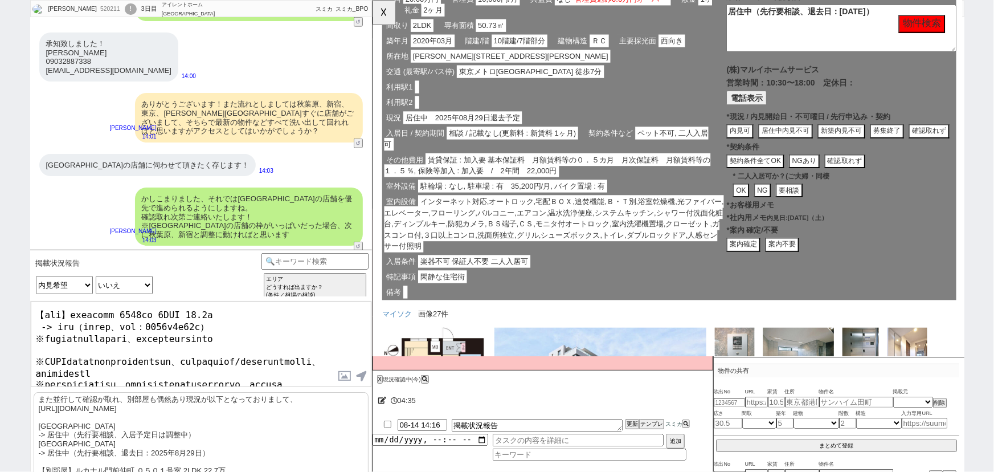
scroll to position [109, 0]
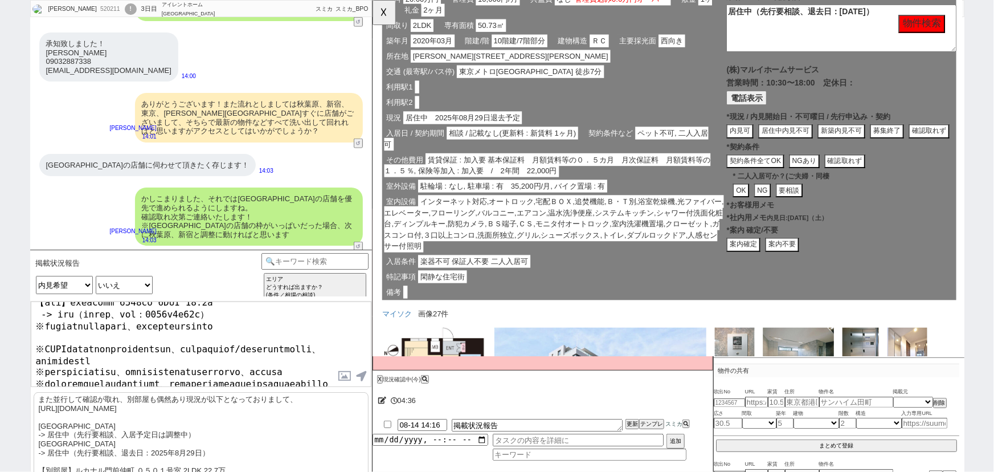
drag, startPoint x: 246, startPoint y: 373, endPoint x: 0, endPoint y: 412, distance: 249.1
click at [0, 412] on div "東尾 洸介 520211 ! 0 3日目 アイレントホーム門前仲町店 冬眠中 自社客 スミカ スミカ_BPO チャット全表示 2024-08-21 ご連絡頂き…" at bounding box center [497, 236] width 994 height 472
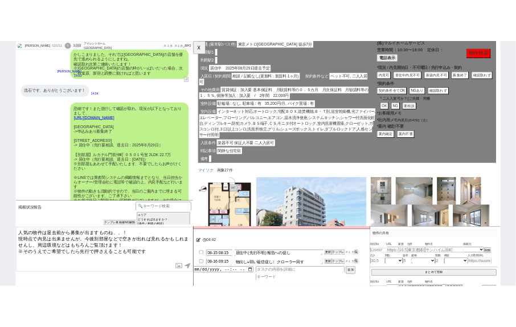
scroll to position [1124, 0]
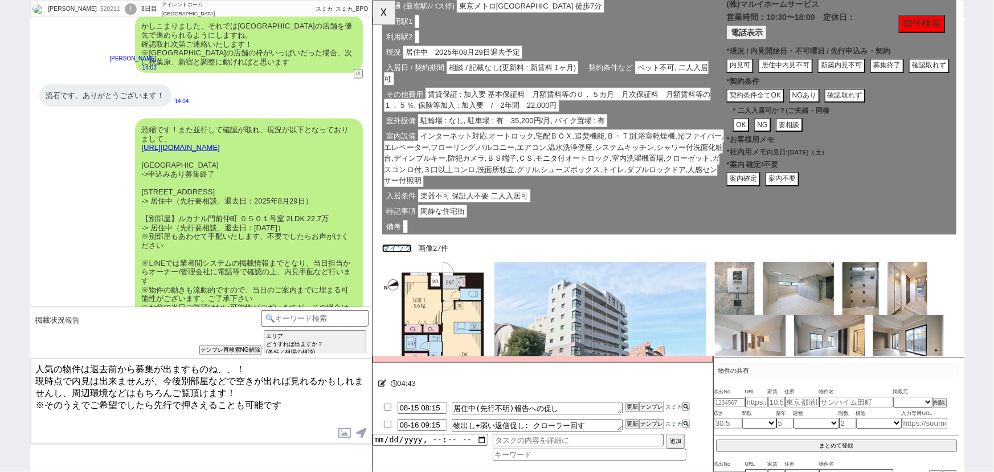
click at [399, 264] on link "マイソク" at bounding box center [398, 266] width 32 height 9
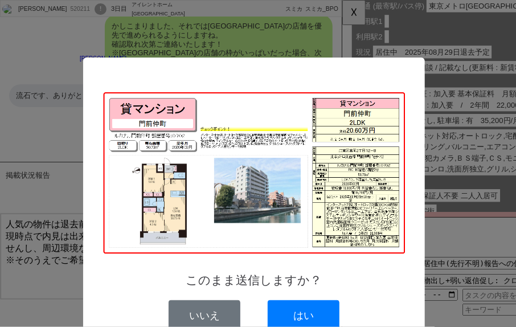
drag, startPoint x: 249, startPoint y: 133, endPoint x: 245, endPoint y: 54, distance: 79.8
click at [245, 58] on div "このまま送信しますか？ いいえ はい" at bounding box center [254, 209] width 342 height 303
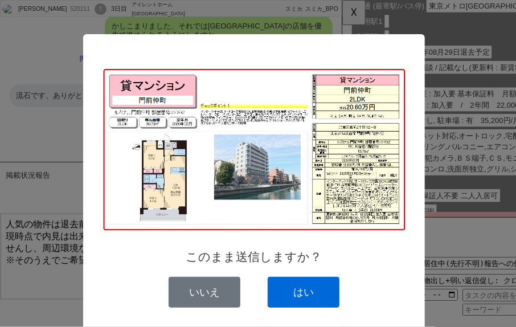
click at [298, 300] on button "はい" at bounding box center [304, 292] width 72 height 31
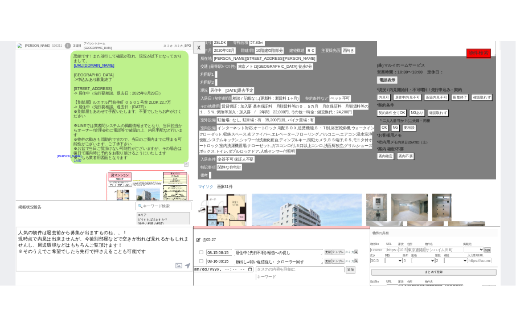
scroll to position [320, 0]
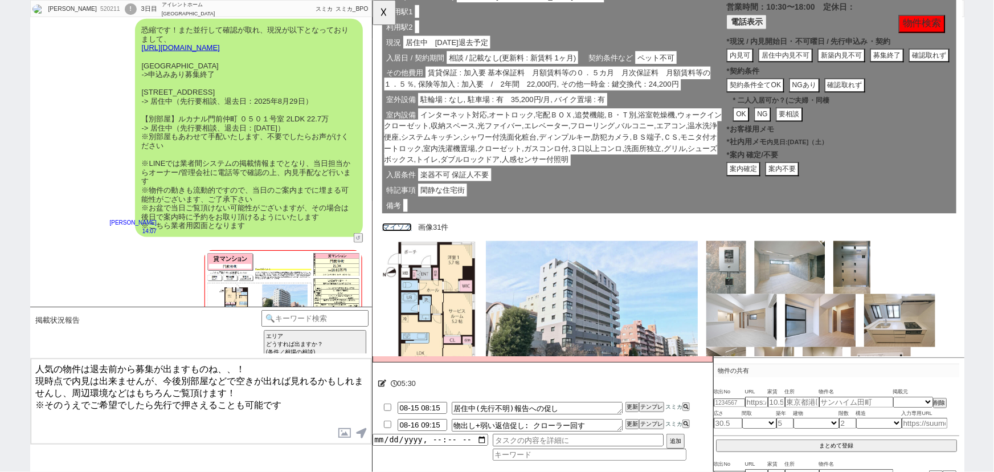
click at [398, 242] on link "マイソク" at bounding box center [398, 244] width 32 height 9
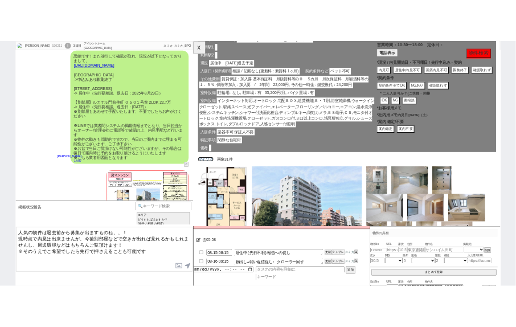
scroll to position [3017, 0]
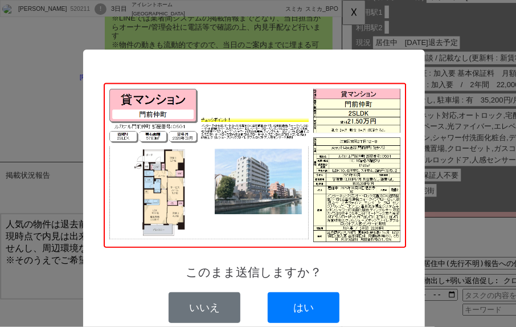
drag, startPoint x: 256, startPoint y: 133, endPoint x: 252, endPoint y: 68, distance: 65.0
click at [252, 68] on div "このまま送信しますか？ いいえ はい" at bounding box center [254, 201] width 342 height 303
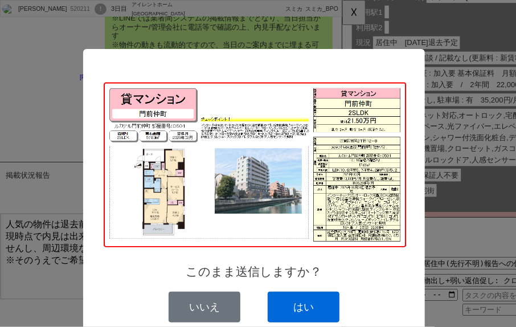
click at [316, 297] on button "はい" at bounding box center [304, 307] width 72 height 31
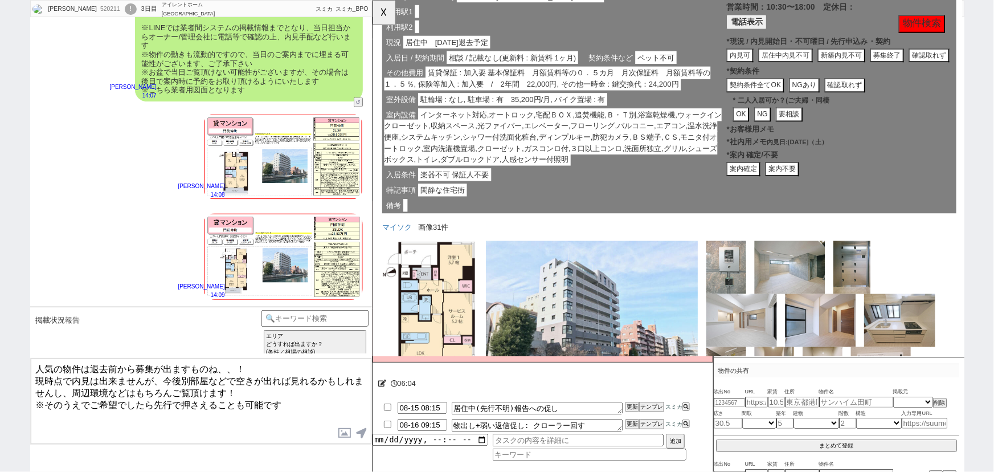
scroll to position [2972, 0]
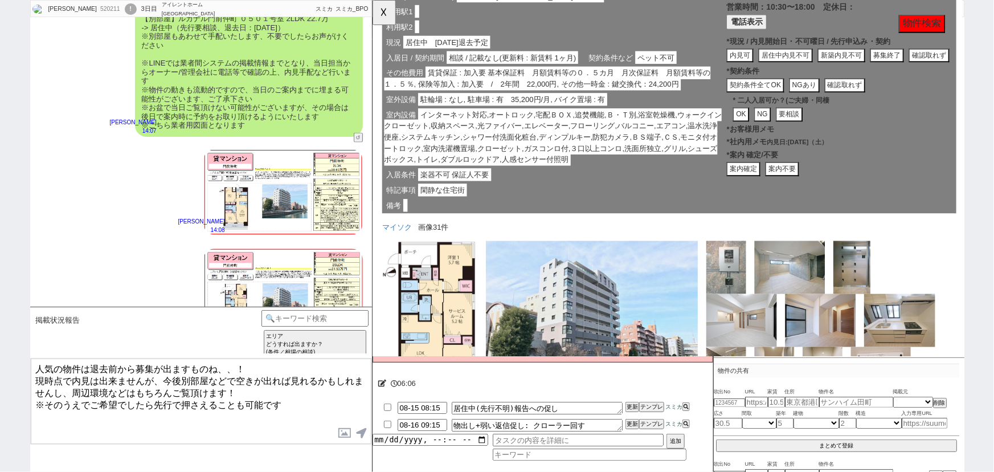
click at [160, 391] on textarea "人気の物件は退去前から募集が出ますものね、、！ 現時点で内見は出来ませんが、今後別部屋などで空きが出れば見れるかもしれませんし、周辺環境などはもちろんご覧頂け…" at bounding box center [201, 400] width 341 height 85
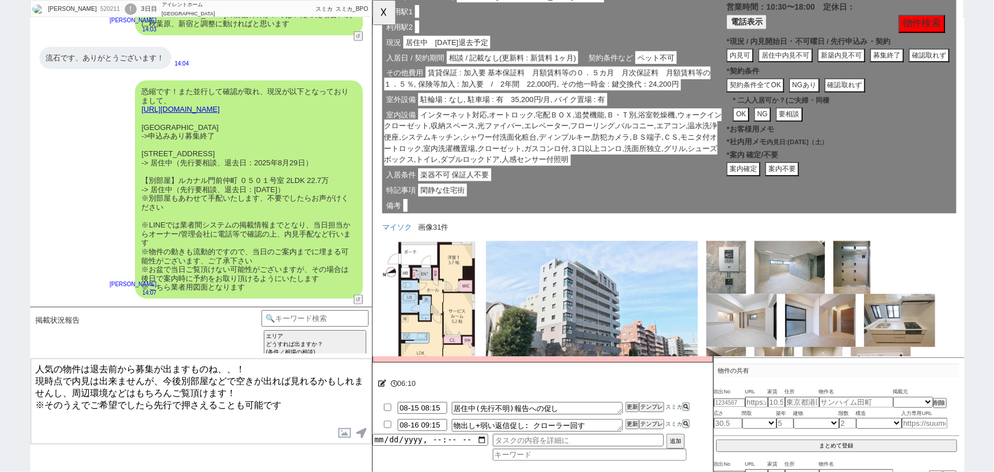
scroll to position [2809, 0]
click at [243, 408] on textarea "人気の物件は退去前から募集が出ますものね、、！ 現時点で内見は出来ませんが、今後別部屋などで空きが出れば見れるかもしれませんし、周辺環境などはもちろんご覧頂け…" at bounding box center [201, 400] width 341 height 85
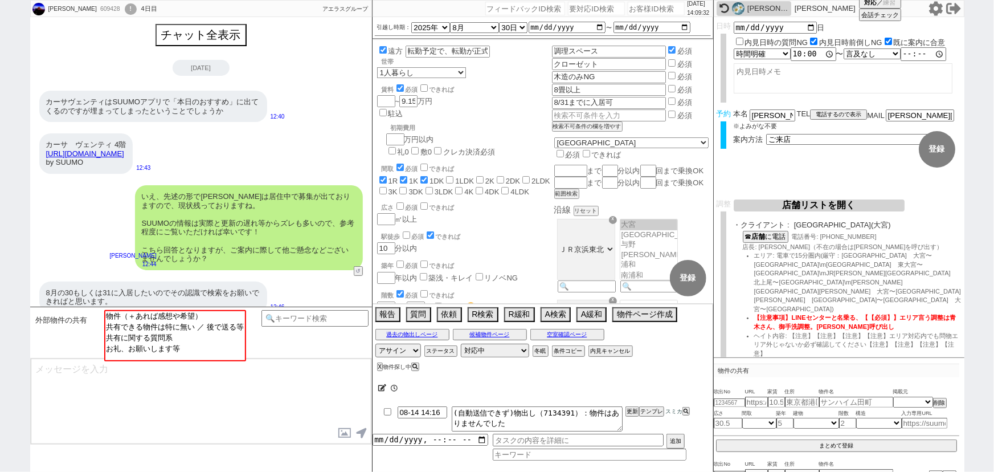
scroll to position [331, 0]
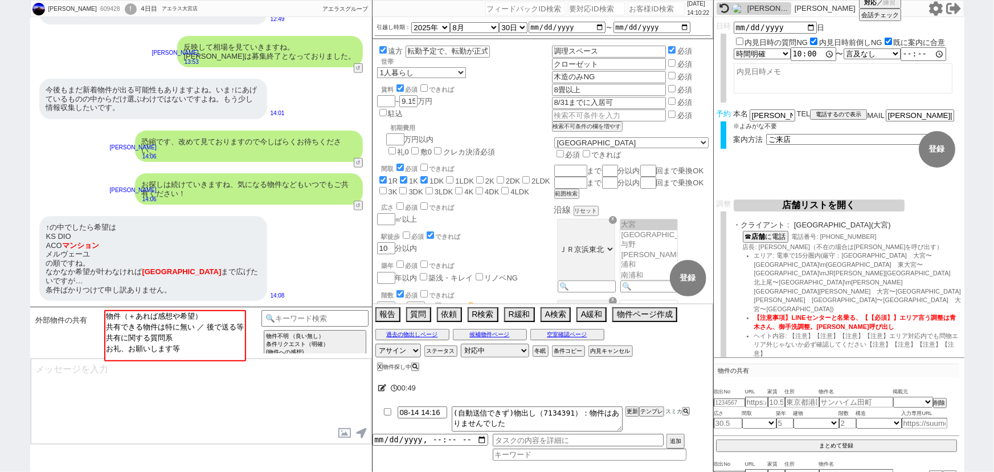
click at [279, 236] on div "↑の中でしたら希望は KS DIO ACO マンション メルヴェーユ の順ですね。 なかなか希望が叶わなければ さいたま新都心 まで広げたいですが… 条件ばか…" at bounding box center [201, 258] width 342 height 96
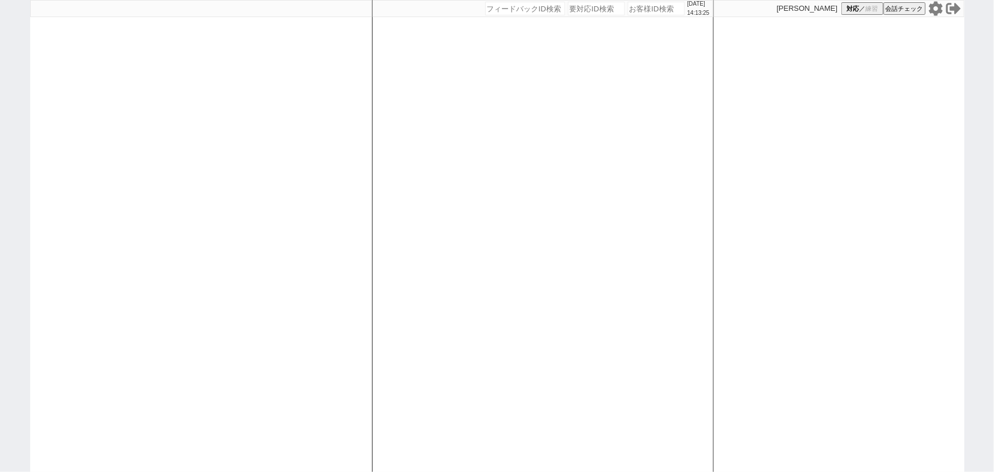
click at [203, 186] on div at bounding box center [201, 236] width 342 height 472
select select "1"
select select "2"
select select
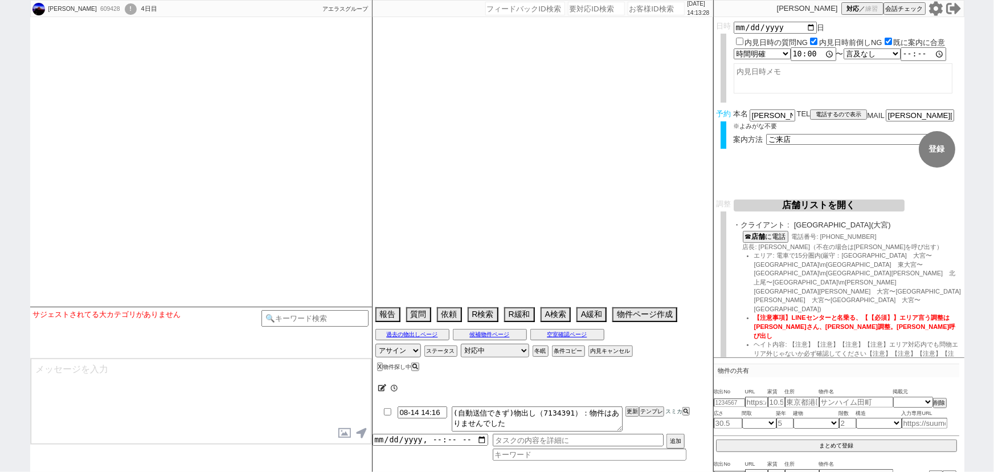
select select
select select "2025"
select select "8"
select select "30"
select select "0"
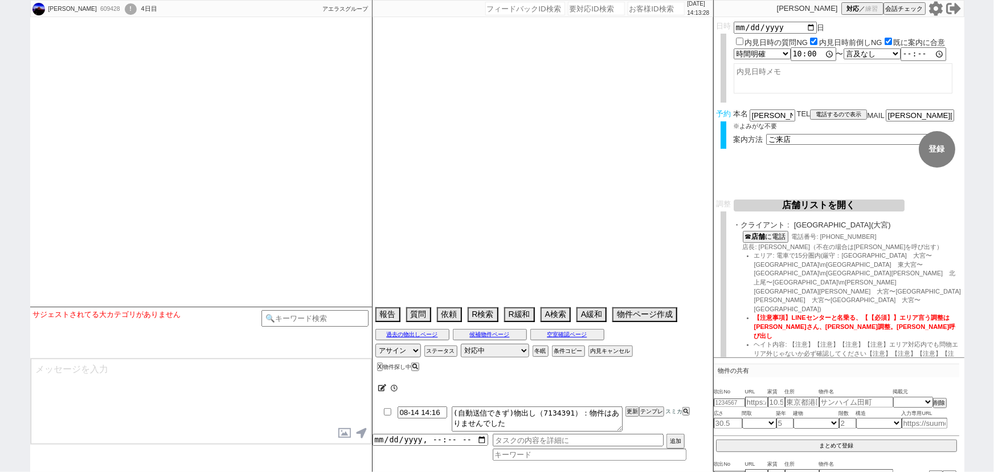
select select "11"
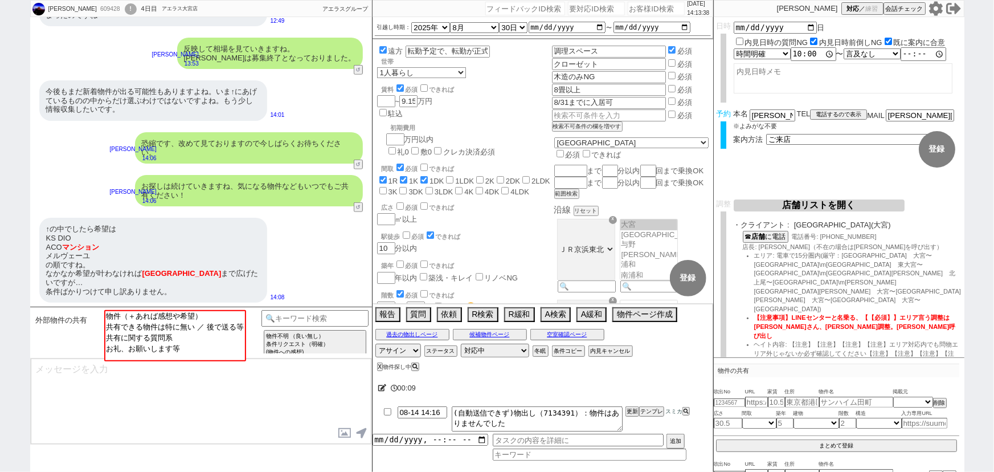
scroll to position [331, 0]
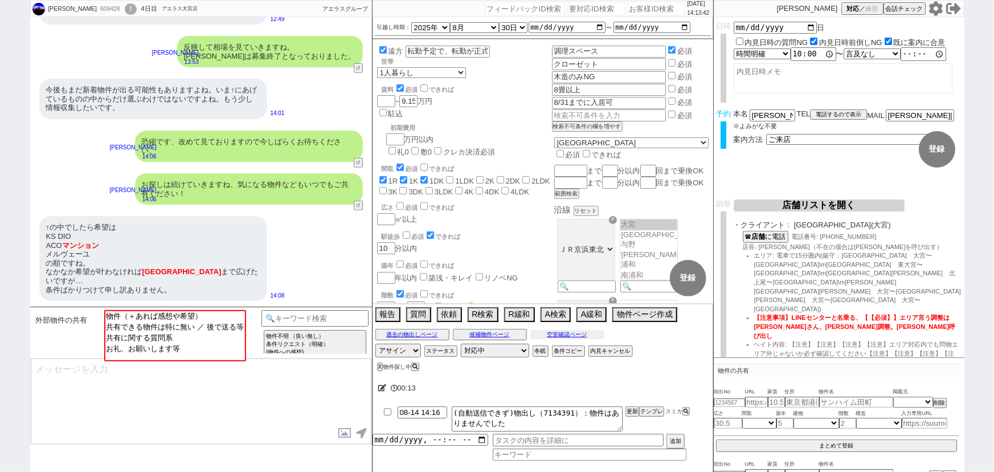
click at [574, 332] on button "空室確認ページ" at bounding box center [567, 334] width 74 height 9
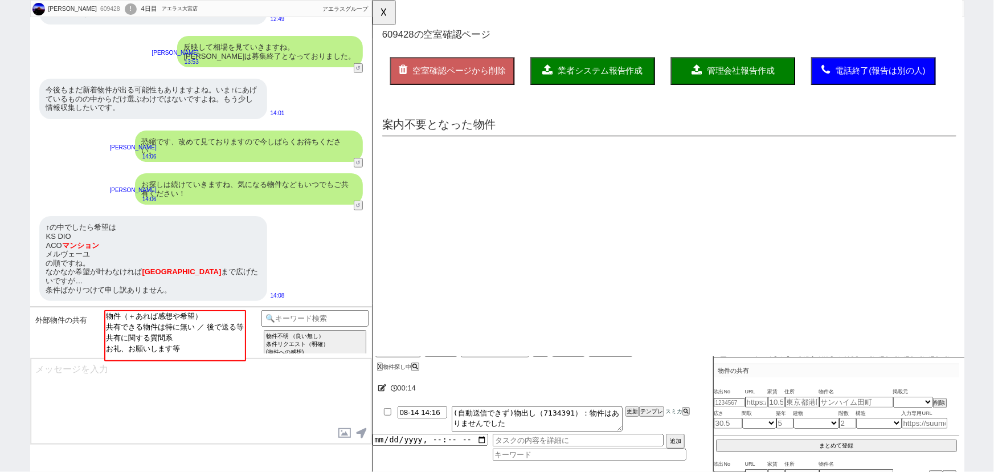
scroll to position [0, 0]
select select "another_room"
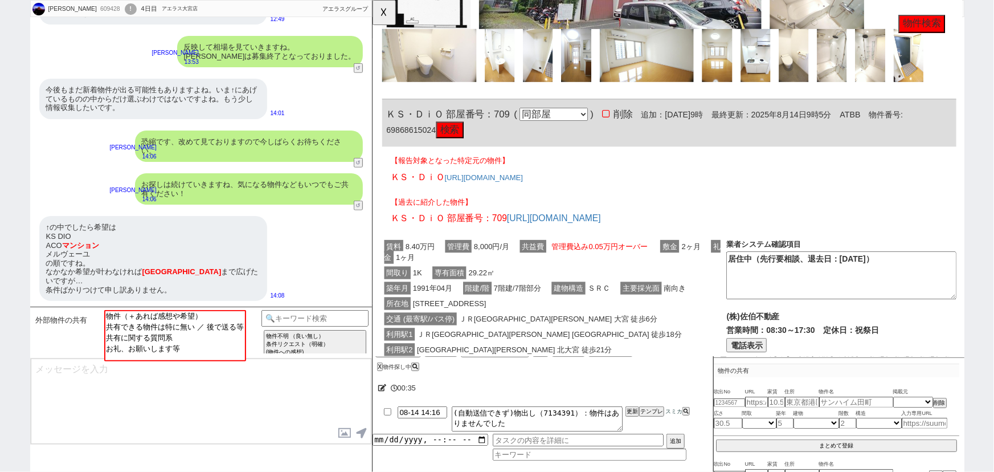
scroll to position [739, 0]
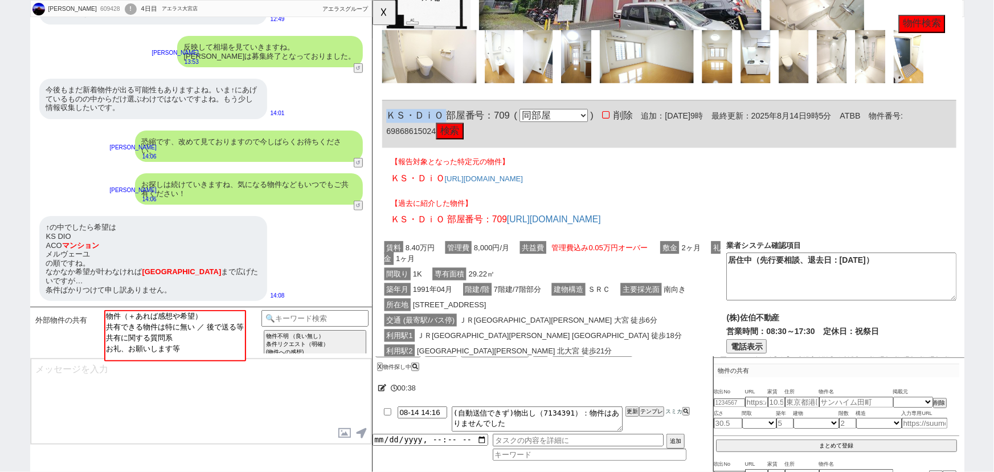
drag, startPoint x: 449, startPoint y: 120, endPoint x: 384, endPoint y: 124, distance: 65.0
click at [384, 124] on div "ＫＳ・ＤｉＯ 部屋番号：709 ( 同部屋 同建物別部屋 別建物別部屋 別建物 ) 削除 追加：[DATE]9時 最終更新：[DATE]9時5分 ATBB 物…" at bounding box center [690, 133] width 617 height 51
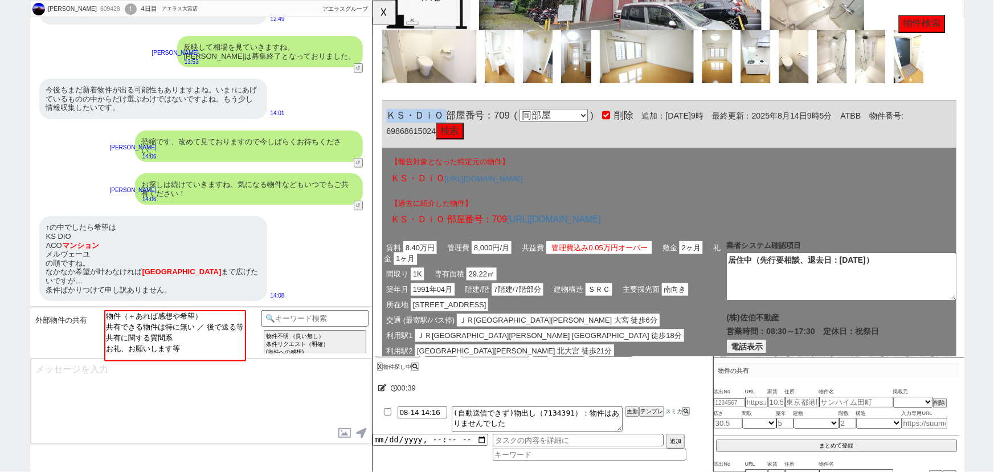
copy span "ＫＳ・ＤｉＯ"
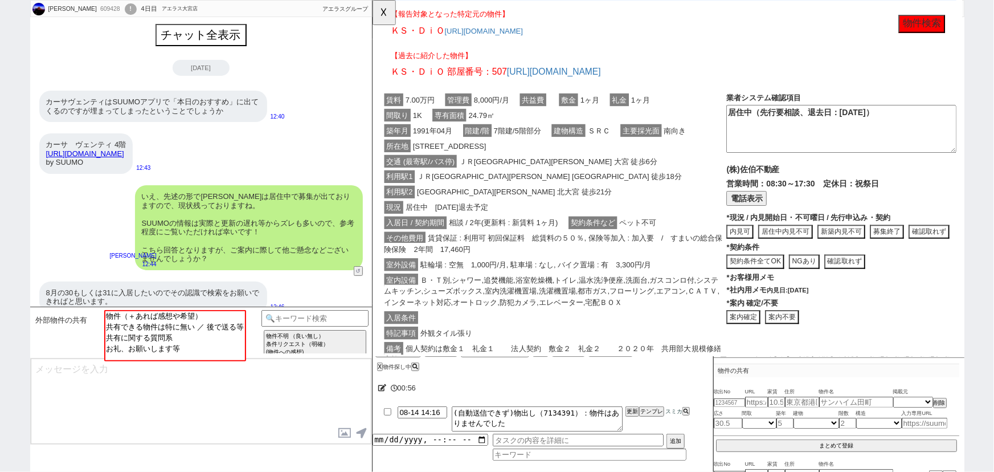
scroll to position [331, 0]
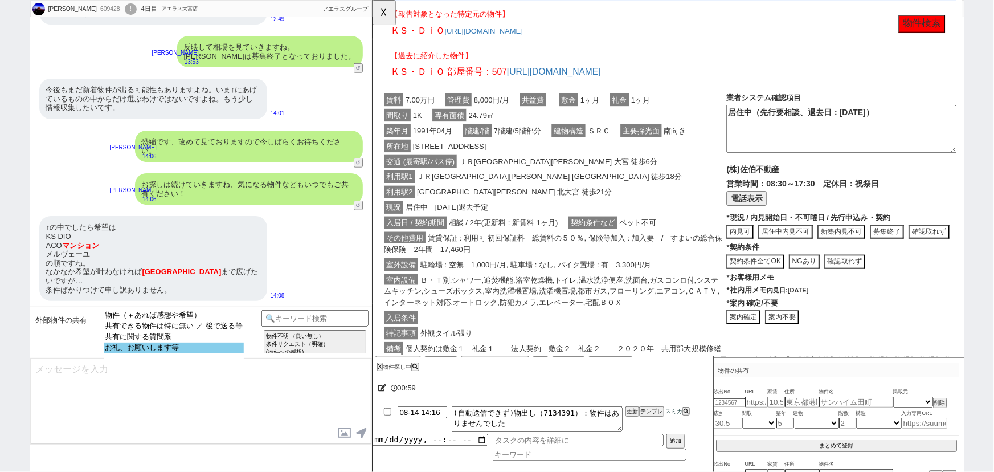
select select "お礼、お願いします等"
click at [177, 348] on option "お礼、お願いします等" at bounding box center [174, 347] width 140 height 11
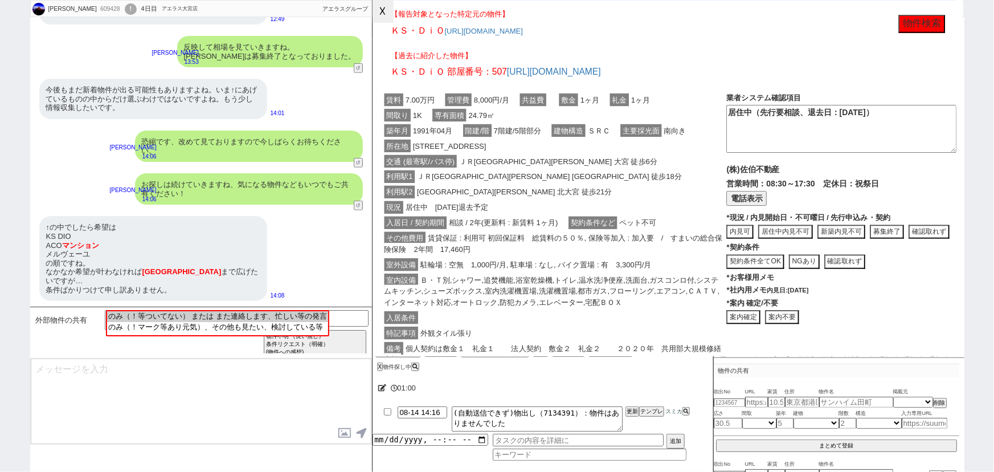
click at [383, 16] on button "☓" at bounding box center [382, 11] width 21 height 23
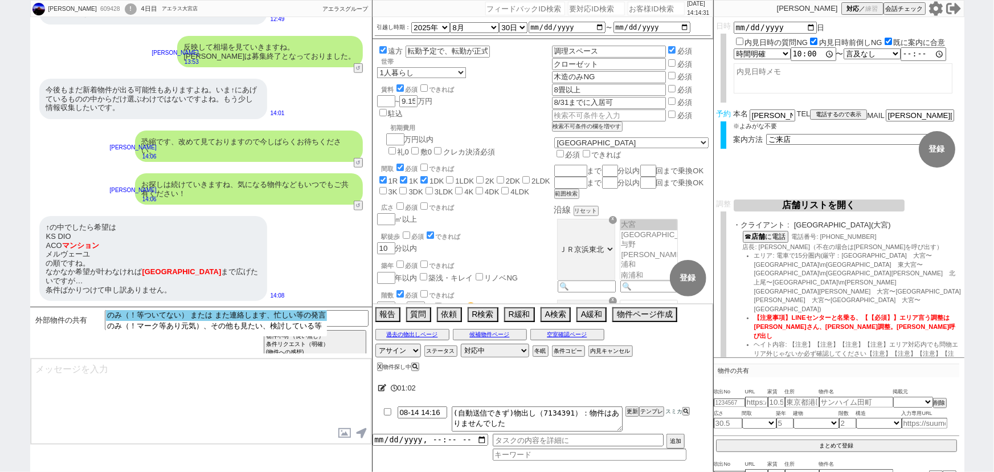
select select "のみ（！等ついてない） または また連絡します、忙しい等の発言"
click at [230, 321] on option "のみ（！等ついてない） または また連絡します、忙しい等の発言" at bounding box center [216, 326] width 221 height 11
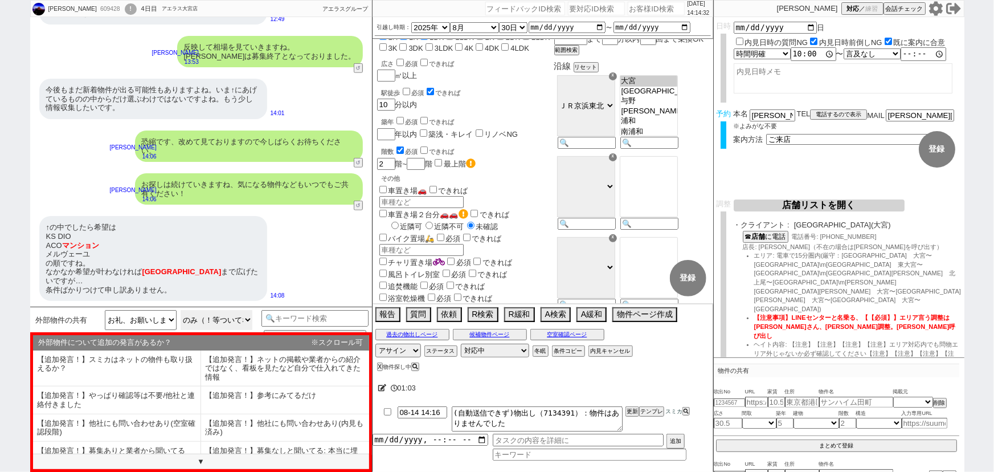
scroll to position [147, 0]
select select "722"
click at [675, 96] on option "[GEOGRAPHIC_DATA]" at bounding box center [648, 97] width 57 height 11
checkbox input "true"
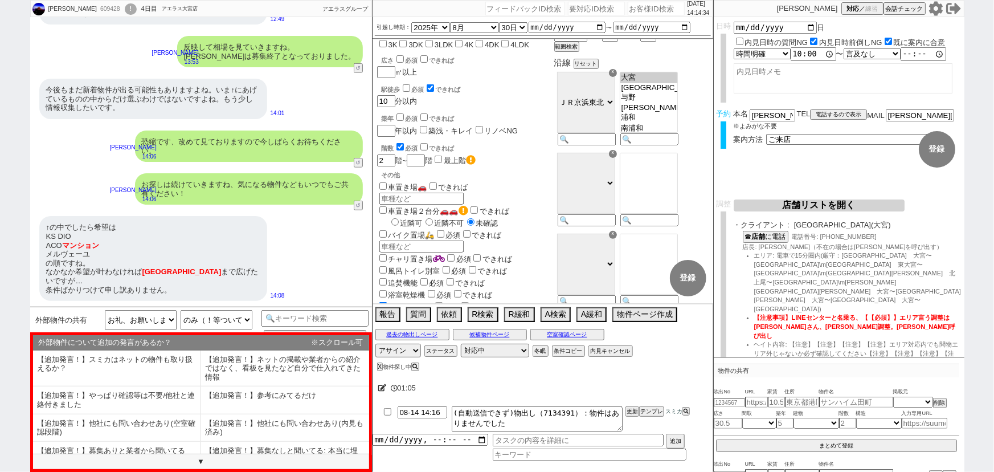
checkbox input "true"
checkbox input "false"
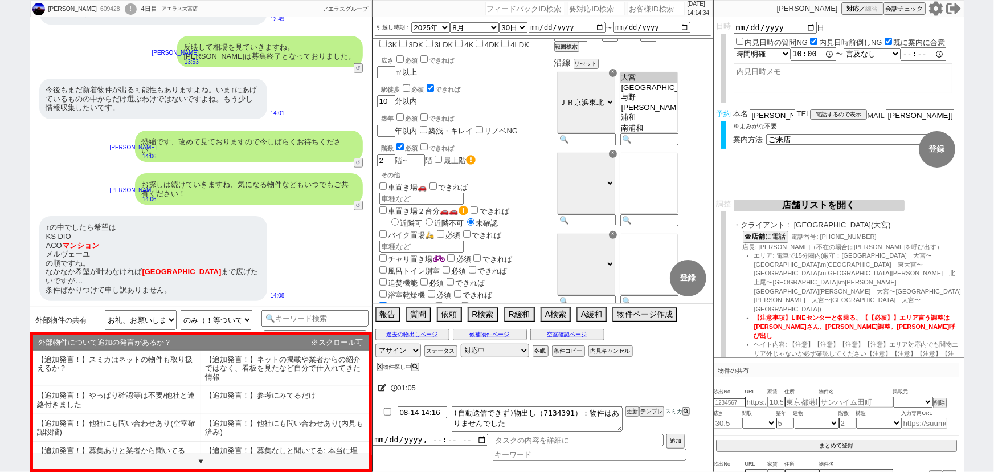
checkbox input "false"
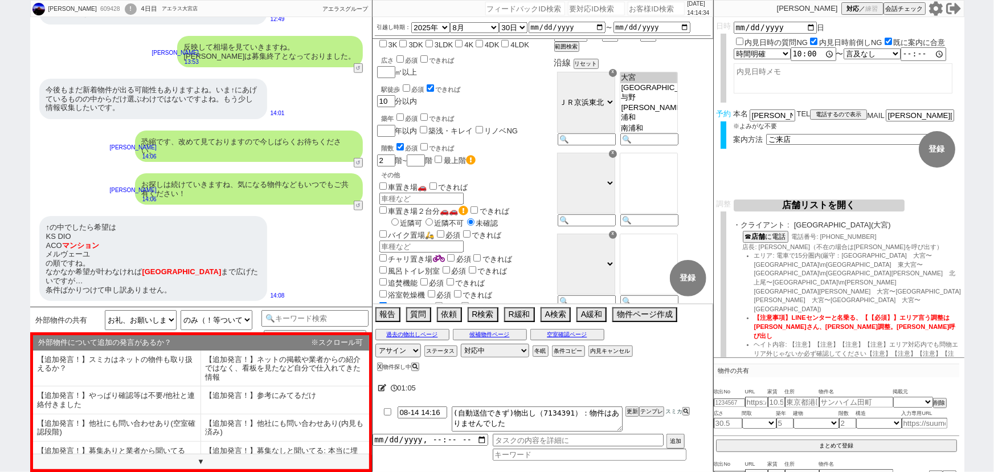
checkbox input "false"
checkbox input "true"
checkbox input "false"
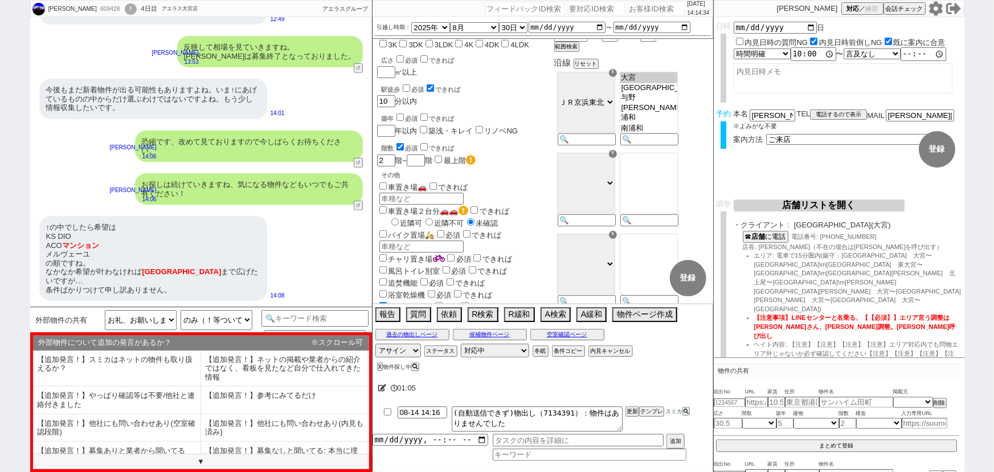
checkbox input "false"
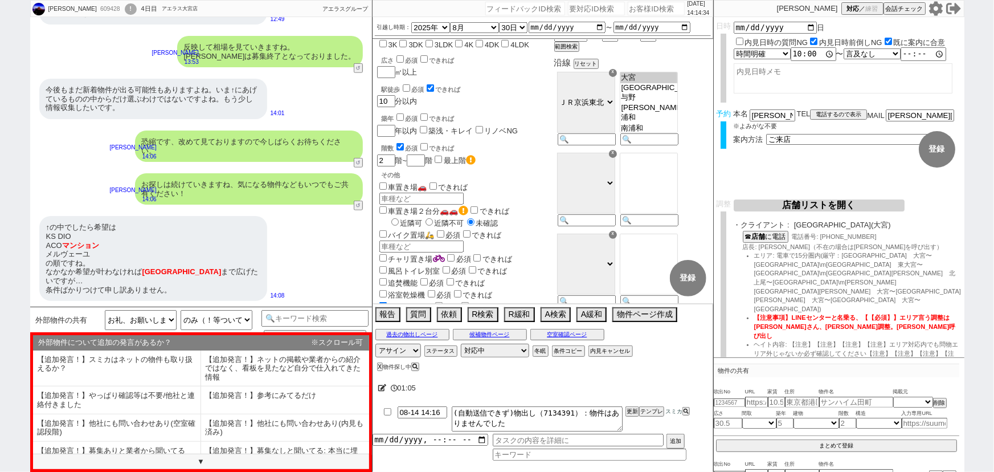
checkbox input "false"
checkbox input "true"
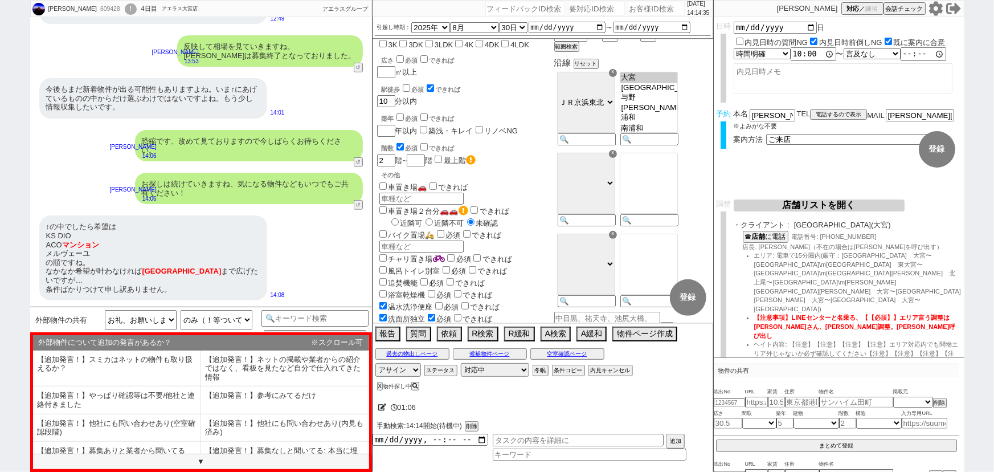
scroll to position [356, 0]
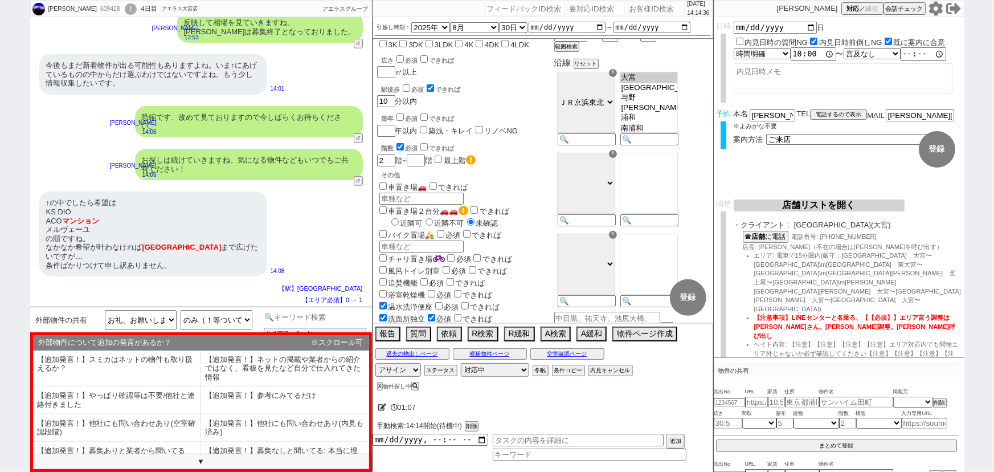
click at [325, 321] on input at bounding box center [315, 317] width 108 height 14
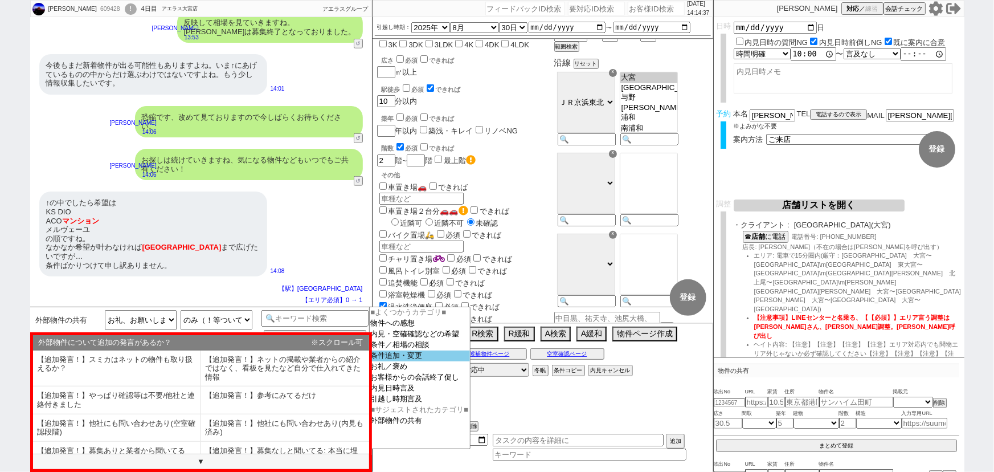
click at [406, 361] on option "条件追加・変更" at bounding box center [420, 366] width 100 height 11
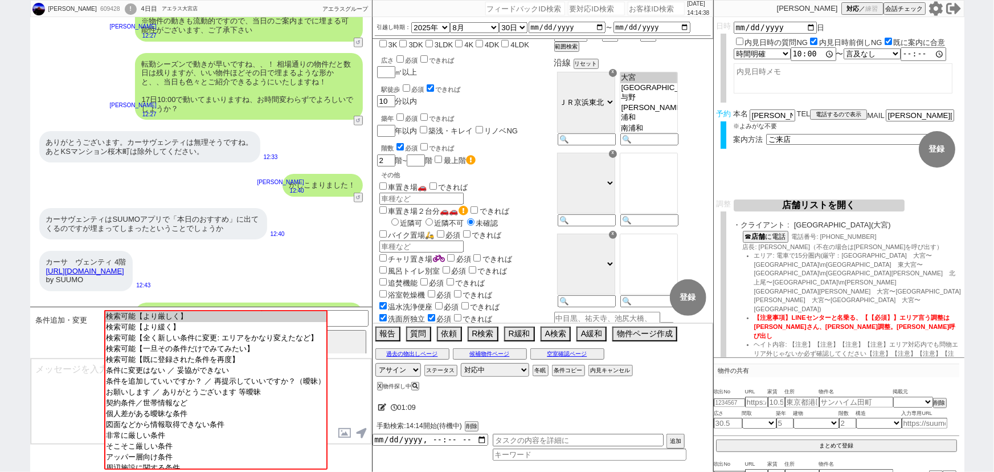
scroll to position [829, 0]
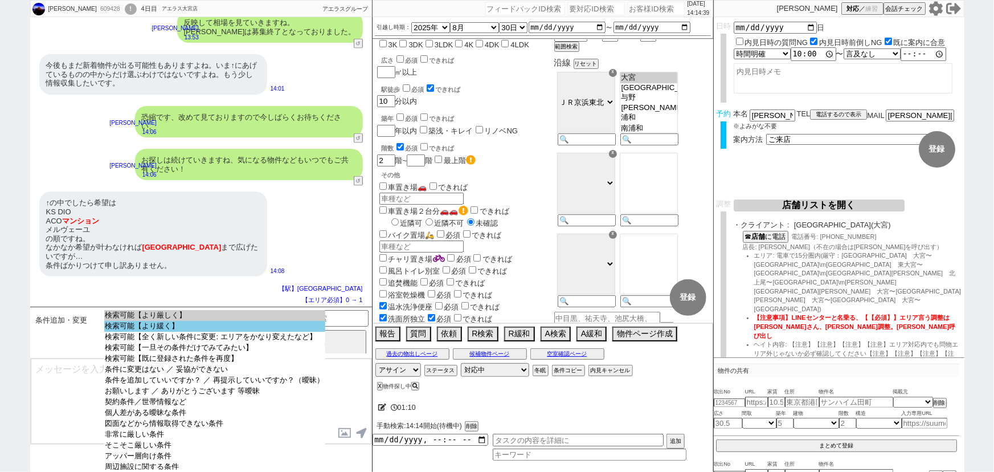
drag, startPoint x: 239, startPoint y: 313, endPoint x: 233, endPoint y: 324, distance: 12.7
click at [233, 324] on select "検索可能【より厳しく】 検索可能【より緩く】 検索可能【全く新しい条件に変更: エリアをかなり変えたなど】 検索可能【一旦その条件だけでみてみたい】 検索可能…" at bounding box center [214, 389] width 221 height 159
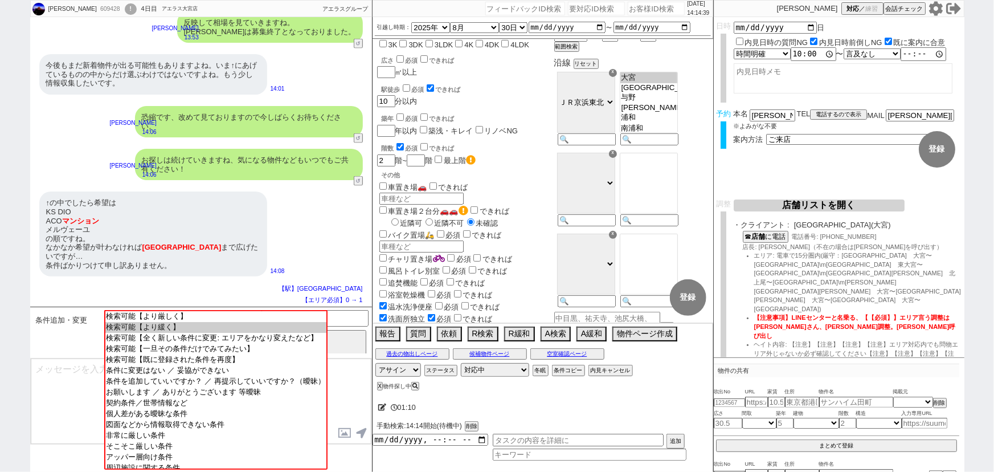
select select "11"
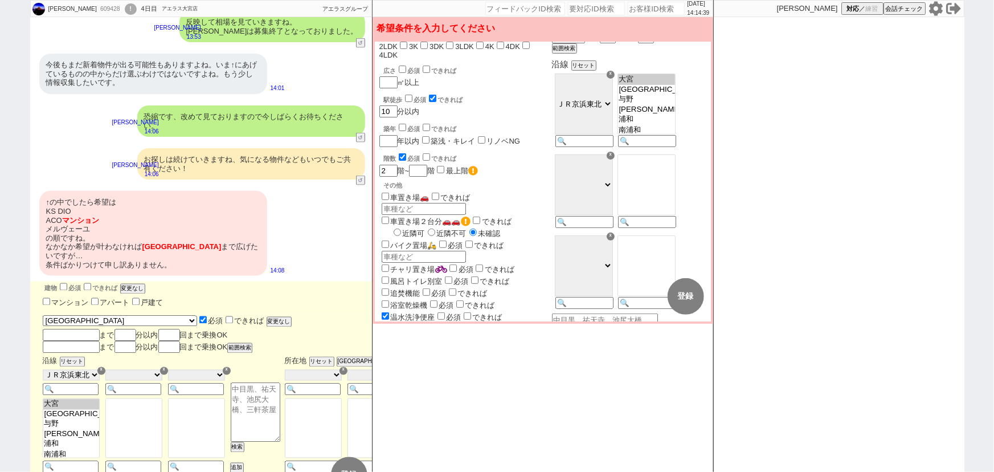
scroll to position [750, 0]
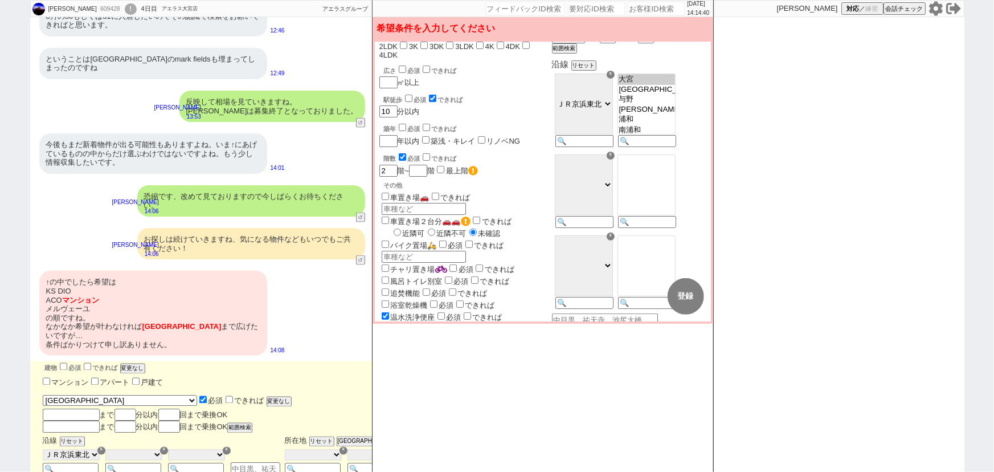
click at [203, 317] on div "↑の中でしたら希望は KS DIO ACO マンション メルヴェーユ の順ですね。 なかなか希望が叶わなければ [GEOGRAPHIC_DATA] まで広げた…" at bounding box center [153, 313] width 228 height 85
click at [275, 203] on div "恐縮です、改めて見ておりますので今しばらくお待ちください。" at bounding box center [251, 200] width 228 height 31
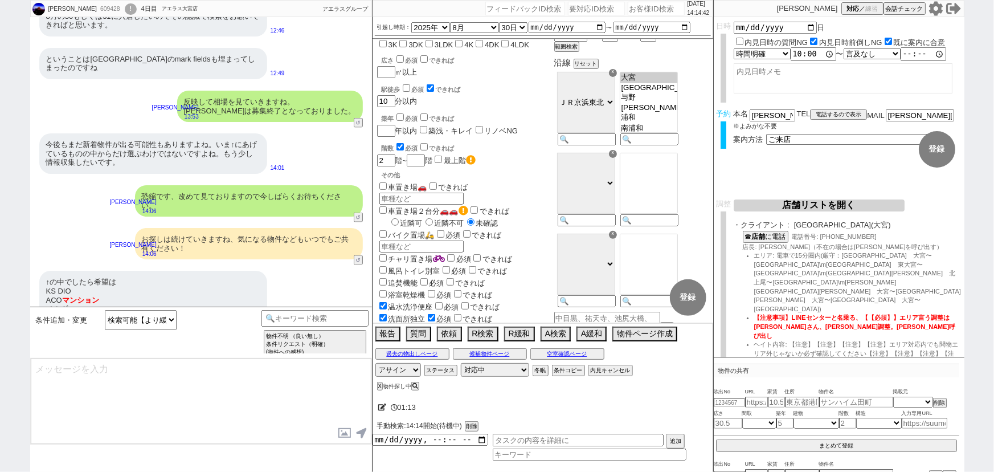
scroll to position [829, 0]
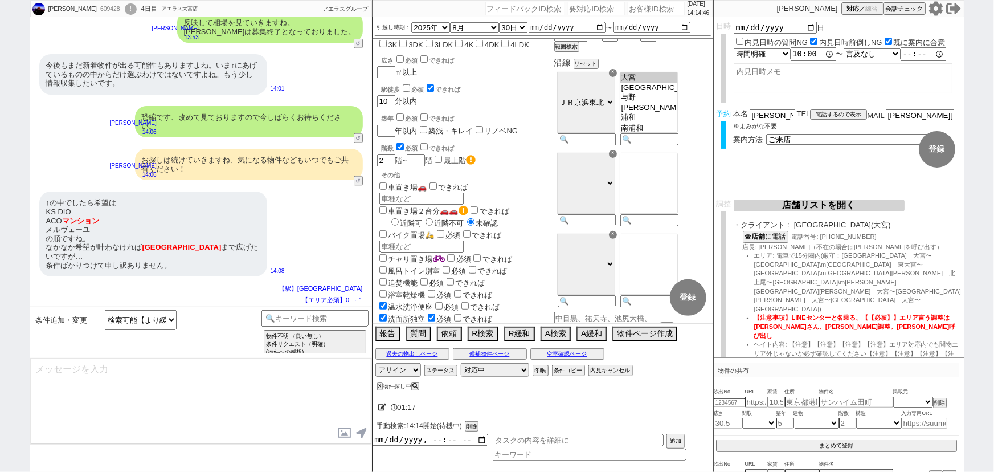
type textarea "かしこまりました！"
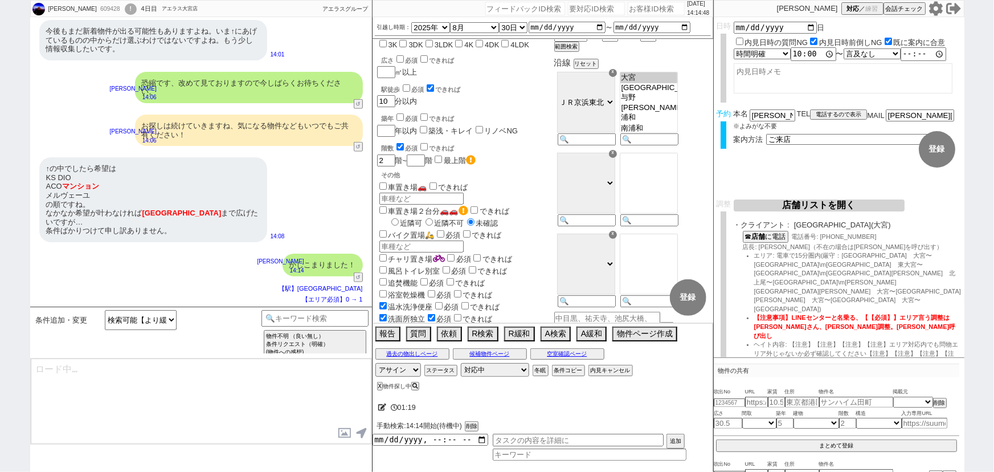
type textarea "またお送りいただいた物件情報をもとに以下のように探していければと思いますが、いかがでしょうか？ ＫＳ・ＤｉＯ(8.4万 [STREET_ADDRESS]) […"
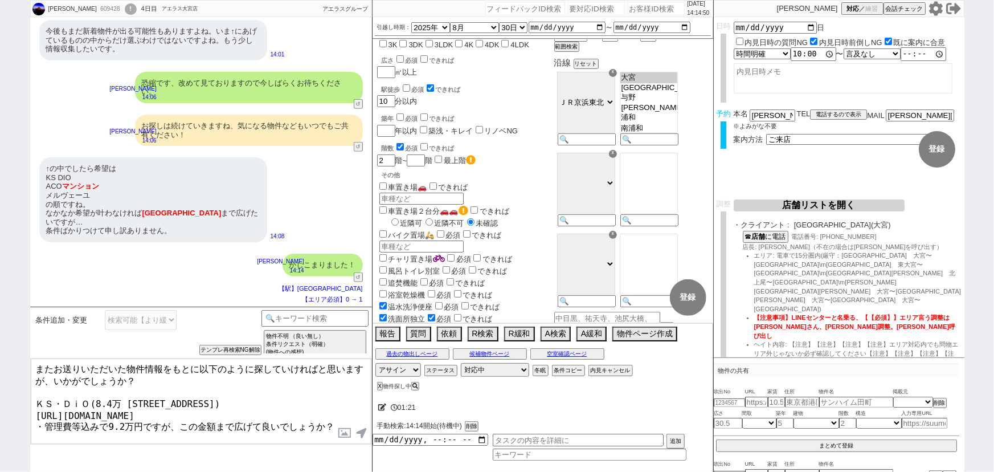
scroll to position [0, 0]
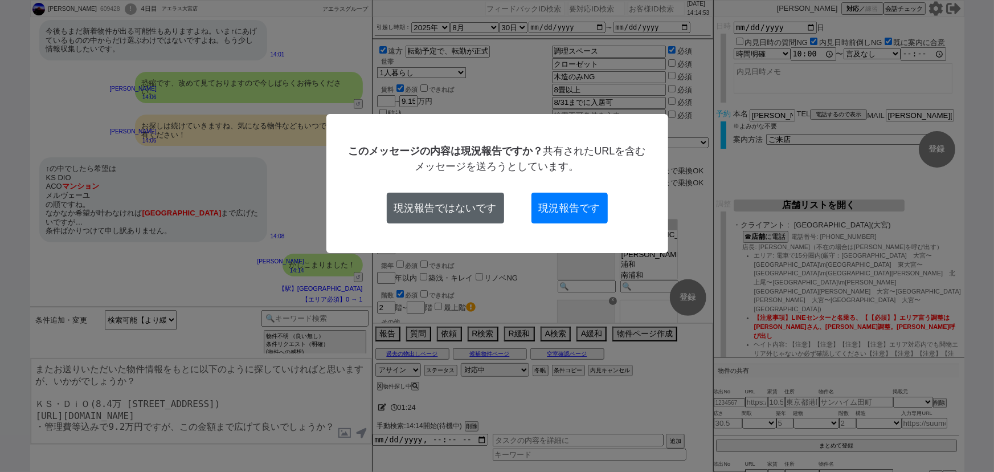
click at [457, 212] on button "現況報告ではないです" at bounding box center [445, 208] width 117 height 31
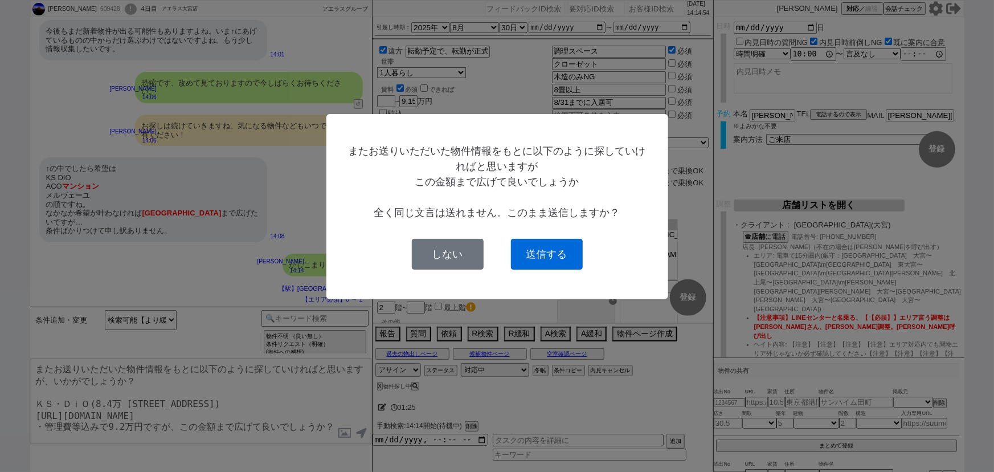
click at [546, 247] on button "送信する" at bounding box center [547, 254] width 72 height 31
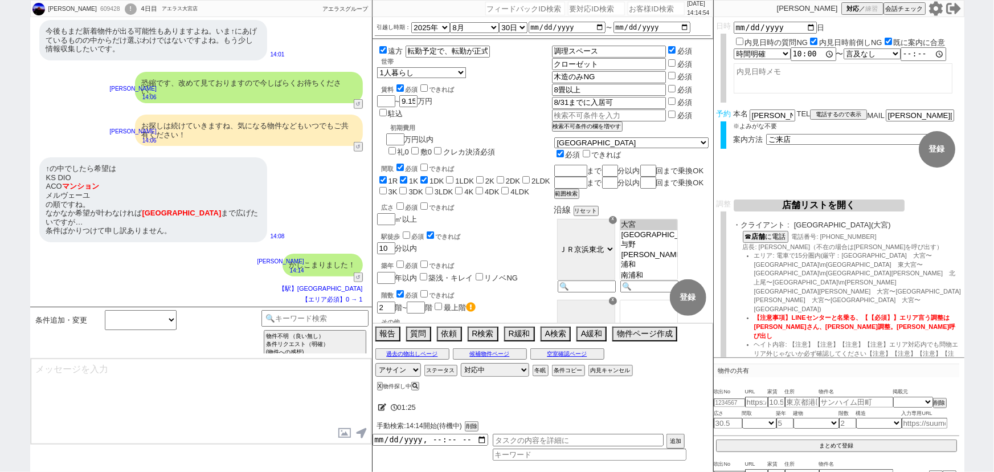
scroll to position [554, 0]
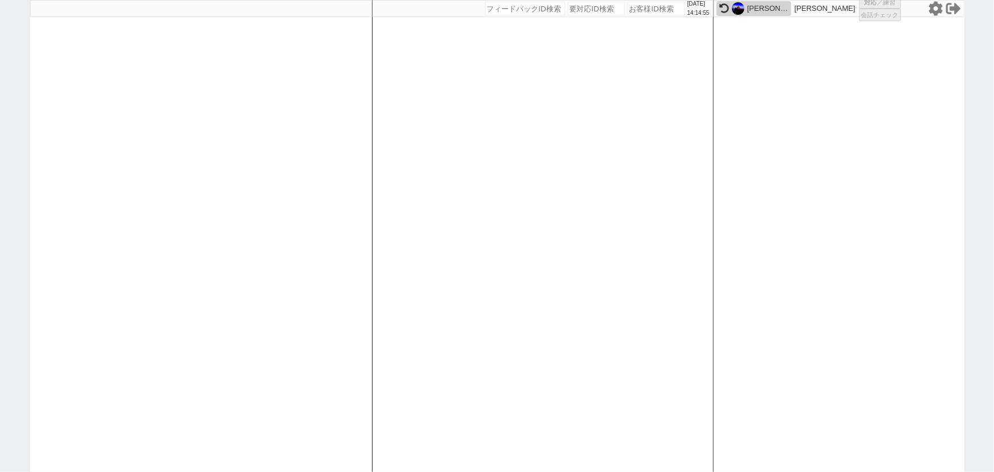
select select "1"
select select "2"
select select
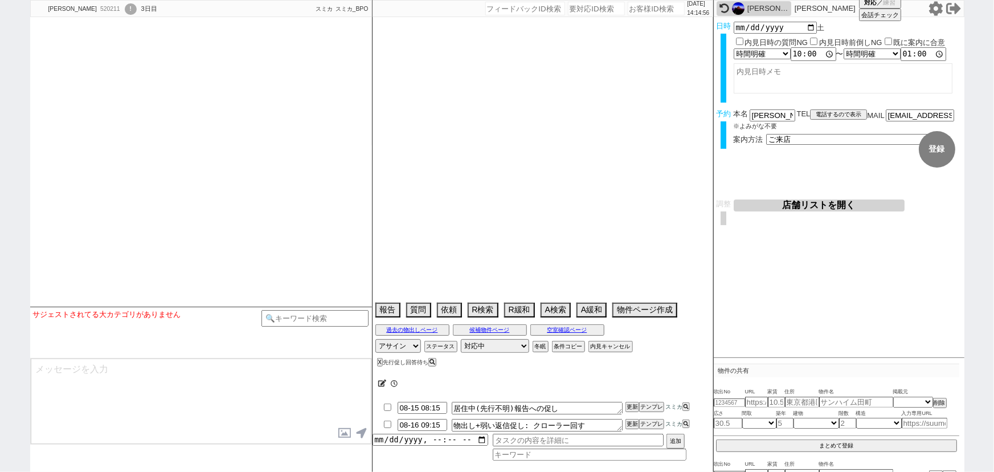
select select
select select "2026"
select select "2"
select select "37"
select select "1"
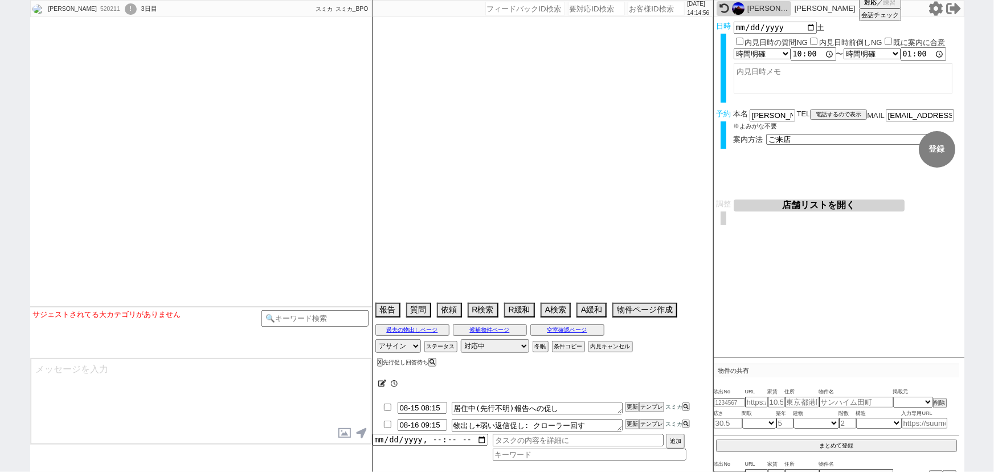
select select "63"
select select "1542"
select select "66"
select select "1608"
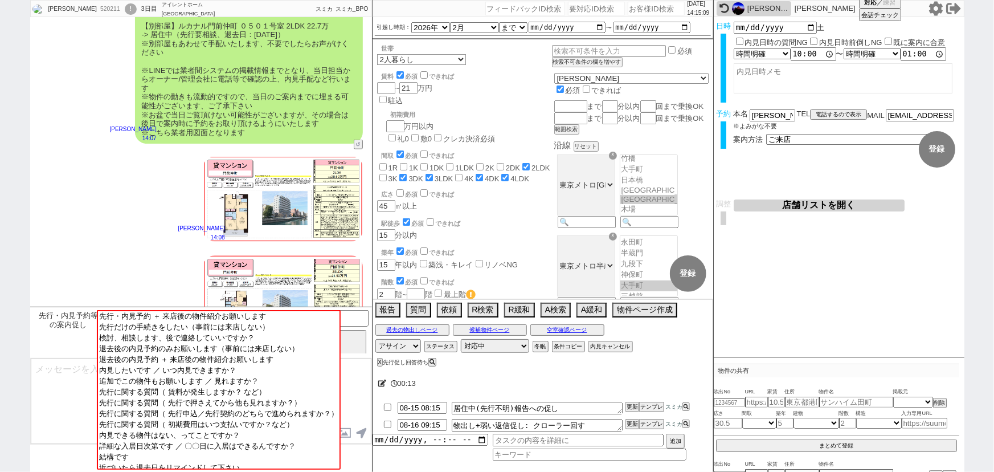
scroll to position [820, 0]
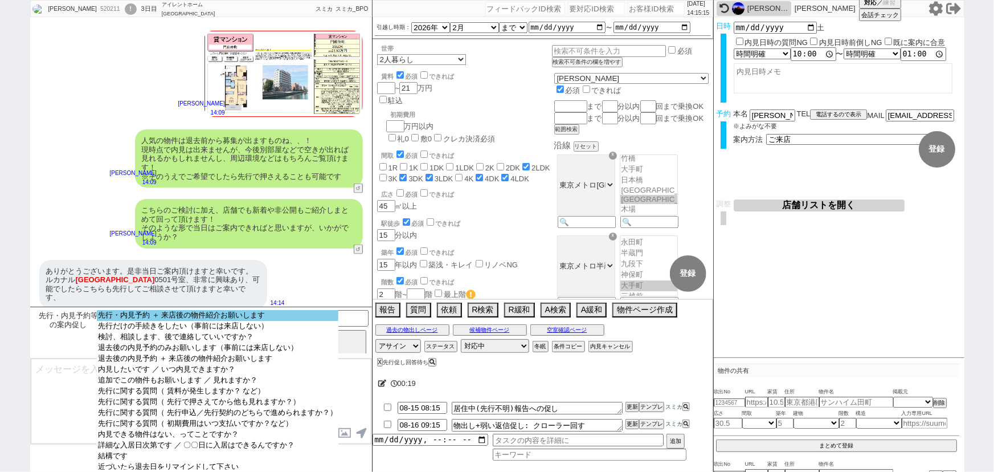
select select "先行・内見予約 ＋ 来店後の物件紹介お願いします"
click at [224, 321] on option "先行・内見予約 ＋ 来店後の物件紹介お願いします" at bounding box center [217, 326] width 241 height 11
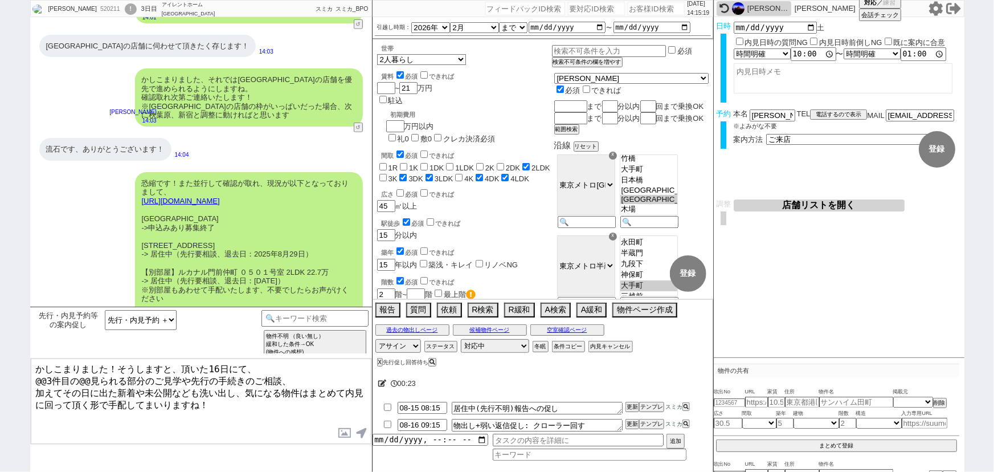
scroll to position [348, 0]
drag, startPoint x: 199, startPoint y: 246, endPoint x: 138, endPoint y: 247, distance: 60.9
click at [138, 247] on div "恐縮です！また並行して確認が取れ、現況が以下となっておりまして、 [URL][DOMAIN_NAME] [GEOGRAPHIC_DATA] ->申込みあり募集…" at bounding box center [249, 282] width 228 height 218
copy div "ルカナル[GEOGRAPHIC_DATA]"
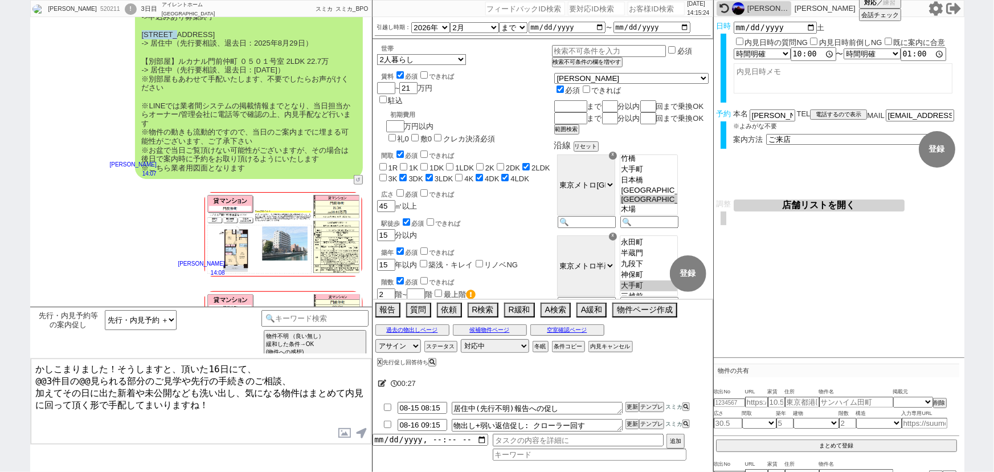
scroll to position [820, 0]
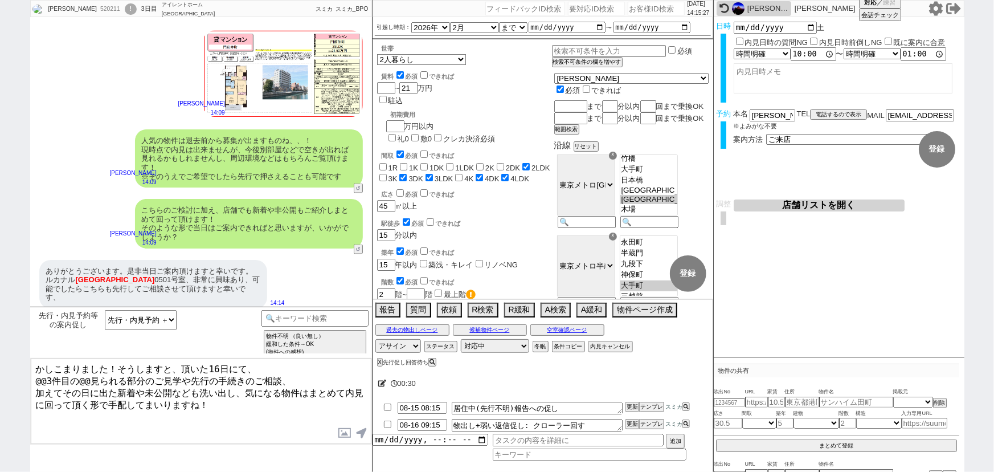
drag, startPoint x: 69, startPoint y: 376, endPoint x: 28, endPoint y: 376, distance: 41.0
click at [28, 376] on div "[PERSON_NAME] 520211 ! 0 3日目 アイレントホーム[GEOGRAPHIC_DATA]店 冬眠中 自社客 スミカ スミカ_BPO チャッ…" at bounding box center [497, 236] width 994 height 472
paste textarea "ルカナル[GEOGRAPHIC_DATA]"
click at [129, 374] on textarea "かしこまりました！そうしますと、頂いた16日にて、 [GEOGRAPHIC_DATA]の@@見られる部分のご見学や先行の手続きのご相談、 加えてその日に出た新…" at bounding box center [201, 400] width 341 height 85
drag, startPoint x: 218, startPoint y: 371, endPoint x: 151, endPoint y: 372, distance: 66.1
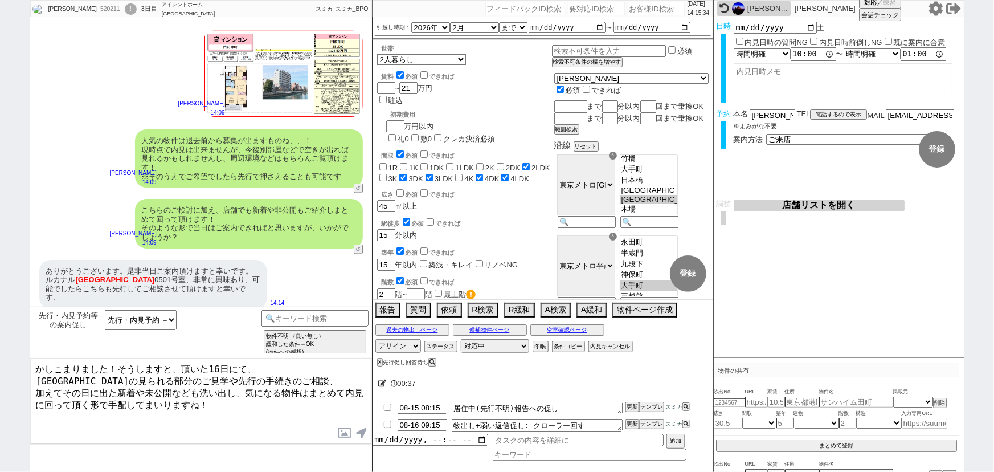
click at [151, 372] on textarea "かしこまりました！そうしますと、頂いた16日にて、 [GEOGRAPHIC_DATA]の見られる部分のご見学や先行の手続きのご相談、 加えてその日に出た新着や…" at bounding box center [201, 400] width 341 height 85
drag, startPoint x: 218, startPoint y: 374, endPoint x: 117, endPoint y: 374, distance: 100.8
click at [117, 374] on textarea "かしこまりました！そうしますと、頂いた16日にて、 [GEOGRAPHIC_DATA]の見られる部分のご見学や先行の手続きのご相談、 加えてその日に出た新着や…" at bounding box center [201, 400] width 341 height 85
click at [141, 402] on textarea "かしこまりました！そうしますと、頂いた16日にて、 [GEOGRAPHIC_DATA]の先行の手続きのご相談、 加えてその日に出た新着や未公開なども洗い出し、…" at bounding box center [201, 400] width 341 height 85
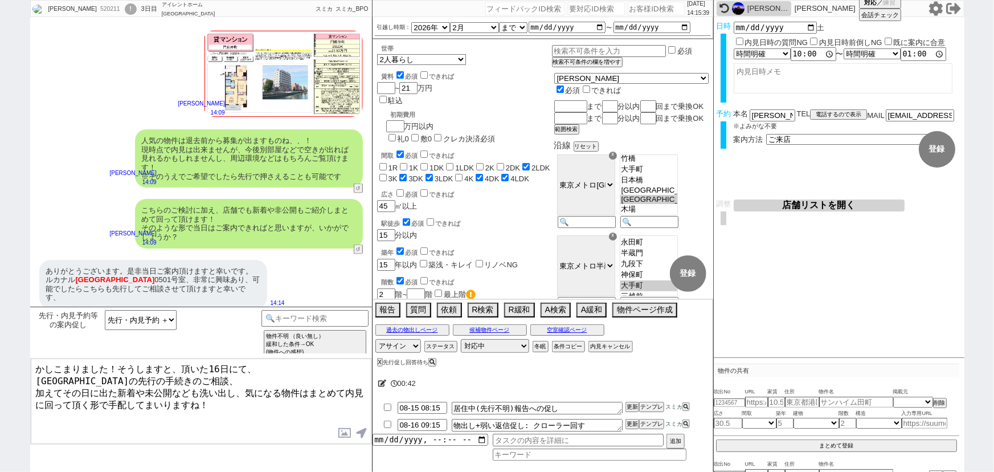
type textarea "かしこまりました！そうしますと、頂いた16日にて、 [GEOGRAPHIC_DATA]の先行の手続きのご相談、 加えてその日に出た新着や未公開なども洗い出し、…"
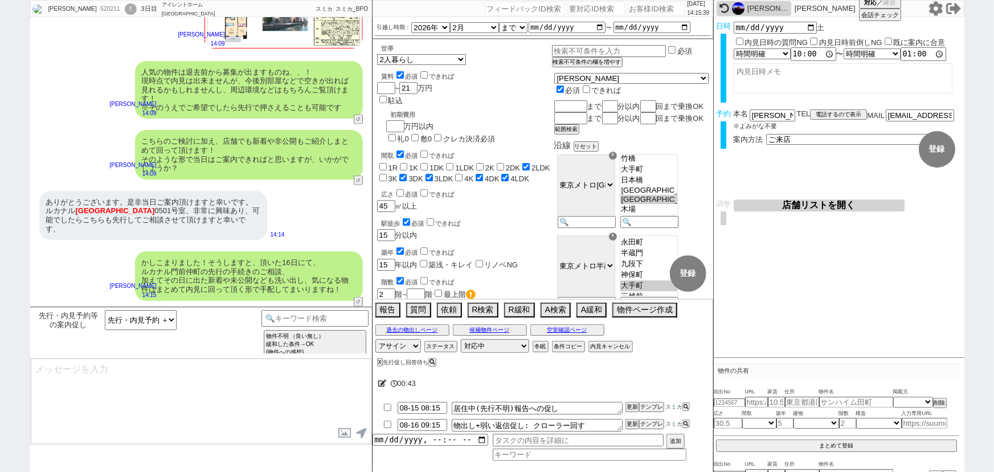
scroll to position [709, 0]
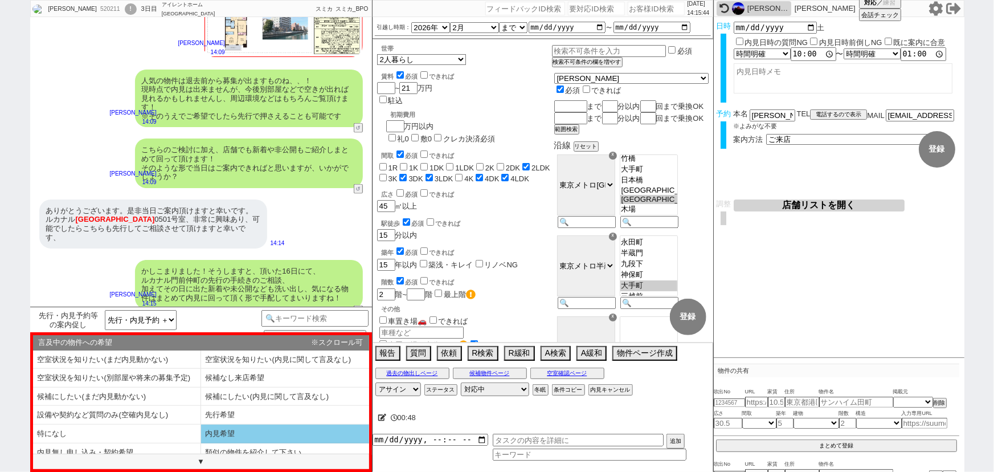
click at [201, 443] on li "内見希望" at bounding box center [117, 452] width 168 height 19
select select "内見希望"
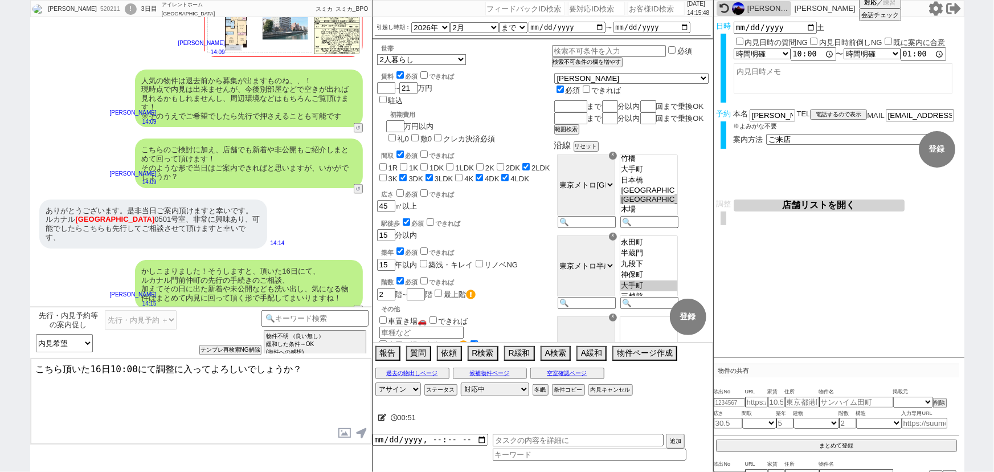
type textarea "こちら頂いた16日10:00にて調整に入ってよろしいでしょうか？"
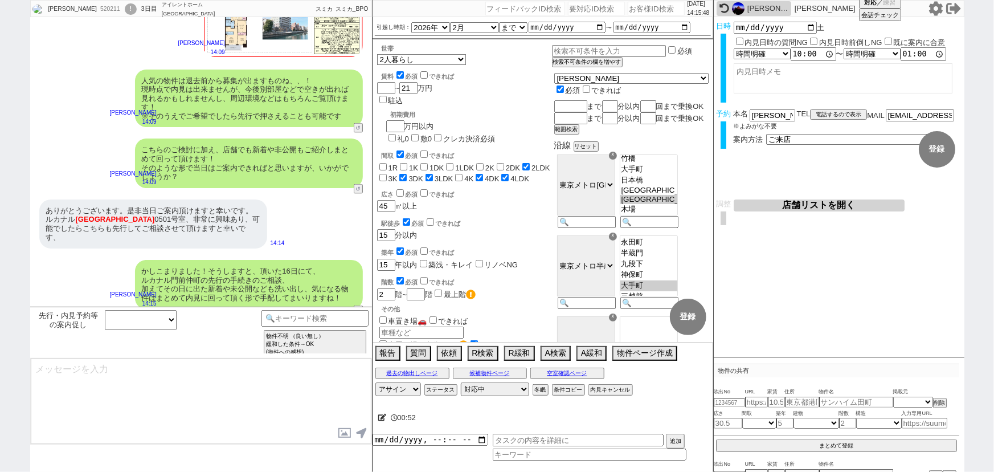
scroll to position [752, 0]
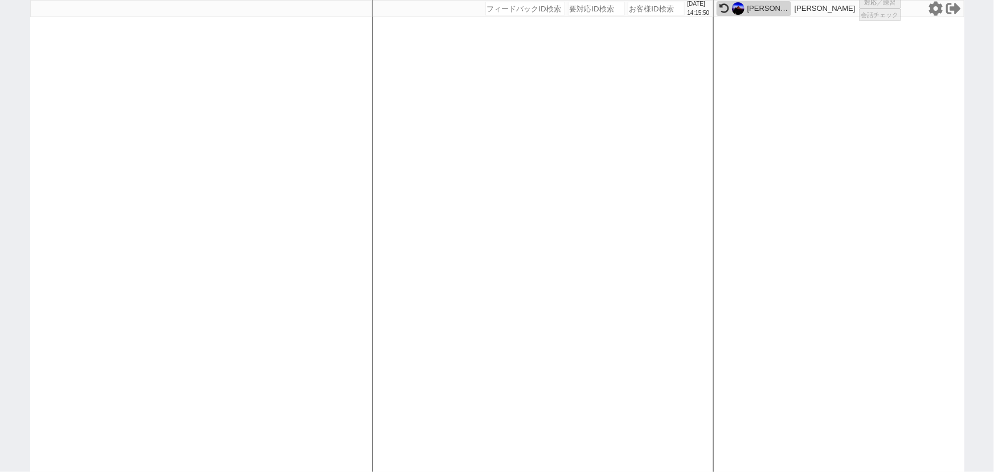
select select
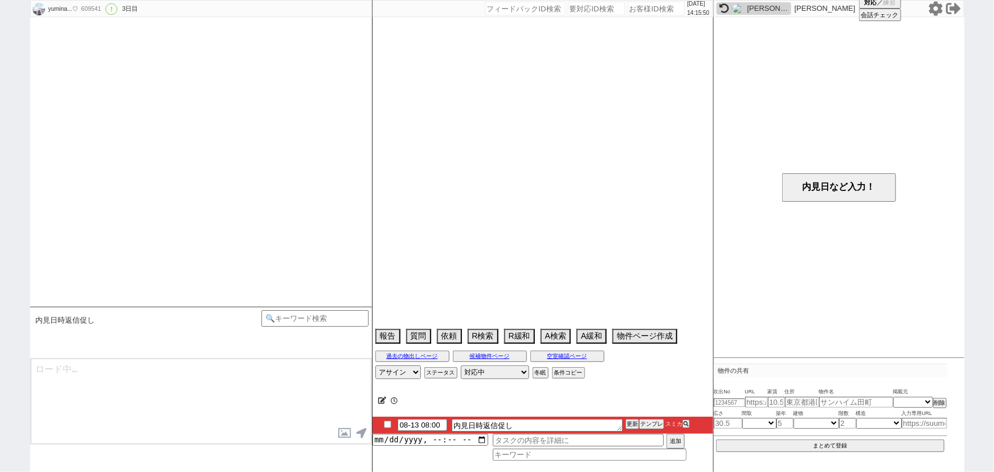
scroll to position [1902, 0]
select select "13"
select select "0"
select select "12"
select select "29"
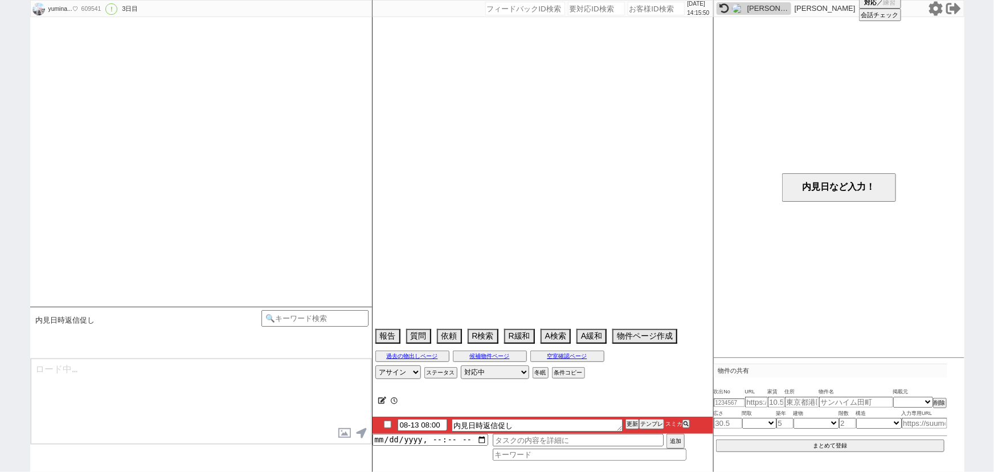
select select "899"
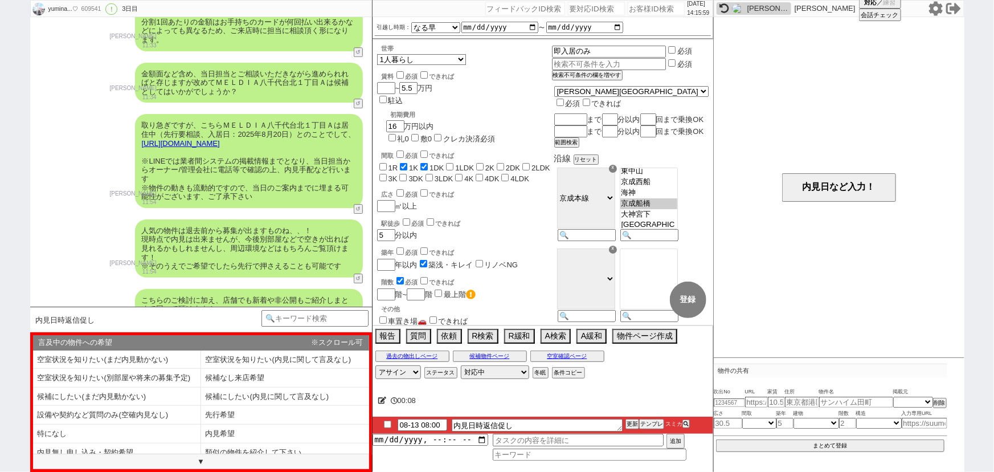
scroll to position [1691, 0]
click at [569, 359] on button "空室確認ページ" at bounding box center [567, 355] width 74 height 9
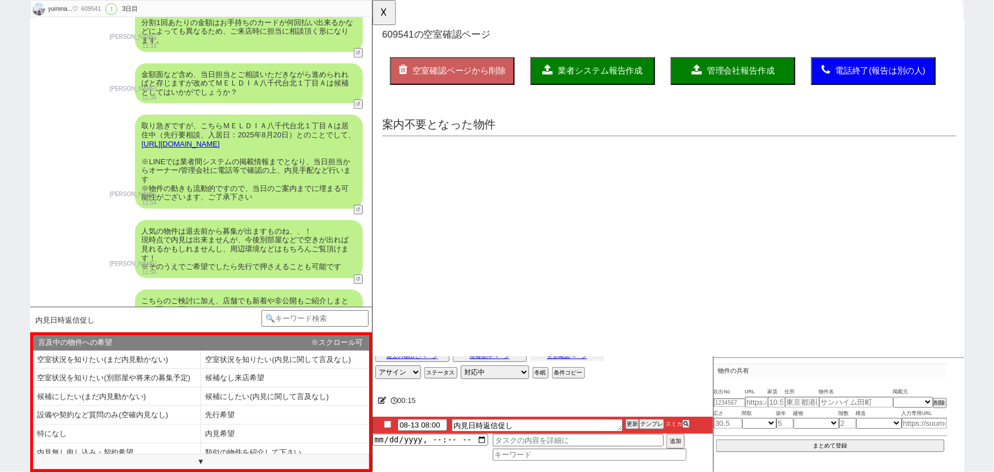
scroll to position [0, 0]
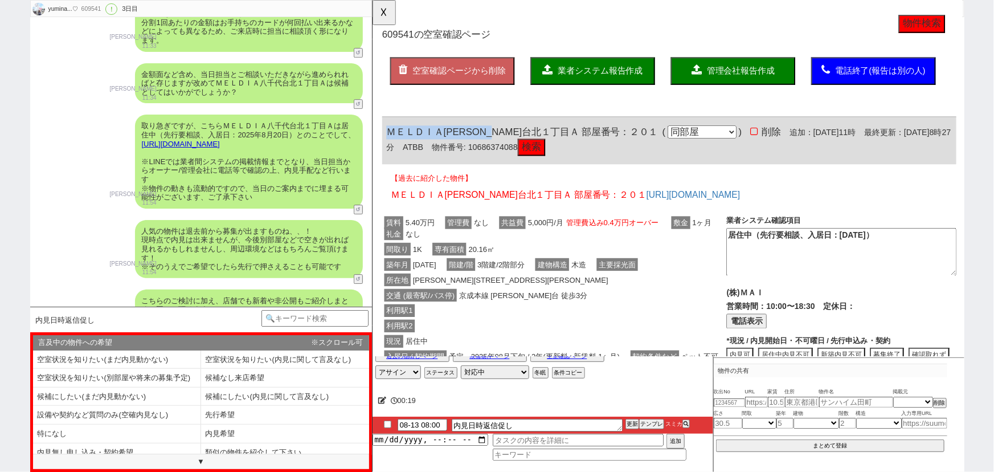
drag, startPoint x: 529, startPoint y: 139, endPoint x: 386, endPoint y: 133, distance: 143.1
click at [386, 133] on div "ＭＥＬＤＩＡ[PERSON_NAME]台北１丁目Ａ 部屋番号：２０１ ( 同部屋 同建物別部屋 別建物別部屋 別建物 ) 削除 追加：[DATE]11時 最終…" at bounding box center [690, 151] width 617 height 51
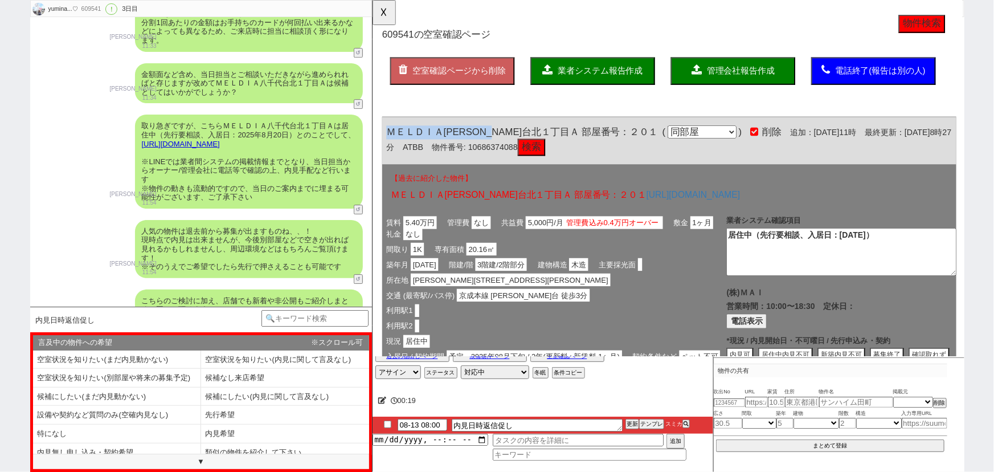
copy span "ＭＥＬＤＩＡ[PERSON_NAME]台北１丁目"
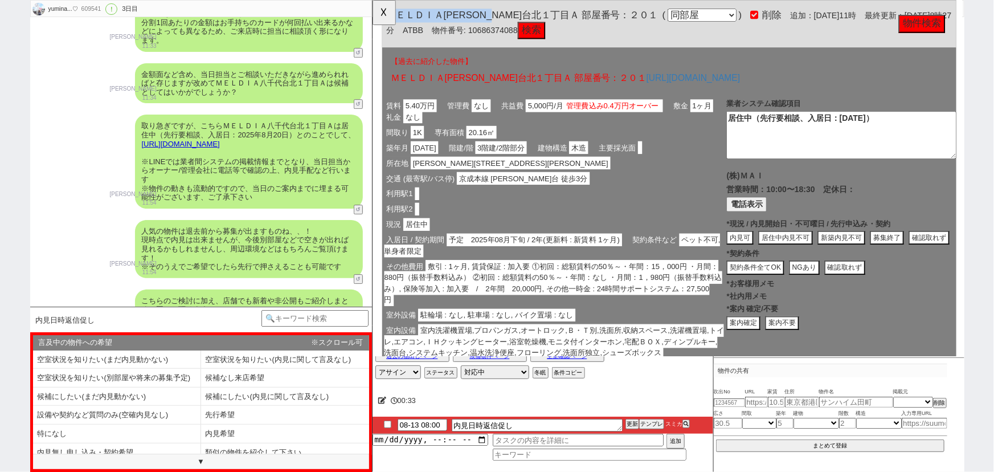
scroll to position [140, 0]
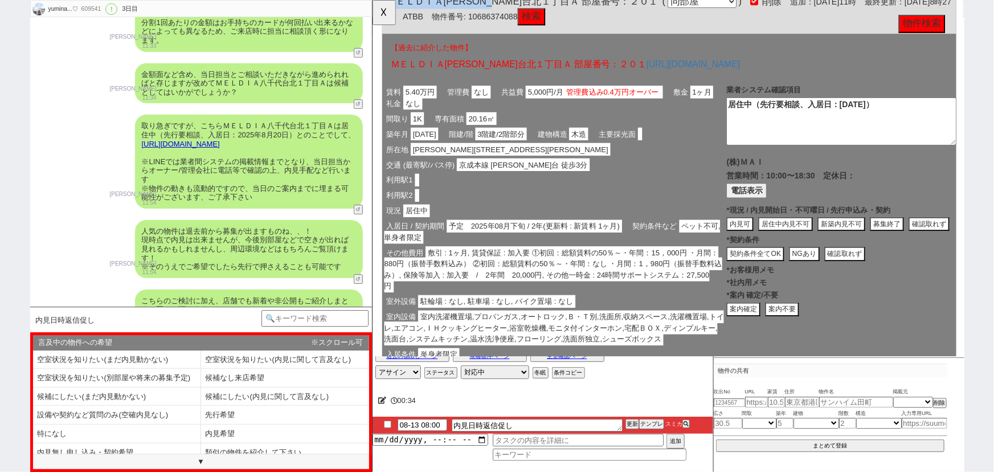
click at [787, 236] on button "内見可" at bounding box center [816, 241] width 59 height 15
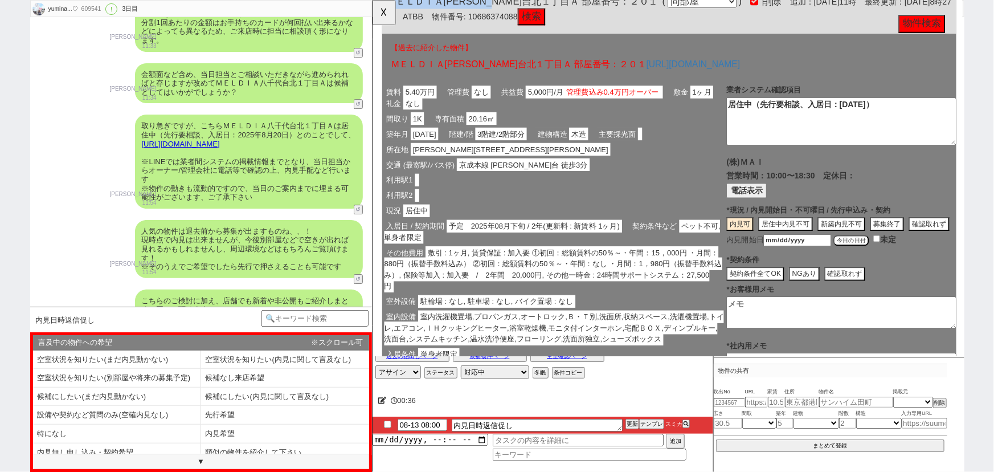
click at [902, 264] on button "今日の日付" at bounding box center [886, 258] width 38 height 11
type input "[DATE]"
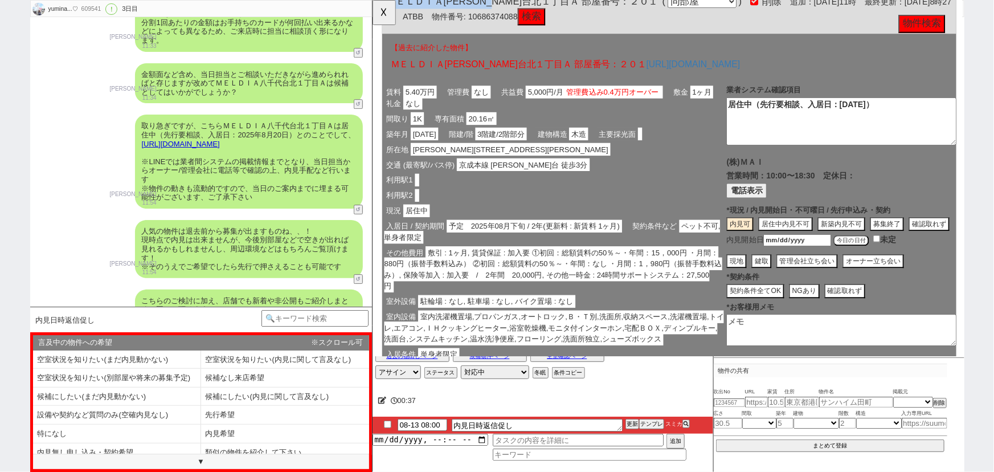
click at [779, 289] on button "現地" at bounding box center [790, 280] width 22 height 15
type textarea "内見可"
type textarea "8/14時点"
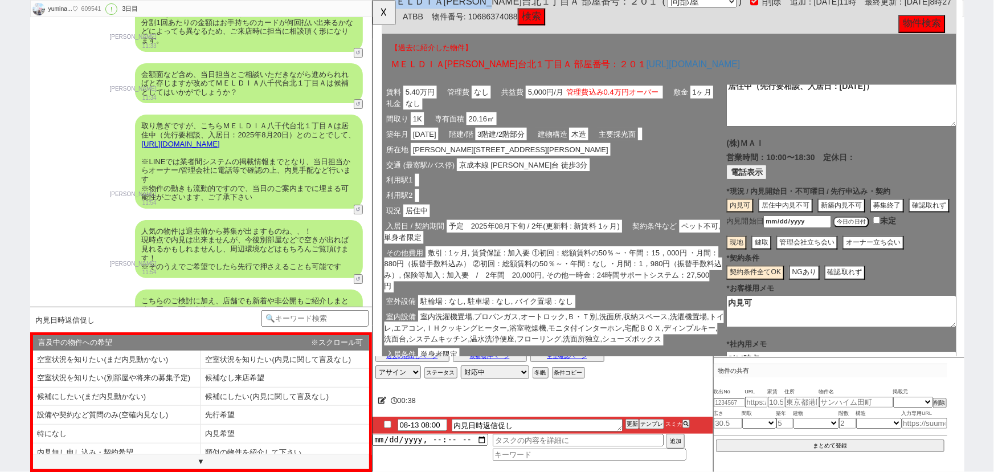
scroll to position [23, 0]
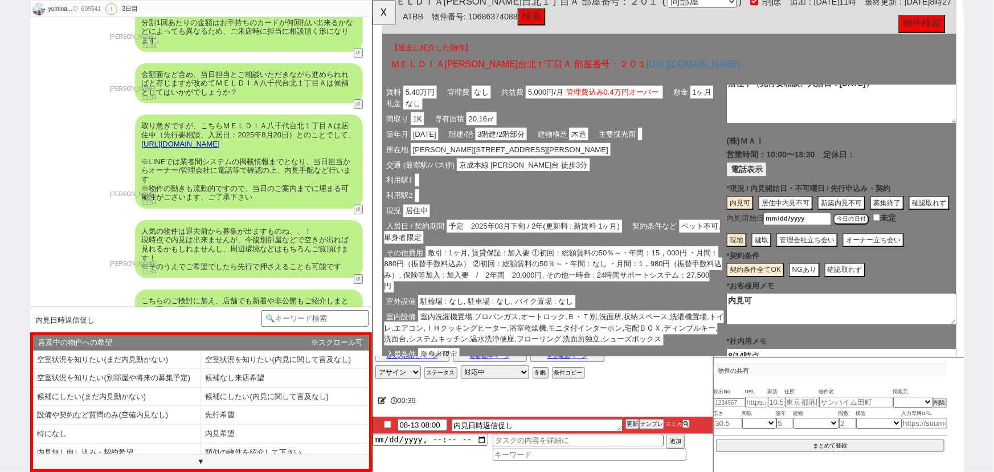
drag, startPoint x: 784, startPoint y: 337, endPoint x: 708, endPoint y: 353, distance: 77.3
click div "賃料 5.40万円 管理費 なし 共益費 5,000円/月 管理費込み0.4万円オーバー 敷金 1ヶ月 礼金 なし 間取り 1K 専有面積 20.16㎡ 築年…"
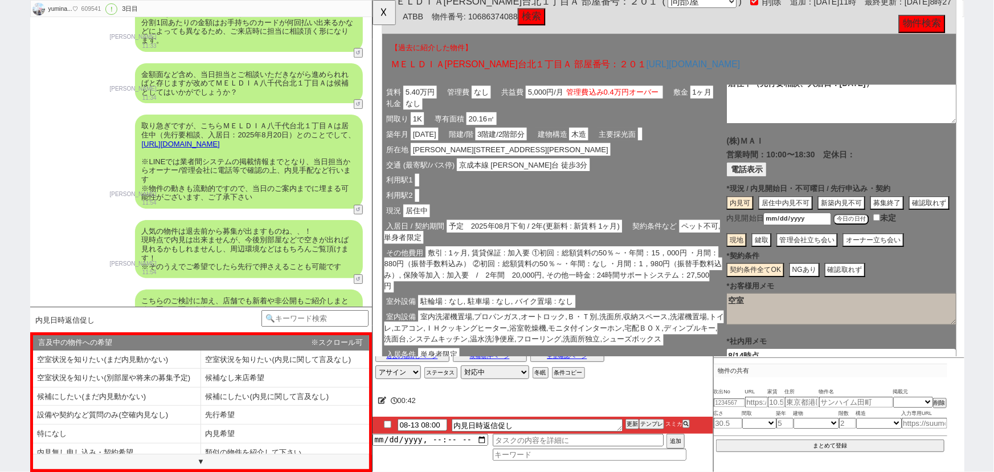
type textarea "空室"
click at [541, 290] on span "敷引 : 1ヶ月, 賃貸保証 : 加入要 ①初回：総額賃料の50％～・年間：15，000円 ・月間：880円（振替手数料込み） ②初回：総額賃料の50％～・年…" at bounding box center [565, 290] width 363 height 50
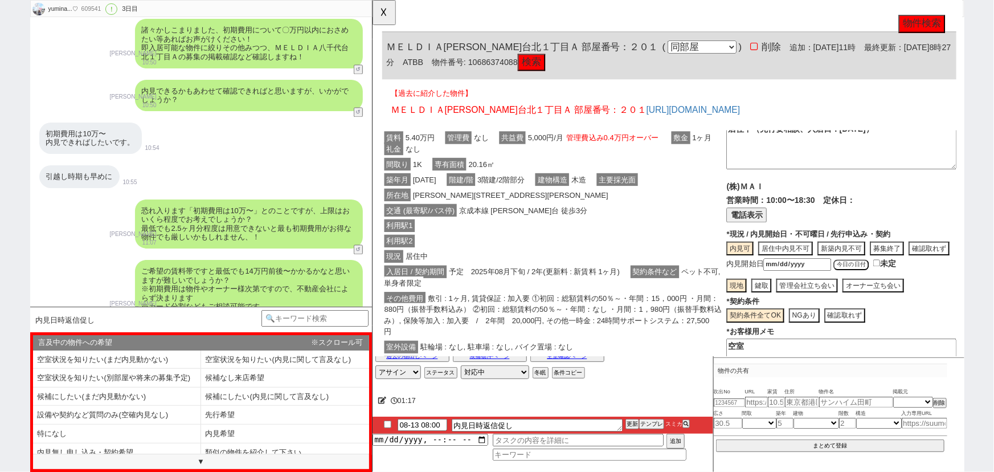
scroll to position [1139, 0]
click at [201, 443] on li "内見希望" at bounding box center [117, 452] width 168 height 19
select select "内見希望"
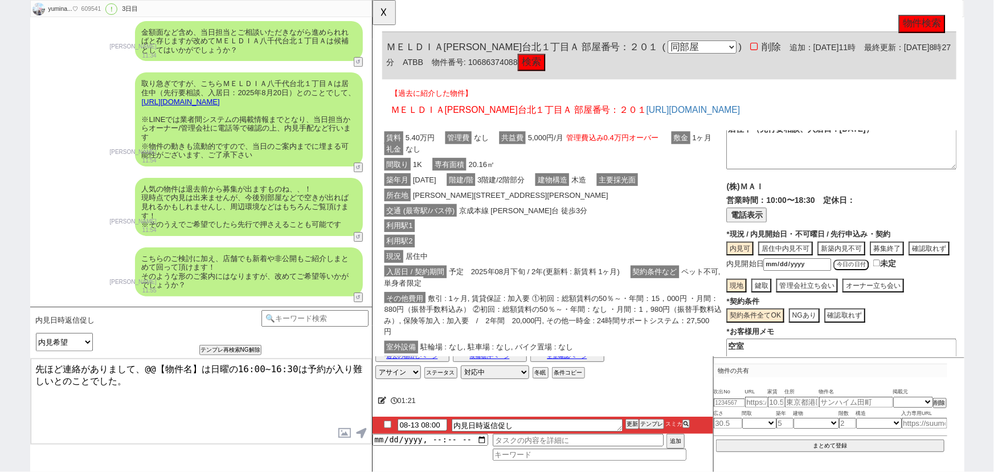
scroll to position [1902, 0]
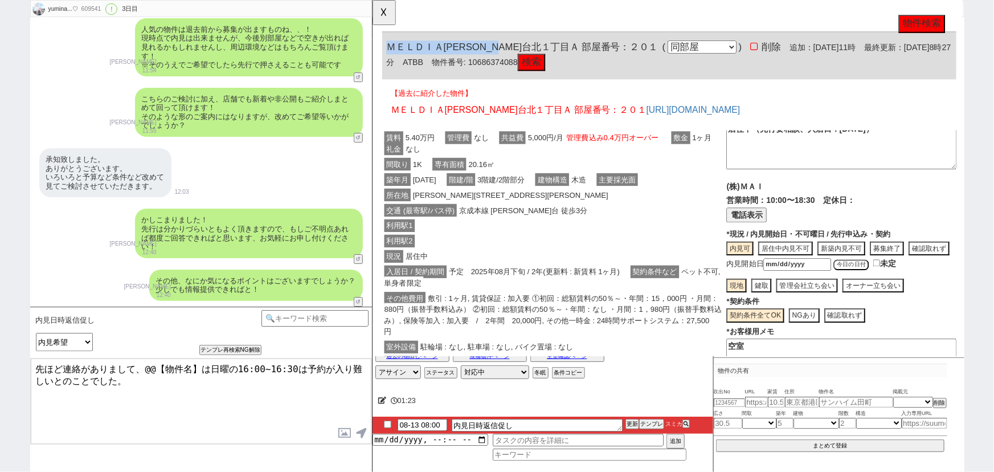
drag, startPoint x: 539, startPoint y: 50, endPoint x: 386, endPoint y: 54, distance: 153.8
click at [386, 54] on div "ＭＥＬＤＩＡ[PERSON_NAME]台北１丁目Ａ 部屋番号：２０１ ( 同部屋 同建物別部屋 別建物別部屋 別建物 ) 削除 追加：[DATE]11時 最終…" at bounding box center [690, 60] width 617 height 51
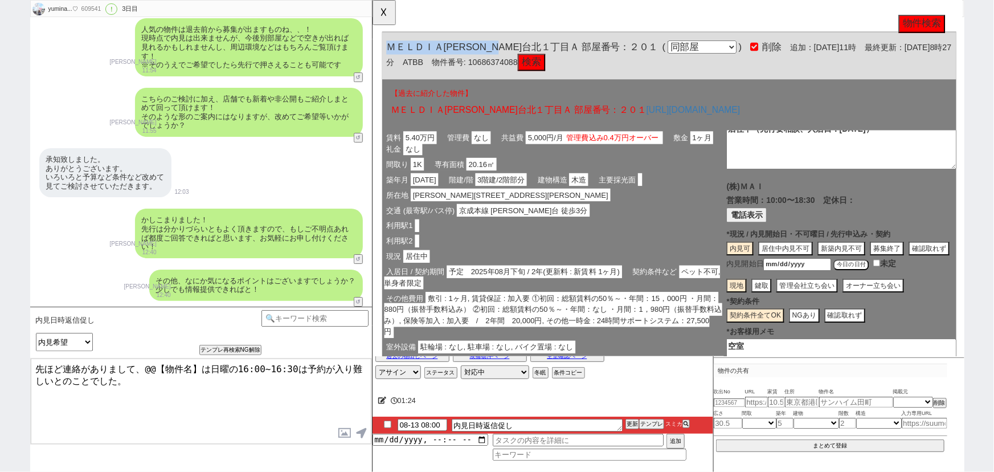
copy span "ＭＥＬＤＩＡ八千代台北１丁目Ａ"
click at [35, 365] on textarea "先ほど連絡がありまして、@@【物件名】は日曜の16:00~16:30は予約が入り難しいとのことでした。" at bounding box center [201, 400] width 341 height 85
drag, startPoint x: 144, startPoint y: 366, endPoint x: 42, endPoint y: 382, distance: 102.6
click at [42, 382] on textarea "先ほど連絡がありまして、@@【物件名】は日曜の16:00~16:30は予約が入り難しいとのことでした。" at bounding box center [201, 400] width 341 height 85
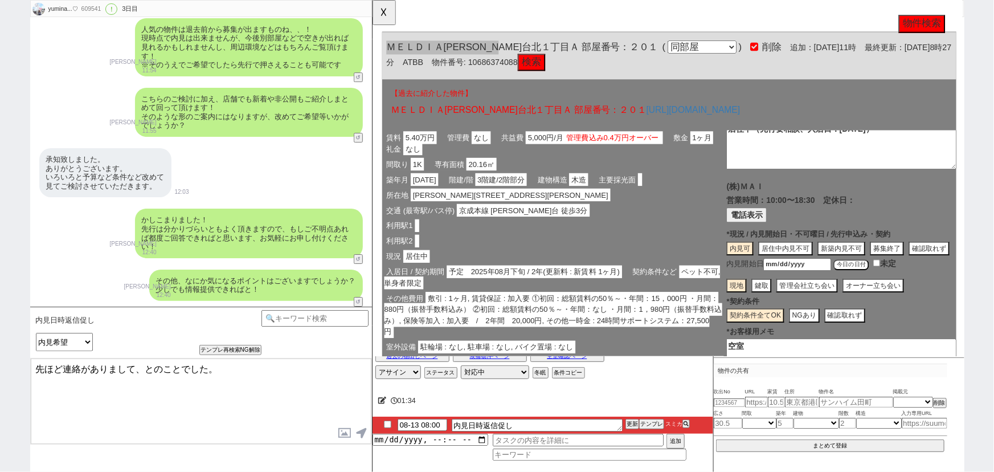
paste textarea "ＭＥＬＤＩＡ八千代台北１丁目Ａ"
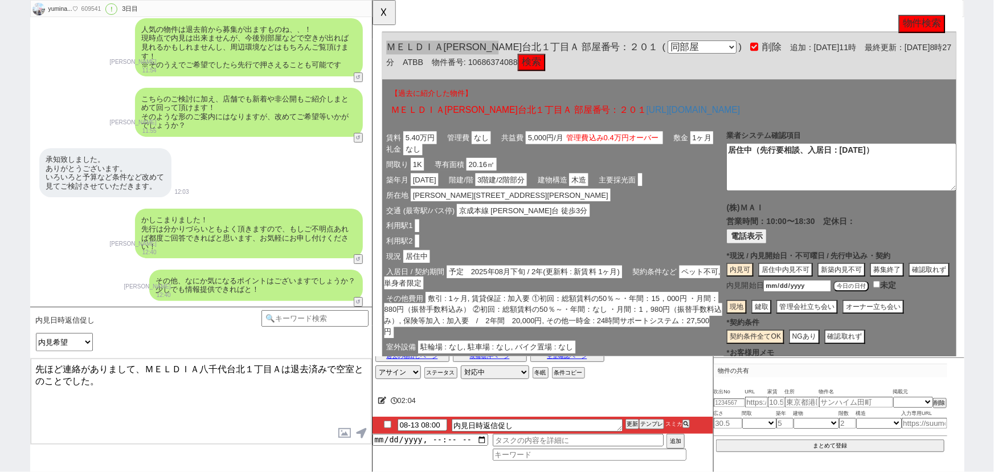
click at [163, 415] on textarea "先ほど連絡がありまして、ＭＥＬＤＩＡ八千代台北１丁目Ａは退去済みで空室とのことでした。" at bounding box center [201, 400] width 341 height 85
type textarea "先ほど連絡がありまして、ＭＥＬＤＩＡ八千代台北１丁目Ａは退去済みで空室とのことでした。"
checkbox input "true"
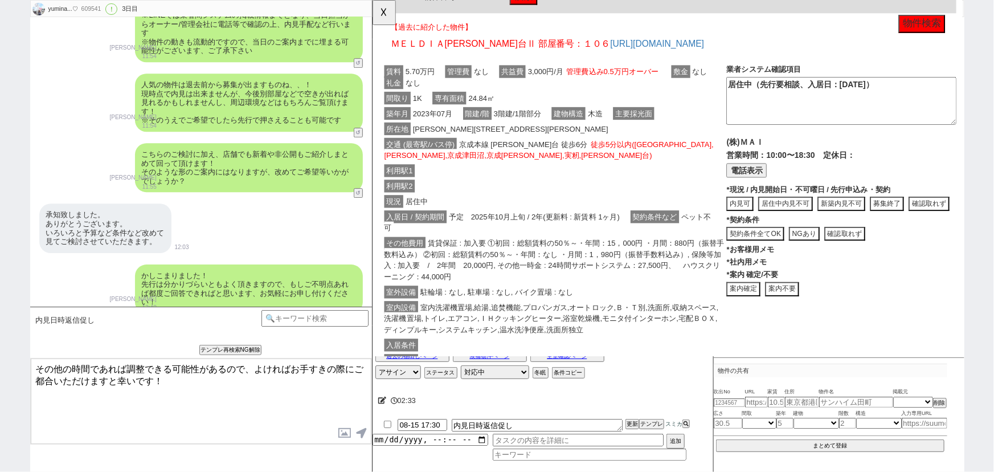
scroll to position [877, 0]
click at [372, 0] on button "案内不要" at bounding box center [372, 0] width 0 height 0
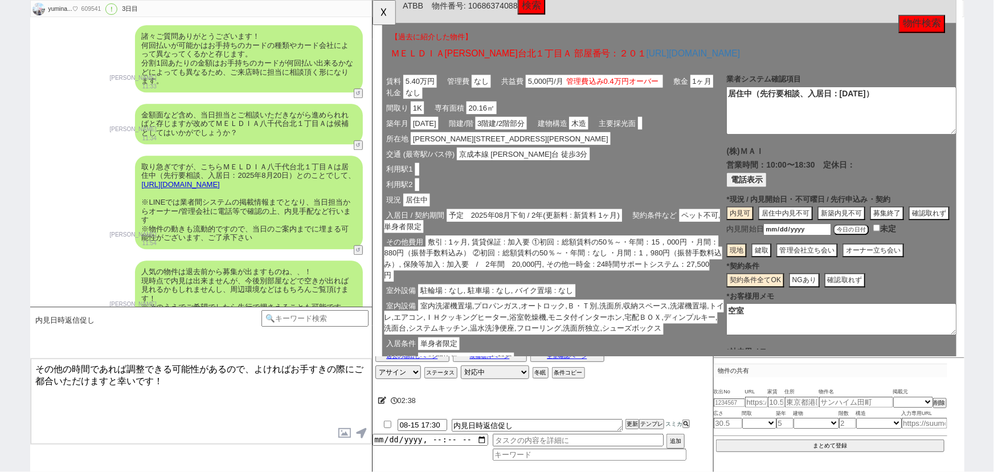
scroll to position [1504, 0]
click at [220, 189] on link "[URL][DOMAIN_NAME]" at bounding box center [181, 185] width 78 height 9
click at [378, 8] on button "☓" at bounding box center [382, 11] width 21 height 23
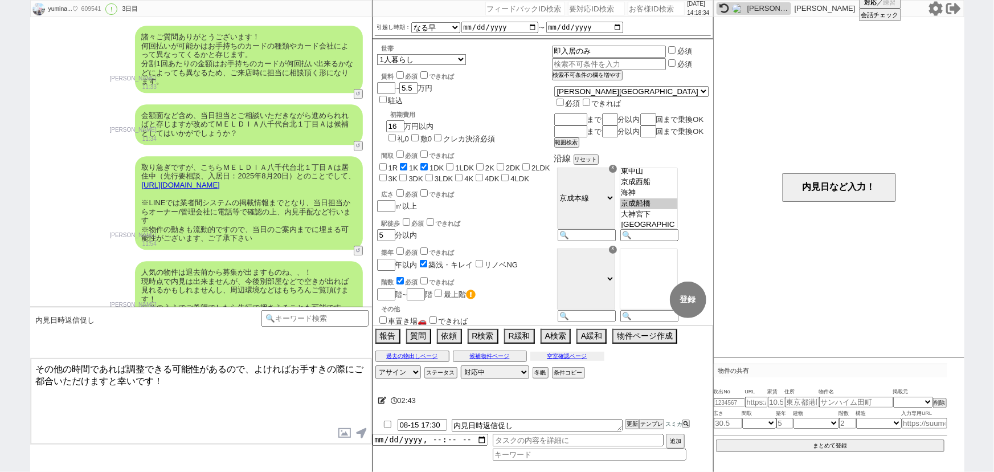
click at [568, 357] on button "空室確認ページ" at bounding box center [567, 355] width 74 height 9
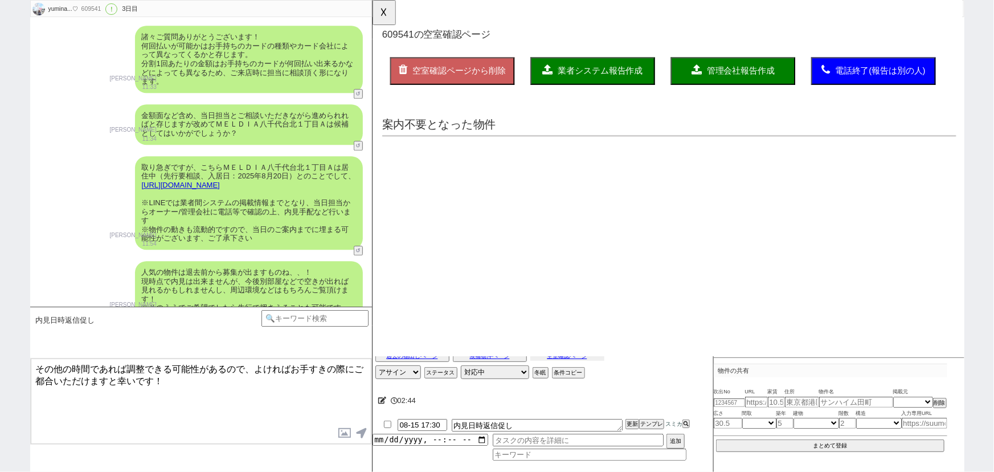
scroll to position [1837, 0]
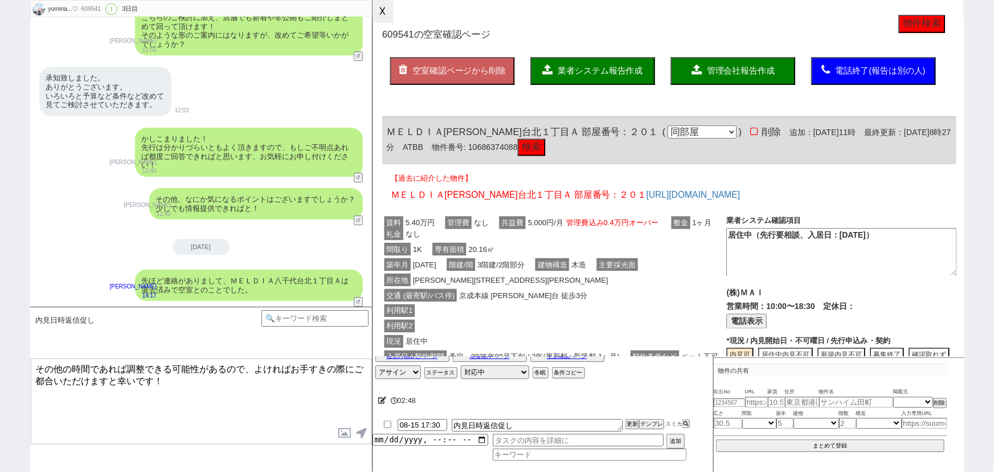
click at [379, 9] on button "☓" at bounding box center [382, 11] width 21 height 23
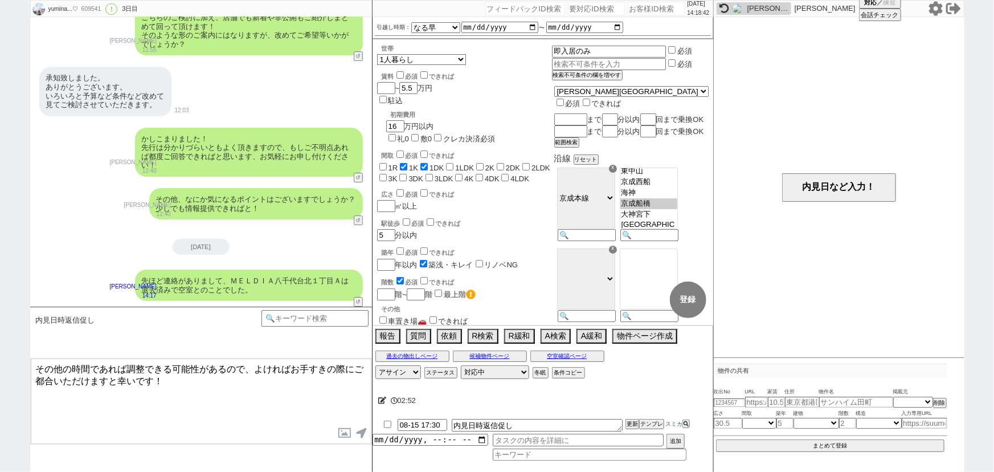
drag, startPoint x: 35, startPoint y: 363, endPoint x: 256, endPoint y: 362, distance: 221.0
click at [256, 362] on textarea "その他の時間であれば調整できる可能性があるので、よければお手すきの際にご都合いただけますと幸いです！" at bounding box center [201, 400] width 341 height 85
type textarea "埋まる前にご内見いかがでしょうか？"
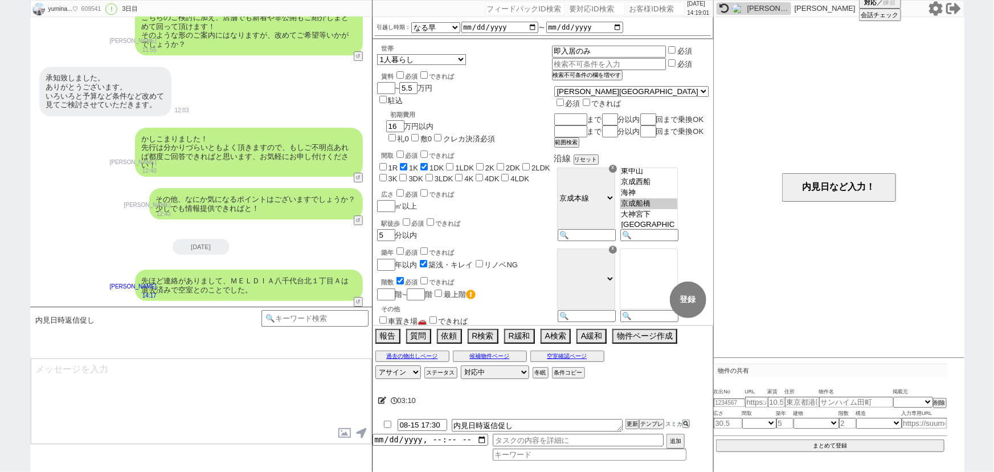
scroll to position [1871, 0]
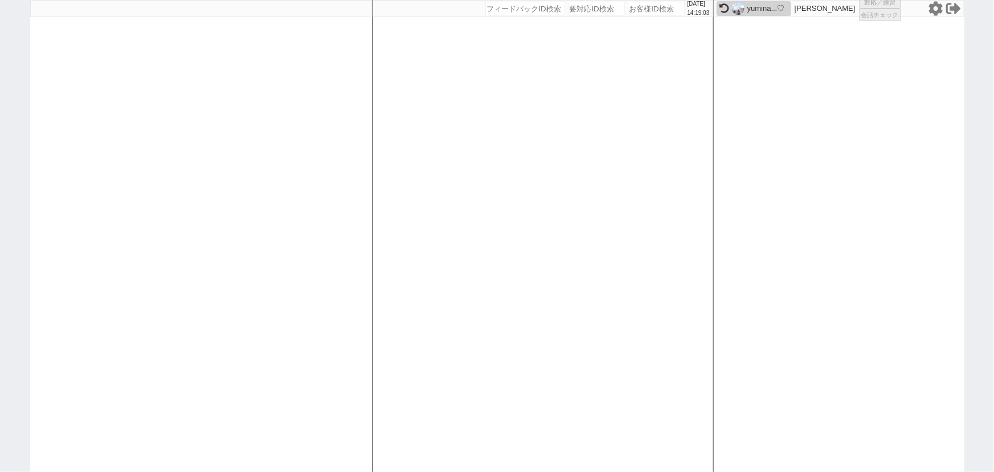
select select "1"
select select "2"
select select
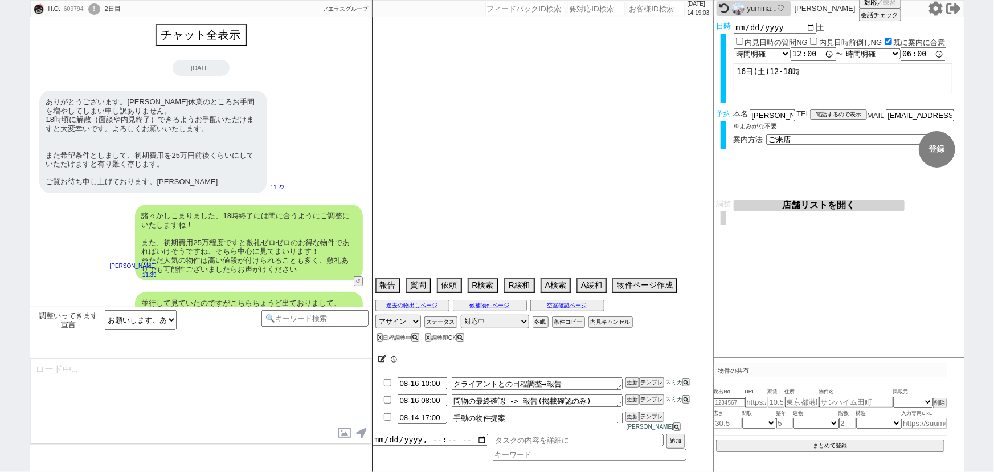
scroll to position [1513, 0]
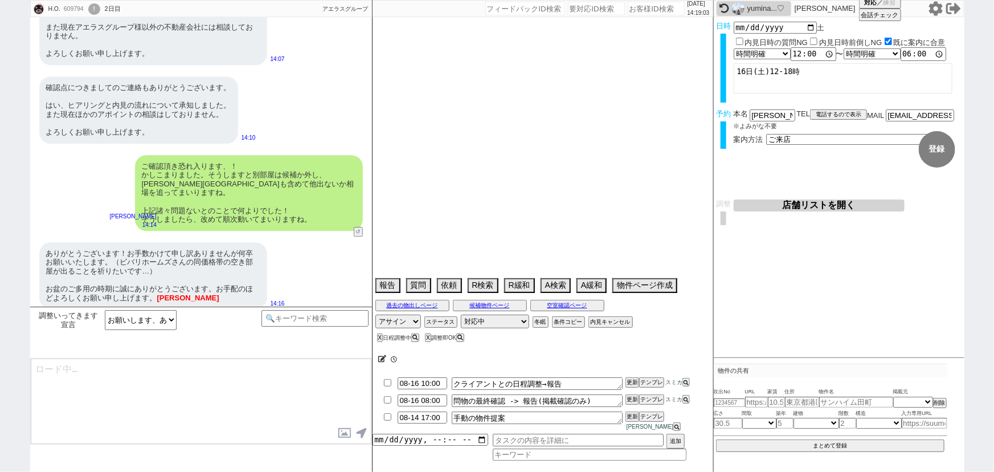
select select "2025"
select select "9"
select select "36"
select select "0"
select select "57"
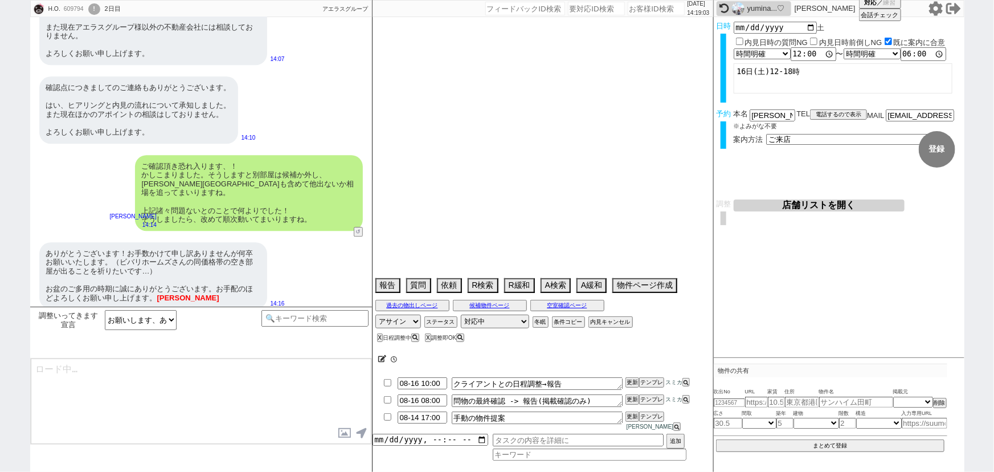
select select "[DATE]"
select select "23"
select select "752"
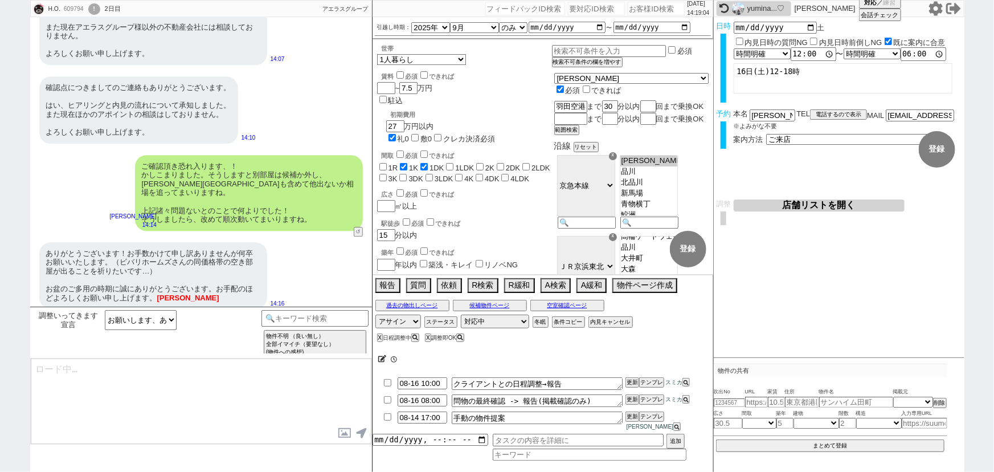
scroll to position [306, 0]
type textarea "はい！時期が時期というのもあり大変人気で完全予約制・枠が中々無いのでしっかり動いてまいりますね。"
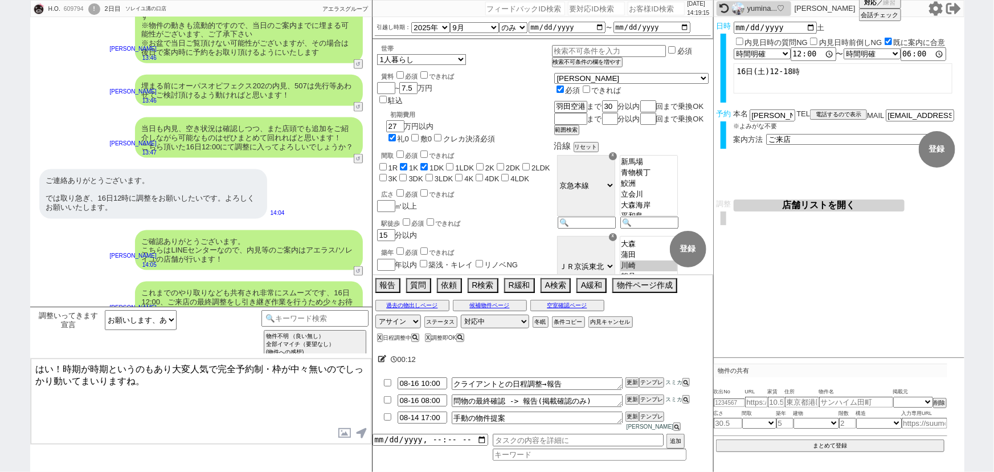
scroll to position [757, 0]
click at [277, 182] on div "ご連絡ありがとうございます。 では取り急ぎ、16日12時に調整をお願いしたいです。よろしくお願いいたします。 14:04" at bounding box center [201, 194] width 342 height 60
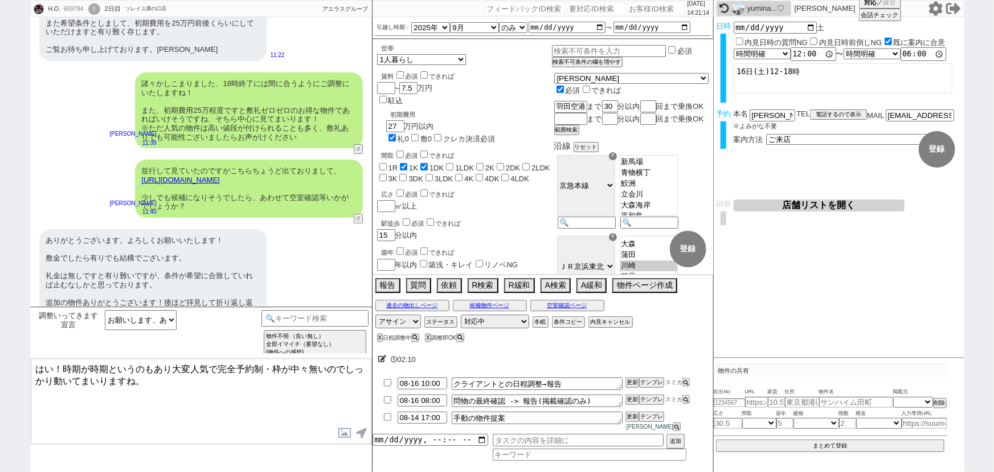
scroll to position [0, 0]
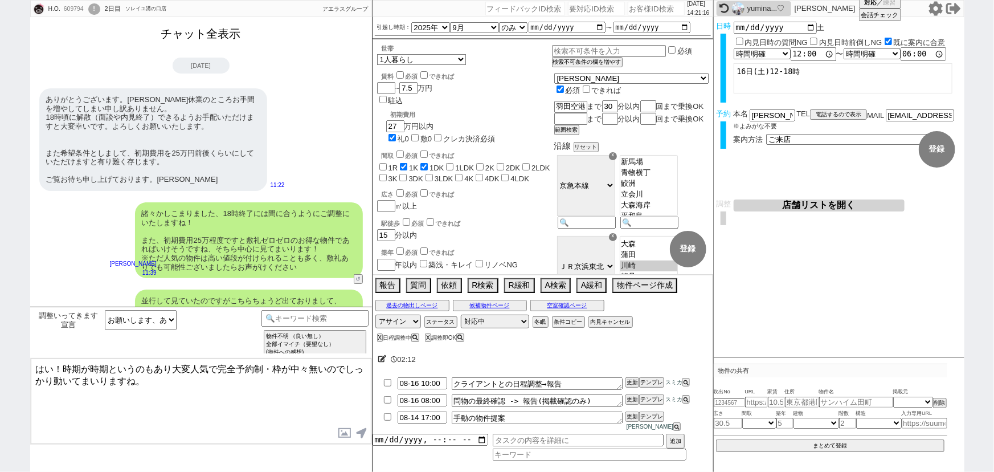
click at [182, 31] on button "チャット全表示" at bounding box center [201, 34] width 89 height 20
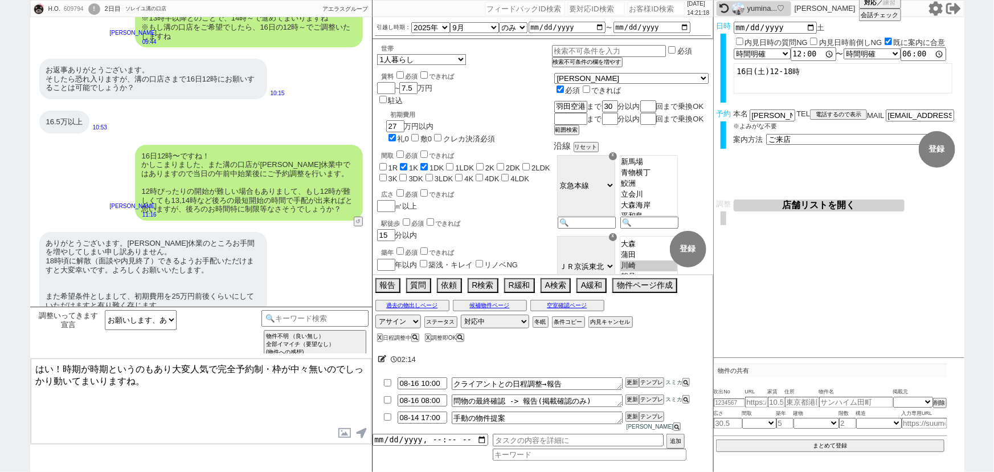
scroll to position [2029, 0]
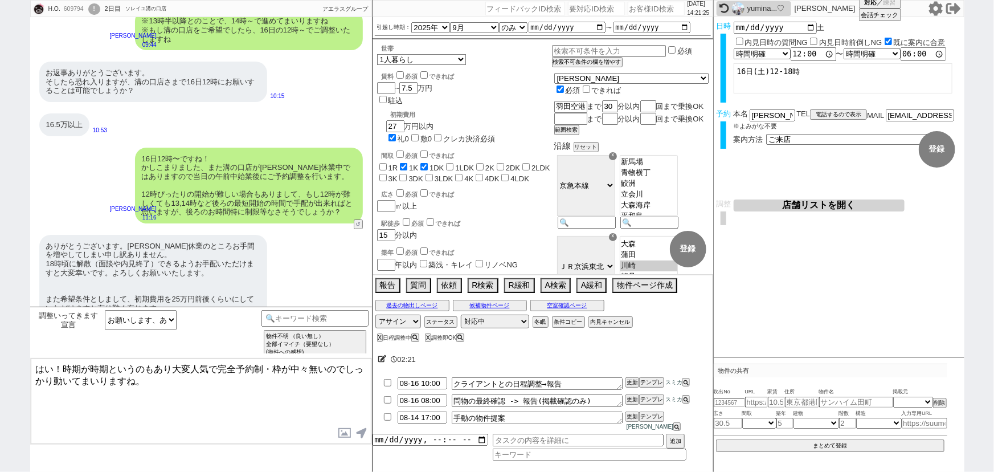
click at [69, 11] on div "609794" at bounding box center [73, 9] width 26 height 9
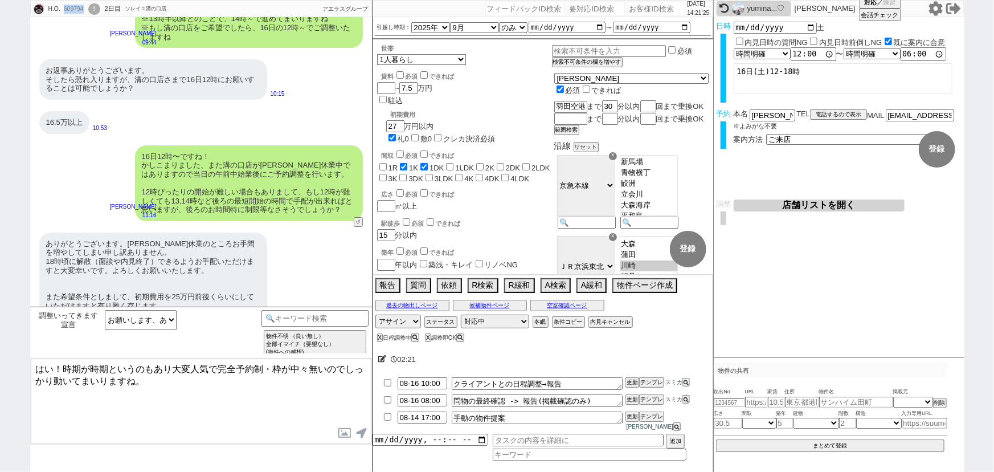
click at [69, 11] on div "609794" at bounding box center [73, 9] width 26 height 9
copy div "609794"
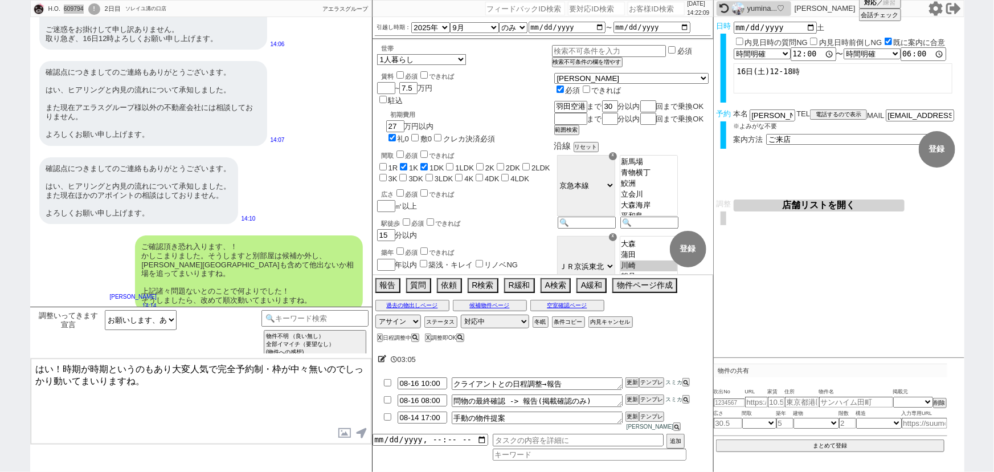
scroll to position [3668, 0]
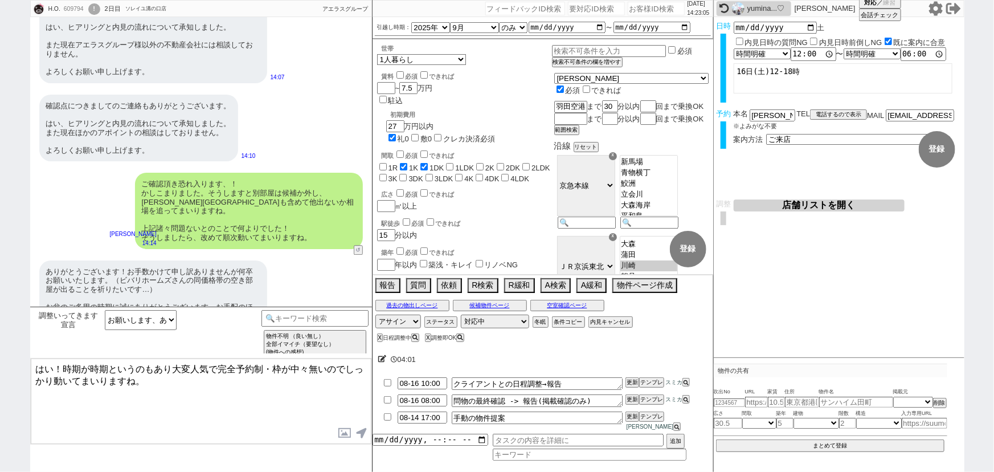
click at [165, 260] on div "ありがとうございます！お手数かけて申し訳ありませんが何卒お願いいたします。（ビバリホームズさんの同価格帯の空き部屋が出ることを祈りたいです…） お盆のご多用の…" at bounding box center [153, 293] width 228 height 67
click at [585, 310] on button "空室確認ページ" at bounding box center [567, 305] width 74 height 9
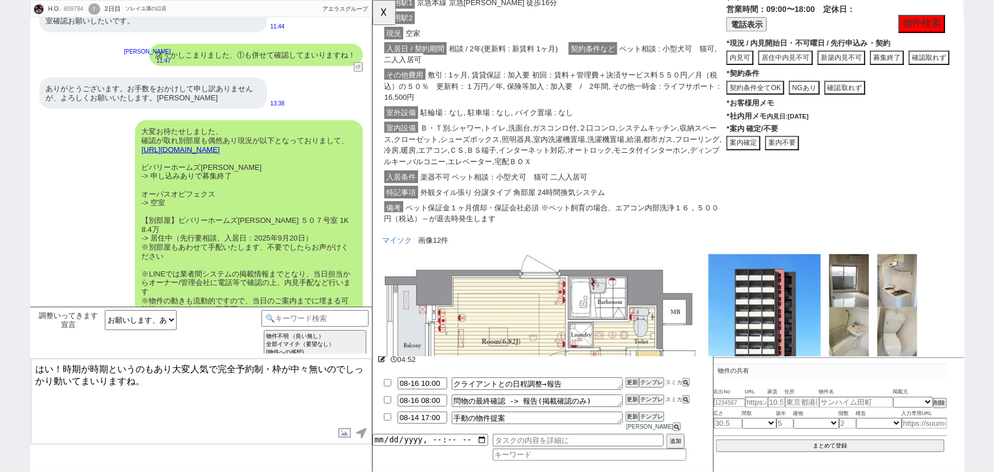
scroll to position [990, 0]
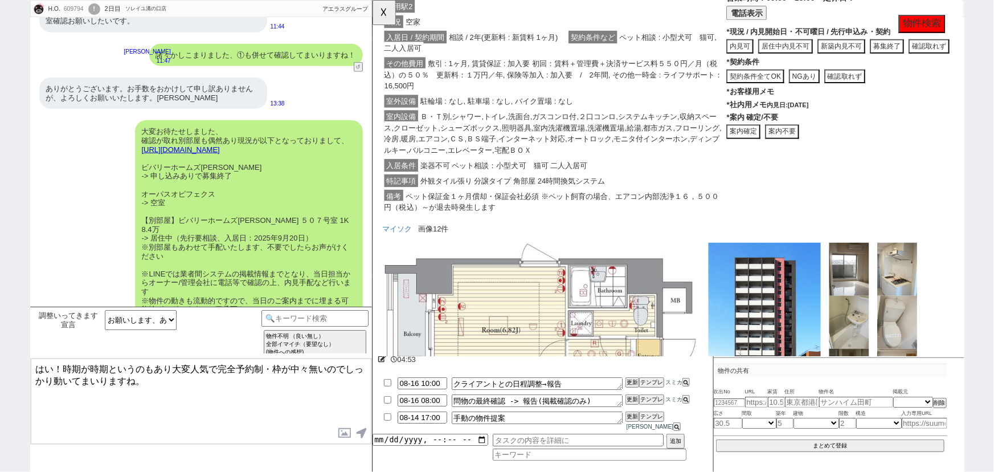
click at [372, 0] on button "案内不要" at bounding box center [372, 0] width 0 height 0
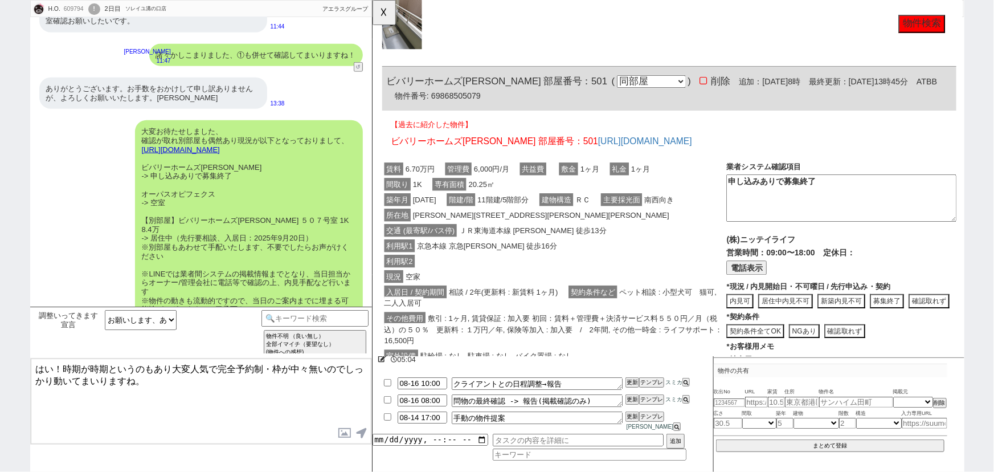
scroll to position [716, 0]
click at [191, 277] on div "大変お待たせしました、 確認が取れ別部屋も偶然あり現況が以下となっておりまして、 [URL][DOMAIN_NAME] ビバリーホームズ[PERSON_NAM…" at bounding box center [249, 229] width 228 height 218
click at [247, 215] on div "大変お待たせしました、 確認が取れ別部屋も偶然あり現況が以下となっておりまして、 [URL][DOMAIN_NAME] ビバリーホームズ[PERSON_NAM…" at bounding box center [249, 229] width 228 height 218
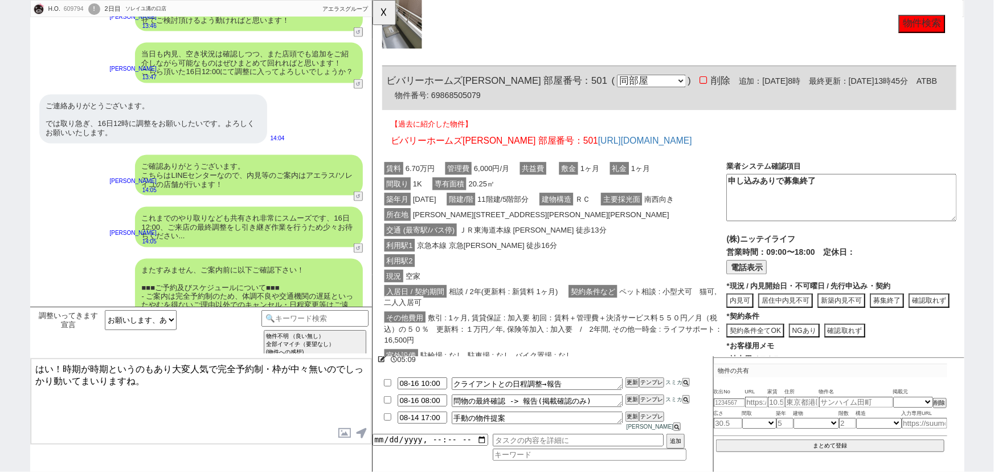
scroll to position [3006, 0]
click at [386, 15] on button "☓" at bounding box center [382, 11] width 21 height 23
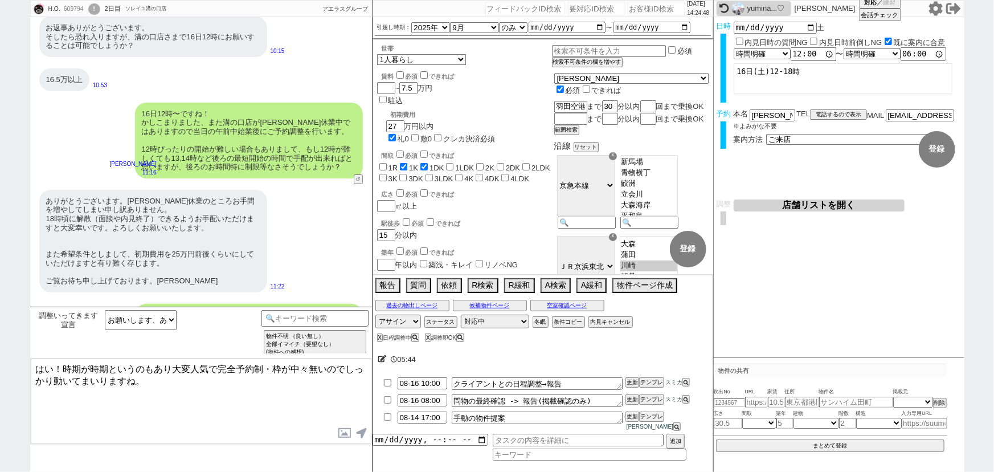
scroll to position [2073, 0]
click at [265, 211] on div "ありがとうございます。[PERSON_NAME]休業のところお手間を増やしてしまい申し訳ありません。 18時頃に解散（面談や内見終了）できるようお手配いただけ…" at bounding box center [153, 242] width 228 height 103
click at [383, 361] on span at bounding box center [382, 359] width 9 height 9
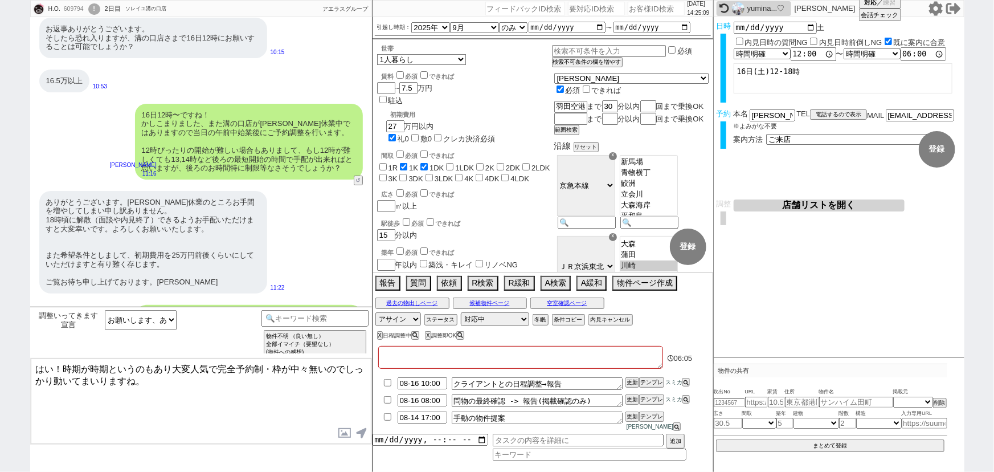
click at [400, 365] on textarea at bounding box center [520, 357] width 285 height 23
type textarea "＠"
checkbox input "false"
checkbox input "true"
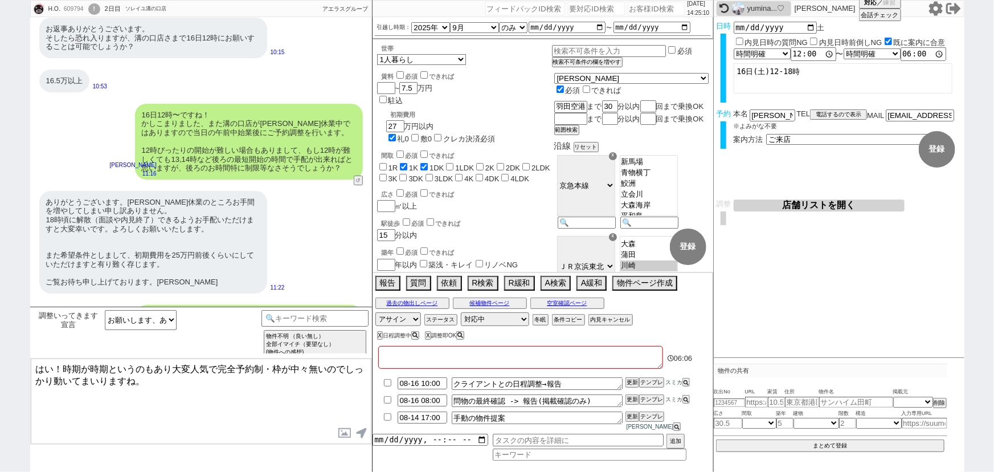
checkbox input "false"
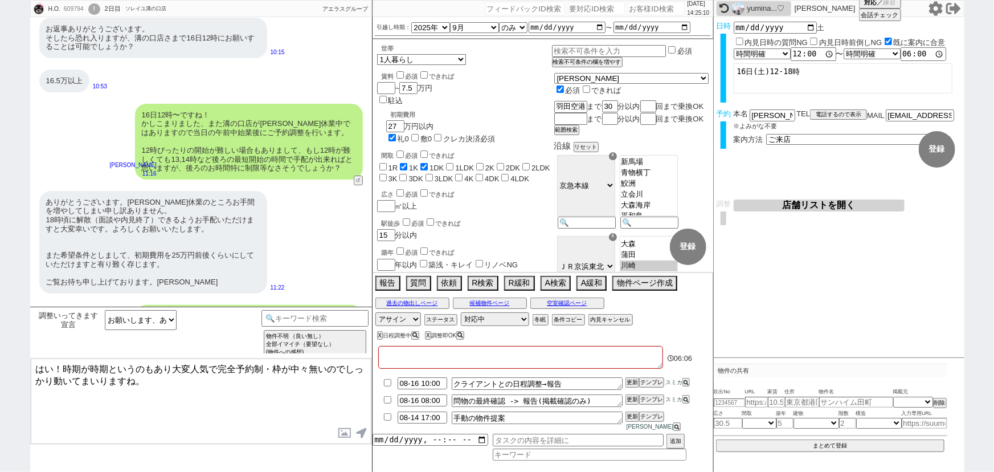
checkbox input "false"
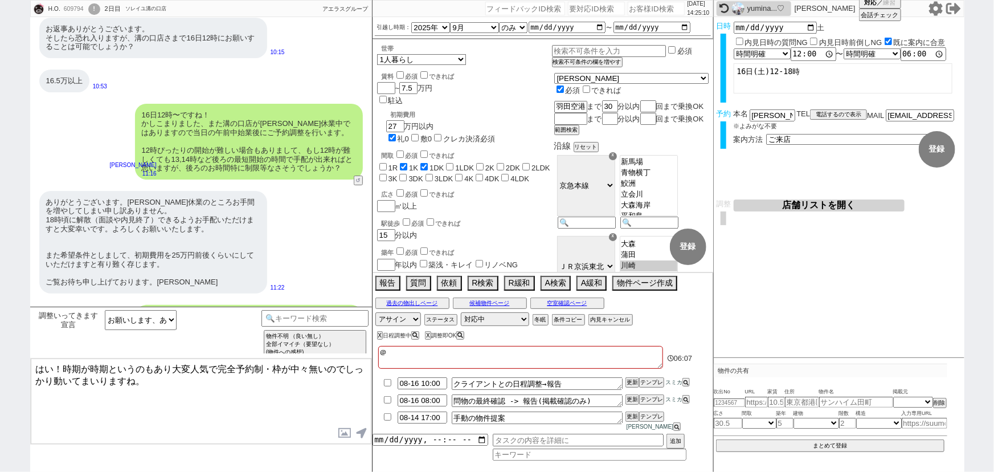
checkbox input "false"
checkbox input "true"
checkbox input "false"
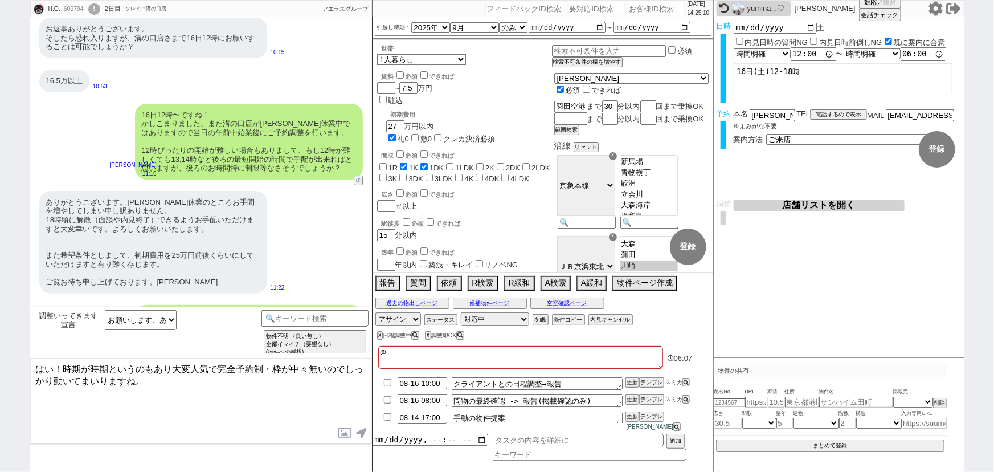
checkbox input "false"
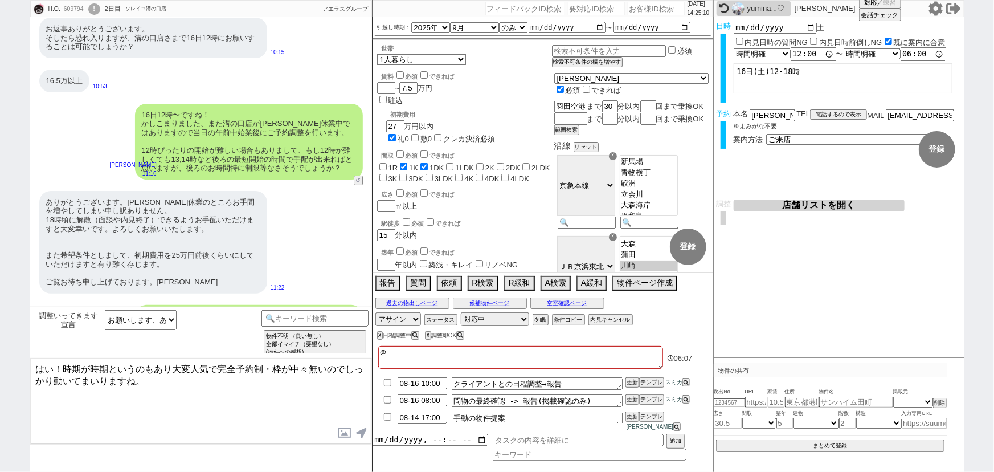
checkbox input "false"
type textarea "＠ｓ"
checkbox input "false"
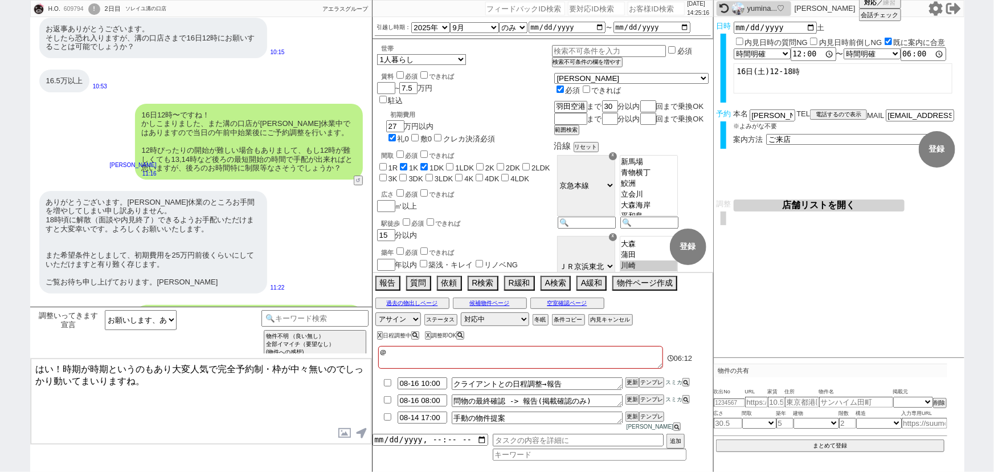
checkbox input "true"
checkbox input "false"
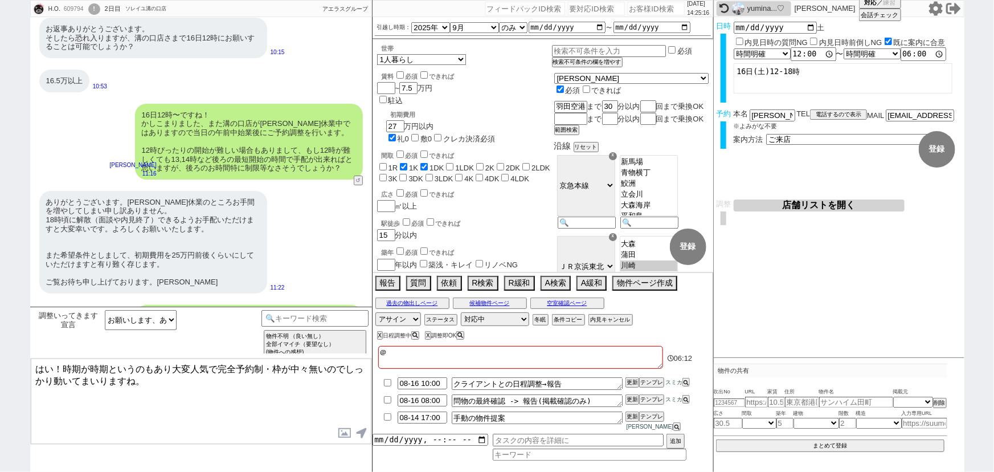
checkbox input "false"
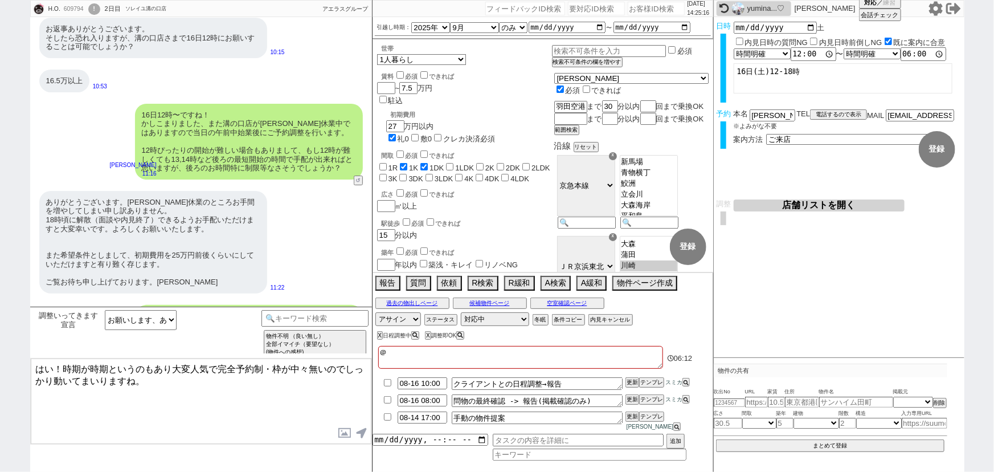
checkbox input "false"
type textarea "＠そ"
checkbox input "false"
checkbox input "true"
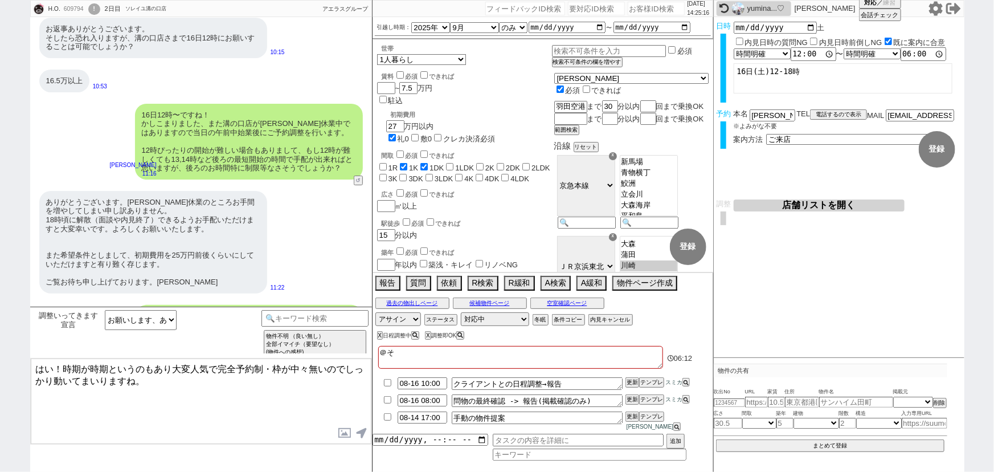
checkbox input "true"
checkbox input "false"
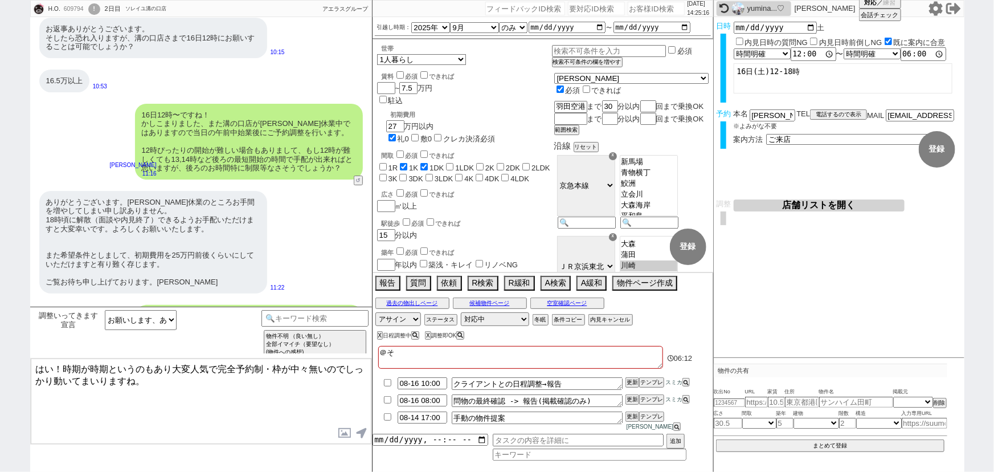
checkbox input "false"
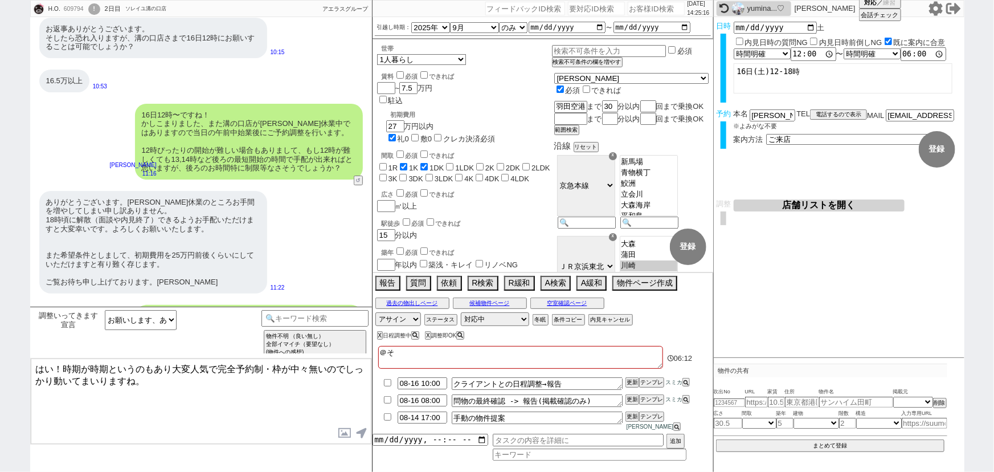
checkbox input "false"
type textarea "＠そｒ"
checkbox input "false"
checkbox input "true"
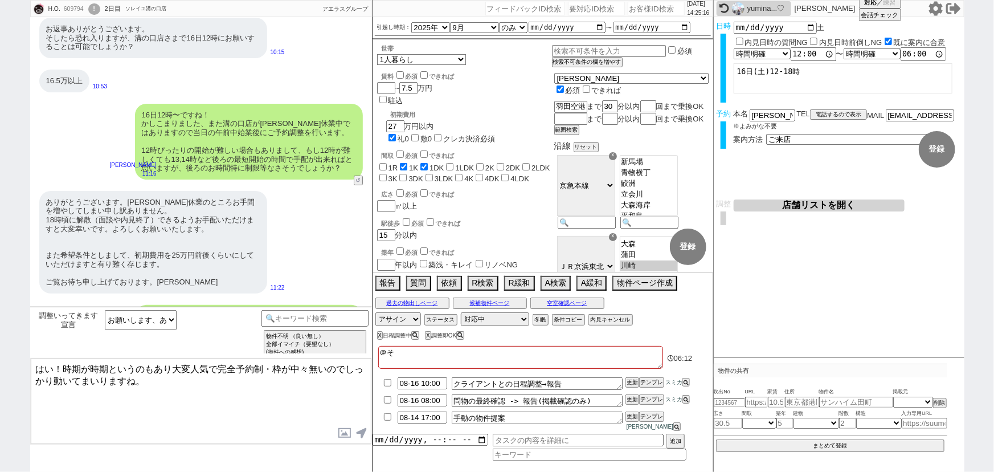
checkbox input "false"
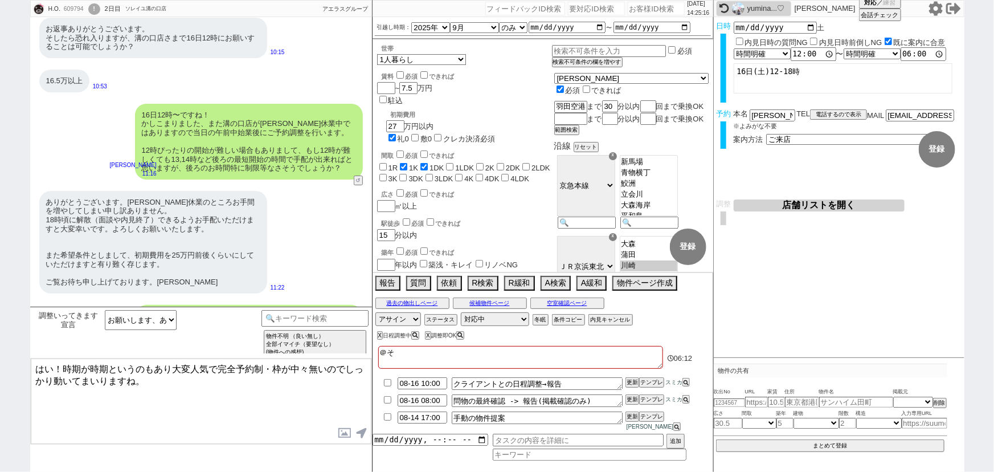
checkbox input "false"
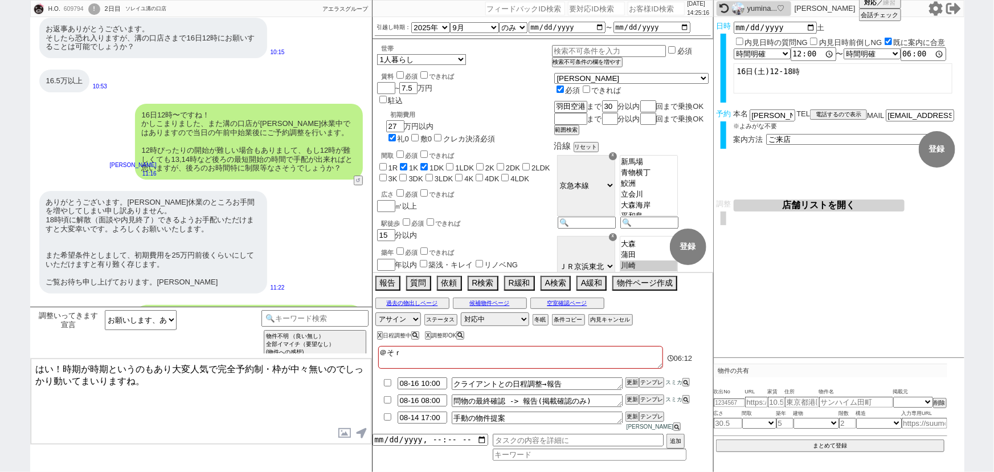
type textarea "＠それ"
checkbox input "false"
checkbox input "true"
checkbox input "false"
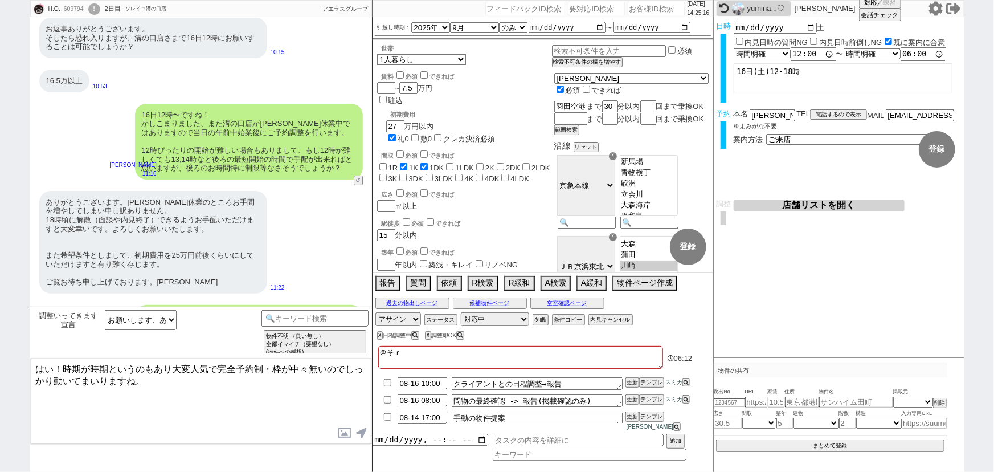
checkbox input "false"
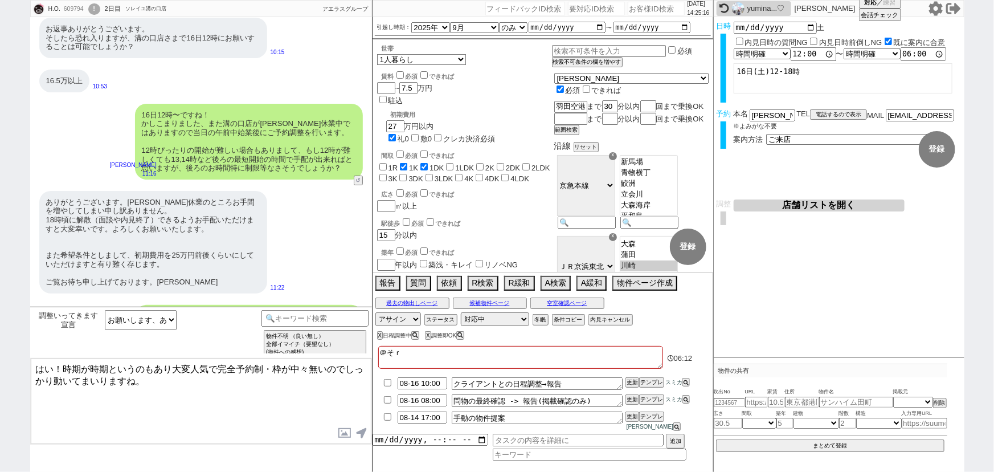
checkbox input "false"
type textarea "＠それい"
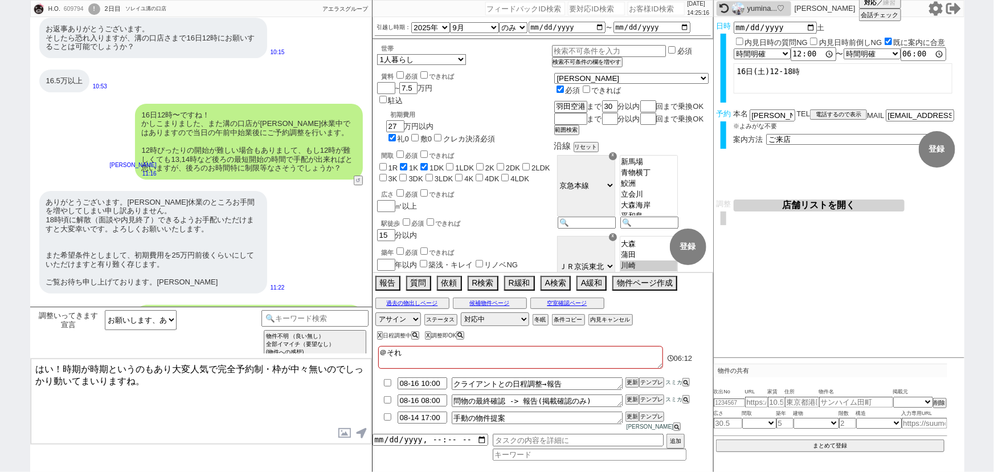
checkbox input "false"
checkbox input "true"
checkbox input "false"
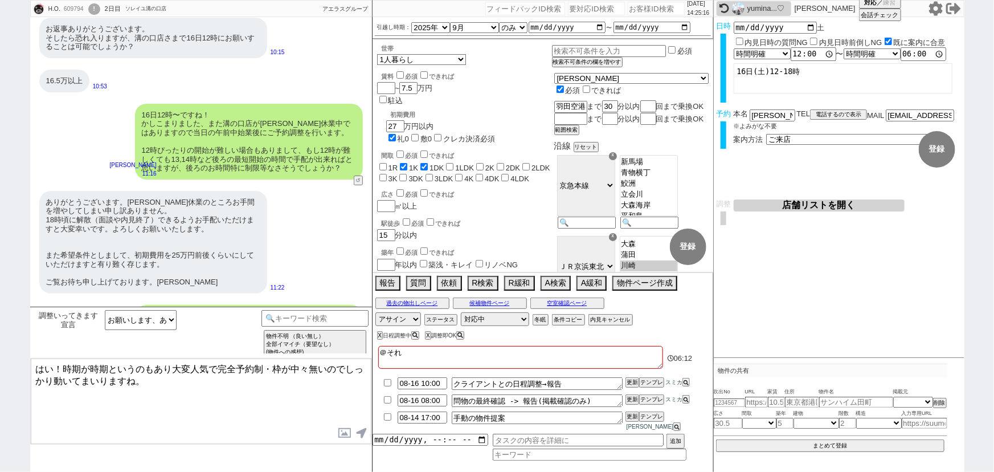
checkbox input "false"
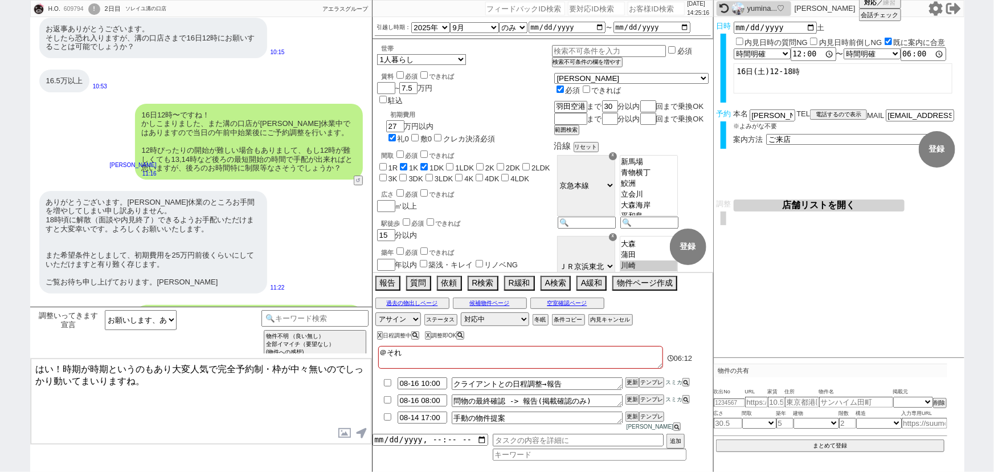
checkbox input "false"
type textarea "＠それいｙ"
checkbox input "false"
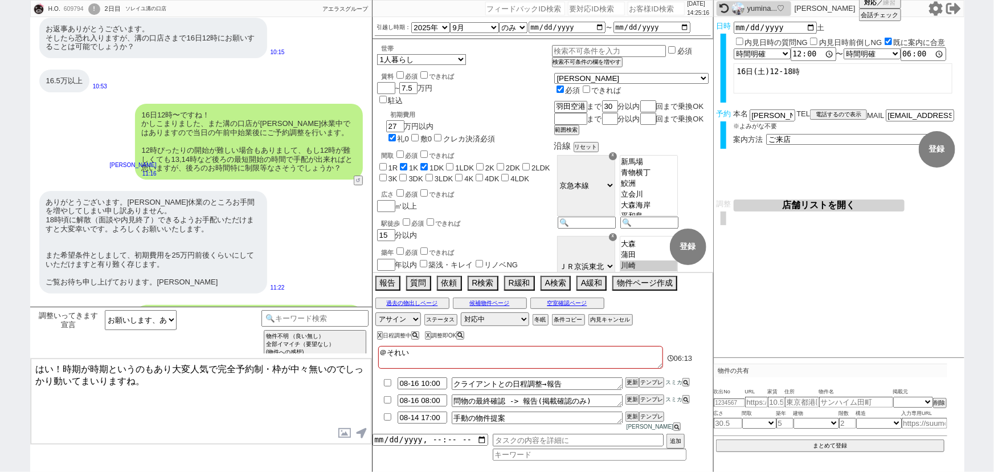
checkbox input "true"
checkbox input "false"
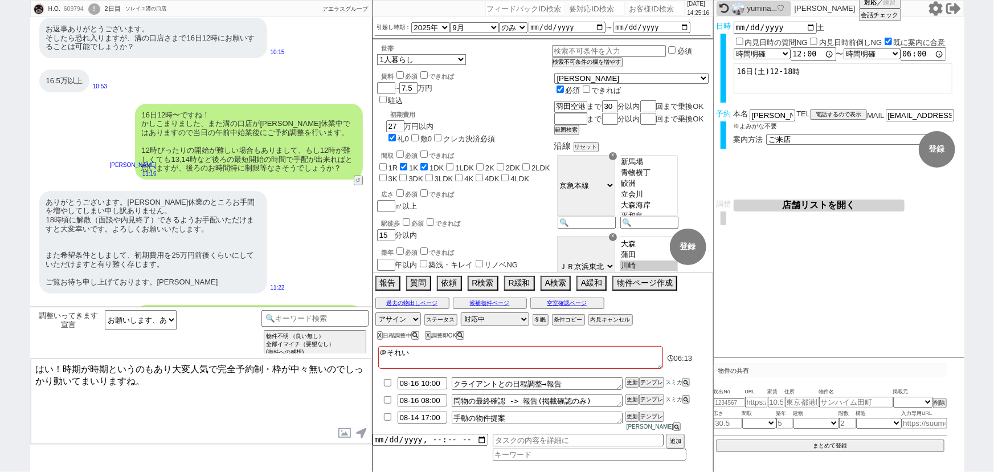
checkbox input "false"
click at [190, 195] on div "ありがとうございます。[PERSON_NAME]休業のところお手間を増やしてしまい申し訳ありません。 18時頃に解散（面談や内見終了）できるようお手配いただけ…" at bounding box center [153, 242] width 228 height 103
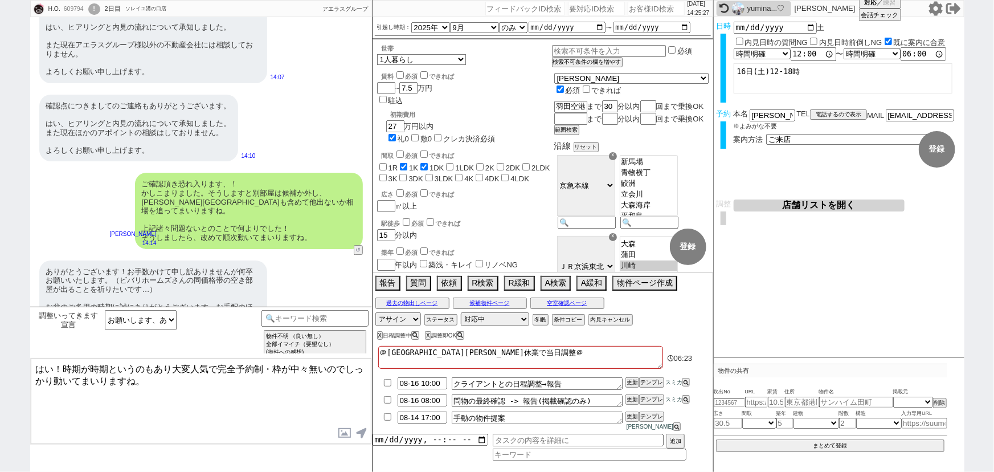
scroll to position [3681, 0]
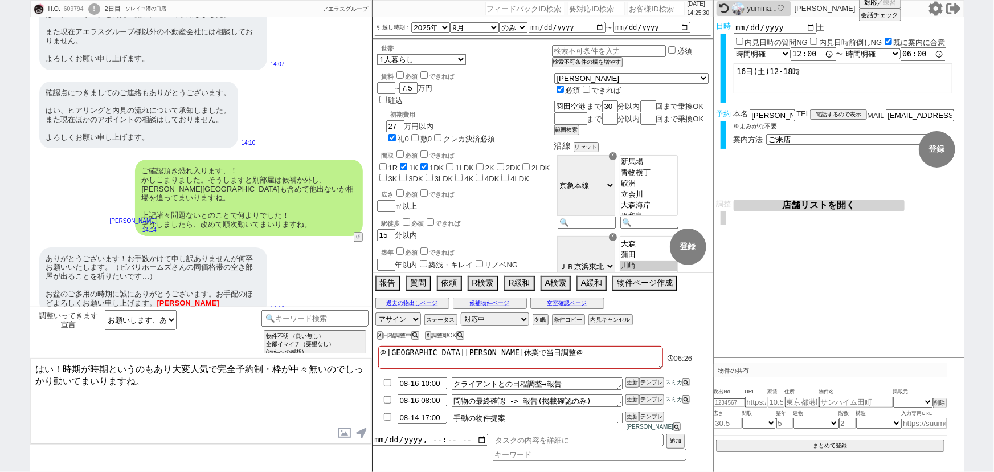
drag, startPoint x: 53, startPoint y: 364, endPoint x: 0, endPoint y: 344, distance: 56.6
click at [0, 344] on div "H.O. 609794 ! 0 2日目 ソレイユ溝の口店 冬眠中 自社客 アエラスグループ スミカ_BPO チャット全表示 [DATE] ようこそLINE物件…" at bounding box center [497, 236] width 994 height 472
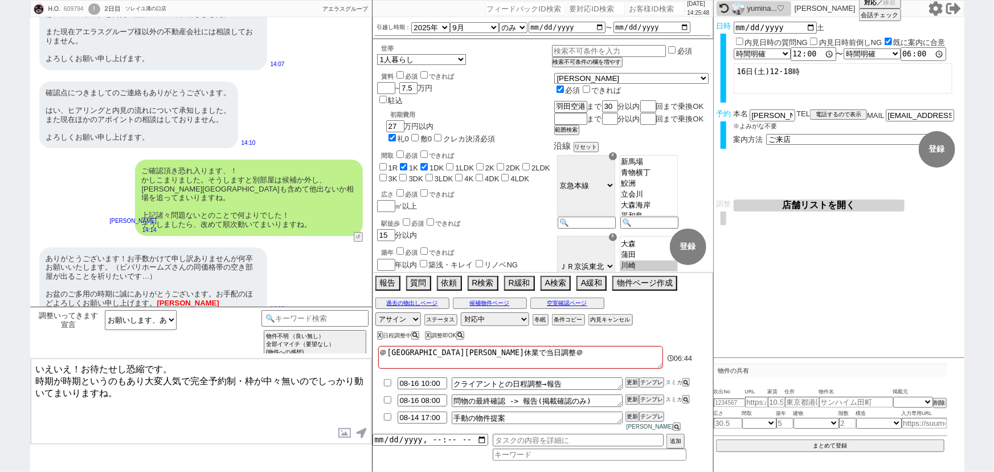
drag, startPoint x: 354, startPoint y: 375, endPoint x: 5, endPoint y: 375, distance: 349.1
click at [5, 375] on div "H.O. 609794 ! 0 2日目 ソレイユ溝の口店 冬眠中 自社客 アエラスグループ スミカ_BPO チャット全表示 [DATE] ようこそLINE物件…" at bounding box center [497, 236] width 994 height 472
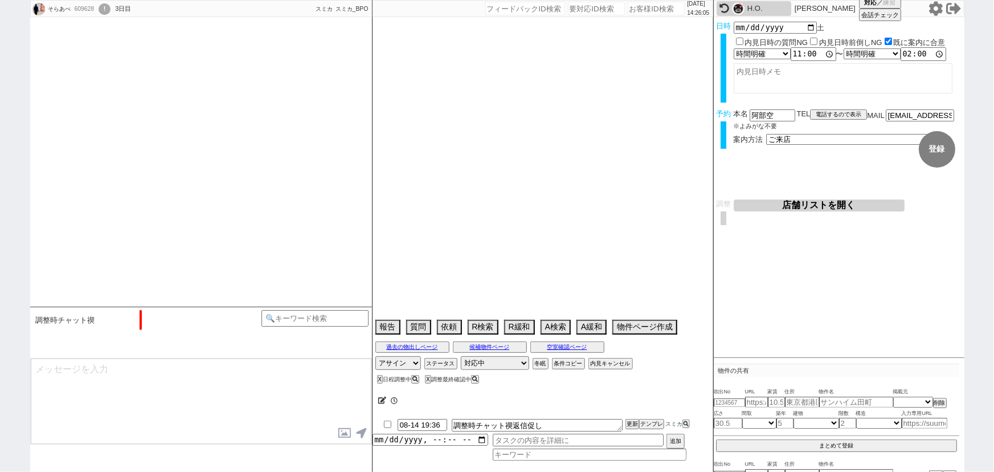
scroll to position [1097, 0]
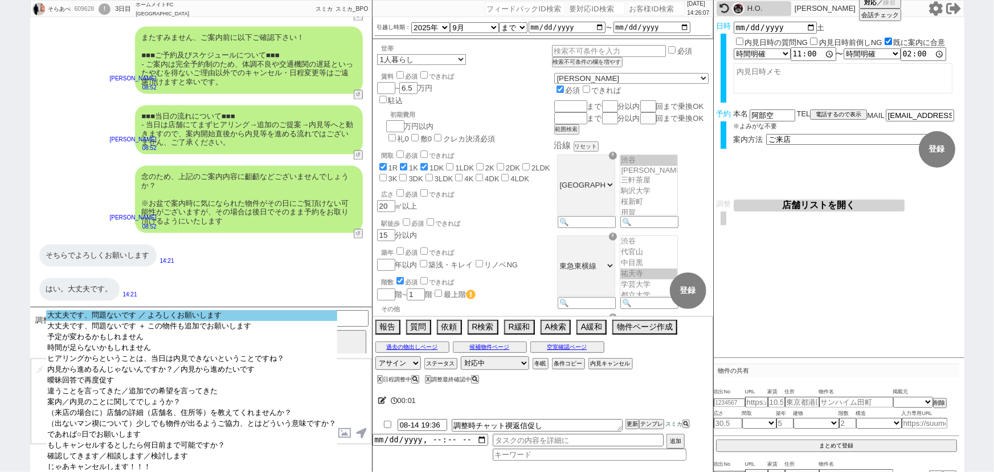
click at [137, 321] on option "大丈夫です、問題ないです ／ よろしくお願いします" at bounding box center [191, 326] width 291 height 11
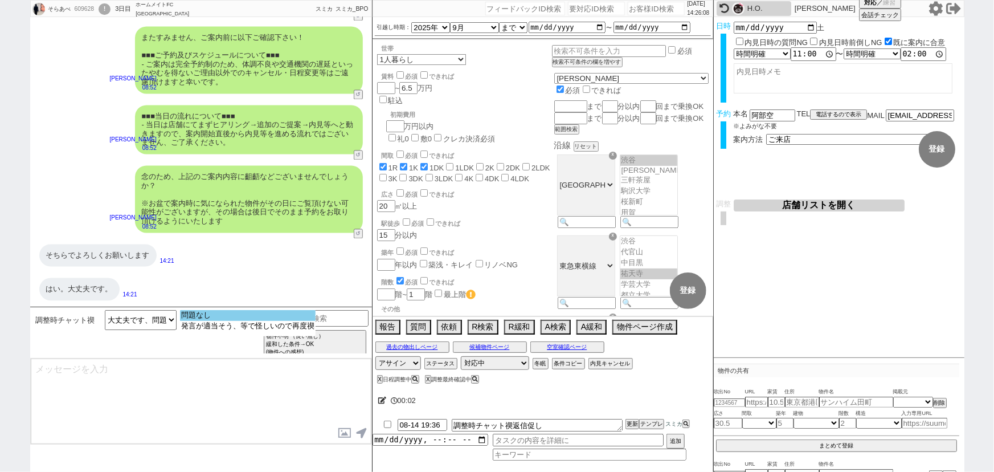
click at [194, 321] on option "問題なし" at bounding box center [248, 326] width 136 height 11
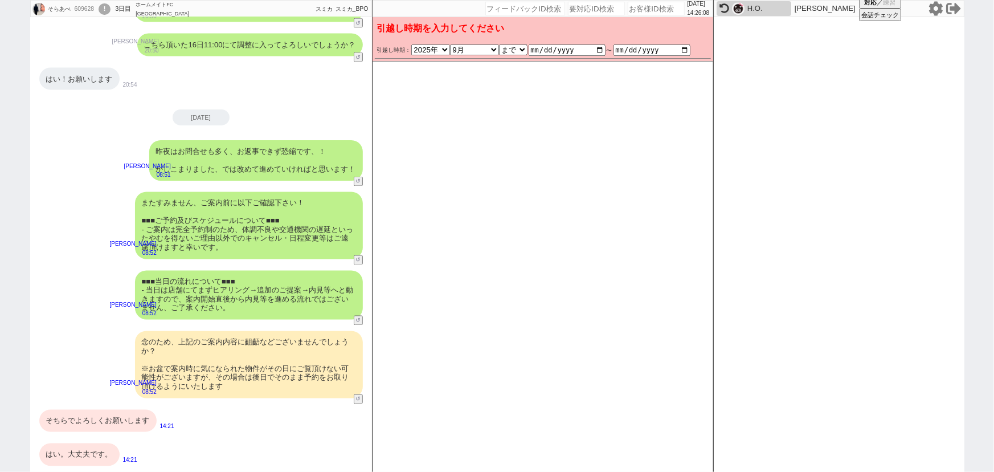
click at [245, 231] on div "またすみません、ご案内前に以下ご確認下さい！ ■■■ご予約及びスケジュールについて■■■ - ご案内は完全予約制のため、体調不良や交通機関の遅延といったやむを…" at bounding box center [249, 225] width 228 height 67
click at [243, 307] on div "■■■当日の流れについて■■■ - 当日は店舗にてまずヒアリング→追加のご提案→内見等へと動きますので、案内開始直後から内見等を進める流れではございません、ご…" at bounding box center [249, 295] width 228 height 49
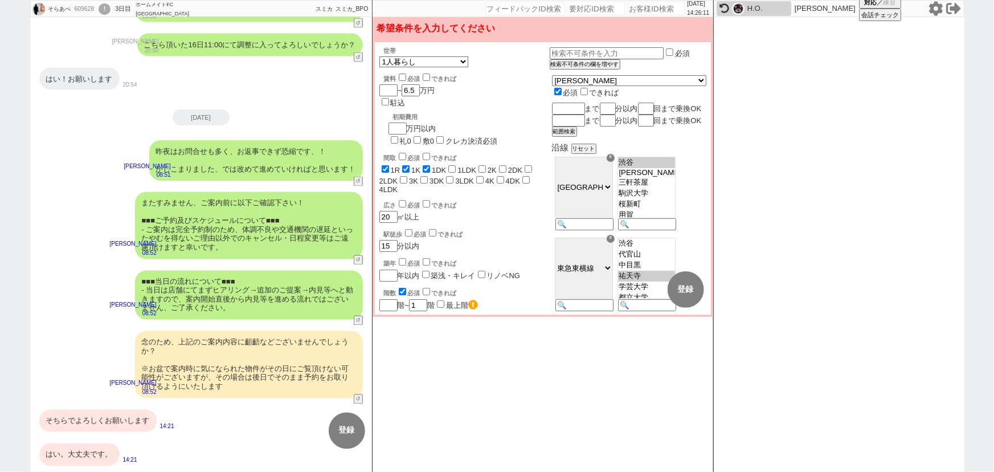
click at [243, 307] on div "■■■当日の流れについて■■■ - 当日は店舗にてまずヒアリング→追加のご提案→内見等へと動きますので、案内開始直後から内見等を進める流れではございません、ご…" at bounding box center [249, 295] width 228 height 49
click at [265, 237] on div "またすみません、ご案内前に以下ご確認下さい！ ■■■ご予約及びスケジュールについて■■■ - ご案内は完全予約制のため、体調不良や交通機関の遅延といったやむを…" at bounding box center [249, 225] width 228 height 67
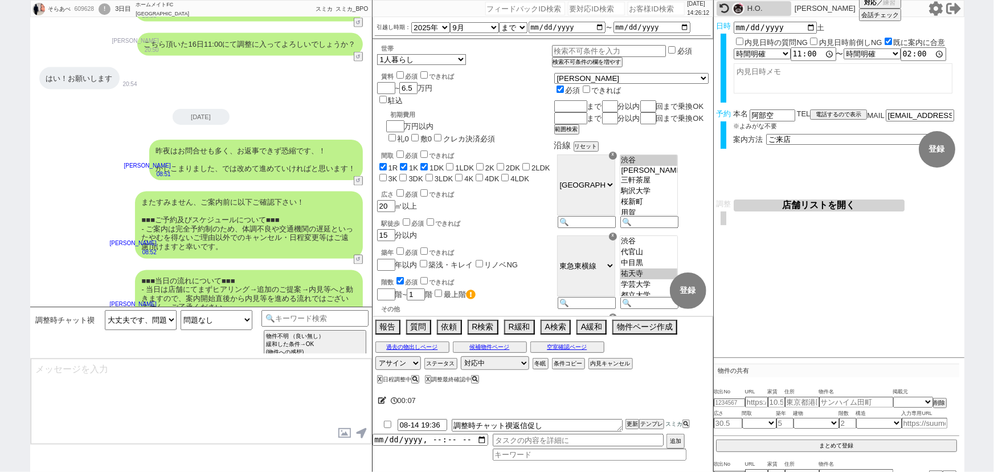
scroll to position [1097, 0]
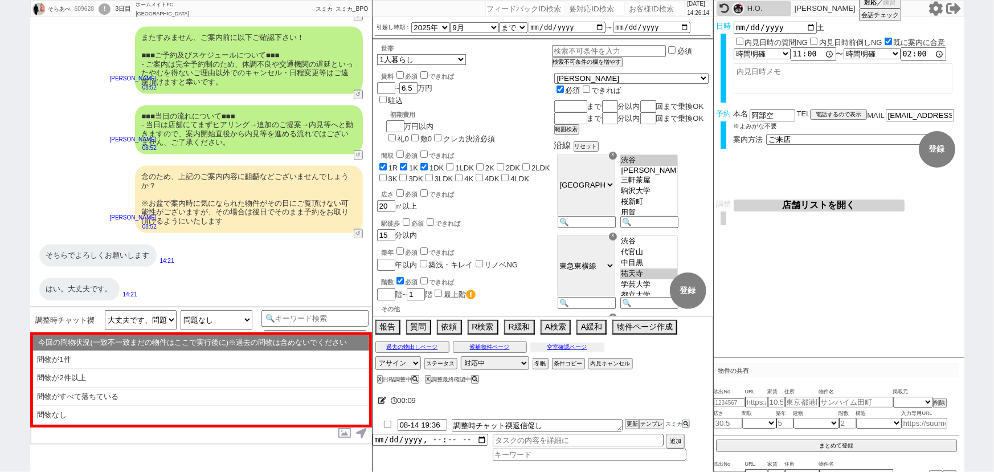
click at [574, 346] on button "空室確認ページ" at bounding box center [567, 346] width 74 height 9
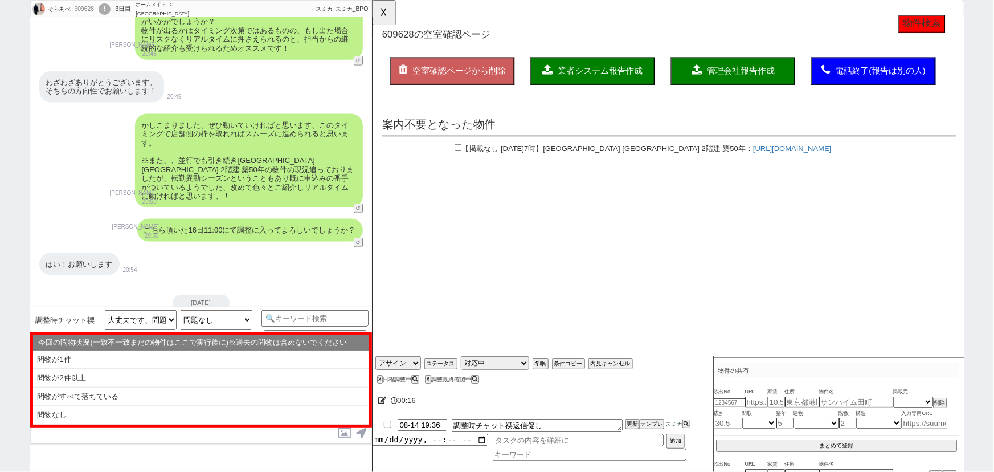
scroll to position [748, 0]
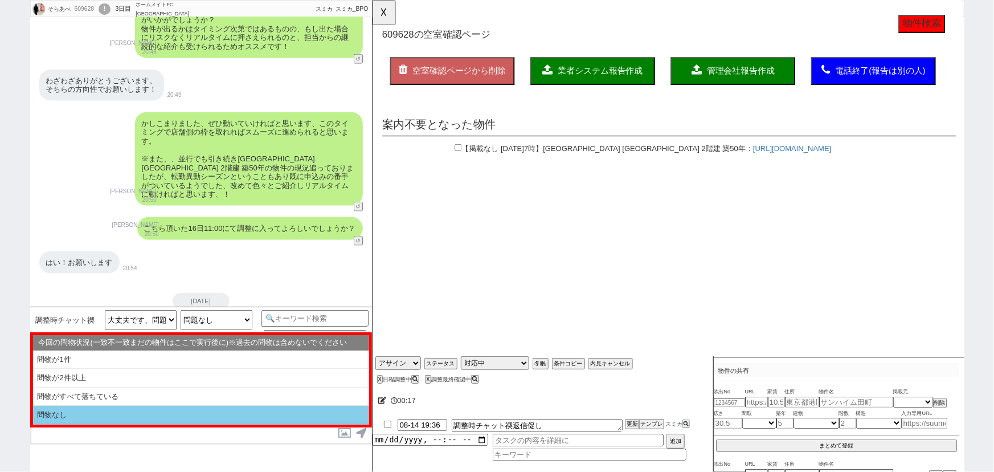
click at [133, 409] on li "問物なし" at bounding box center [201, 415] width 336 height 19
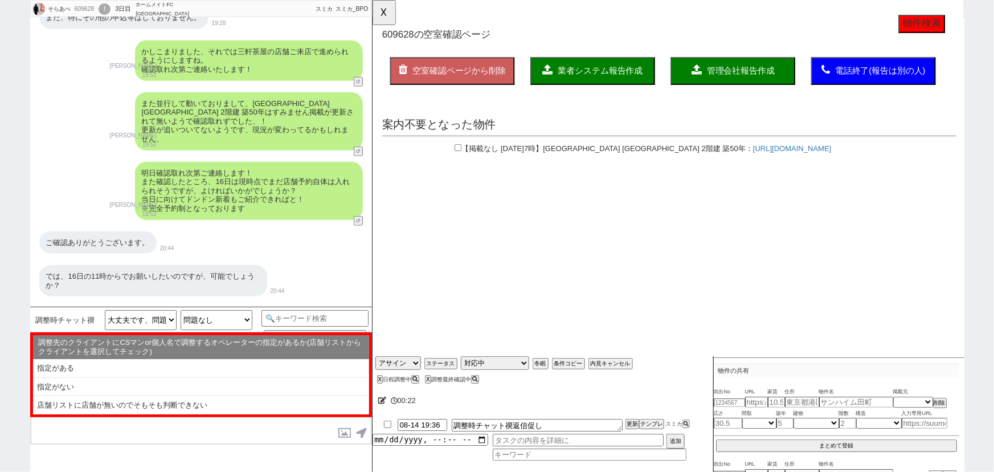
scroll to position [349, 0]
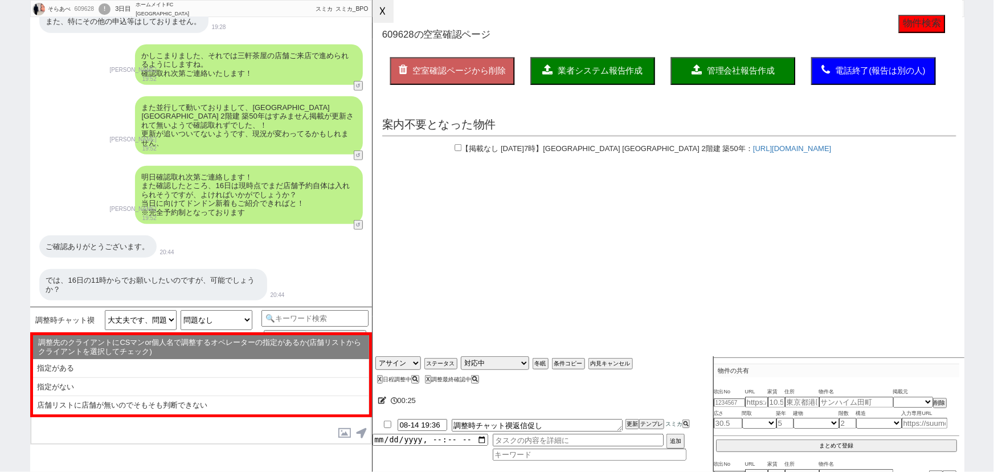
click at [390, 9] on button "☓" at bounding box center [382, 11] width 21 height 23
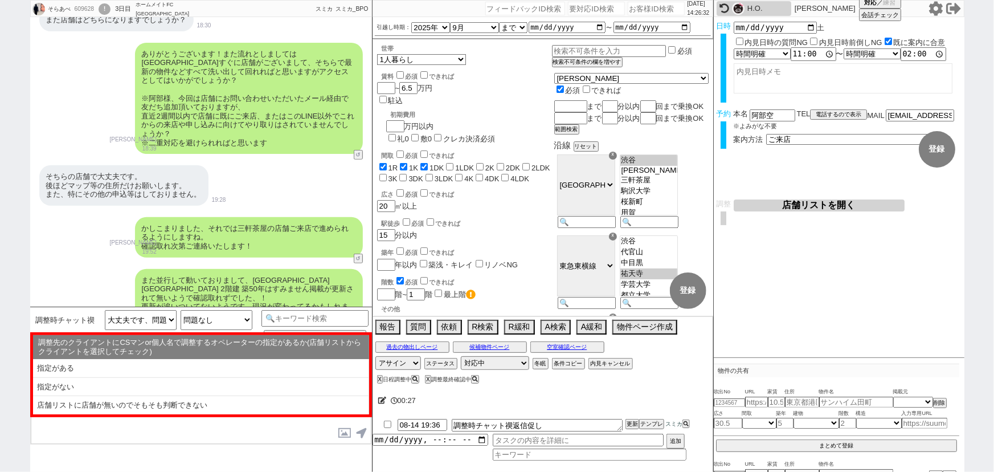
scroll to position [177, 0]
click at [822, 202] on button "店舗リストを開く" at bounding box center [819, 205] width 171 height 12
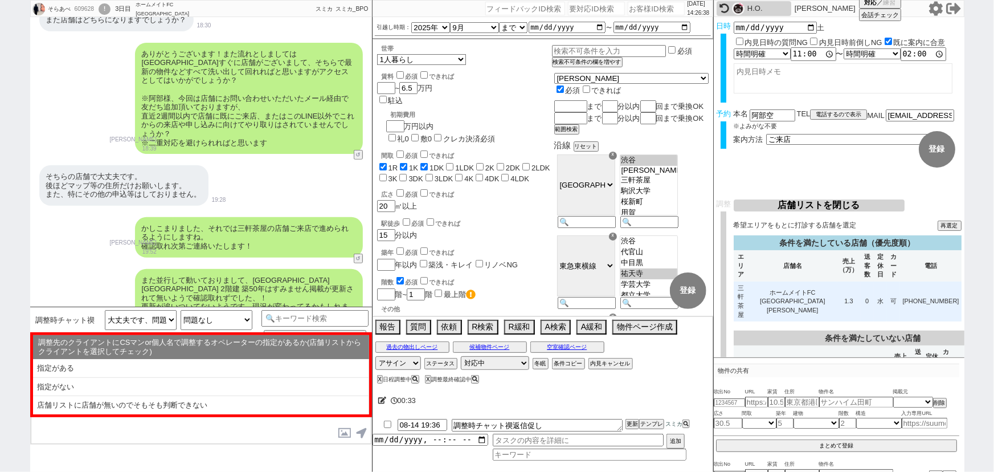
click at [791, 286] on td "ホームメイトFC [GEOGRAPHIC_DATA][PERSON_NAME]" at bounding box center [792, 301] width 89 height 40
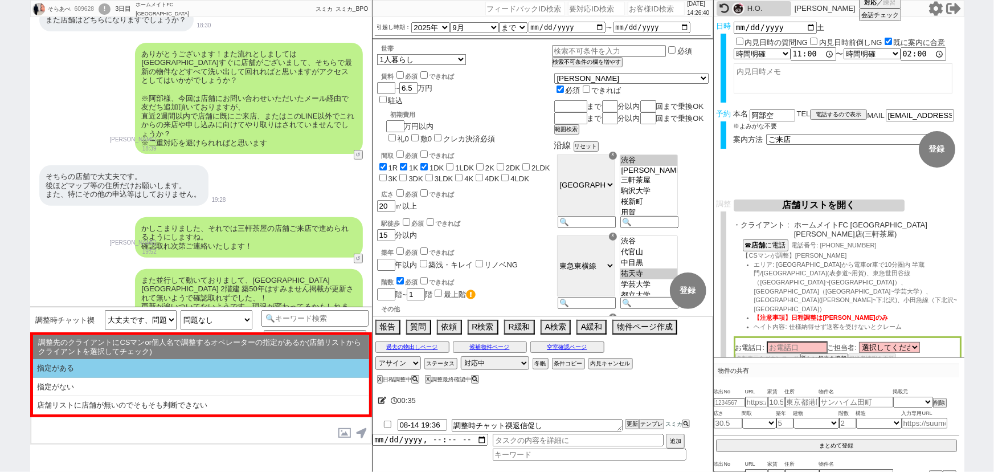
click at [121, 366] on li "指定がある" at bounding box center [201, 368] width 336 height 19
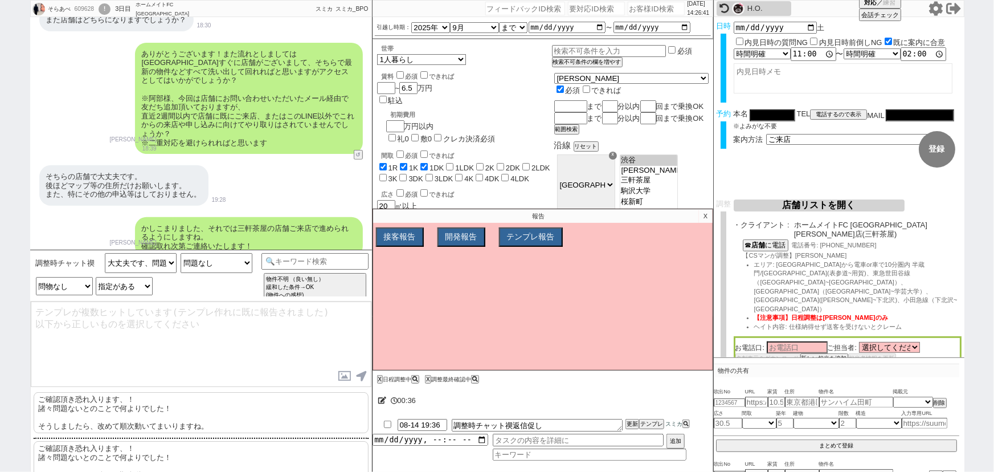
click at [91, 402] on p "ご確認頂き恐れ入ります、！ 諸々問題ないとのことで何よりでした！ そうしましたら、改めて[PERSON_NAME]動いてまいりますね。" at bounding box center [201, 412] width 335 height 41
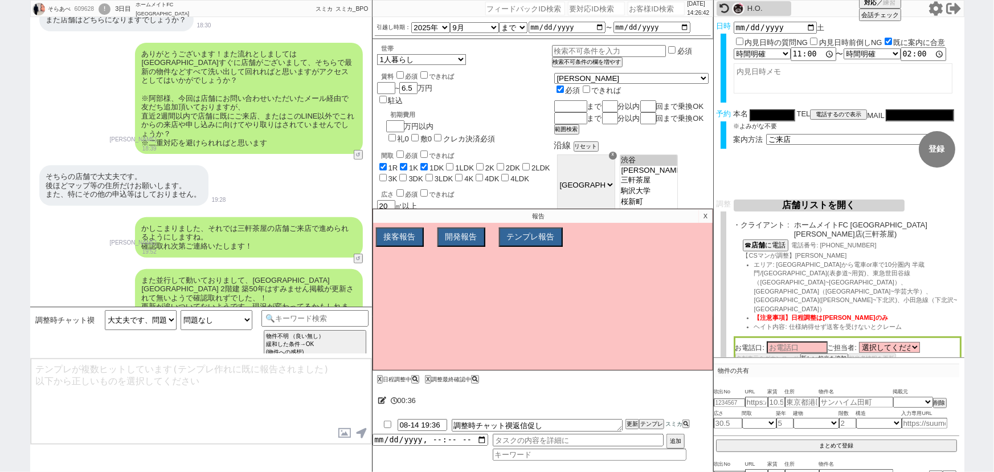
scroll to position [906, 0]
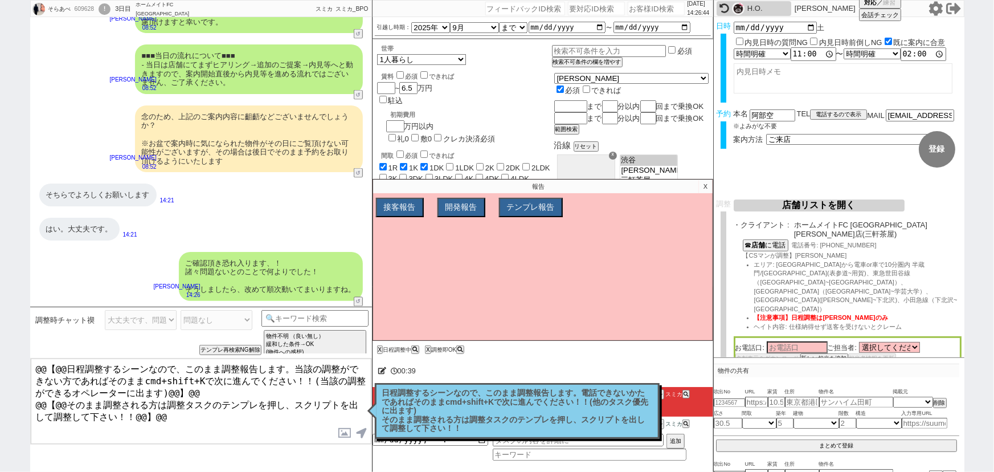
click at [507, 425] on p "日程調整するシーンなので、このまま調整報告します。電話できないかたであればそのままcmd+shift+Kで次に進んでください！！(他のタスク優先に出ます) そ…" at bounding box center [517, 410] width 270 height 44
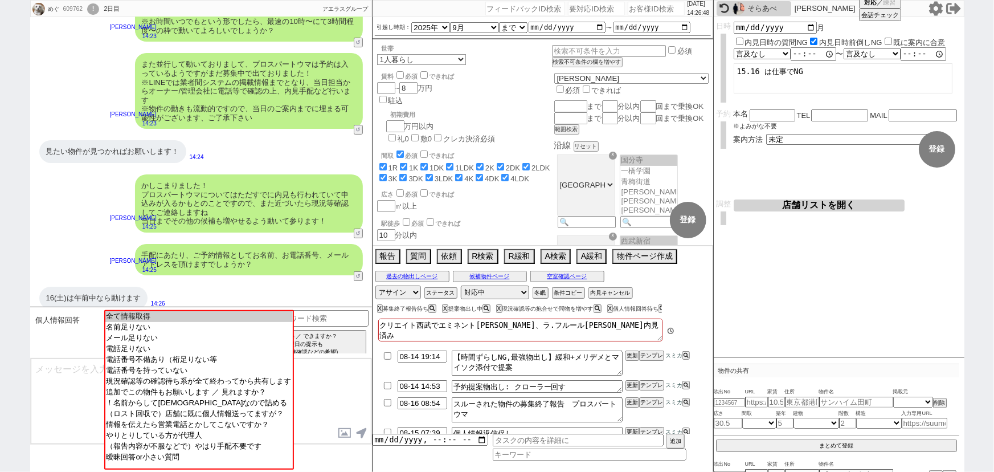
scroll to position [169, 0]
click at [349, 318] on input at bounding box center [315, 317] width 108 height 14
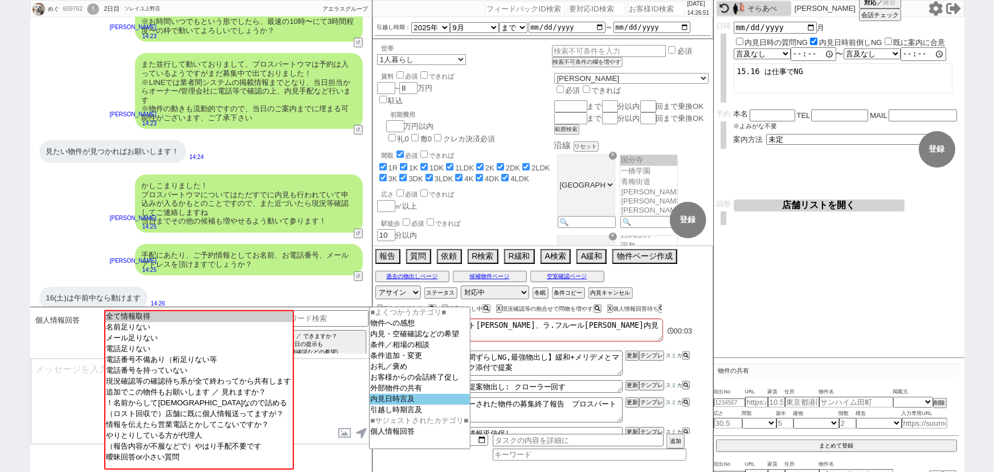
click at [395, 404] on option "内見日時言及" at bounding box center [420, 409] width 100 height 11
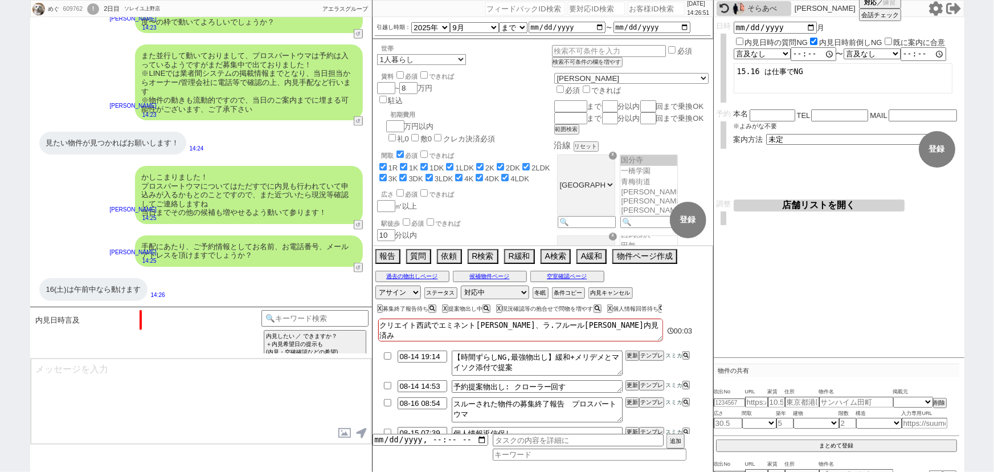
scroll to position [718, 0]
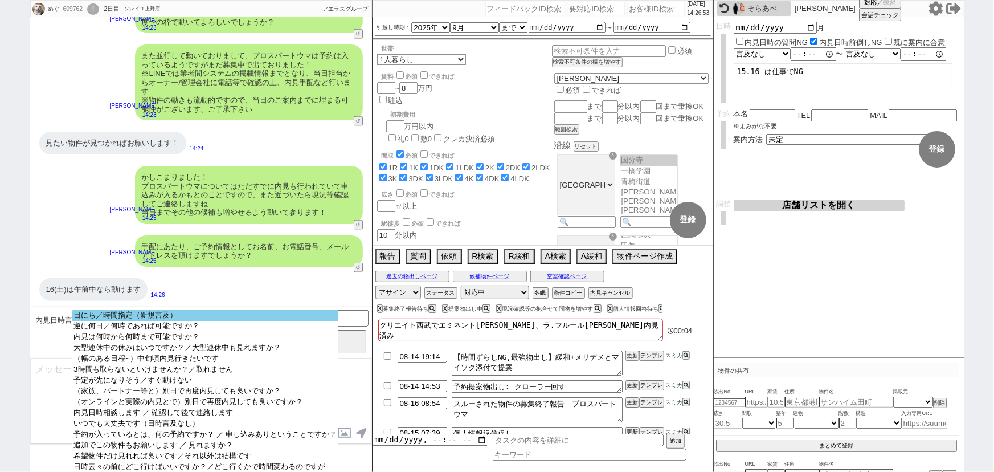
click at [183, 321] on select "日にち／時間指定（新規言及） 逆に何日／何時であれば可能ですか？ 内見は何時から何時まで可能ですか？ 大型連休中の休みはいつですか？／大型連休中も見れますか？…" at bounding box center [204, 389] width 265 height 159
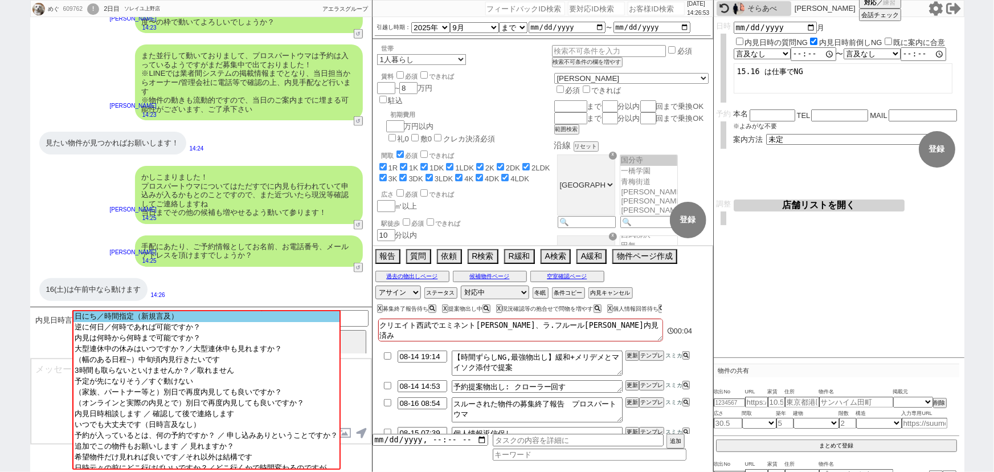
scroll to position [553, 0]
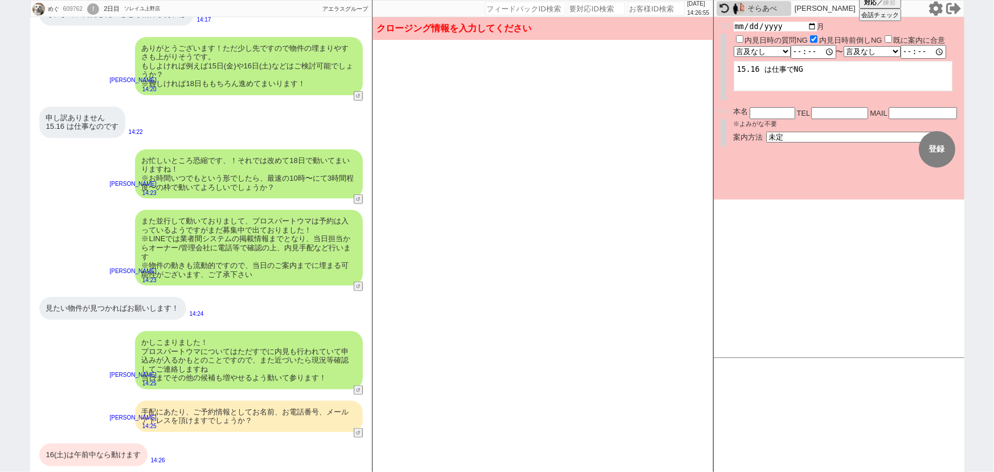
click at [808, 26] on input "[DATE]" at bounding box center [776, 27] width 84 height 10
click at [772, 54] on select "言及なし 時間明確 午前 午後 お昼 夕方・夜 終日いつでも その他" at bounding box center [762, 54] width 56 height 10
click at [734, 49] on select "言及なし 時間明確 午前 午後 お昼 夕方・夜 終日いつでも その他" at bounding box center [762, 54] width 56 height 10
click at [870, 53] on select "言及なし 時間明確 午前 午後 お昼 夕方・夜 終日いつでも その他" at bounding box center [871, 54] width 56 height 10
click at [846, 49] on select "言及なし 時間明確 午前 午後 お昼 夕方・夜 終日いつでも その他" at bounding box center [871, 54] width 56 height 10
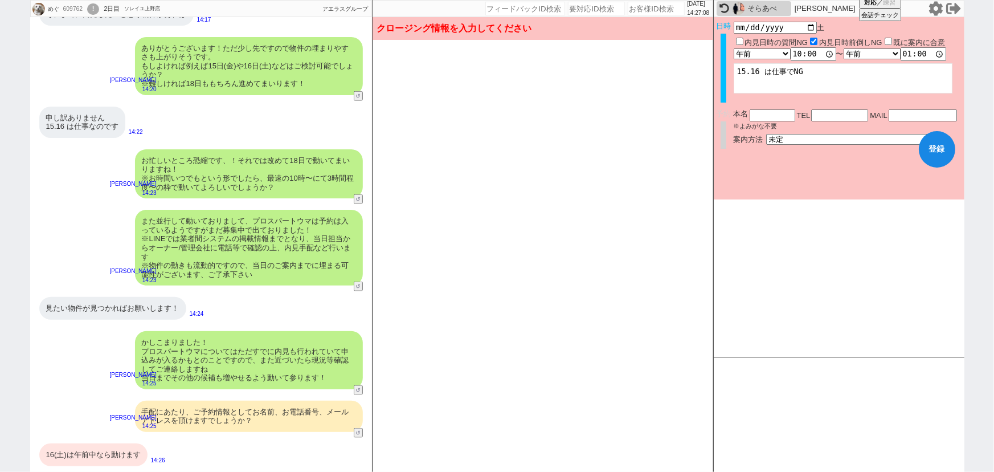
click at [824, 75] on textarea "15.16 は仕事でNG" at bounding box center [843, 78] width 219 height 30
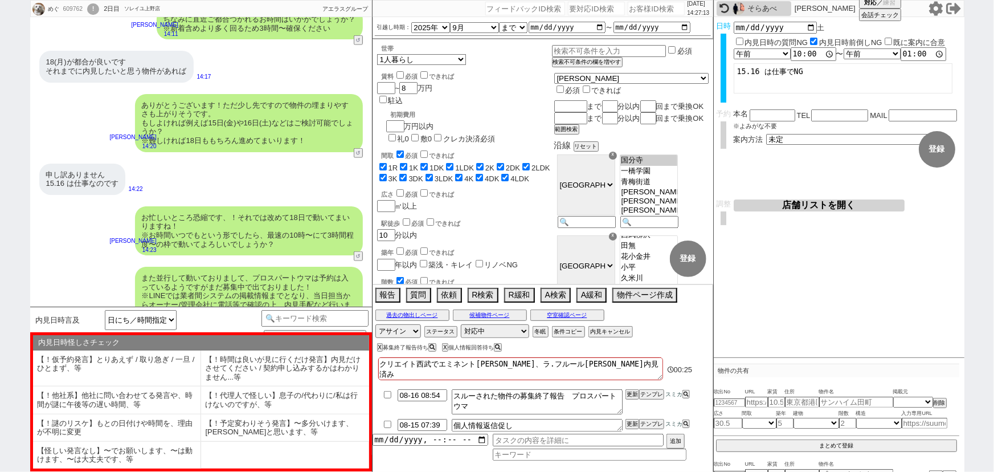
scroll to position [718, 0]
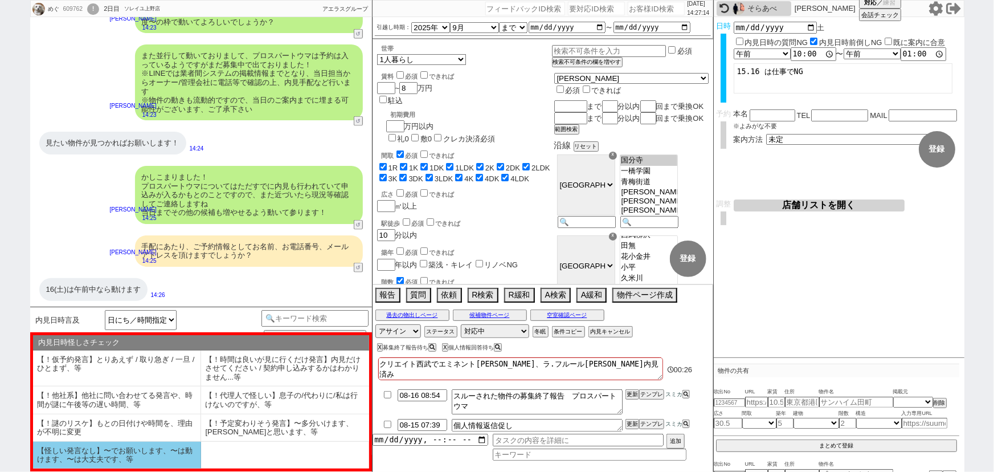
click at [159, 455] on li "【怪しい発言なし】〜でお願いします、〜は動けます、〜は大丈夫です、等" at bounding box center [117, 454] width 168 height 27
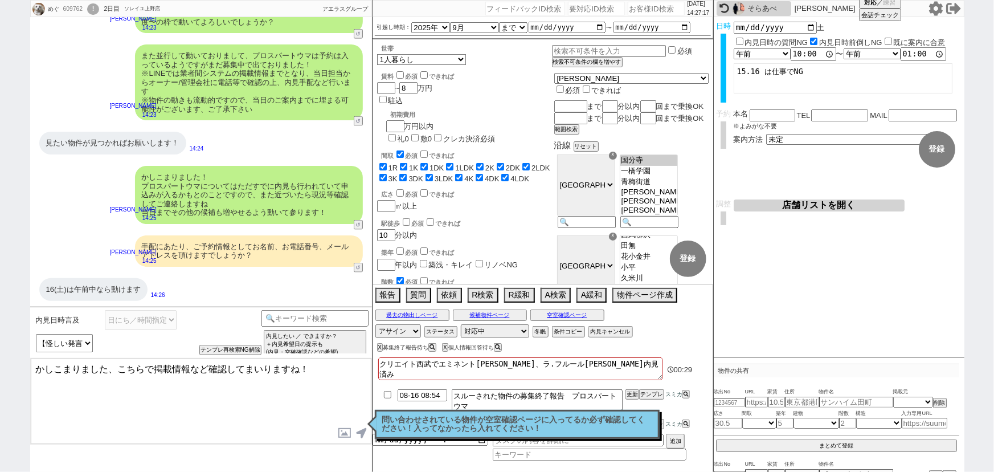
drag, startPoint x: 120, startPoint y: 365, endPoint x: 148, endPoint y: 363, distance: 27.9
click at [148, 363] on textarea "かしこまりました、こちらで掲載情報など確認してまいりますね！" at bounding box center [201, 400] width 341 height 85
click at [323, 372] on textarea "かしこまりました、16日(土)最短10時～で確認してまいりますね！" at bounding box center [201, 400] width 341 height 85
click at [862, 49] on select "言及なし 時間明確 午前 午後 お昼 夕方・夜 終日いつでも その他" at bounding box center [871, 54] width 56 height 10
click at [846, 49] on select "言及なし 時間明確 午前 午後 お昼 夕方・夜 終日いつでも その他" at bounding box center [871, 54] width 56 height 10
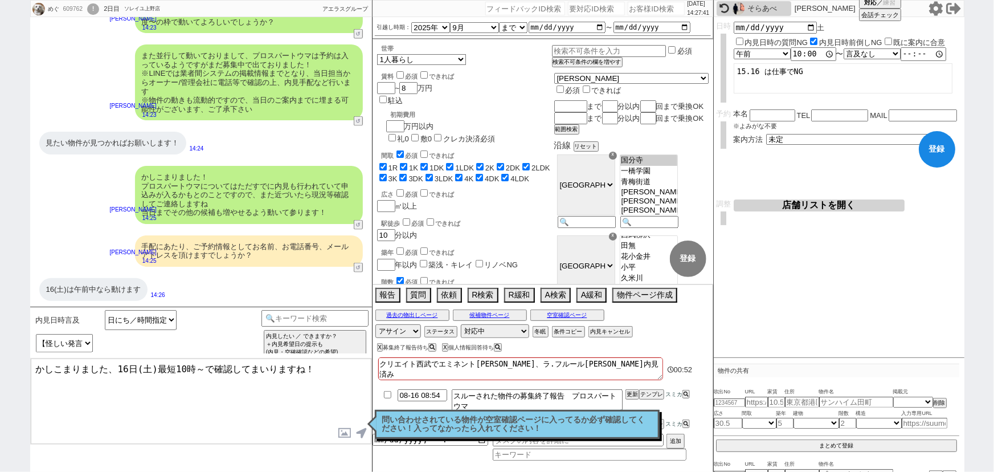
click at [91, 406] on textarea "かしこまりました、16日(土)最短10時～で確認してまいりますね！" at bounding box center [201, 400] width 341 height 85
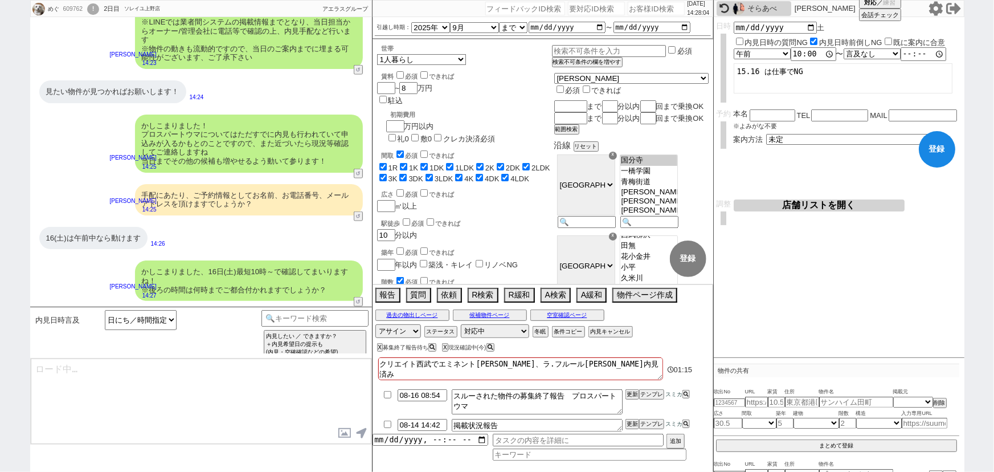
scroll to position [703, 0]
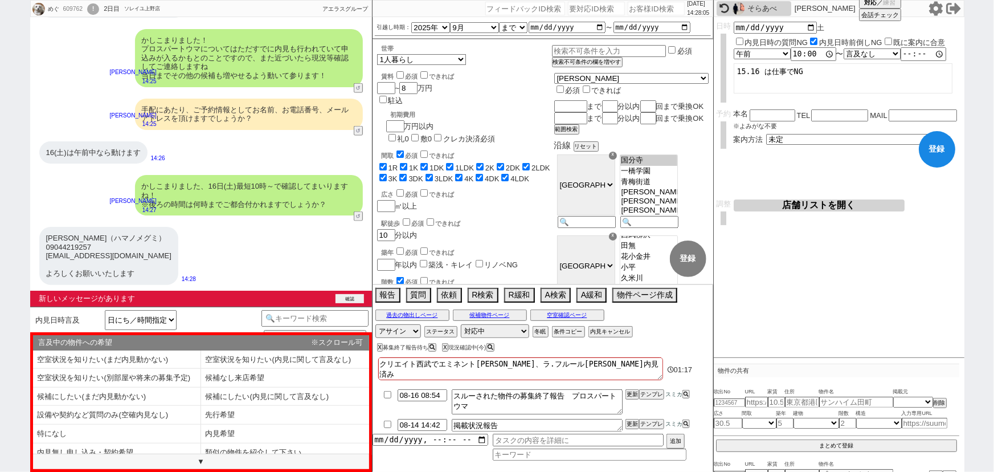
click at [353, 300] on button "確認" at bounding box center [349, 298] width 28 height 9
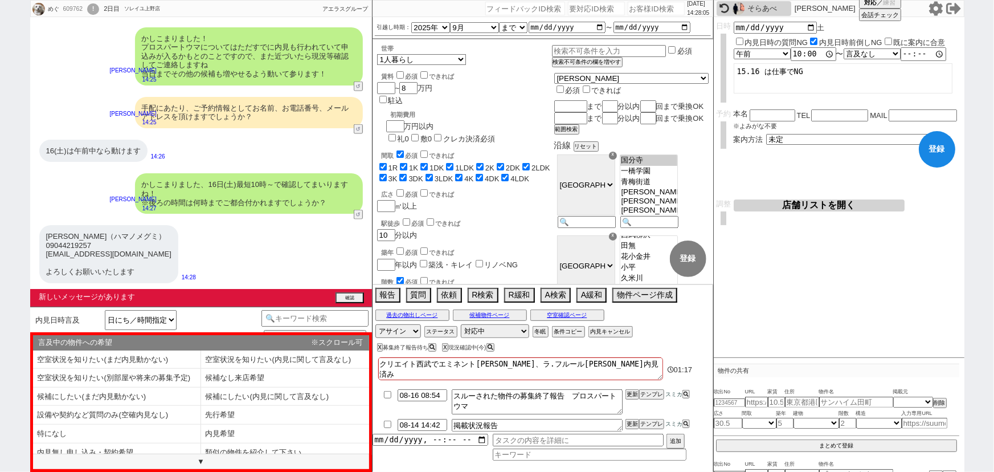
scroll to position [685, 0]
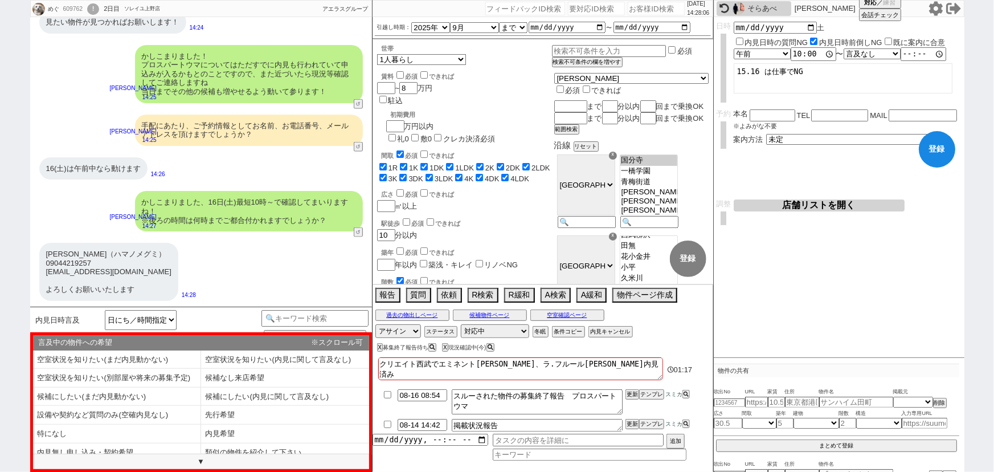
click at [319, 279] on div "[PERSON_NAME]（ハマノメグミ） 09044219257 [EMAIL_ADDRESS][DOMAIN_NAME] よろしくお願いいたします 14:…" at bounding box center [201, 271] width 342 height 69
click at [362, 146] on button "↺" at bounding box center [359, 147] width 7 height 7
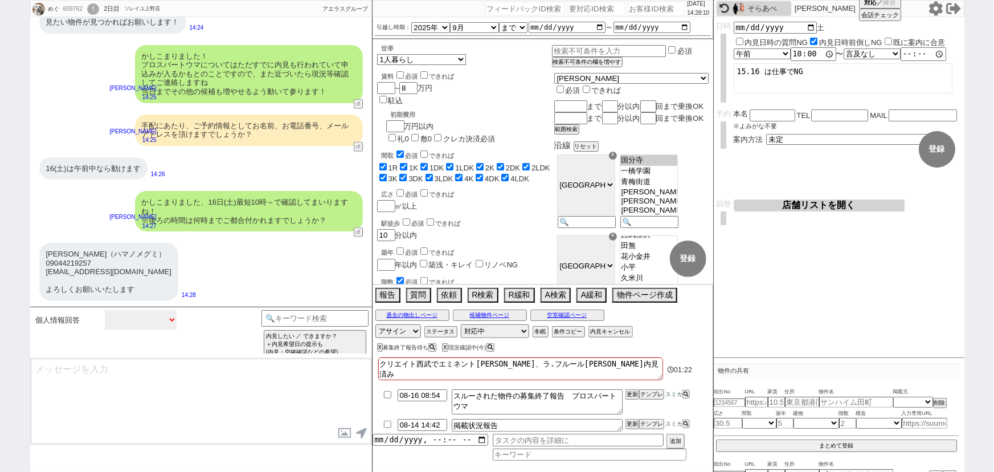
click at [147, 316] on select "中カテゴリを選択 全て情報取得 名前足りない メール足りない 電話足りない 電話番号不備あり（桁足りない等 電話番号を持っていない 現況確認等の確認待ち系が全…" at bounding box center [141, 320] width 72 height 20
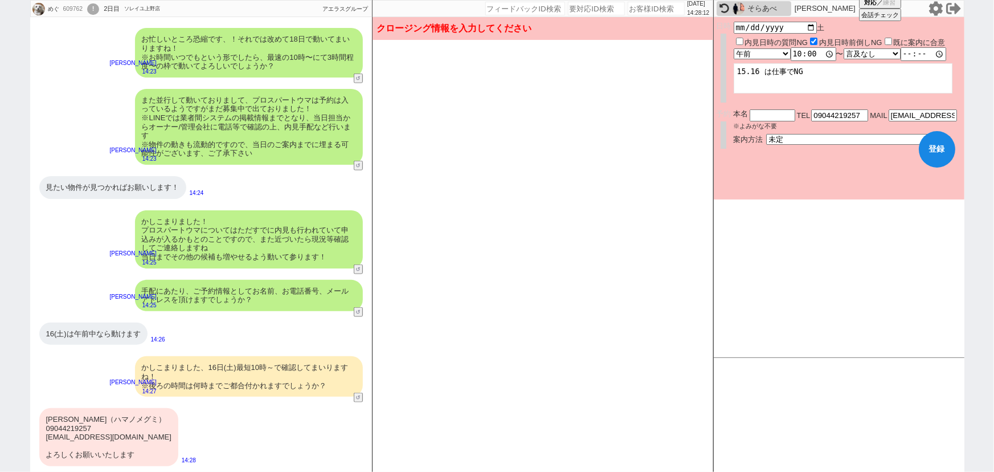
scroll to position [519, 0]
drag, startPoint x: 74, startPoint y: 420, endPoint x: 44, endPoint y: 420, distance: 29.6
click at [44, 420] on div "[PERSON_NAME]（ハマノメグミ） 09044219257 [EMAIL_ADDRESS][DOMAIN_NAME] よろしくお願いいたします" at bounding box center [108, 437] width 139 height 58
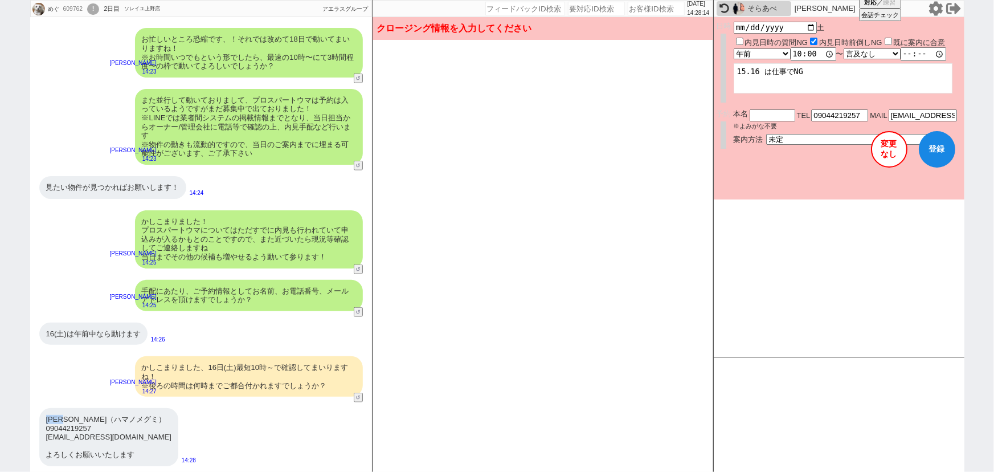
copy div "[PERSON_NAME]"
click at [764, 116] on input "text" at bounding box center [773, 114] width 46 height 10
paste input "[PERSON_NAME]"
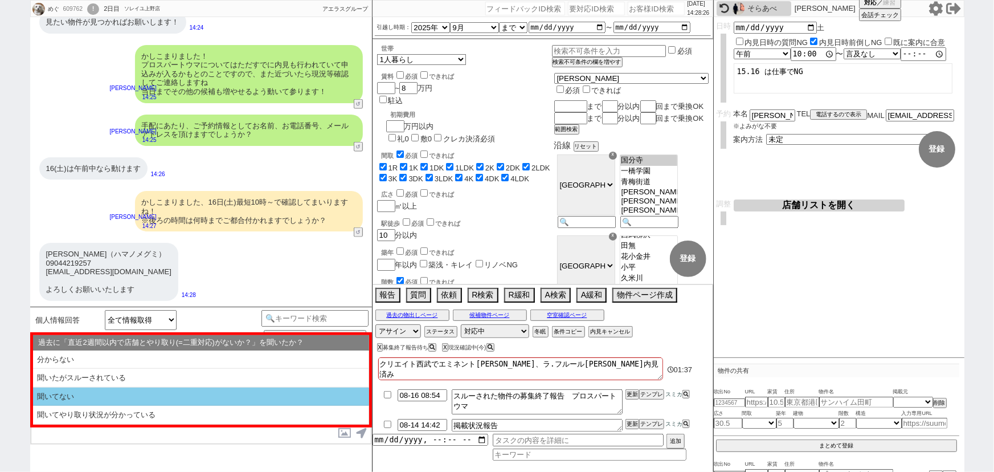
click at [110, 391] on li "聞いてない" at bounding box center [201, 396] width 336 height 19
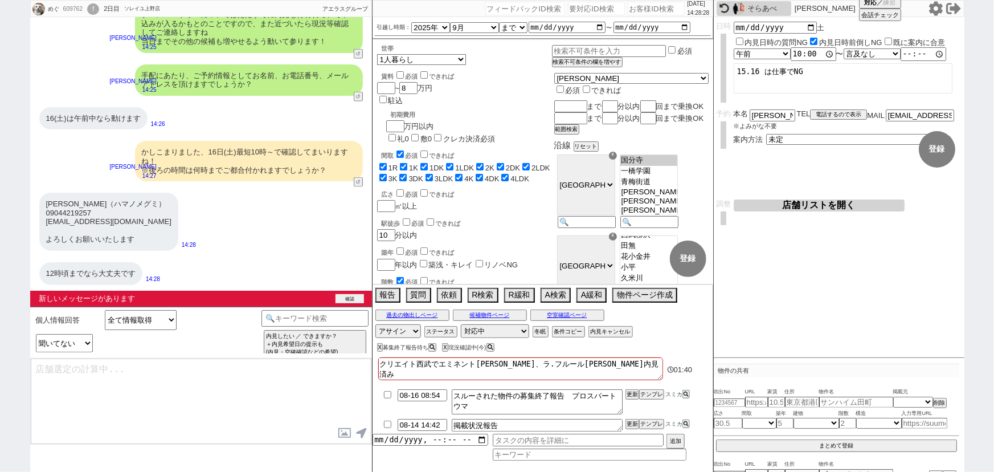
scroll to position [718, 0]
click at [347, 298] on button "確認" at bounding box center [349, 298] width 28 height 9
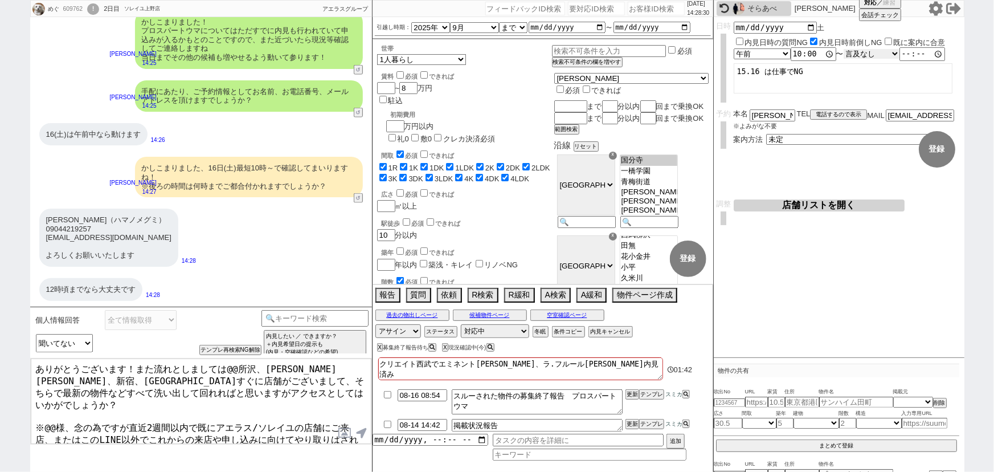
click at [863, 52] on select "言及なし 時間明確 午前 午後 お昼 夕方・夜 終日いつでも その他" at bounding box center [871, 54] width 56 height 10
click at [846, 48] on select "言及なし 時間明確 午前 午後 お昼 夕方・夜 終日いつでも その他" at bounding box center [871, 53] width 57 height 11
click at [324, 238] on div "[PERSON_NAME]（ハマノメグミ） 09044219257 [EMAIL_ADDRESS][DOMAIN_NAME] よろしくお願いいたします 14:…" at bounding box center [201, 237] width 342 height 69
drag, startPoint x: 125, startPoint y: 363, endPoint x: 14, endPoint y: 345, distance: 112.1
click at [14, 345] on div "めぐ 609762 ! 0 2日目 ソレイユ[PERSON_NAME]店 冬眠中 自社客 アエラスグループ スミカ_BPO チャット全表示 [DATE] こち…" at bounding box center [497, 236] width 994 height 472
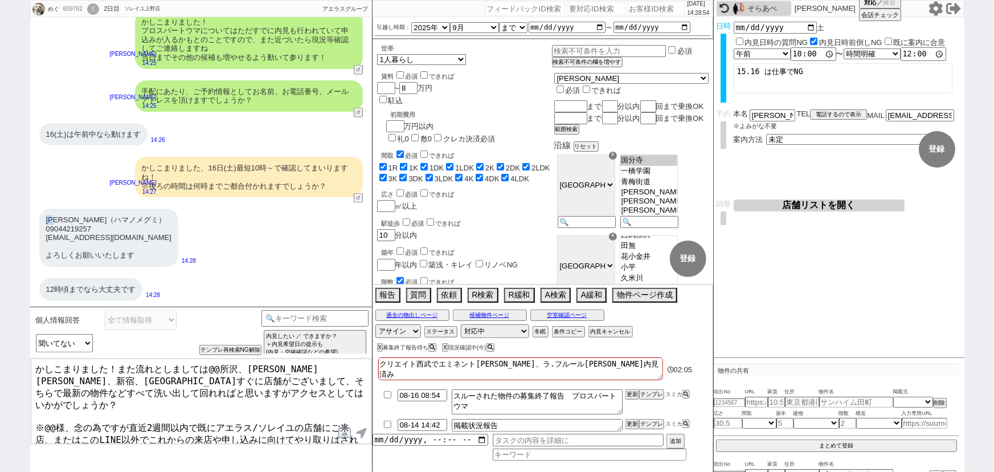
drag, startPoint x: 58, startPoint y: 218, endPoint x: 47, endPoint y: 217, distance: 10.8
click at [47, 217] on div "[PERSON_NAME]（ハマノメグミ） 09044219257 [EMAIL_ADDRESS][DOMAIN_NAME] よろしくお願いいたします" at bounding box center [108, 237] width 139 height 58
copy div "浜野"
click at [56, 403] on textarea "かしこまりました！また流れとしましては@@所沢、[PERSON_NAME][PERSON_NAME]、新宿、[GEOGRAPHIC_DATA]すぐに店舗がござ…" at bounding box center [201, 400] width 341 height 85
paste textarea "野"
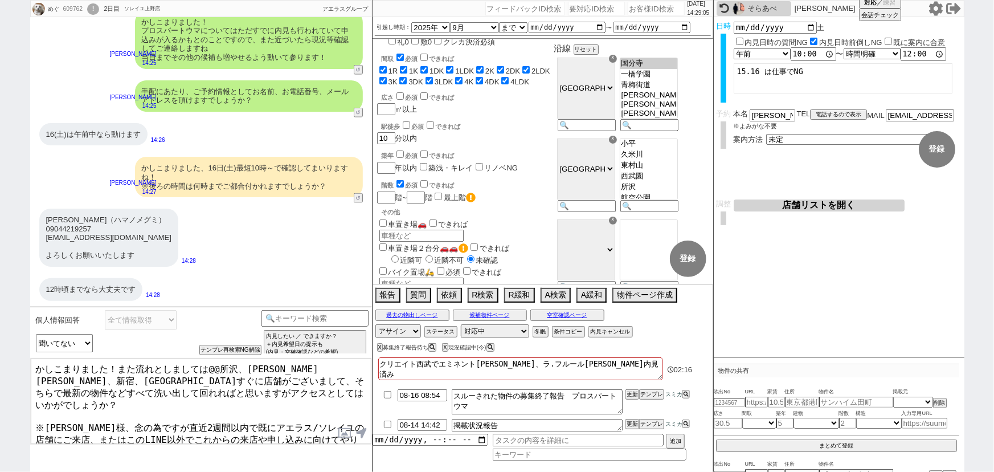
scroll to position [20, 0]
click at [290, 367] on textarea "かしこまりました！また流れとしましては@@所沢、[PERSON_NAME][PERSON_NAME]、新宿、[GEOGRAPHIC_DATA]すぐに店舗がござ…" at bounding box center [201, 400] width 341 height 85
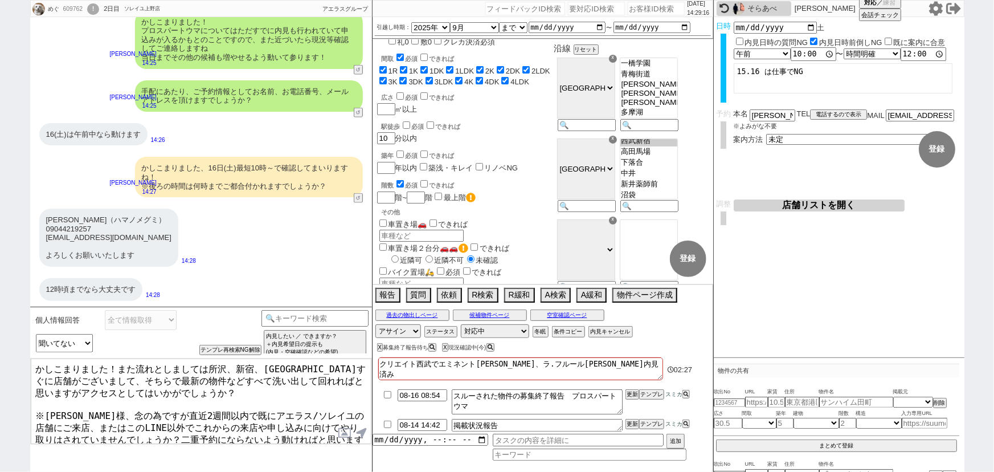
scroll to position [0, 0]
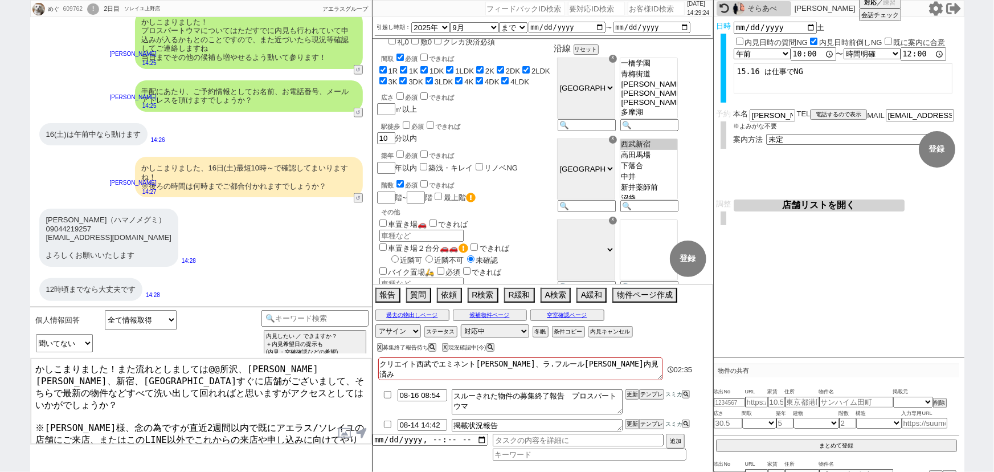
click at [345, 365] on textarea "かしこまりました！また流れとしましては@@所沢、[PERSON_NAME][PERSON_NAME]、新宿、[GEOGRAPHIC_DATA]すぐに店舗がござ…" at bounding box center [201, 400] width 341 height 85
click at [218, 369] on textarea "かしこまりました！また流れとしましては@@所沢、[PERSON_NAME][PERSON_NAME]、[GEOGRAPHIC_DATA]すぐに店舗がございまし…" at bounding box center [201, 400] width 341 height 85
click at [208, 422] on textarea "かしこまりました！また流れとしましては所沢、[PERSON_NAME][PERSON_NAME]、[GEOGRAPHIC_DATA]すぐに店舗がございまして、…" at bounding box center [201, 400] width 341 height 85
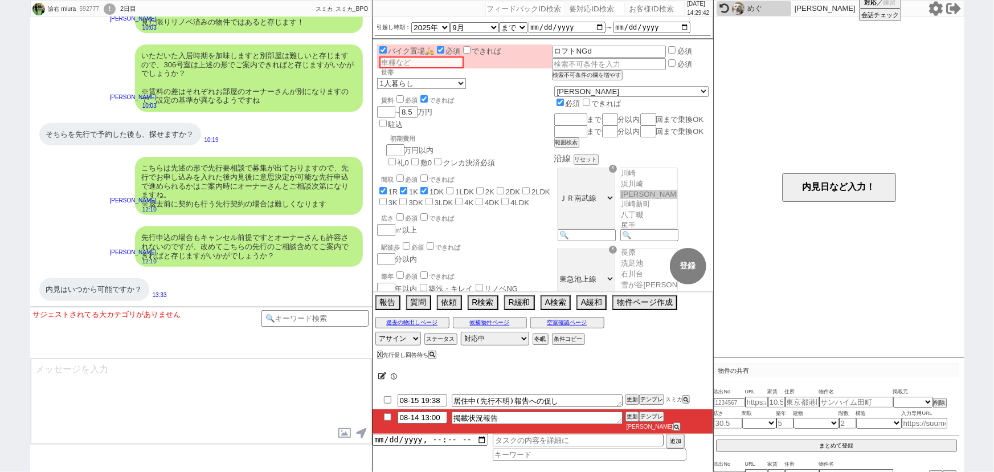
scroll to position [4567, 0]
click at [242, 218] on div "こちらは先述の形で先行要相談で募集が出ておりますので、先行でお申し込みを入れた後内見後に意思決定が可能な先行申込で進められるかはご案内時にオーナーさんとご相談…" at bounding box center [201, 185] width 342 height 69
click at [567, 327] on button "空室確認ページ" at bounding box center [567, 322] width 74 height 9
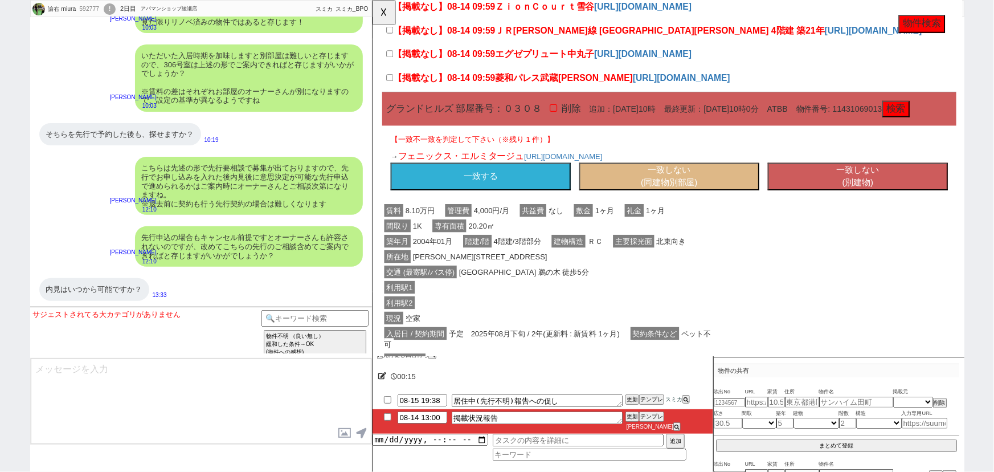
scroll to position [133, 0]
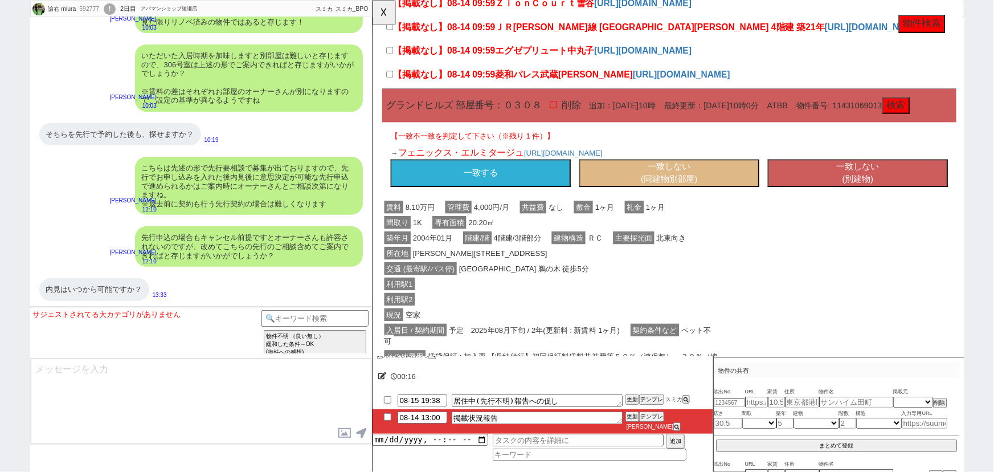
click at [921, 195] on button "一致しない (別建物)" at bounding box center [894, 186] width 194 height 30
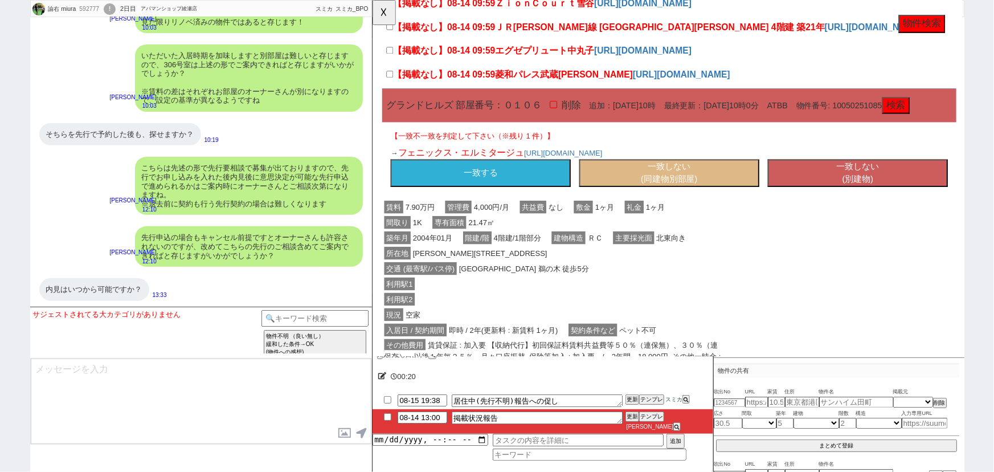
click at [895, 198] on button "一致しない (別建物)" at bounding box center [894, 186] width 194 height 30
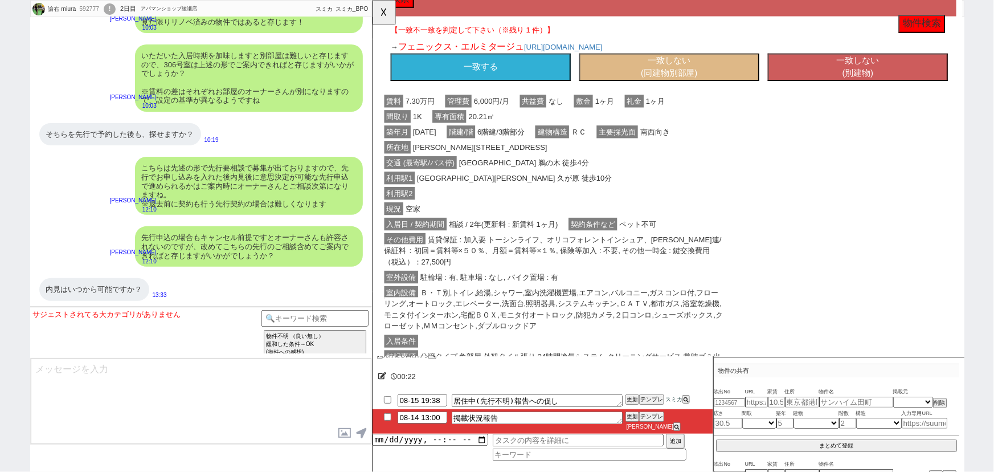
scroll to position [262, 0]
click at [649, 75] on button "一致しない (同建物別部屋)" at bounding box center [691, 72] width 194 height 30
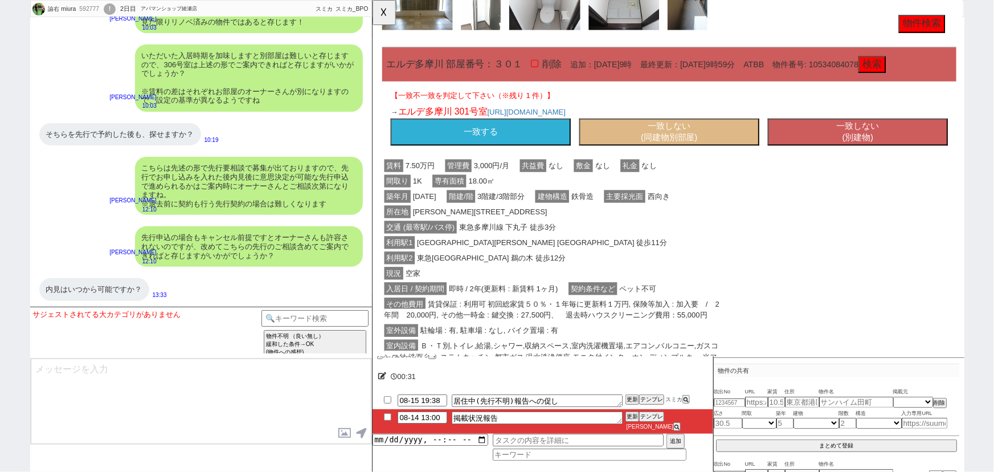
scroll to position [928, 0]
click at [494, 147] on button "一致する" at bounding box center [488, 142] width 194 height 30
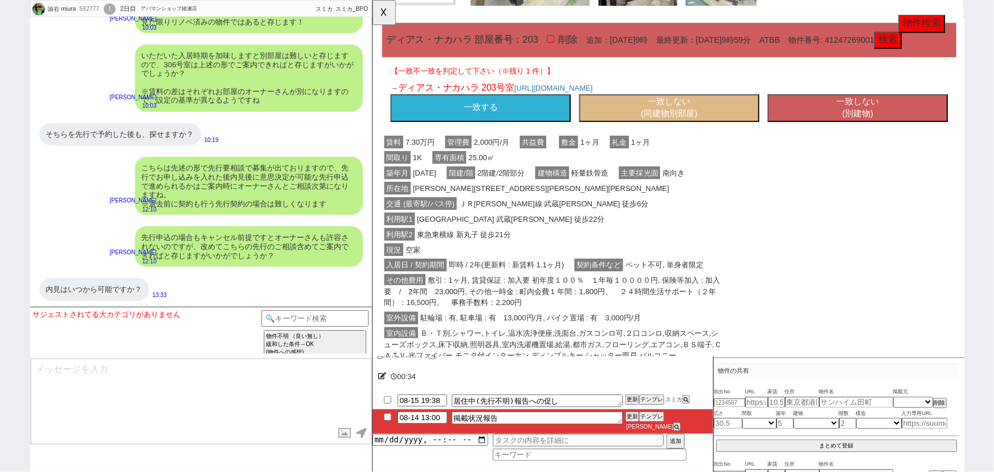
scroll to position [1623, 0]
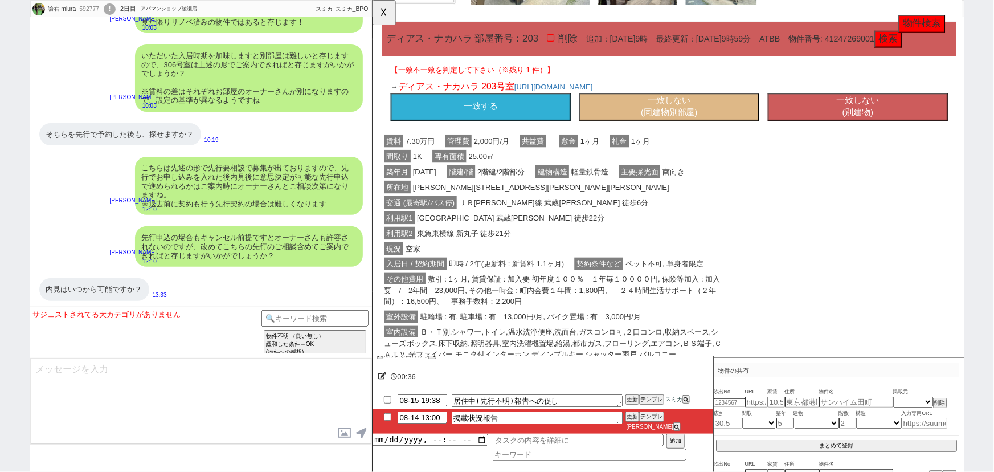
click at [486, 130] on button "一致する" at bounding box center [488, 115] width 194 height 30
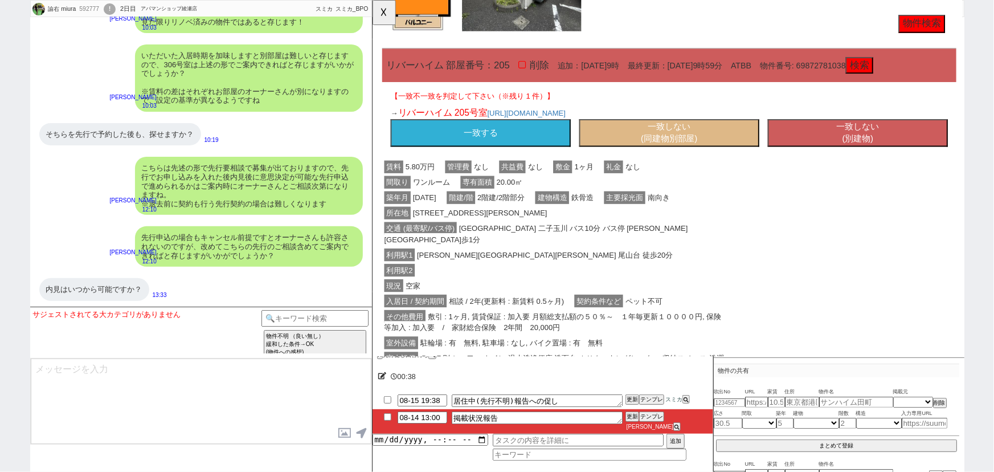
scroll to position [2264, 0]
click at [484, 136] on button "一致する" at bounding box center [488, 143] width 194 height 30
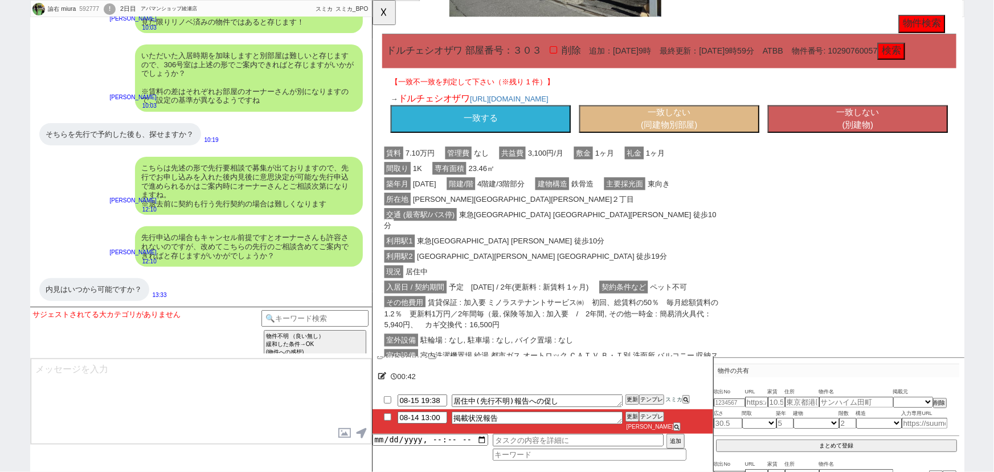
scroll to position [2950, 0]
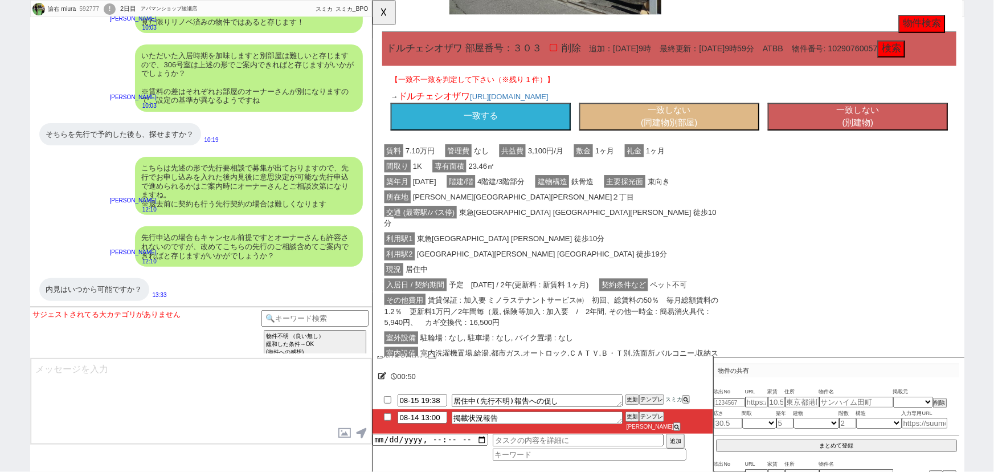
click at [475, 140] on button "一致する" at bounding box center [488, 125] width 194 height 30
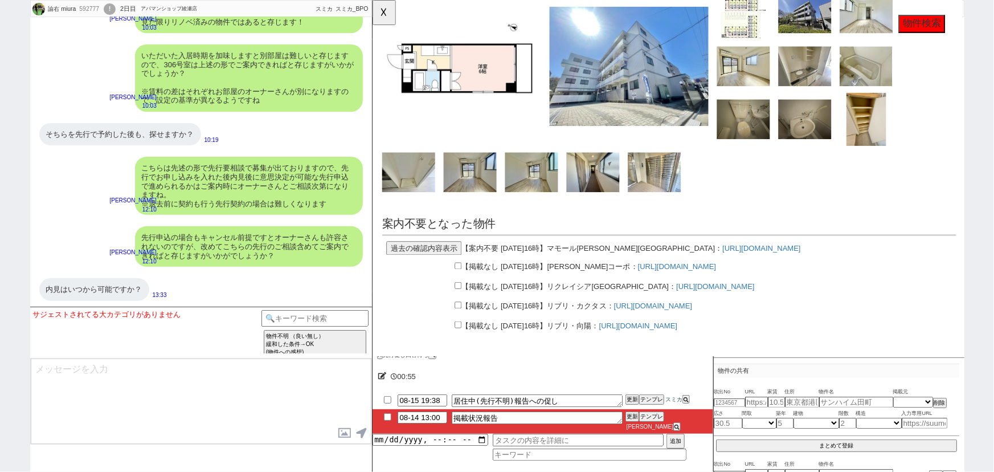
scroll to position [4209, 0]
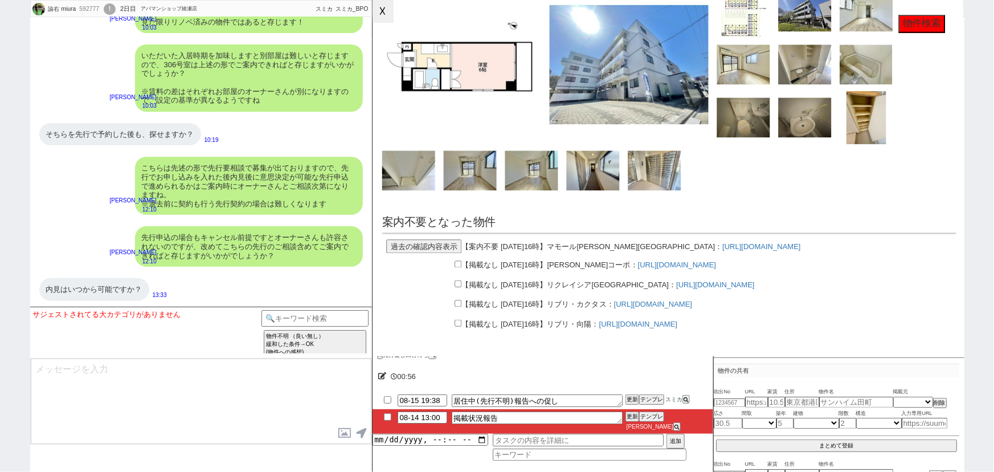
click at [382, 19] on button "☓" at bounding box center [382, 11] width 21 height 23
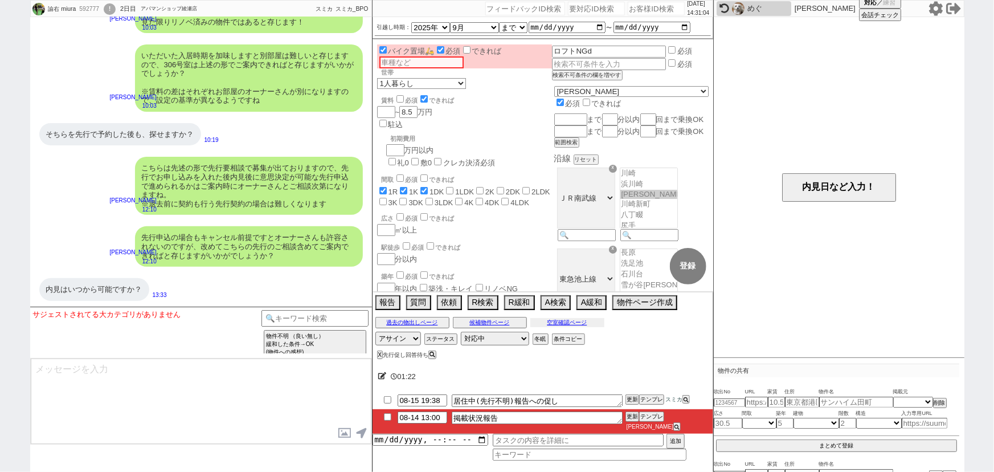
click at [580, 327] on button "空室確認ページ" at bounding box center [567, 322] width 74 height 9
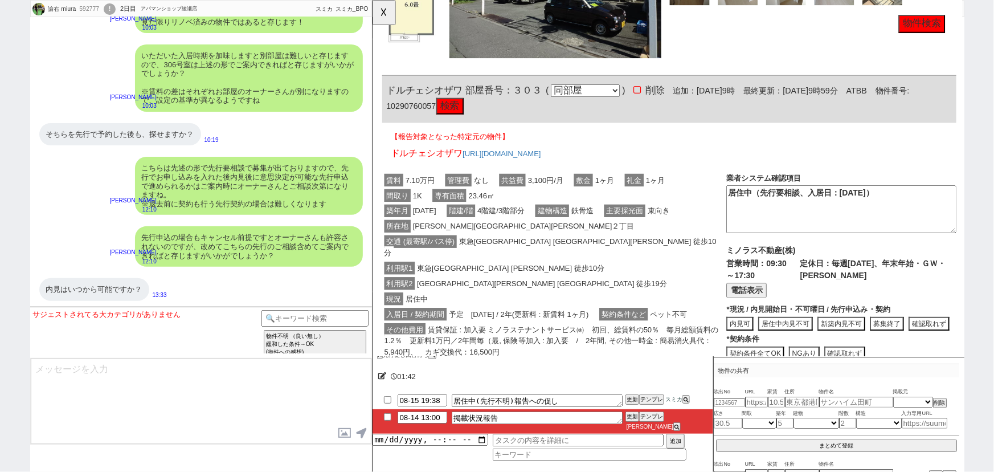
scroll to position [2706, 0]
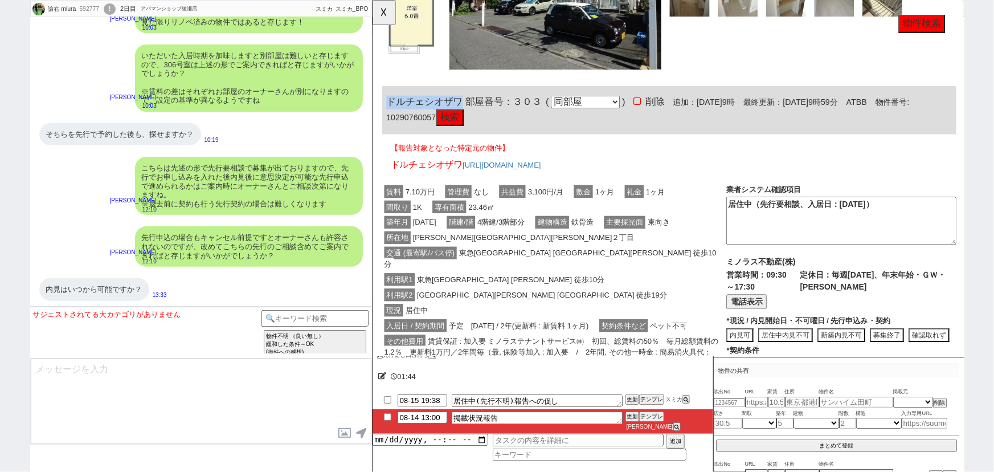
drag, startPoint x: 469, startPoint y: 120, endPoint x: 375, endPoint y: 125, distance: 93.5
click div "592777 の空室確認ページ 空室確認ページから削除 業者システム報告作成 管理会社報告作成 電話終了(報告は別の人) 確認取れず物件のタスク登録 追加 キ…"
copy span "ドルチェシオザワ"
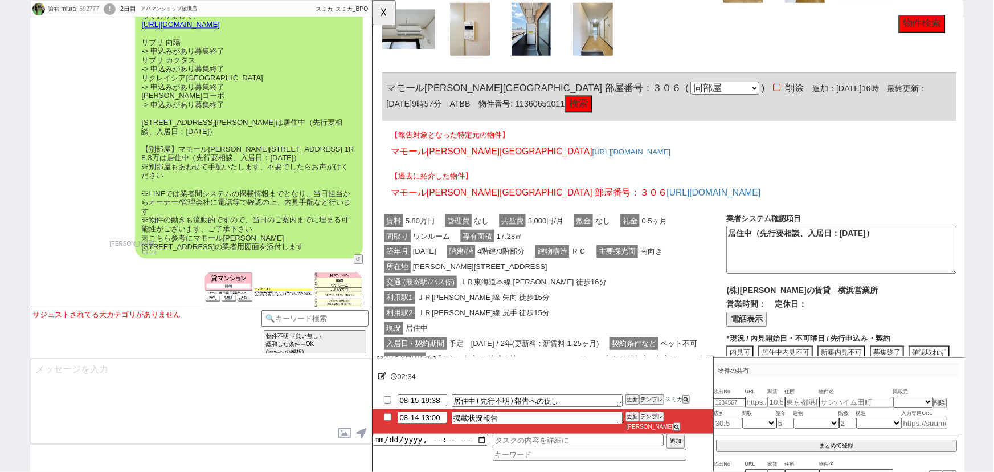
scroll to position [3389, 0]
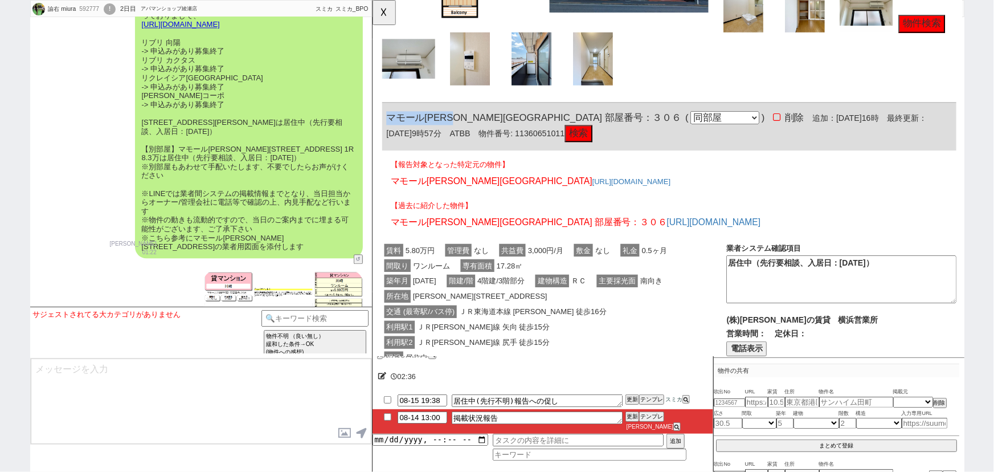
drag, startPoint x: 476, startPoint y: 138, endPoint x: 383, endPoint y: 132, distance: 93.0
click at [383, 132] on div "マモール[PERSON_NAME][GEOGRAPHIC_DATA] 部屋番号：３０６ ( 同部屋 同建物別部屋 別建物別部屋 別建物 ) 削除 追加：[DA…" at bounding box center [690, 135] width 617 height 51
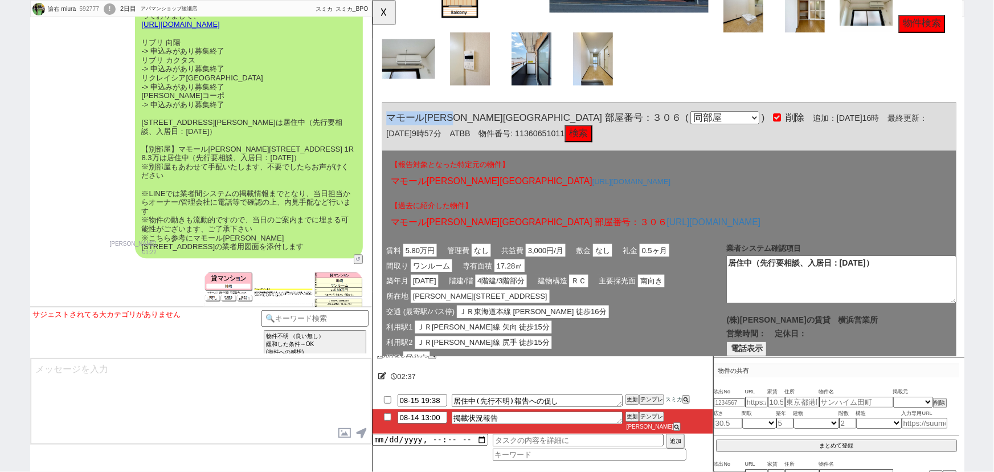
copy span "マモール[PERSON_NAME][GEOGRAPHIC_DATA]"
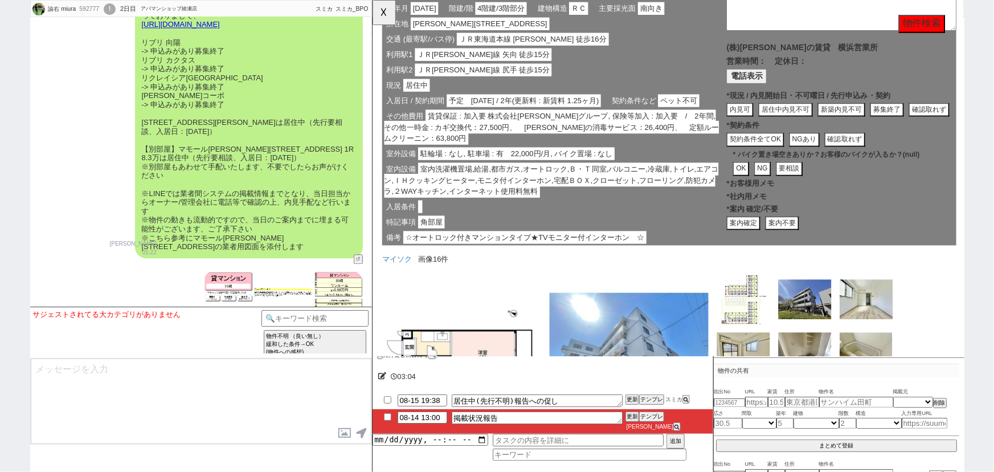
scroll to position [0, 0]
click at [817, 126] on button "居住中内見不可" at bounding box center [816, 117] width 59 height 15
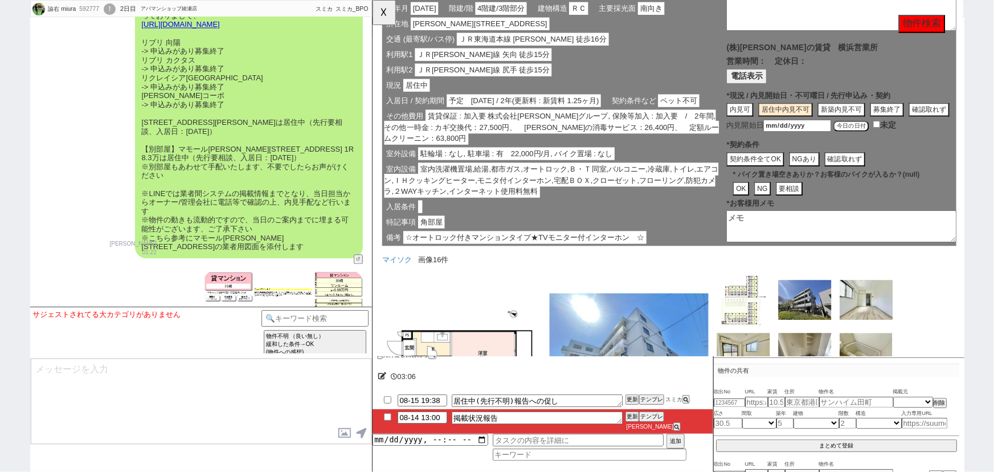
click at [851, 142] on input "date" at bounding box center [828, 135] width 73 height 13
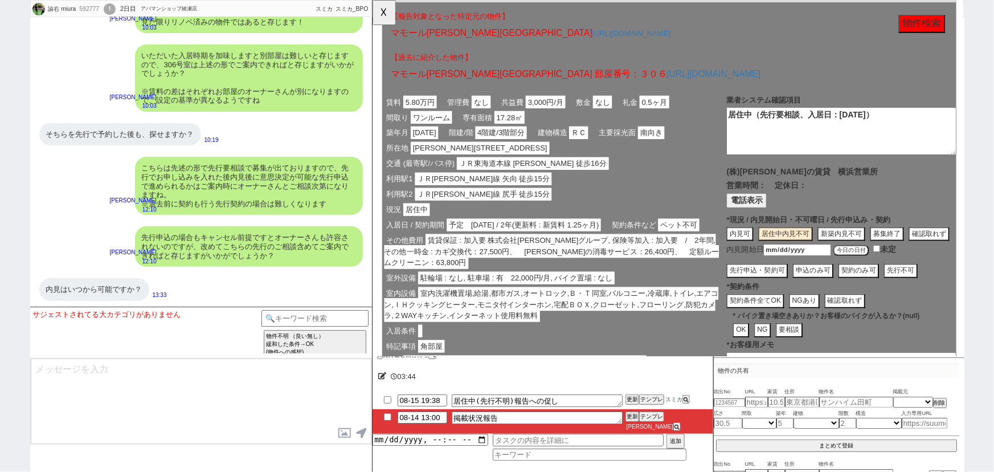
click at [868, 138] on textarea "居住中（先行要相談、入居日：[DATE]）" at bounding box center [875, 140] width 247 height 51
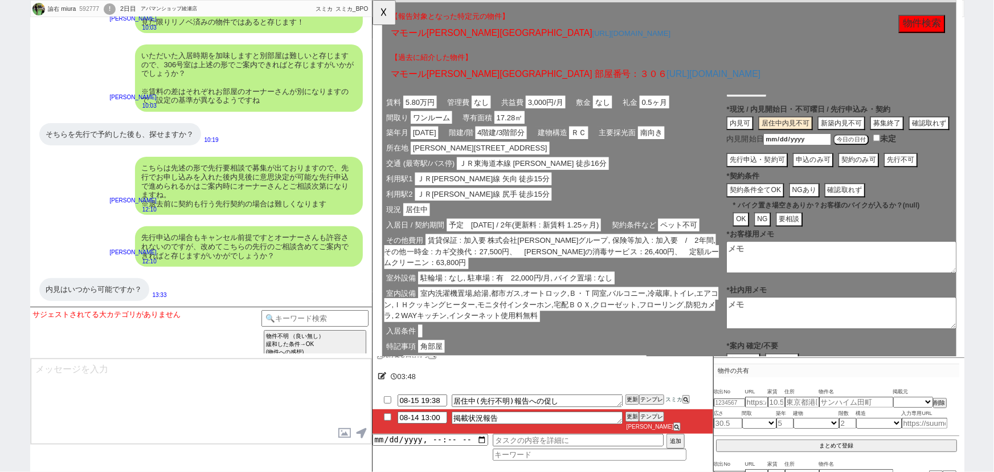
click at [787, 289] on textarea at bounding box center [875, 276] width 247 height 34
paste textarea "居住中（先行要相談、入居日：[DATE]）"
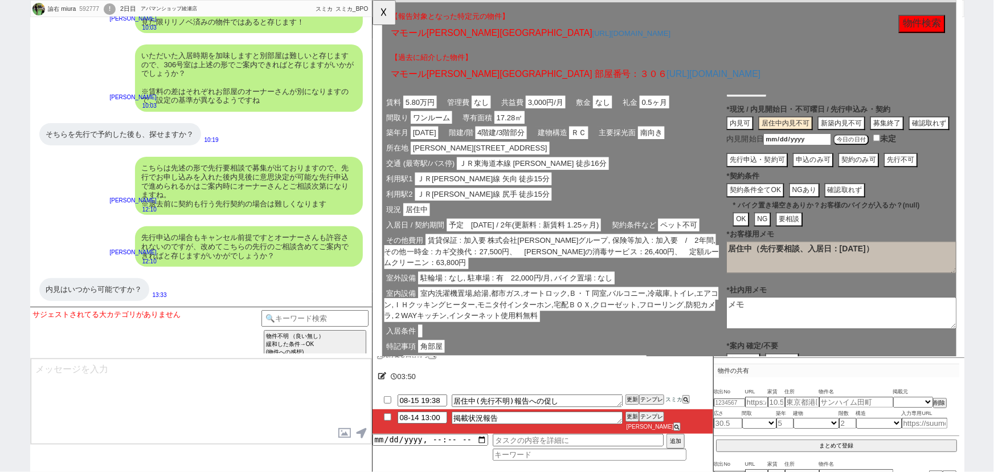
click at [934, 281] on textarea "居住中（先行要相談、入居日：[DATE]）" at bounding box center [875, 276] width 247 height 34
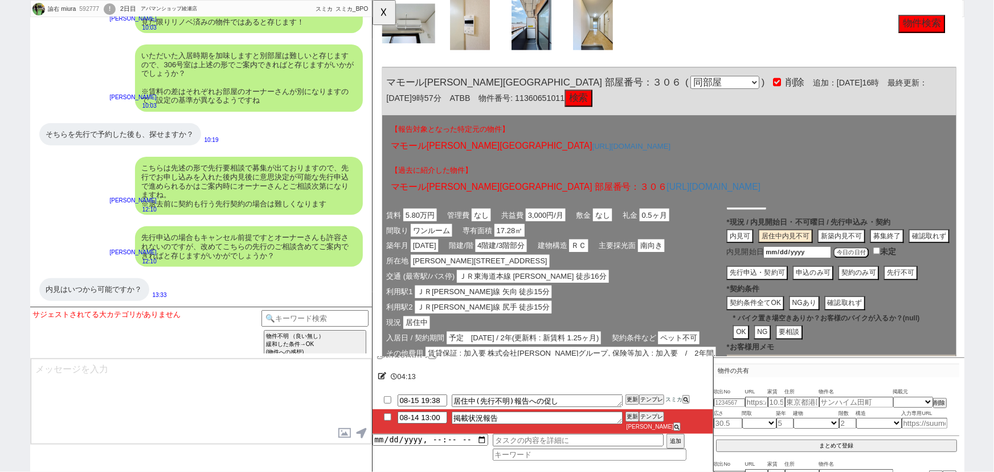
scroll to position [3426, 0]
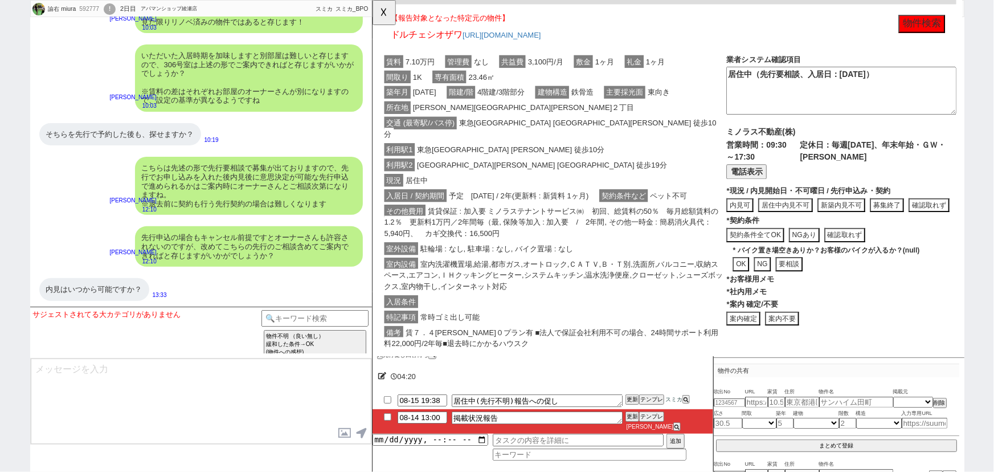
click at [538, 274] on span "駐輪場 : なし, 駐車場 : なし, バイク置場 : なし" at bounding box center [505, 267] width 169 height 14
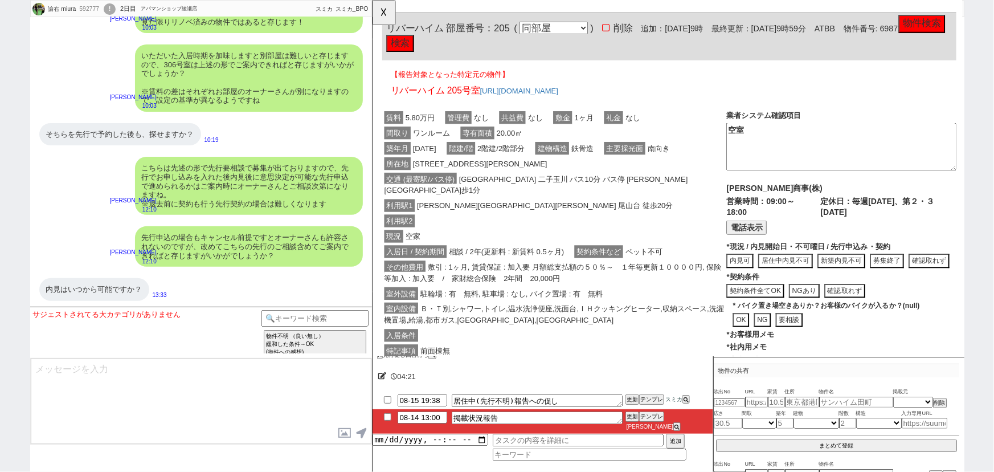
click at [531, 268] on span "相談 / 2年(更新料 : 新賃料 0.5ヶ月)" at bounding box center [516, 271] width 129 height 14
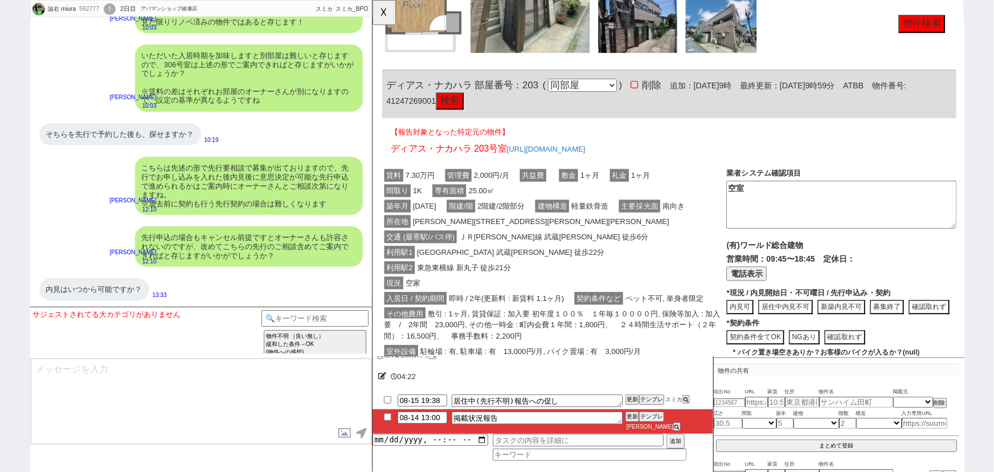
click div "交通 (最寄駅/バス停) ＪＲ南武線 武蔵中原 徒歩6分"
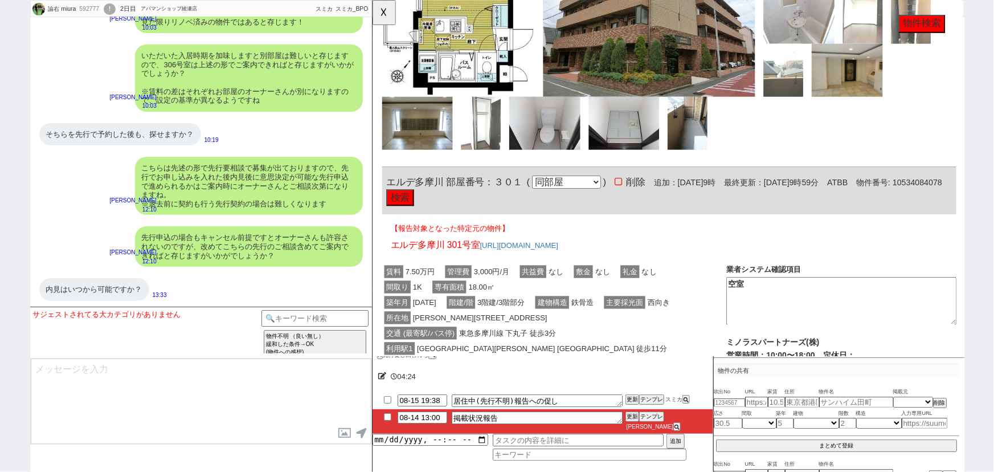
click at [556, 432] on div "築年月 1993年12月 階建/階 3階建/3階部分 建物構造 鉄骨造 主要採光面 西向き" at bounding box center [567, 446] width 370 height 28
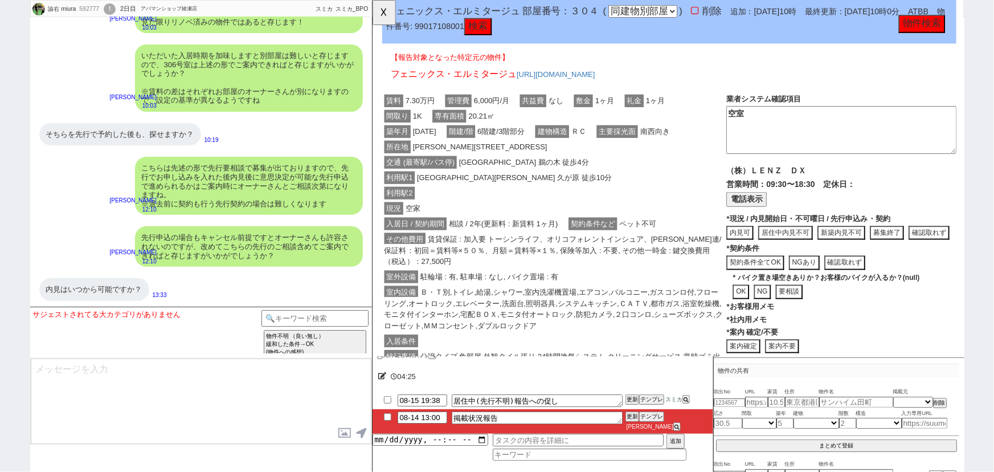
click div "室外設備 駐輪場 : 有, 駐車場 : なし, バイク置場 : 有"
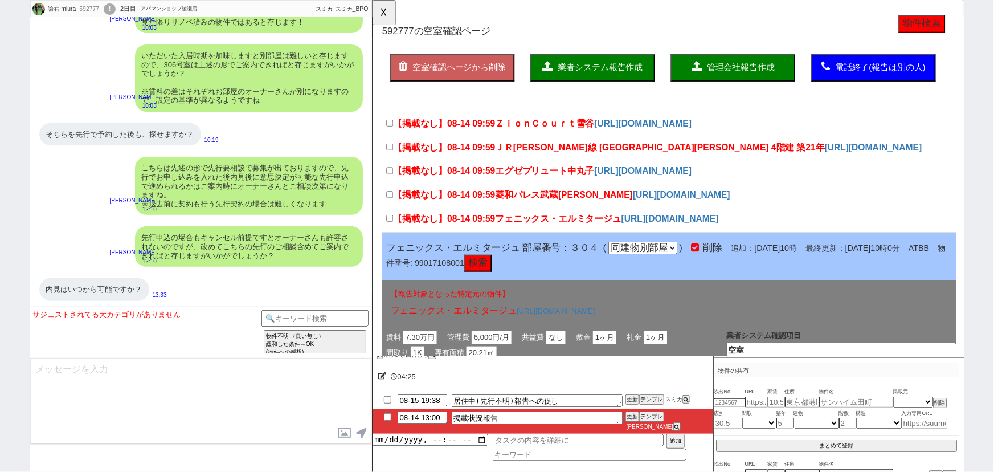
scroll to position [0, 0]
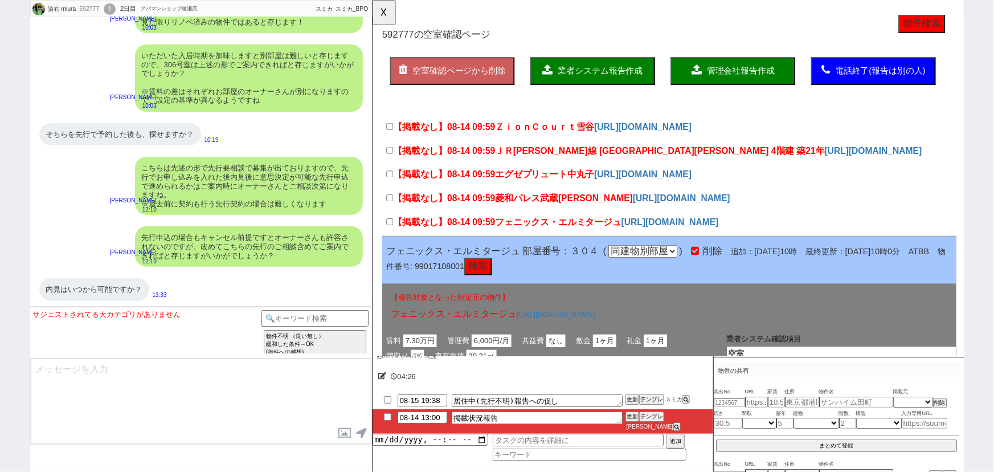
click at [388, 244] on label "【掲載なし】08-14 09:59 フェニックス・エルミタージュ" at bounding box center [513, 239] width 253 height 14
click at [388, 242] on input "【掲載なし】08-14 09:59 フェニックス・エルミタージュ" at bounding box center [390, 238] width 7 height 7
click at [389, 228] on div "【掲載なし】08-14 09:59 菱和パレス武蔵小杉 https://suumo.jp/chintai/jnc_000059438686/?bc=10044…" at bounding box center [690, 241] width 617 height 26
click at [391, 187] on input "【掲載なし】08-14 09:59 エグゼプリュート中丸子" at bounding box center [390, 186] width 7 height 7
click at [390, 210] on input "【掲載なし】08-14 09:59 菱和パレス武蔵小杉" at bounding box center [390, 212] width 7 height 7
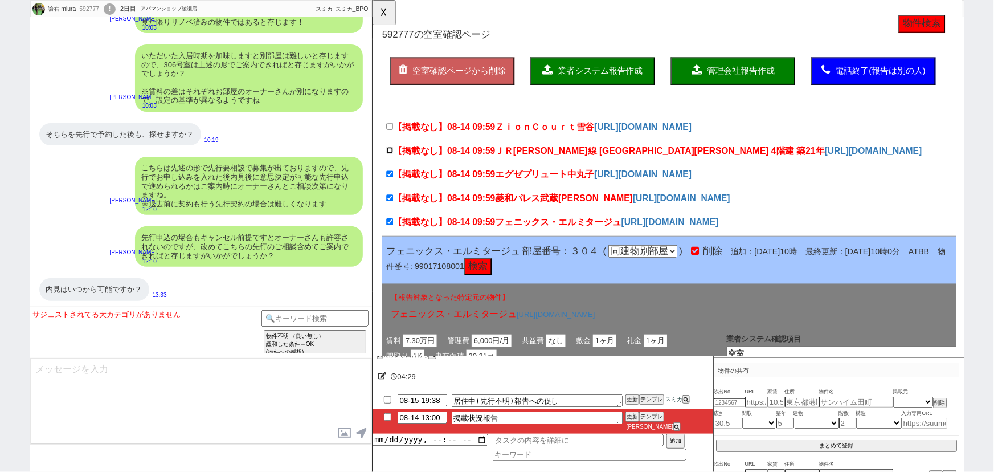
click at [389, 158] on input "【掲載なし】08-14 09:59 ＪＲ南武線 武蔵中原駅 4階建 築21年" at bounding box center [390, 161] width 7 height 7
click at [389, 136] on input "【掲載なし】08-14 09:59 ＺｉｏｎＣｏｕｒｔ雪谷" at bounding box center [390, 135] width 7 height 7
click at [622, 71] on span "業者システム報告作成" at bounding box center [616, 76] width 91 height 10
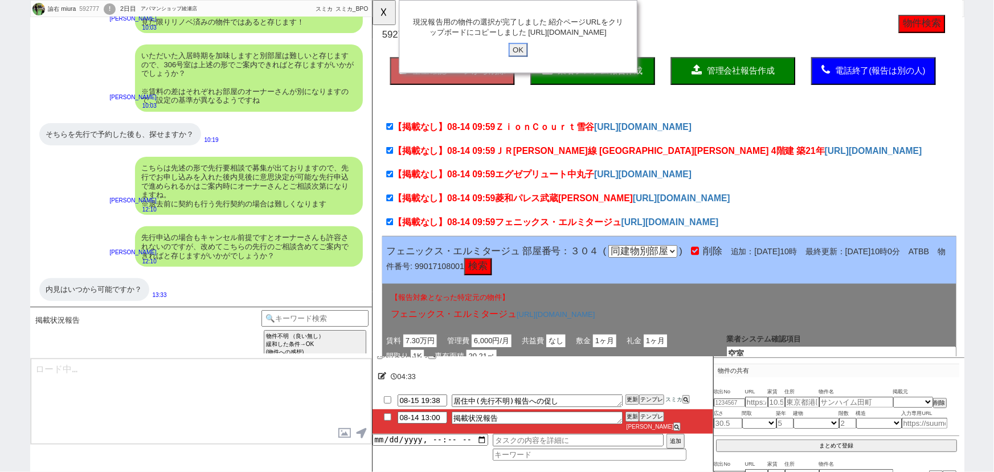
click at [529, 60] on input "OK" at bounding box center [528, 53] width 21 height 15
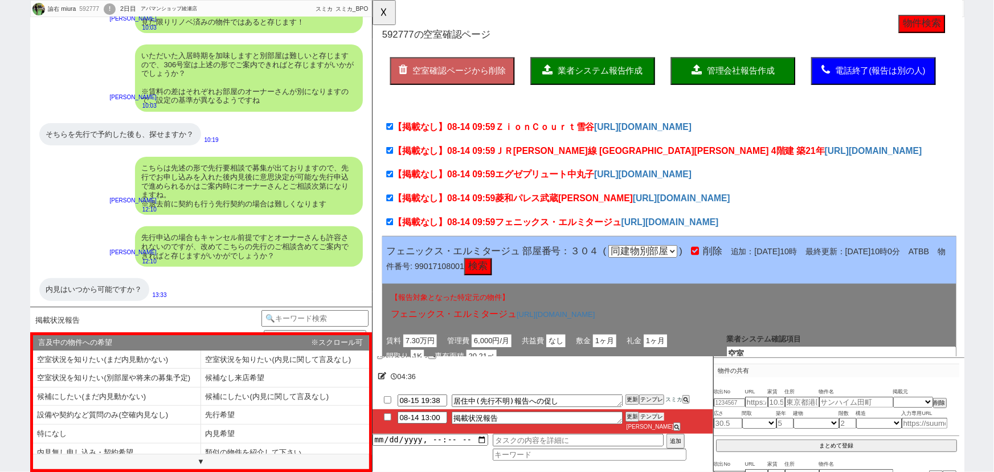
click at [655, 420] on button "テンプレ" at bounding box center [651, 416] width 25 height 8
click at [201, 443] on li "内見希望" at bounding box center [117, 452] width 168 height 19
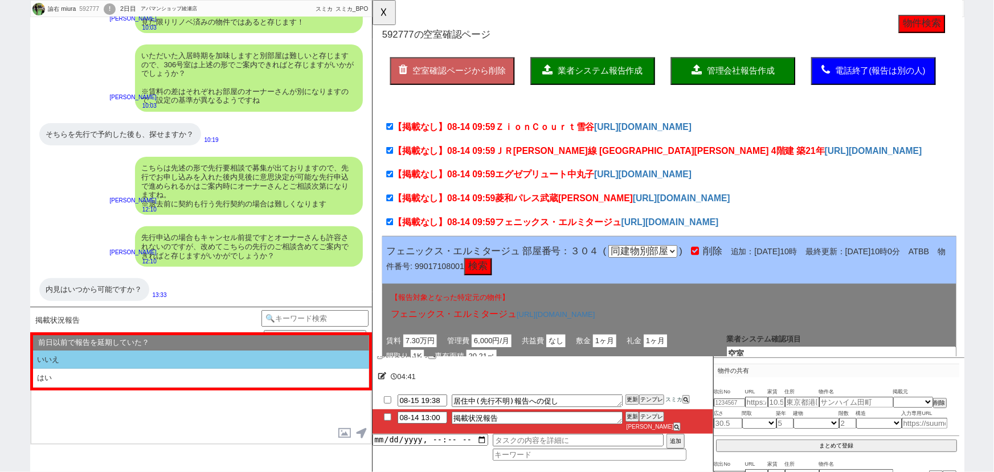
click at [109, 358] on li "いいえ" at bounding box center [201, 359] width 336 height 19
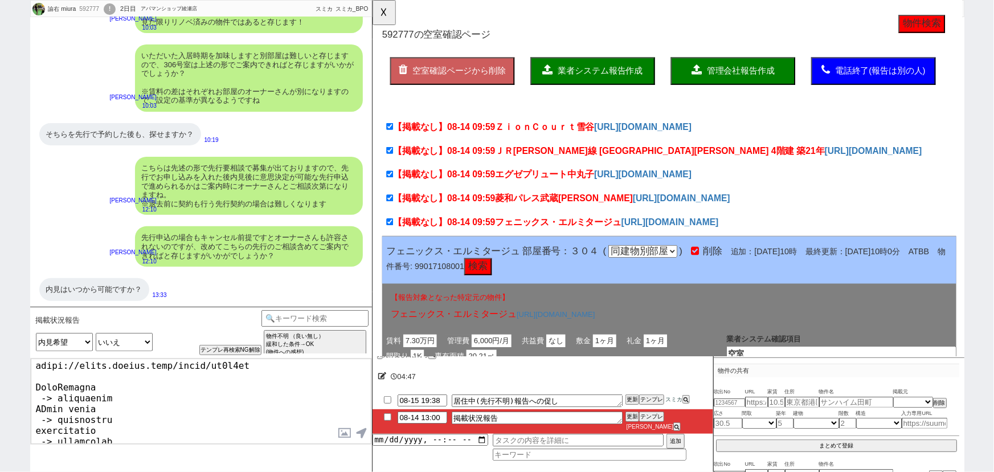
scroll to position [16, 0]
drag, startPoint x: 601, startPoint y: 164, endPoint x: 659, endPoint y: 163, distance: 58.1
click at [659, 163] on span "ＪＲ南武線 武蔵中原駅 4階建 築21年" at bounding box center [681, 162] width 354 height 11
copy span "4階建 築21年"
click at [139, 398] on textarea at bounding box center [201, 400] width 341 height 85
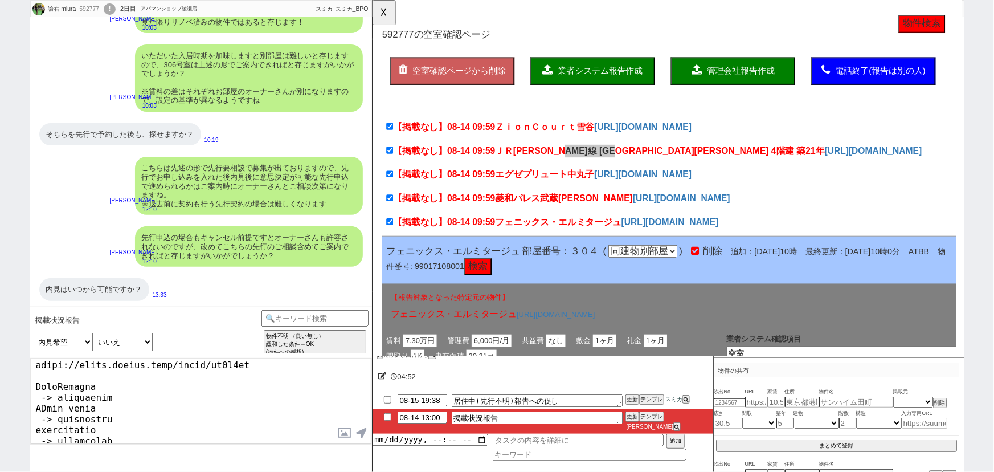
paste textarea "4階建 築21年"
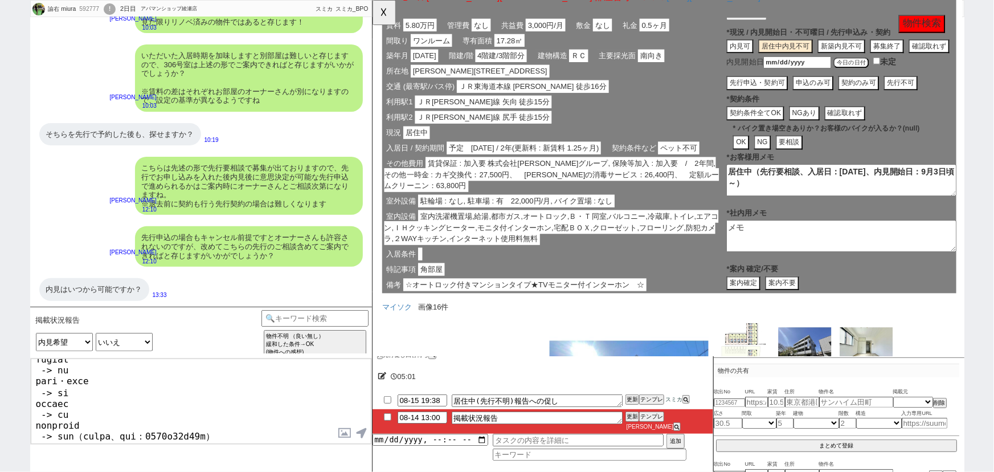
scroll to position [3630, 0]
drag, startPoint x: 941, startPoint y: 194, endPoint x: 817, endPoint y: 208, distance: 125.0
click at [817, 208] on textarea "居住中（先行要相談、入居日：2025年9月18日、内見開始日：9月3日頃～）" at bounding box center [875, 194] width 247 height 34
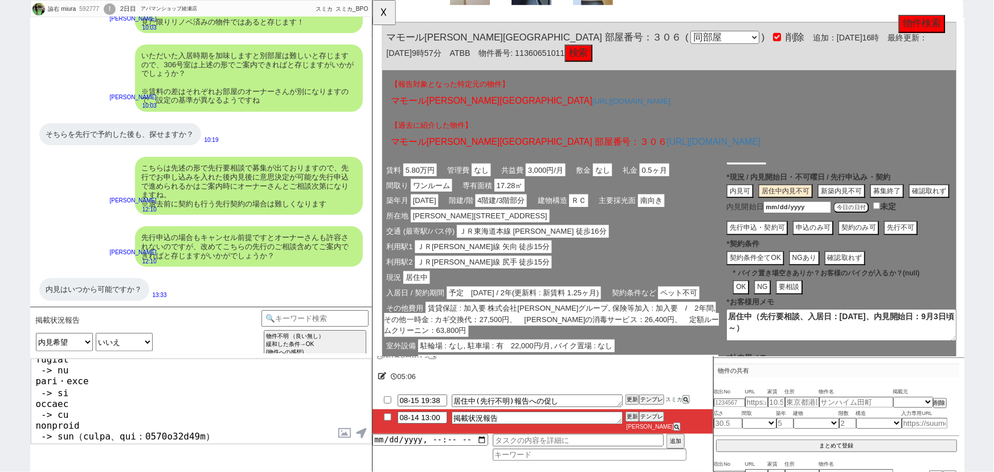
scroll to position [3475, 0]
click at [239, 408] on textarea at bounding box center [201, 400] width 341 height 85
paste textarea "内見開始日：9月3日頃～"
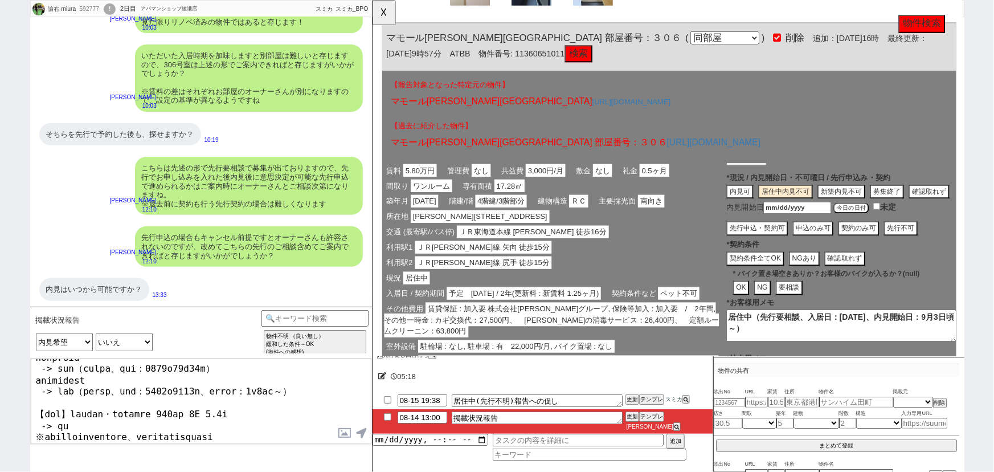
scroll to position [241, 0]
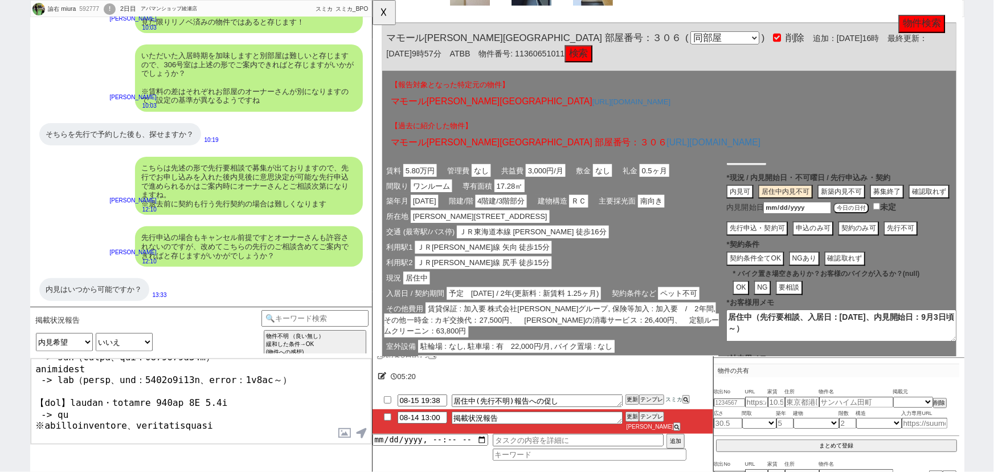
drag, startPoint x: 196, startPoint y: 435, endPoint x: 28, endPoint y: 422, distance: 169.0
click at [28, 422] on div "諭右 miura 592777 ! 0 2日目 アパマンショップ綾瀬店 冬眠中 自社客 スミカ スミカ_BPO チャット全表示 2025-04-18 ようこそ…" at bounding box center [497, 236] width 994 height 472
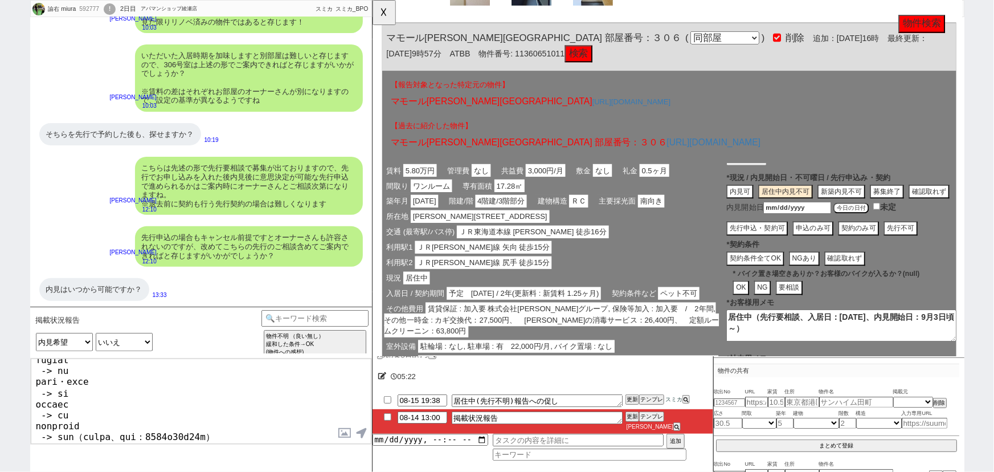
scroll to position [233, 0]
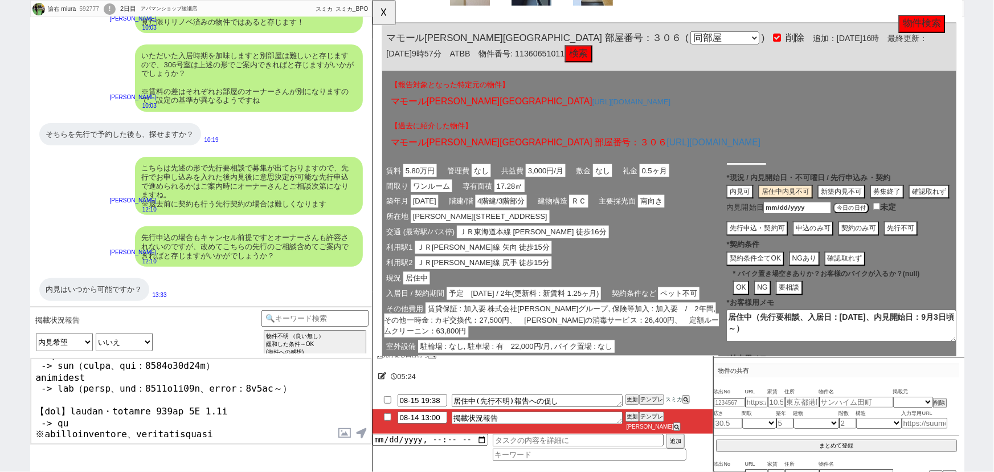
drag, startPoint x: 303, startPoint y: 424, endPoint x: 0, endPoint y: 421, distance: 303.0
click at [0, 421] on div "諭右 miura 592777 ! 0 2日目 アパマンショップ綾瀬店 冬眠中 自社客 スミカ スミカ_BPO チャット全表示 2025-04-18 ようこそ…" at bounding box center [497, 236] width 994 height 472
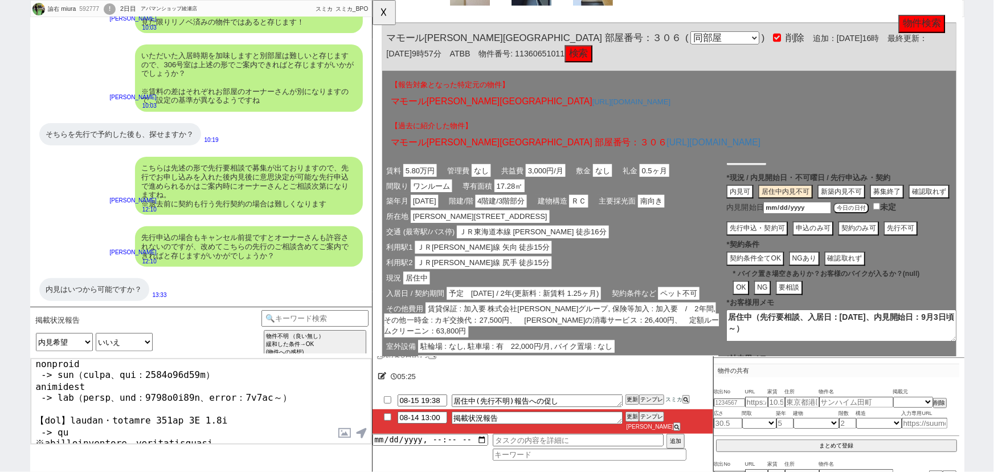
scroll to position [215, 0]
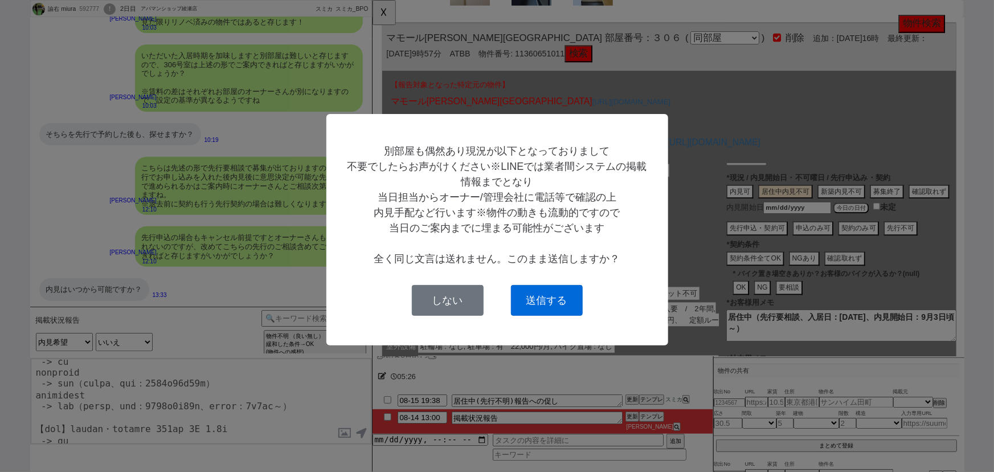
click at [549, 301] on button "送信する" at bounding box center [547, 300] width 72 height 31
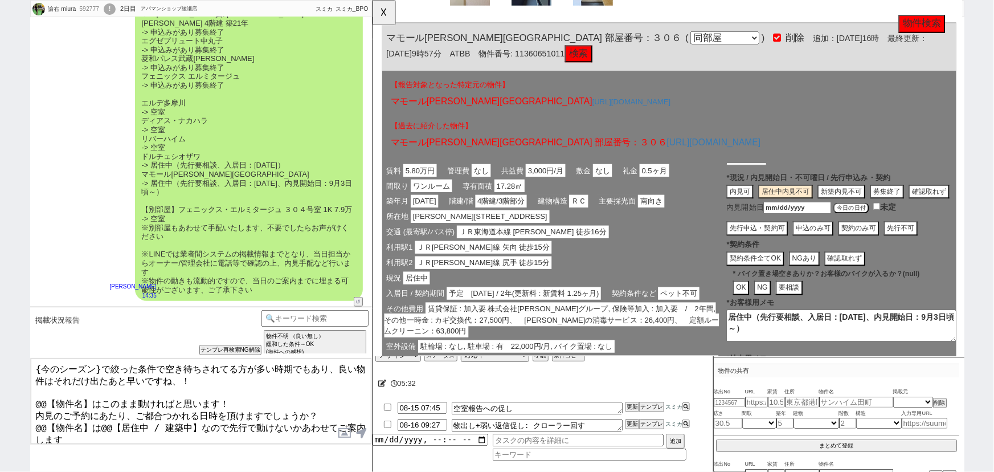
scroll to position [4904, 0]
drag, startPoint x: 101, startPoint y: 365, endPoint x: 0, endPoint y: 332, distance: 105.9
click at [0, 332] on div "諭右 miura 592777 ! 0 2日目 アパマンショップ綾瀬店 冬眠中 自社客 スミカ スミカ_BPO チャット全表示 2025-04-18 ようこそ…" at bounding box center [497, 236] width 994 height 472
drag, startPoint x: 90, startPoint y: 395, endPoint x: 0, endPoint y: 353, distance: 99.1
click at [0, 353] on div "諭右 miura 592777 ! 0 2日目 アパマンショップ綾瀬店 冬眠中 自社客 スミカ スミカ_BPO チャット全表示 2025-04-18 ようこそ…" at bounding box center [497, 236] width 994 height 472
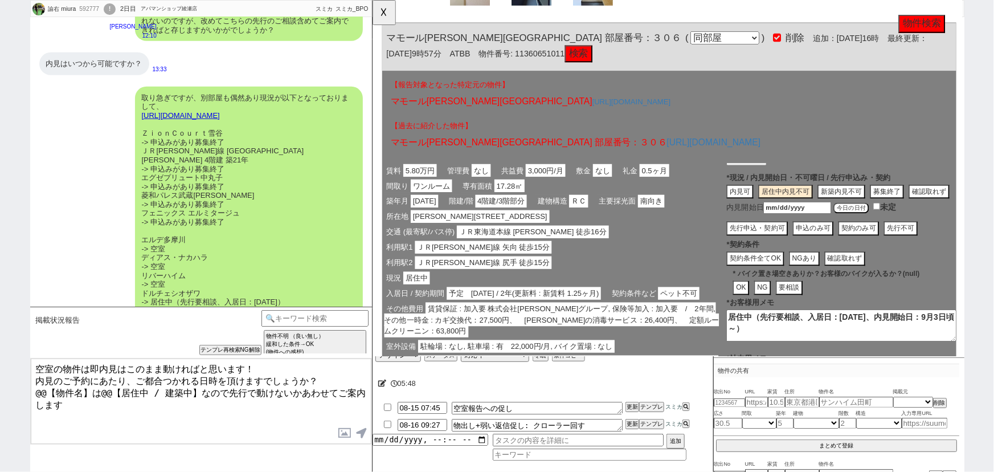
scroll to position [4703, 0]
click at [91, 363] on textarea "空室の物件は内見受付中となりますのでこのまま動ければと思います！ 内見のご予約にあたり、ご都合つかれる日時を頂けますでしょうか？ @@【物件名】は@@【居住中…" at bounding box center [201, 400] width 341 height 85
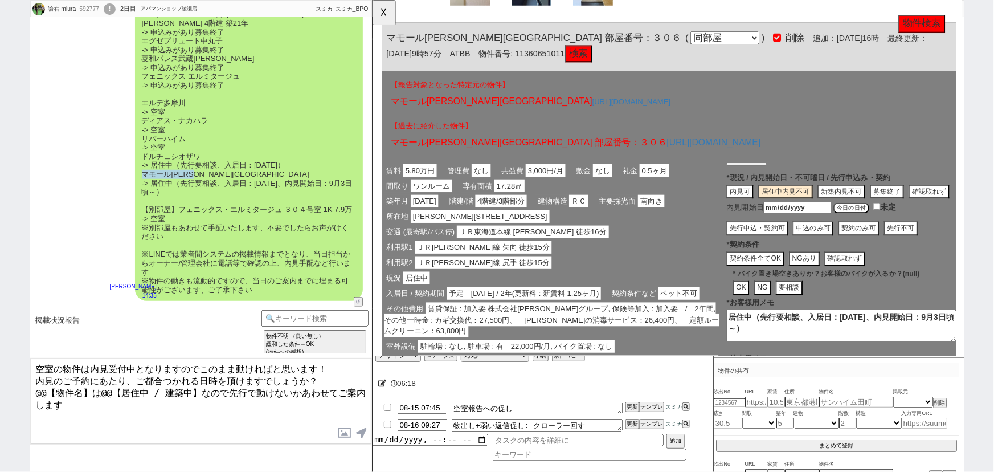
drag, startPoint x: 138, startPoint y: 171, endPoint x: 215, endPoint y: 171, distance: 76.3
click at [215, 171] on div "取り急ぎですが、別部屋も偶然あり現況が以下となっておりまして、 https://tools.sumika.live/pages/ju8q7fn ＺｉｏｎＣｏｕ…" at bounding box center [249, 125] width 228 height 351
drag, startPoint x: 93, startPoint y: 387, endPoint x: 29, endPoint y: 388, distance: 64.4
click at [29, 388] on div "諭右 miura 592777 ! 0 2日目 アパマンショップ綾瀬店 冬眠中 自社客 スミカ スミカ_BPO チャット全表示 2025-04-18 ようこそ…" at bounding box center [497, 236] width 994 height 472
paste textarea "マモール川崎神明町"
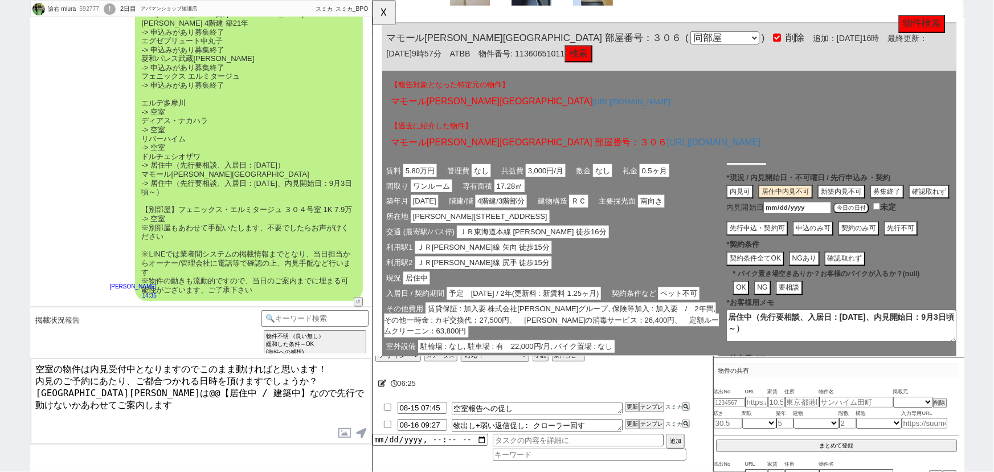
drag, startPoint x: 145, startPoint y: 386, endPoint x: 128, endPoint y: 387, distance: 17.7
click at [128, 387] on textarea "空室の物件は内見受付中となりますのでこのまま動ければと思います！ 内見のご予約にあたり、ご都合つかれる日時を頂けますでしょうか？ マモール川崎神明町は@@【居…" at bounding box center [201, 400] width 341 height 85
drag, startPoint x: 203, startPoint y: 388, endPoint x: 154, endPoint y: 388, distance: 49.0
click at [154, 388] on textarea "空室の物件は内見受付中となりますのでこのまま動ければと思います！ 内見のご予約にあたり、ご都合つかれる日時を頂けますでしょうか？ マモール川崎神明町は居住中 …" at bounding box center [201, 400] width 341 height 85
click at [188, 388] on textarea "空室の物件は内見受付中となりますのでこのまま動ければと思います！ 内見のご予約にあたり、ご都合つかれる日時を頂けますでしょうか？ マモール川崎神明町は居住中で…" at bounding box center [201, 400] width 341 height 85
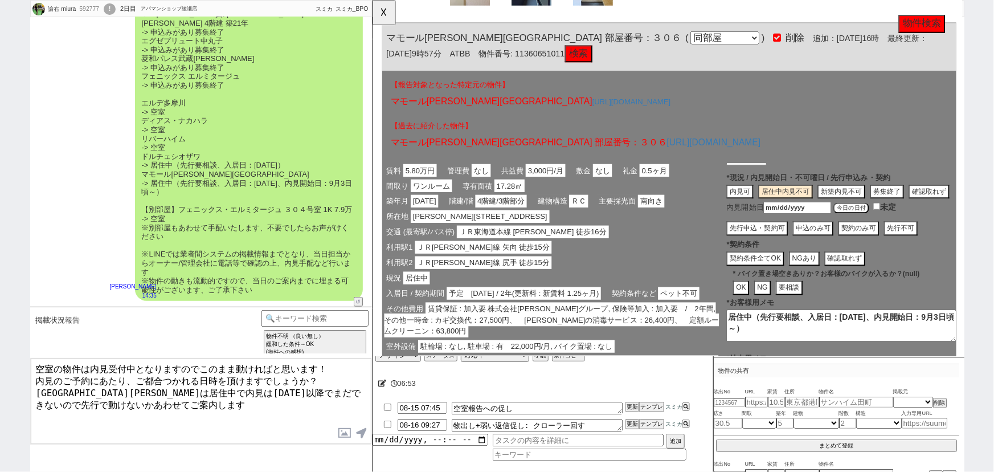
click at [314, 387] on textarea "空室の物件は内見受付中となりますのでこのまま動ければと思います！ 内見のご予約にあたり、ご都合つかれる日時を頂けますでしょうか？ マモール川崎神明町は居住中で…" at bounding box center [201, 400] width 341 height 85
click at [230, 403] on textarea "空室の物件は内見受付中となりますのでこのまま動ければと思います！ 内見のご予約にあたり、ご都合つかれる日時を頂けますでしょうか？ マモール川崎神明町は居住中で…" at bounding box center [201, 400] width 341 height 85
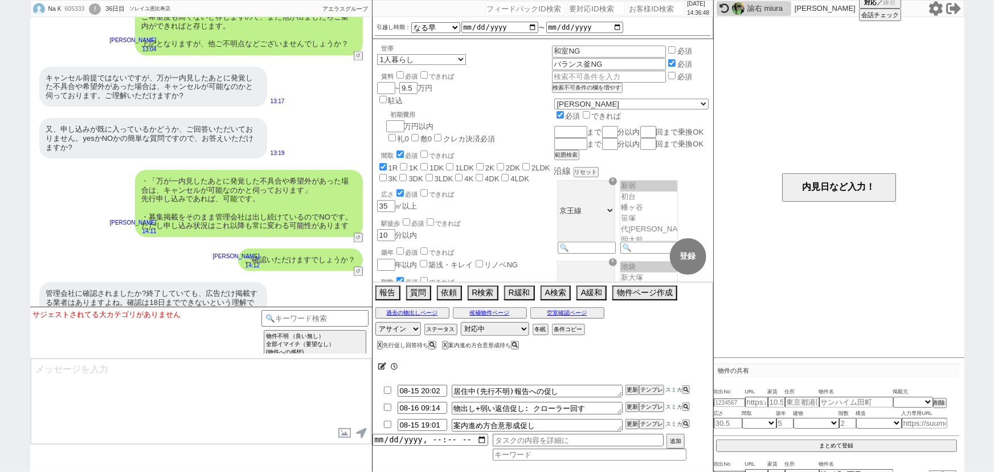
scroll to position [54, 0]
click at [222, 282] on div "管理会社に確認されましたか?終了していても、広告だけ掲載する業者はありますよね。確認は18日までできないという理解で良いですか?" at bounding box center [153, 302] width 228 height 40
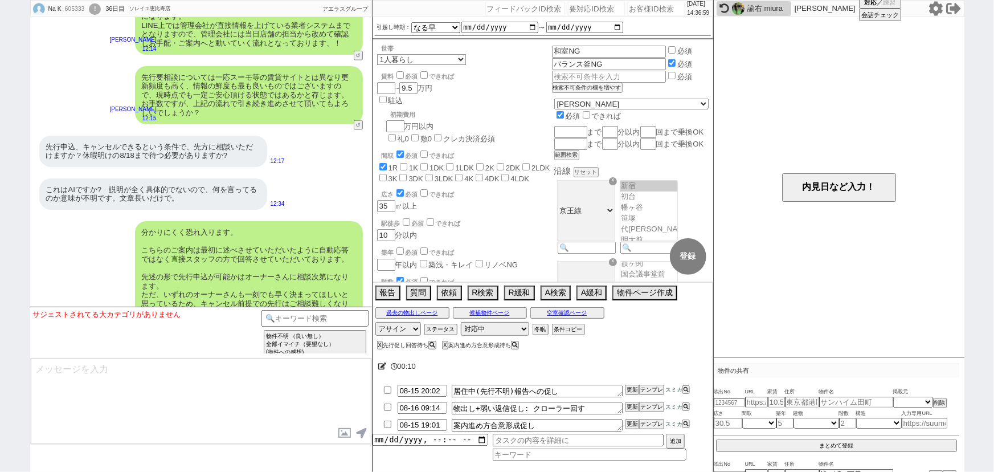
scroll to position [7250, 0]
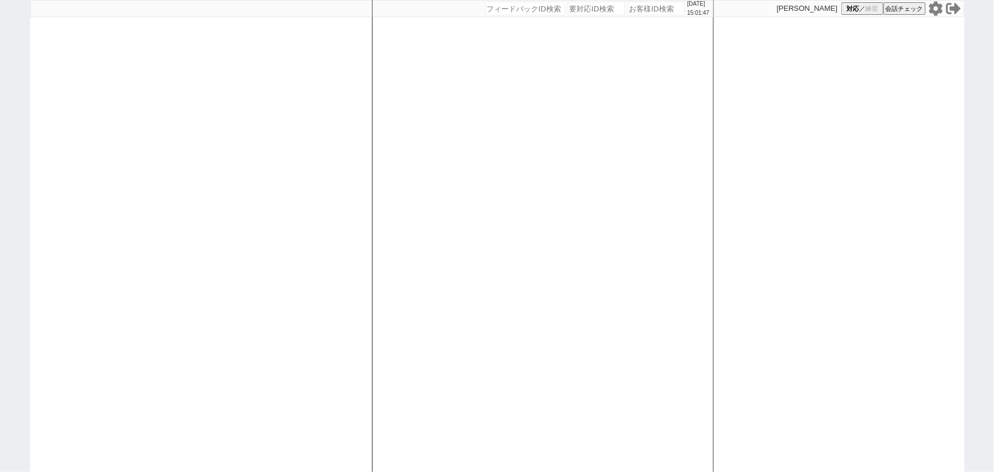
click at [937, 7] on icon at bounding box center [935, 8] width 15 height 15
